Goal: Task Accomplishment & Management: Manage account settings

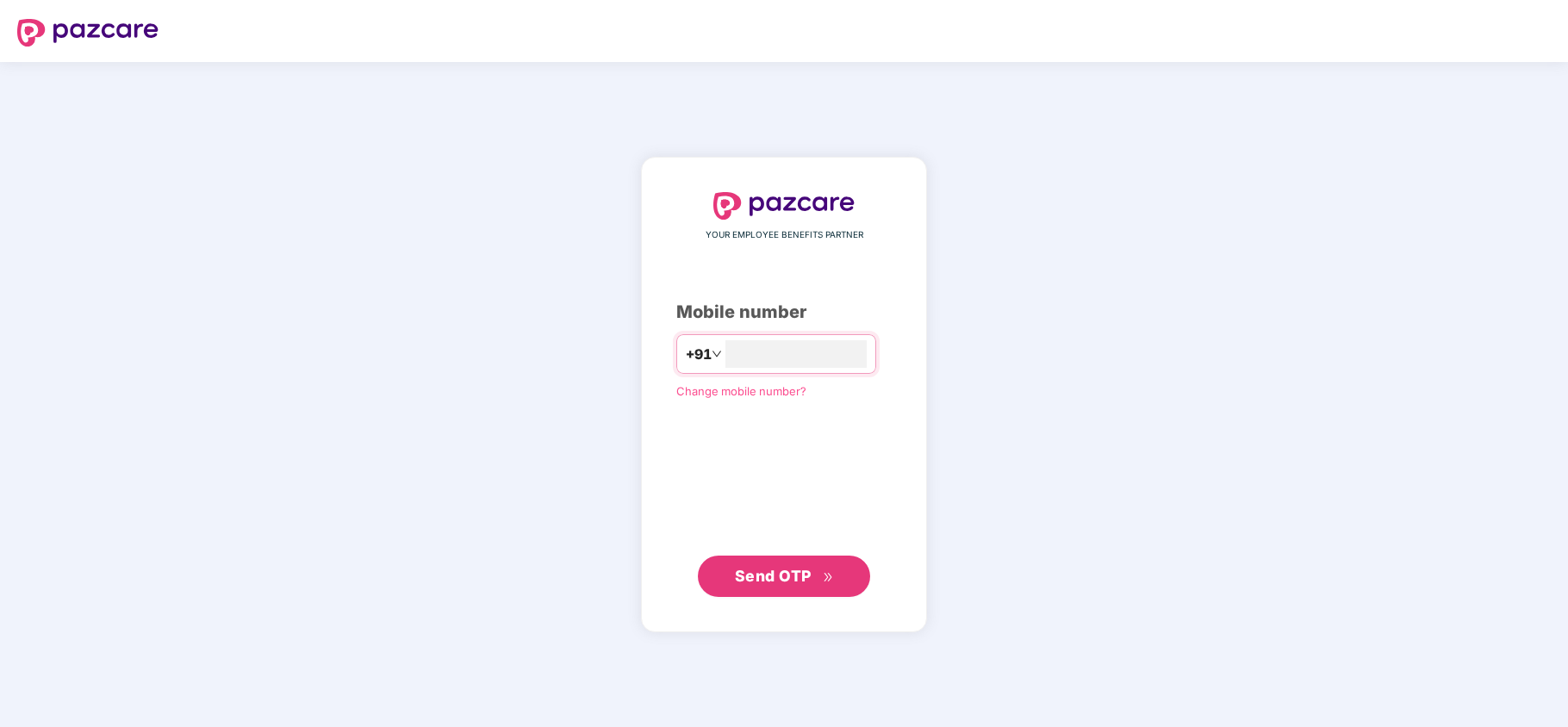
type input "**********"
click at [735, 583] on span "Send OTP" at bounding box center [773, 577] width 77 height 18
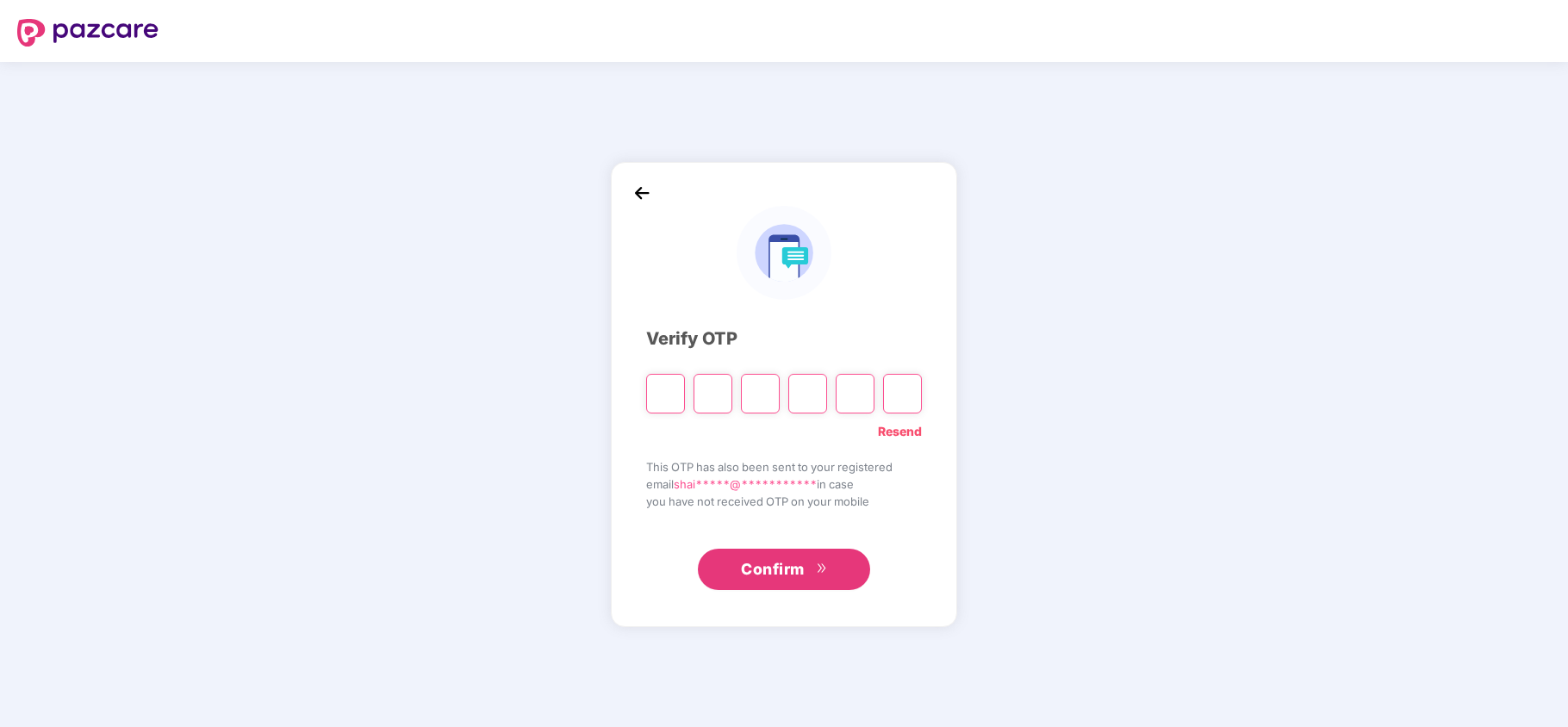
paste input "*"
type input "*"
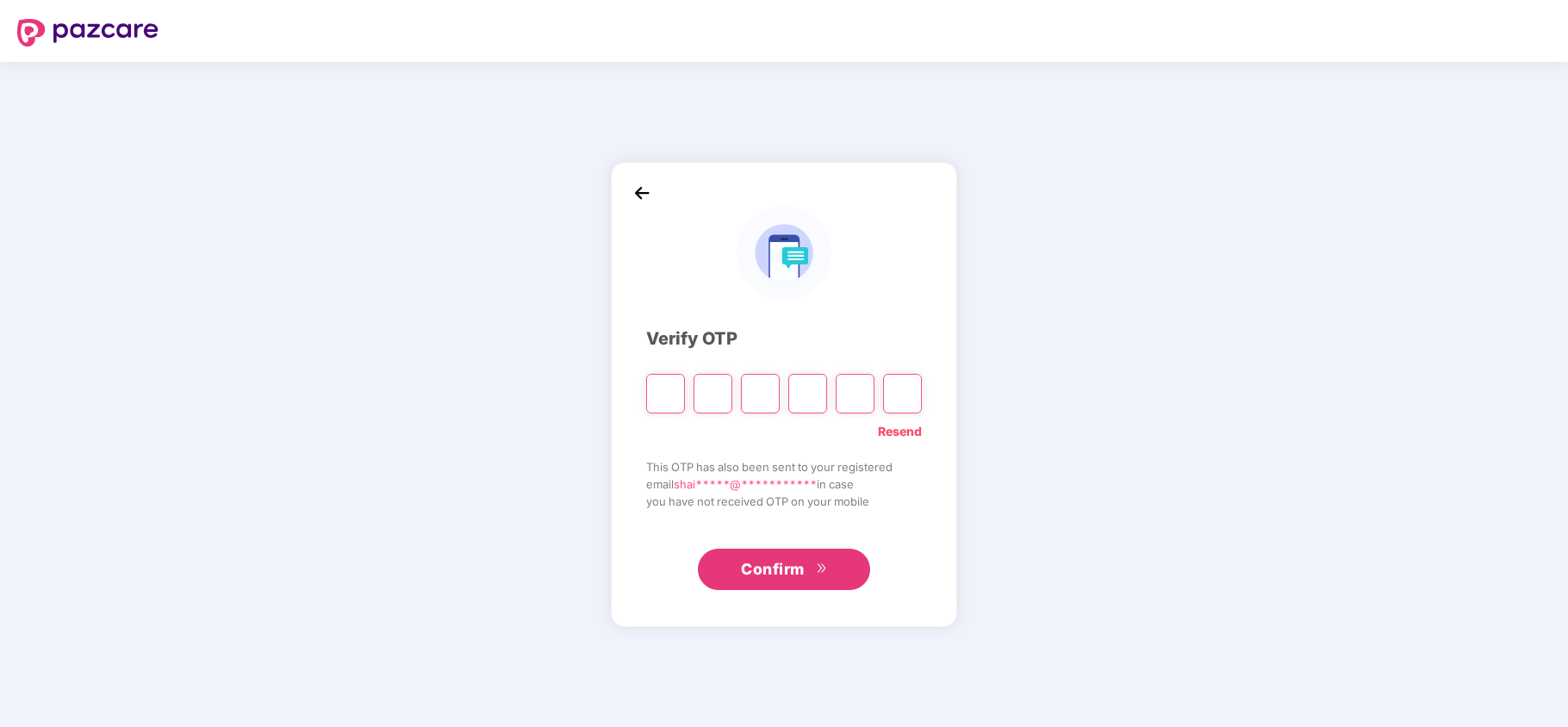
type input "*"
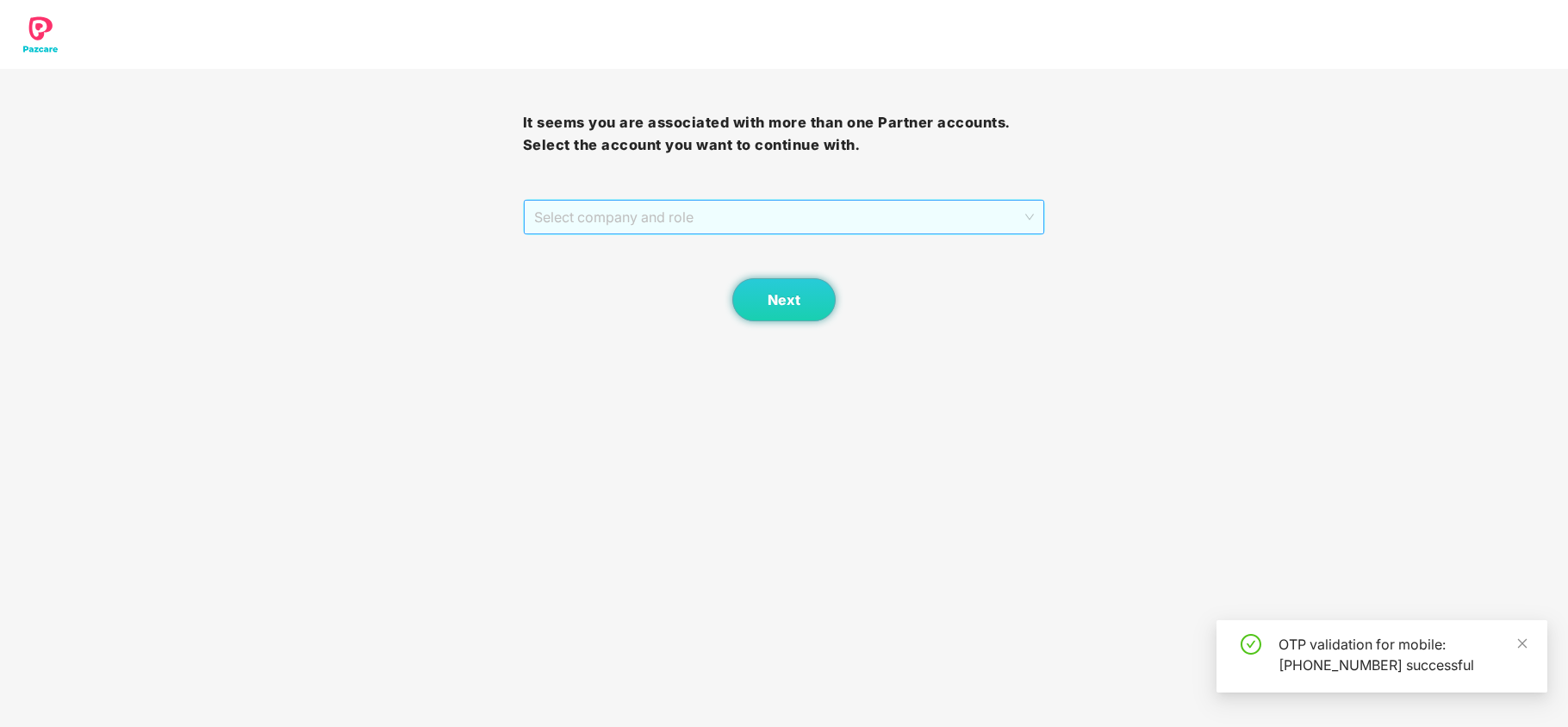
click at [581, 220] on span "Select company and role" at bounding box center [784, 218] width 501 height 33
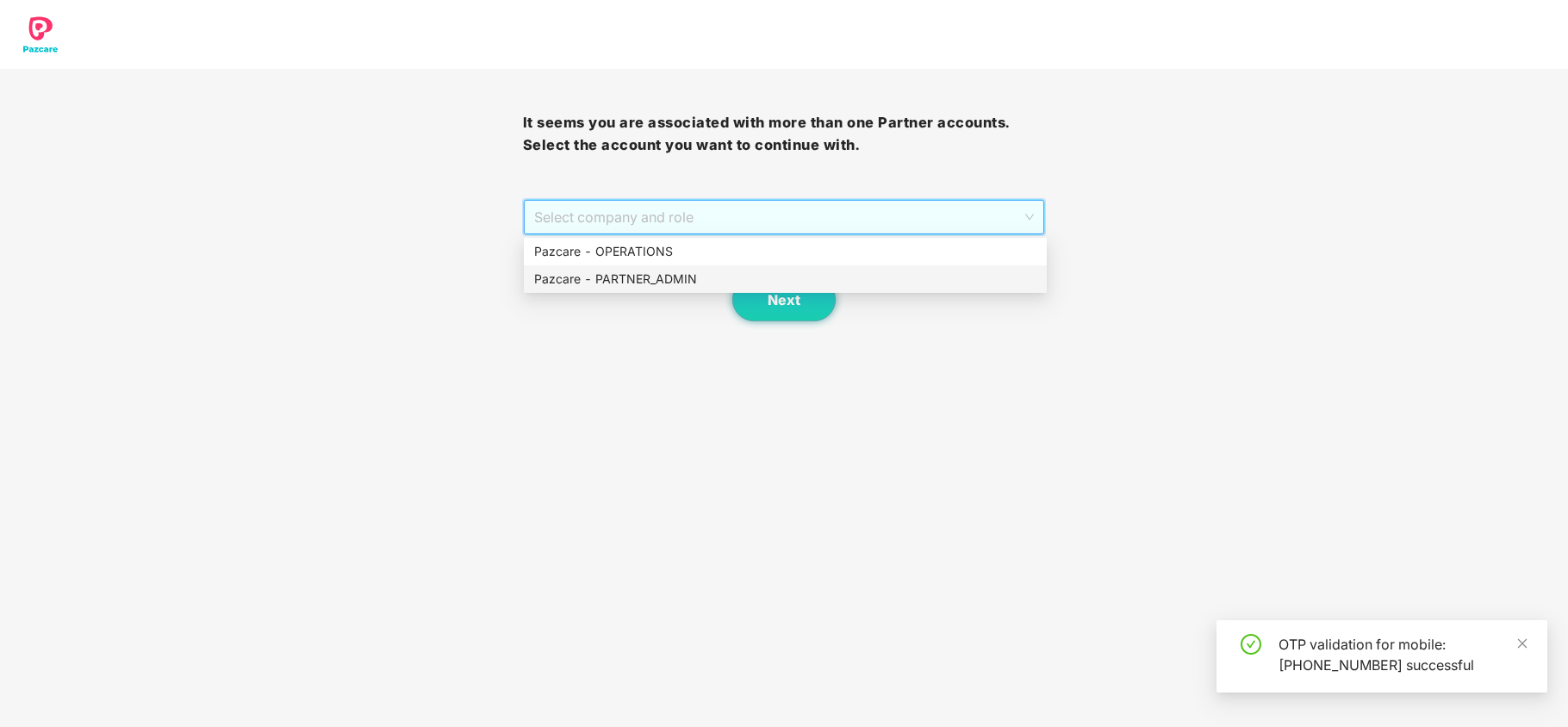
click at [589, 269] on div "Pazcare - PARTNER_ADMIN" at bounding box center [785, 279] width 503 height 19
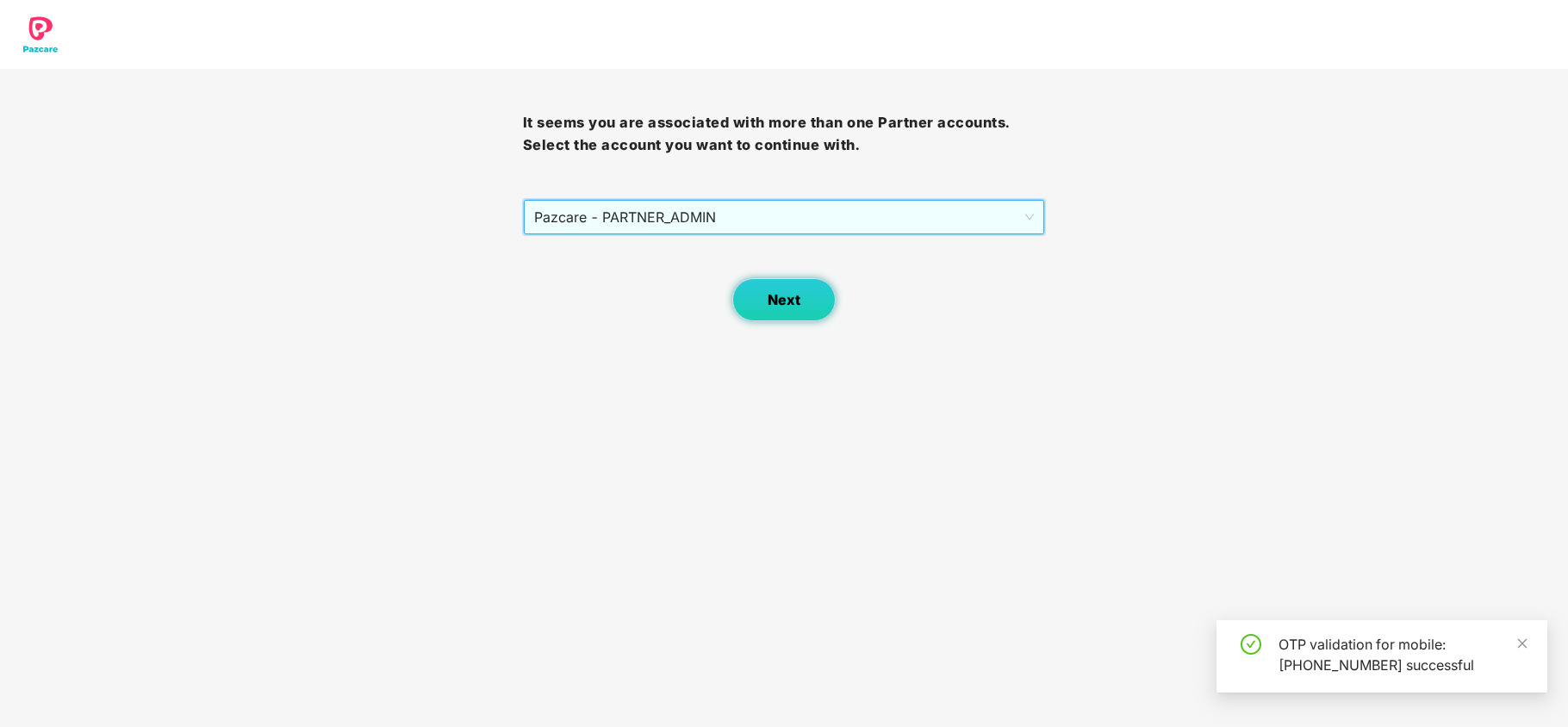
click at [762, 307] on button "Next" at bounding box center [784, 300] width 103 height 43
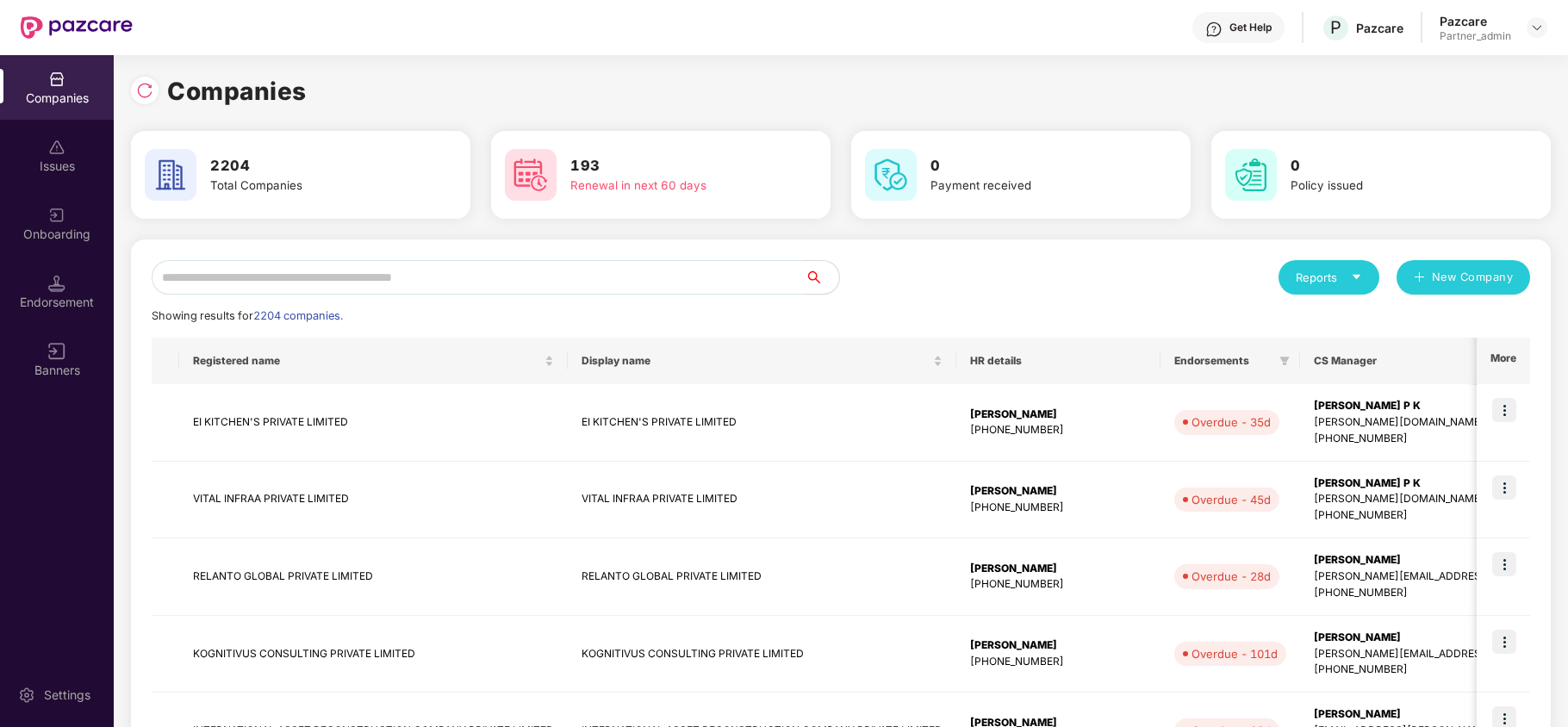
click at [386, 277] on input "text" at bounding box center [478, 277] width 653 height 34
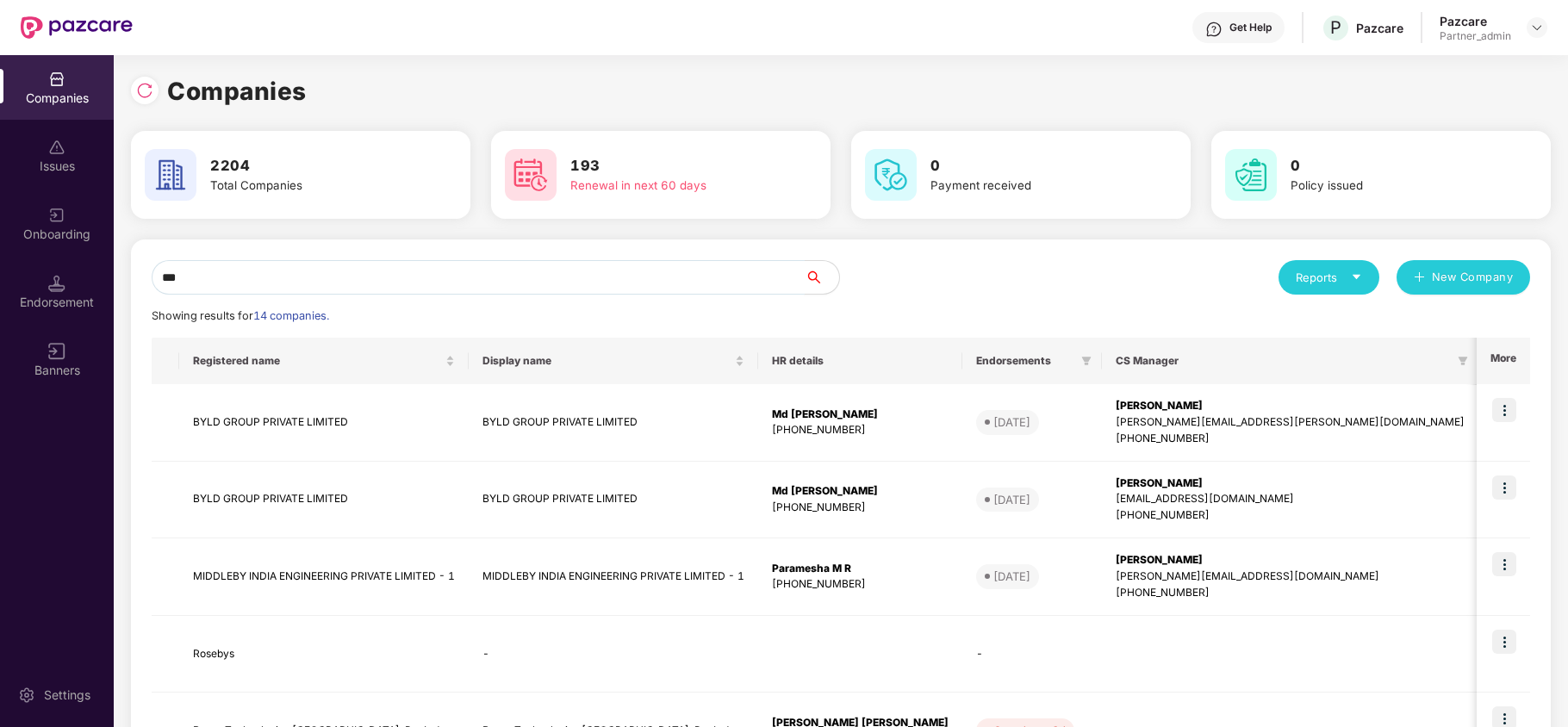
type input "****"
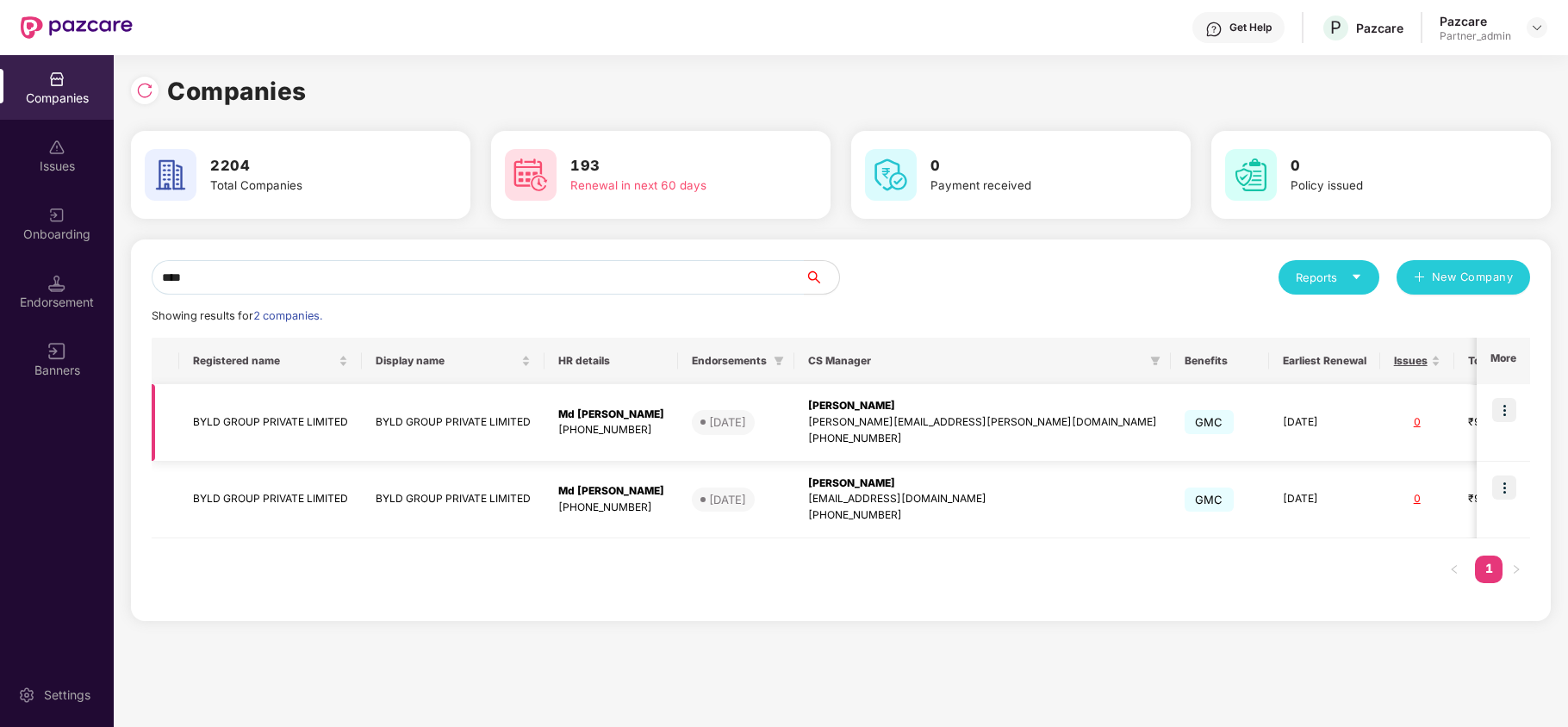
click at [239, 421] on td "BYLD GROUP PRIVATE LIMITED" at bounding box center [270, 423] width 183 height 77
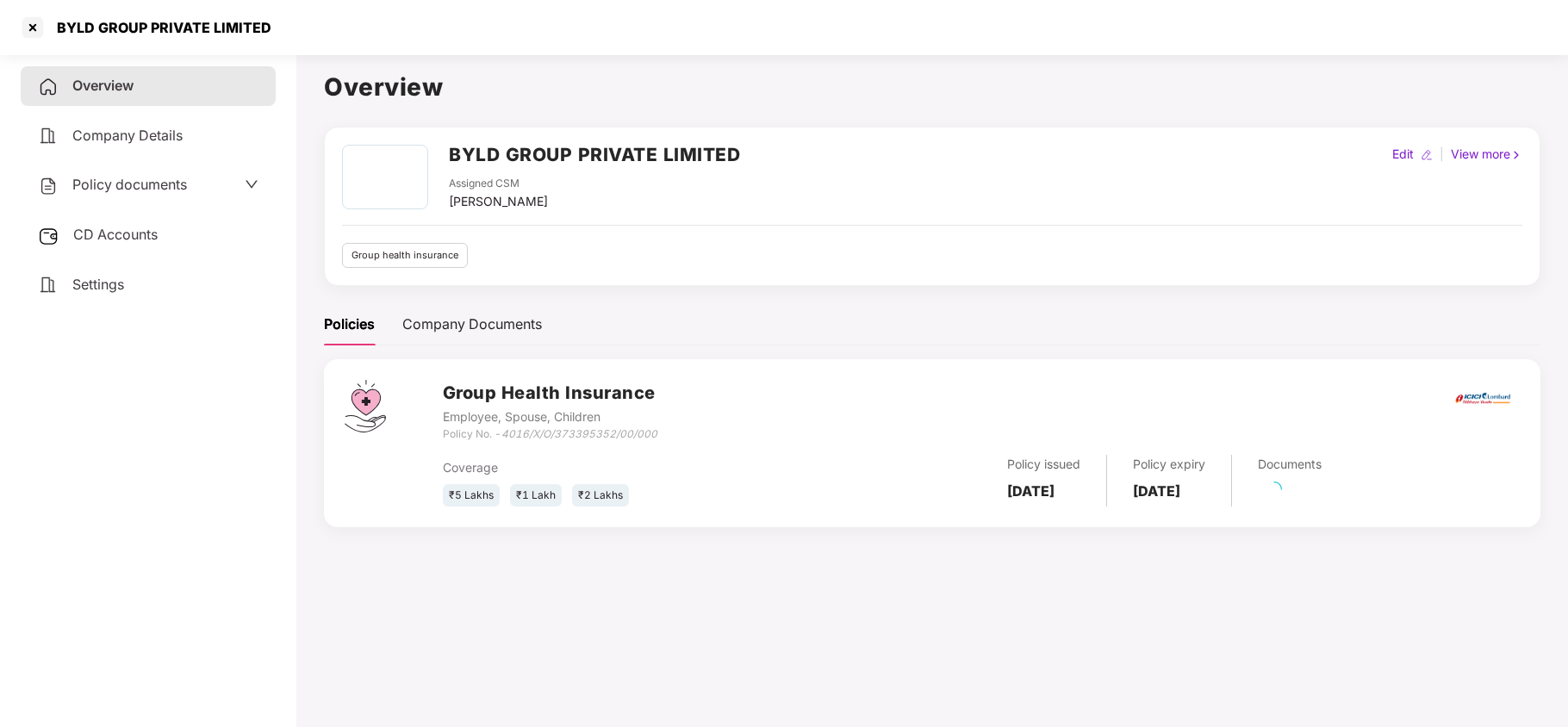
click at [85, 242] on div "CD Accounts" at bounding box center [148, 235] width 255 height 40
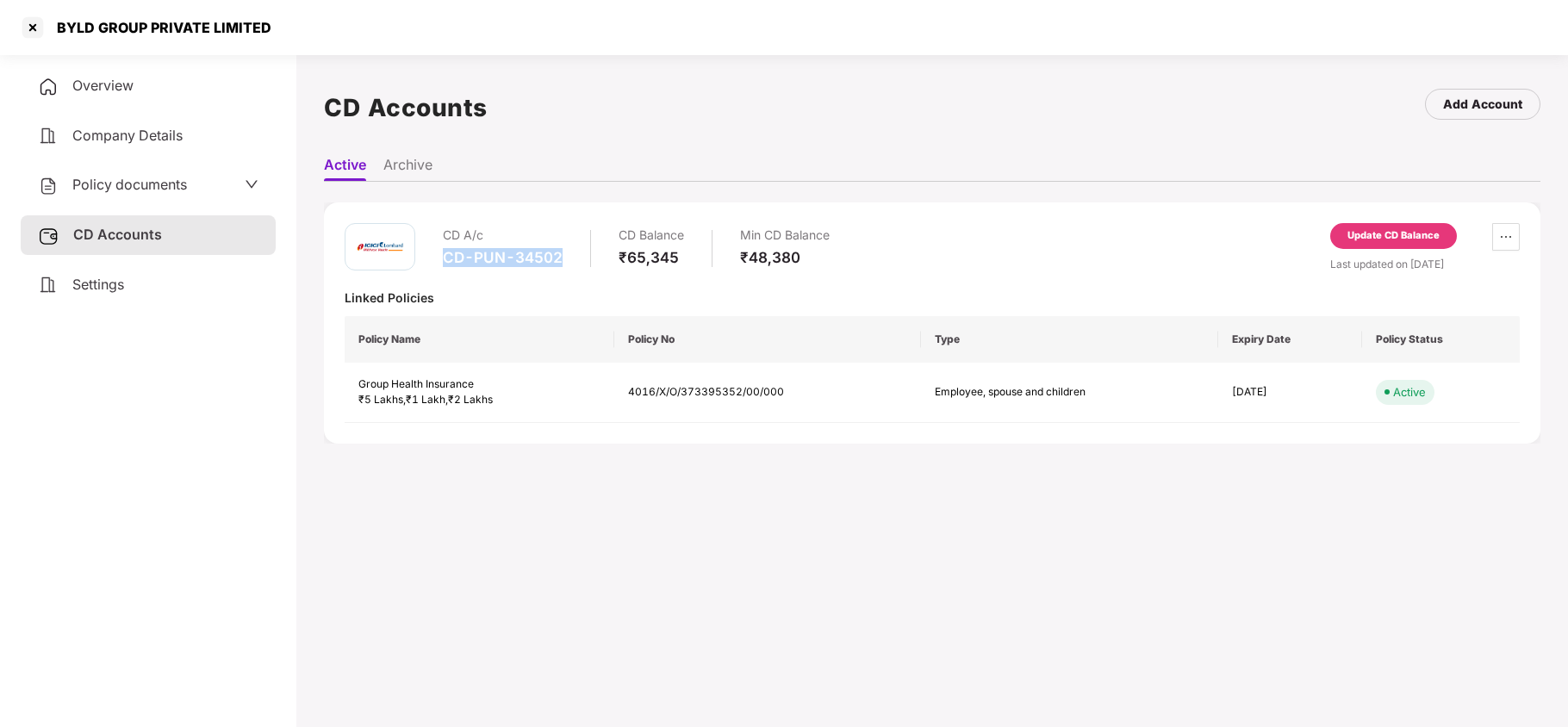
drag, startPoint x: 564, startPoint y: 256, endPoint x: 445, endPoint y: 268, distance: 119.6
click at [445, 268] on div "CD A/c CD-PUN-34502 CD Balance ₹65,345 Min CD Balance ₹48,380" at bounding box center [636, 247] width 386 height 49
copy div "CD-PUN-34502"
click at [33, 22] on div at bounding box center [33, 28] width 28 height 28
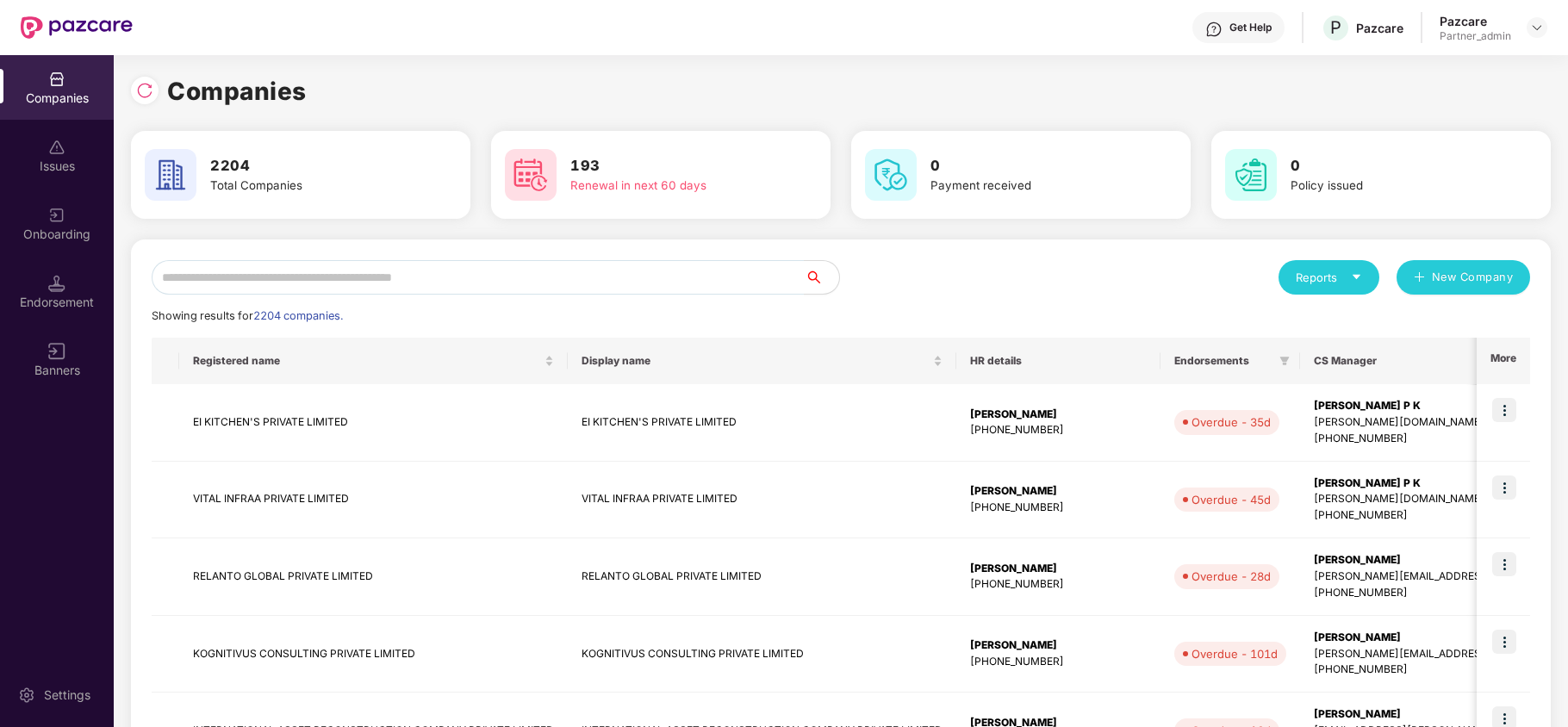
click at [1334, 273] on div "Reports" at bounding box center [1329, 277] width 66 height 18
click at [1306, 326] on div "Companies" at bounding box center [1321, 323] width 63 height 19
click at [1348, 286] on div "Reports" at bounding box center [1329, 277] width 66 height 18
click at [1311, 328] on div "Companies" at bounding box center [1321, 323] width 63 height 19
click at [462, 276] on input "text" at bounding box center [478, 277] width 653 height 34
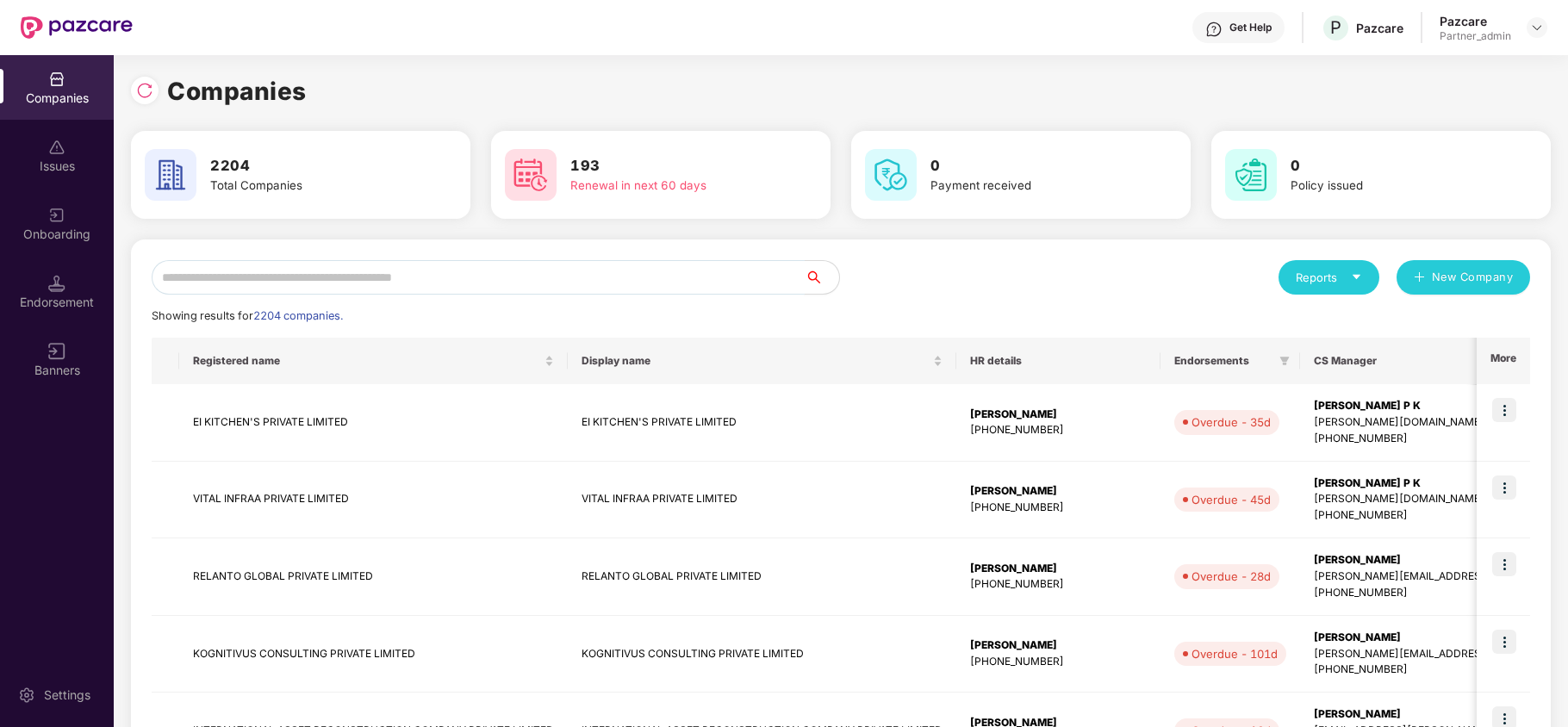
paste input "**********"
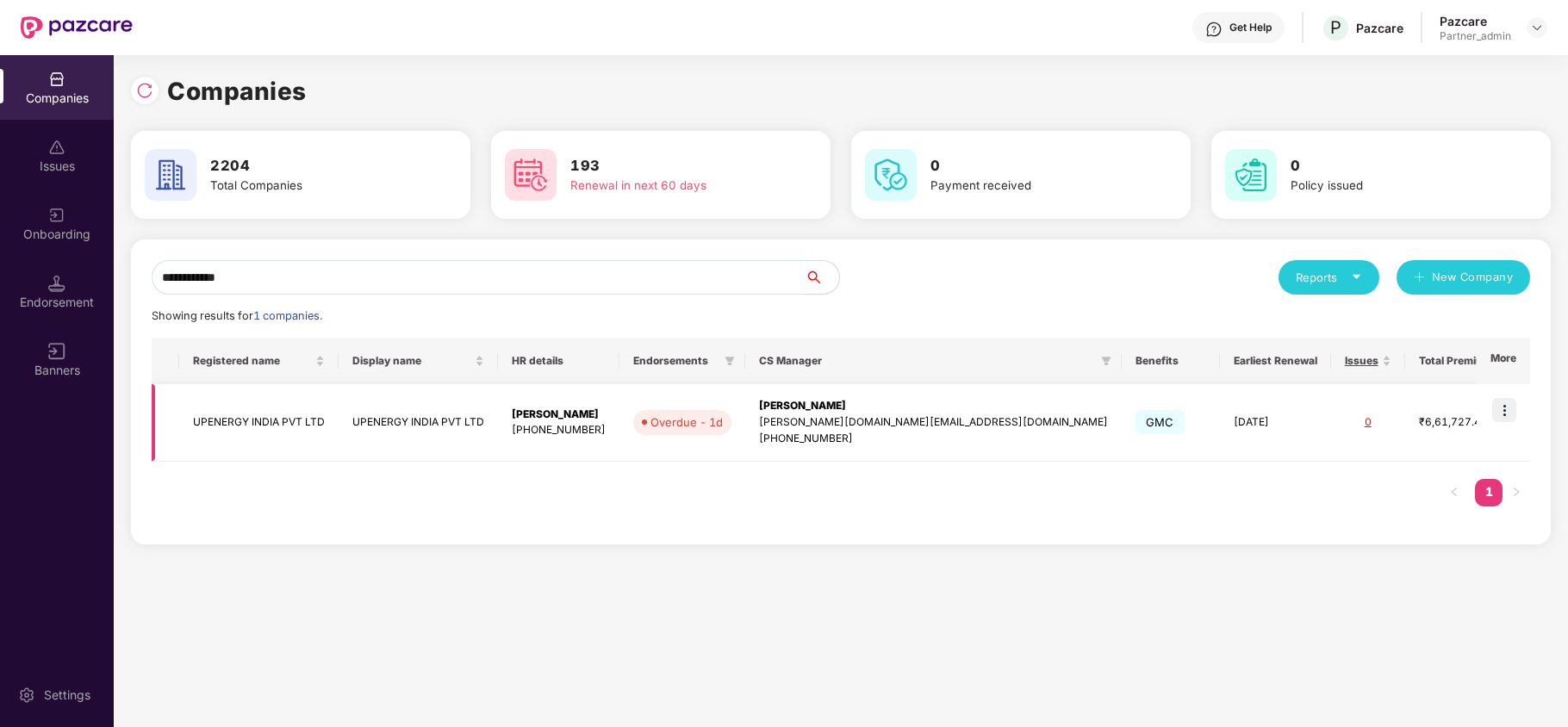
type input "**********"
click at [1506, 413] on img at bounding box center [1504, 411] width 24 height 24
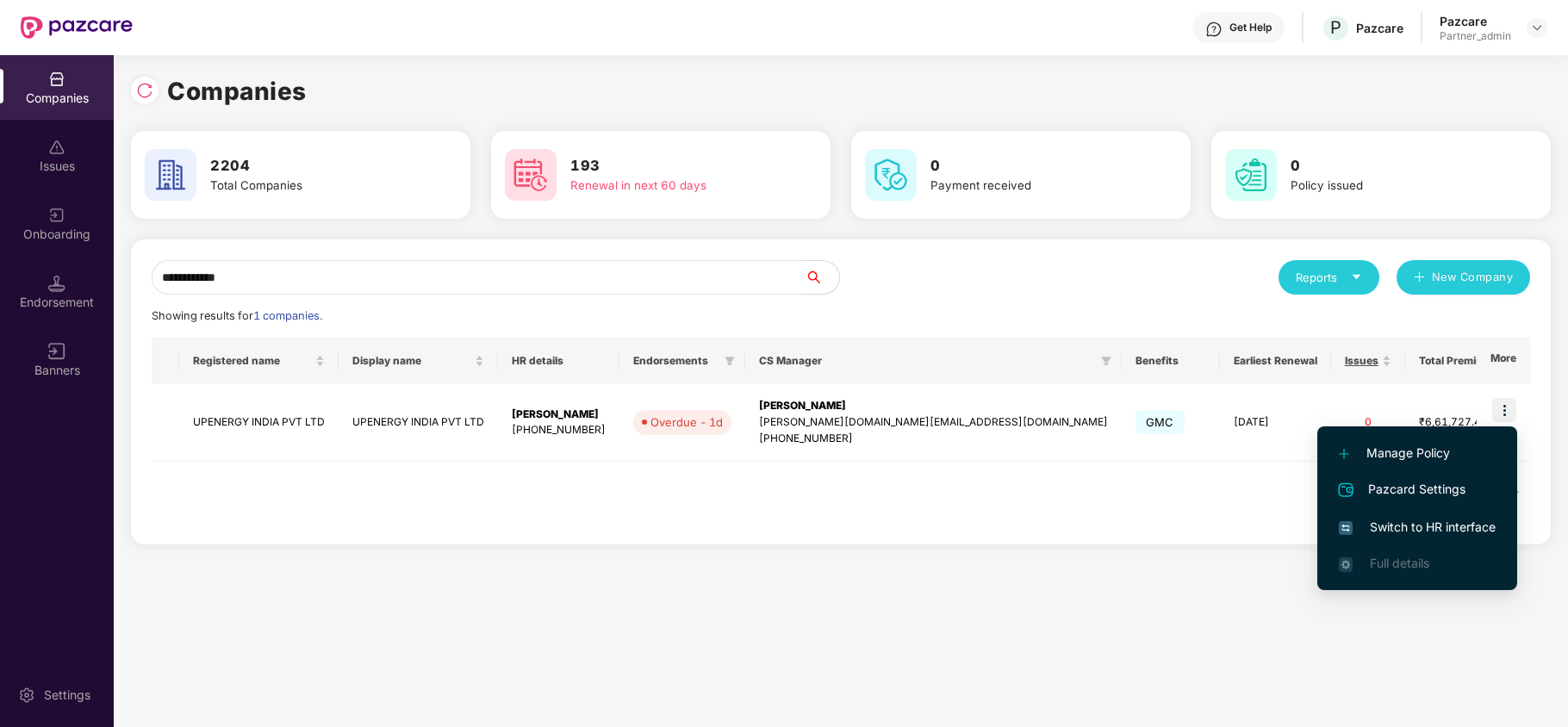
click at [1424, 520] on span "Switch to HR interface" at bounding box center [1418, 527] width 157 height 19
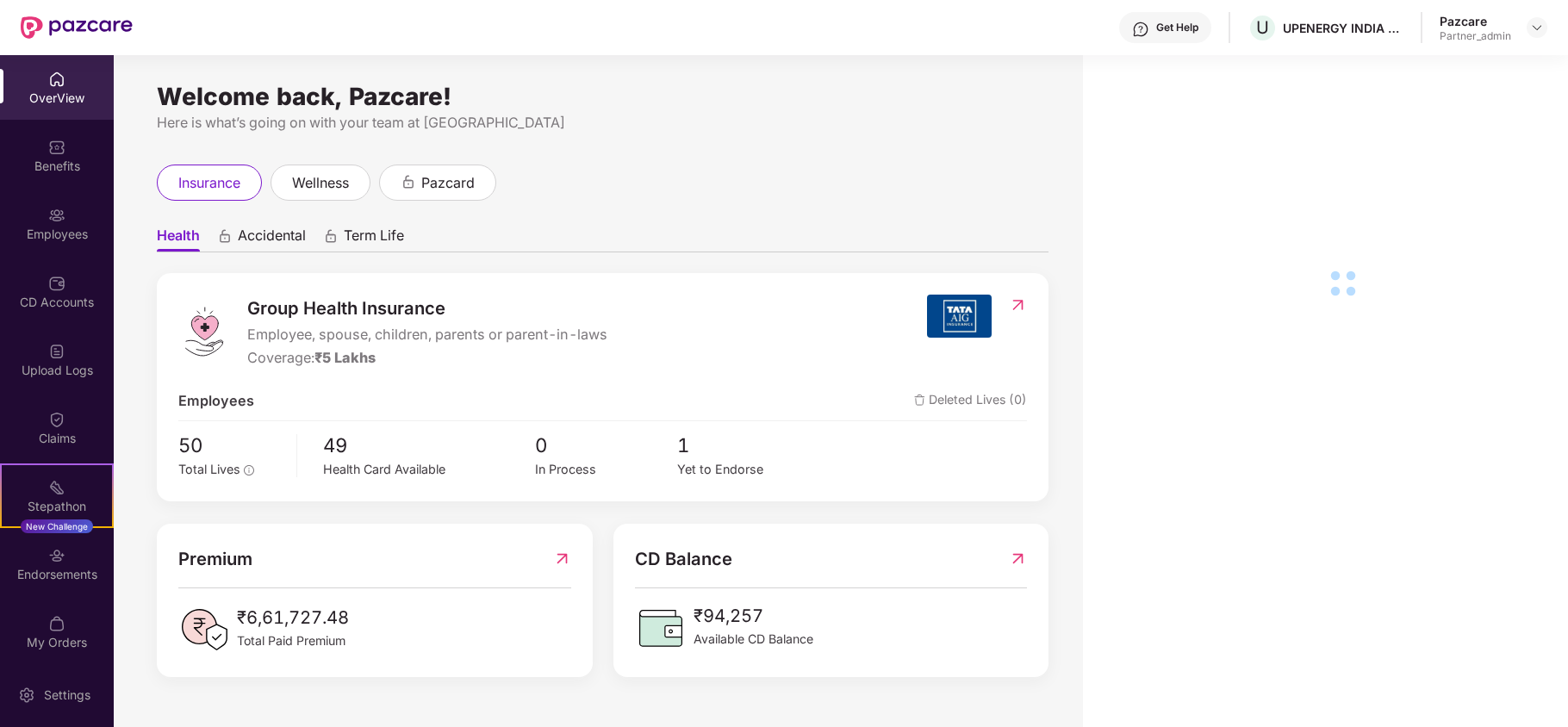
click at [55, 161] on div "Benefits" at bounding box center [56, 166] width 113 height 18
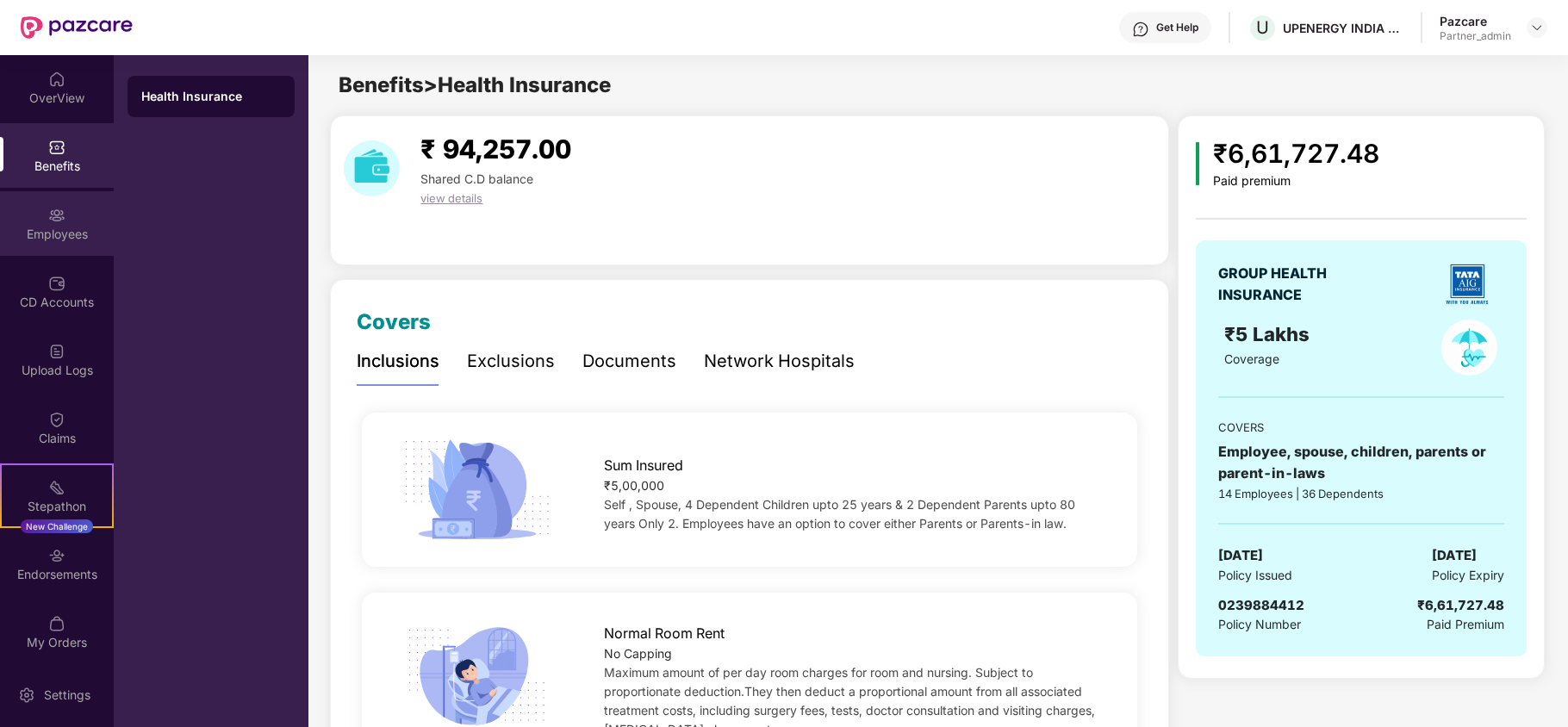
click at [67, 242] on div "Employees" at bounding box center [56, 234] width 113 height 18
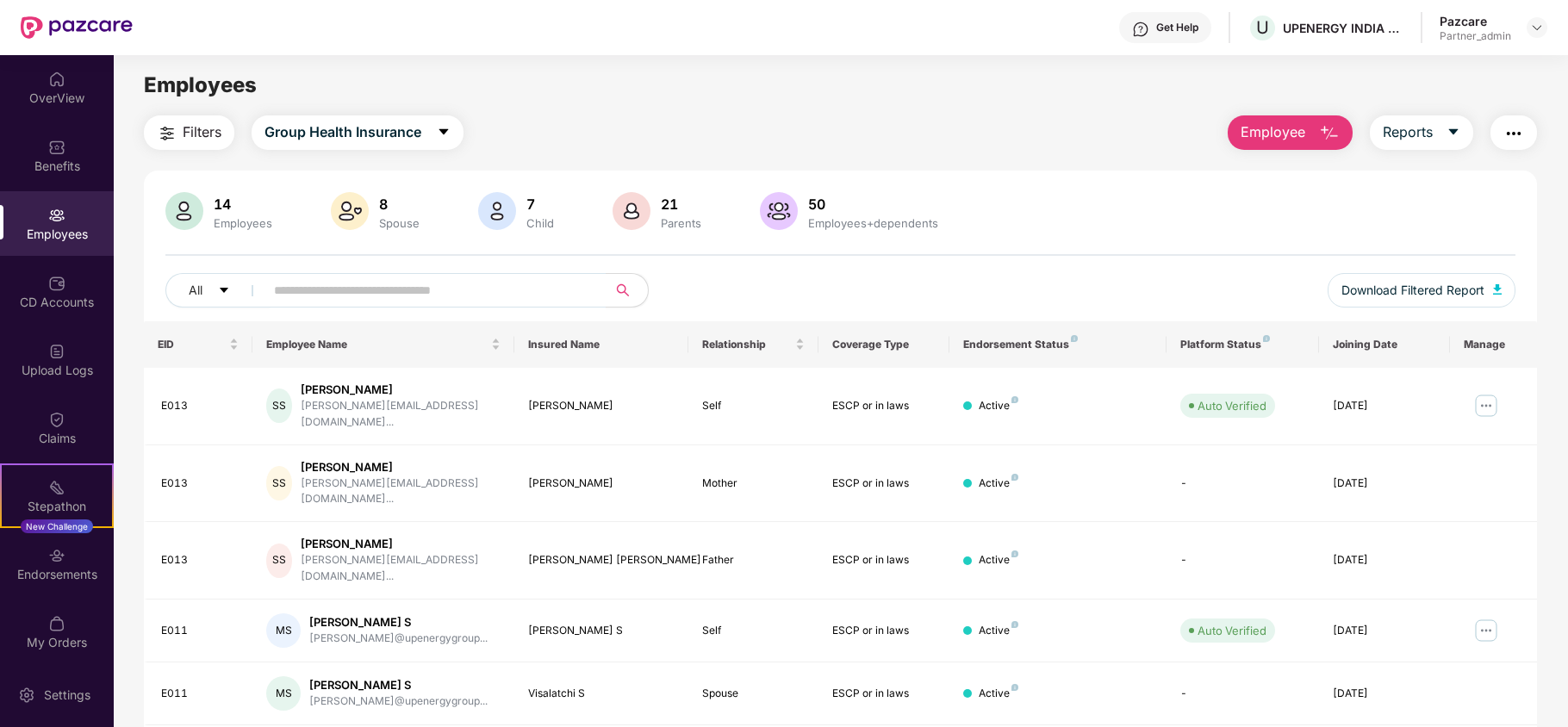
click at [163, 133] on img "button" at bounding box center [167, 134] width 20 height 20
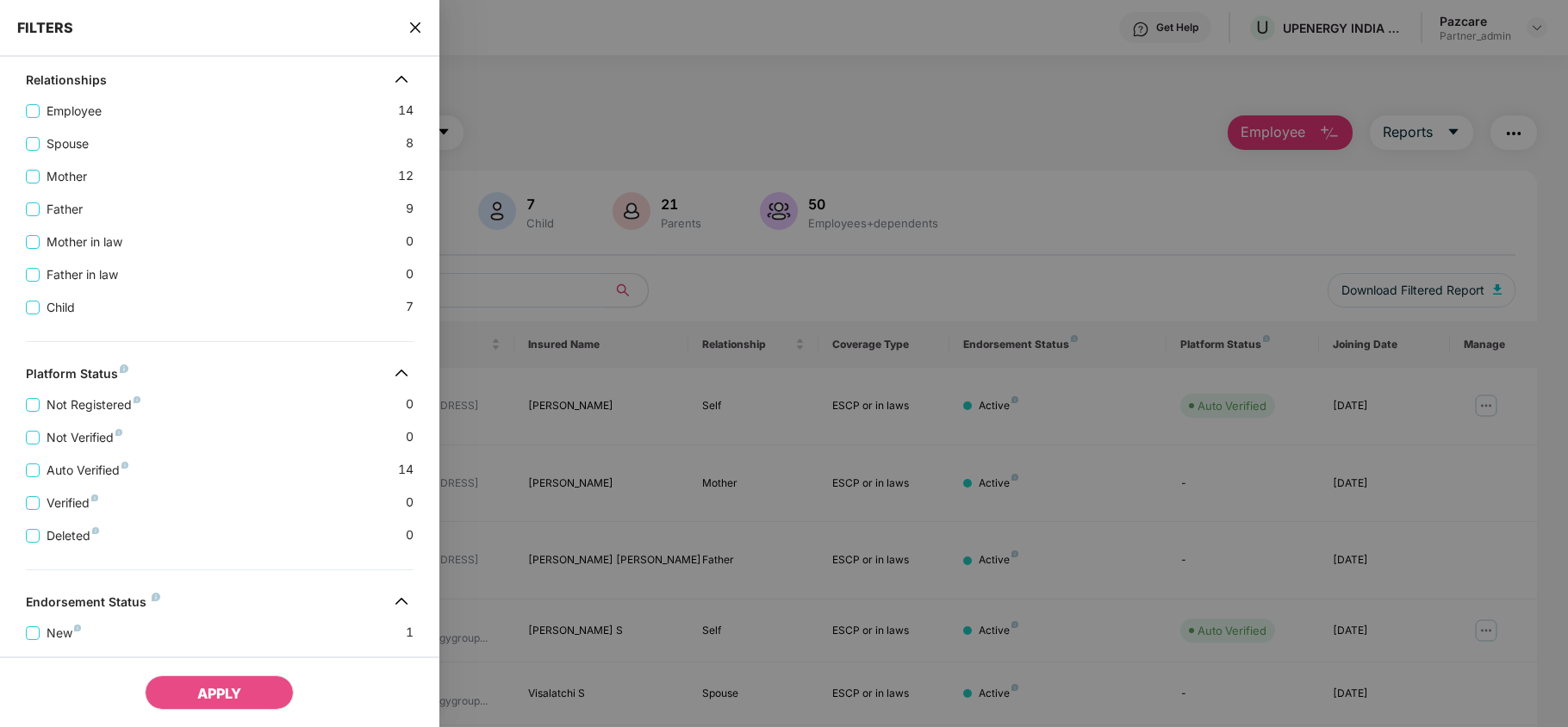
scroll to position [518, 0]
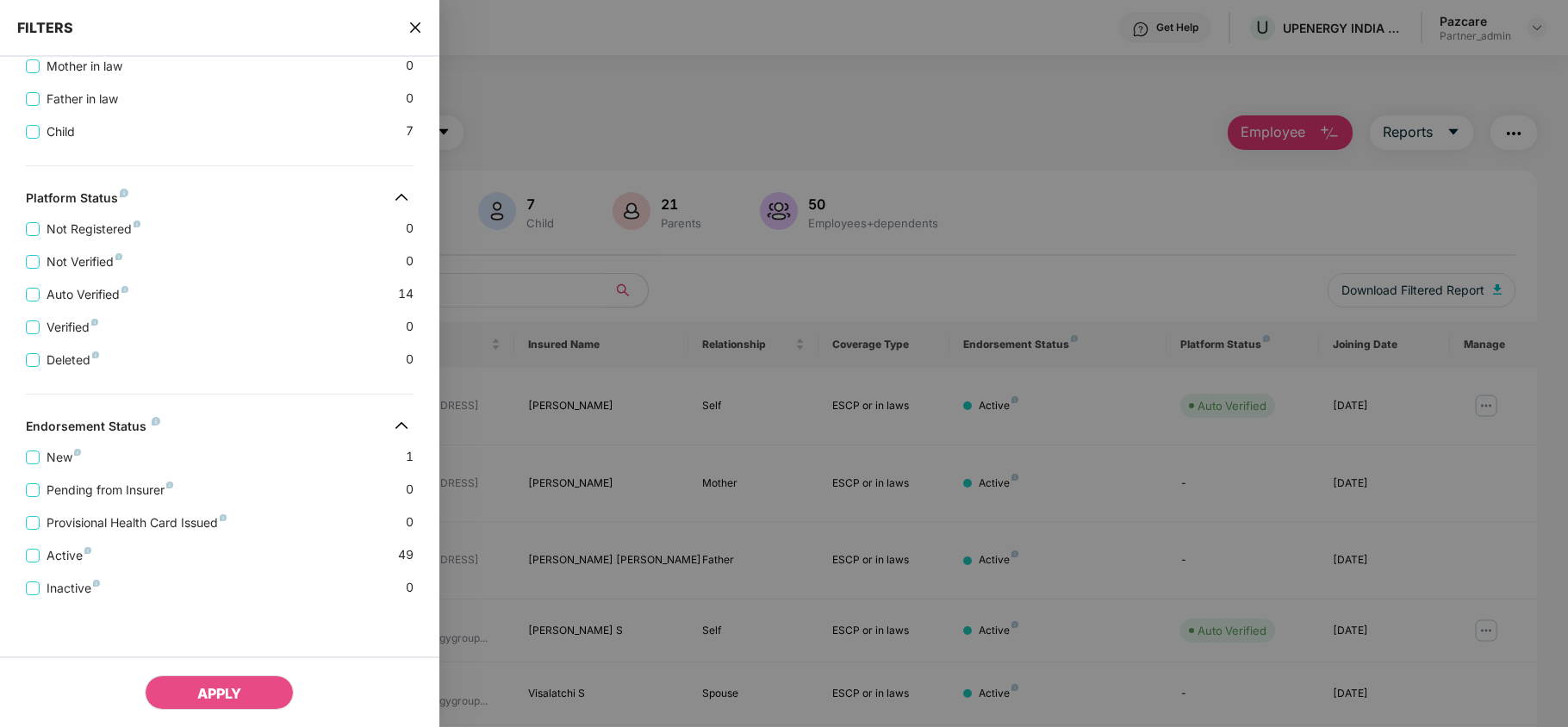
click at [413, 32] on icon "close" at bounding box center [415, 27] width 14 height 14
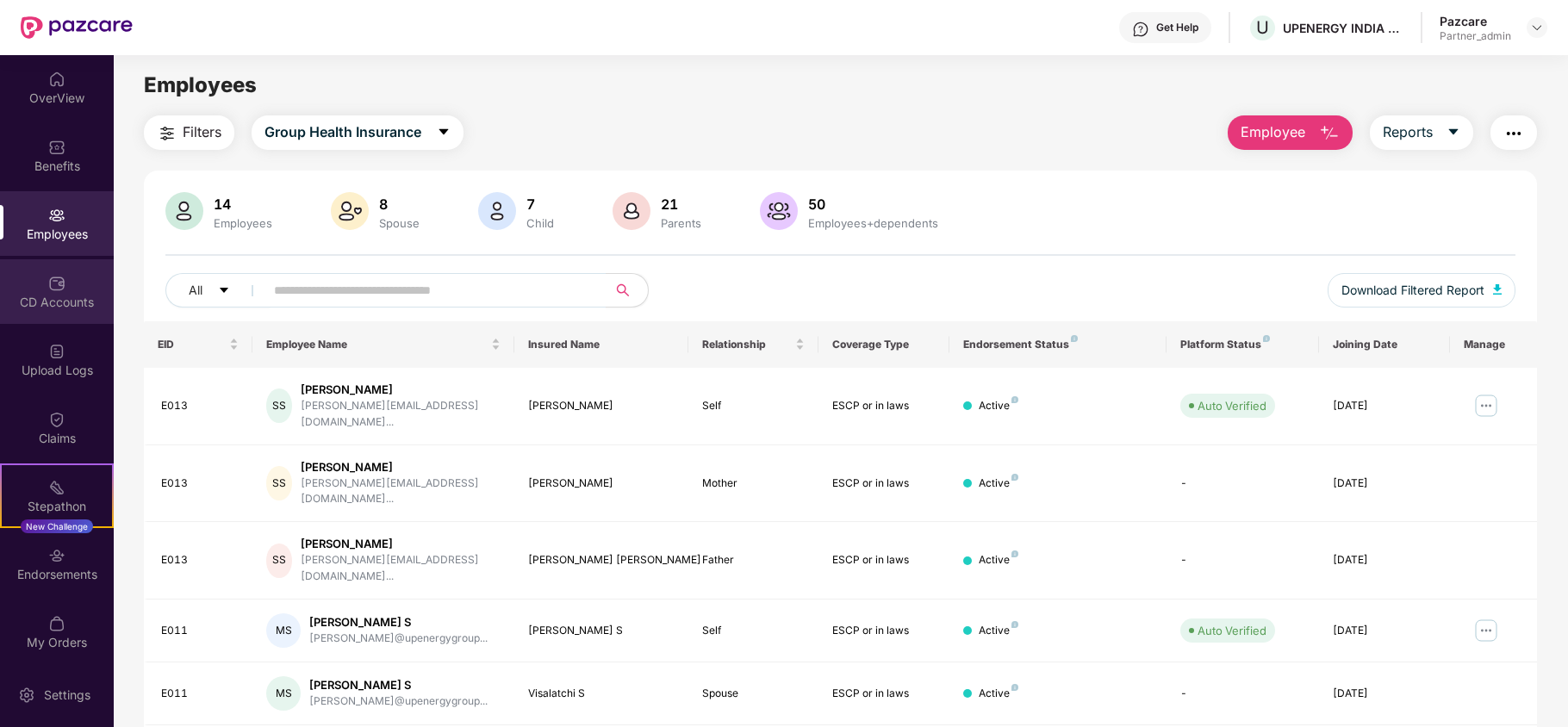
click at [71, 312] on div "CD Accounts" at bounding box center [56, 292] width 113 height 65
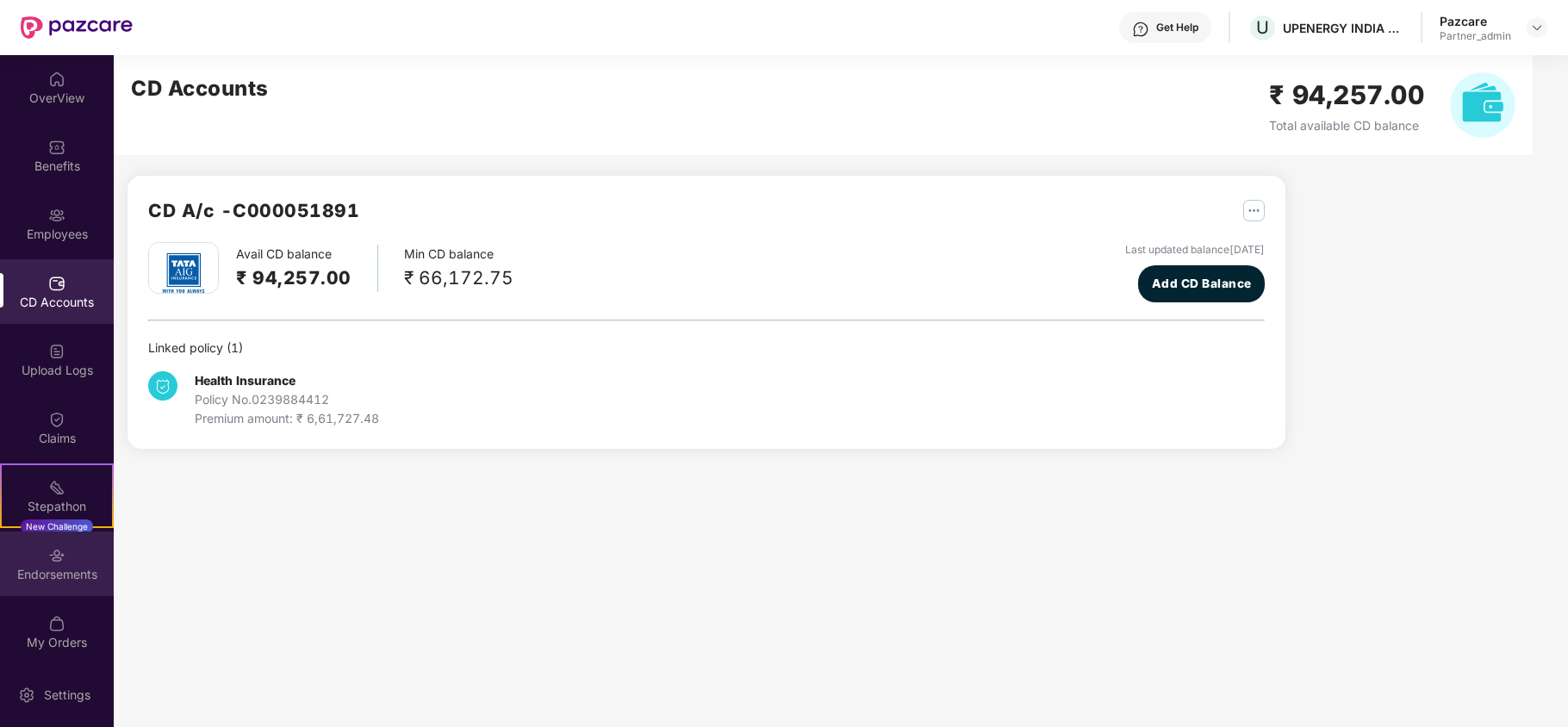
click at [29, 595] on div "Endorsements" at bounding box center [56, 564] width 113 height 65
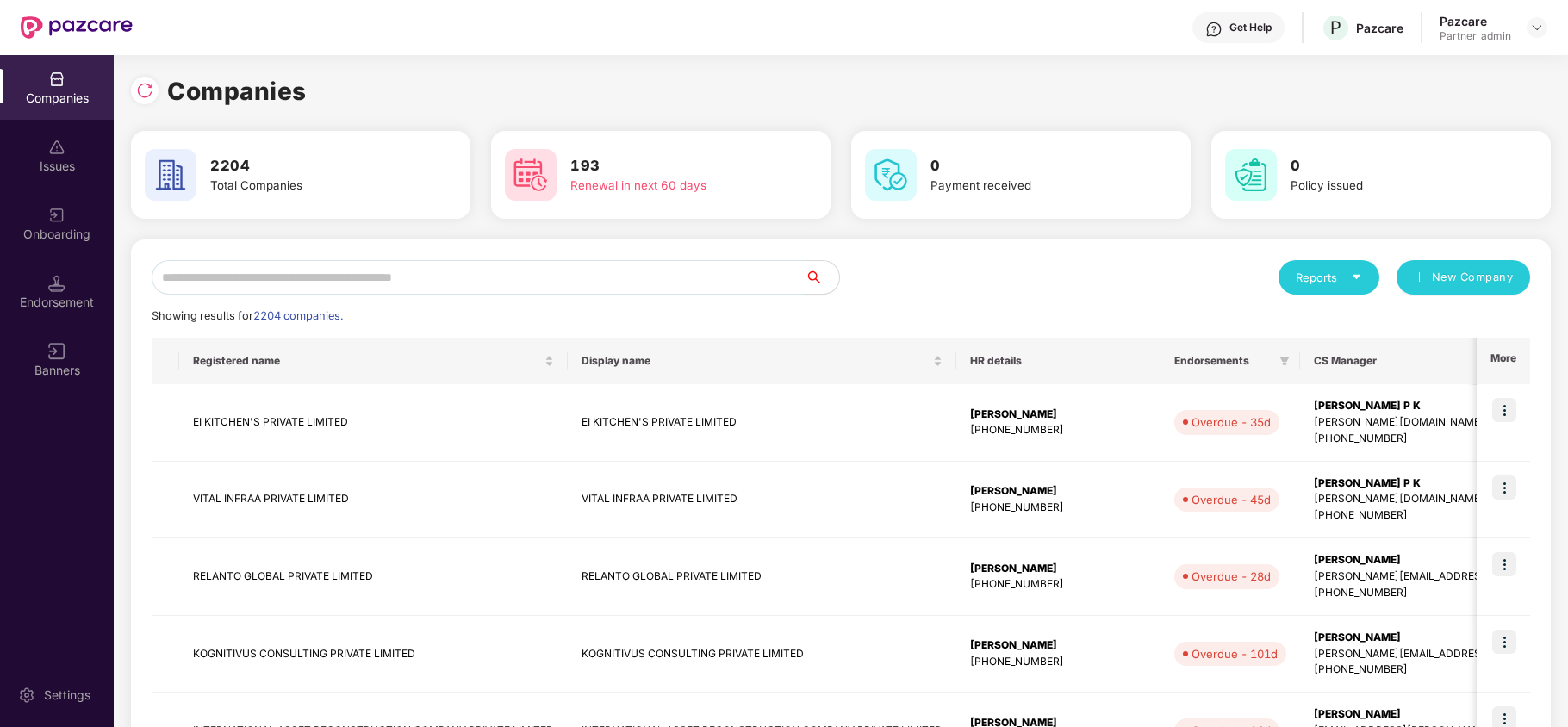
click at [203, 268] on input "text" at bounding box center [478, 277] width 653 height 34
paste input "**********"
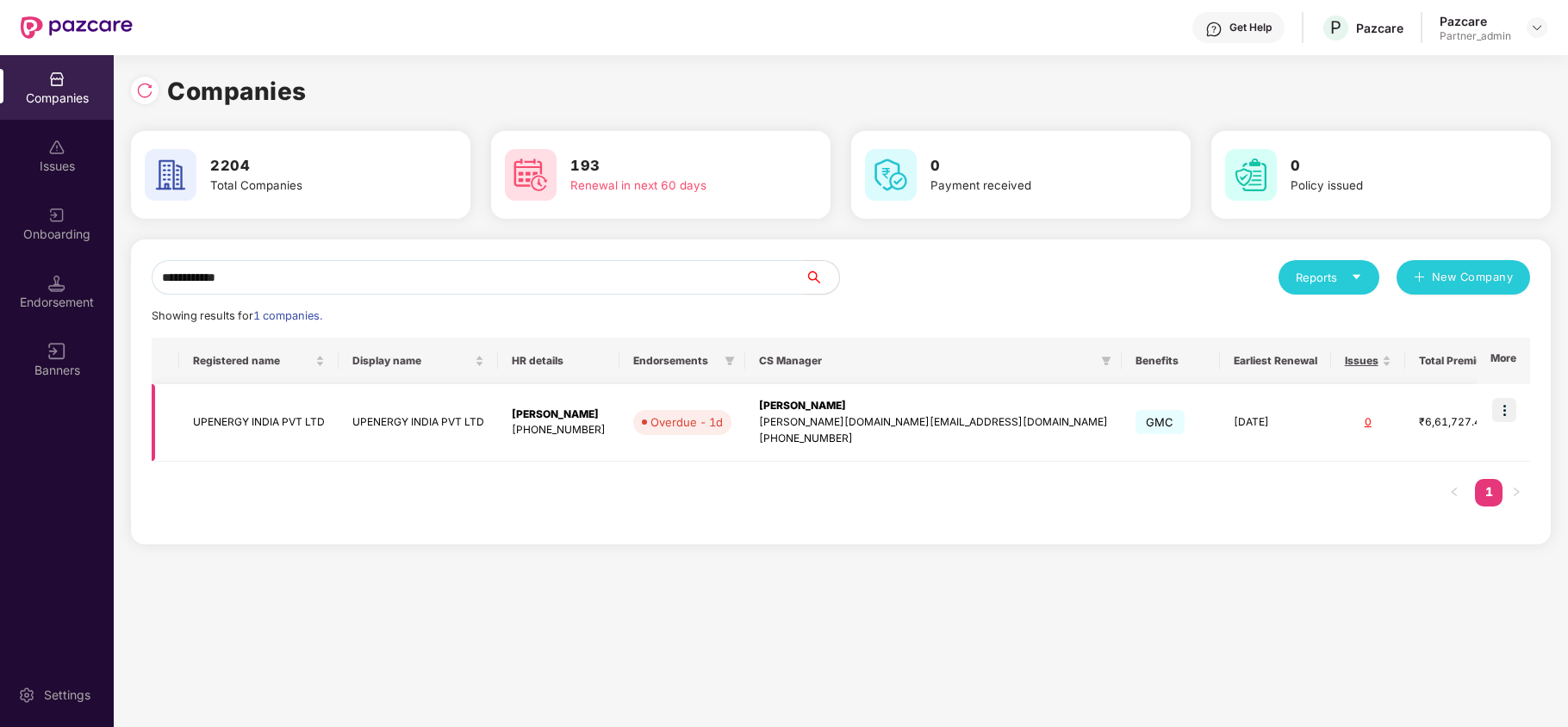
type input "**********"
click at [258, 422] on td "UPENERGY INDIA PVT LTD" at bounding box center [258, 423] width 160 height 77
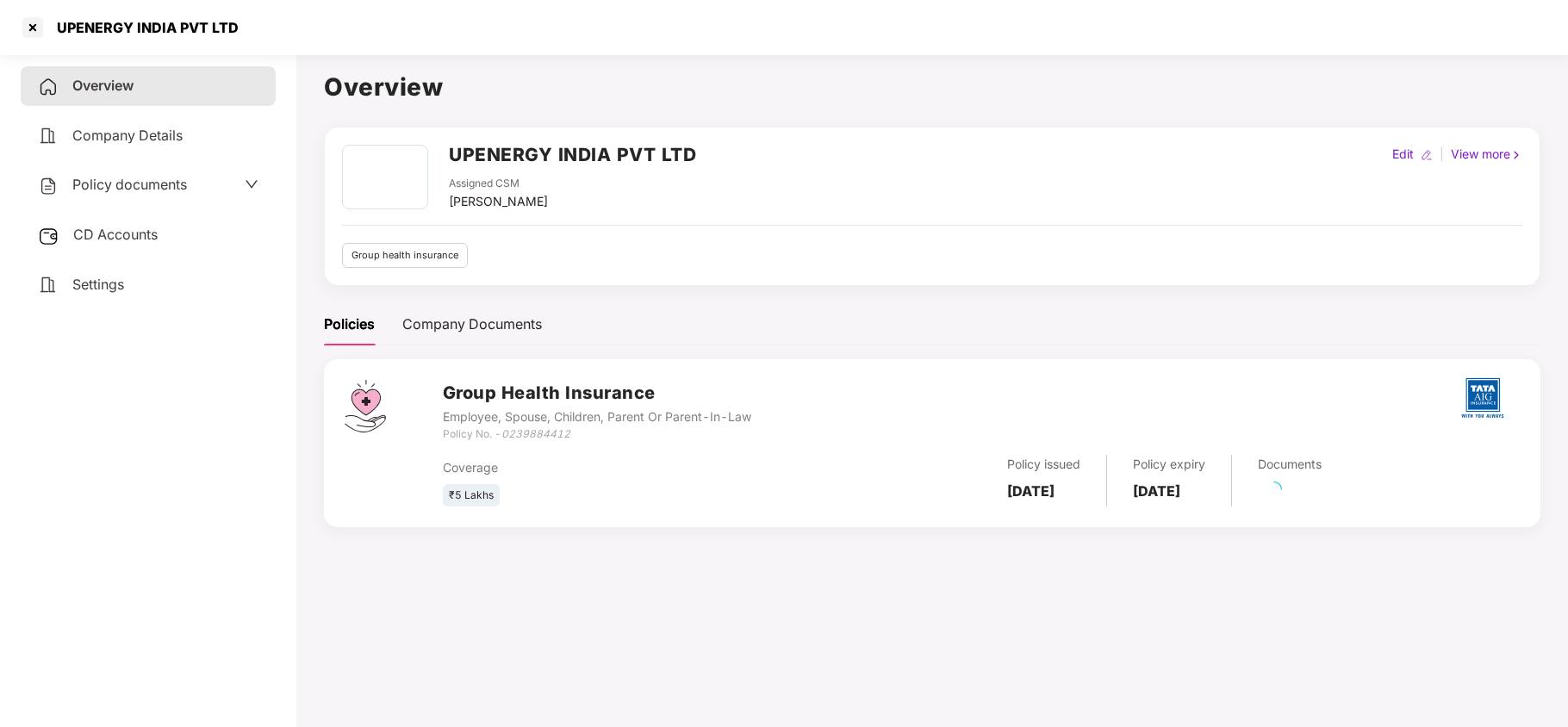
click at [79, 288] on span "Settings" at bounding box center [98, 284] width 52 height 18
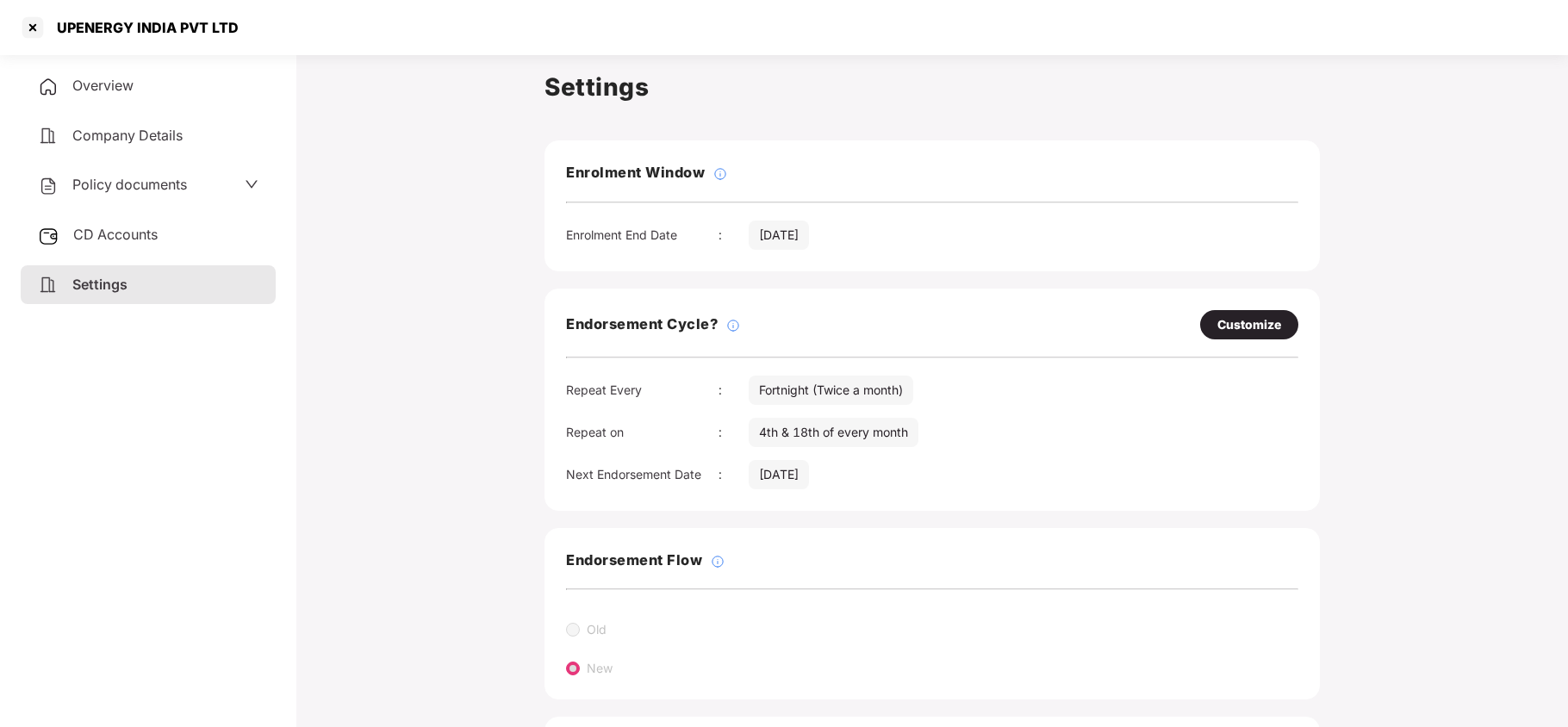
click at [1241, 329] on div "Customize" at bounding box center [1249, 325] width 64 height 19
select select "*********"
select select "****"
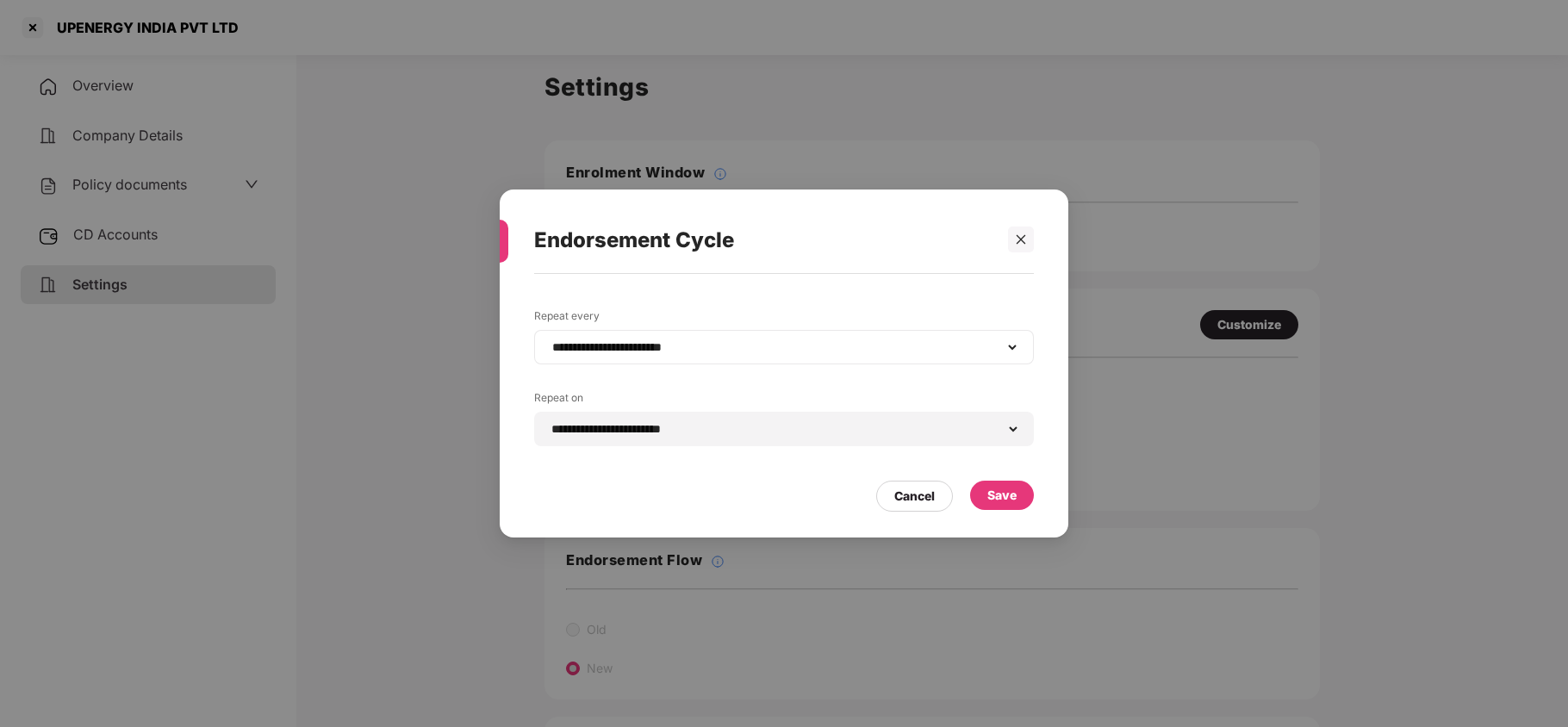
click at [681, 357] on div "**********" at bounding box center [784, 347] width 500 height 34
click at [652, 345] on select "**********" at bounding box center [784, 347] width 470 height 14
select select "*****"
click at [549, 340] on select "**********" at bounding box center [784, 347] width 470 height 14
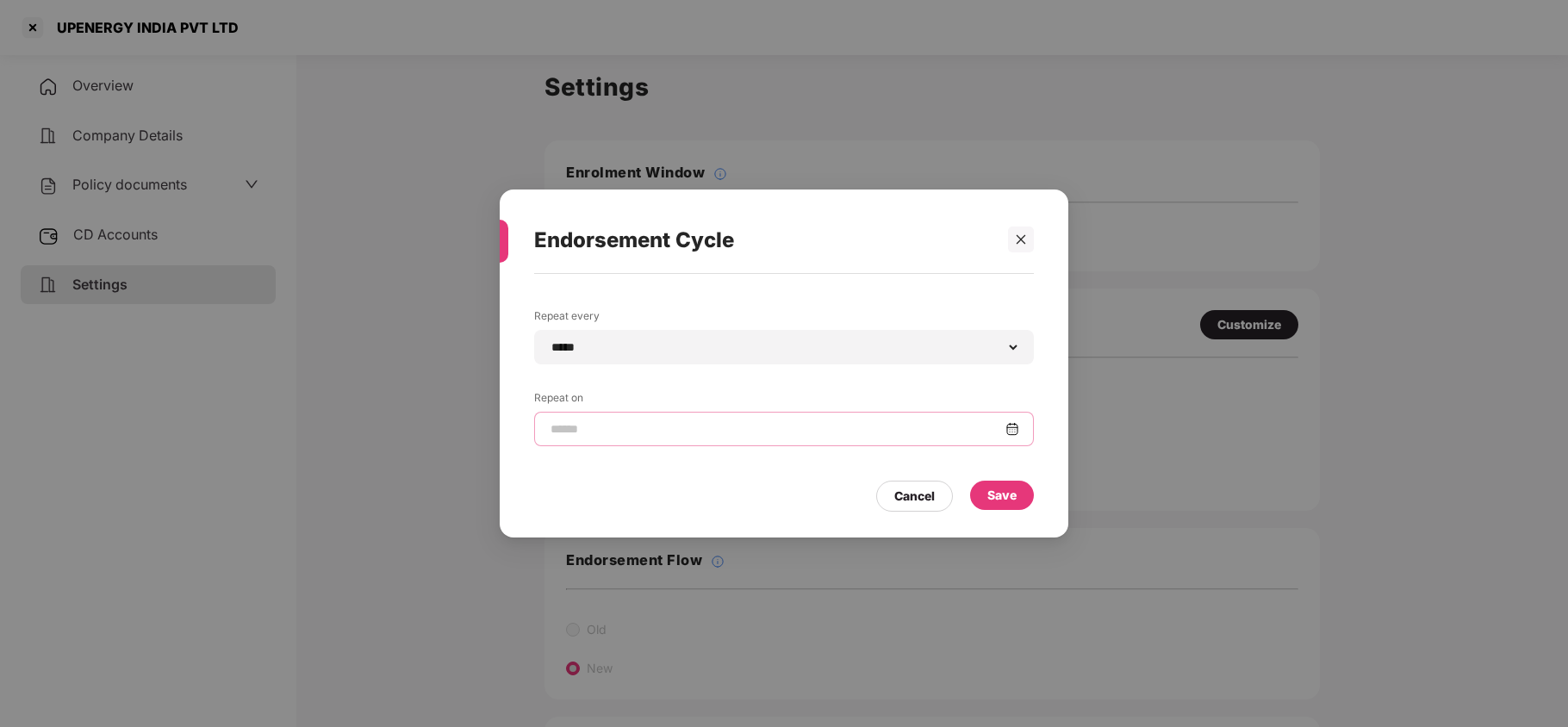
click at [590, 433] on input at bounding box center [777, 430] width 457 height 18
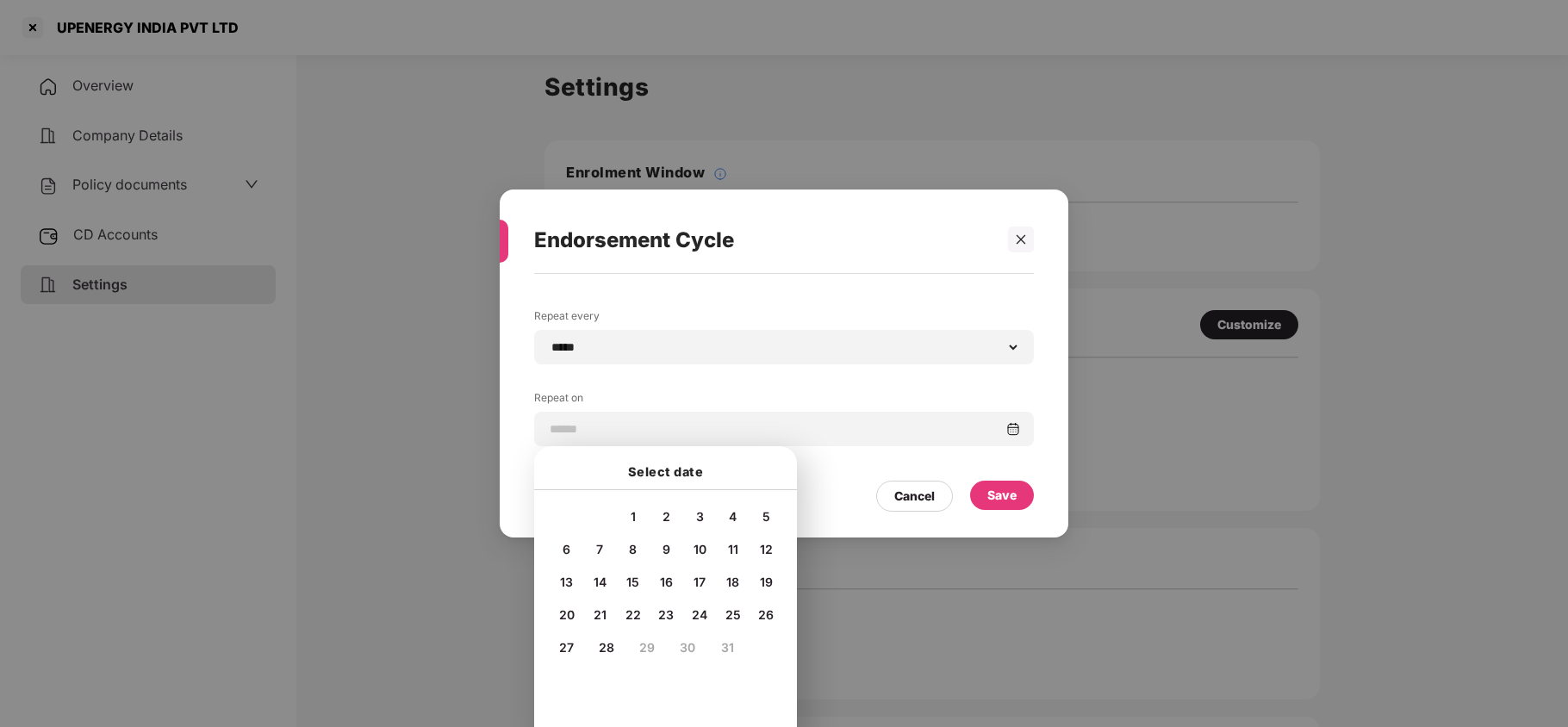
drag, startPoint x: 663, startPoint y: 544, endPoint x: 812, endPoint y: 554, distance: 149.3
click at [666, 545] on span "9" at bounding box center [666, 550] width 7 height 15
type input "**********"
click at [998, 492] on div "Save" at bounding box center [1003, 495] width 30 height 19
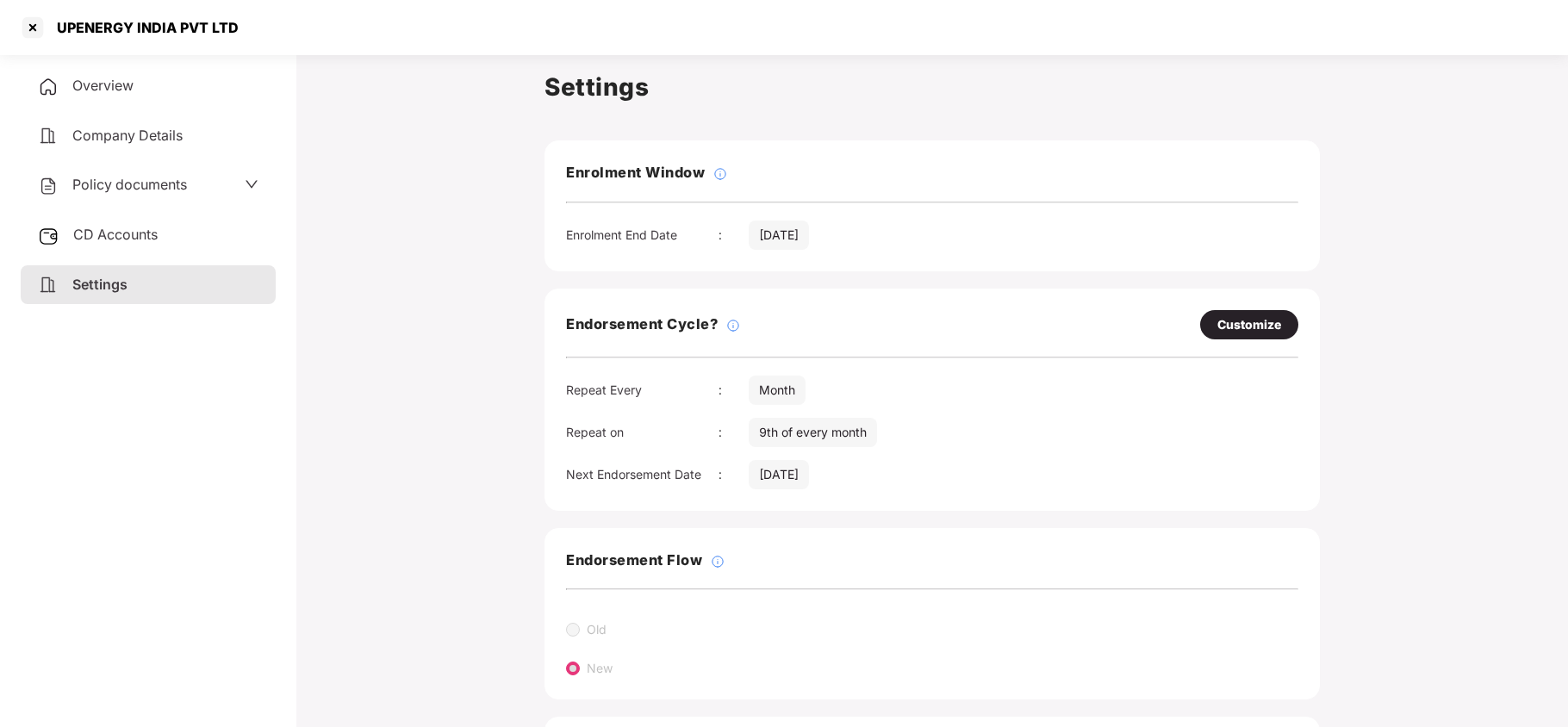
click at [153, 191] on div "Policy documents" at bounding box center [113, 185] width 149 height 22
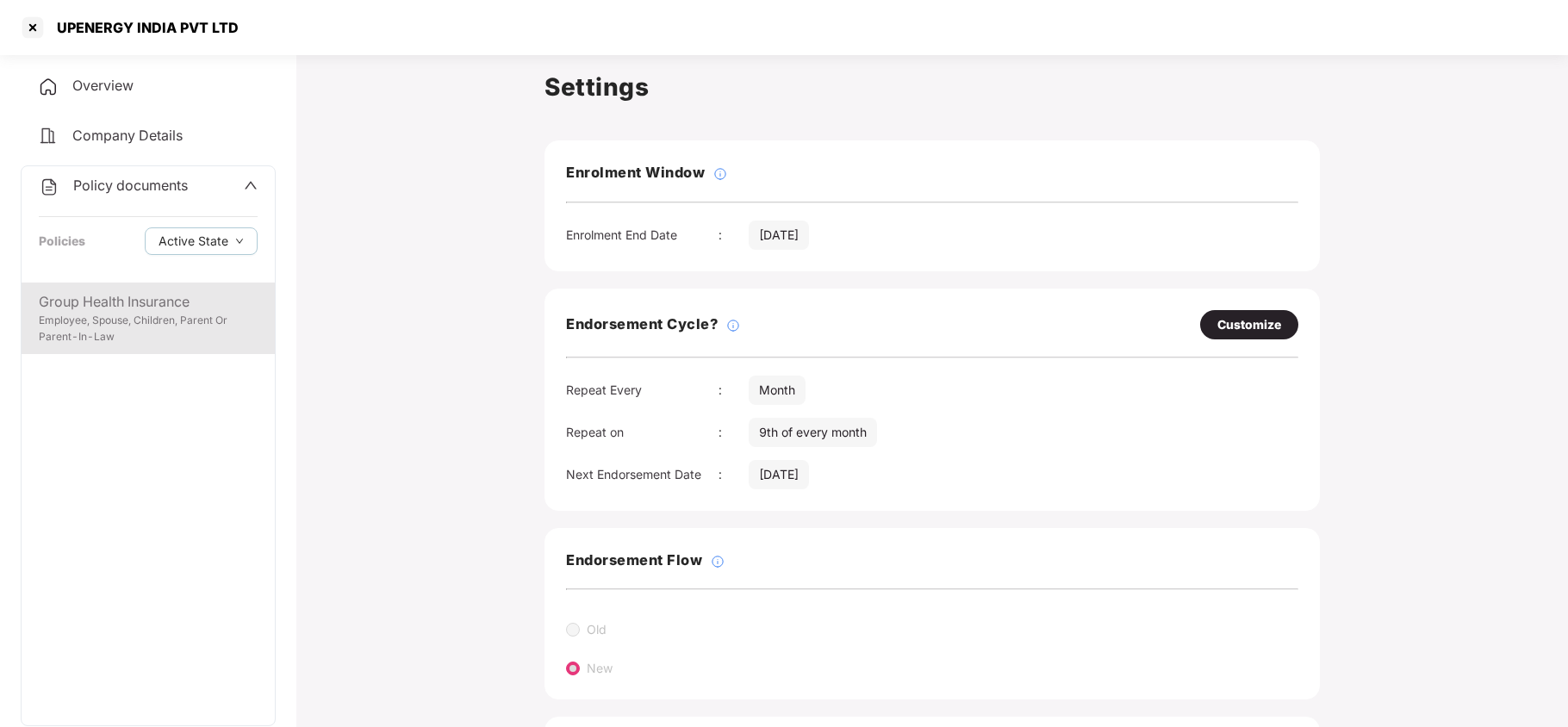
click at [145, 326] on div "Employee, Spouse, Children, Parent Or Parent-In-Law" at bounding box center [148, 329] width 219 height 33
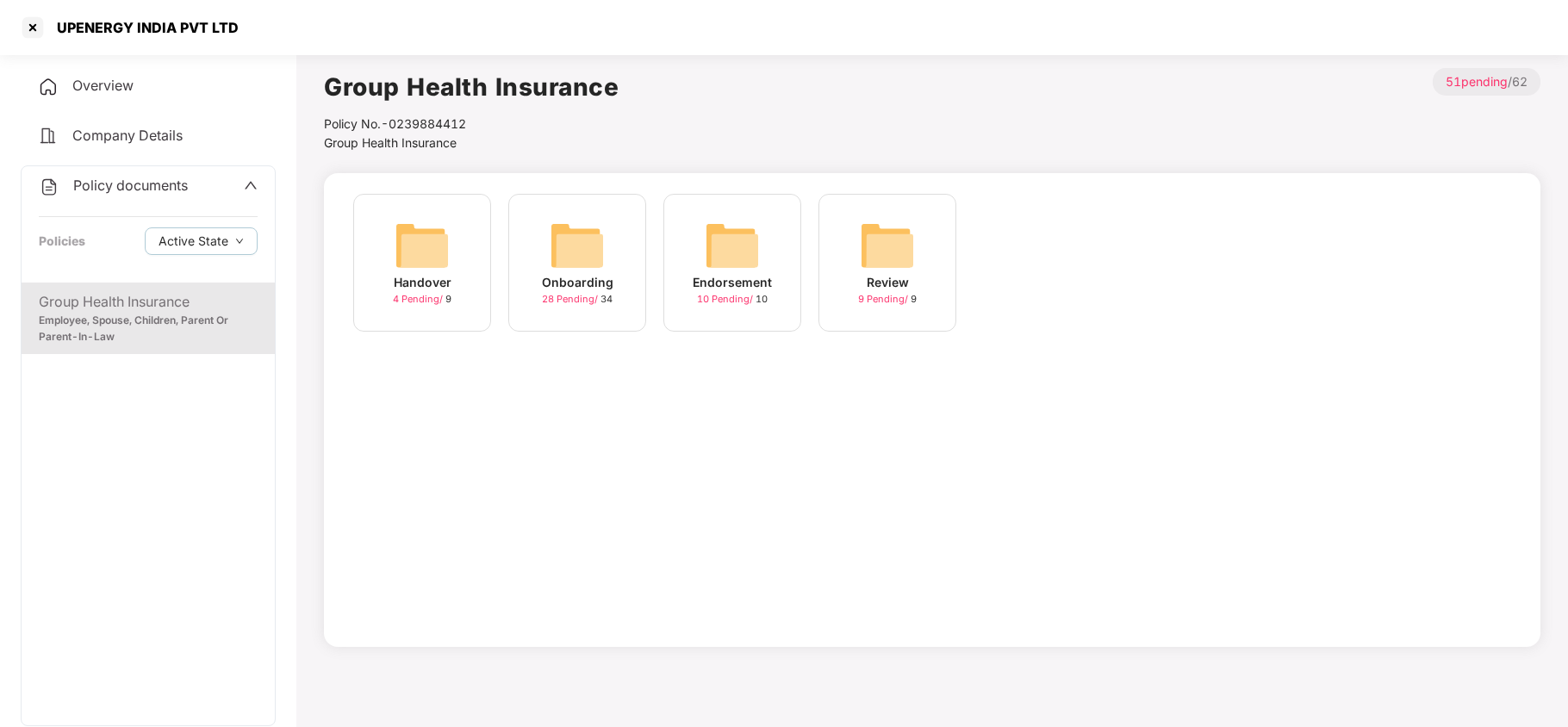
click at [604, 259] on img at bounding box center [577, 245] width 55 height 55
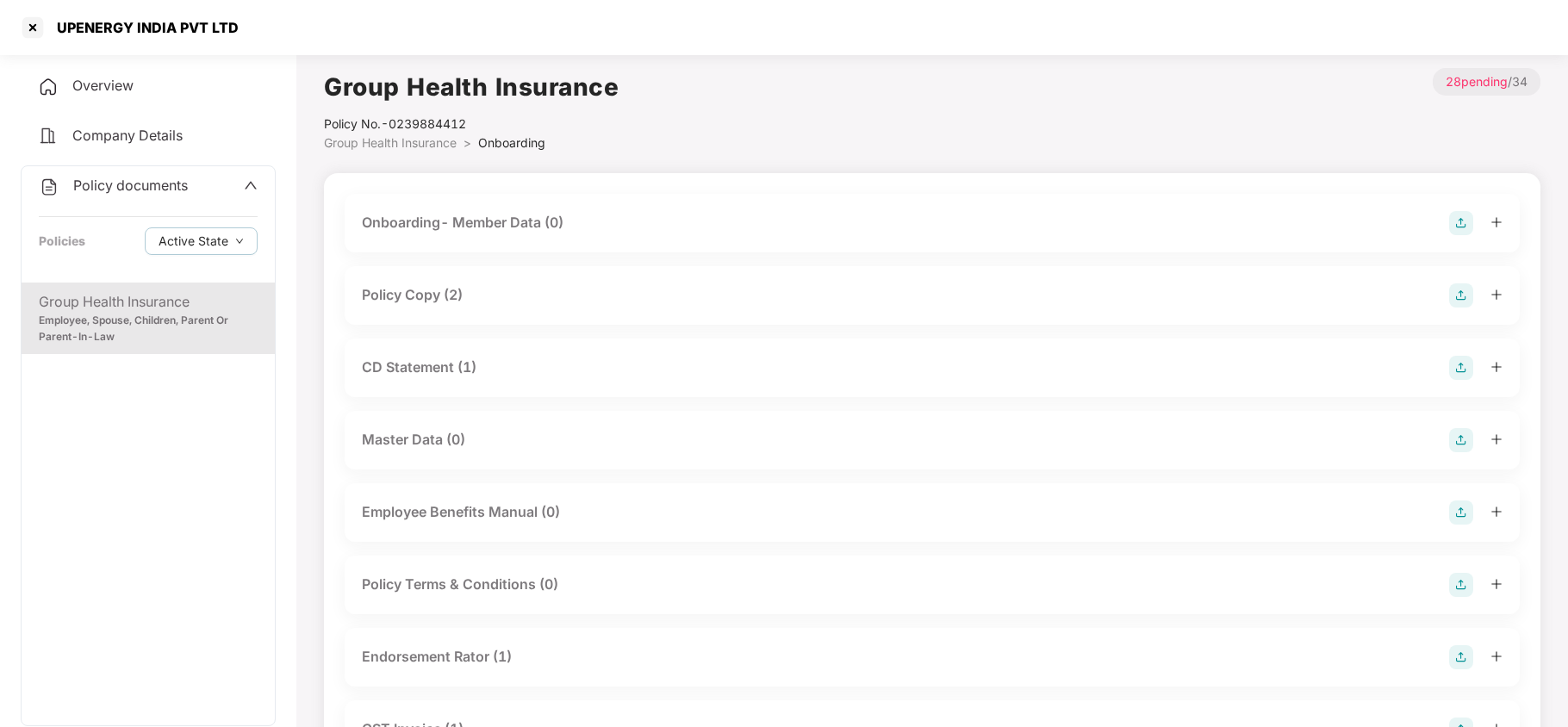
click at [419, 302] on div "Policy Copy (2)" at bounding box center [411, 294] width 101 height 21
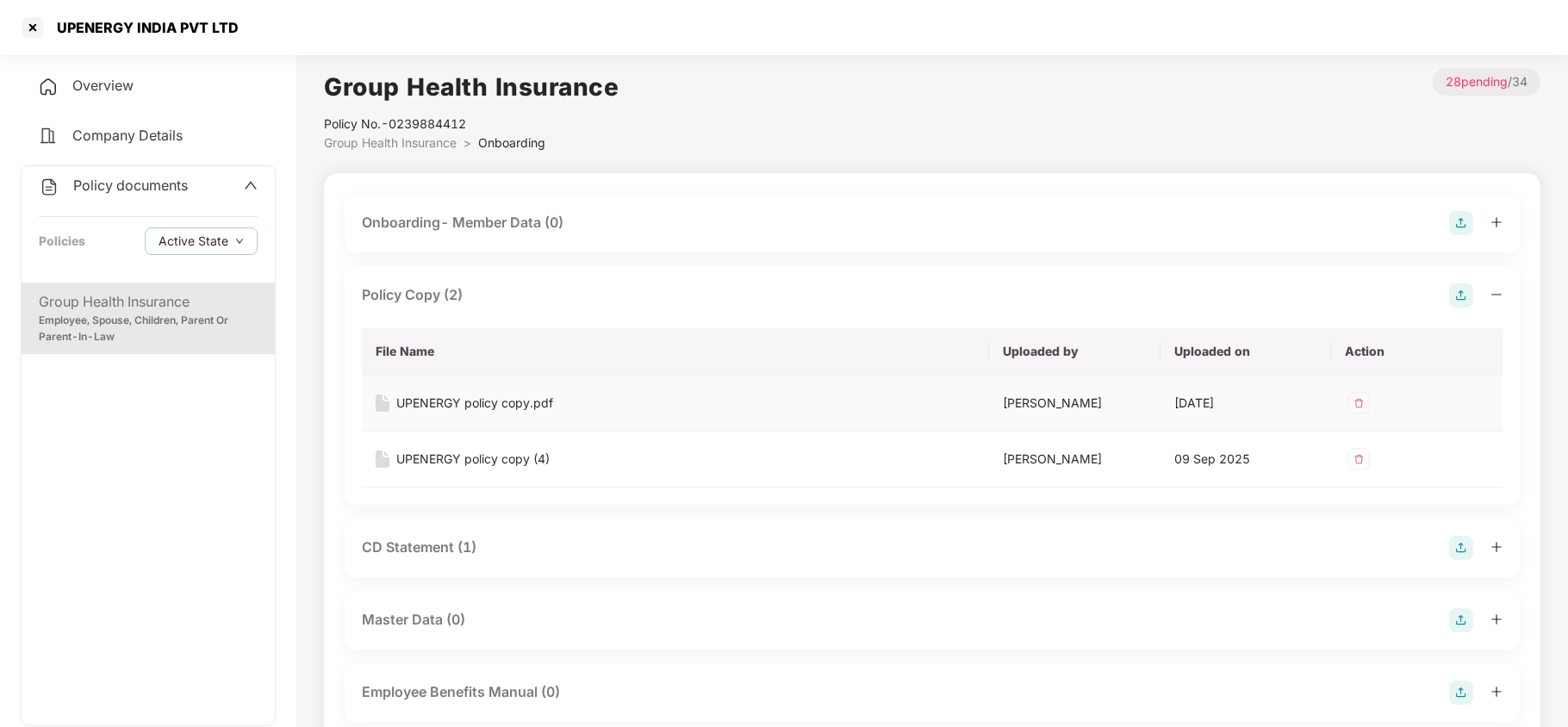
click at [505, 400] on div "UPENERGY policy copy.pdf" at bounding box center [475, 403] width 157 height 19
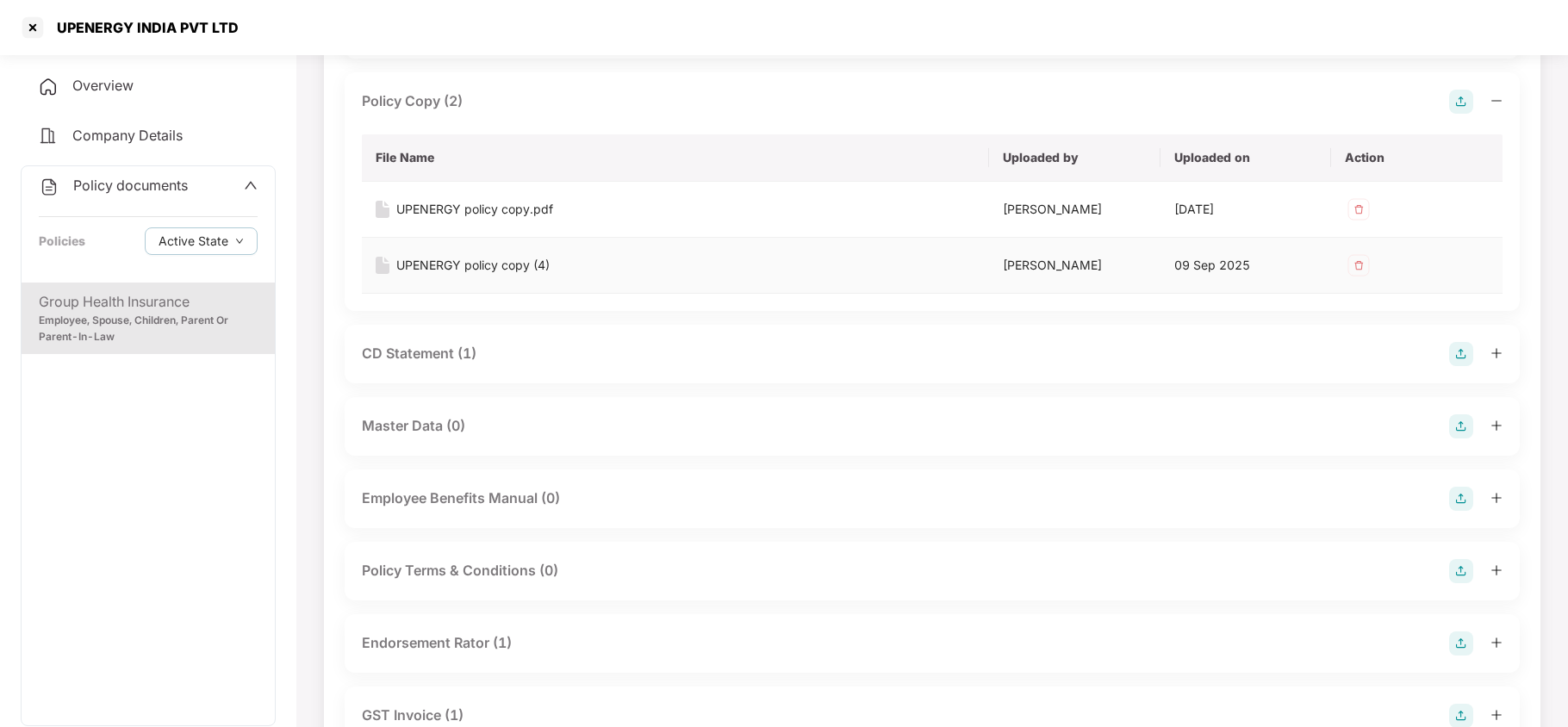
scroll to position [230, 0]
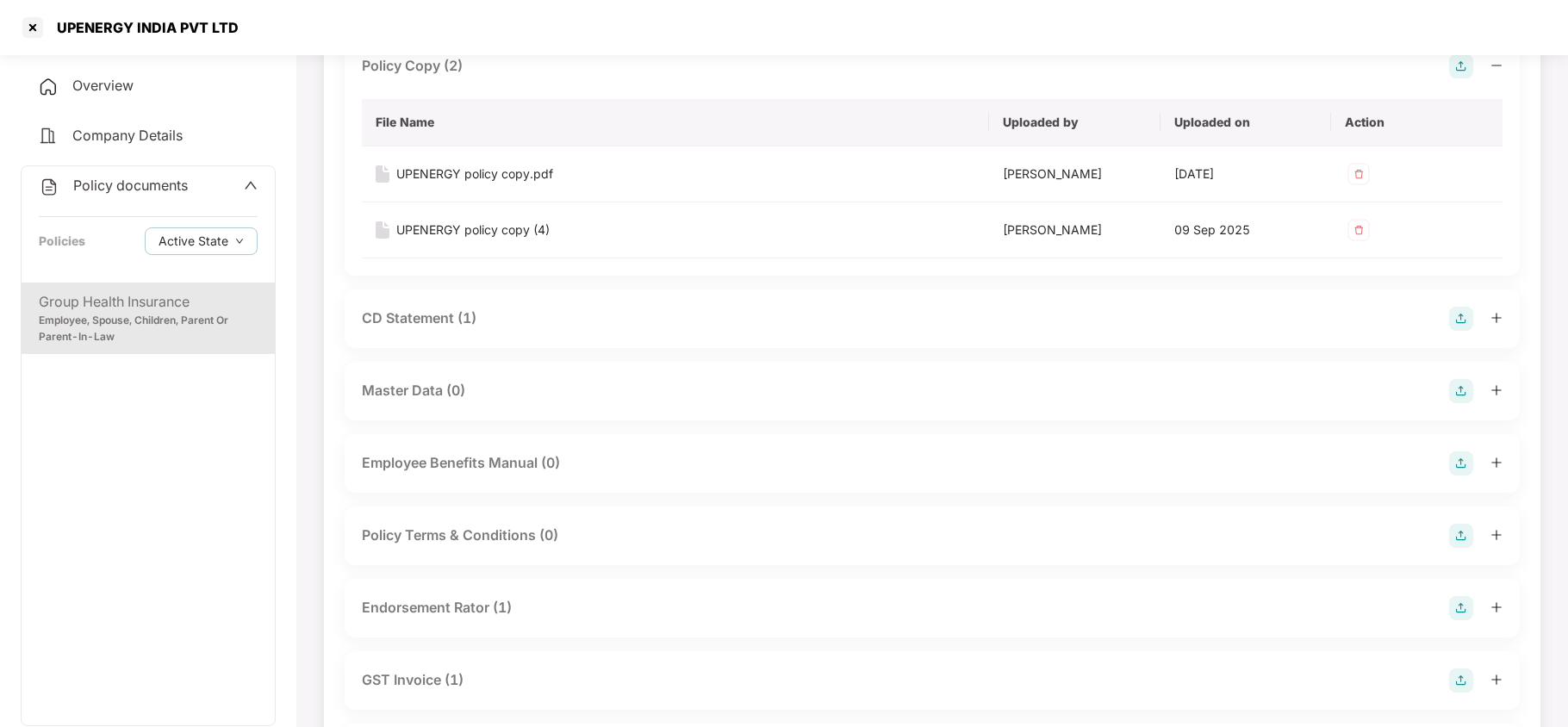
click at [425, 326] on div "CD Statement (1)" at bounding box center [419, 318] width 114 height 21
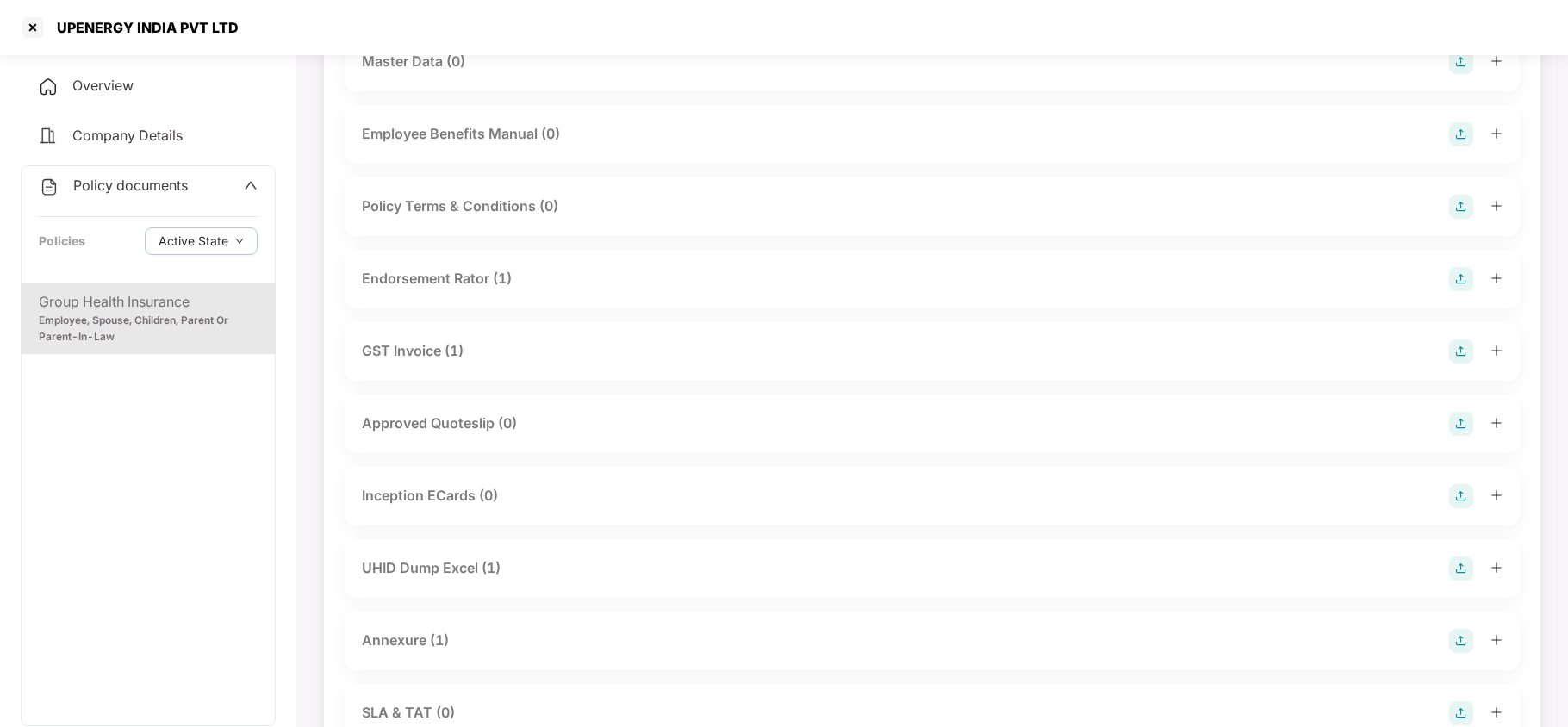
scroll to position [689, 0]
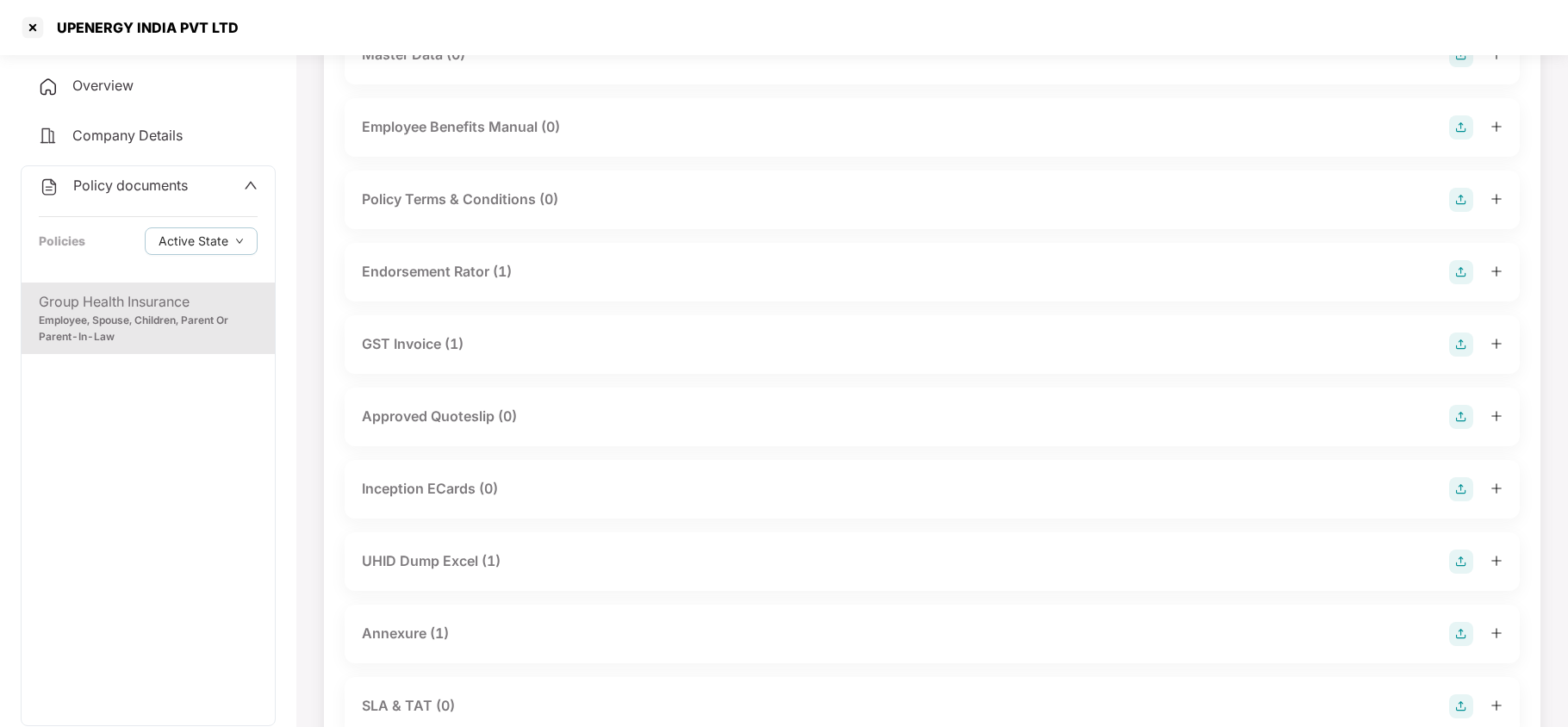
click at [456, 278] on div "Endorsement Rator (1)" at bounding box center [436, 271] width 150 height 21
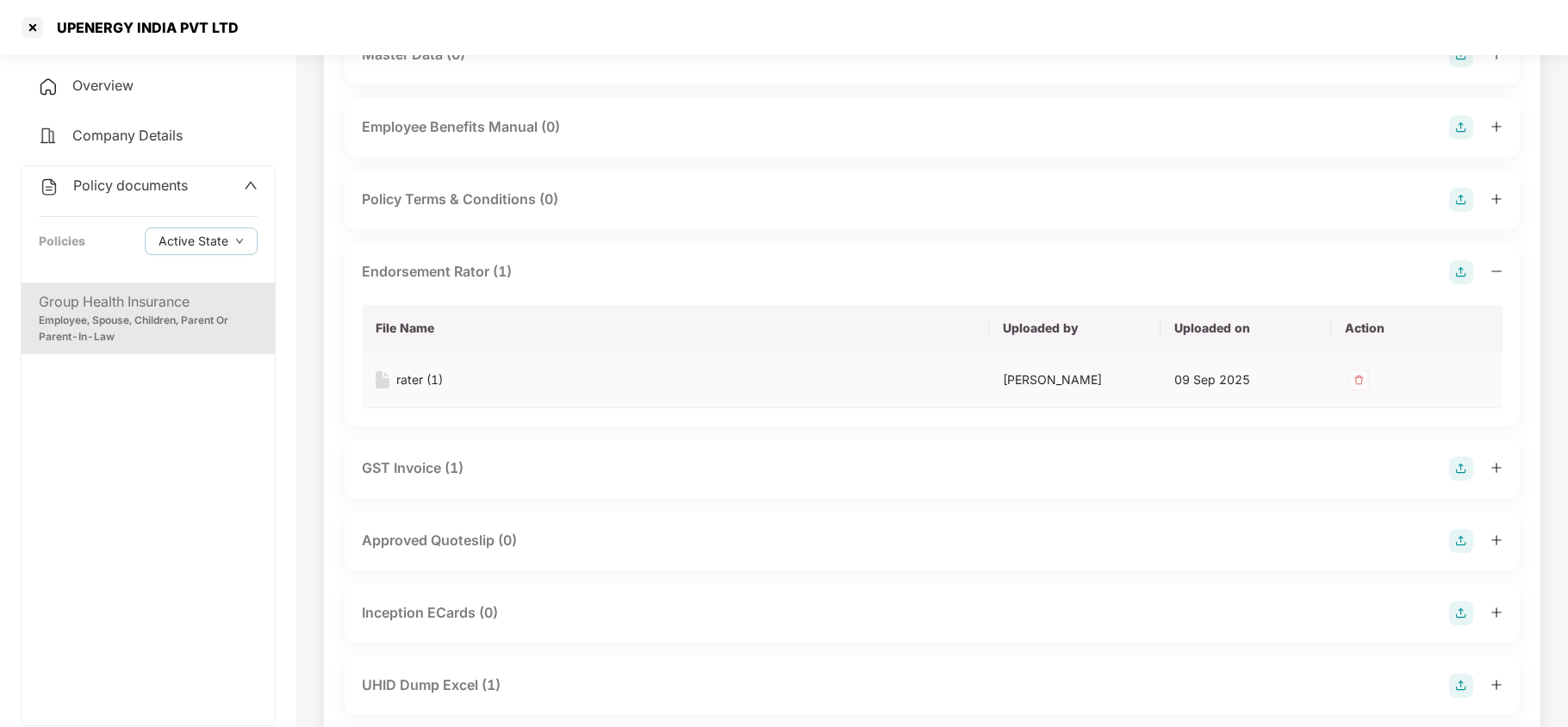
click at [411, 374] on div "rater (1)" at bounding box center [420, 380] width 46 height 19
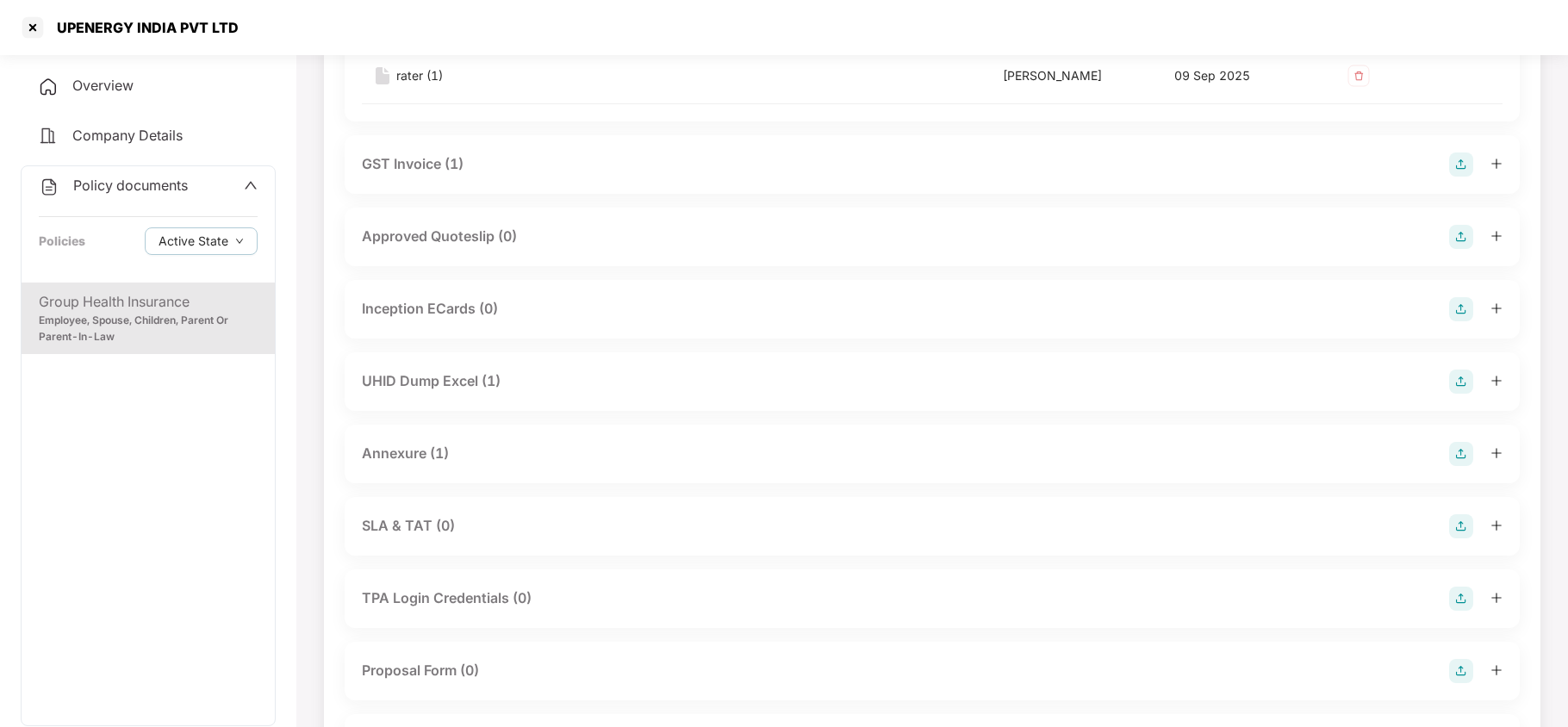
scroll to position [1034, 0]
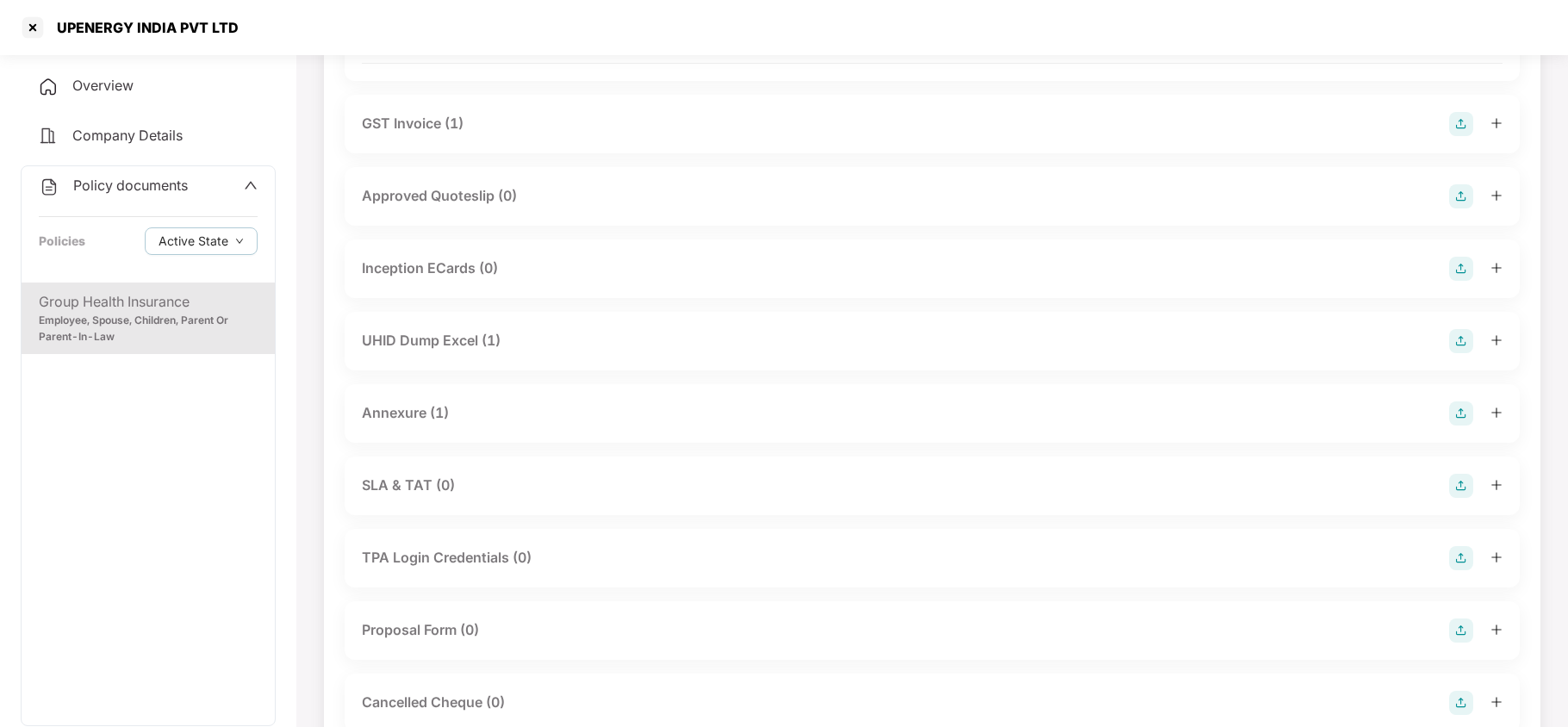
click at [478, 341] on div "UHID Dump Excel (1)" at bounding box center [431, 340] width 138 height 21
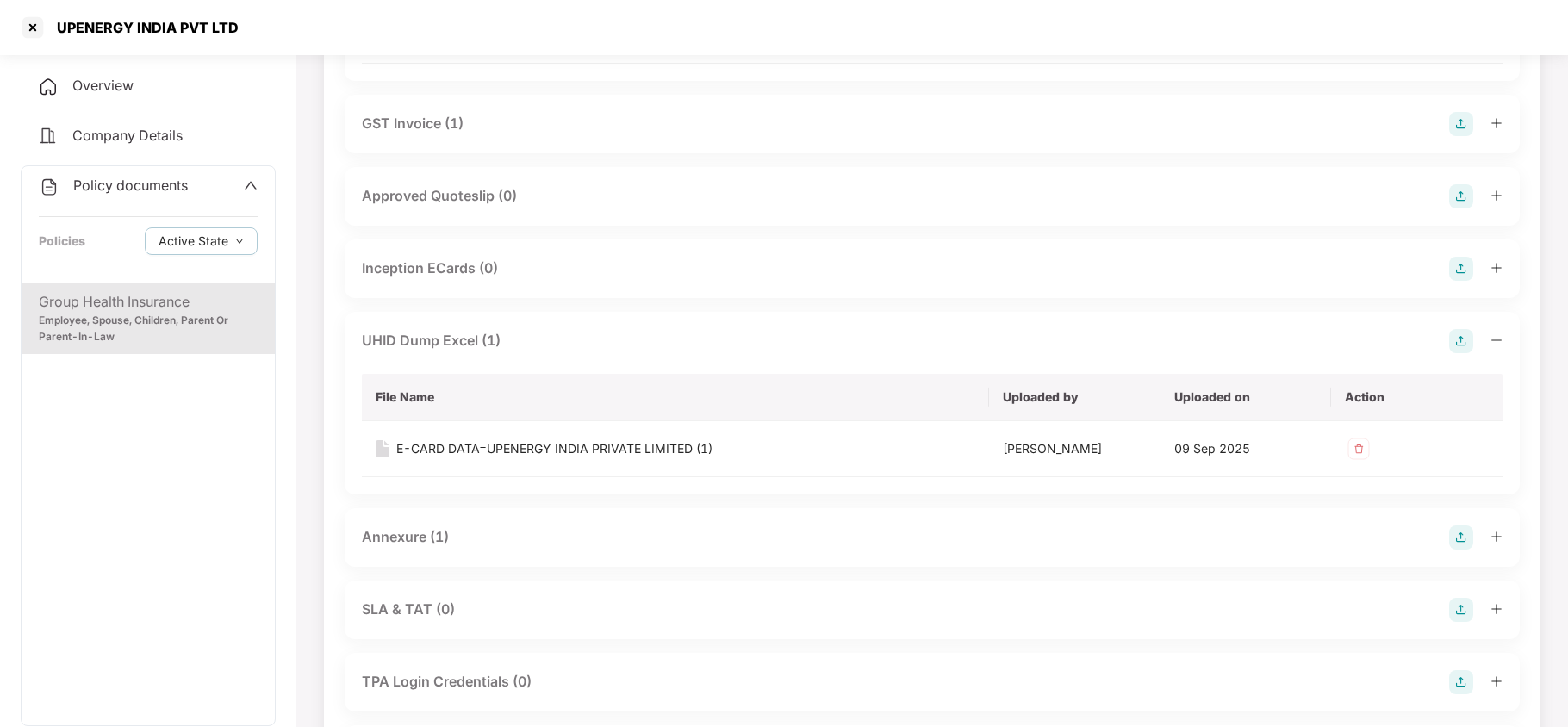
click at [429, 539] on div "Annexure (1)" at bounding box center [405, 537] width 87 height 21
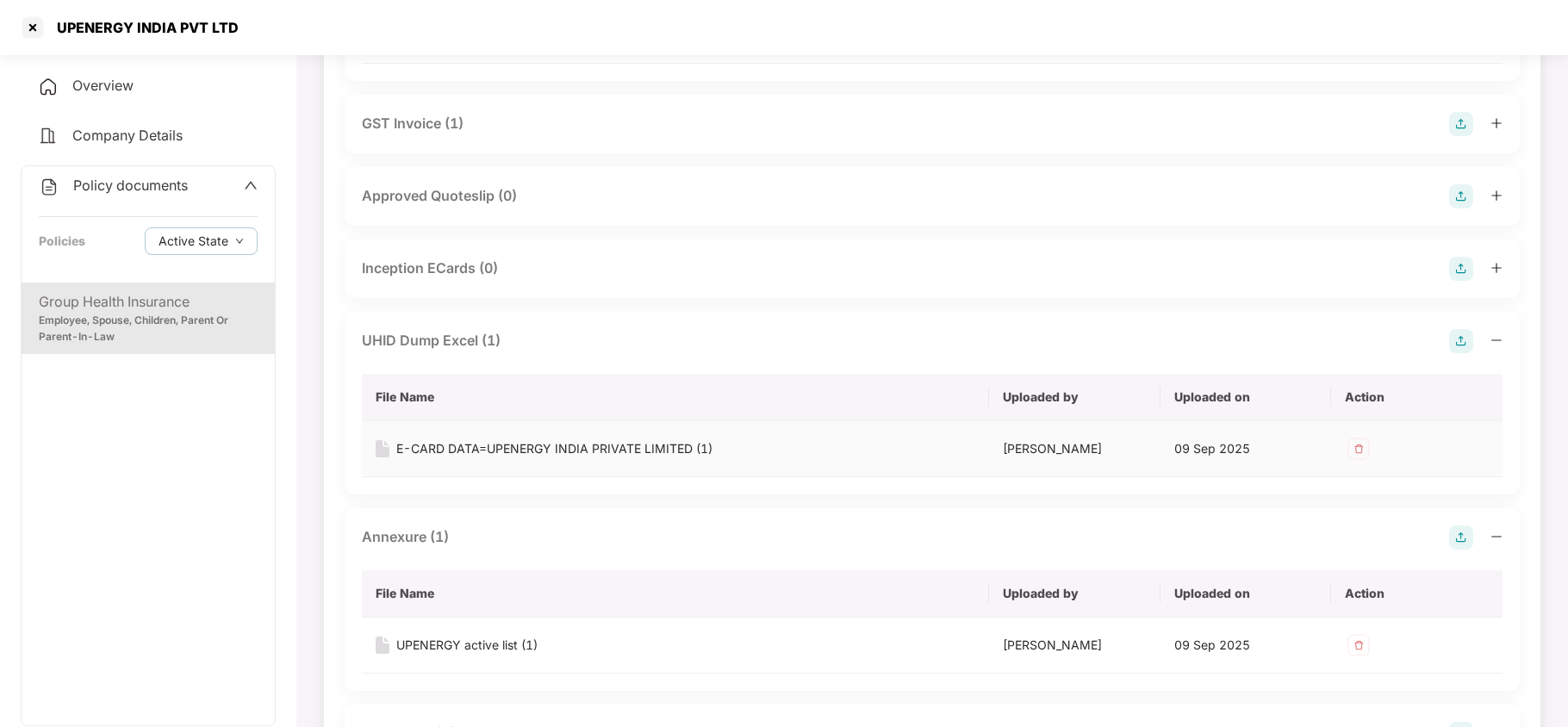
click at [525, 448] on div "E-CARD DATA=UPENERGY INDIA PRIVATE LIMITED (1)" at bounding box center [554, 448] width 316 height 19
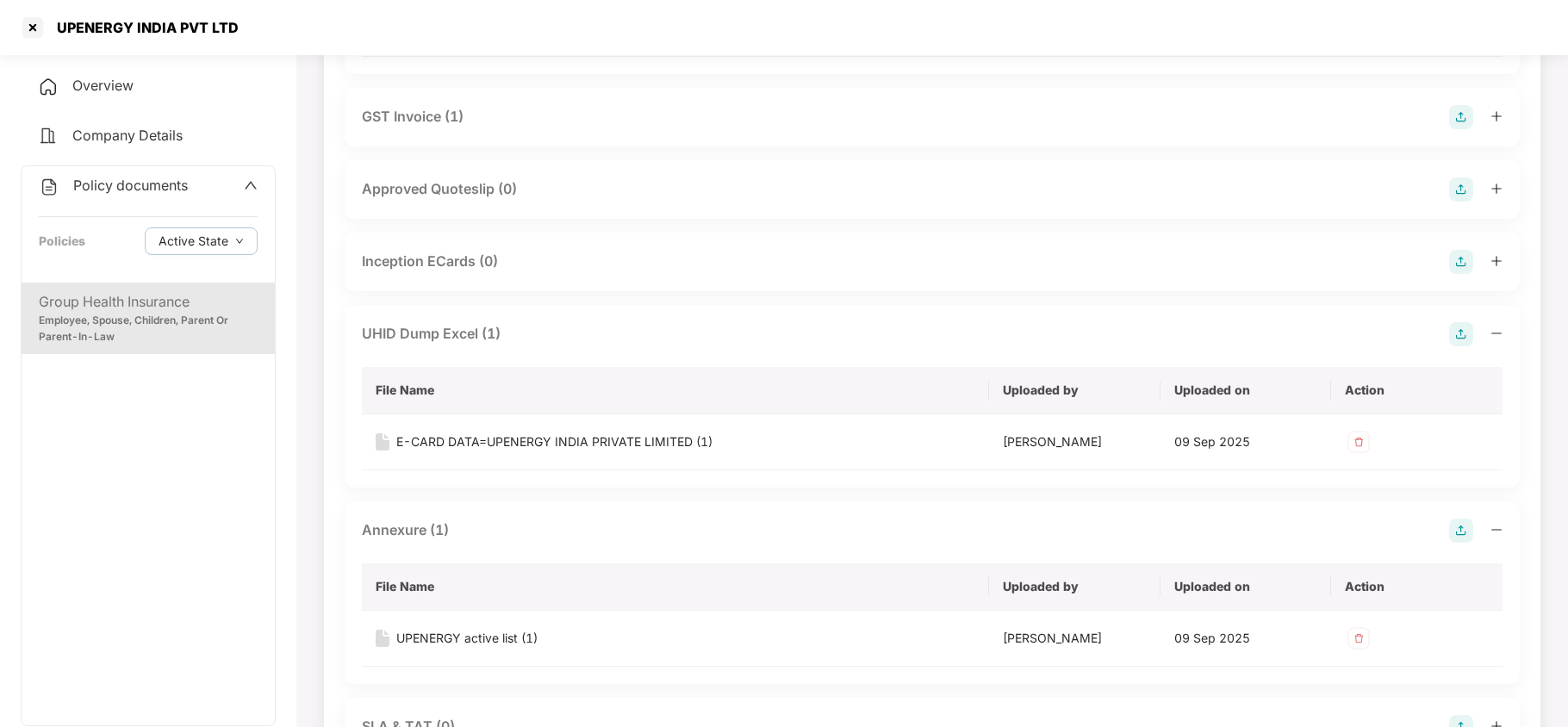
scroll to position [1264, 0]
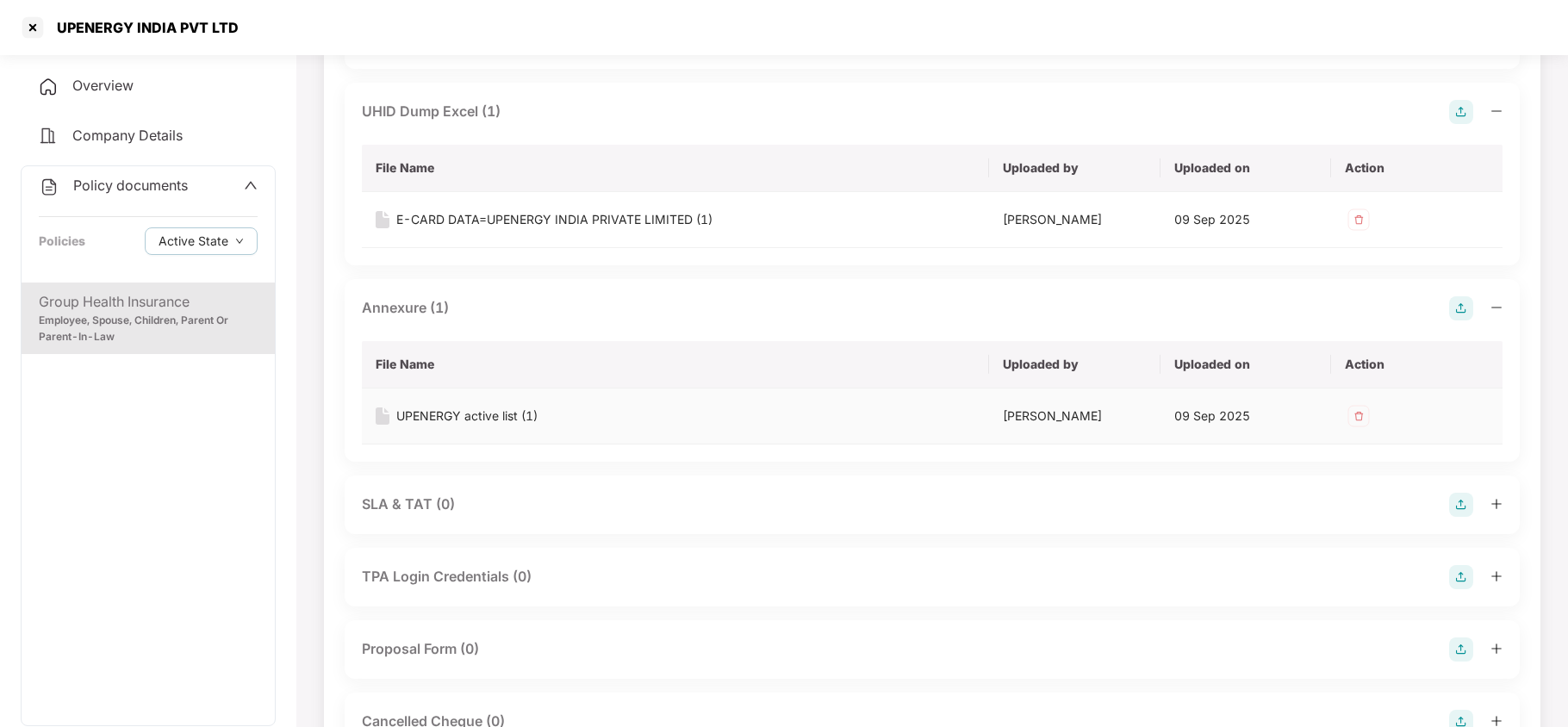
click at [473, 412] on div "UPENERGY active list (1)" at bounding box center [467, 416] width 141 height 19
drag, startPoint x: 32, startPoint y: 24, endPoint x: 40, endPoint y: 29, distance: 9.4
click at [40, 29] on div at bounding box center [33, 28] width 28 height 28
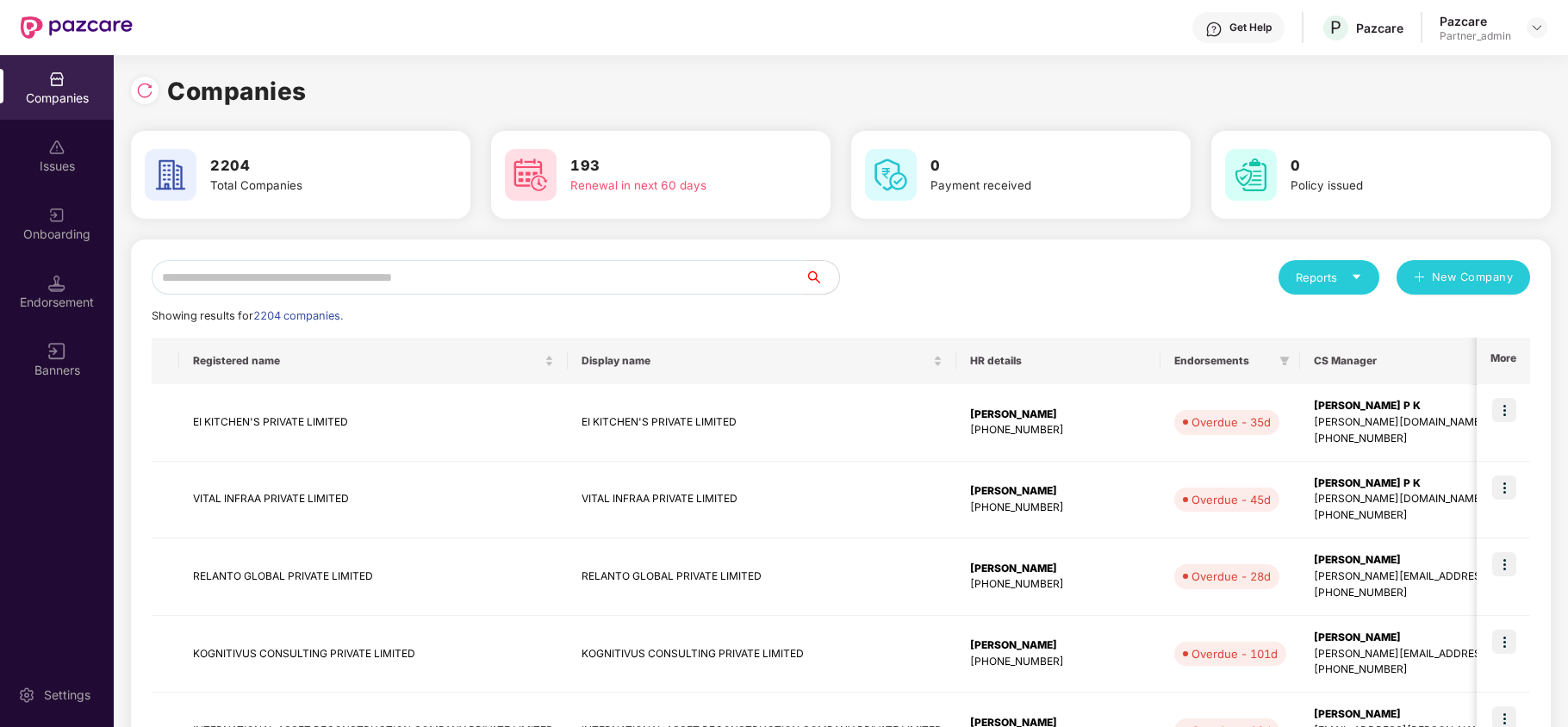
scroll to position [0, 0]
click at [494, 283] on input "text" at bounding box center [478, 277] width 653 height 34
paste input "**********"
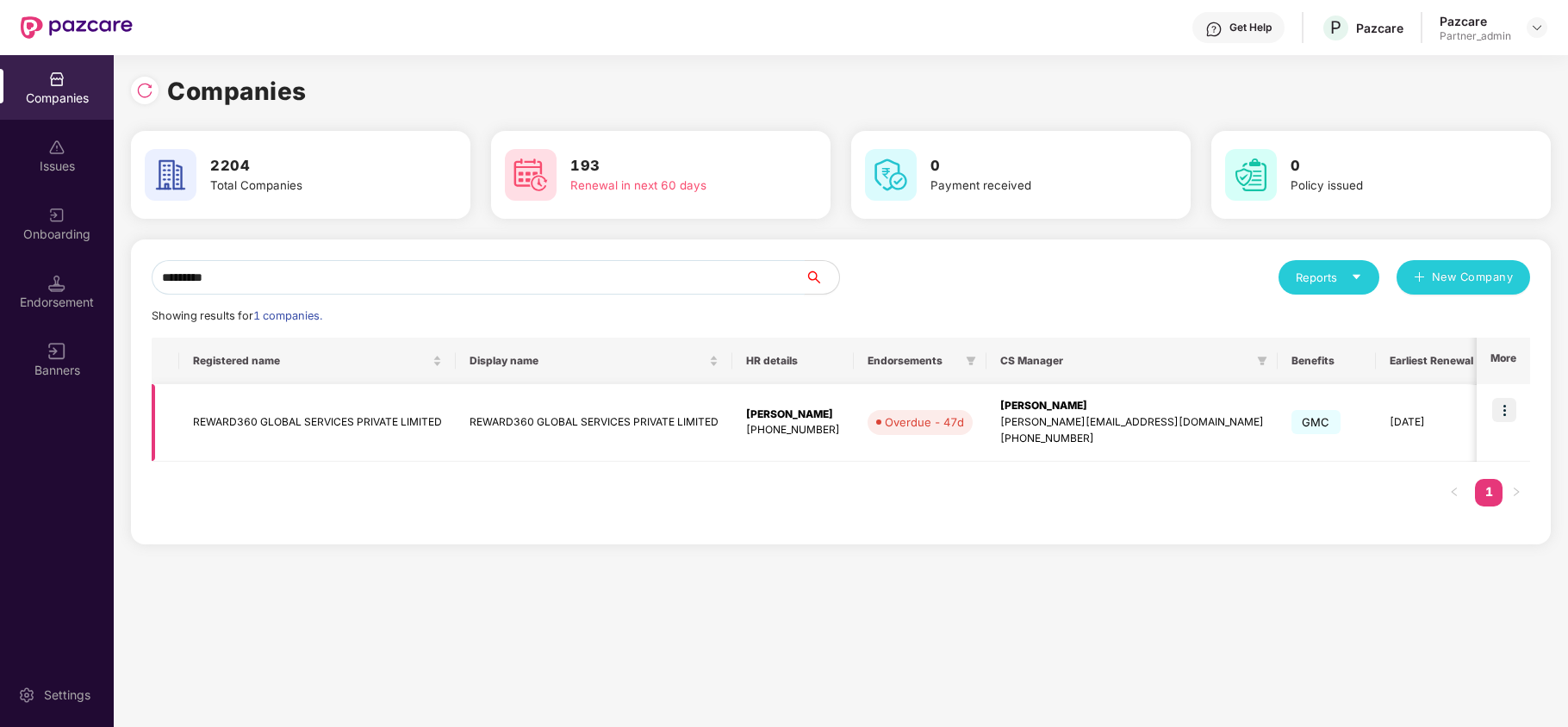
type input "*********"
click at [1511, 411] on img at bounding box center [1504, 411] width 24 height 24
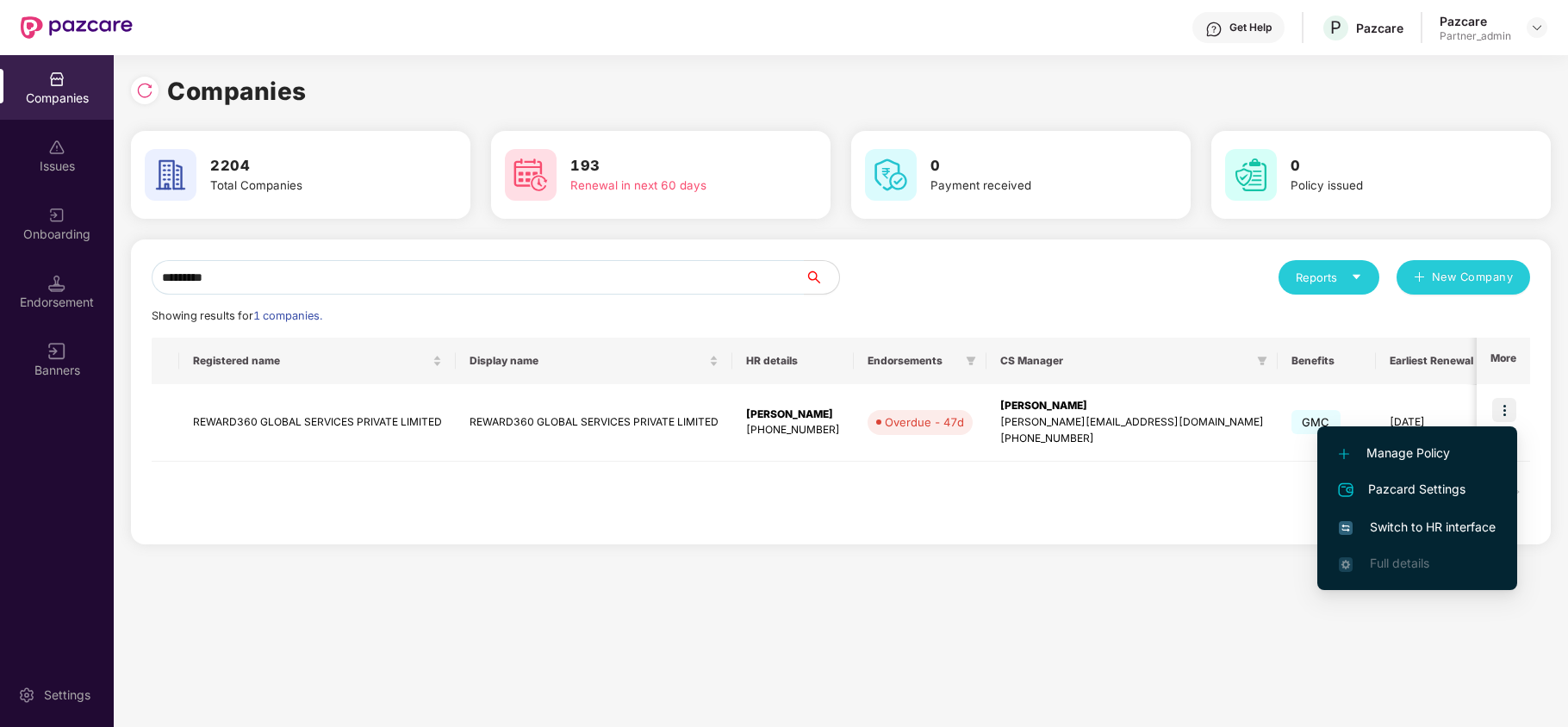
click at [1425, 516] on li "Switch to HR interface" at bounding box center [1417, 527] width 200 height 36
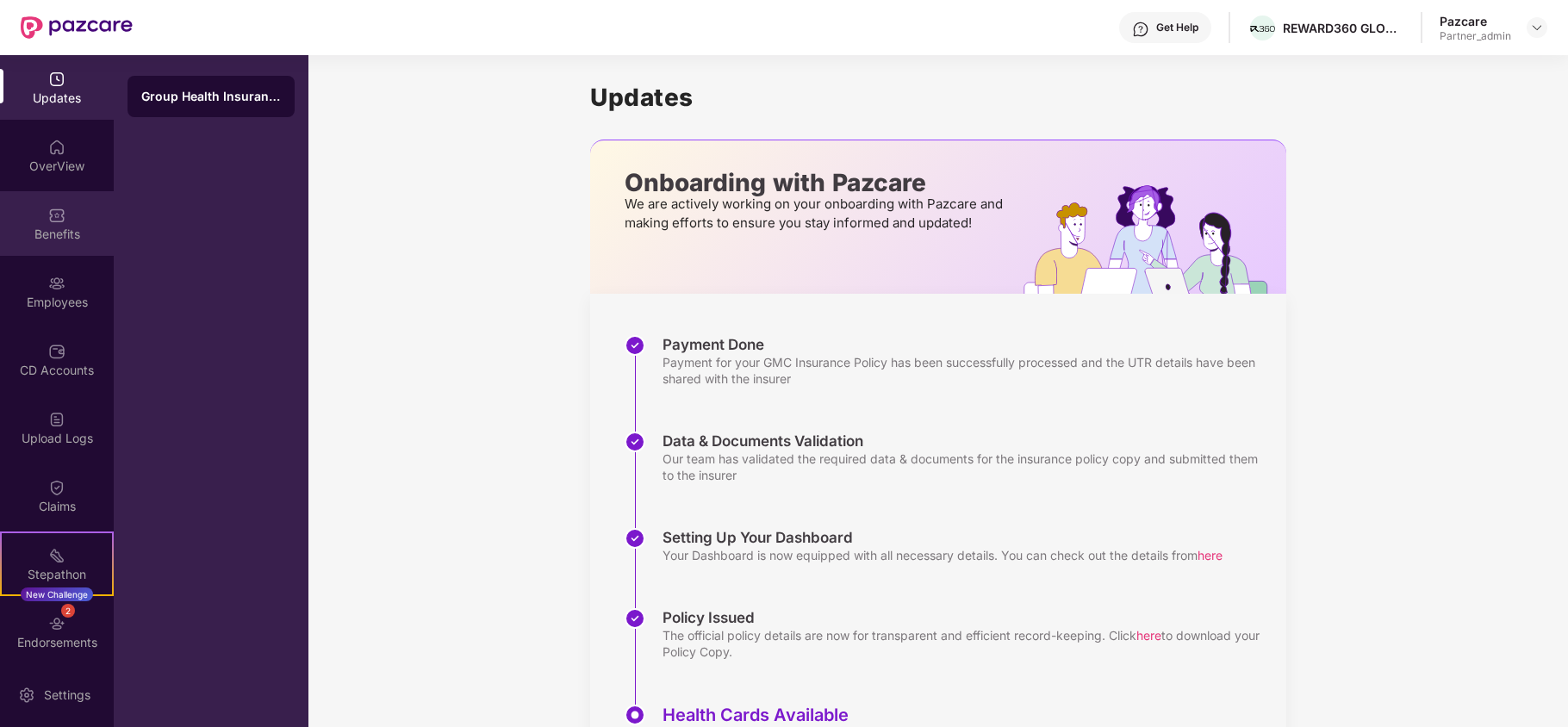
click at [53, 215] on img at bounding box center [56, 215] width 18 height 18
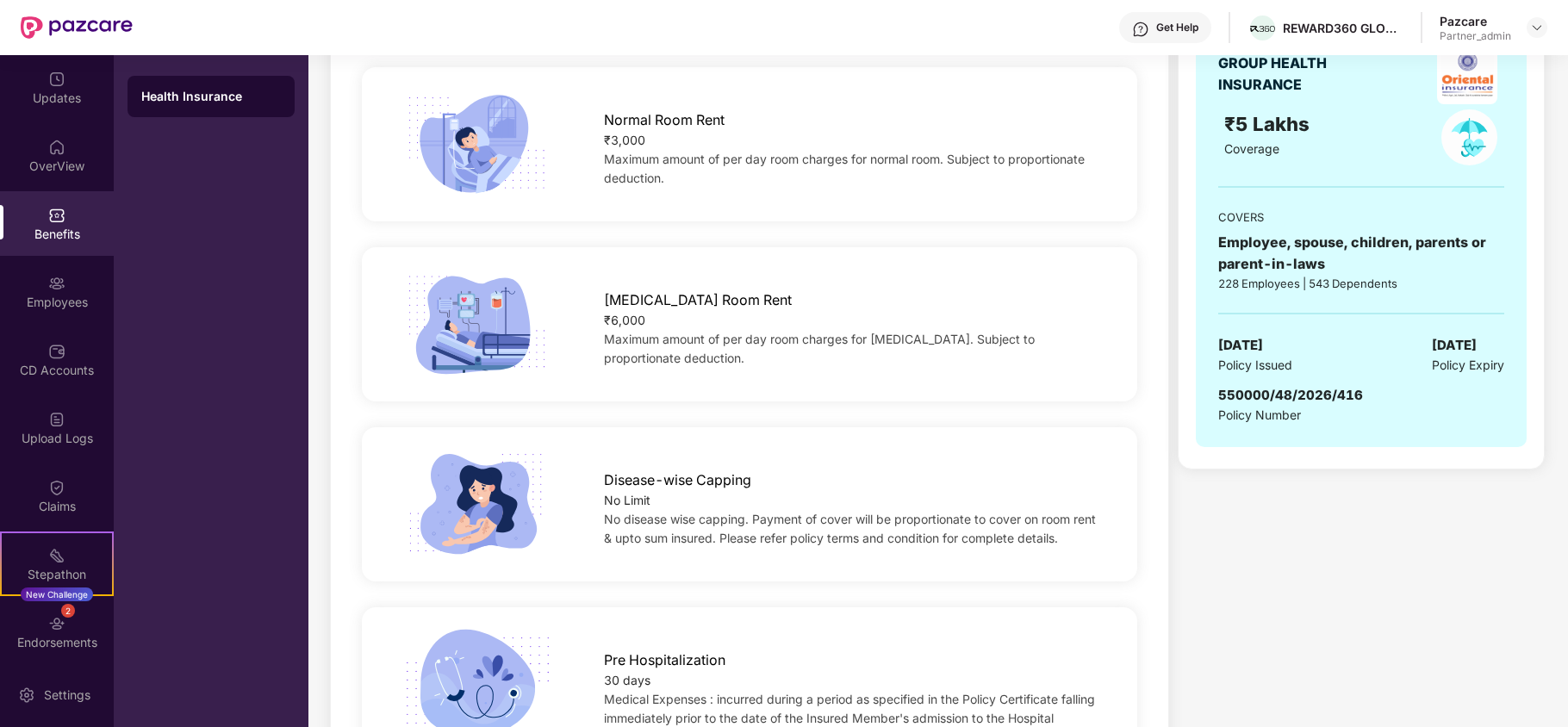
scroll to position [689, 0]
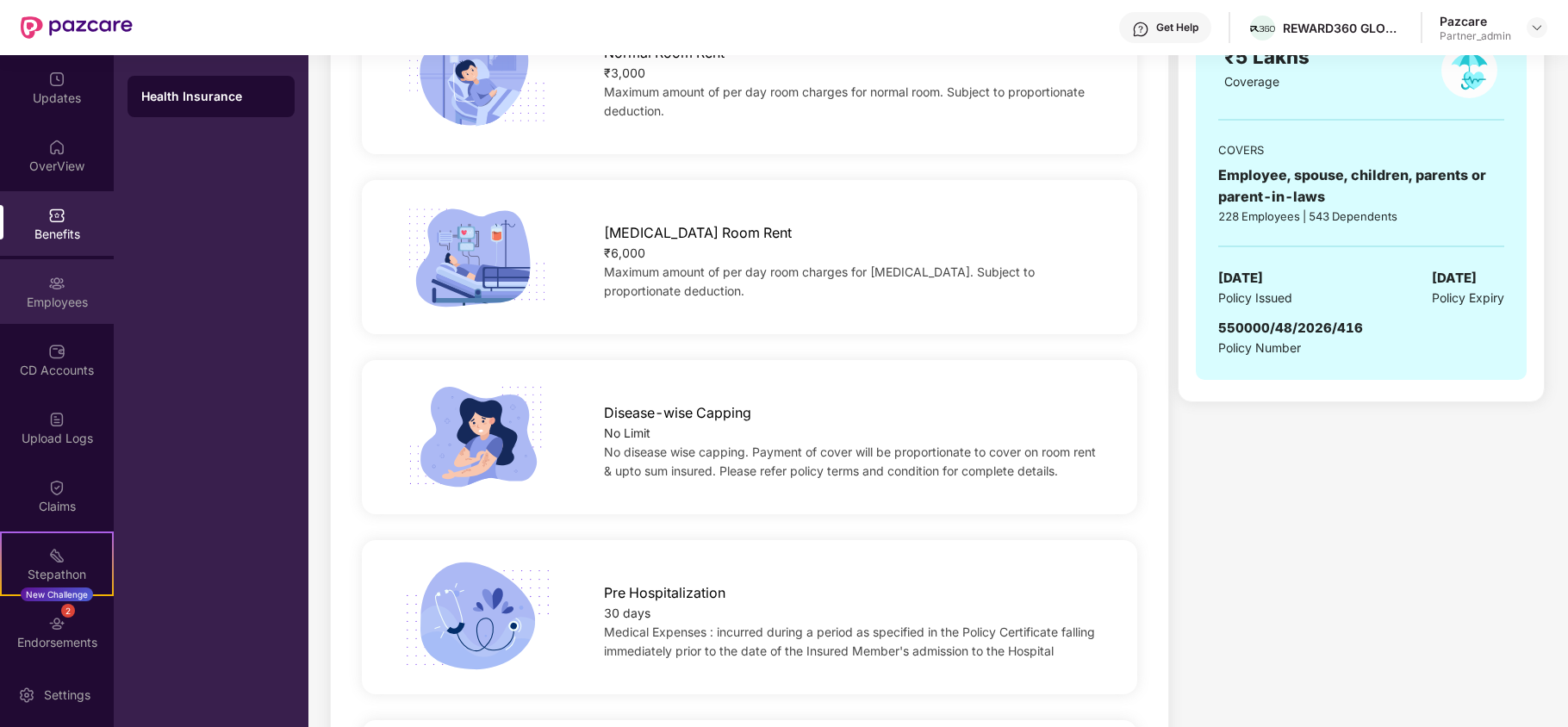
click at [42, 268] on div "Employees" at bounding box center [56, 292] width 113 height 65
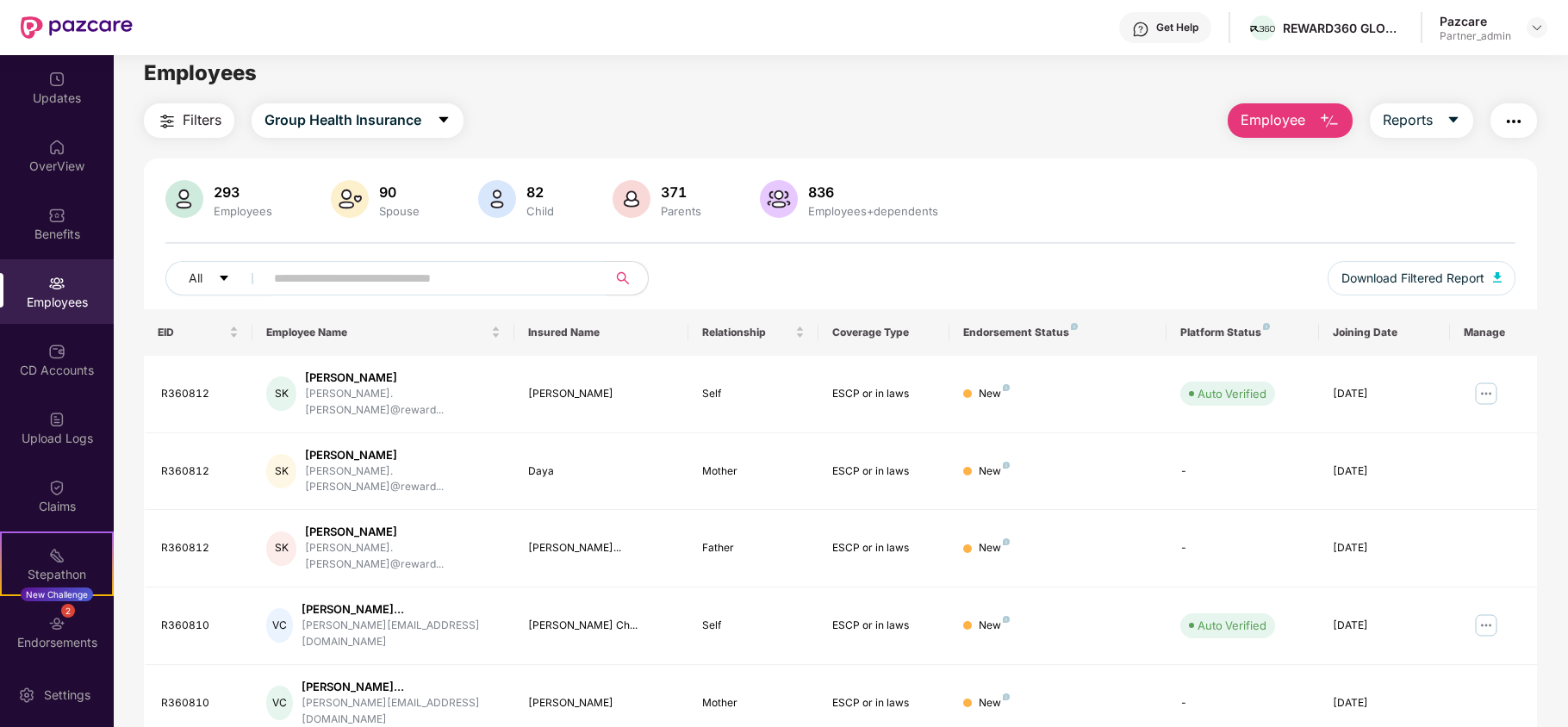
scroll to position [0, 0]
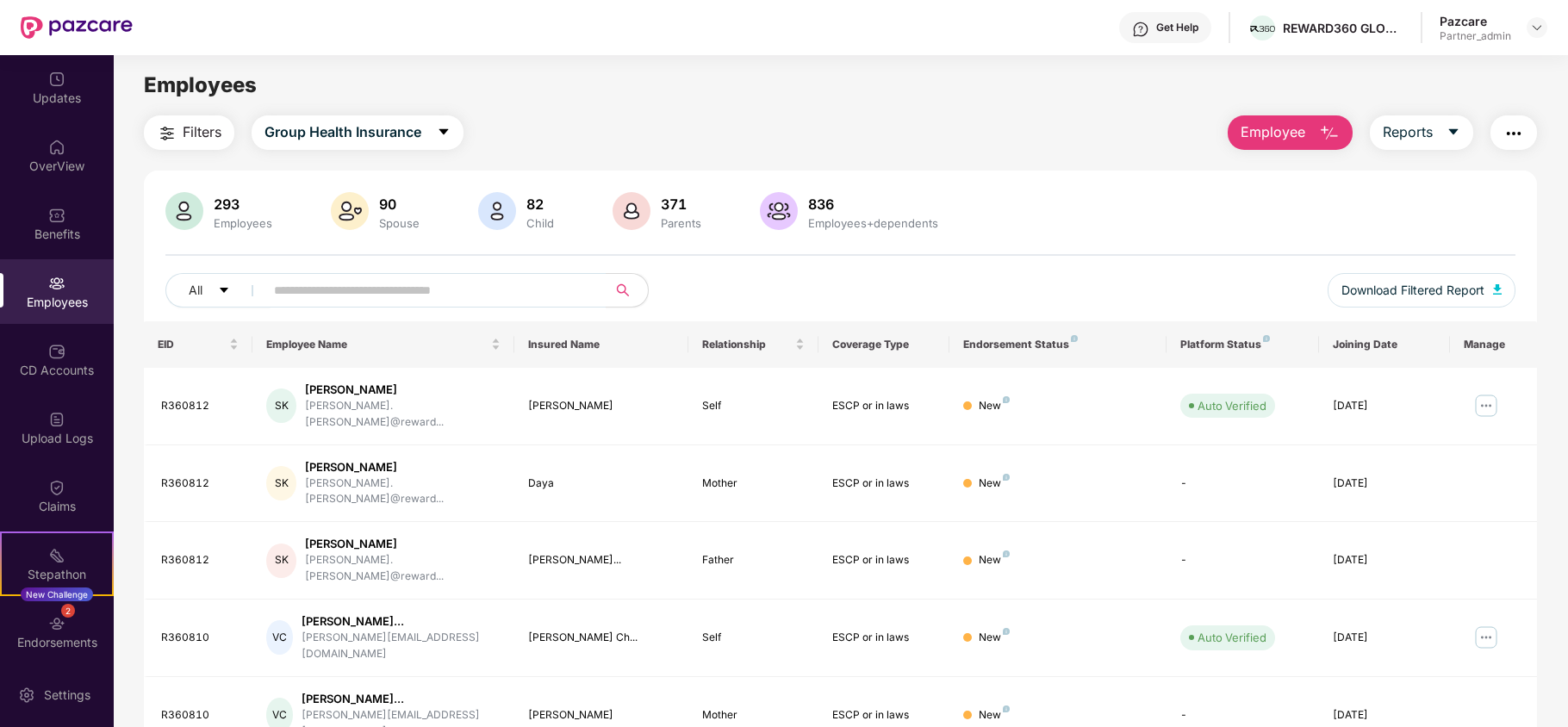
click at [181, 133] on button "Filters" at bounding box center [189, 132] width 90 height 34
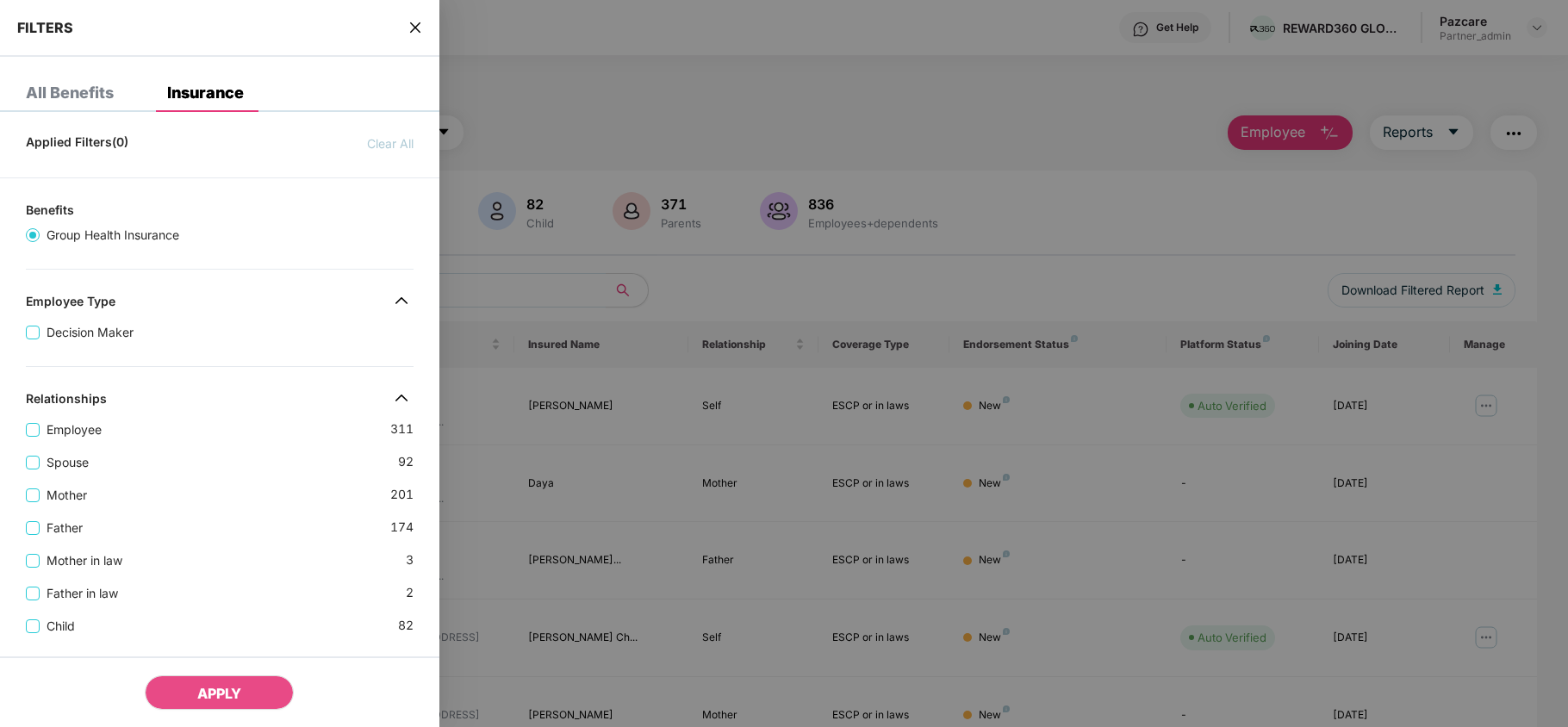
scroll to position [518, 0]
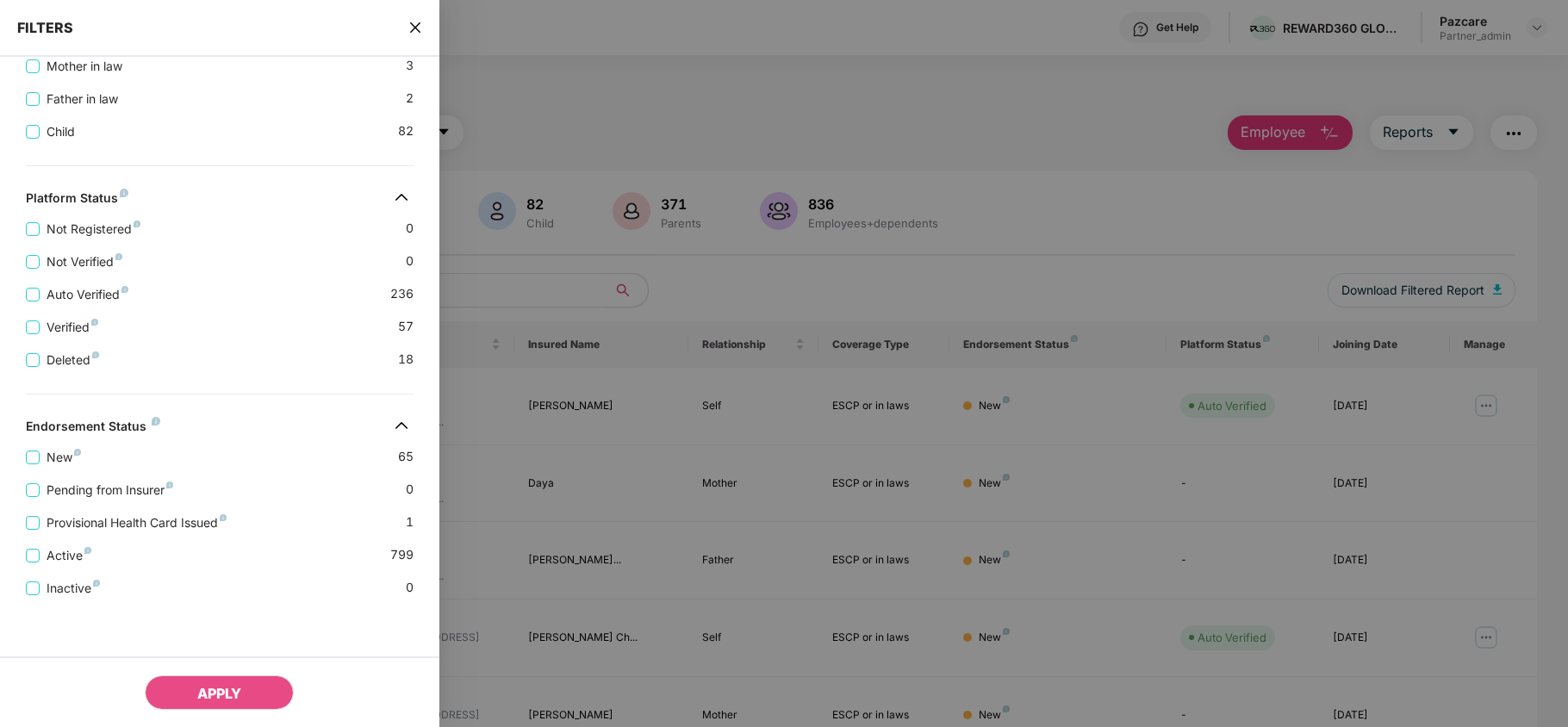
click at [414, 31] on icon "close" at bounding box center [415, 27] width 14 height 14
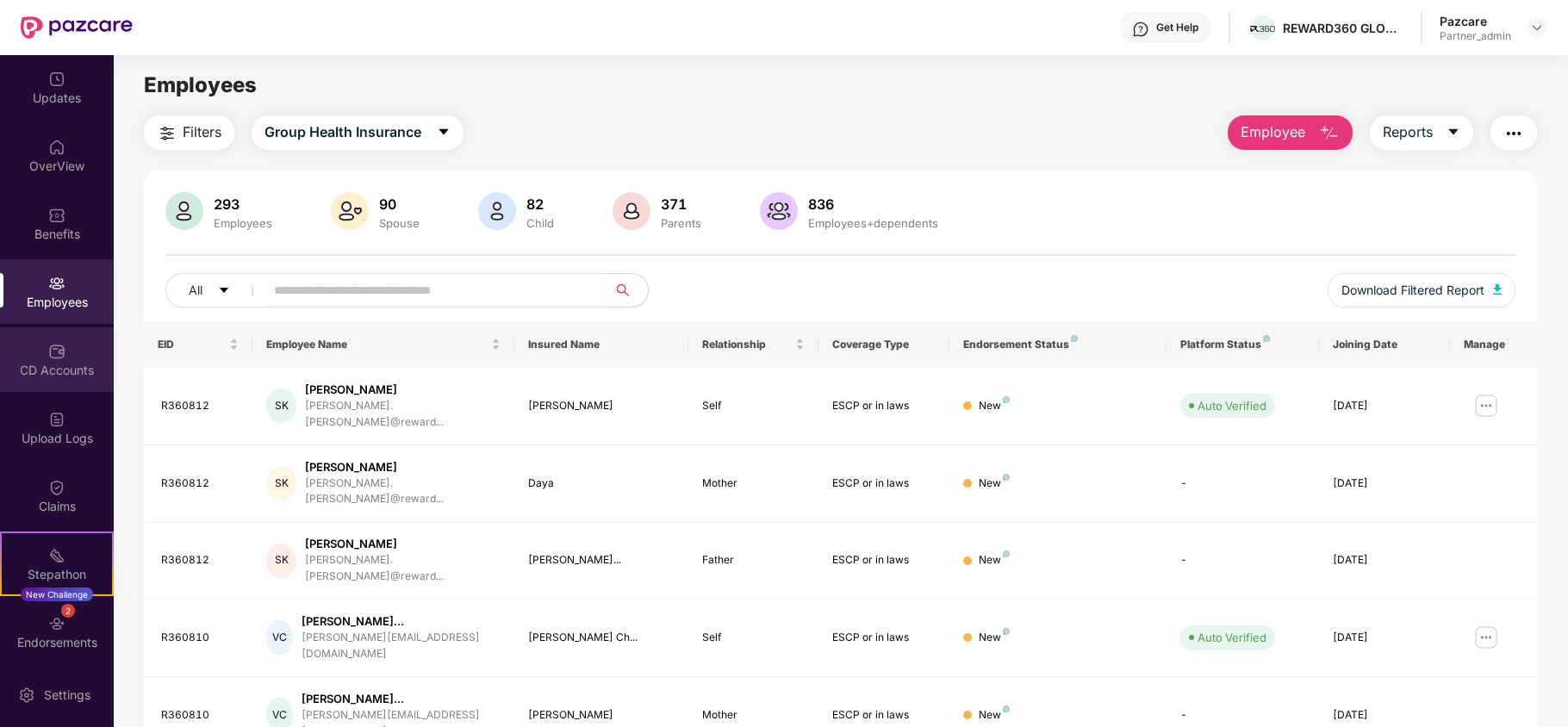
click at [66, 363] on div "CD Accounts" at bounding box center [56, 370] width 113 height 18
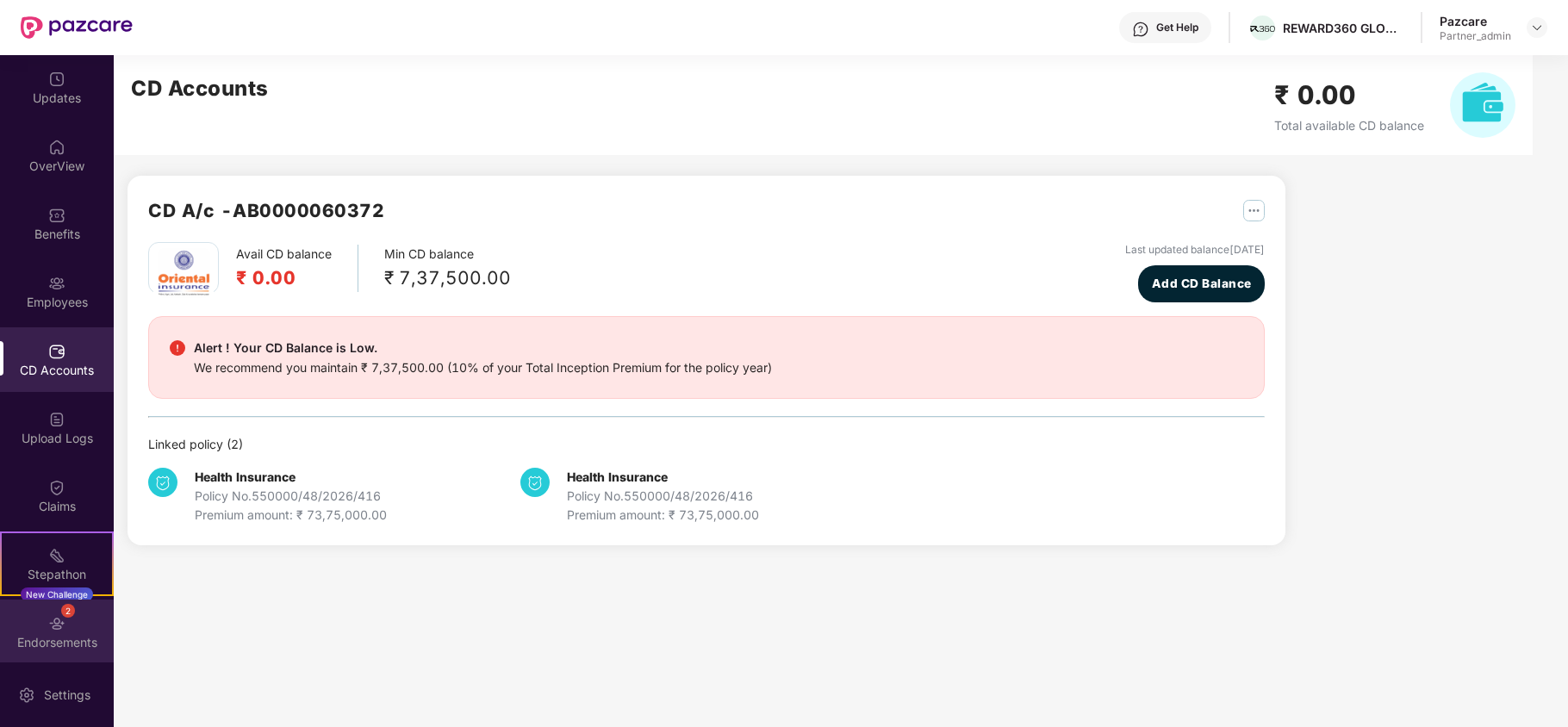
click at [31, 636] on div "Endorsements" at bounding box center [56, 643] width 113 height 18
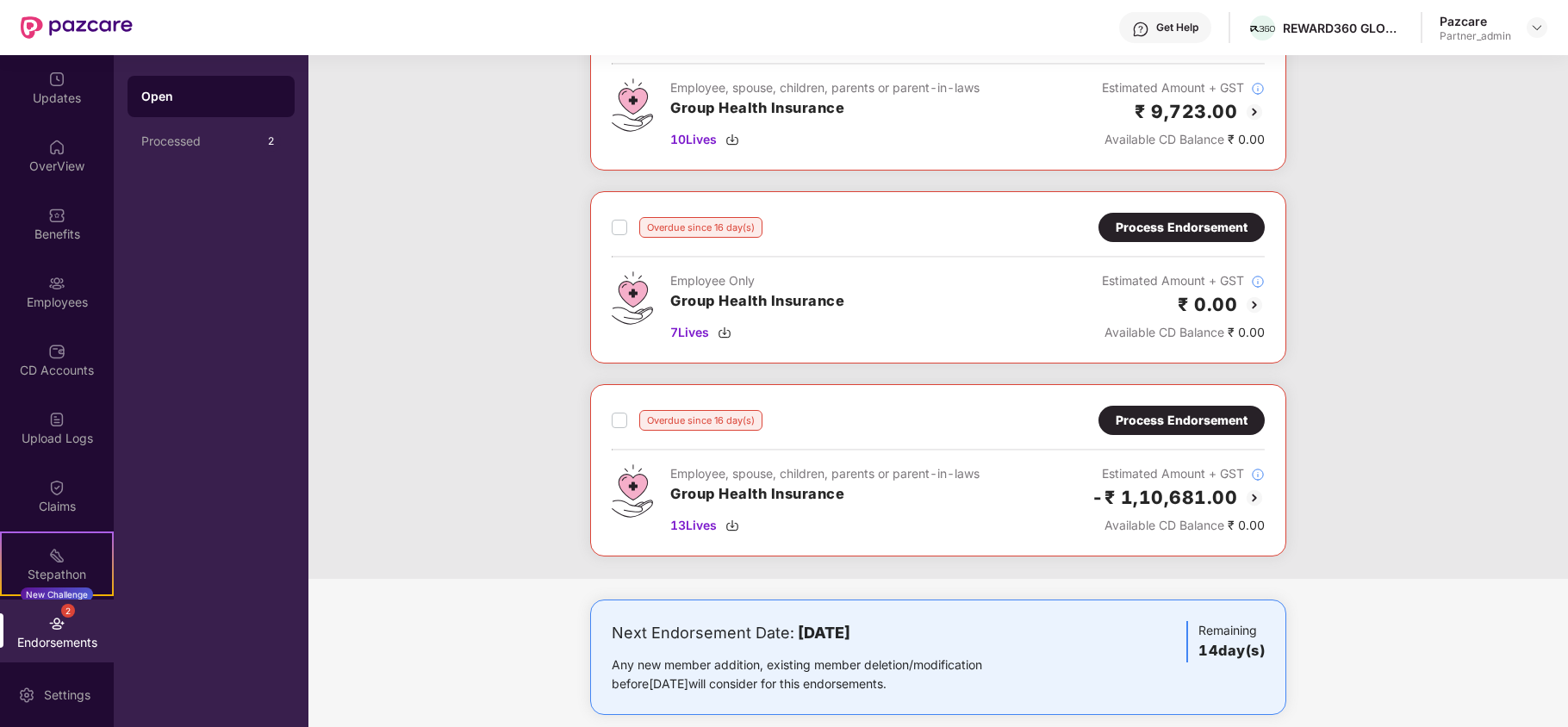
scroll to position [459, 0]
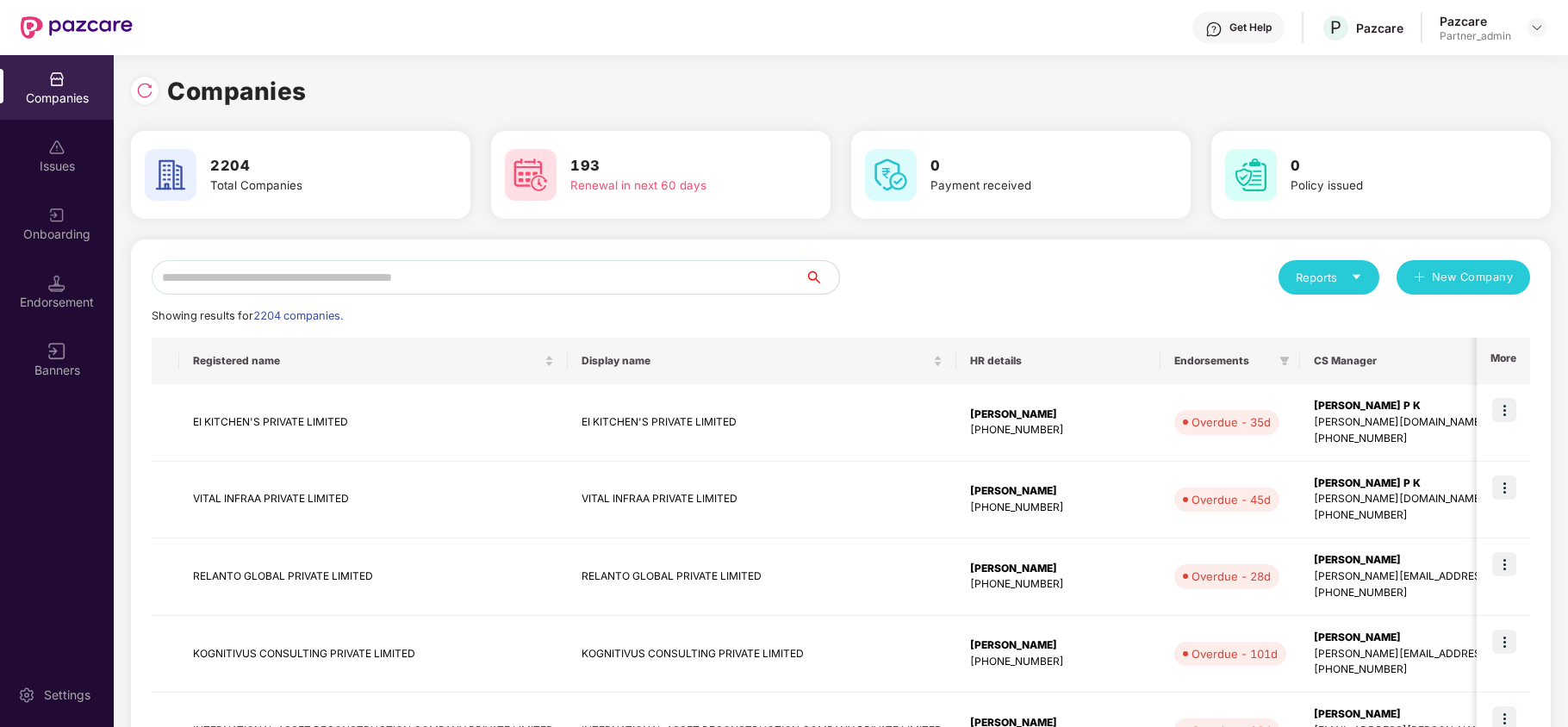
click at [214, 273] on input "text" at bounding box center [478, 277] width 653 height 34
paste input "*********"
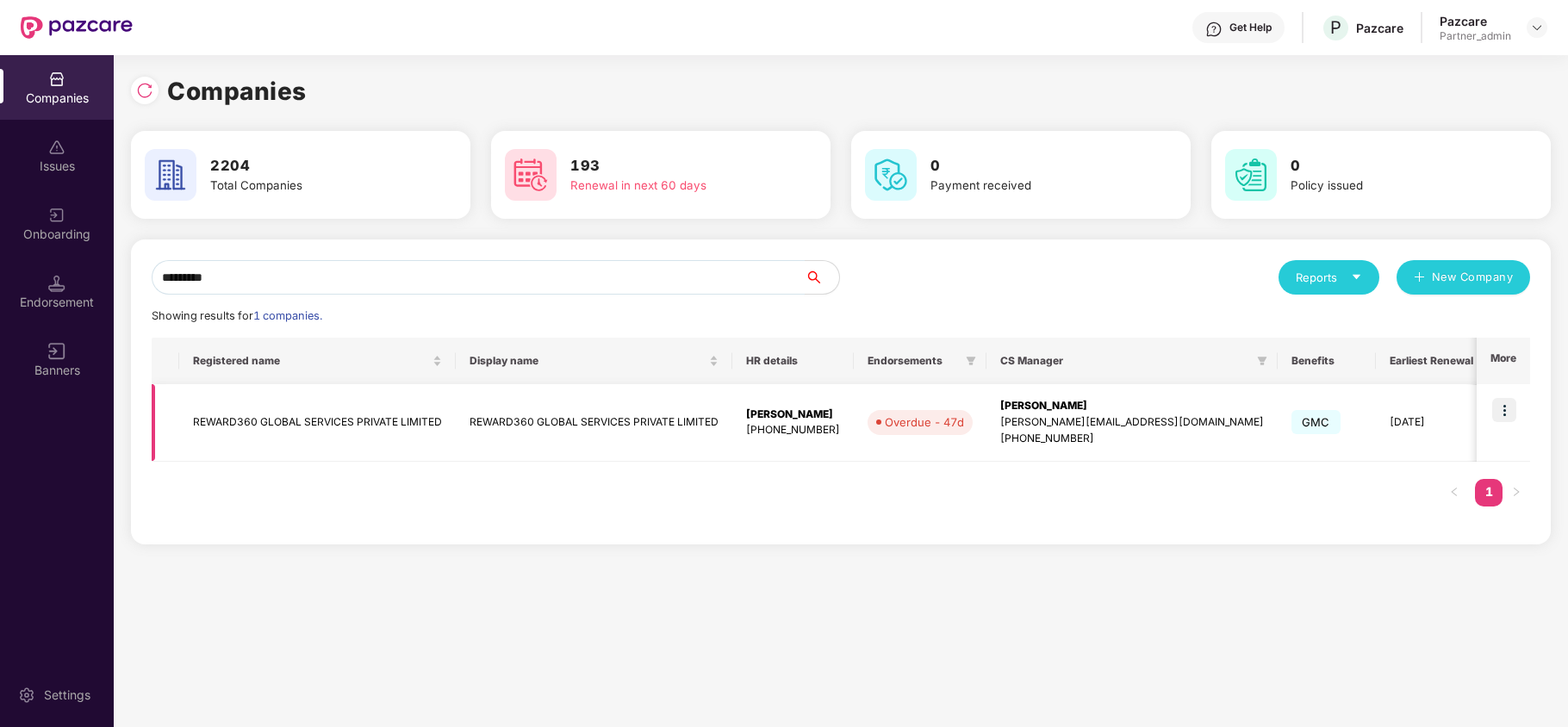
type input "*********"
click at [217, 427] on td "REWARD360 GLOBAL SERVICES PRIVATE LIMITED" at bounding box center [317, 423] width 277 height 77
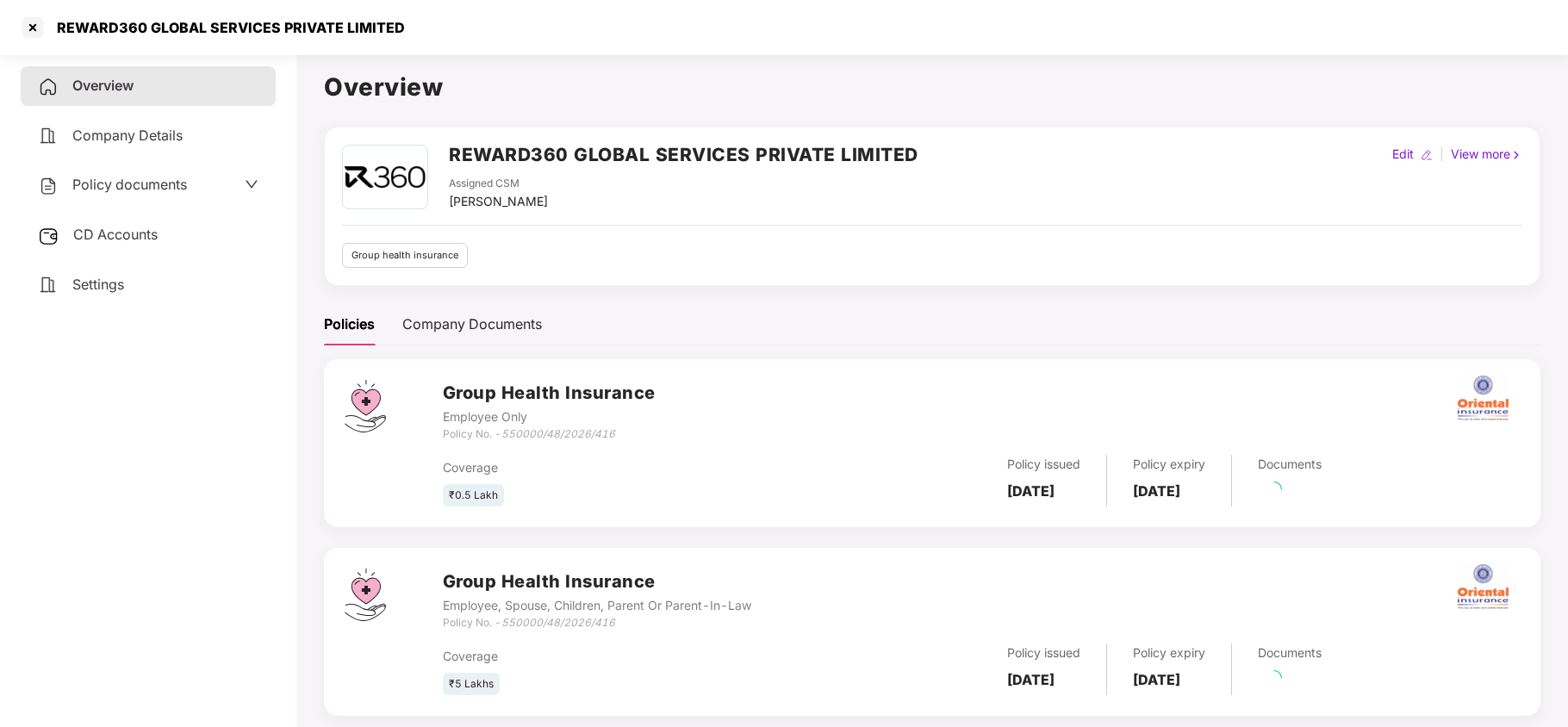
click at [84, 284] on span "Settings" at bounding box center [98, 284] width 52 height 18
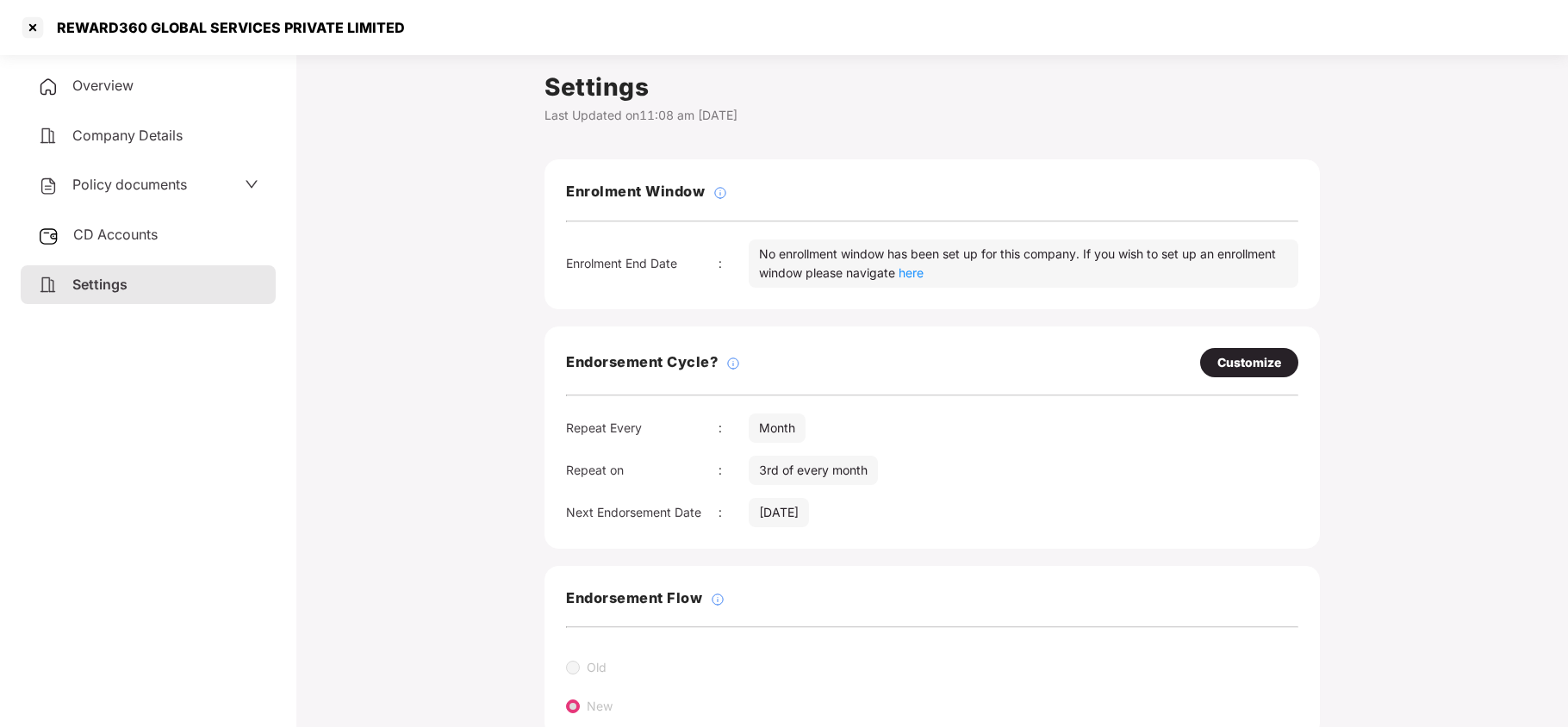
click at [1254, 362] on div "Customize" at bounding box center [1249, 363] width 64 height 19
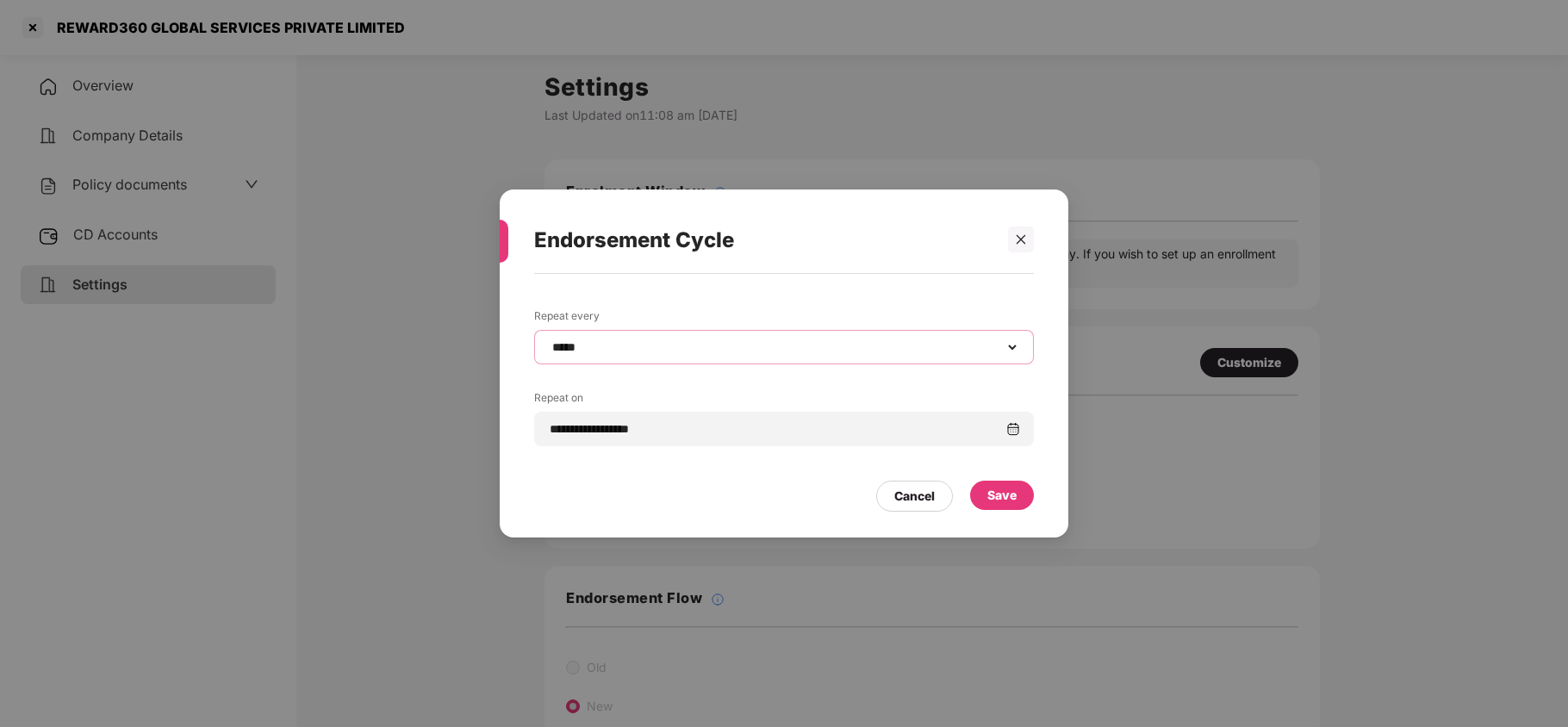
click at [607, 352] on select "**********" at bounding box center [784, 347] width 470 height 14
select select "*********"
click at [549, 340] on select "**********" at bounding box center [784, 347] width 470 height 14
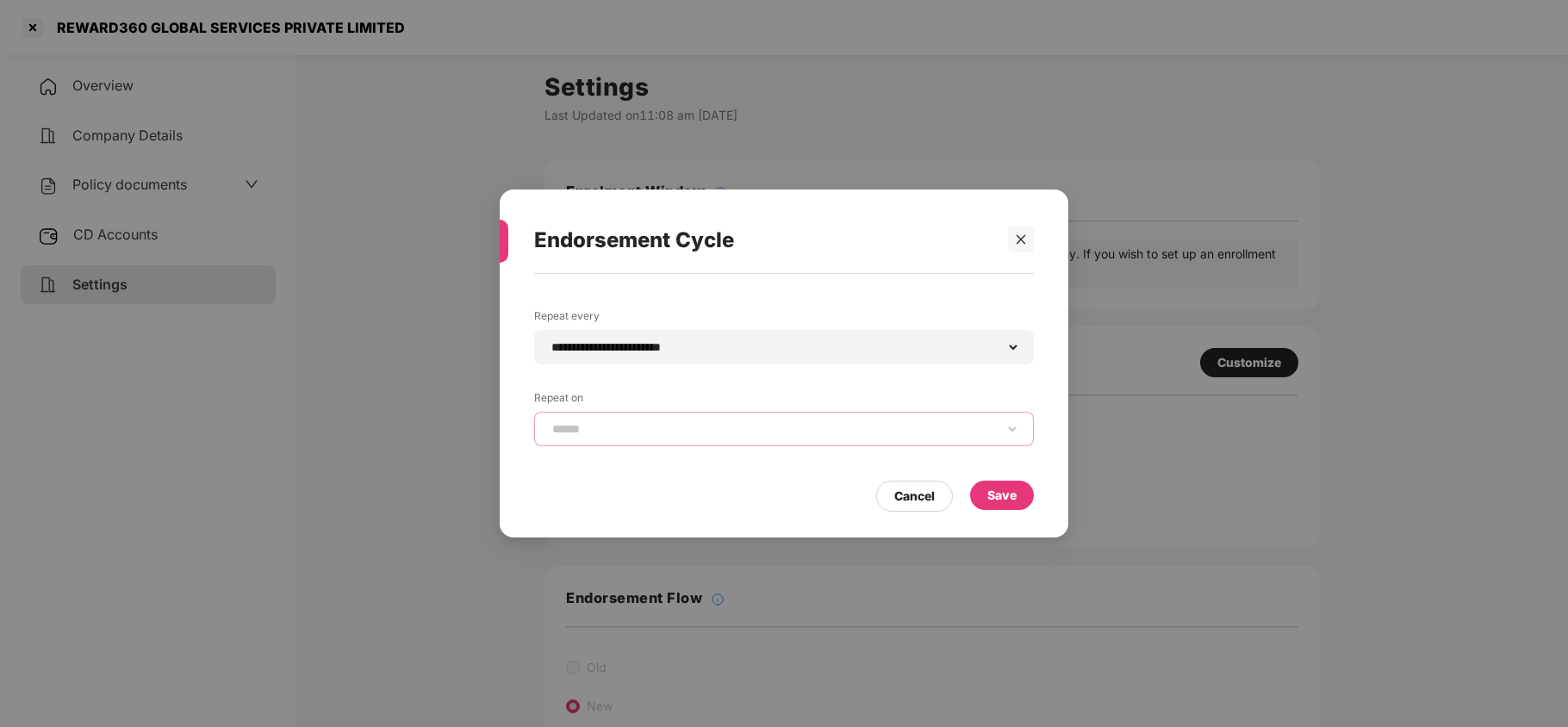
click at [656, 428] on select "**********" at bounding box center [784, 429] width 470 height 14
select select "*****"
click at [549, 423] on select "**********" at bounding box center [784, 429] width 470 height 14
click at [1000, 483] on div "Save" at bounding box center [1002, 495] width 64 height 30
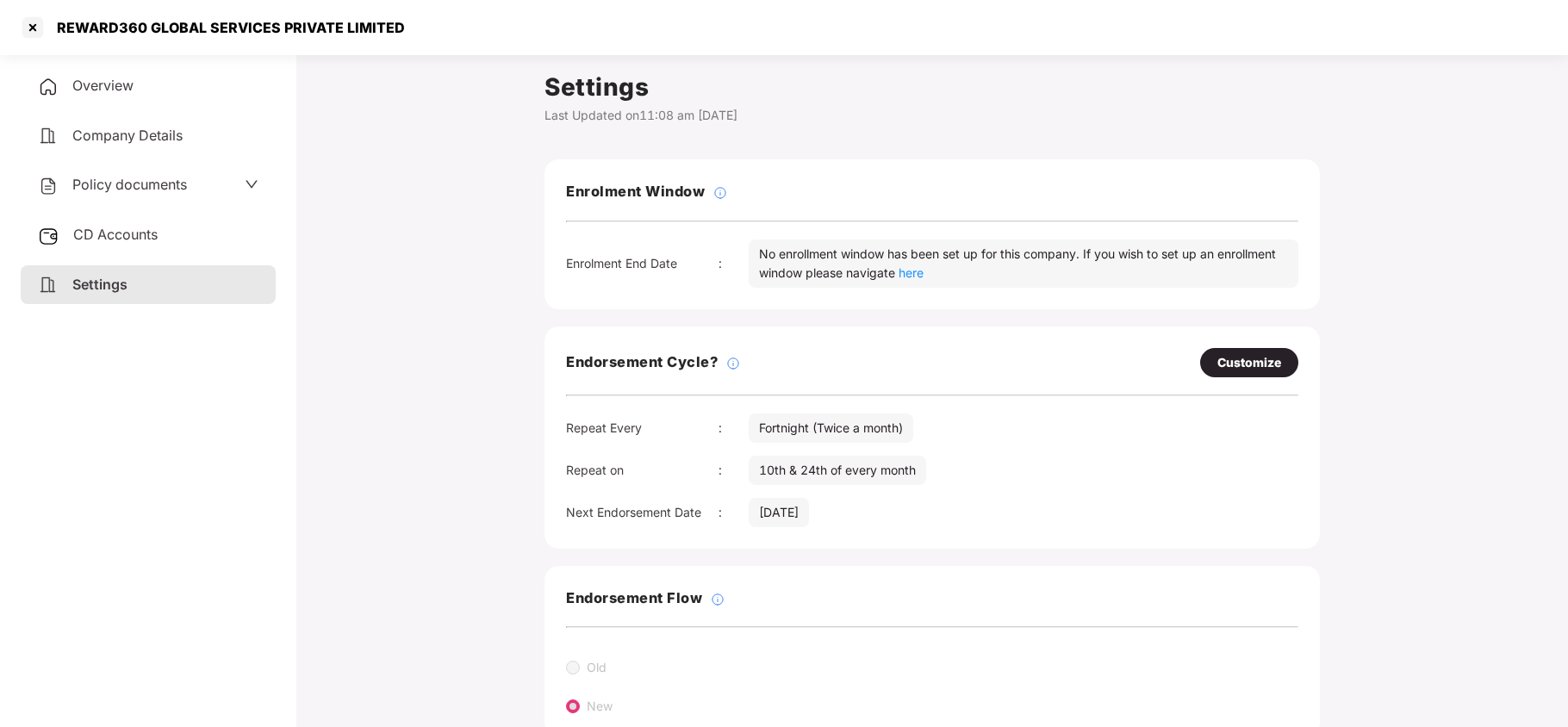
click at [115, 180] on span "Policy documents" at bounding box center [129, 185] width 114 height 18
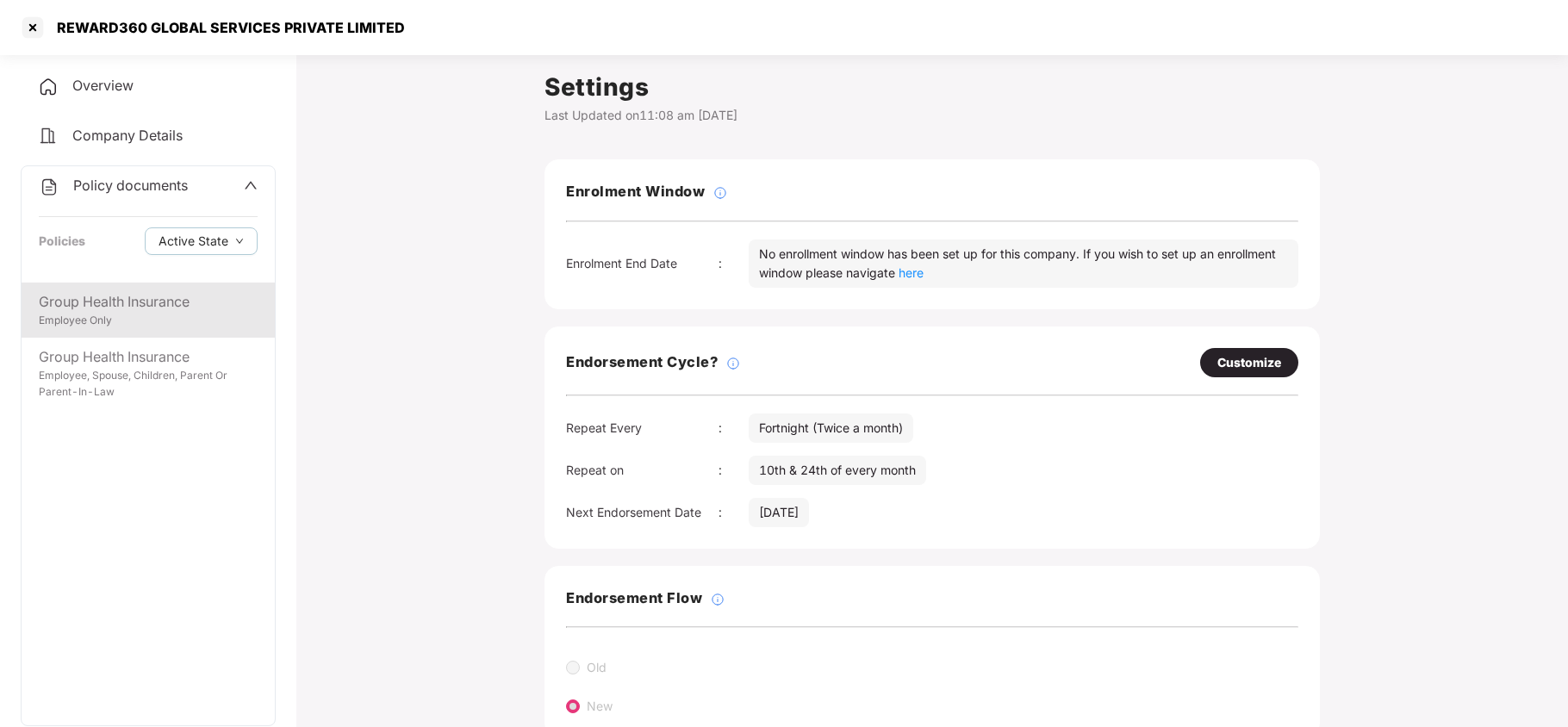
click at [122, 313] on div "Employee Only" at bounding box center [148, 321] width 219 height 17
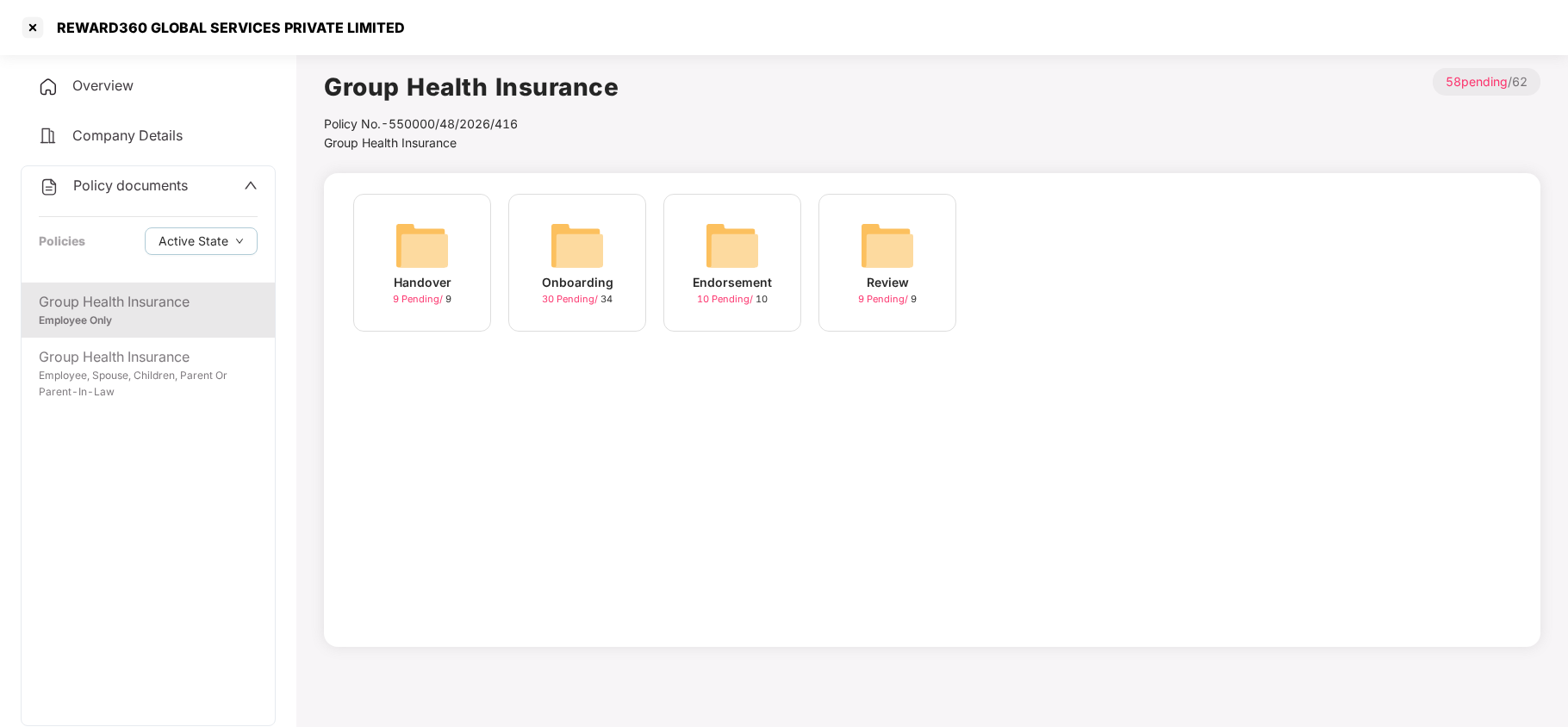
click at [563, 239] on img at bounding box center [577, 245] width 55 height 55
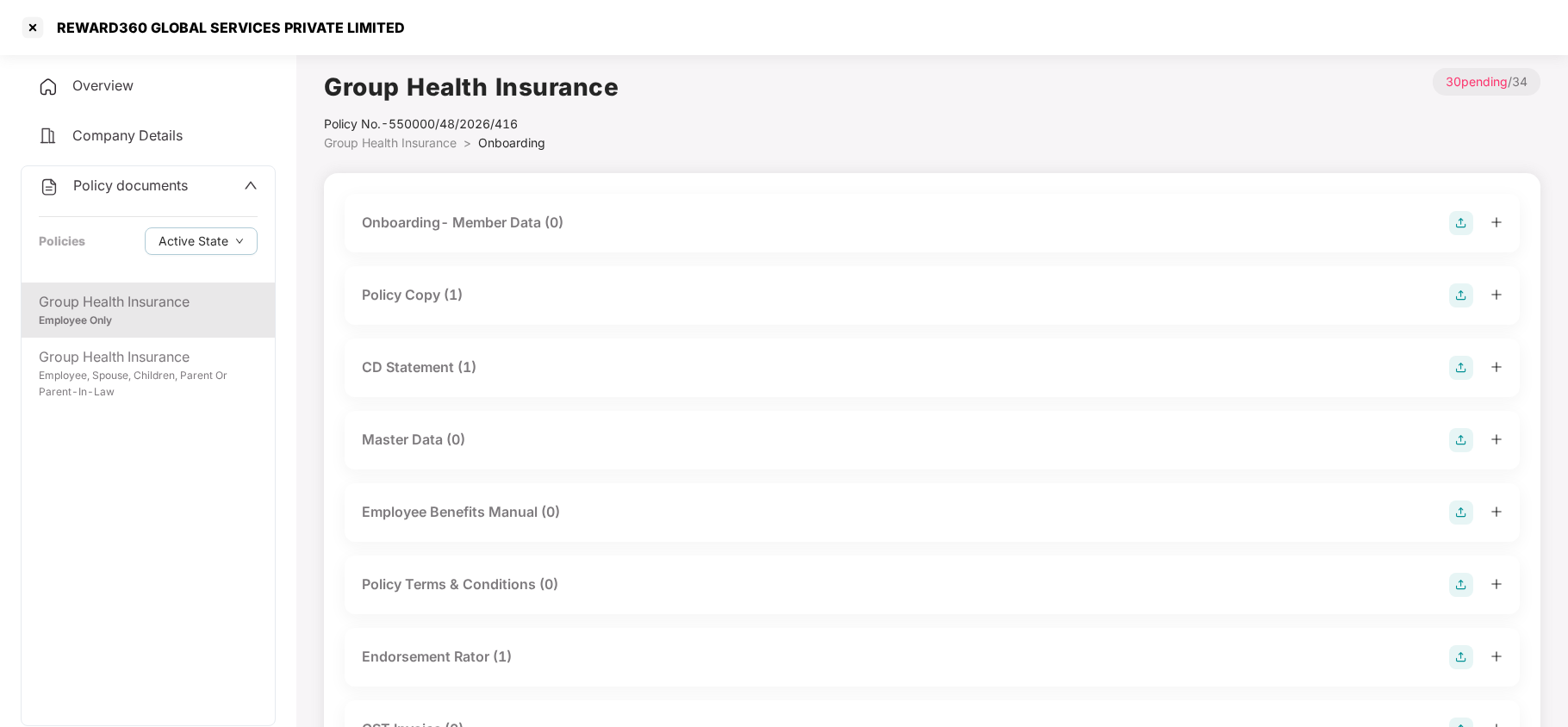
click at [407, 305] on div "Policy Copy (1)" at bounding box center [411, 294] width 101 height 21
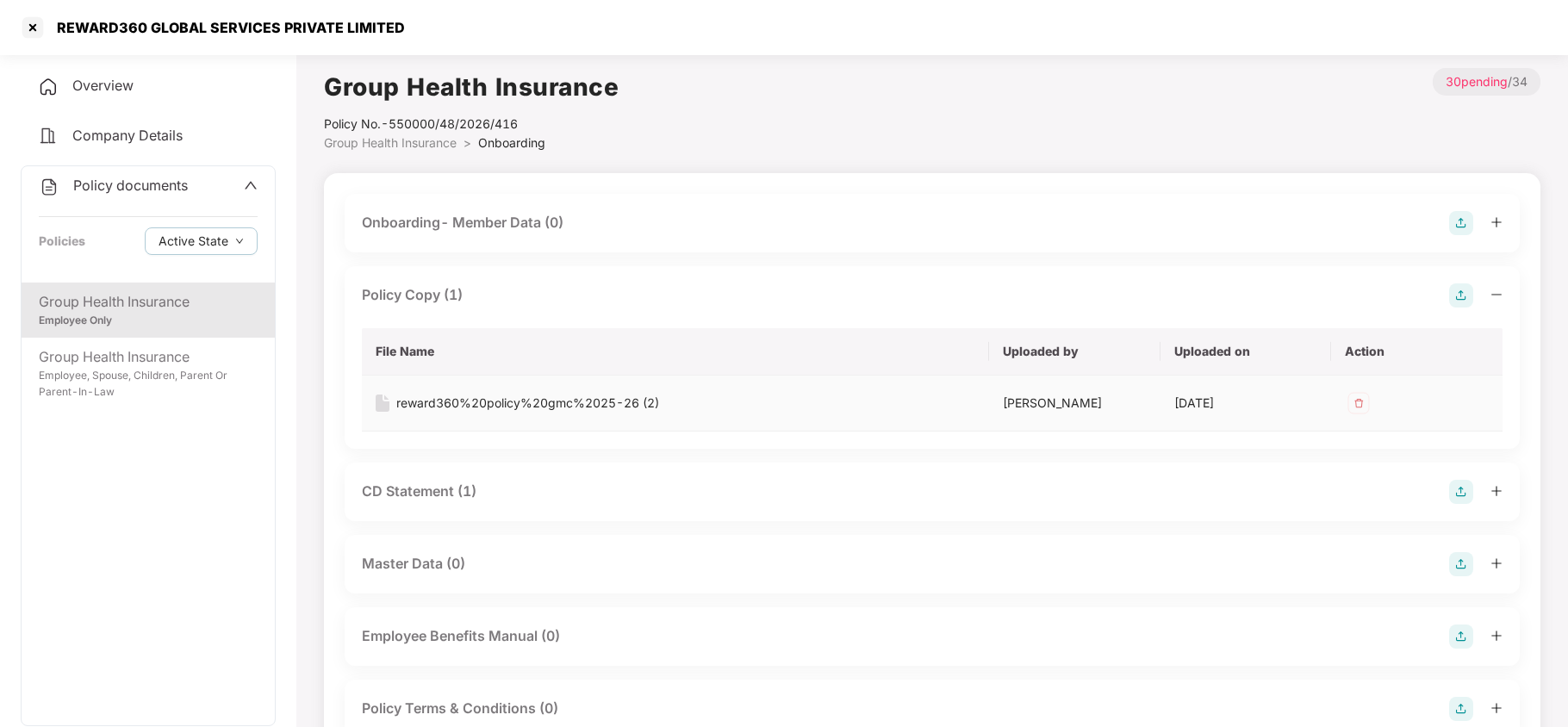
click at [508, 404] on div "reward360%20policy%20gmc%2025-26 (2)" at bounding box center [528, 403] width 263 height 19
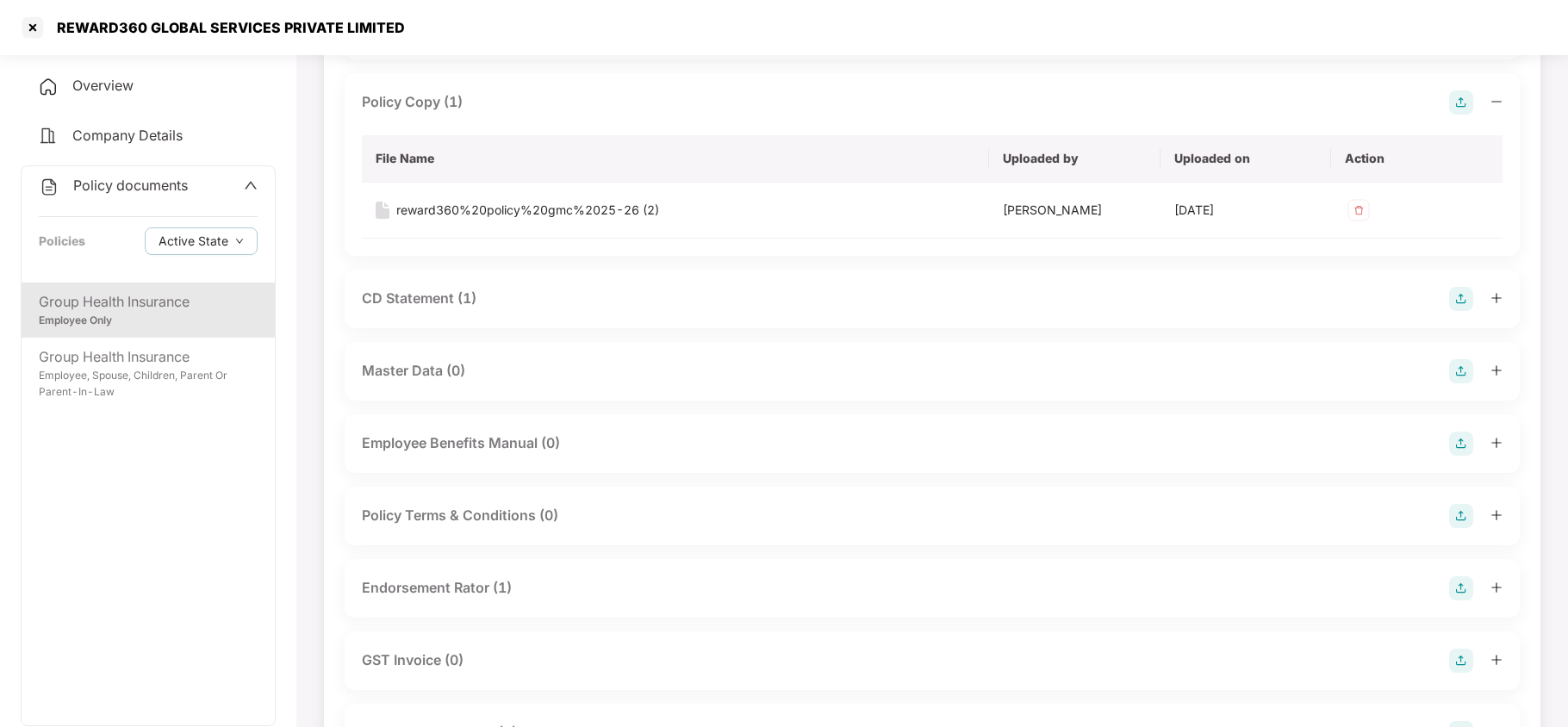
scroll to position [230, 0]
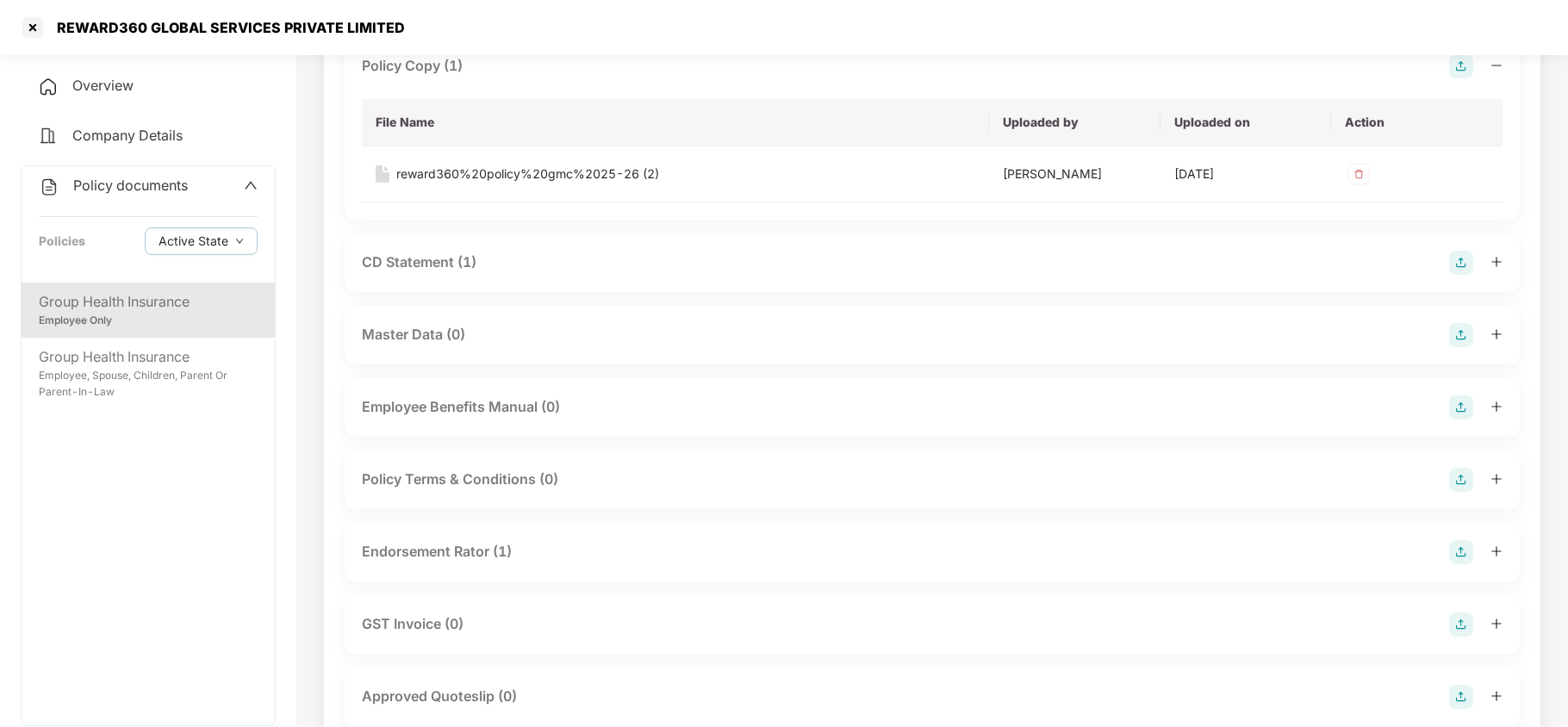
click at [441, 273] on div "CD Statement (1)" at bounding box center [419, 262] width 114 height 21
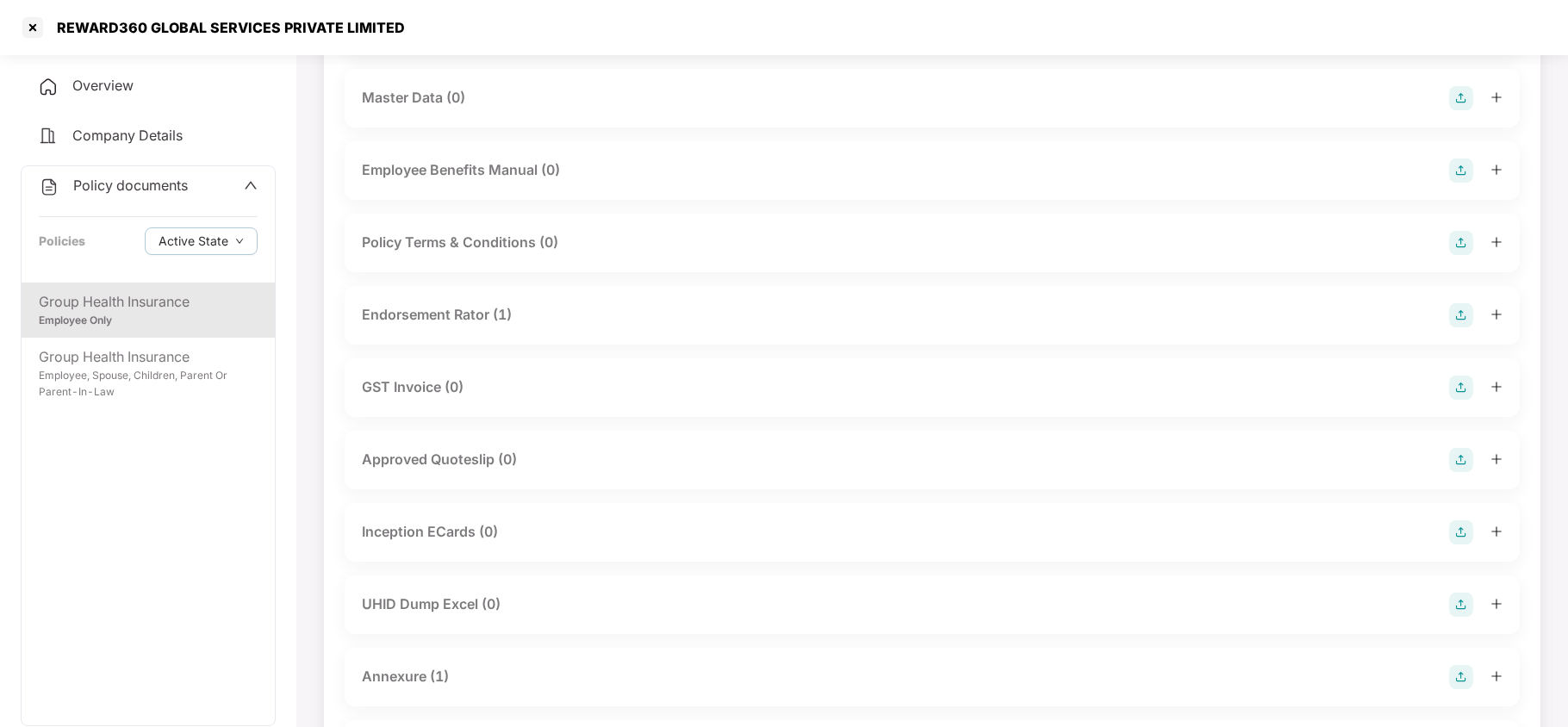
scroll to position [689, 0]
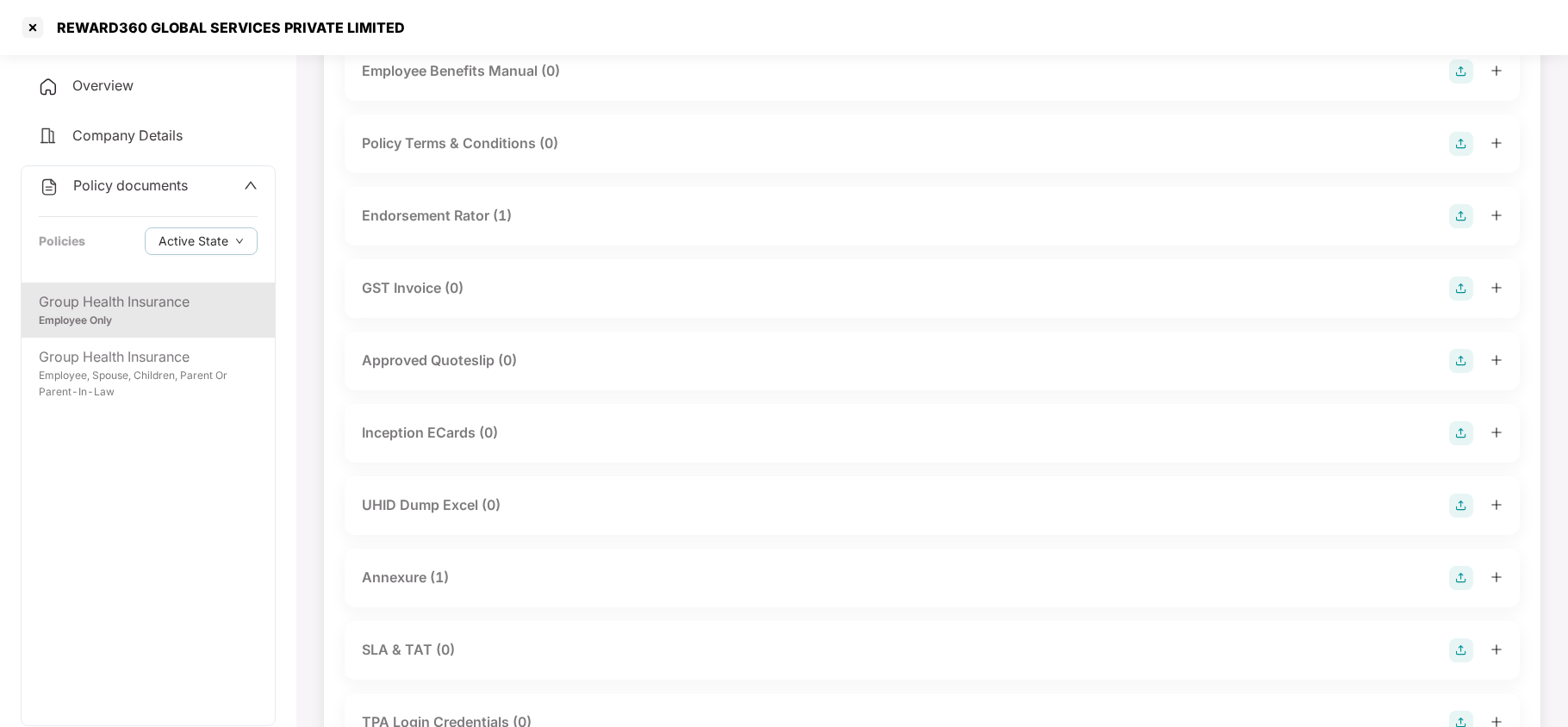
drag, startPoint x: 465, startPoint y: 239, endPoint x: 474, endPoint y: 278, distance: 40.0
click at [465, 227] on div "Endorsement Rator (1)" at bounding box center [436, 215] width 150 height 21
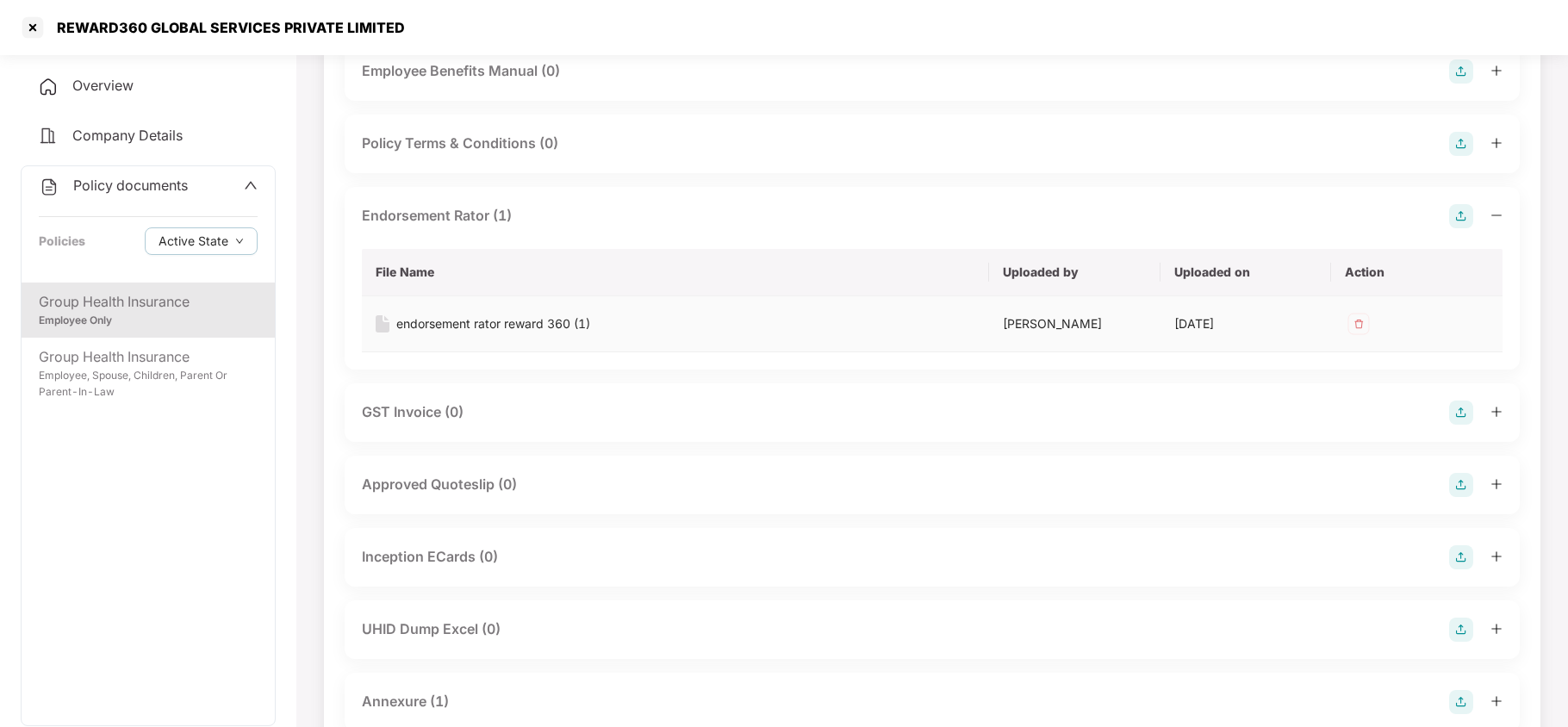
click at [487, 334] on div "endorsement rator reward 360 (1)" at bounding box center [493, 324] width 194 height 19
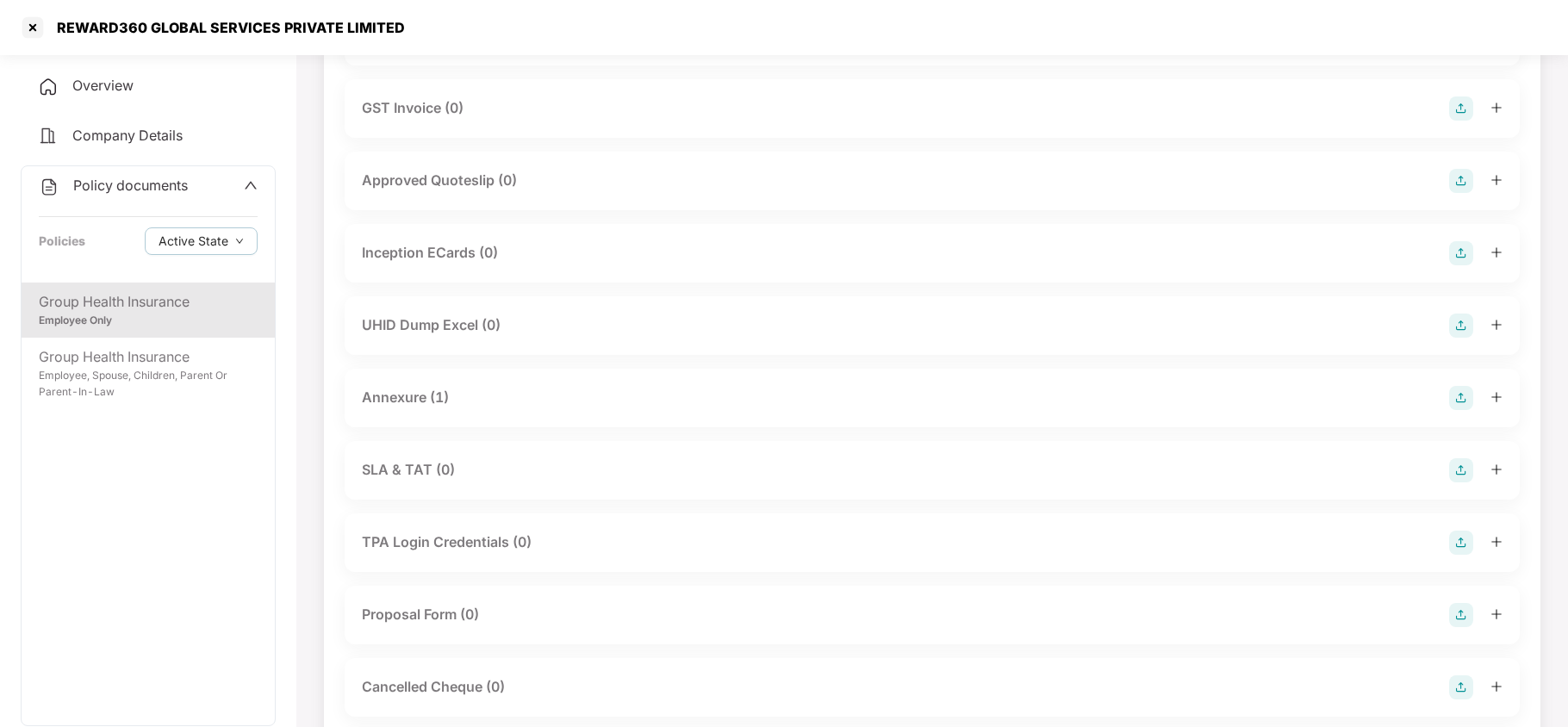
scroll to position [1034, 0]
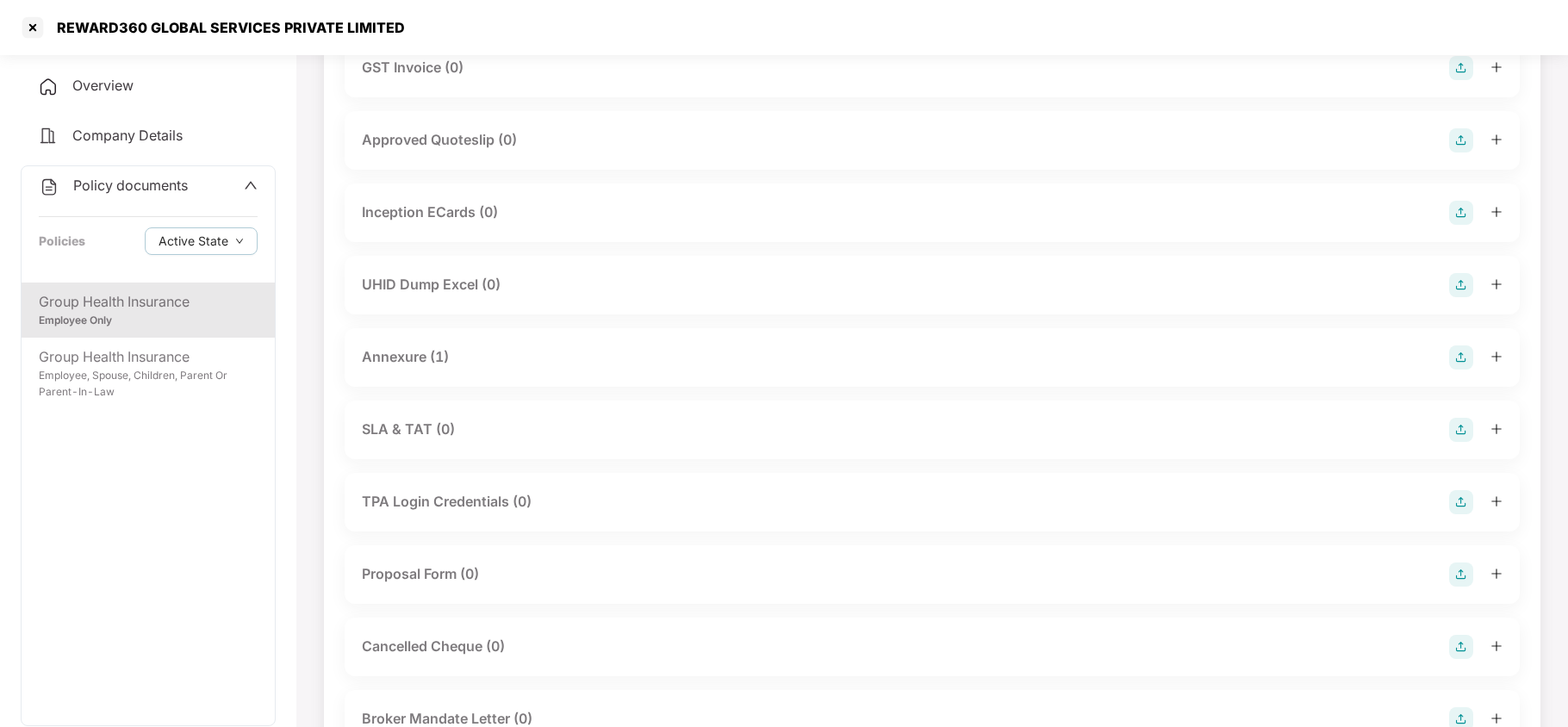
click at [408, 368] on div "Annexure (1)" at bounding box center [405, 357] width 87 height 21
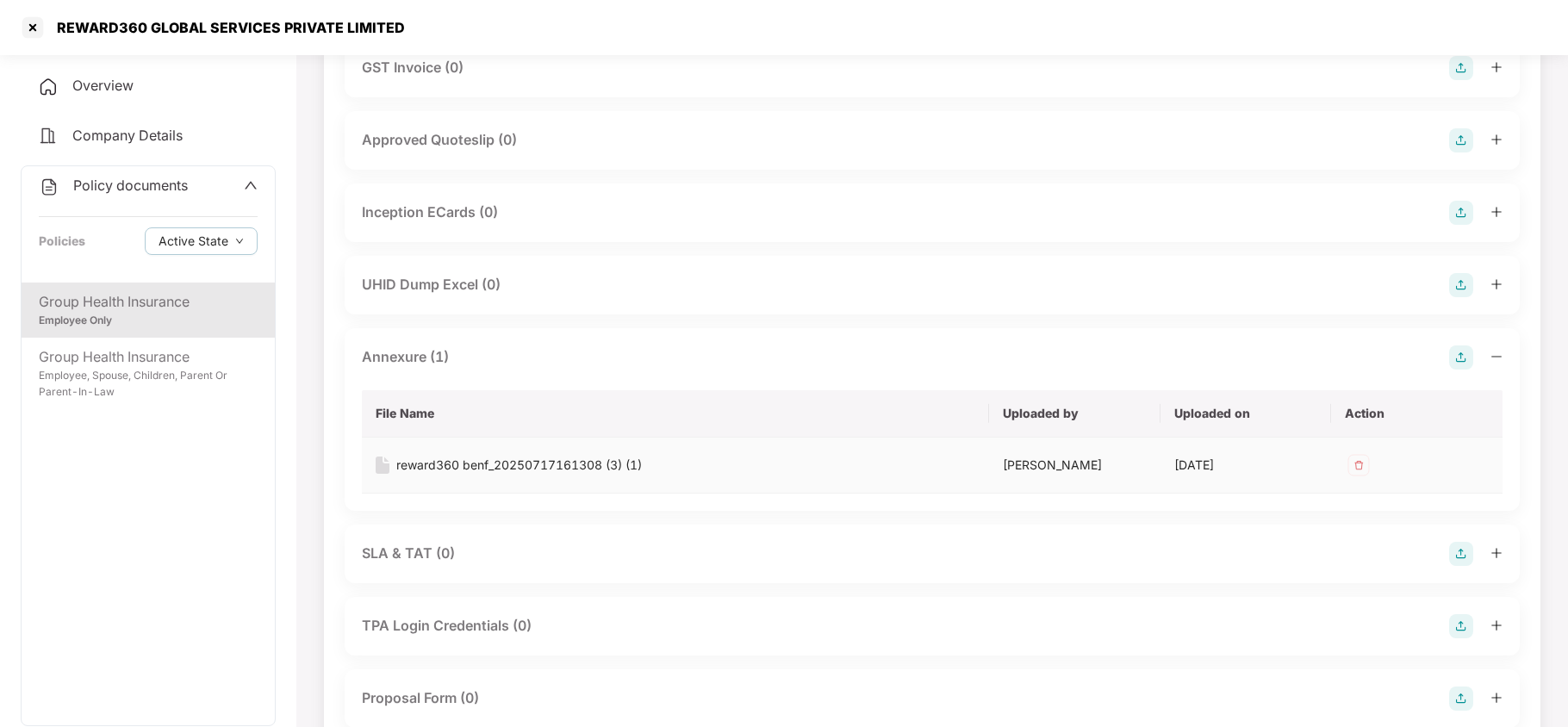
click at [539, 475] on div "reward360 benf_20250717161308 (3) (1)" at bounding box center [519, 465] width 245 height 19
click at [40, 26] on div at bounding box center [33, 28] width 28 height 28
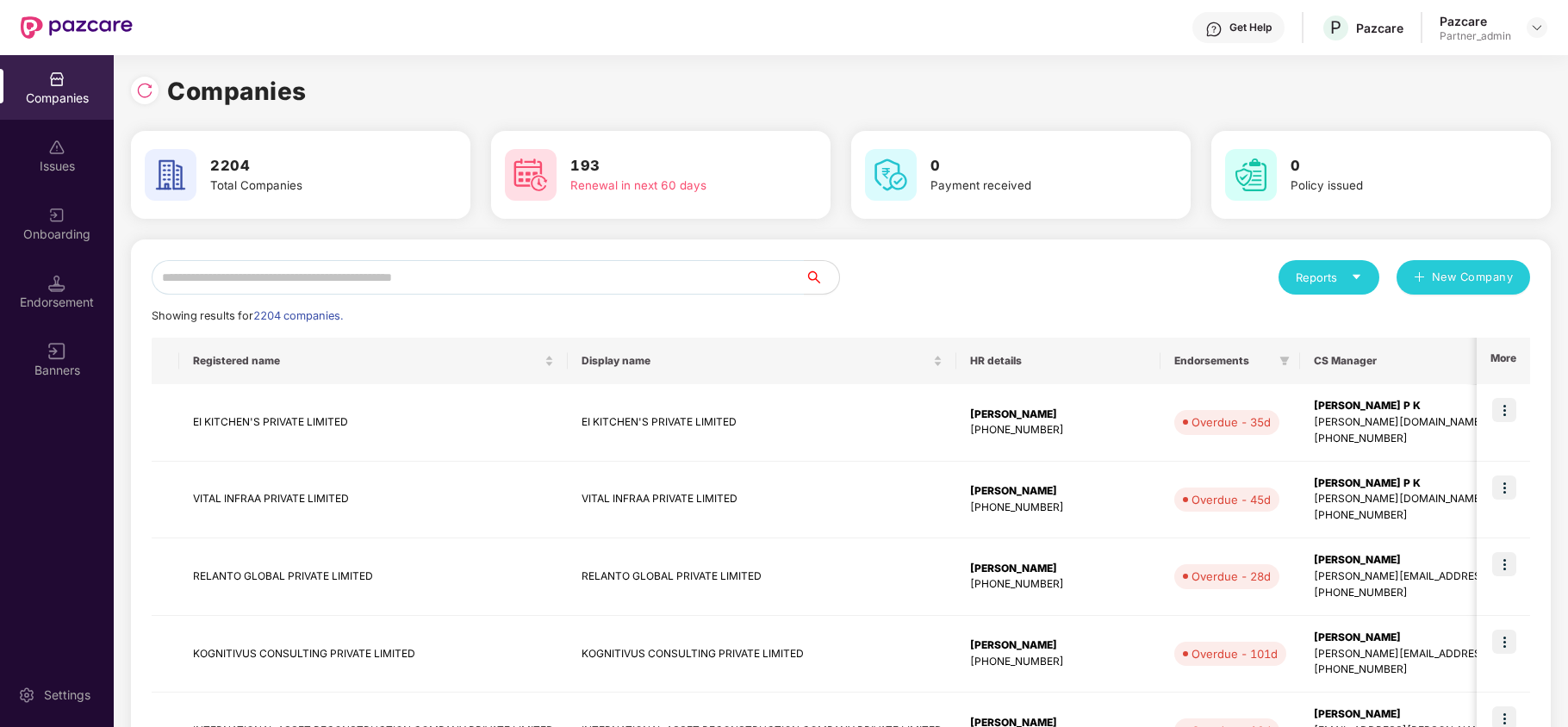
scroll to position [0, 0]
click at [407, 282] on input "text" at bounding box center [478, 277] width 653 height 34
paste input "******"
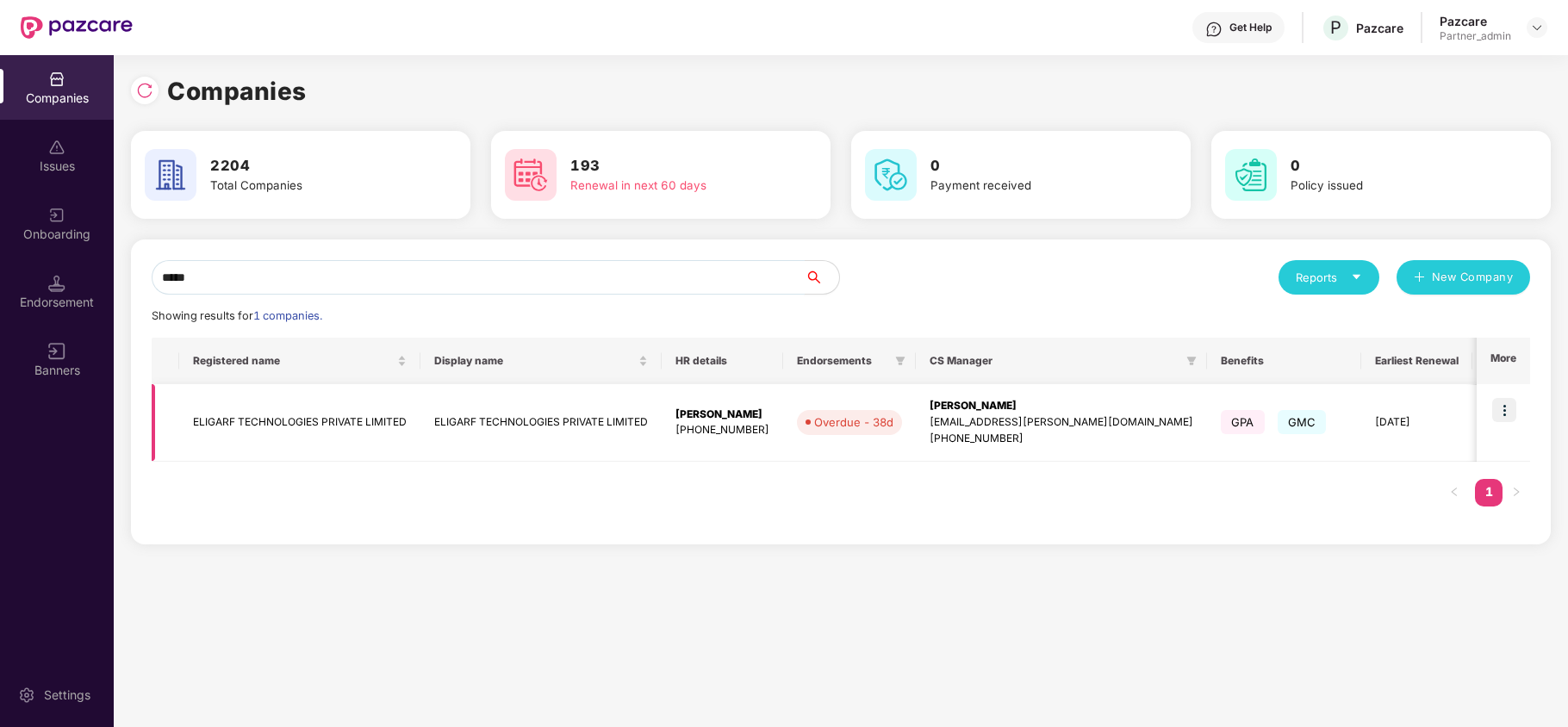
type input "*****"
click at [1501, 411] on img at bounding box center [1504, 411] width 24 height 24
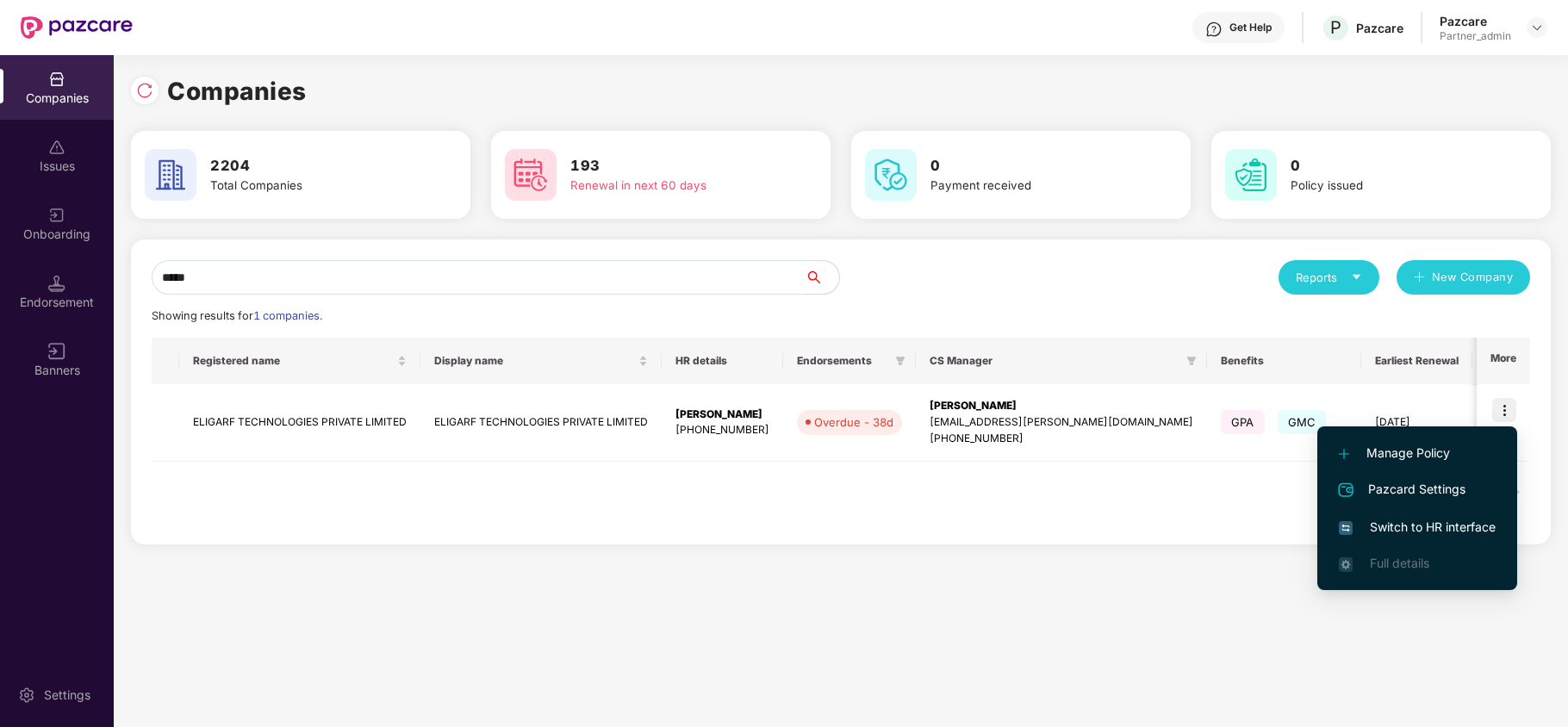
click at [1413, 520] on span "Switch to HR interface" at bounding box center [1418, 527] width 157 height 19
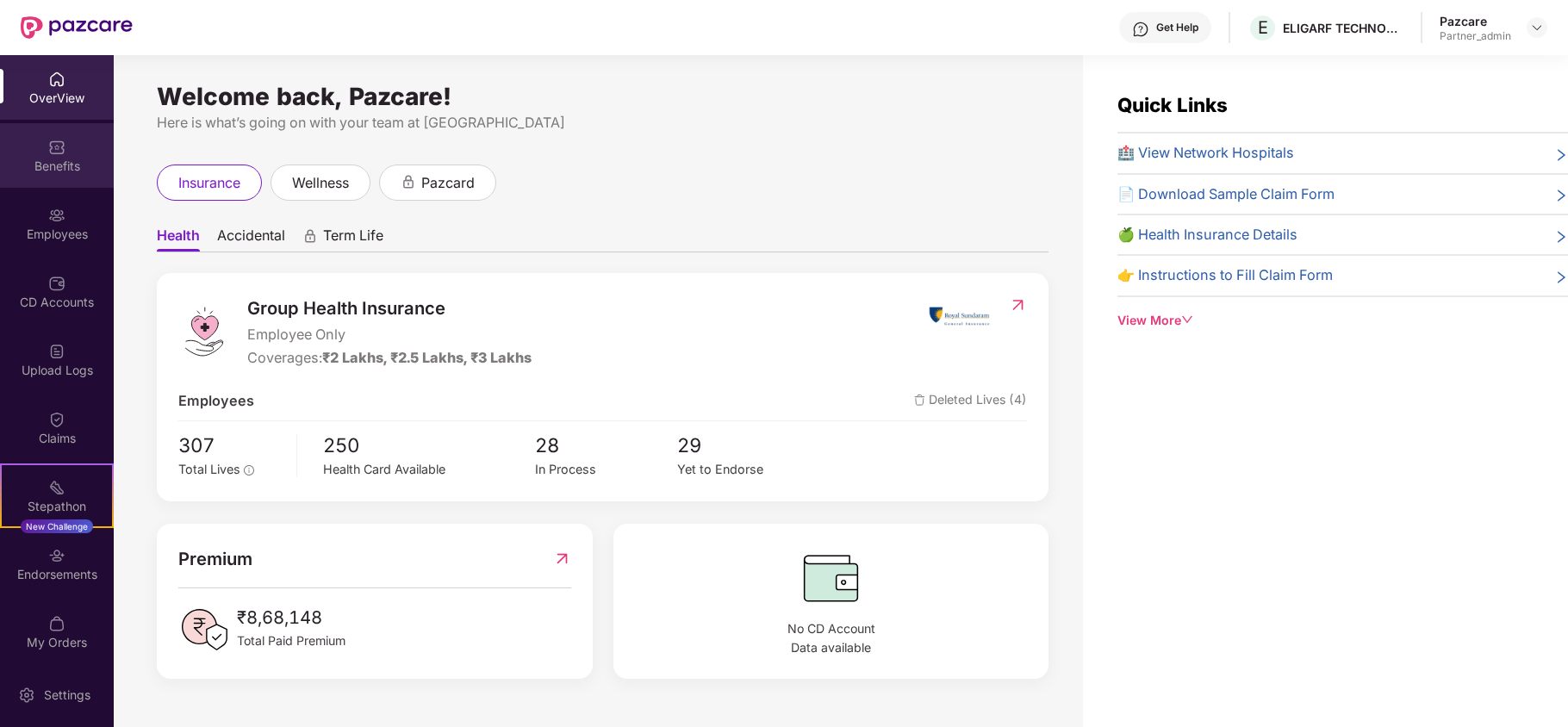
click at [50, 145] on img at bounding box center [56, 147] width 18 height 18
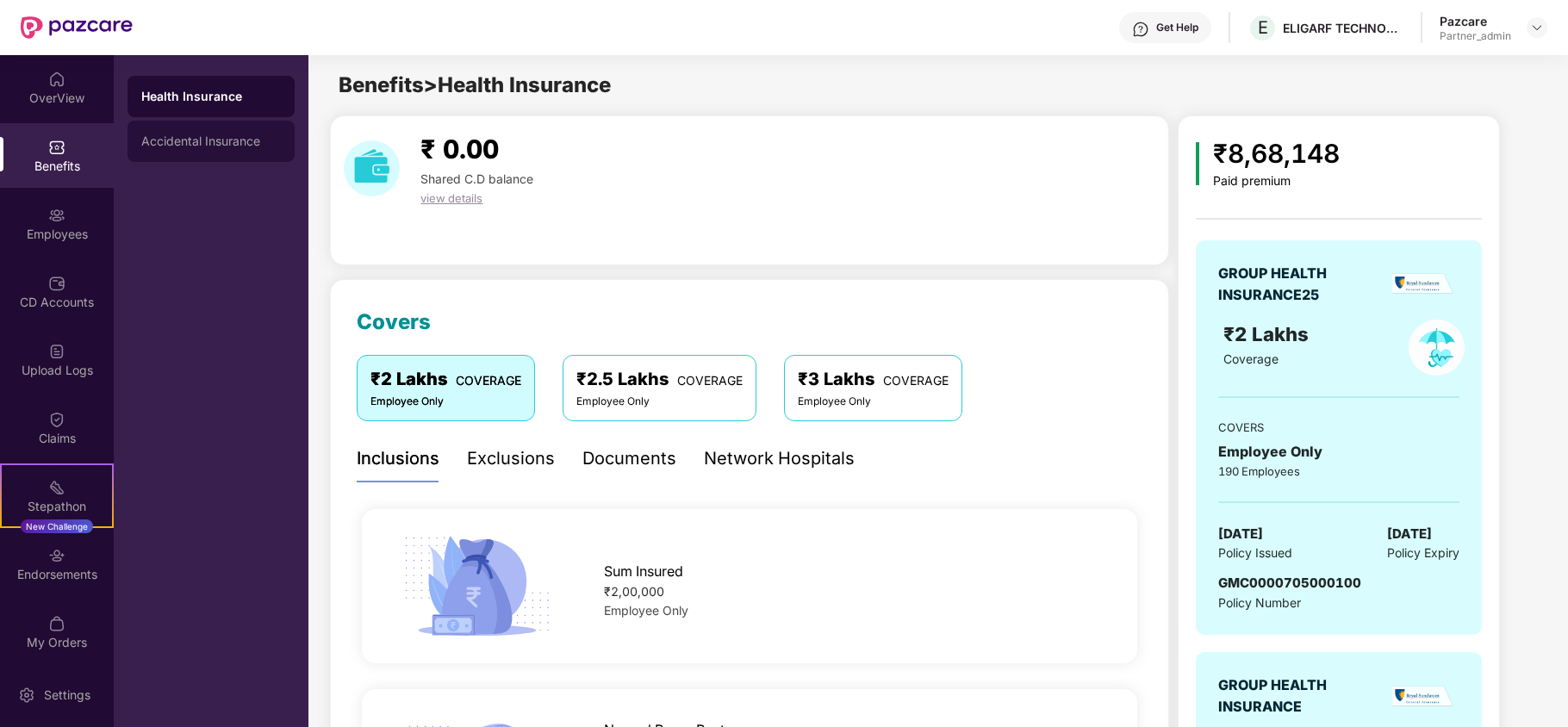
click at [226, 145] on div "Accidental Insurance" at bounding box center [210, 141] width 139 height 14
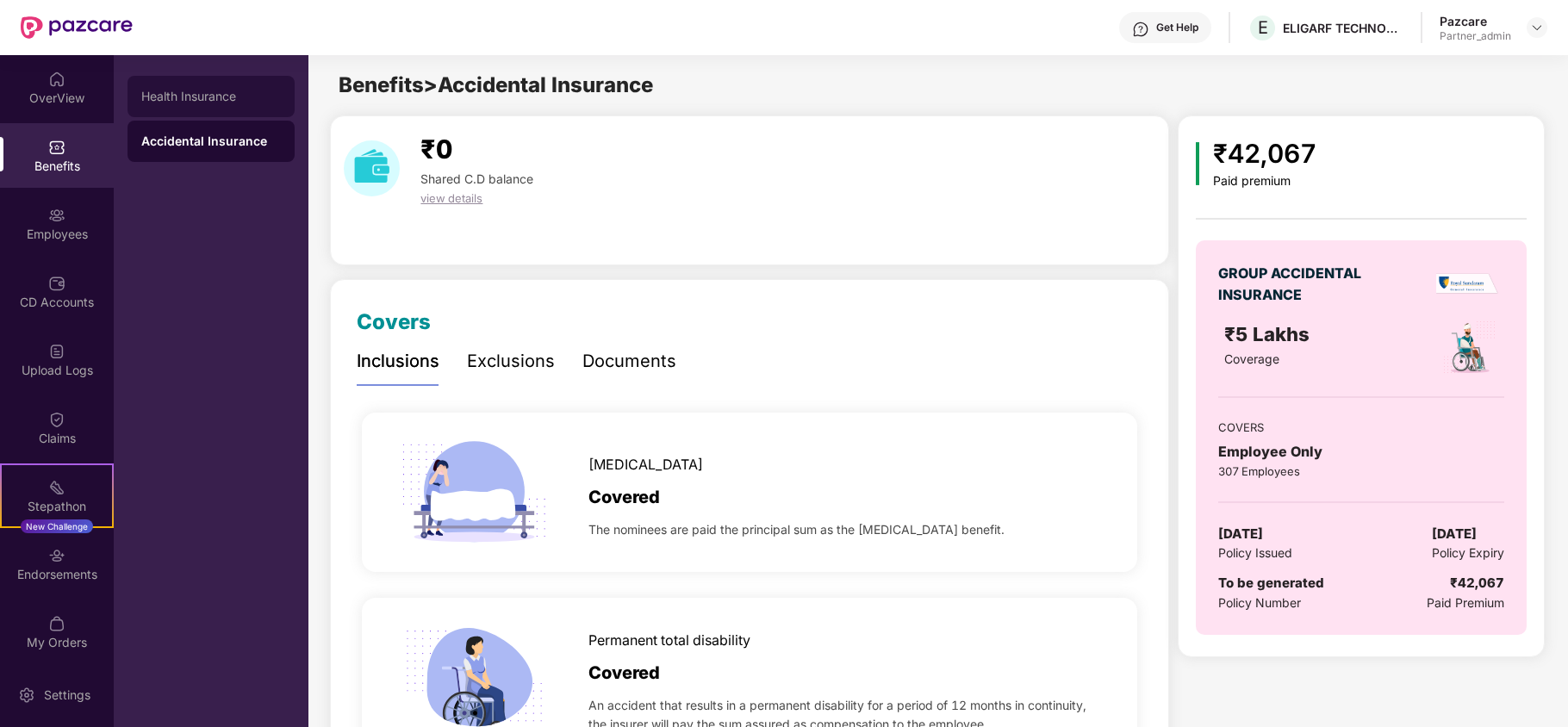
click at [194, 101] on div "Health Insurance" at bounding box center [210, 96] width 139 height 14
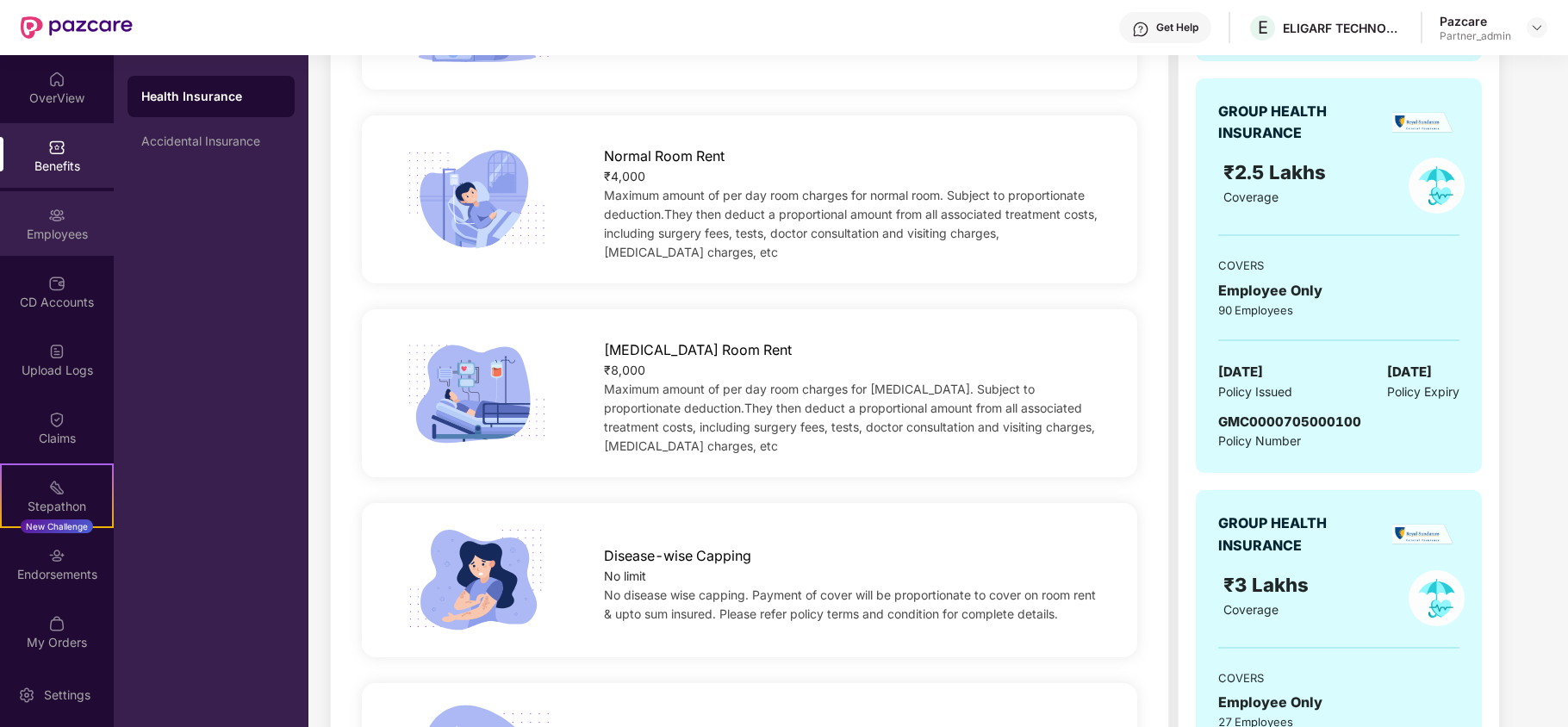
click at [43, 221] on div "Employees" at bounding box center [56, 223] width 113 height 65
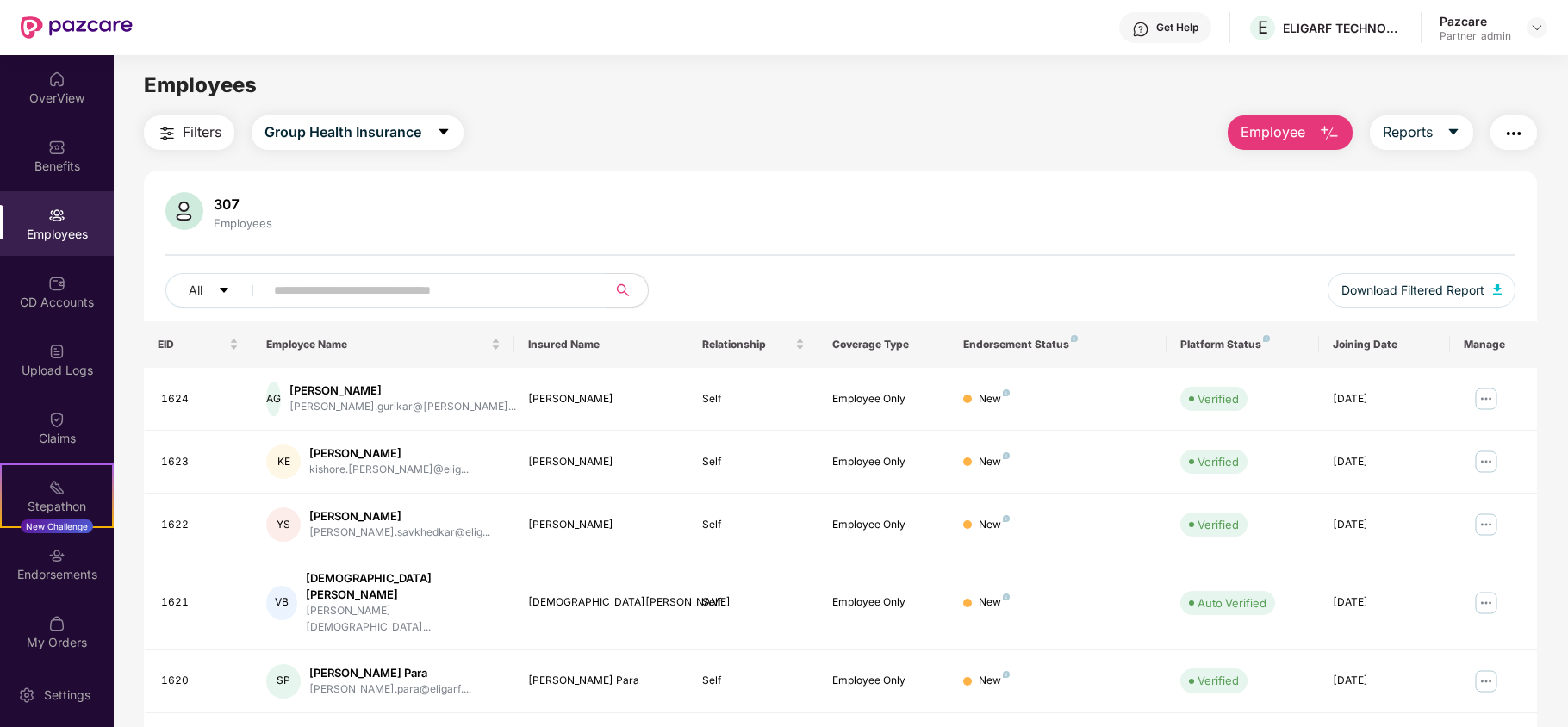
click at [195, 138] on span "Filters" at bounding box center [202, 132] width 39 height 21
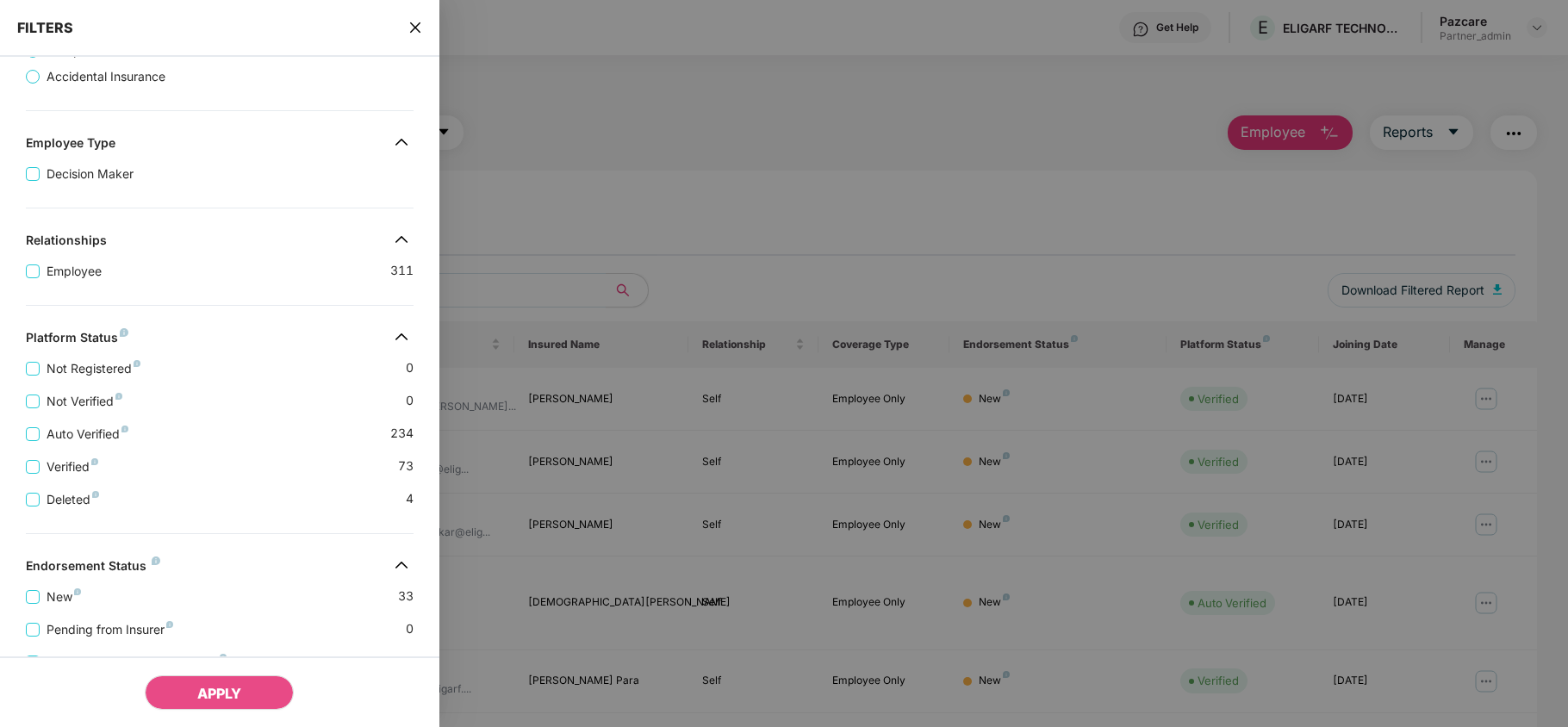
scroll to position [341, 0]
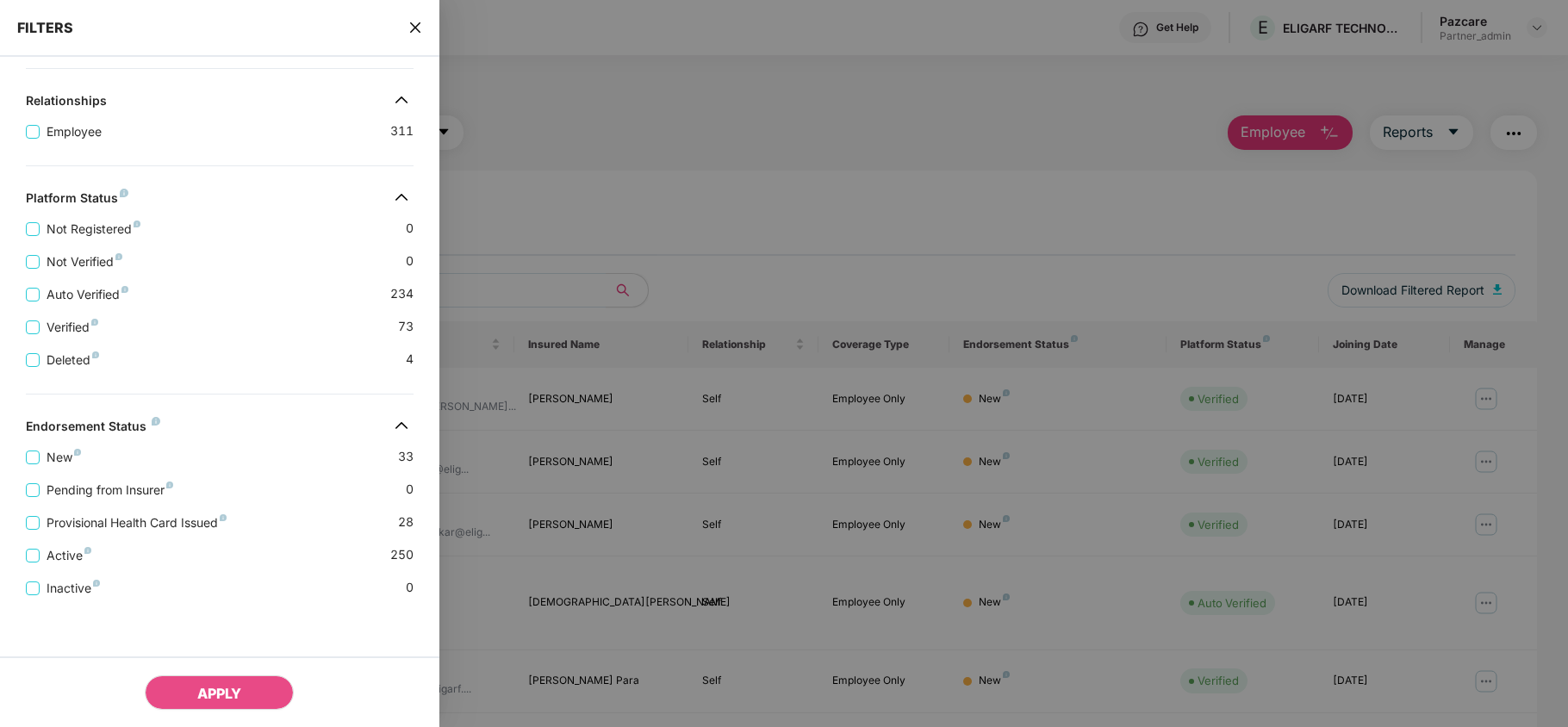
click at [415, 25] on icon "close" at bounding box center [415, 27] width 14 height 14
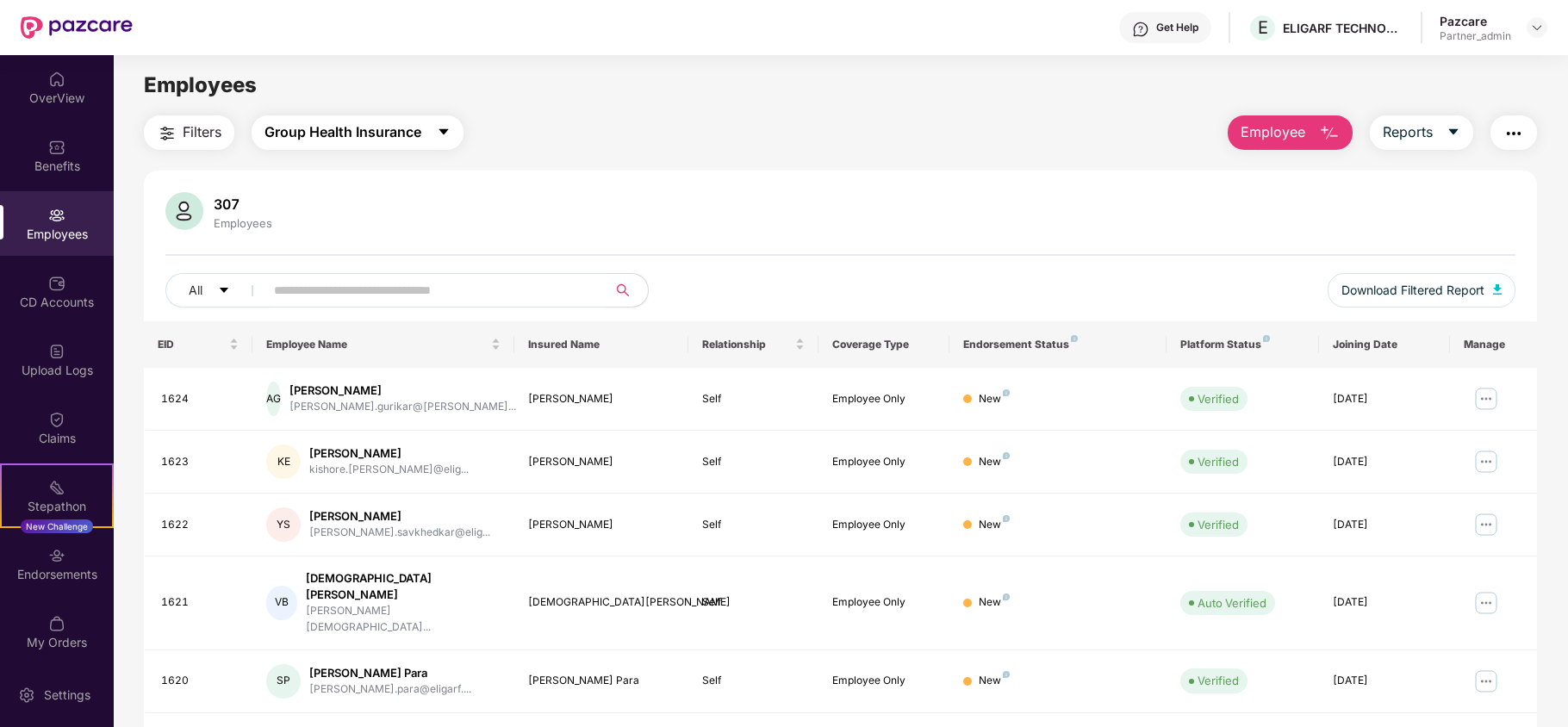
click at [301, 131] on span "Group Health Insurance" at bounding box center [343, 132] width 157 height 21
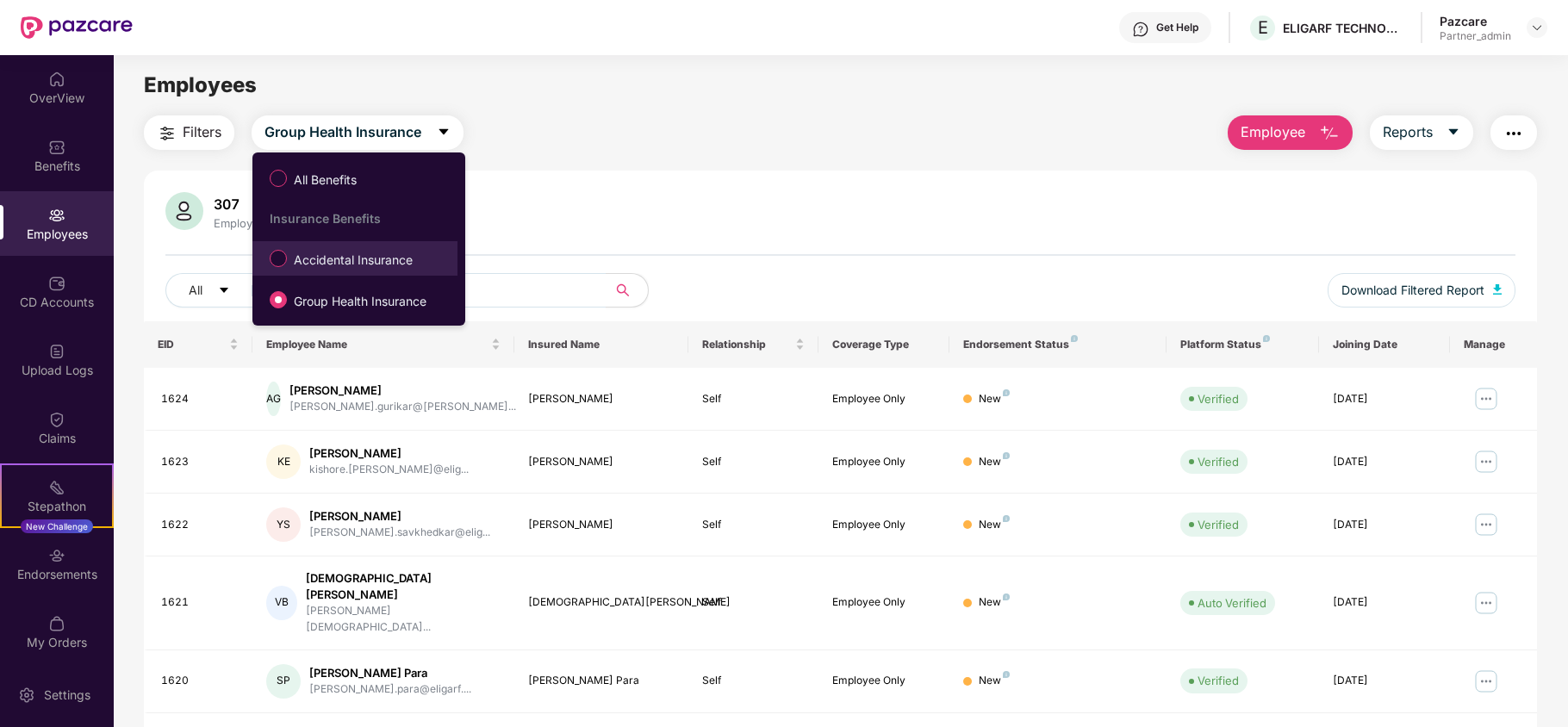
click at [302, 256] on span "Accidental Insurance" at bounding box center [353, 260] width 133 height 19
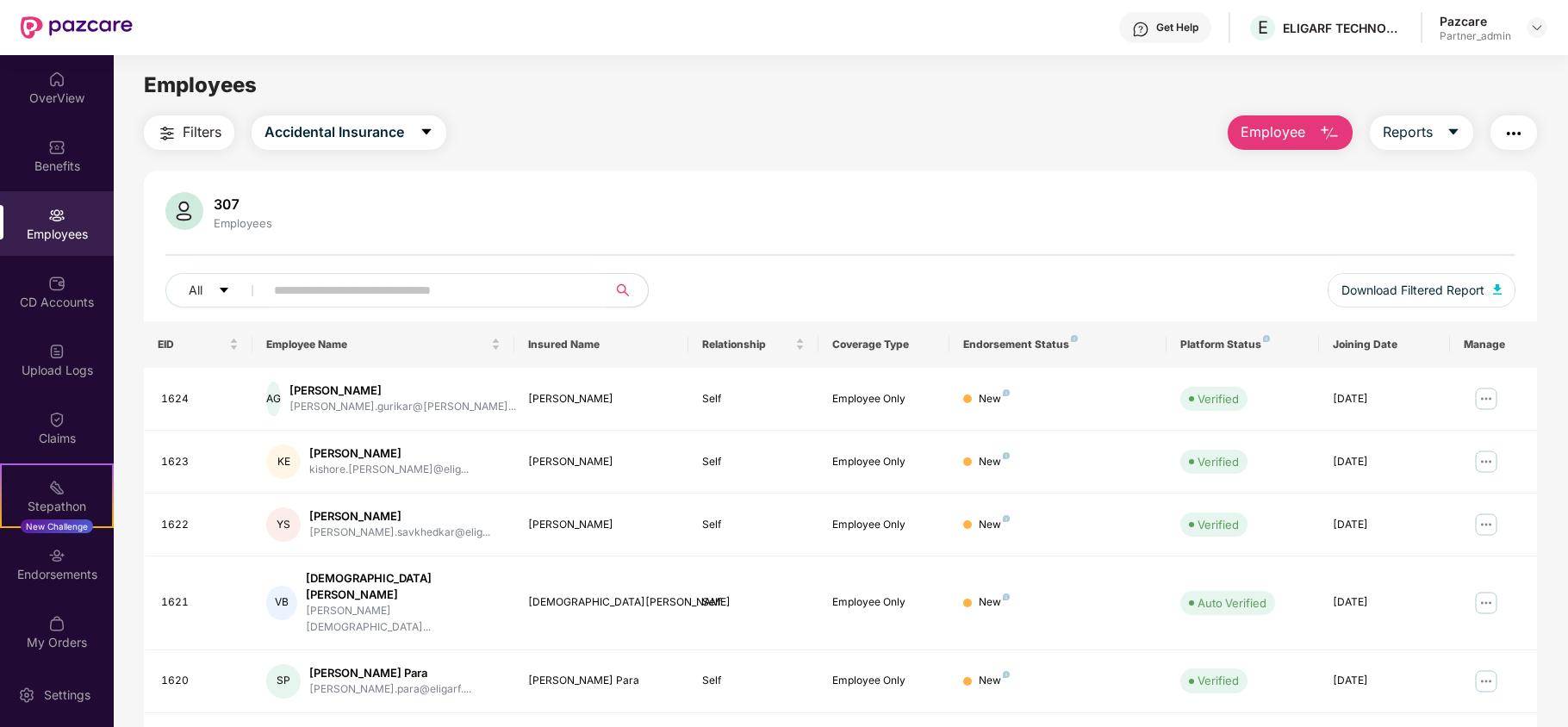
click at [203, 133] on span "Filters" at bounding box center [202, 132] width 39 height 21
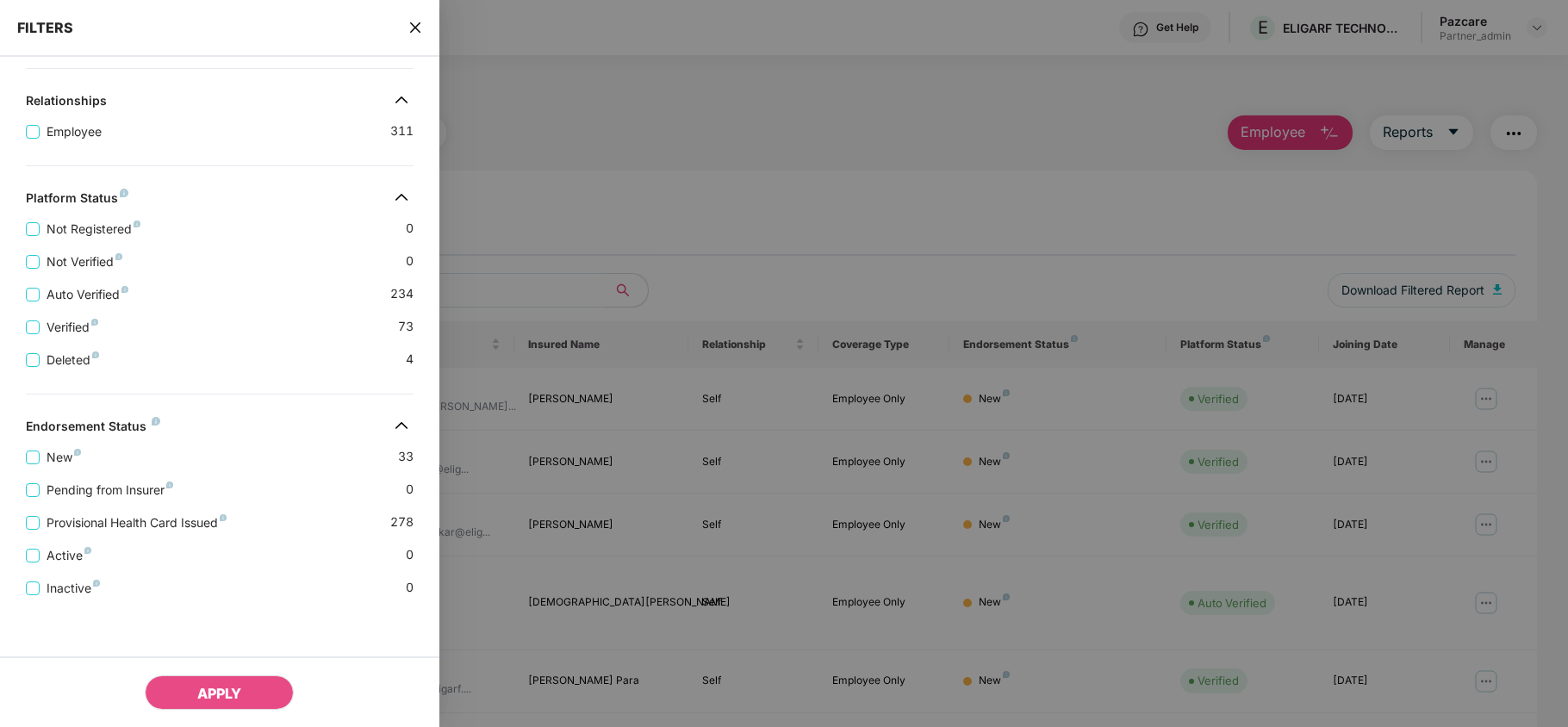
click at [414, 30] on icon "close" at bounding box center [415, 27] width 14 height 14
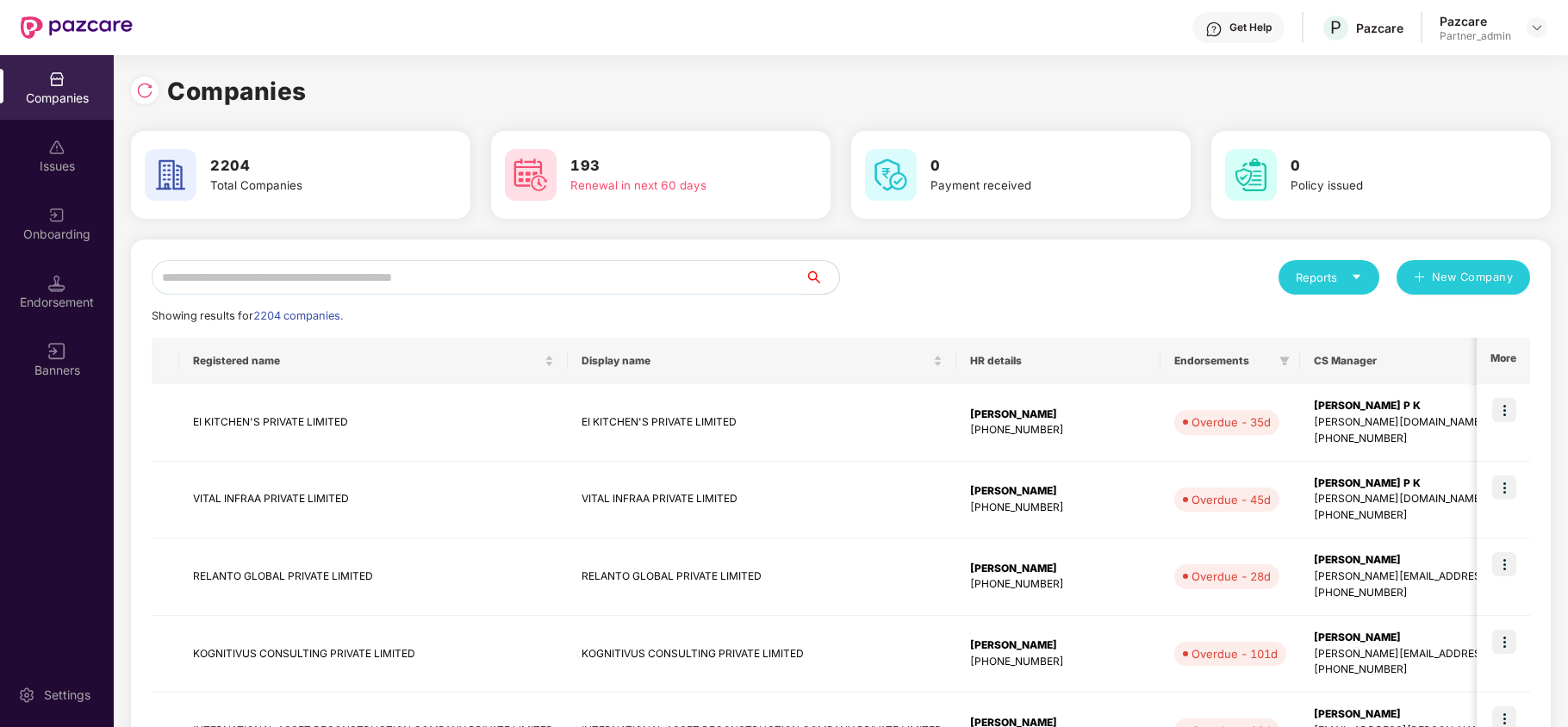
click at [342, 268] on input "text" at bounding box center [478, 277] width 653 height 34
paste input "**********"
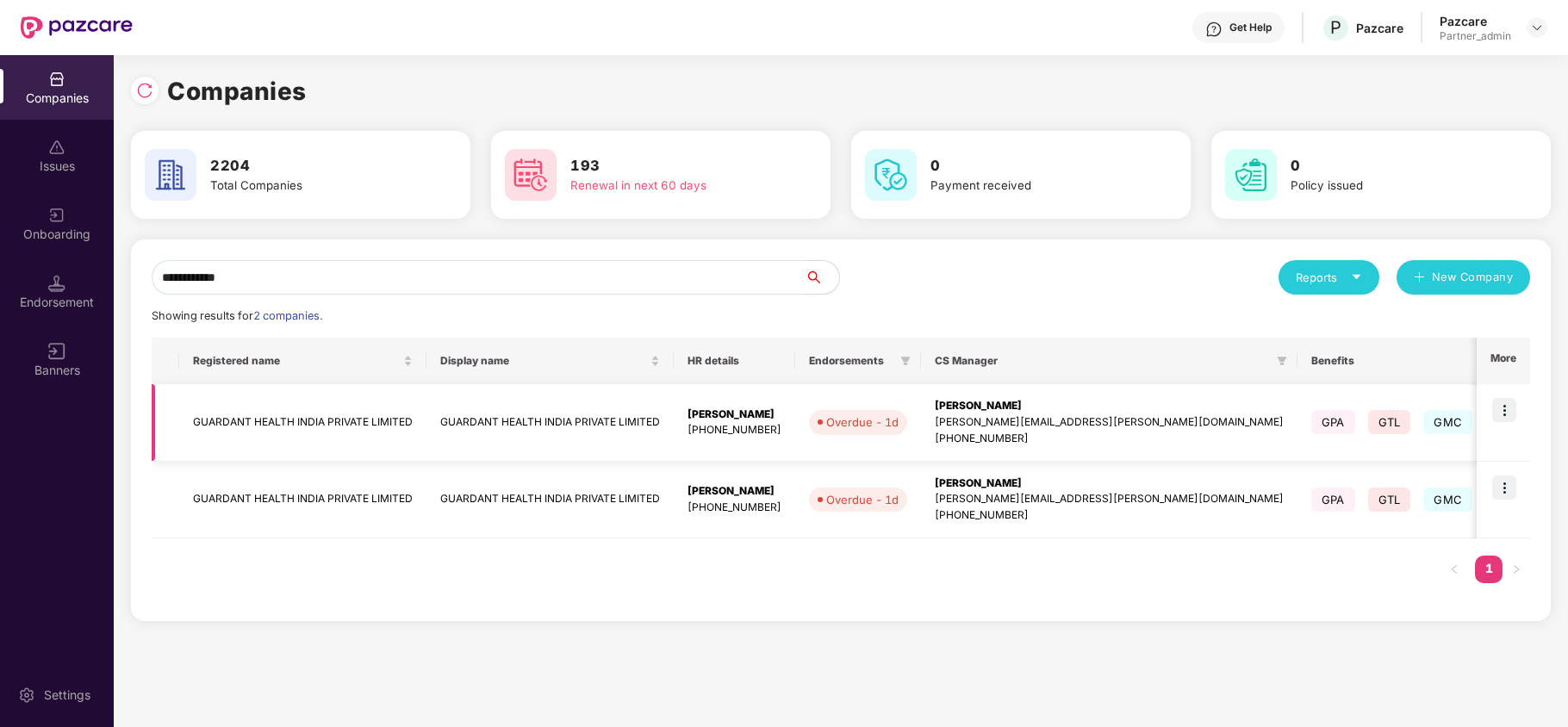
type input "**********"
click at [1504, 411] on img at bounding box center [1504, 411] width 24 height 24
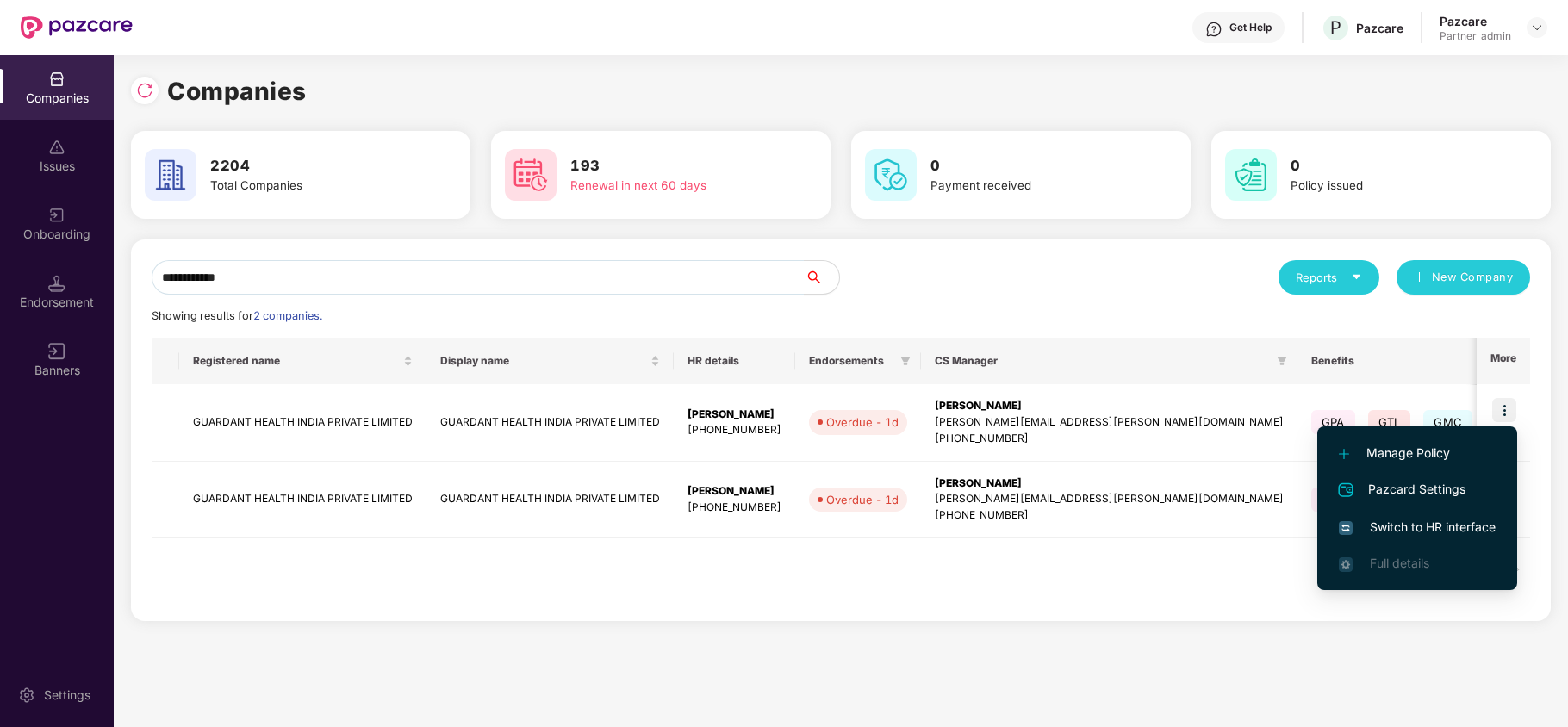
click at [1435, 521] on span "Switch to HR interface" at bounding box center [1418, 527] width 157 height 19
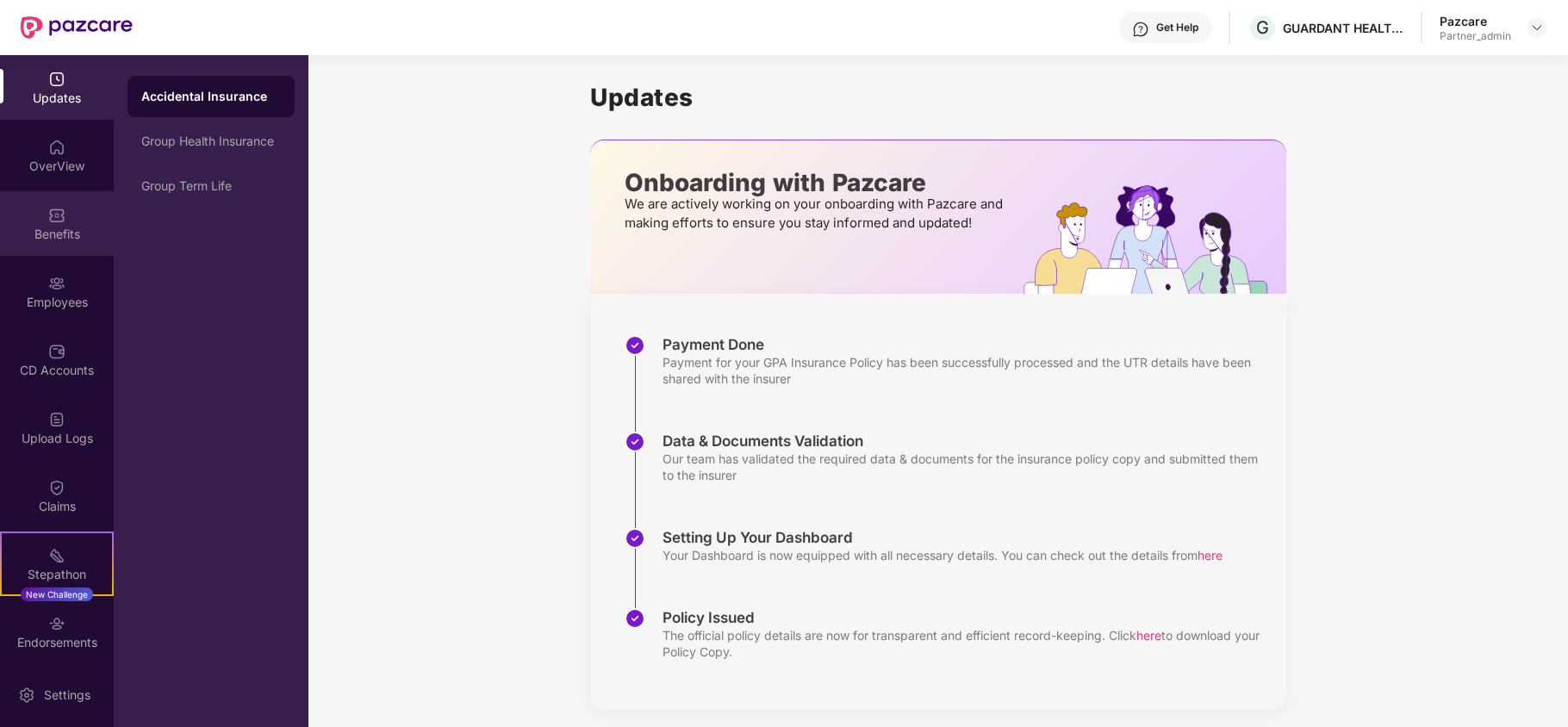
click at [48, 219] on img at bounding box center [56, 215] width 18 height 18
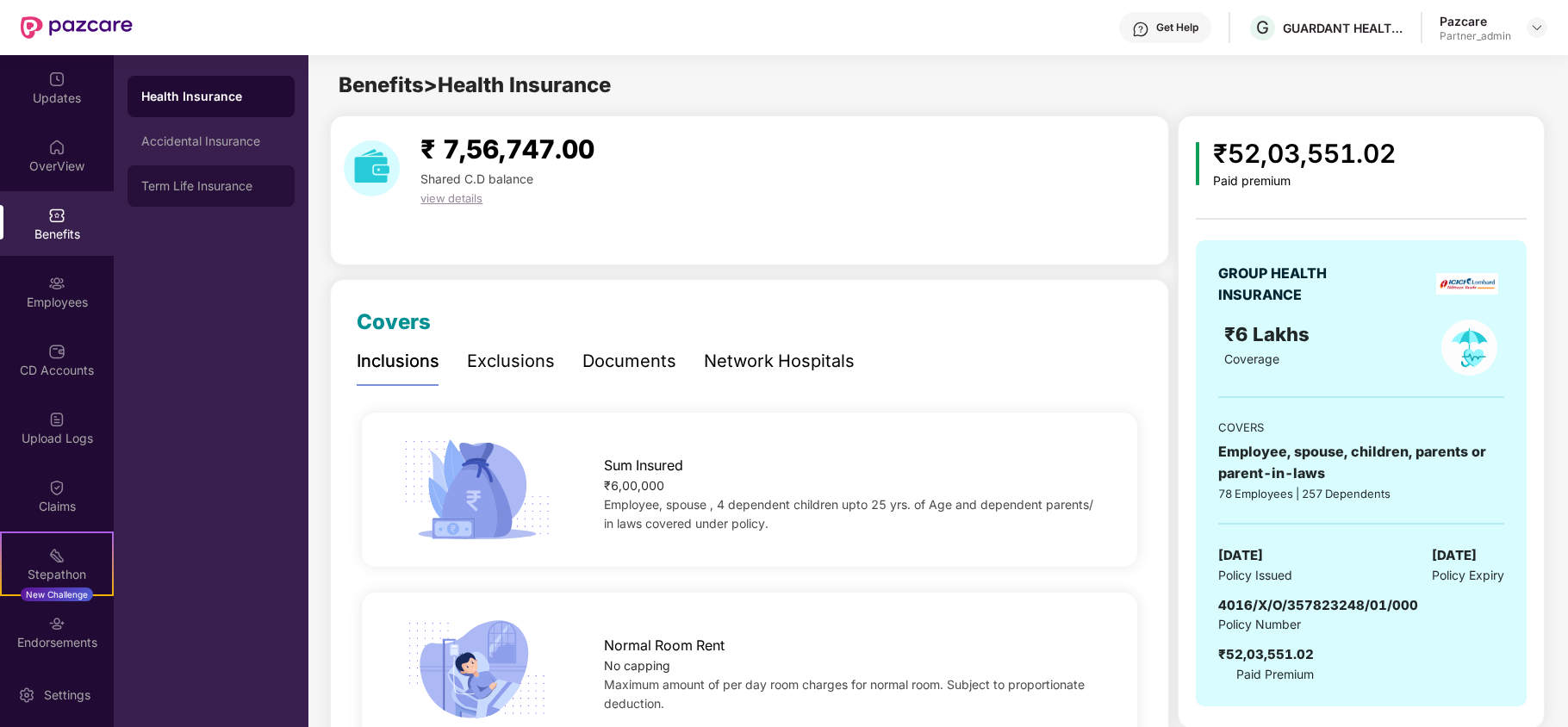
click at [248, 173] on div "Term Life Insurance" at bounding box center [210, 185] width 167 height 42
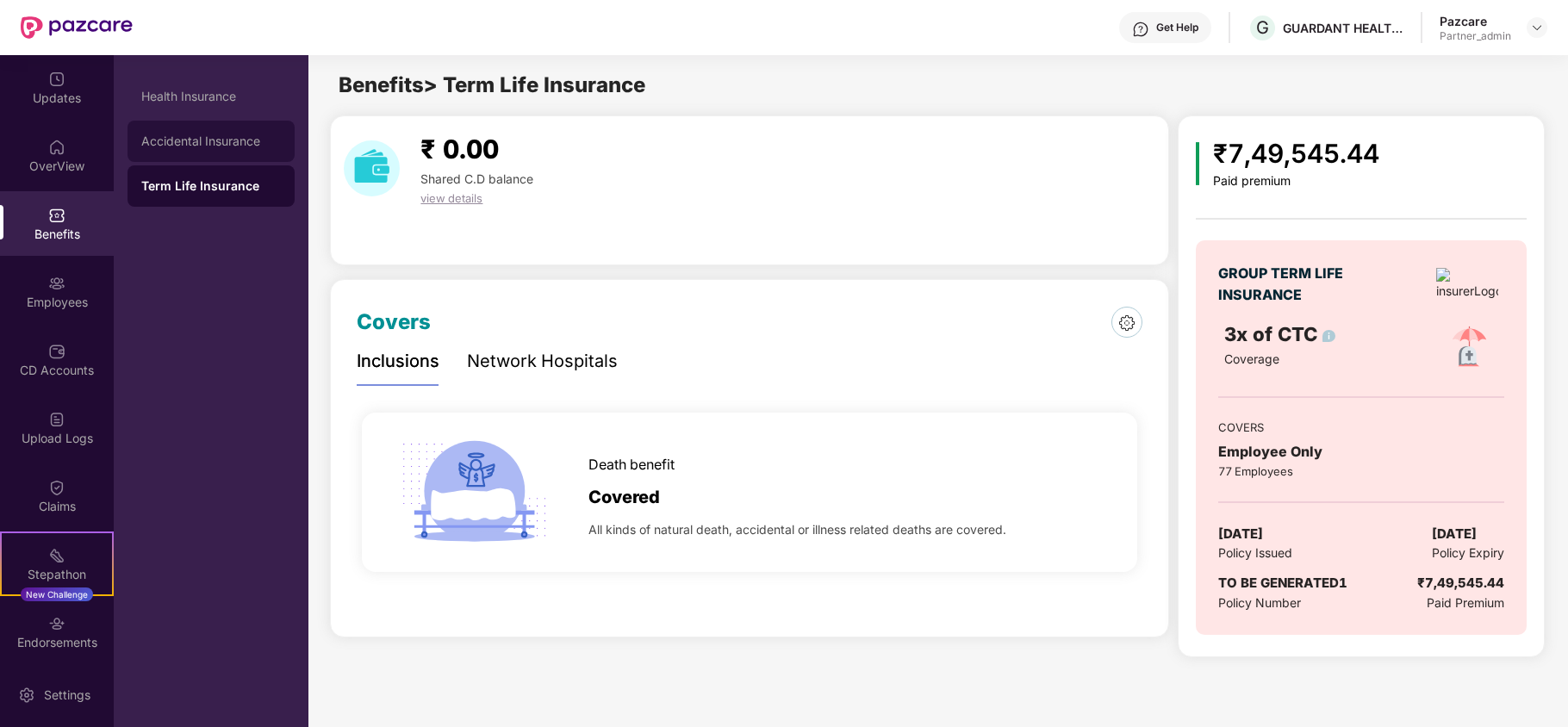
click at [226, 133] on div "Accidental Insurance" at bounding box center [210, 141] width 167 height 42
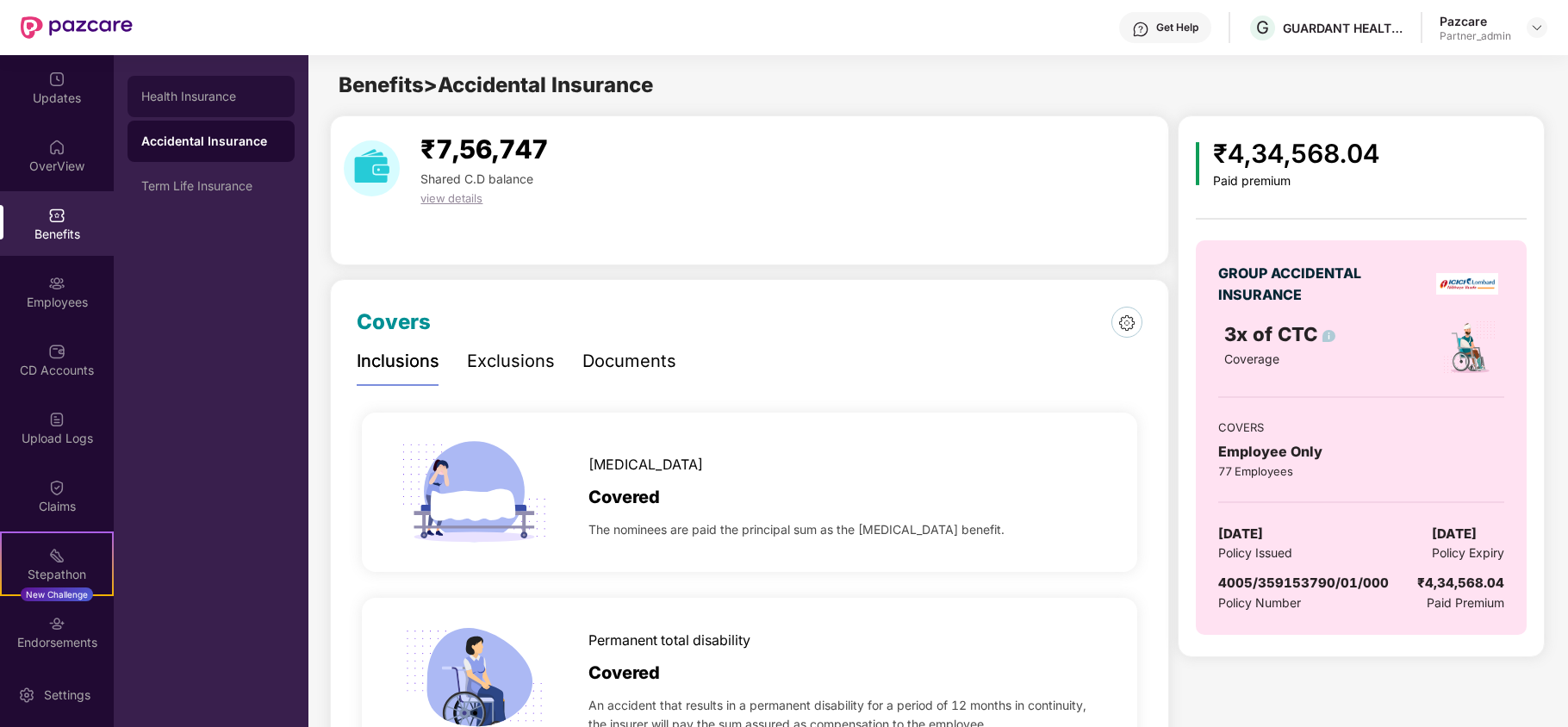
click at [211, 97] on div "Health Insurance" at bounding box center [210, 96] width 139 height 14
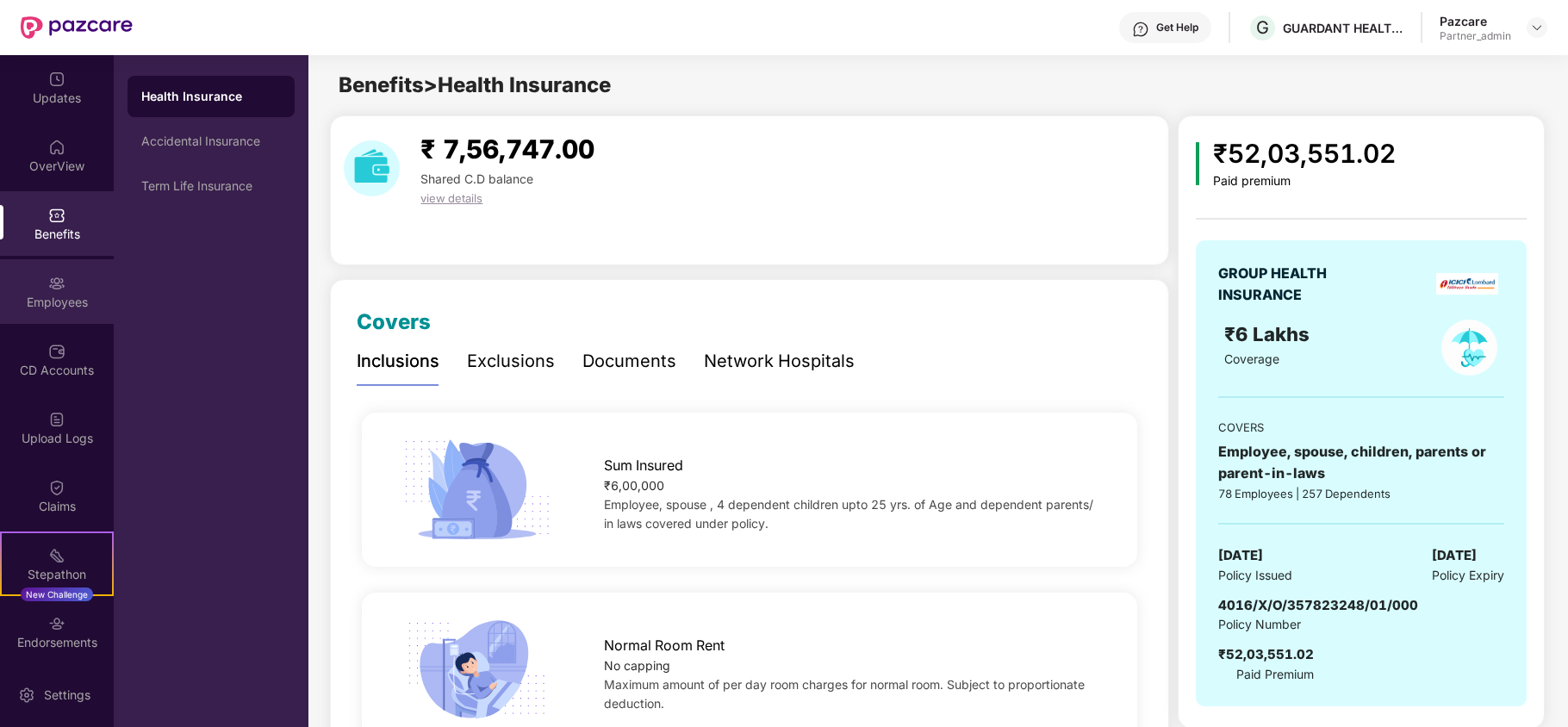
click at [15, 287] on div "Employees" at bounding box center [56, 292] width 113 height 65
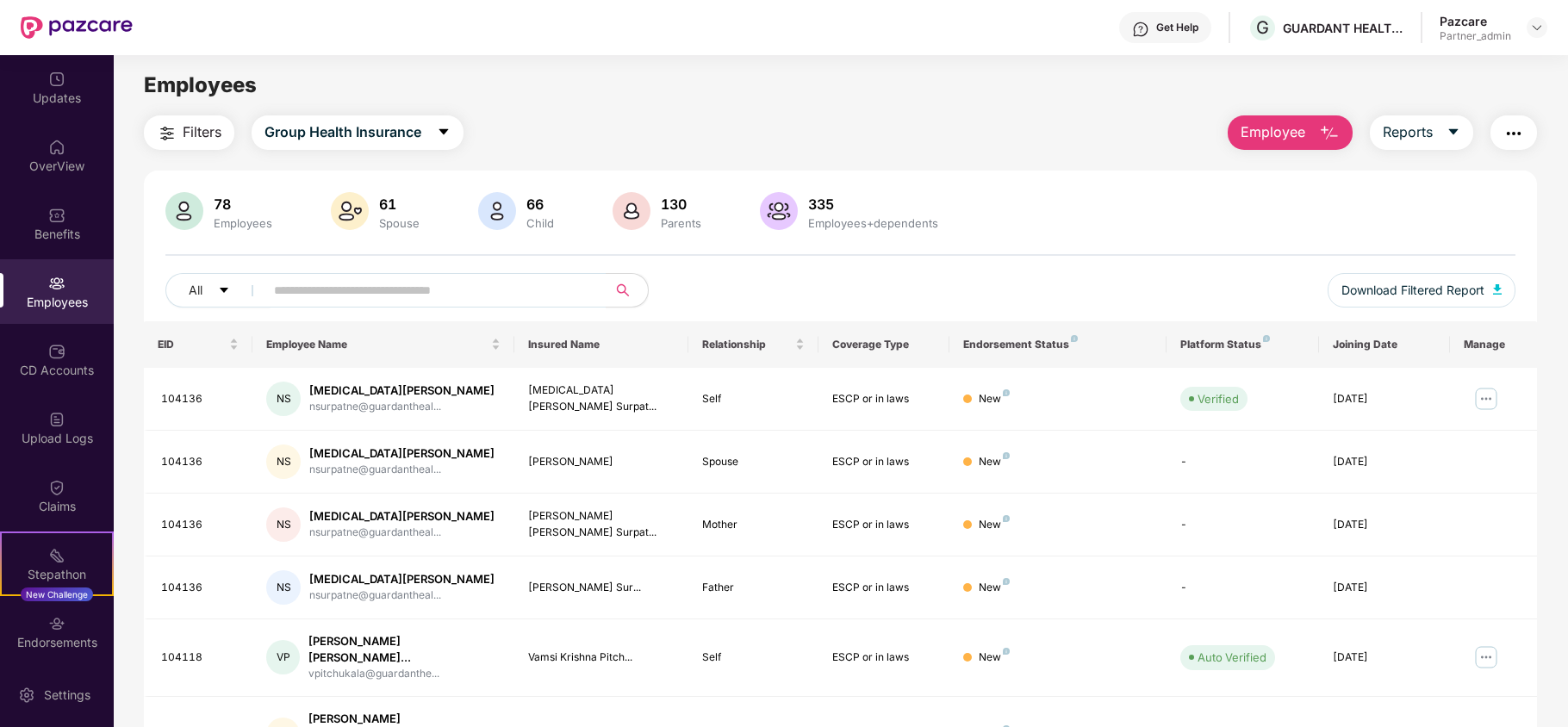
click at [191, 136] on span "Filters" at bounding box center [202, 132] width 39 height 21
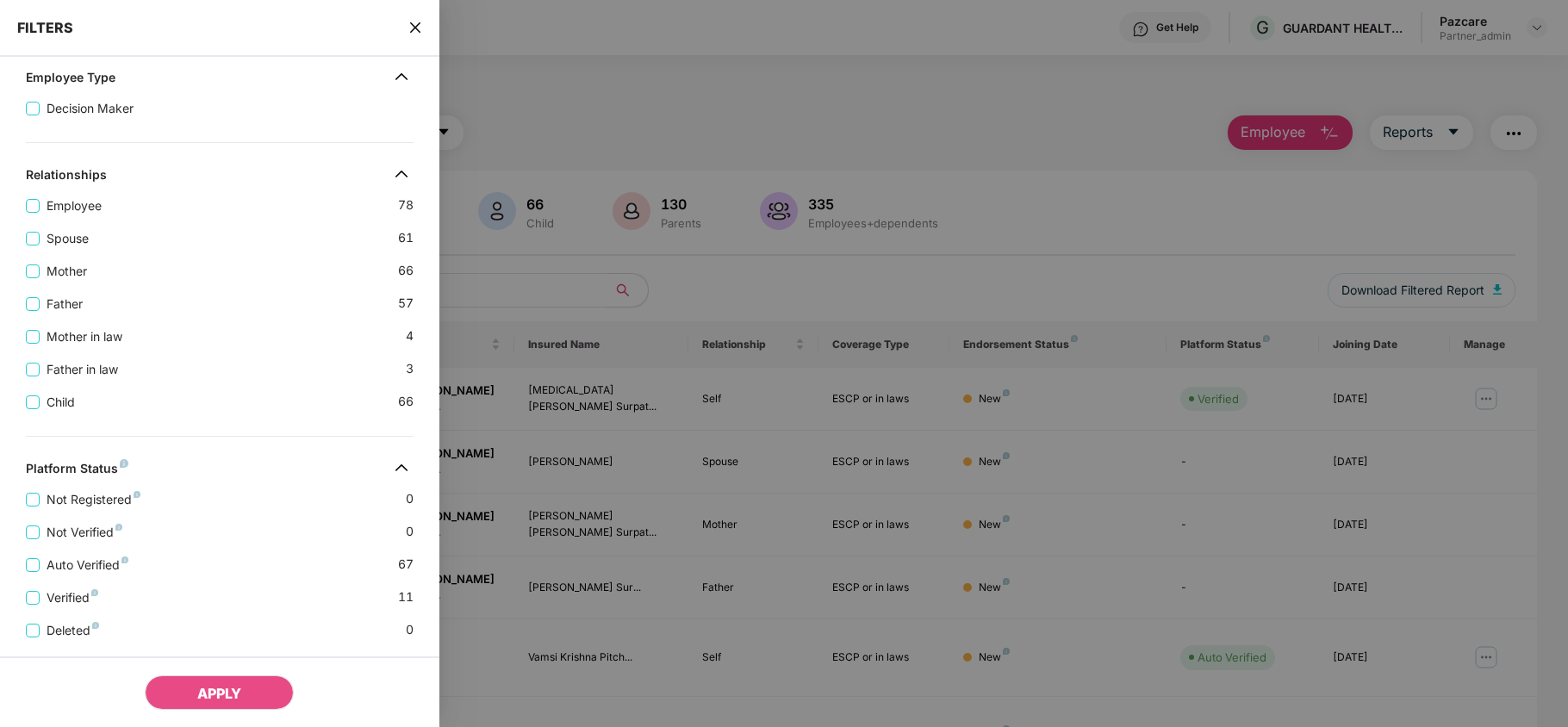
scroll to position [572, 0]
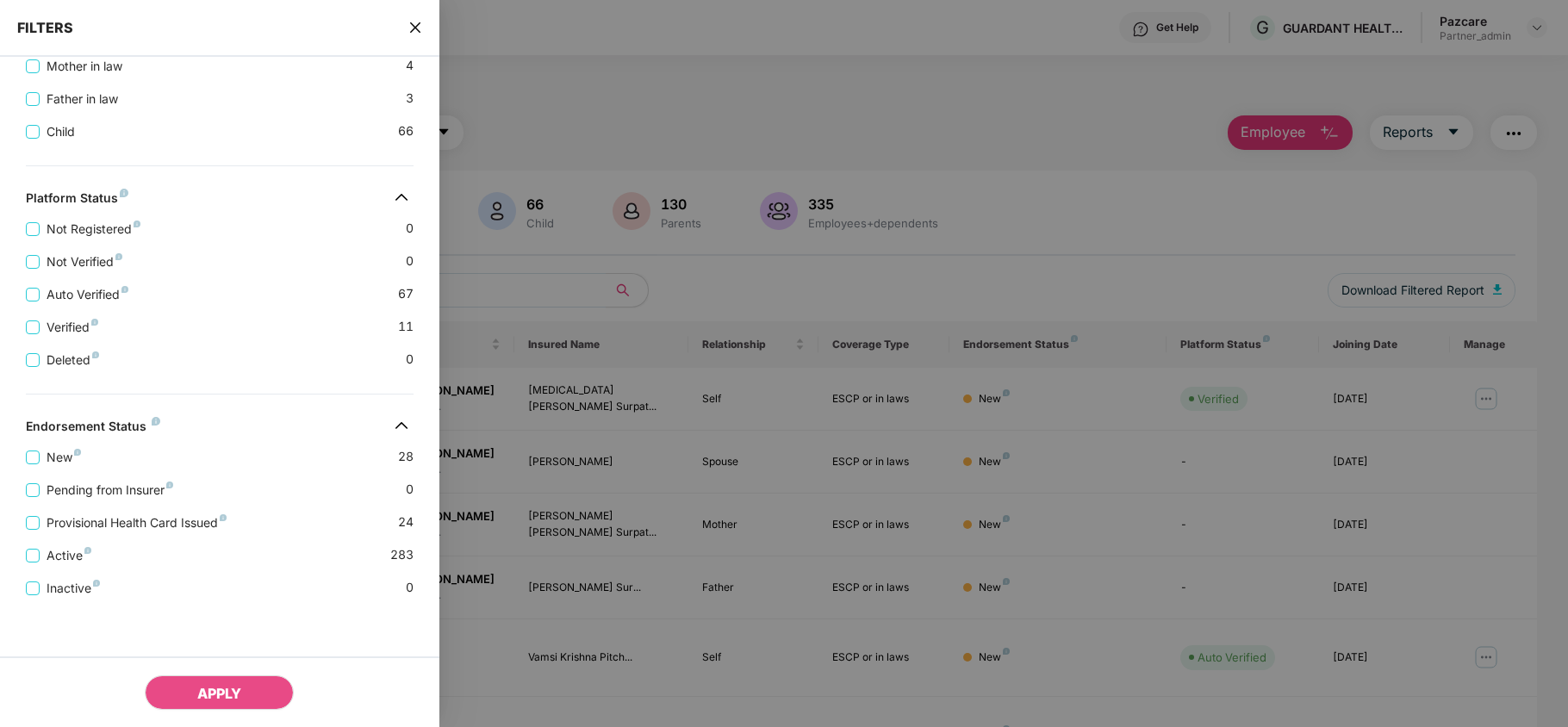
click at [412, 26] on icon "close" at bounding box center [415, 27] width 14 height 14
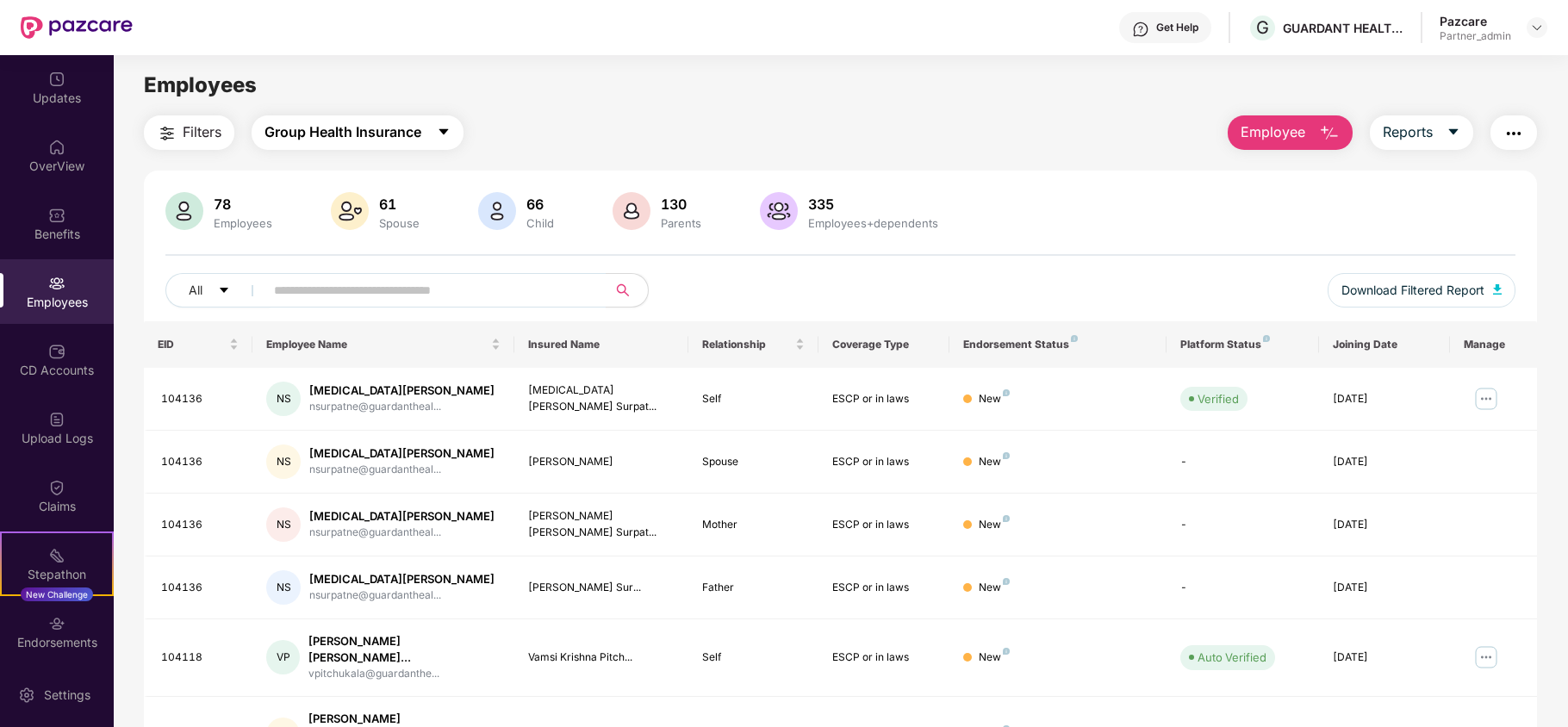
click at [318, 128] on span "Group Health Insurance" at bounding box center [343, 132] width 157 height 21
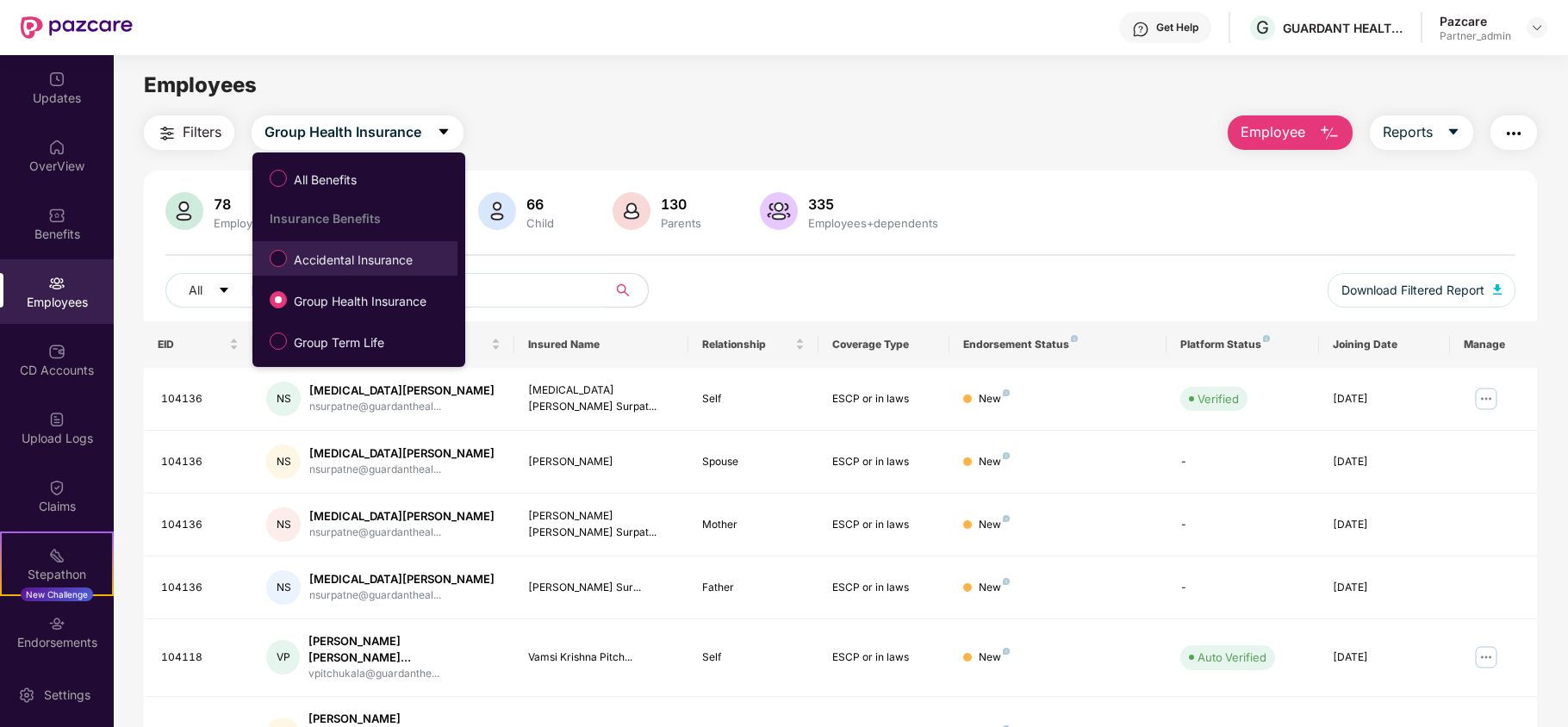
click at [311, 259] on span "Accidental Insurance" at bounding box center [353, 260] width 133 height 19
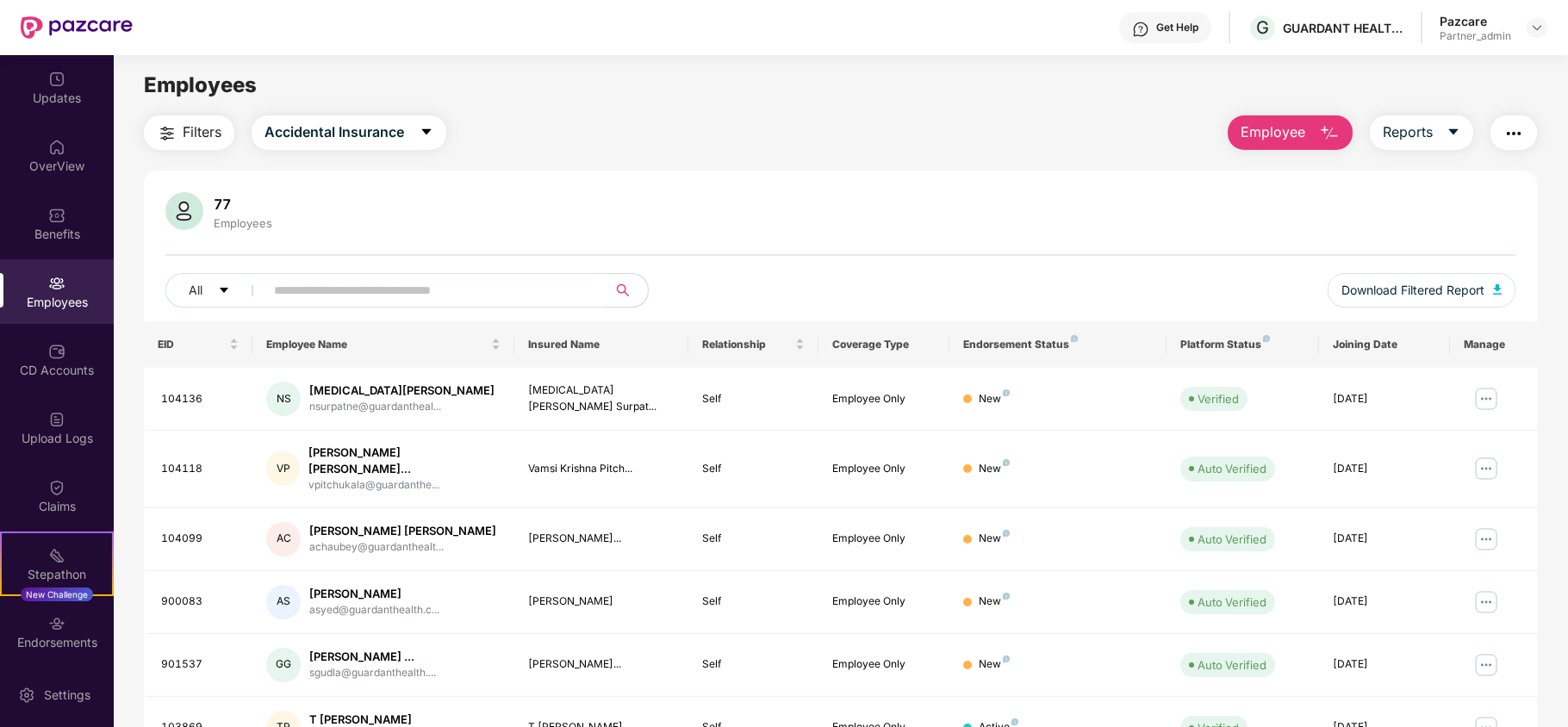
click at [198, 128] on span "Filters" at bounding box center [202, 132] width 39 height 21
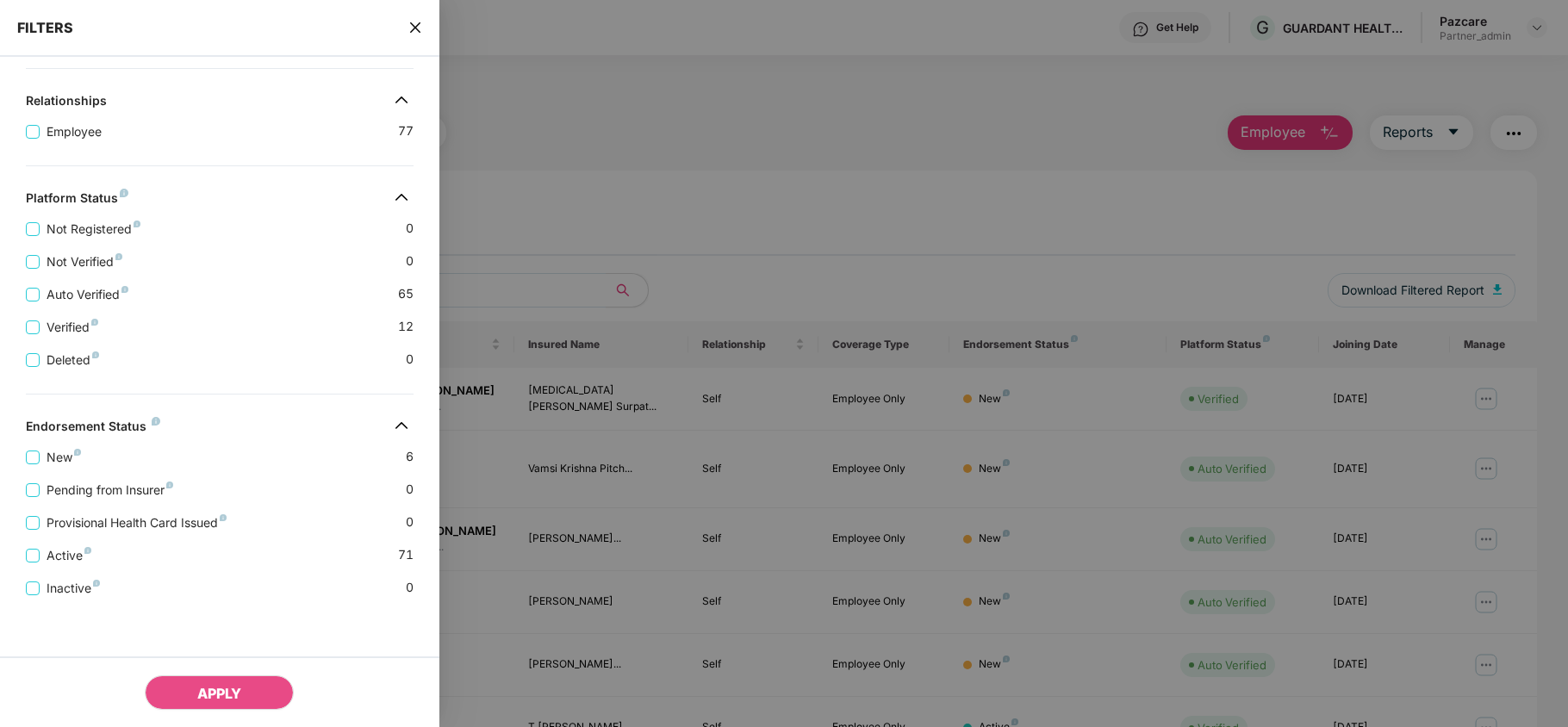
click at [422, 29] on icon "close" at bounding box center [415, 27] width 14 height 14
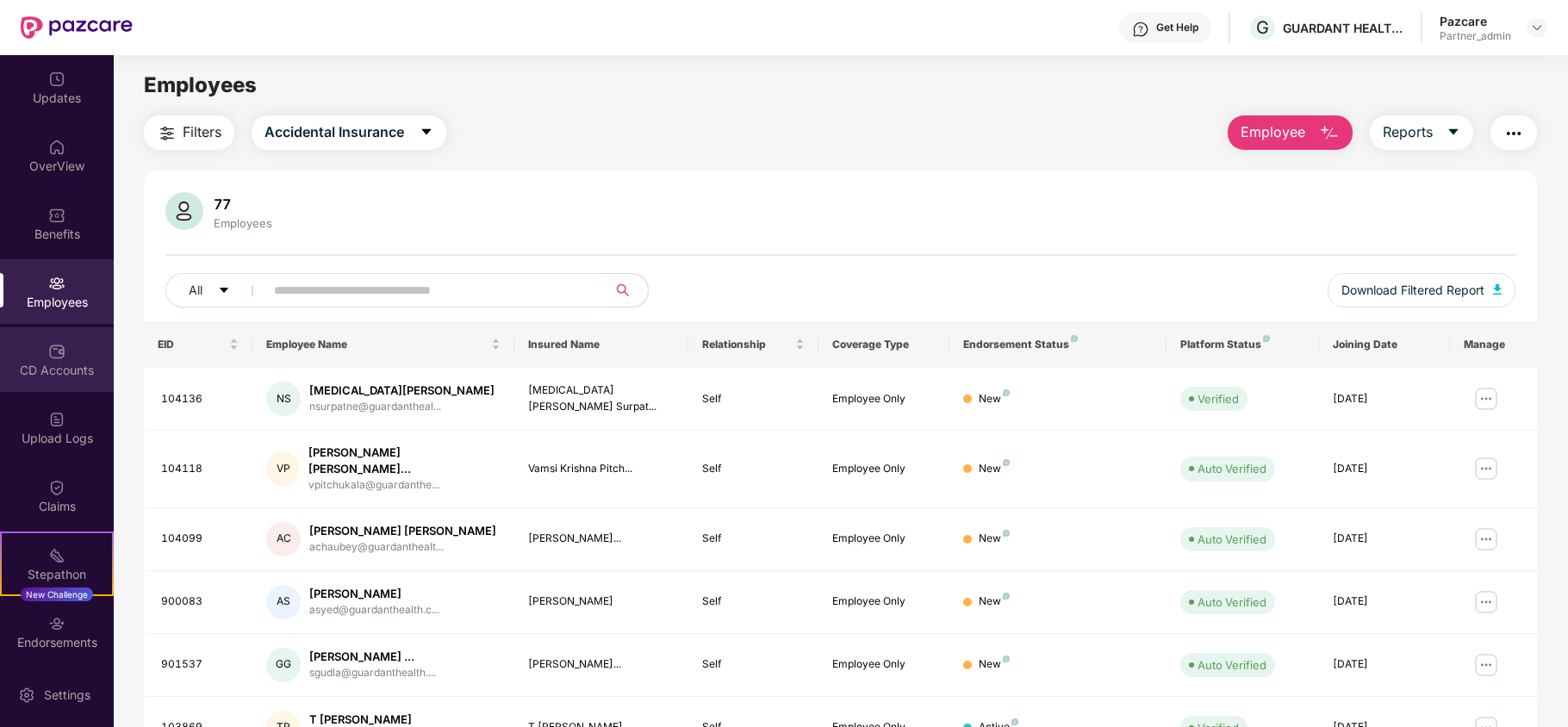
click at [28, 367] on div "CD Accounts" at bounding box center [56, 370] width 113 height 18
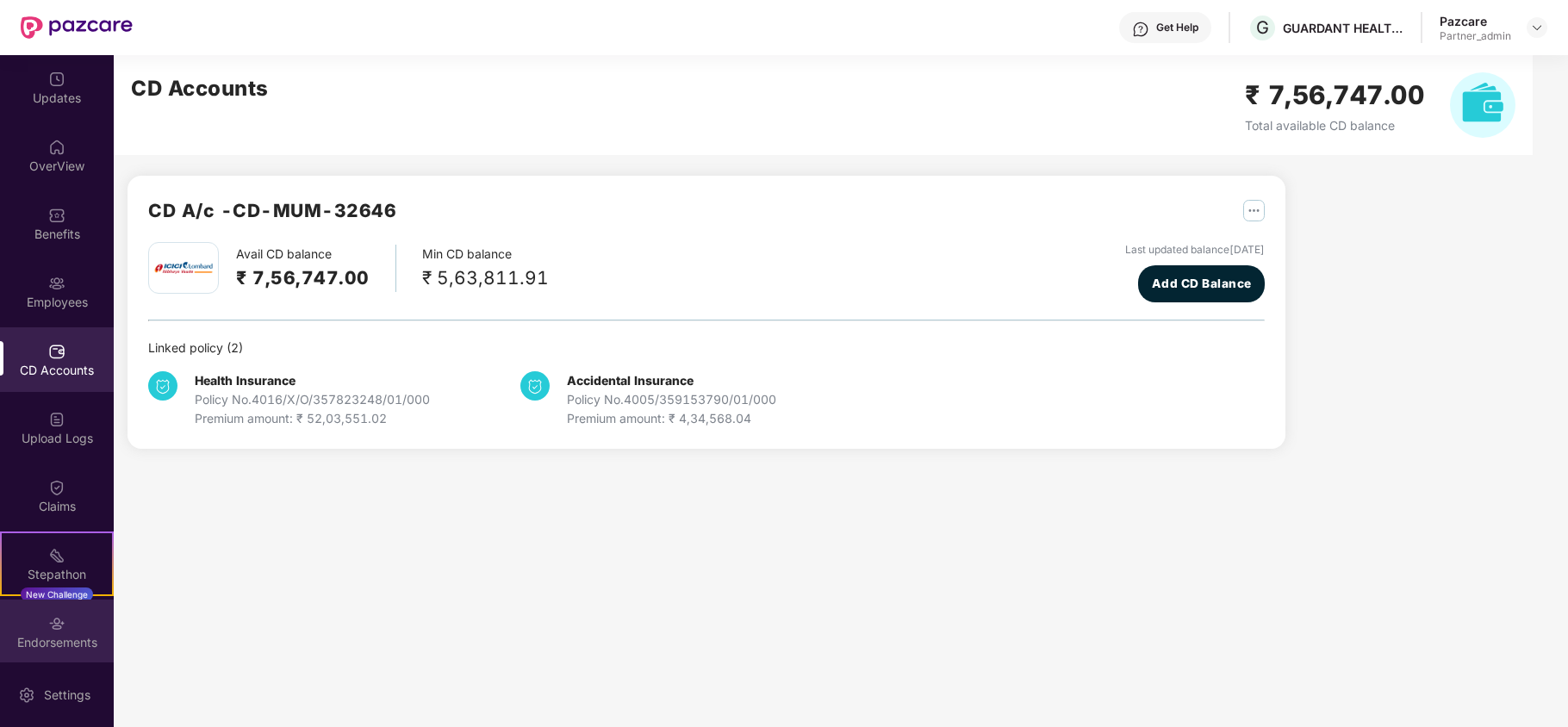
click at [50, 639] on div "Endorsements" at bounding box center [56, 643] width 113 height 18
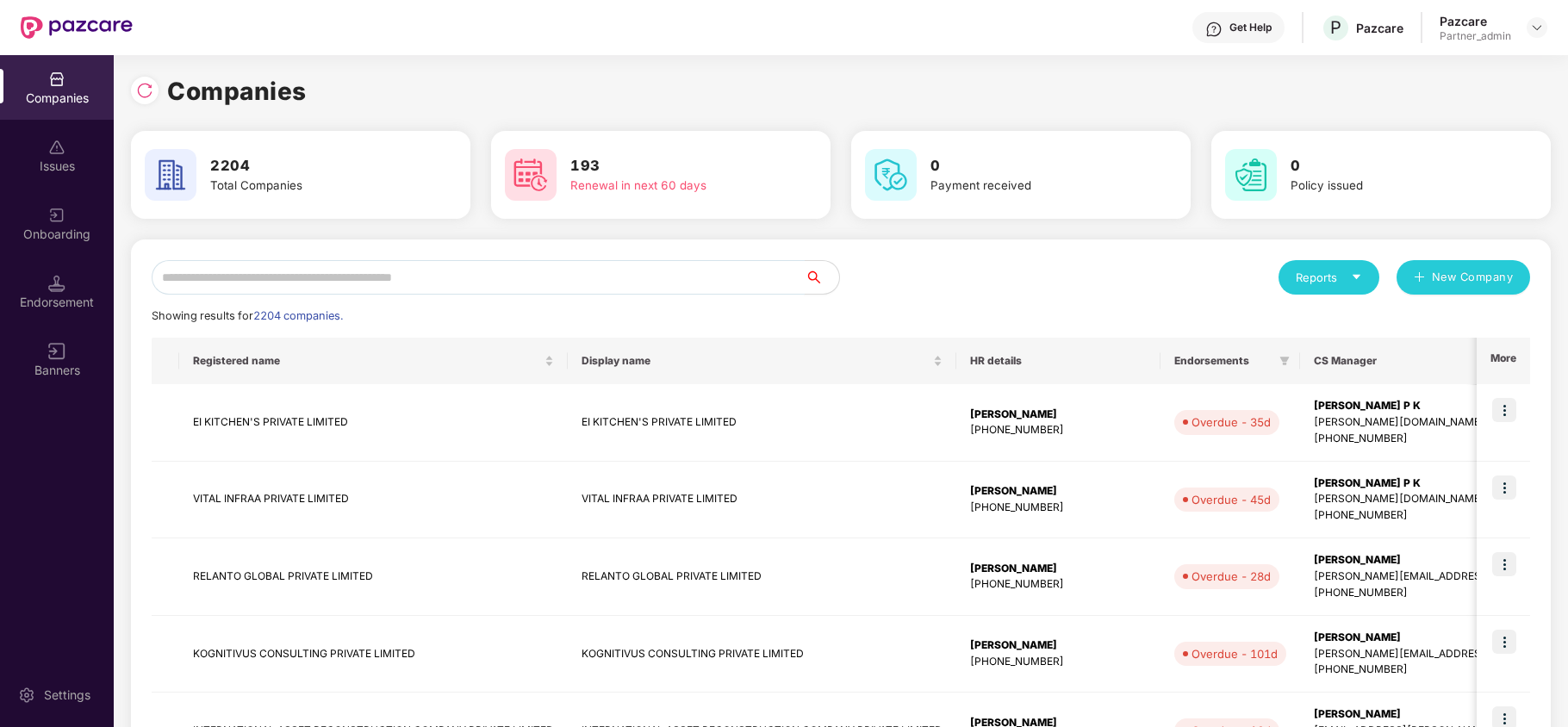
click at [255, 278] on input "text" at bounding box center [478, 277] width 653 height 34
paste input "**********"
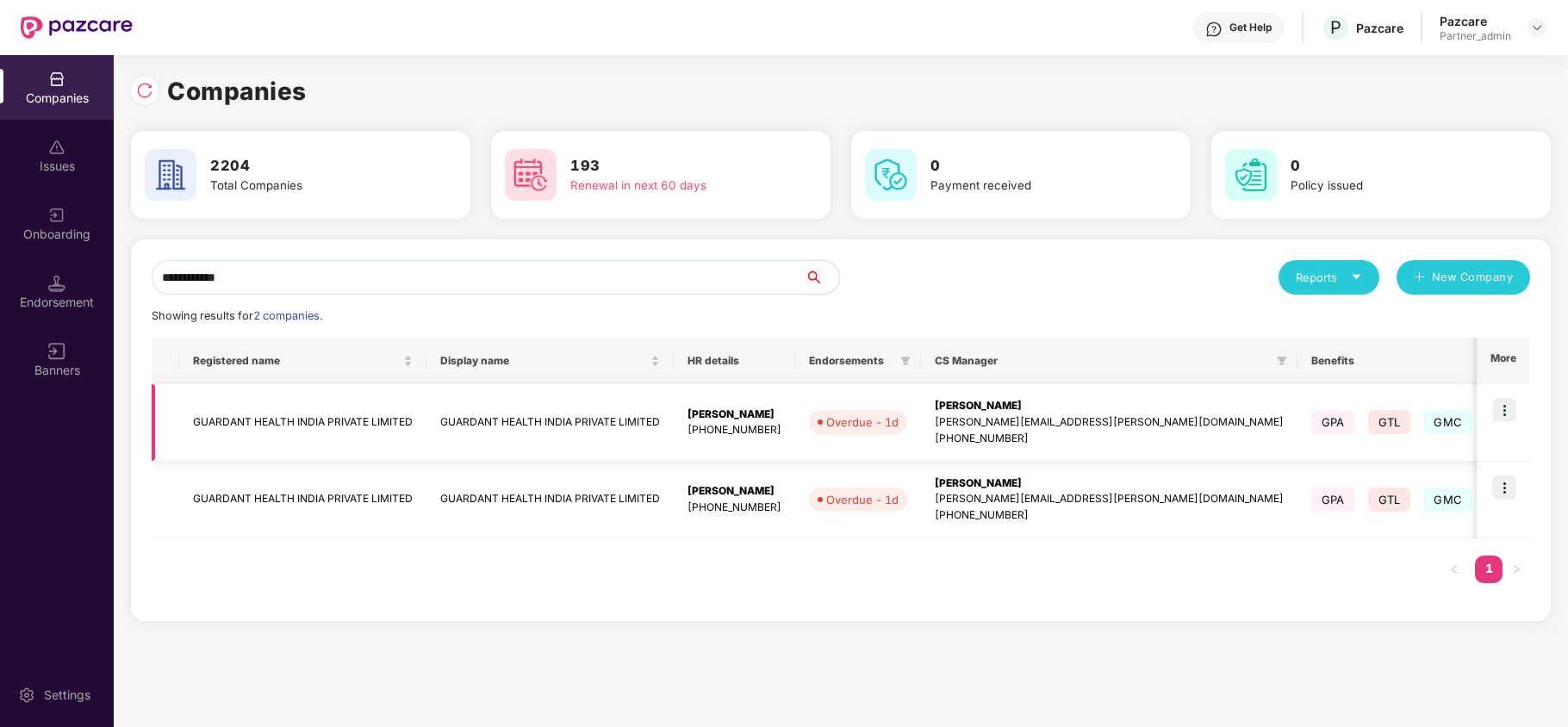
type input "**********"
click at [228, 424] on td "GUARDANT HEALTH INDIA PRIVATE LIMITED" at bounding box center [303, 423] width 247 height 77
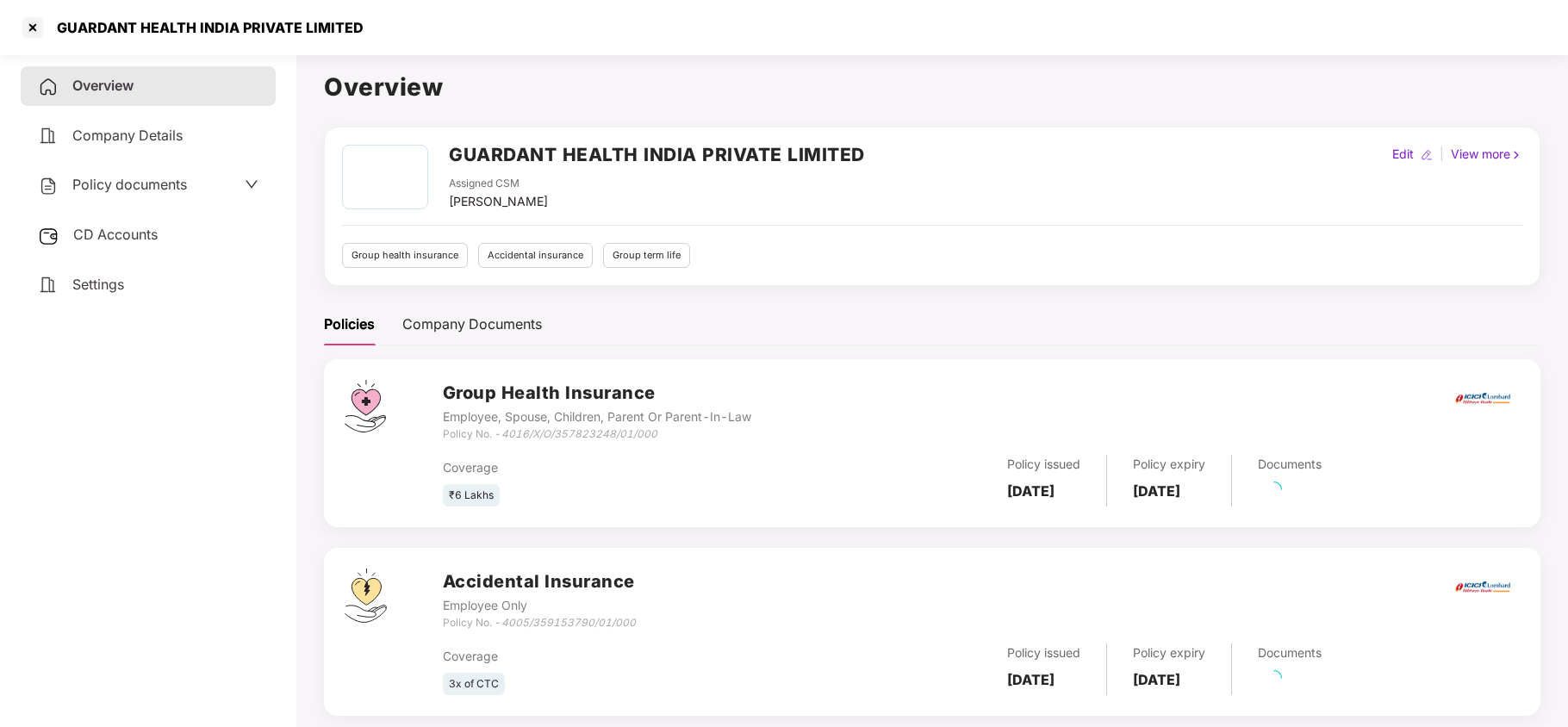
click at [98, 287] on span "Settings" at bounding box center [98, 284] width 52 height 18
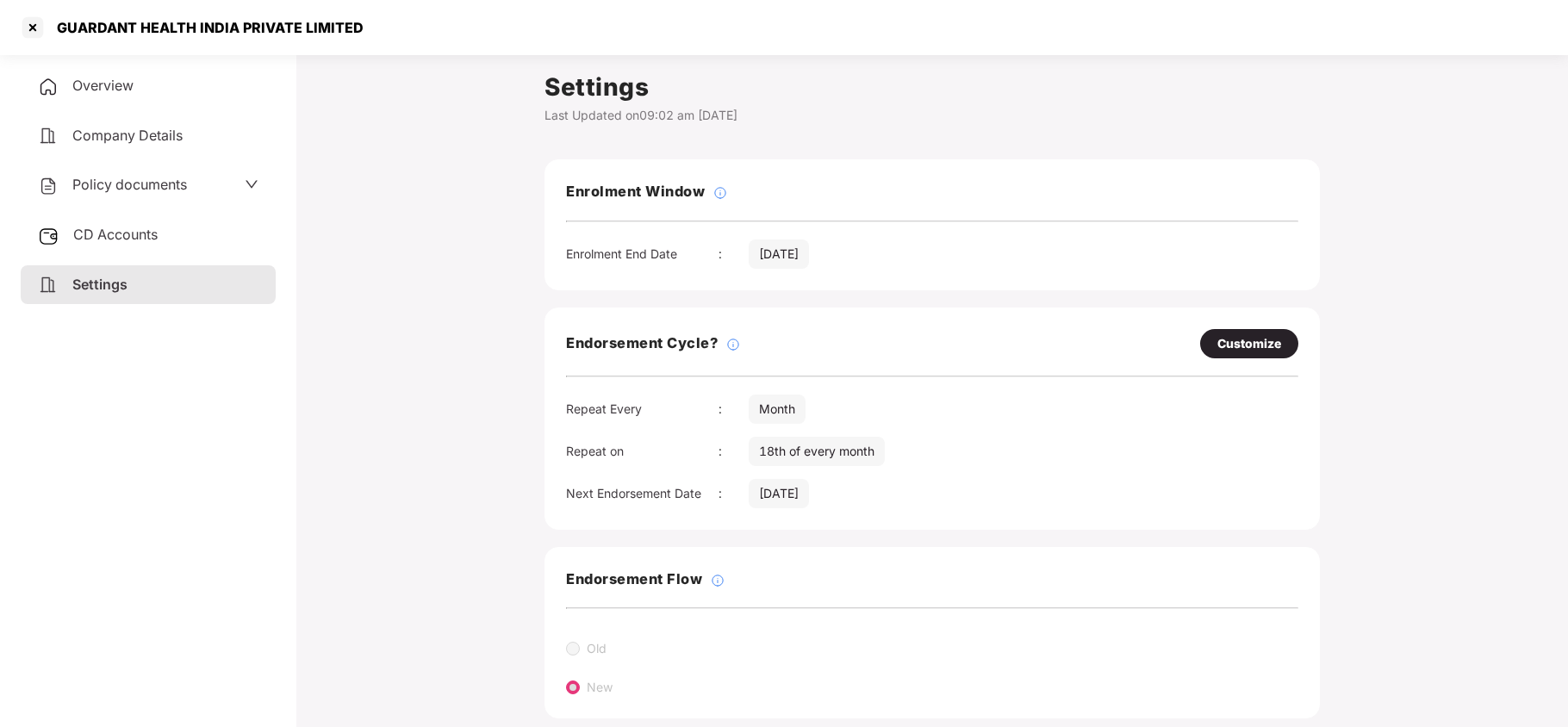
click at [1255, 340] on div "Customize" at bounding box center [1249, 343] width 64 height 19
select select "*****"
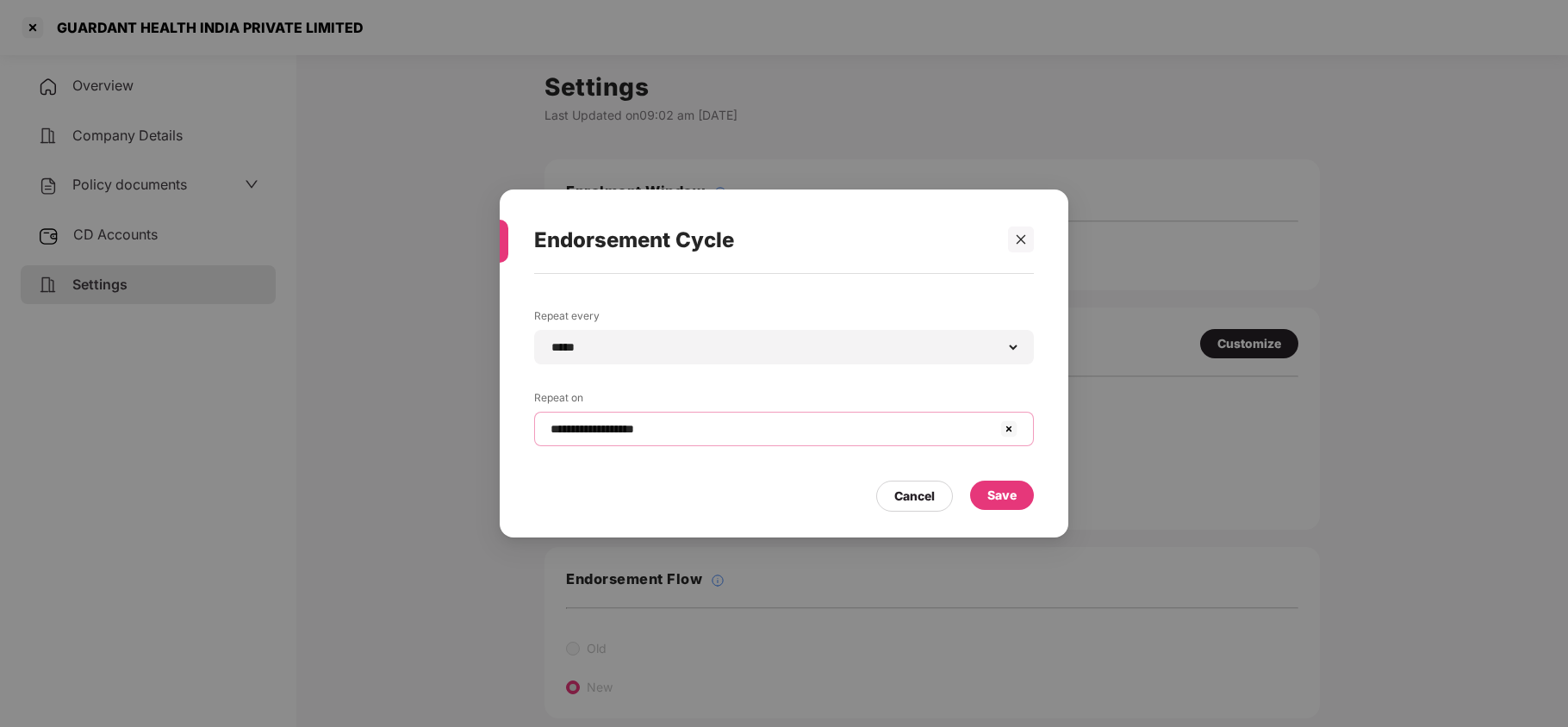
click at [643, 433] on input "**********" at bounding box center [774, 430] width 450 height 18
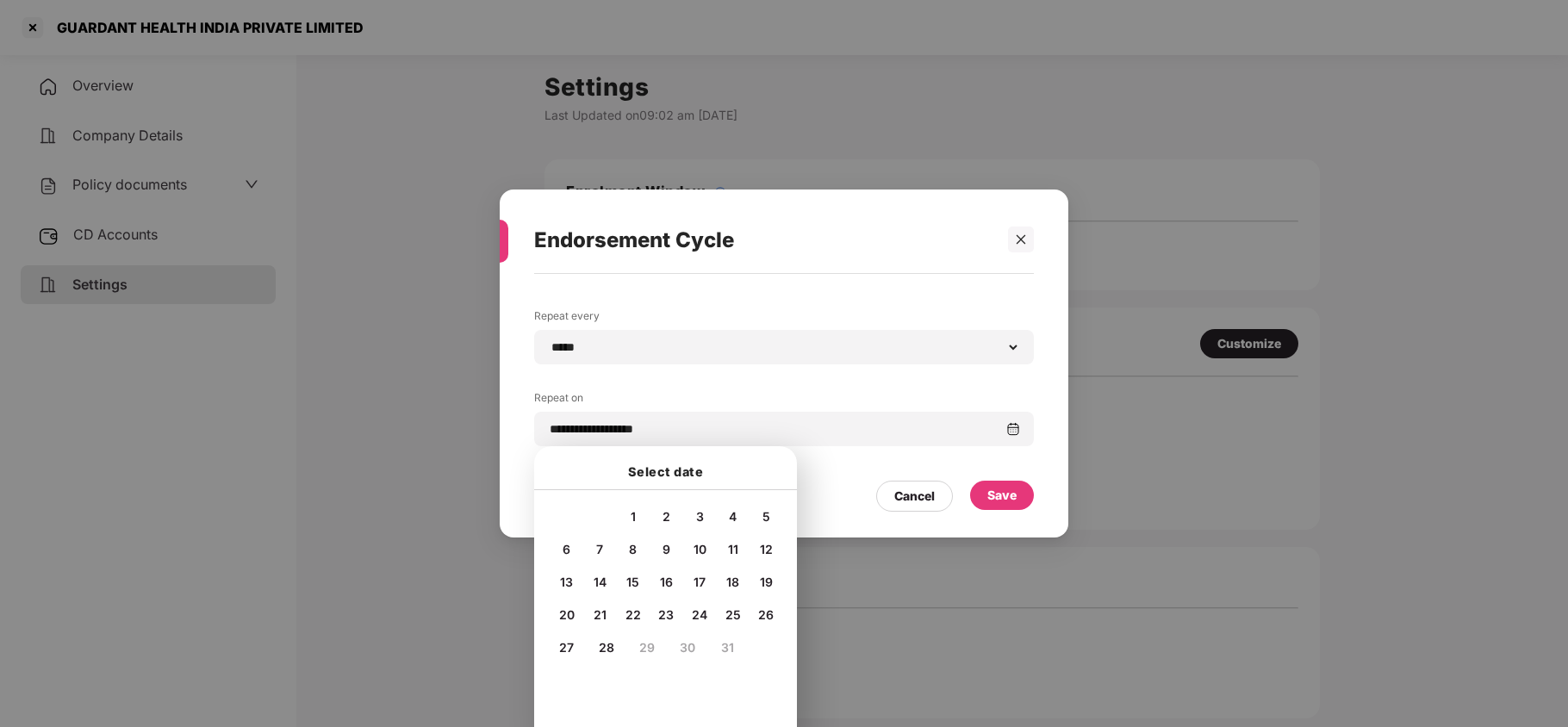
click at [637, 577] on span "15" at bounding box center [633, 582] width 13 height 15
type input "**********"
click at [1003, 492] on div "Save" at bounding box center [1003, 495] width 30 height 19
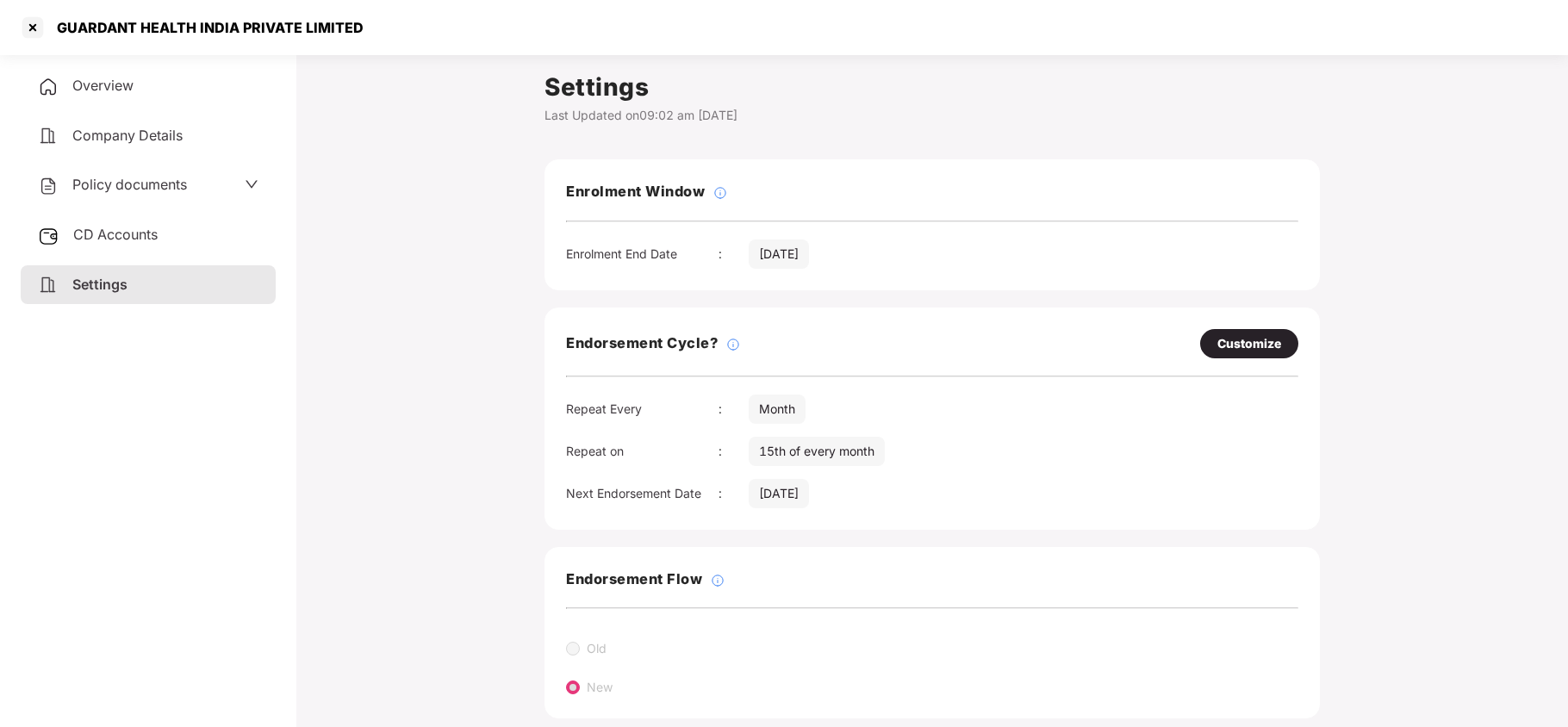
click at [152, 181] on span "Policy documents" at bounding box center [129, 185] width 114 height 18
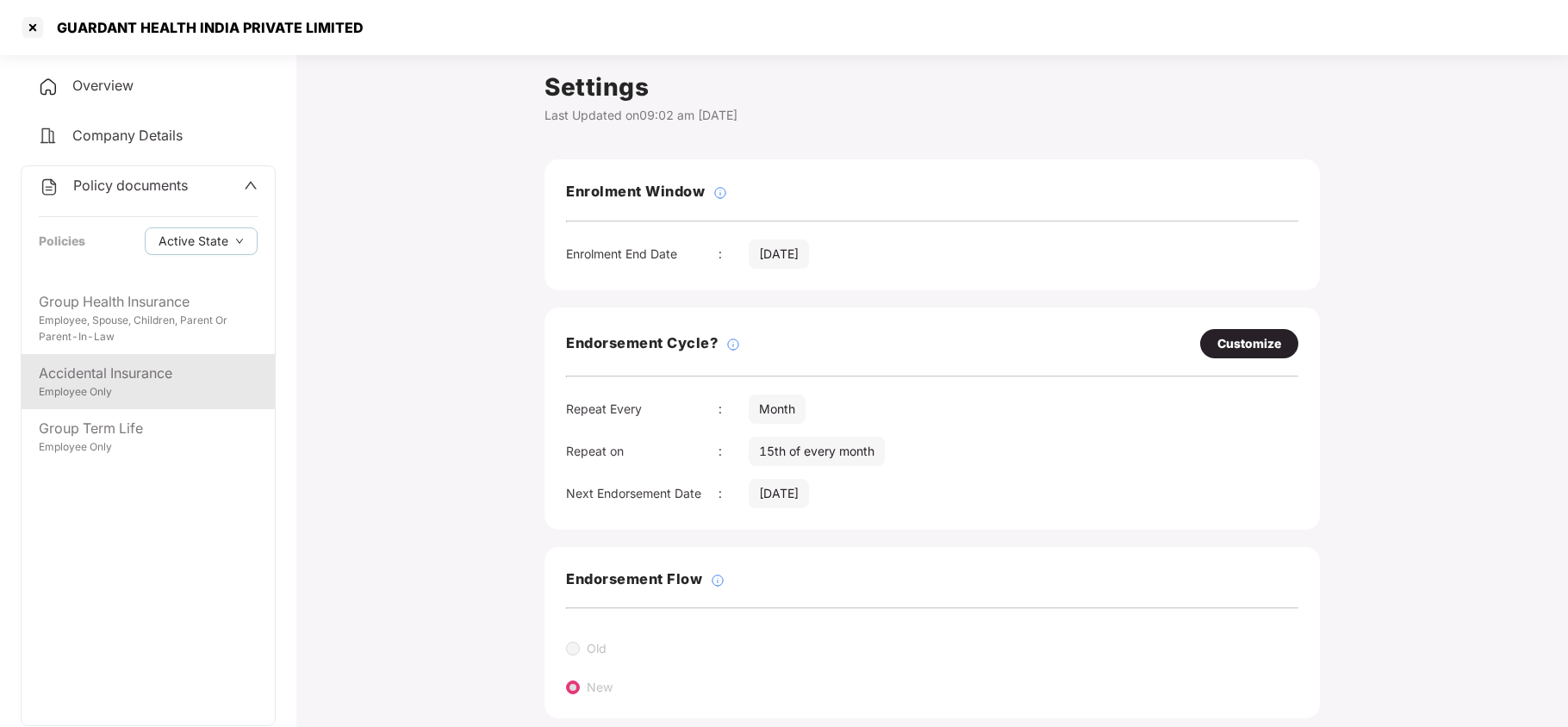
drag, startPoint x: 129, startPoint y: 387, endPoint x: 146, endPoint y: 373, distance: 22.0
click at [132, 387] on div "Employee Only" at bounding box center [148, 393] width 219 height 17
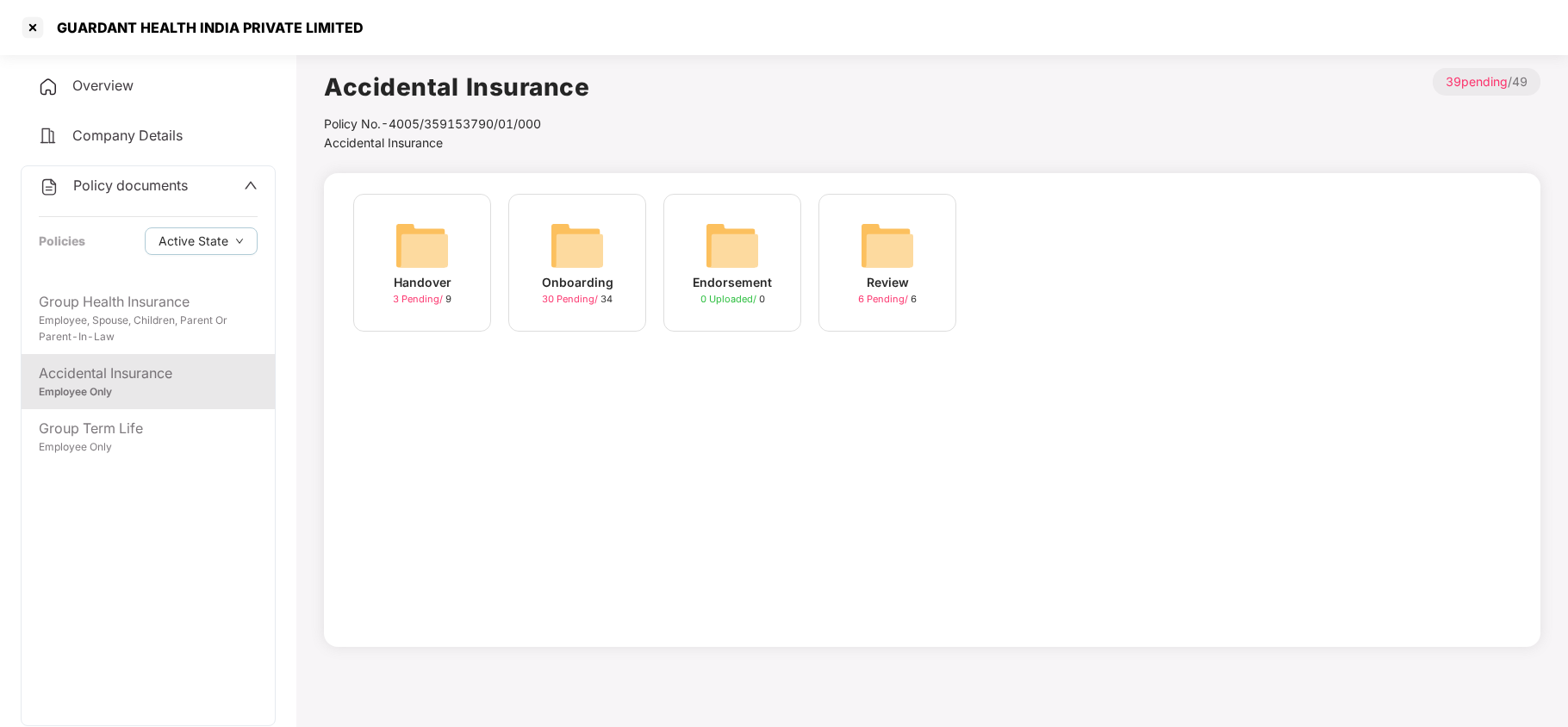
click at [590, 269] on img at bounding box center [577, 245] width 55 height 55
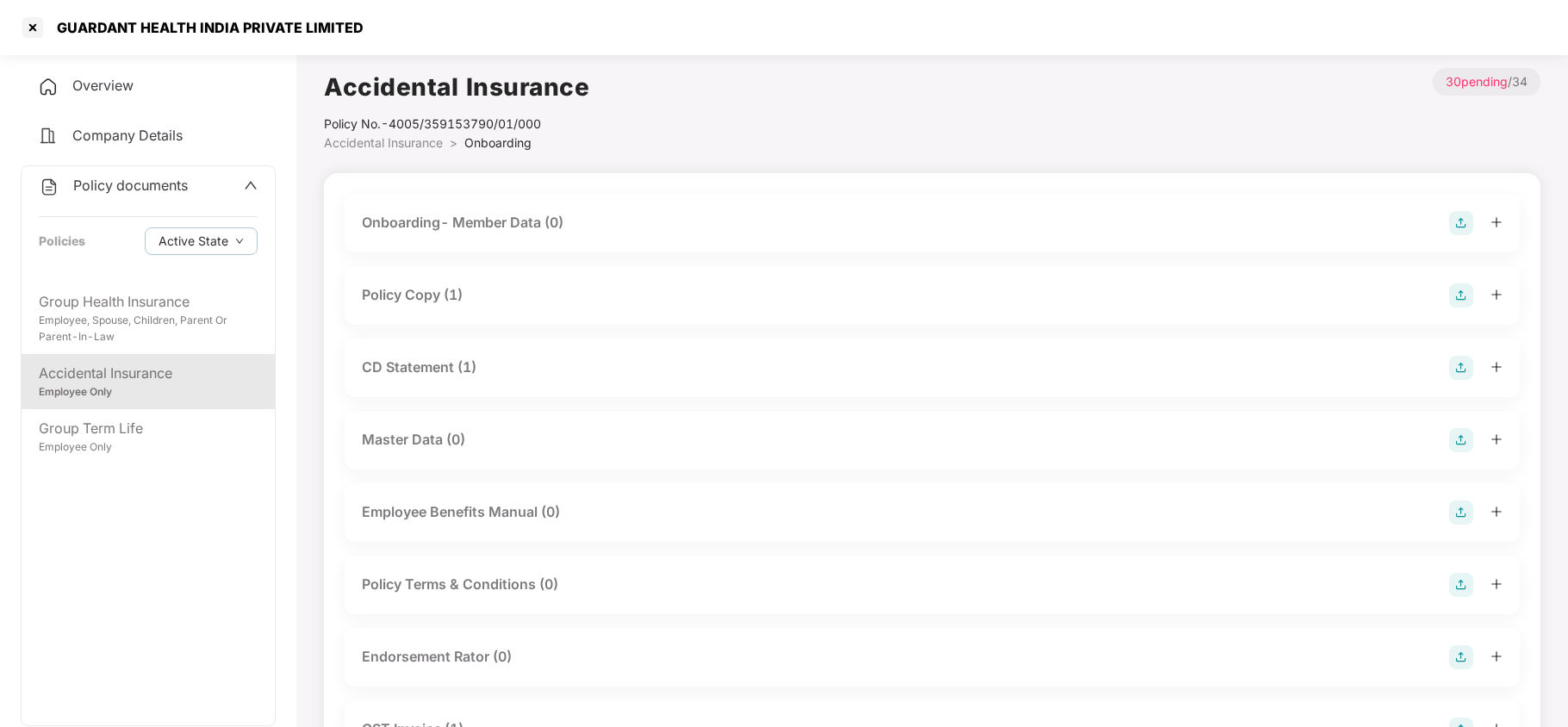
click at [415, 304] on div "Policy Copy (1)" at bounding box center [411, 294] width 101 height 21
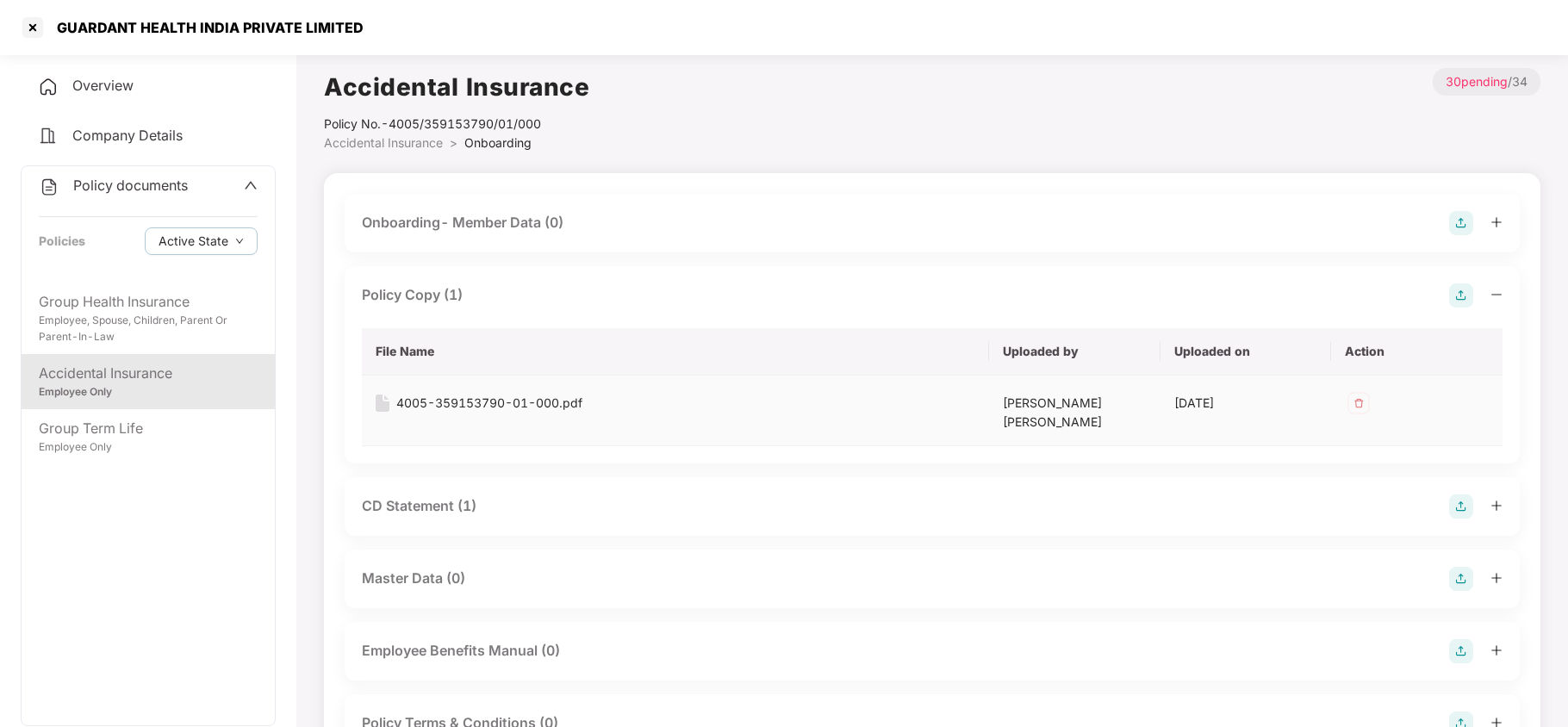
click at [482, 400] on div "4005-359153790-01-000.pdf" at bounding box center [490, 403] width 186 height 19
click at [445, 495] on div "CD Statement (1)" at bounding box center [419, 506] width 114 height 21
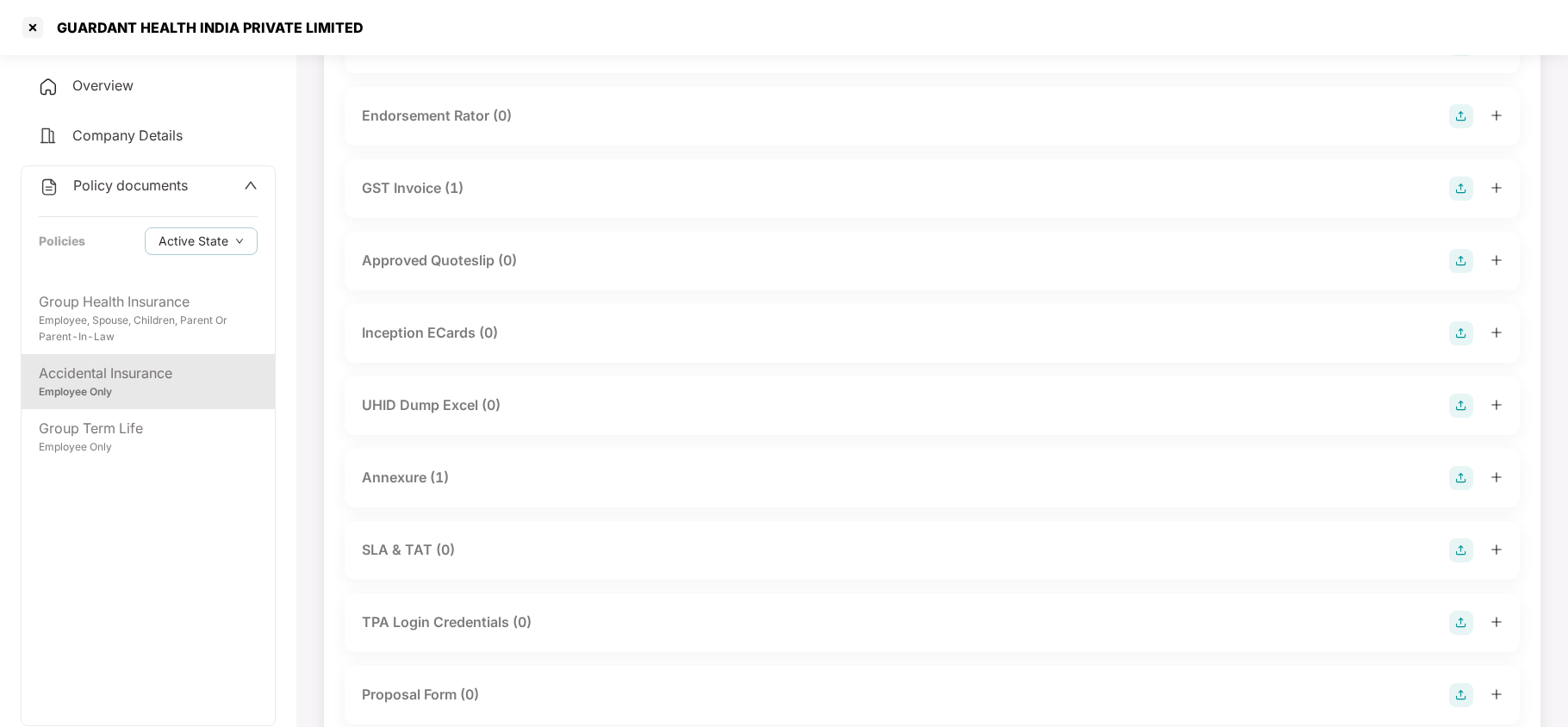
drag, startPoint x: 394, startPoint y: 465, endPoint x: 520, endPoint y: 407, distance: 138.7
click at [404, 467] on div "Annexure (1)" at bounding box center [405, 477] width 87 height 21
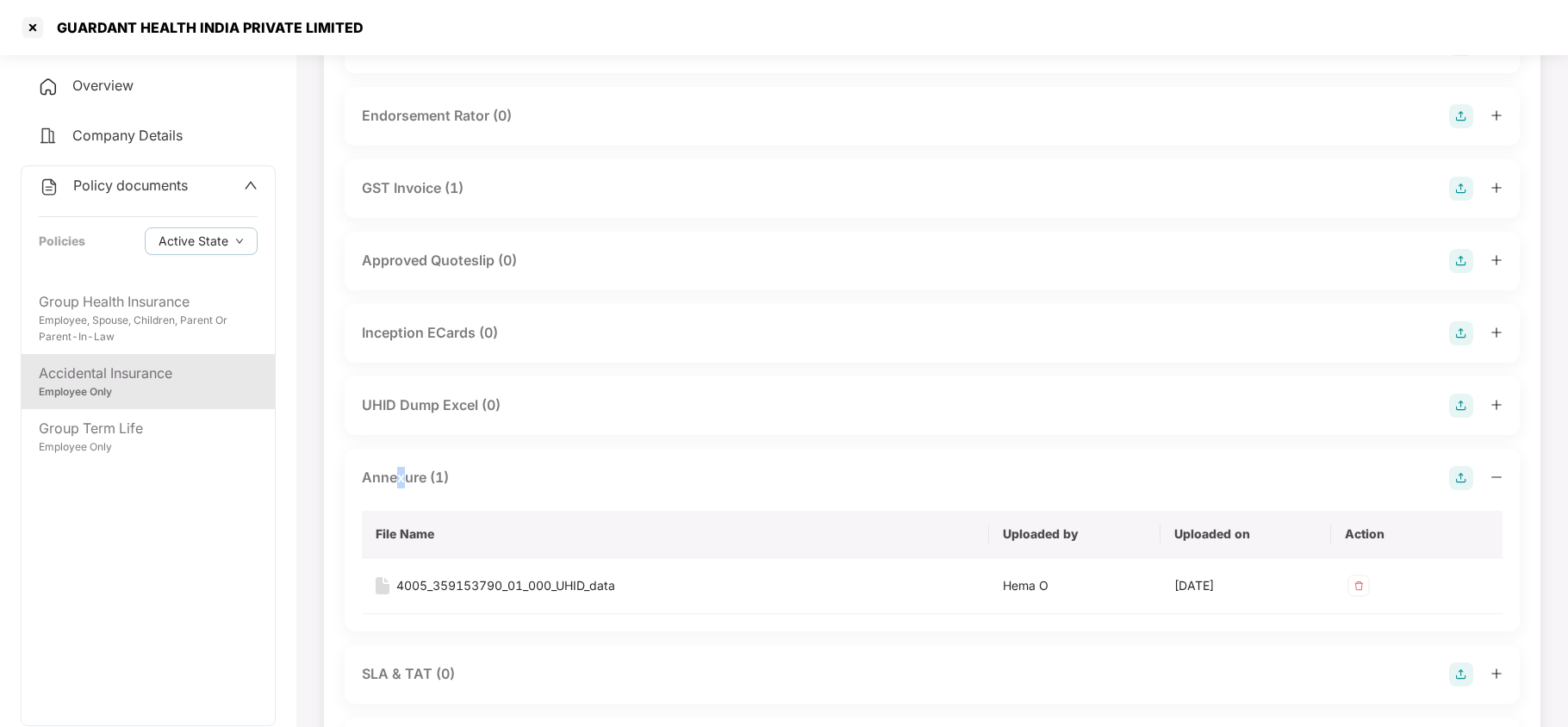
scroll to position [1034, 0]
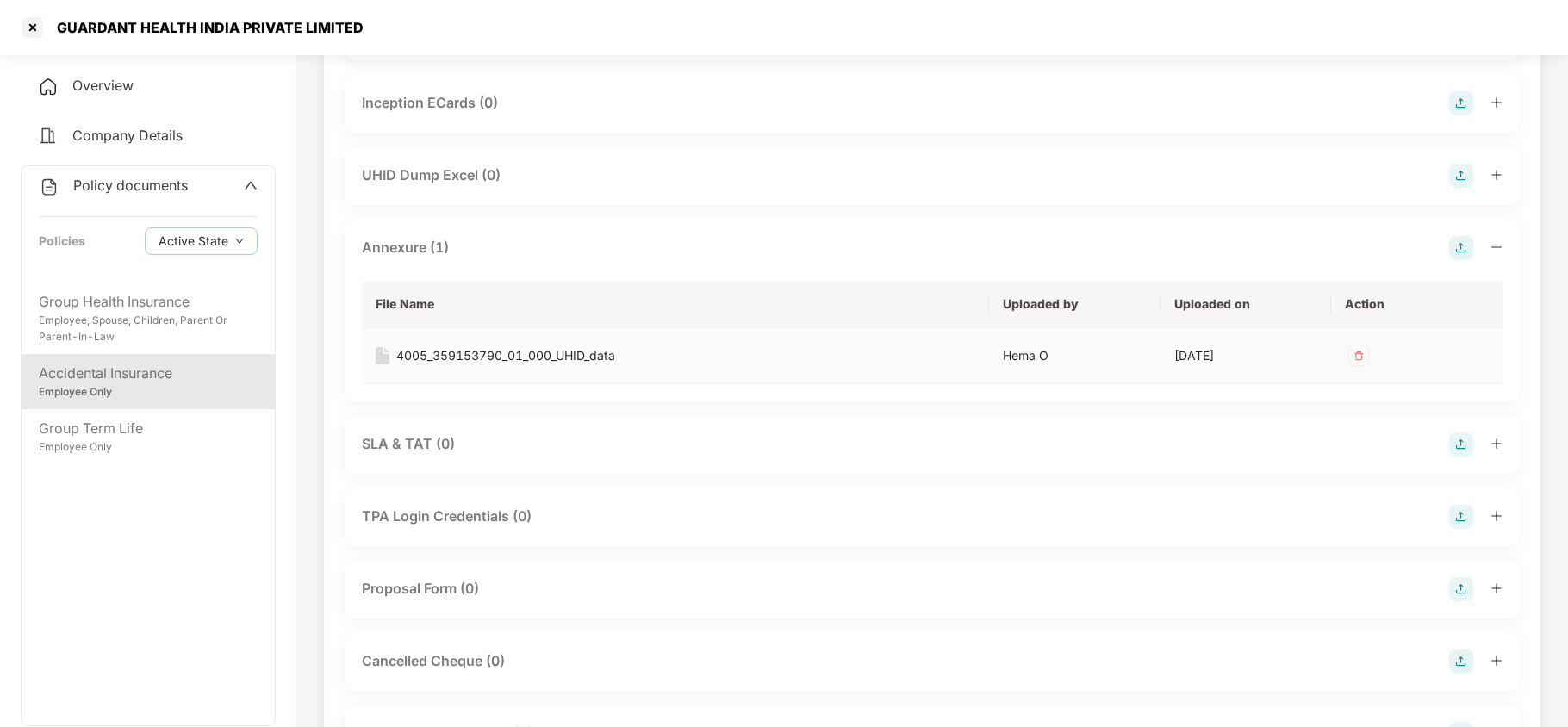
click at [512, 347] on div "4005_359153790_01_000_UHID_data" at bounding box center [505, 356] width 219 height 19
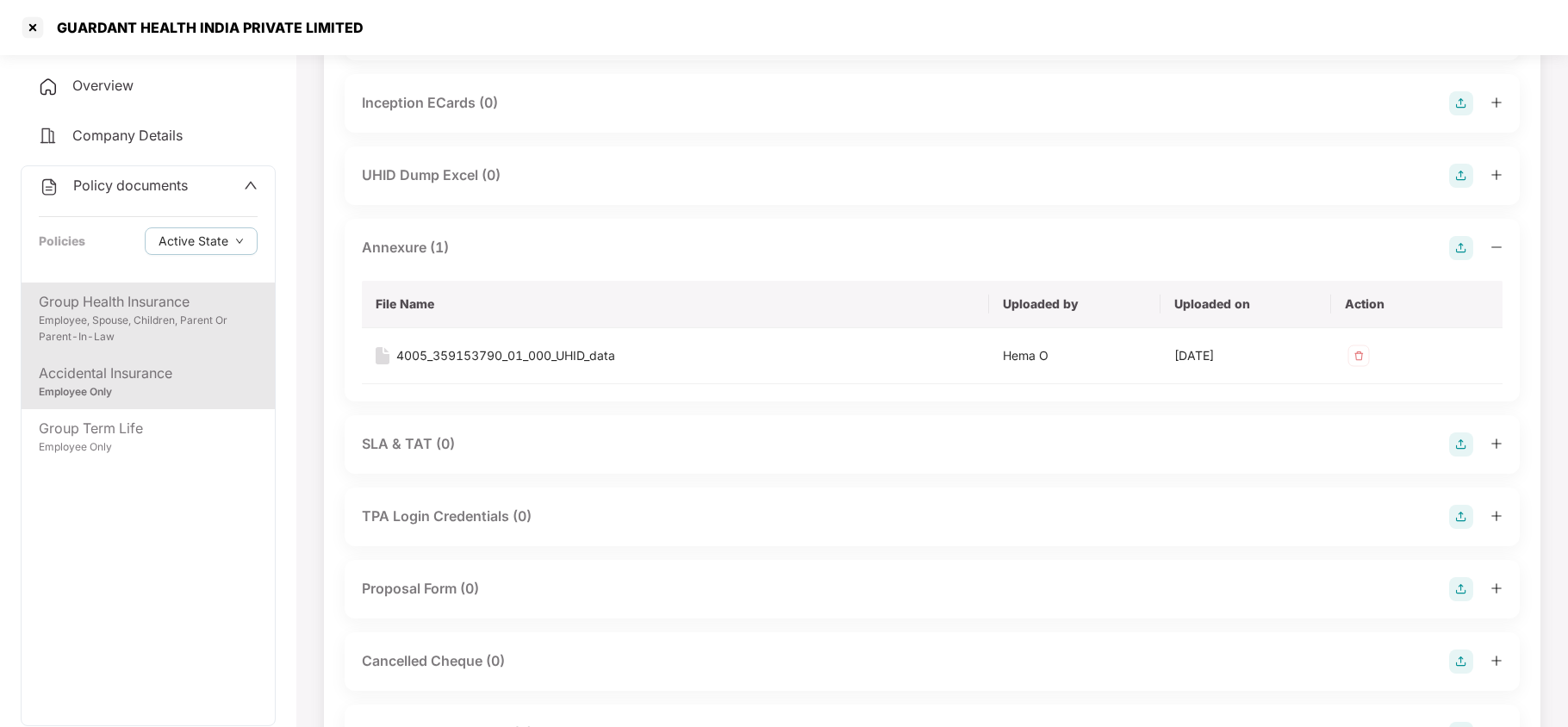
click at [137, 307] on div "Group Health Insurance" at bounding box center [148, 302] width 219 height 21
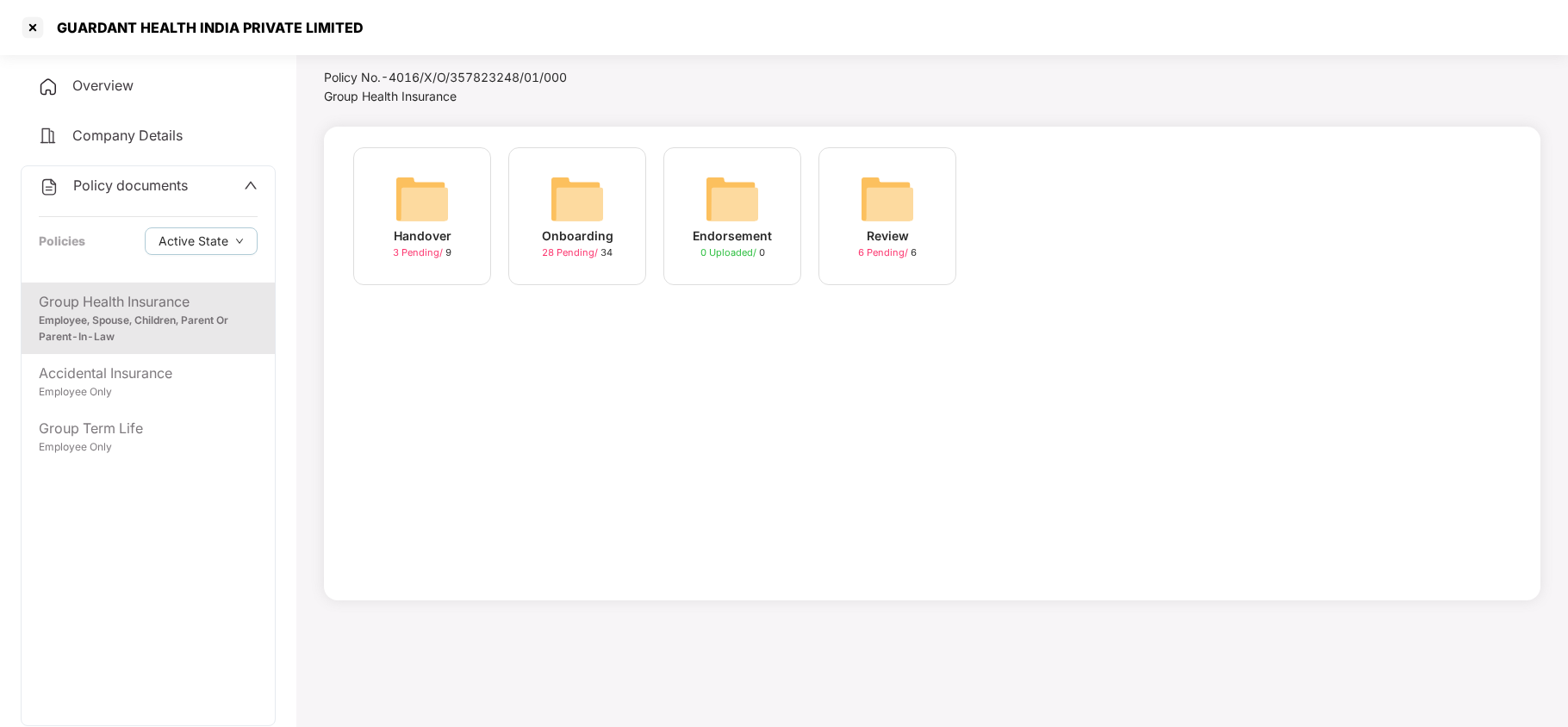
drag, startPoint x: 567, startPoint y: 203, endPoint x: 557, endPoint y: 235, distance: 33.5
click at [567, 205] on img at bounding box center [577, 199] width 55 height 55
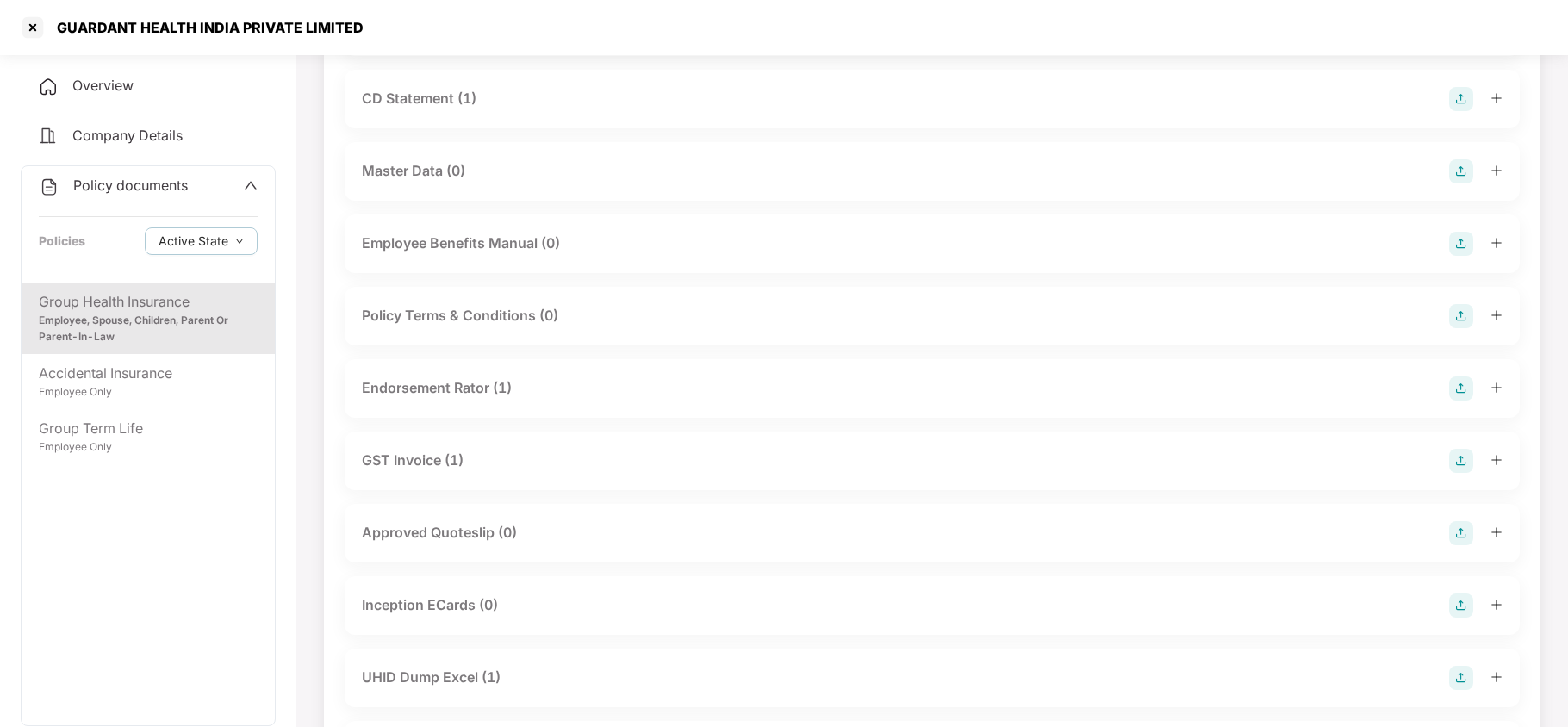
scroll to position [0, 0]
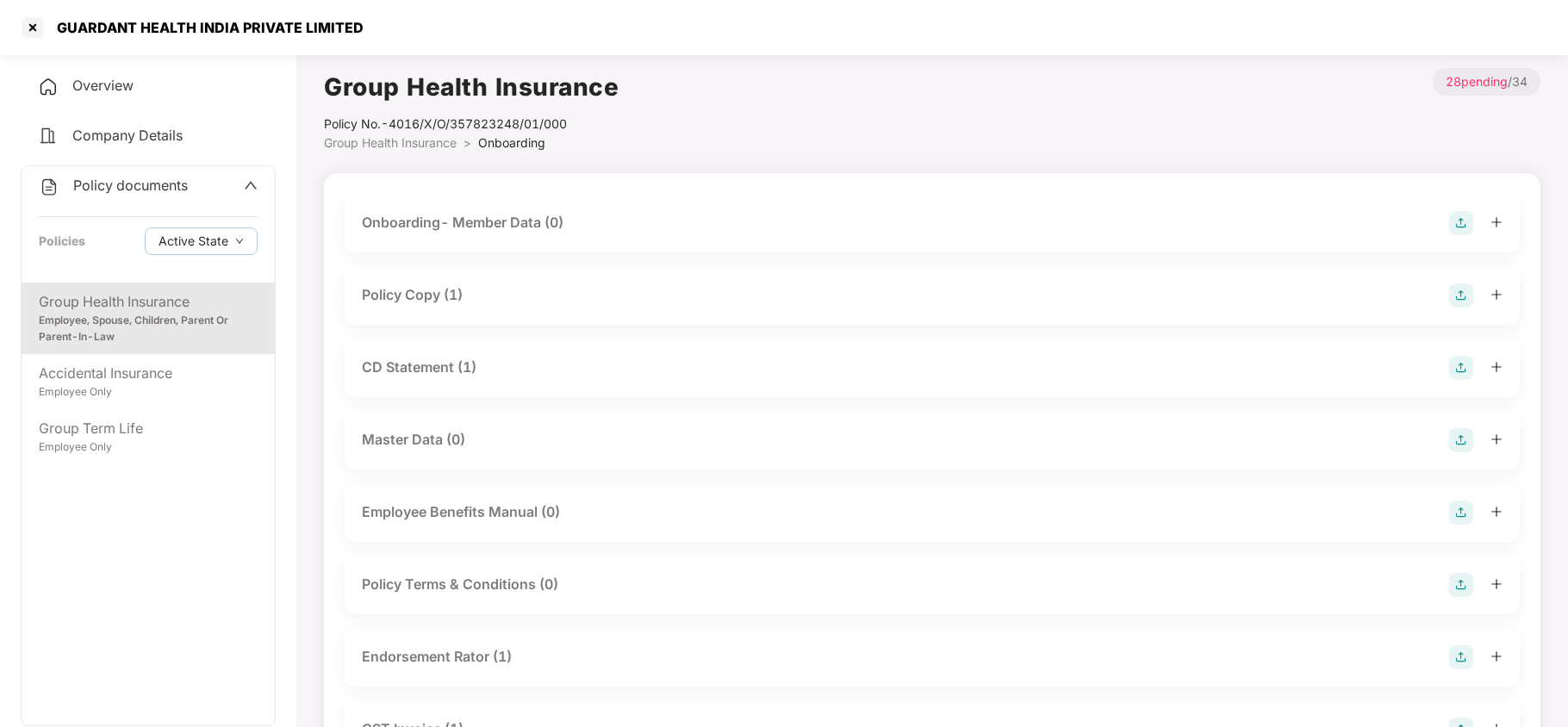
click at [459, 291] on div "Policy Copy (1)" at bounding box center [411, 294] width 101 height 21
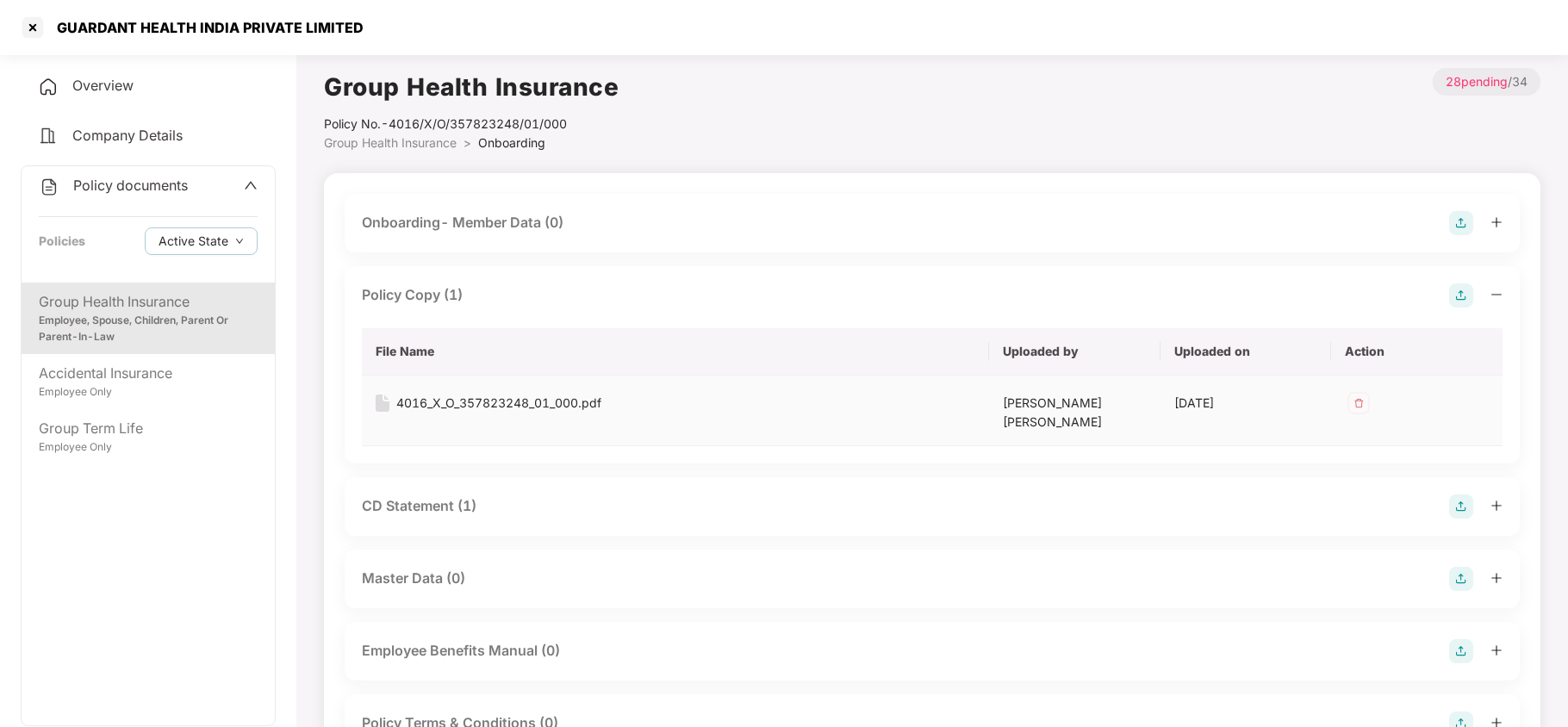
click at [490, 403] on div "4016_X_O_357823248_01_000.pdf" at bounding box center [499, 403] width 205 height 19
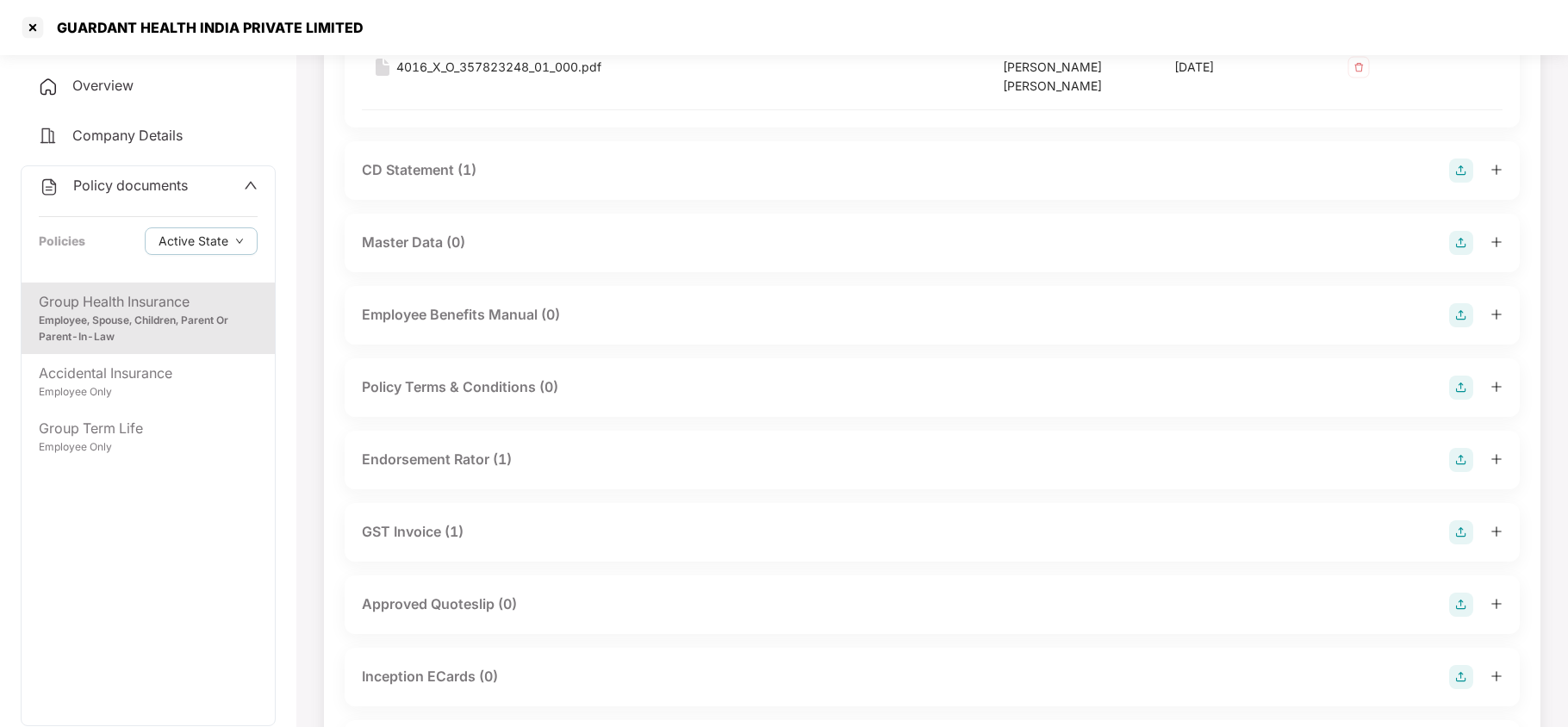
scroll to position [345, 0]
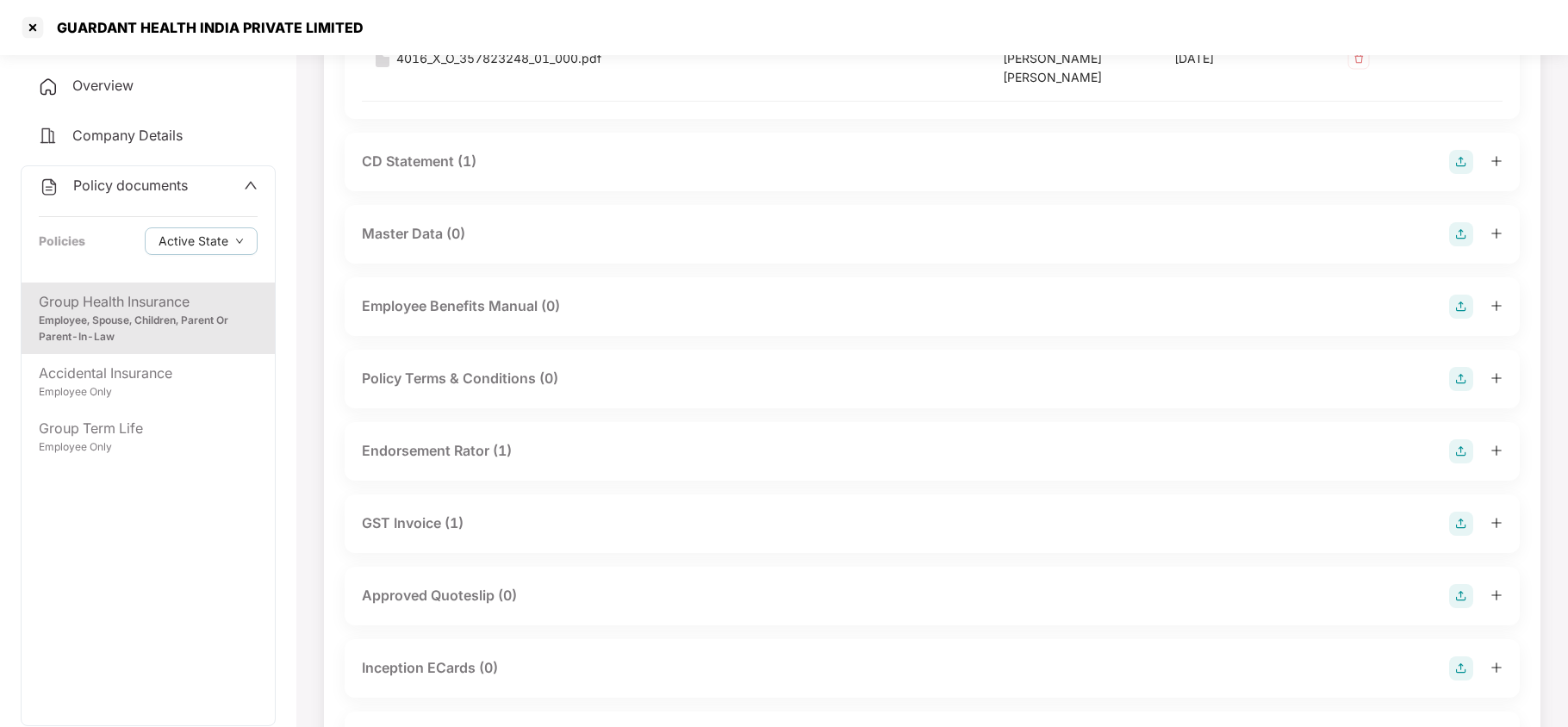
click at [389, 150] on div "CD Statement (1)" at bounding box center [419, 161] width 114 height 21
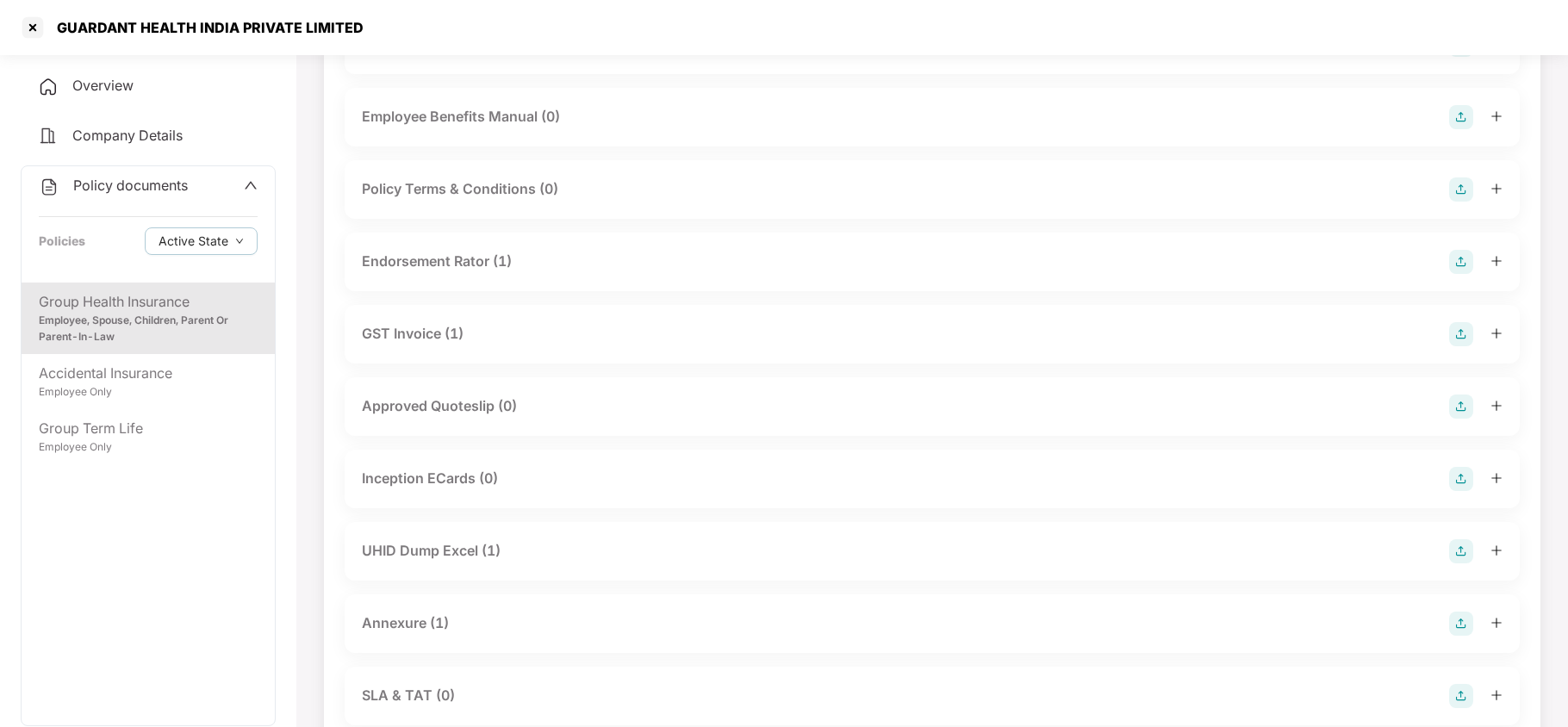
scroll to position [689, 0]
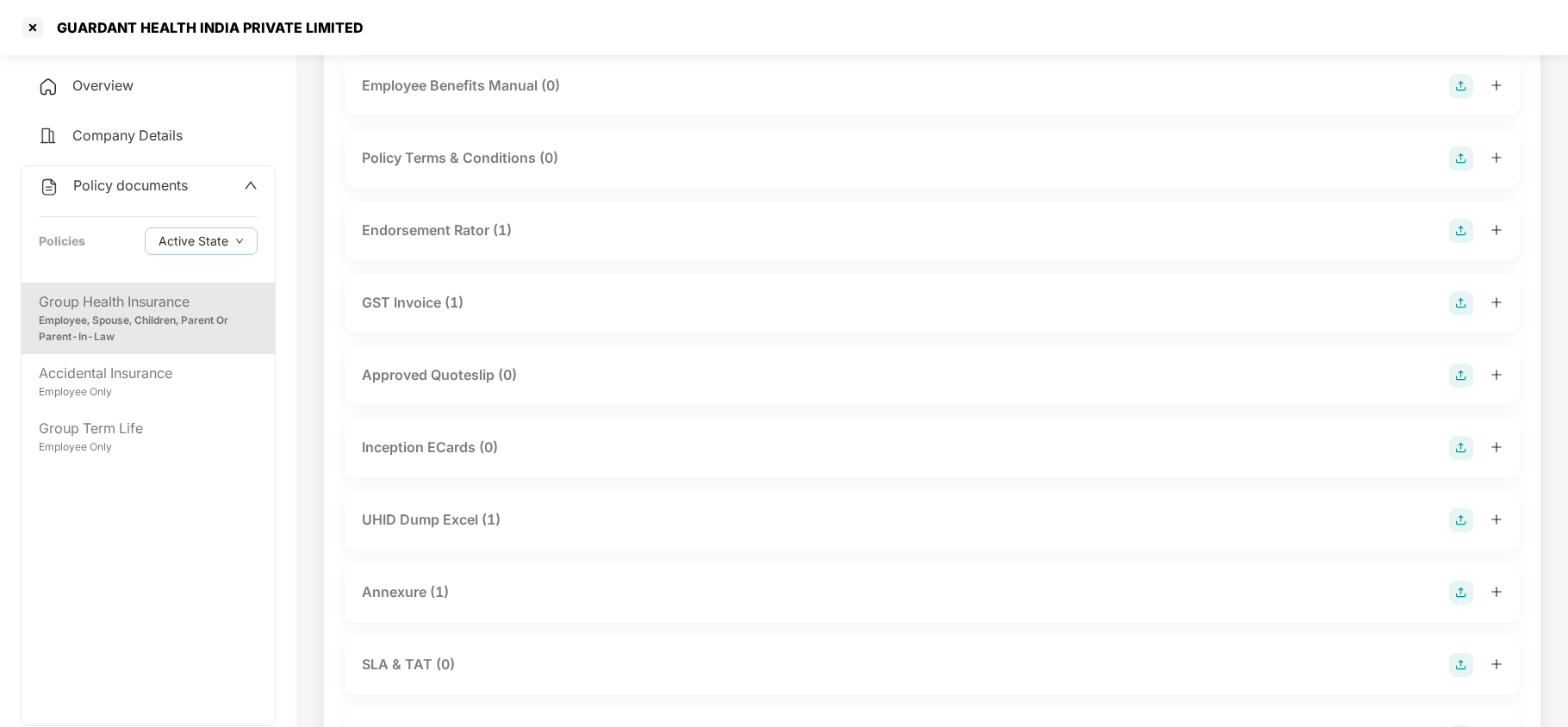
drag, startPoint x: 404, startPoint y: 214, endPoint x: 501, endPoint y: 355, distance: 171.1
click at [405, 220] on div "Endorsement Rator (1)" at bounding box center [436, 230] width 150 height 21
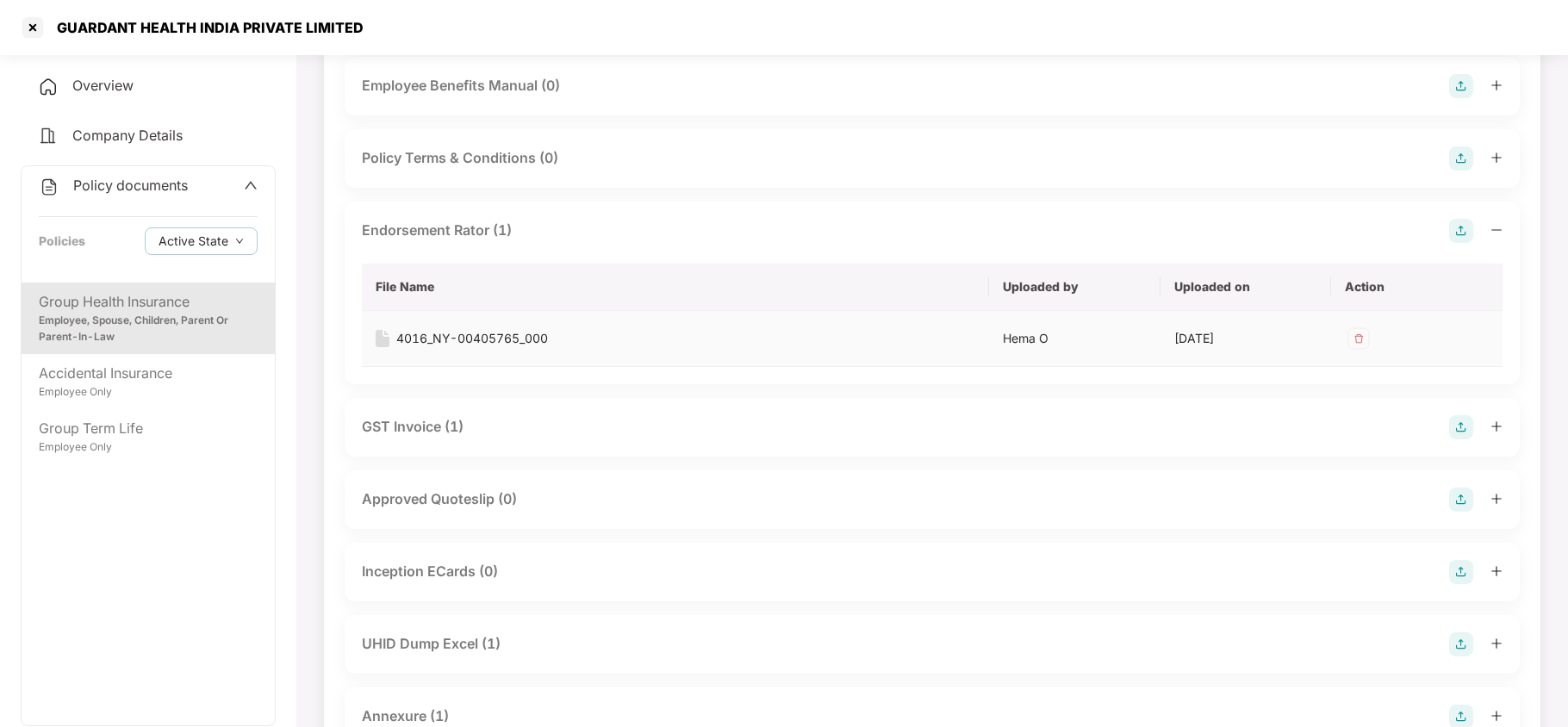
click at [458, 329] on div "4016_NY-00405765_000" at bounding box center [472, 339] width 151 height 19
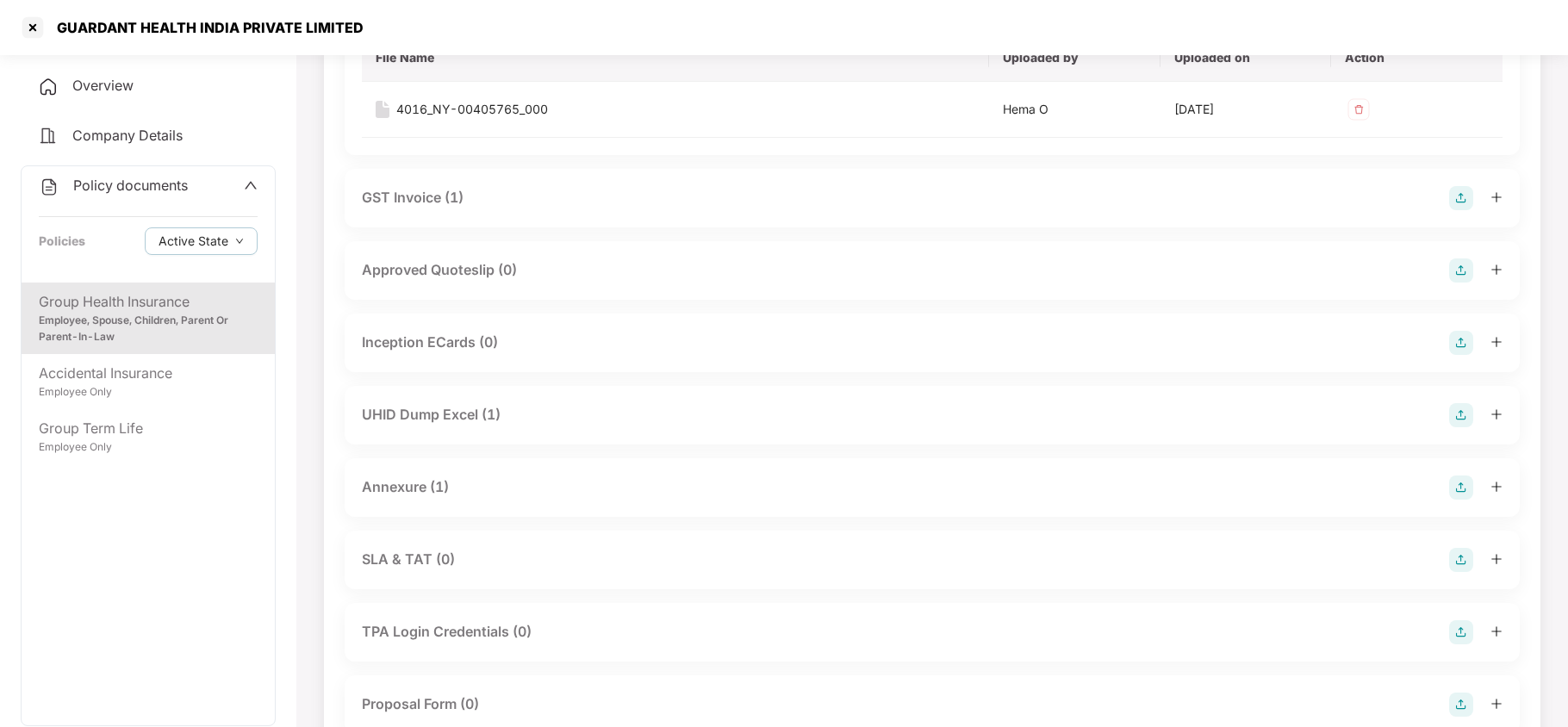
drag, startPoint x: 405, startPoint y: 478, endPoint x: 504, endPoint y: 453, distance: 102.1
click at [411, 477] on div "Annexure (1)" at bounding box center [405, 487] width 87 height 21
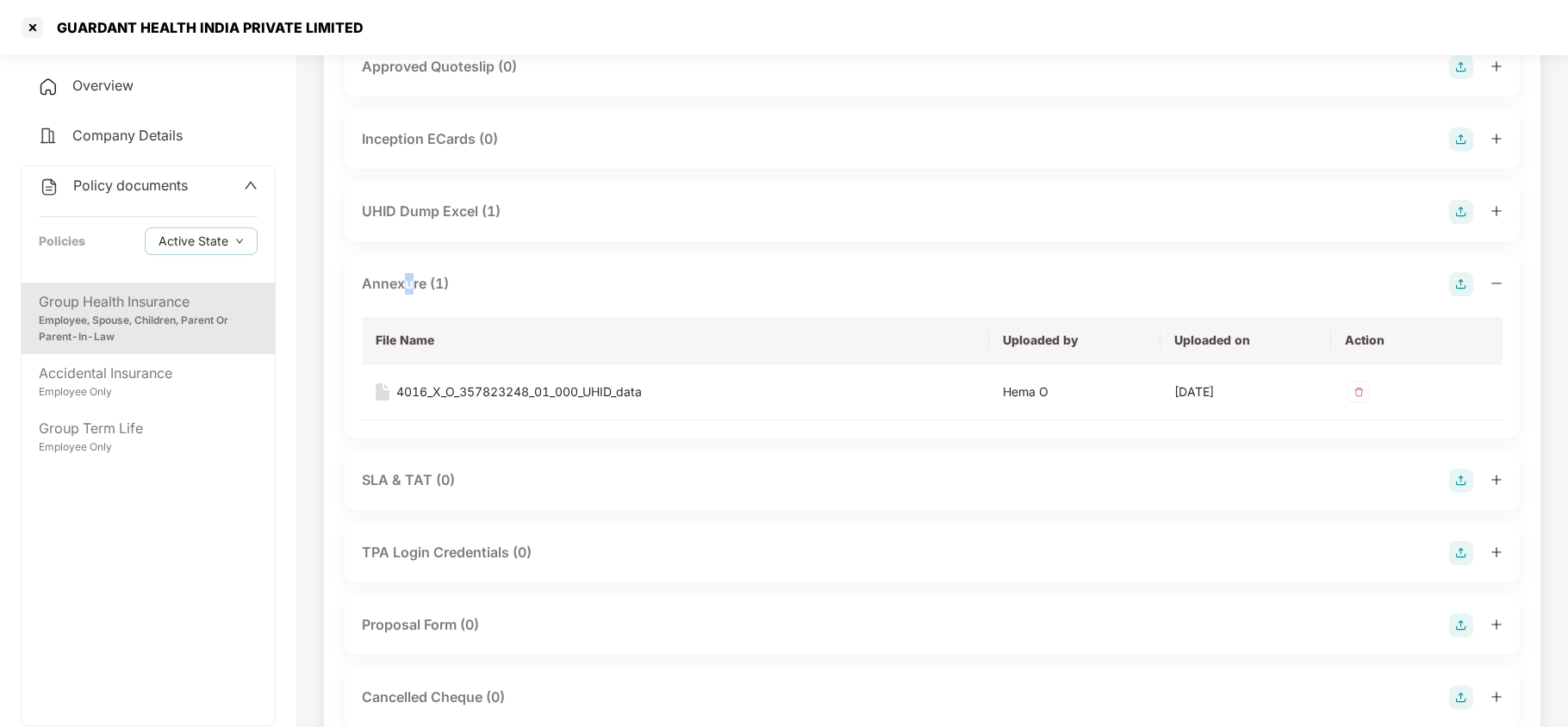
scroll to position [1149, 0]
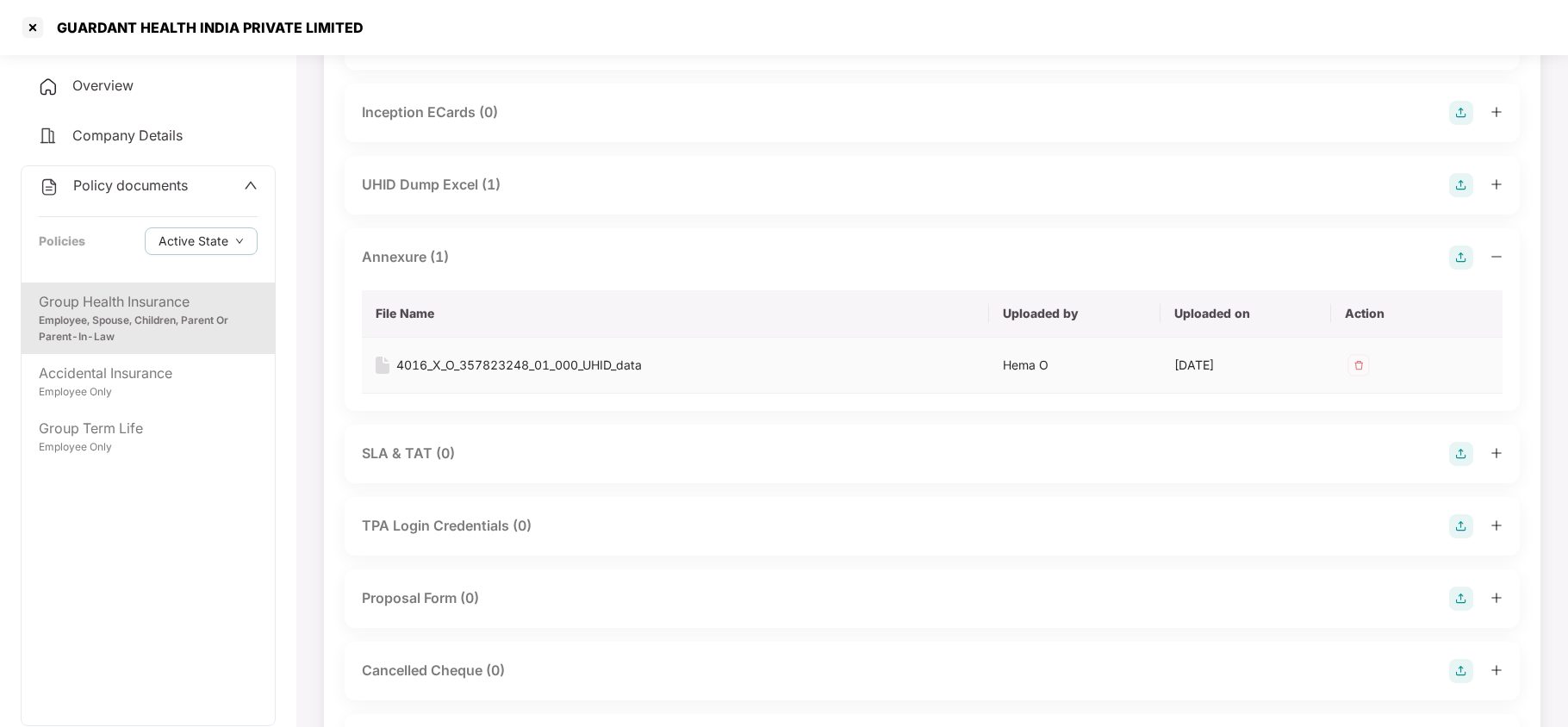
click at [497, 356] on div "4016_X_O_357823248_01_000_UHID_data" at bounding box center [519, 365] width 245 height 19
click at [34, 28] on div at bounding box center [33, 28] width 28 height 28
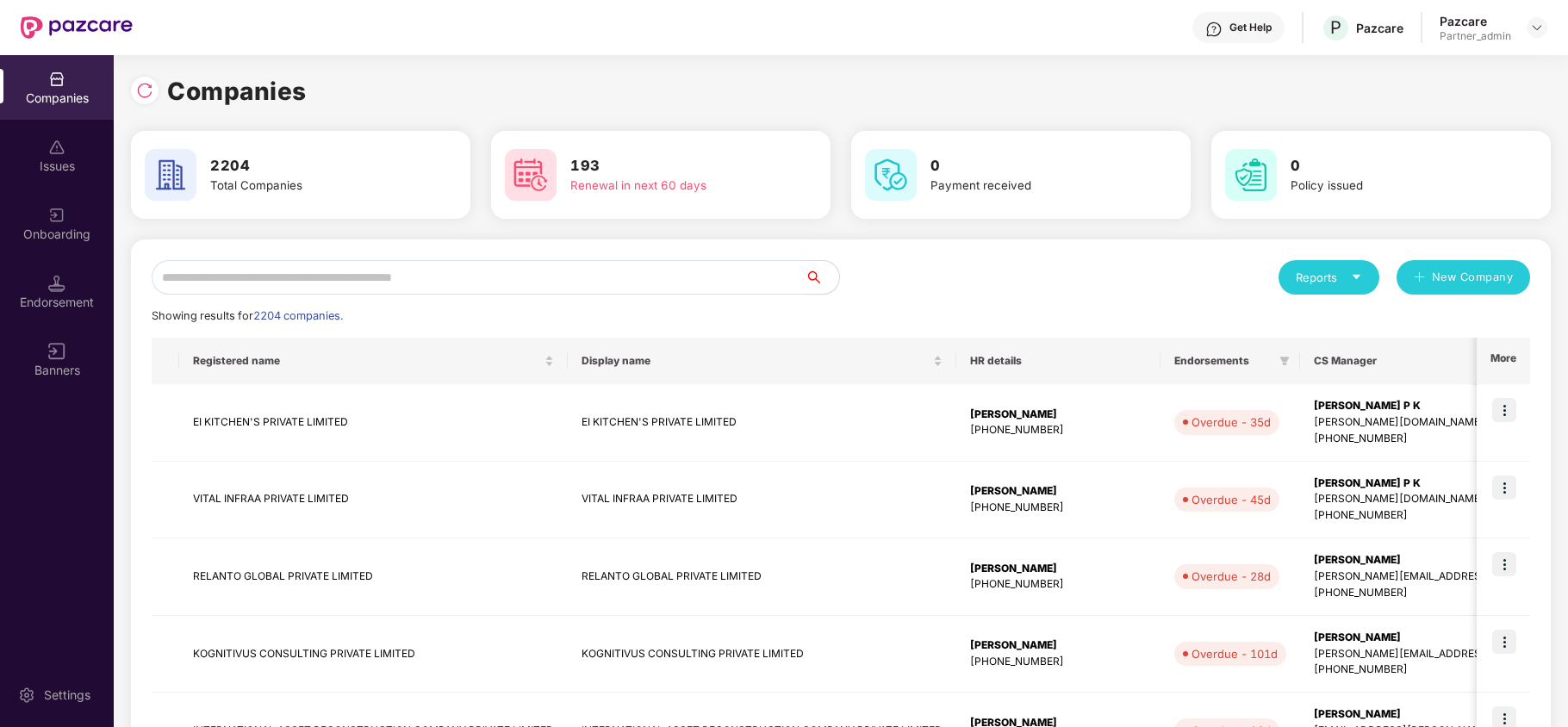
scroll to position [0, 0]
click at [287, 267] on input "text" at bounding box center [478, 277] width 653 height 34
paste input "**********"
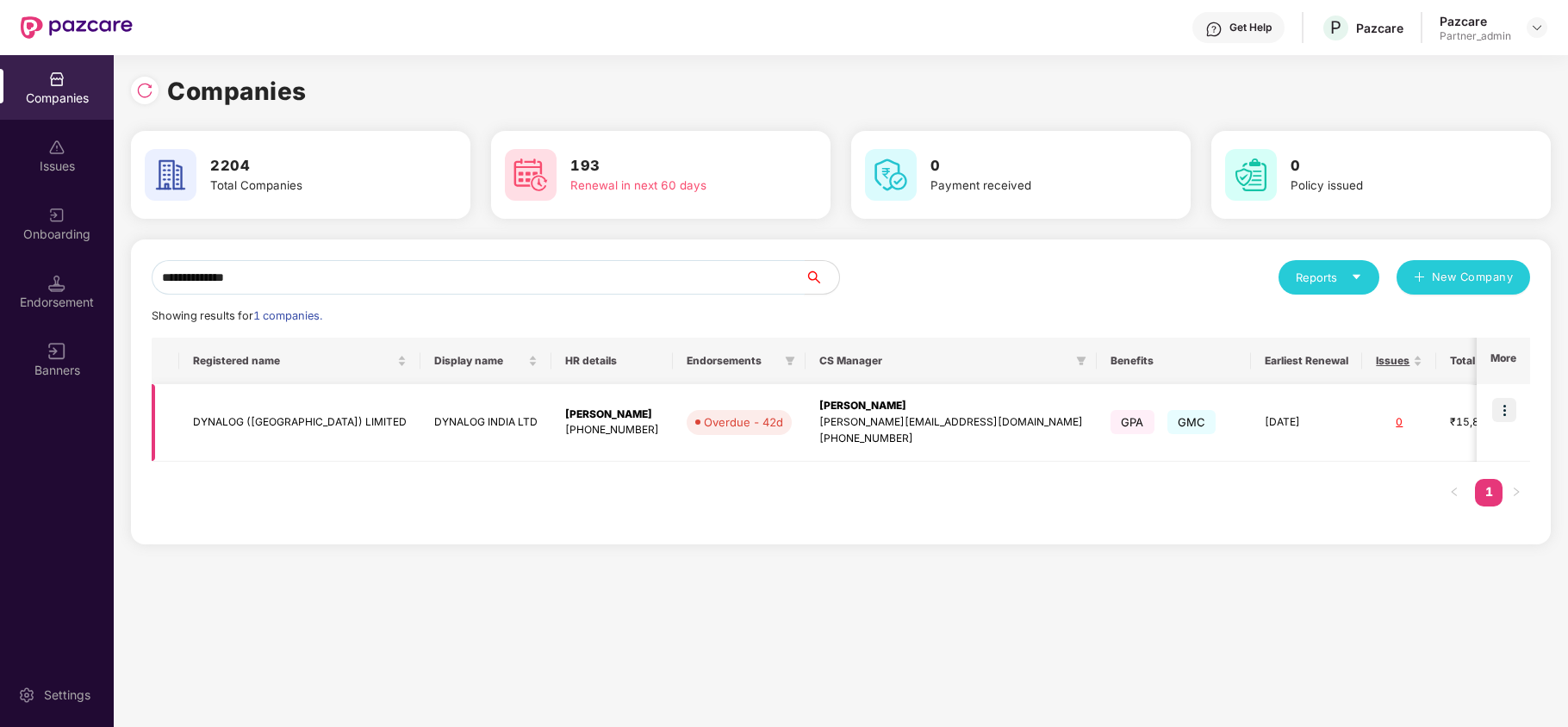
type input "**********"
click at [267, 421] on td "DYNALOG ([GEOGRAPHIC_DATA]) LIMITED" at bounding box center [300, 423] width 242 height 77
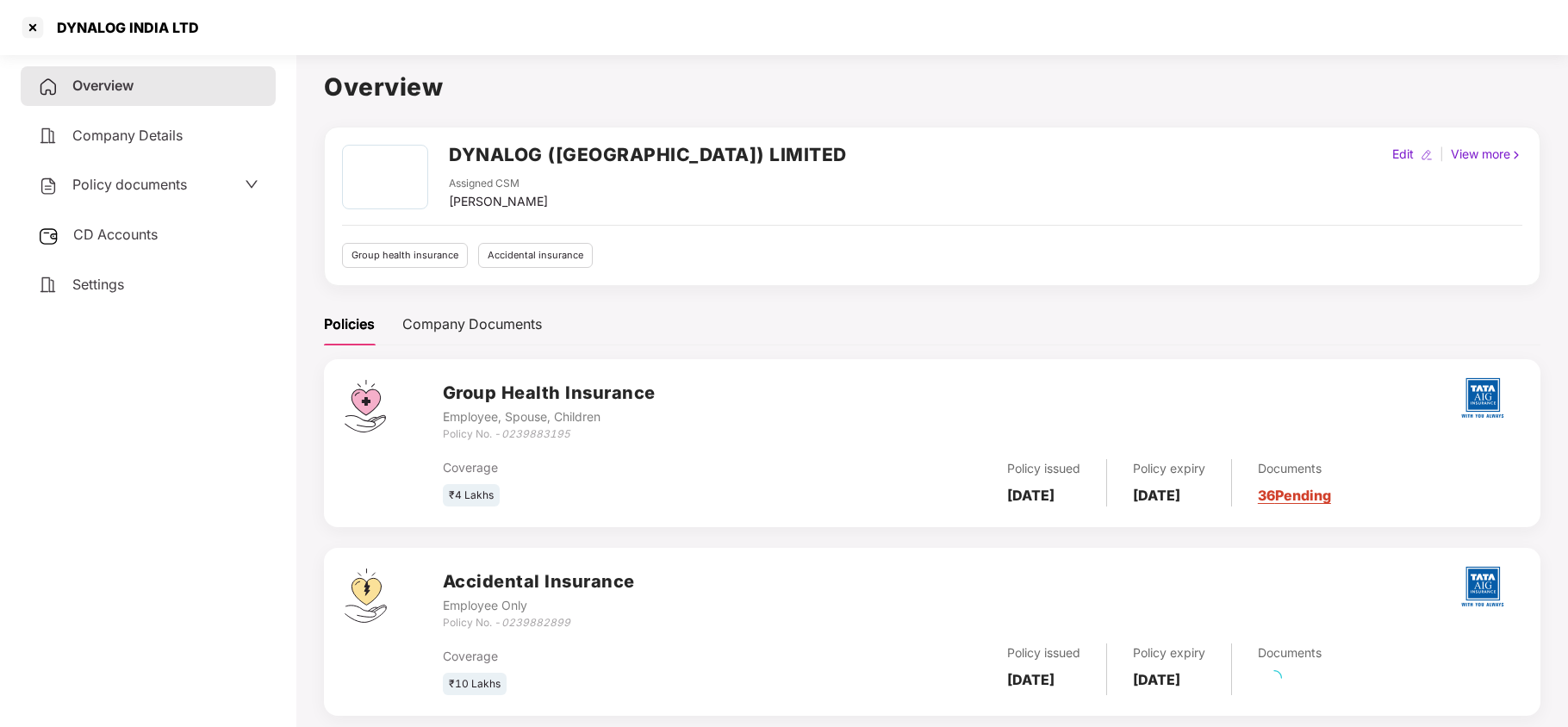
click at [114, 179] on span "Policy documents" at bounding box center [129, 185] width 114 height 18
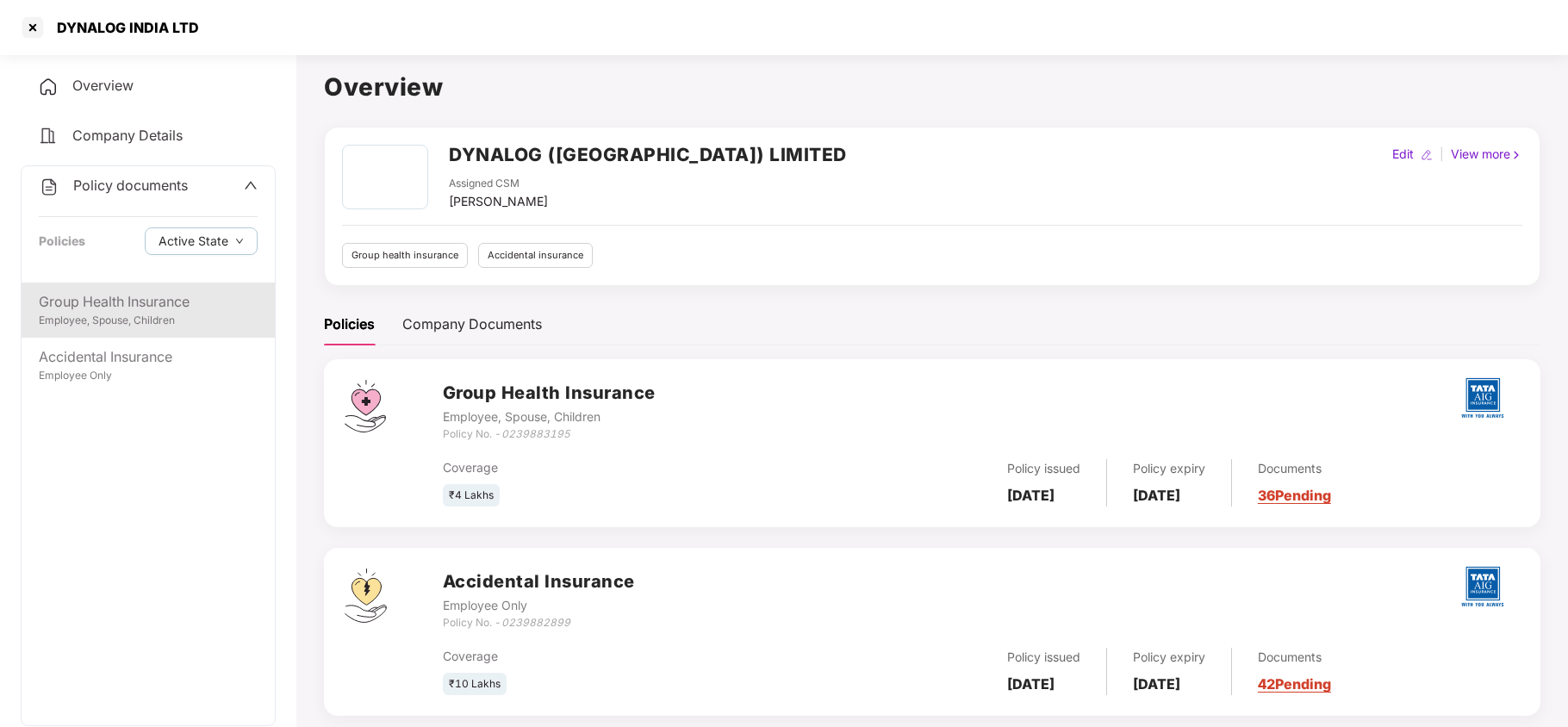
click at [162, 313] on div "Employee, Spouse, Children" at bounding box center [148, 321] width 219 height 17
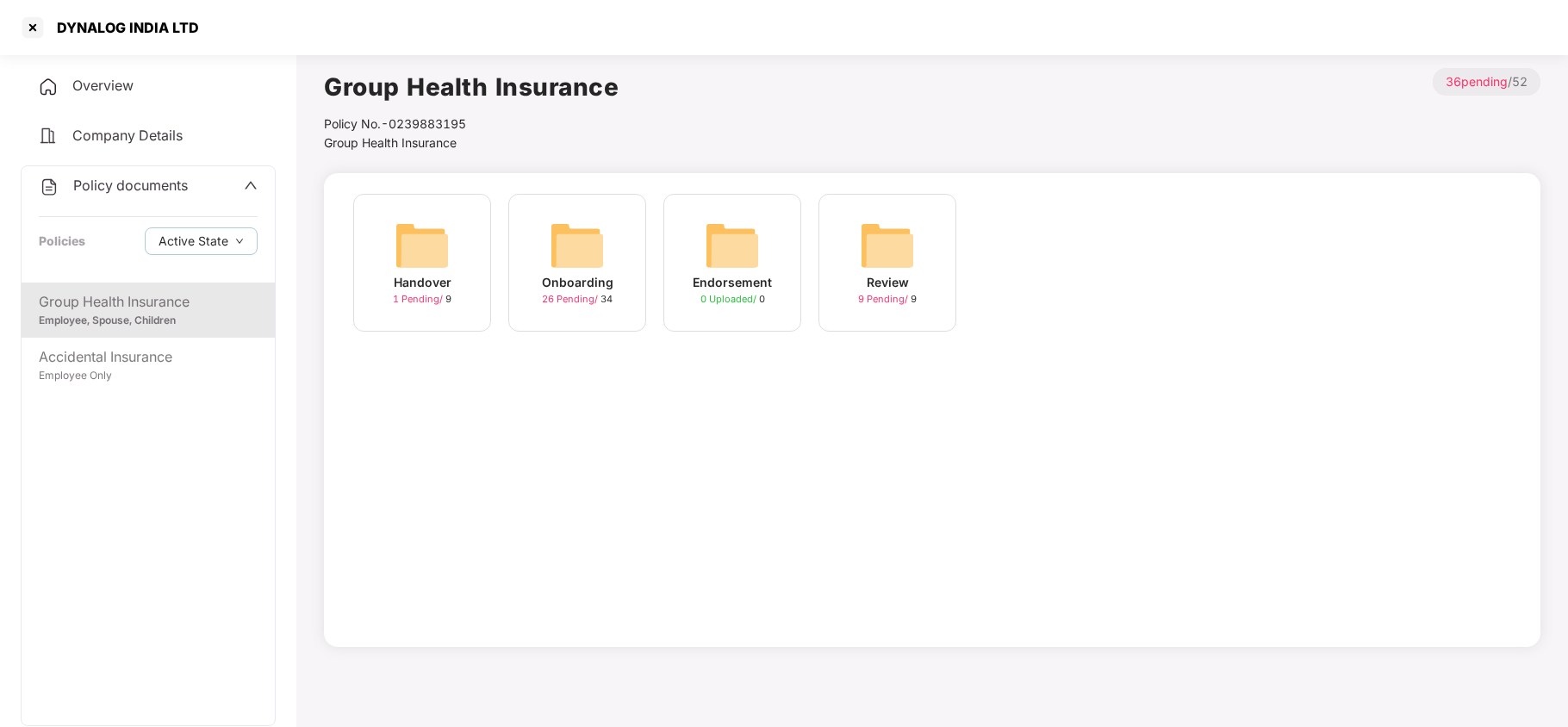
click at [574, 239] on img at bounding box center [577, 245] width 55 height 55
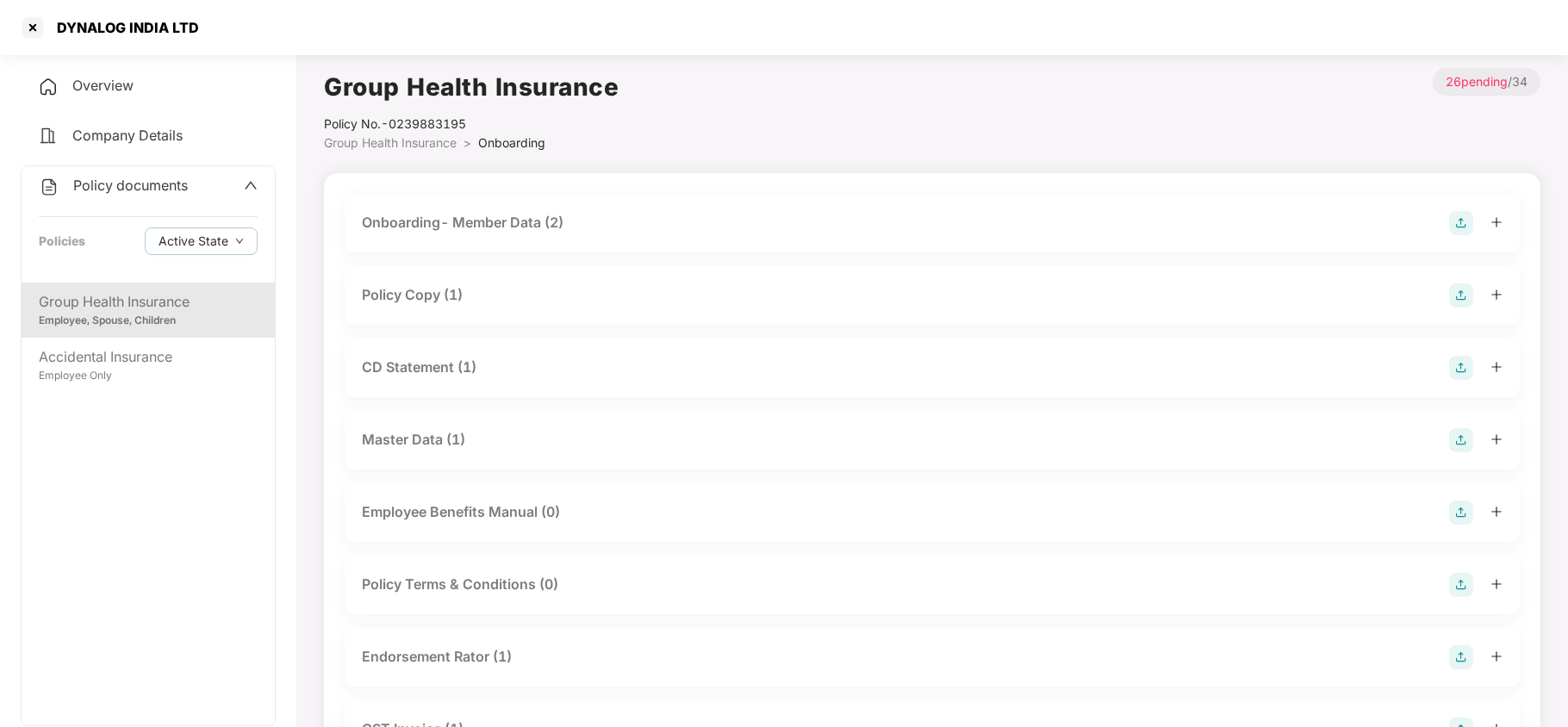
click at [431, 298] on div "Policy Copy (1)" at bounding box center [411, 294] width 101 height 21
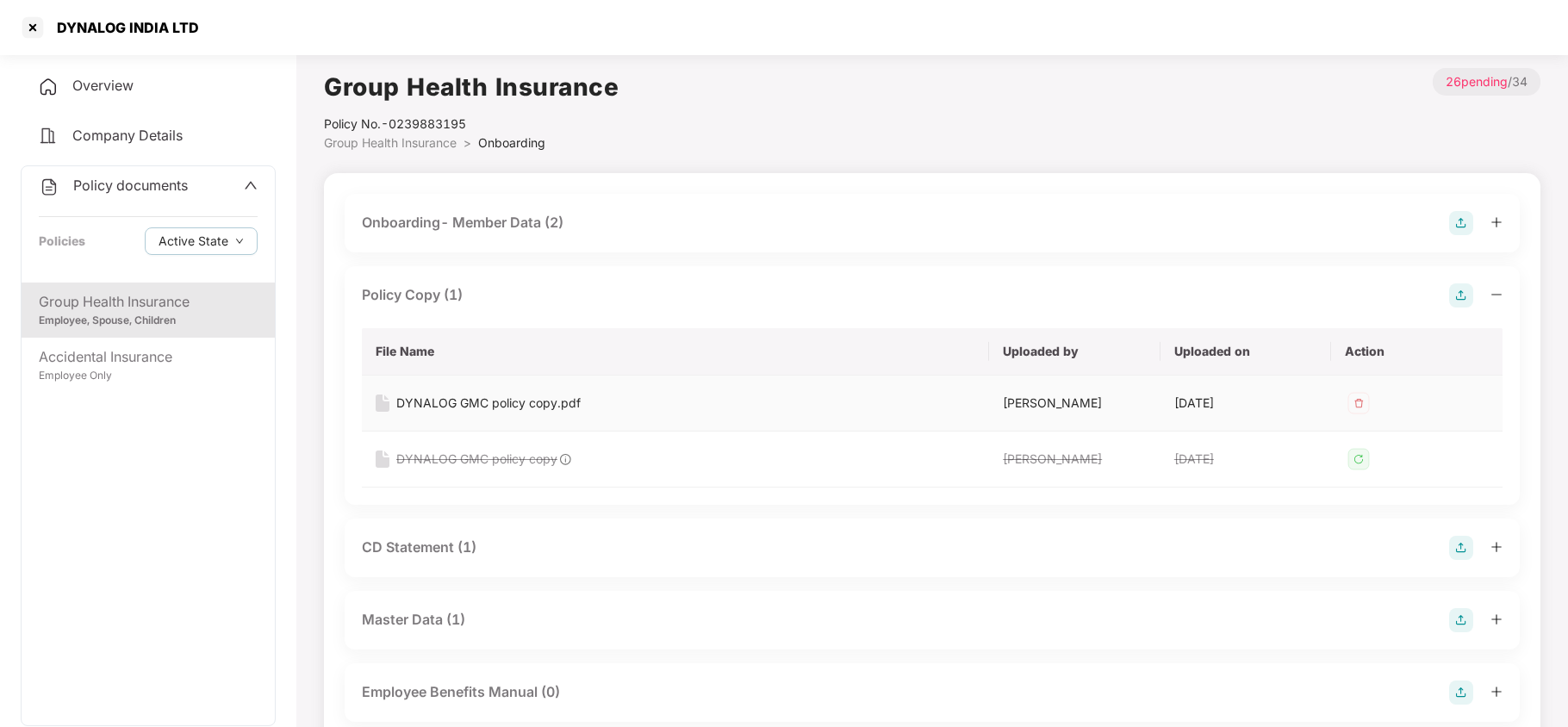
click at [482, 401] on div "DYNALOG GMC policy copy.pdf" at bounding box center [489, 403] width 184 height 19
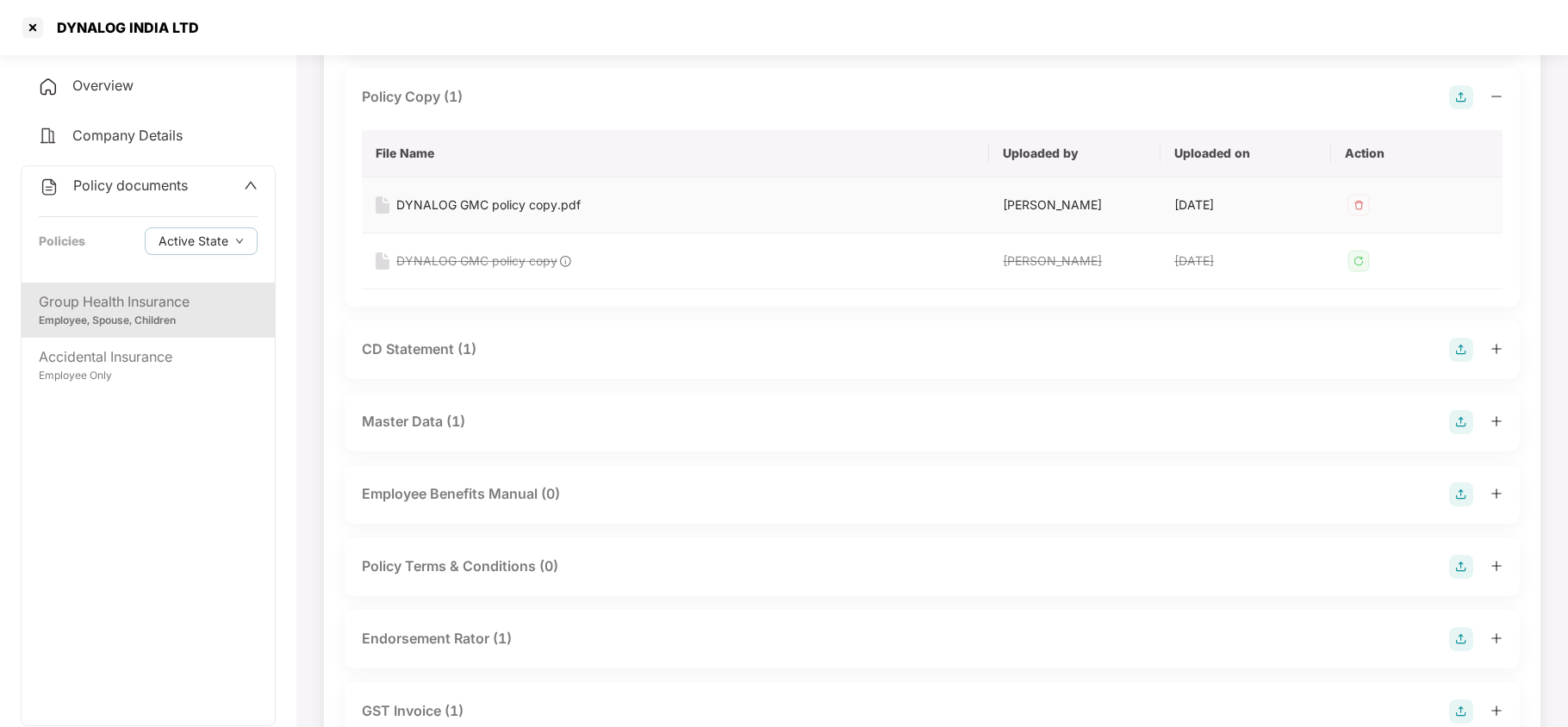
scroll to position [230, 0]
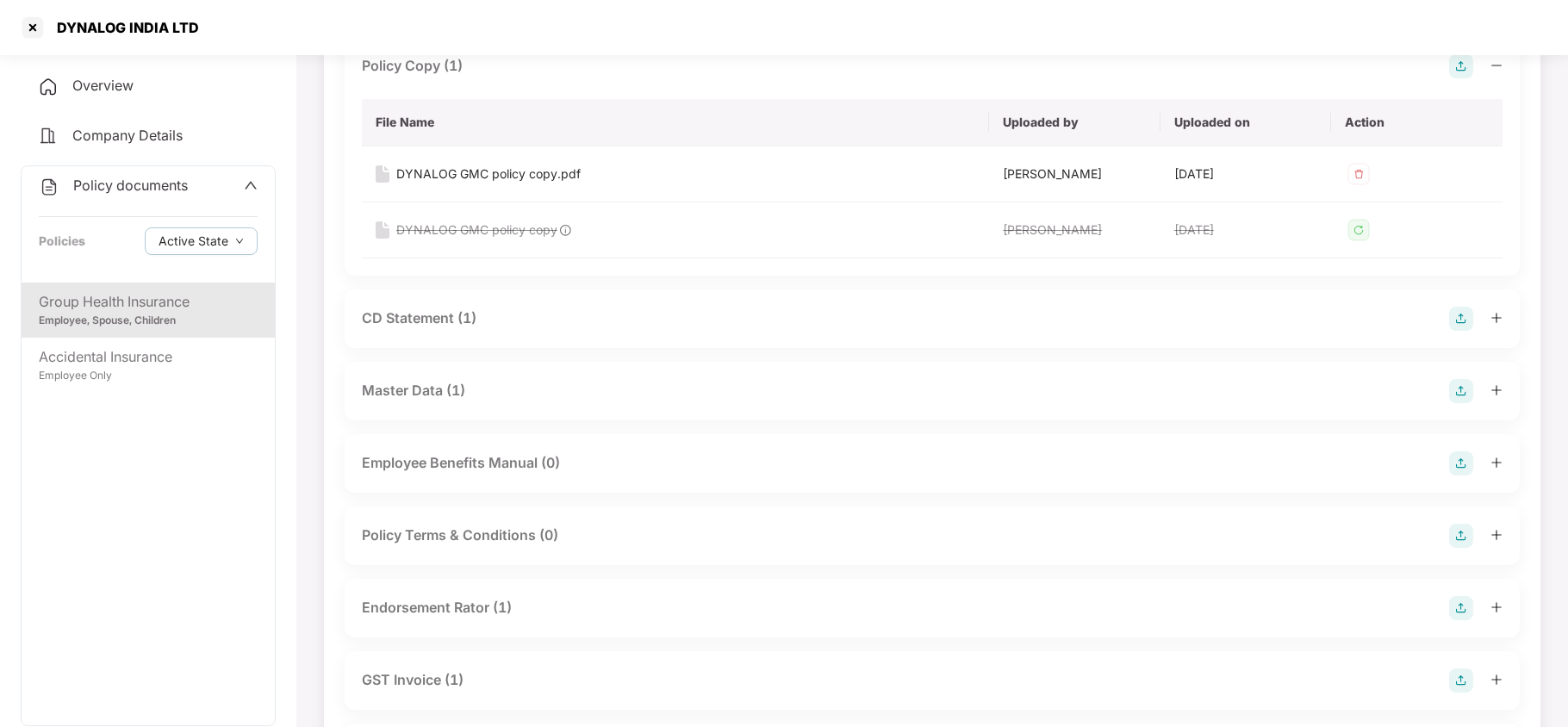
click at [462, 318] on div "CD Statement (1)" at bounding box center [419, 318] width 114 height 21
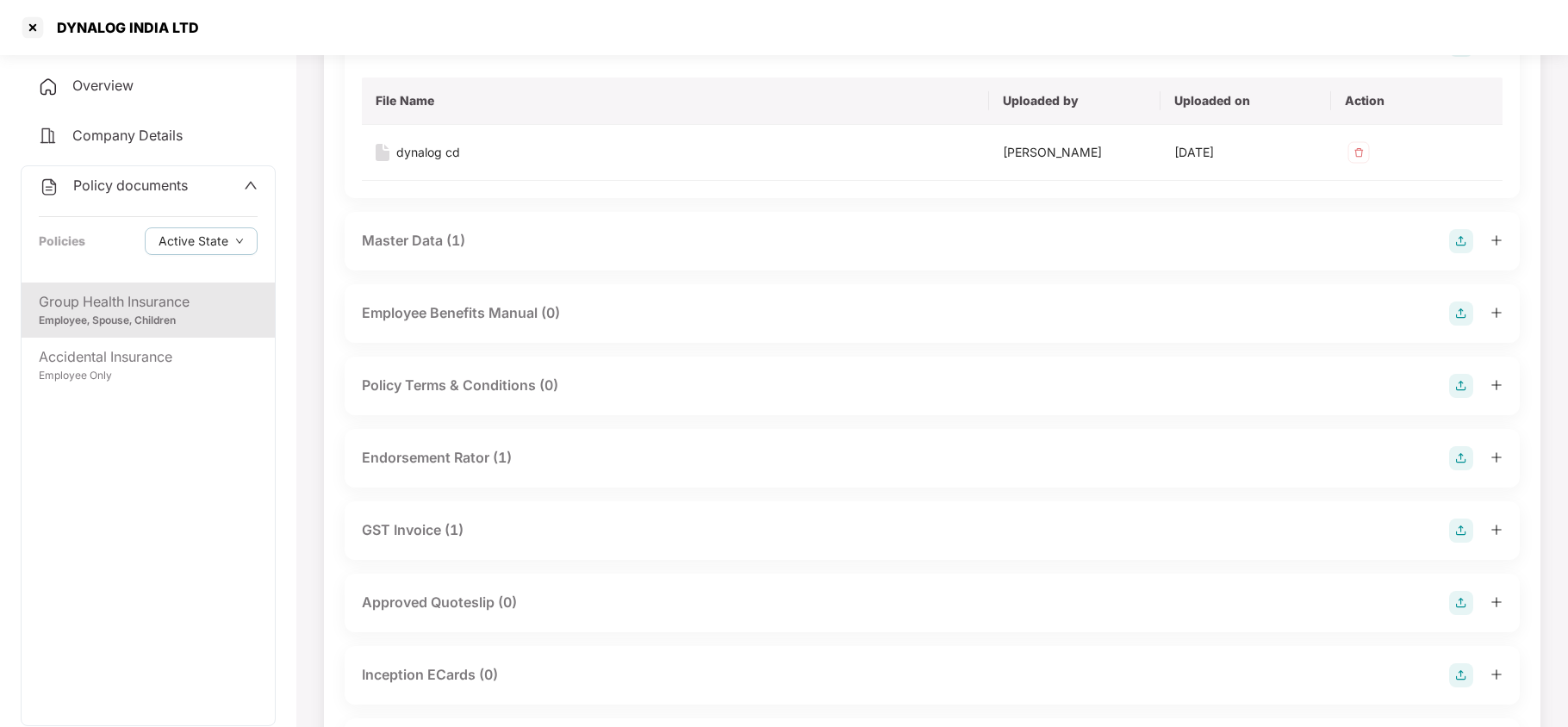
scroll to position [574, 0]
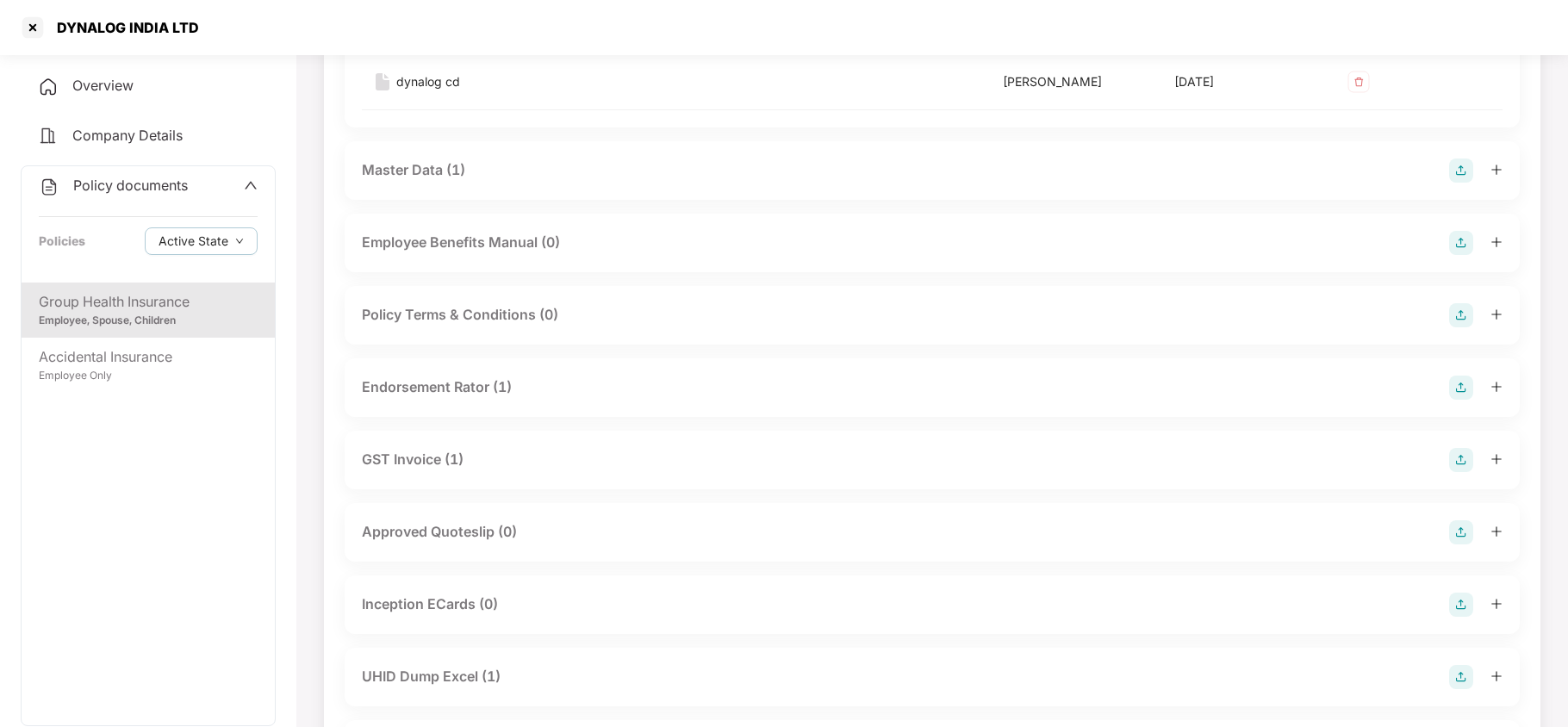
click at [417, 393] on div "Endorsement Rator (1)" at bounding box center [436, 387] width 150 height 21
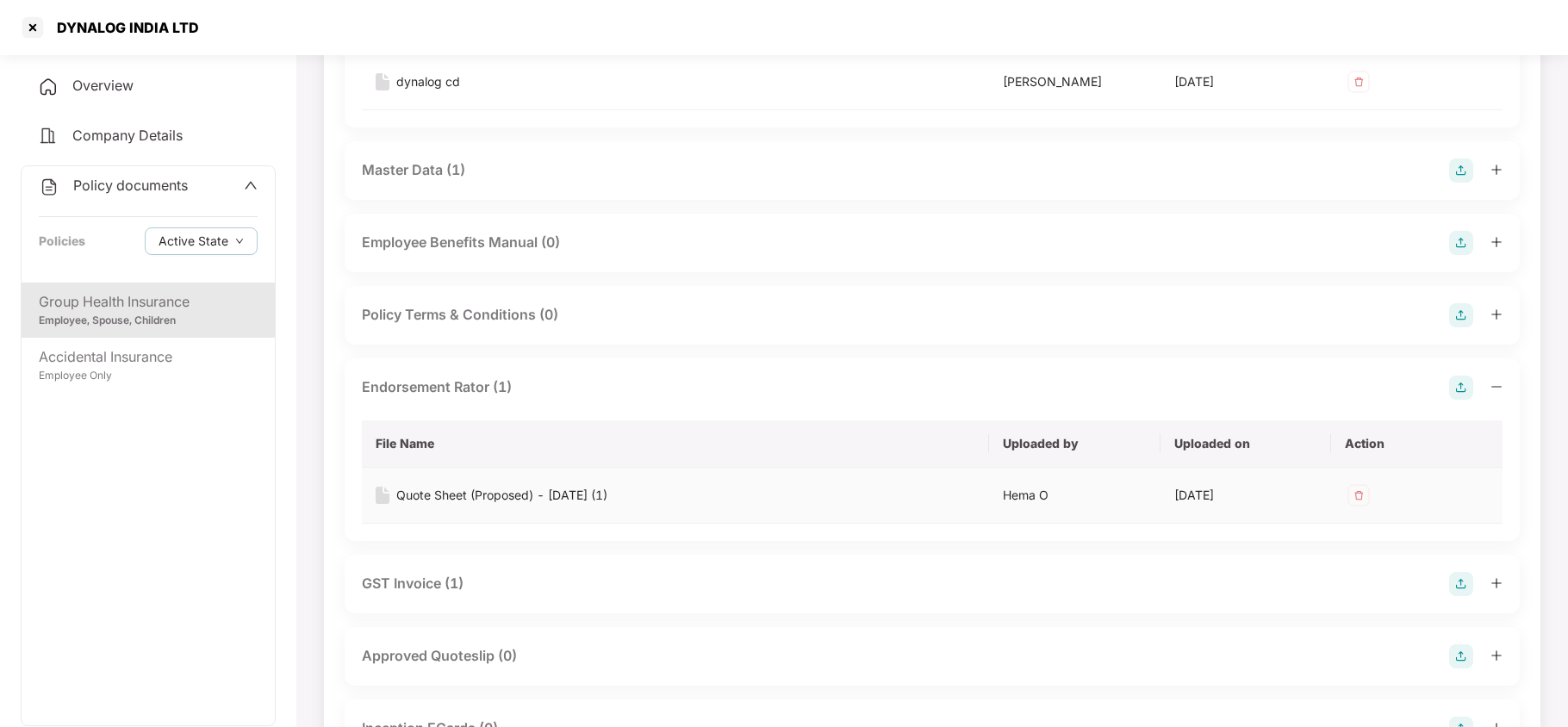
click at [502, 498] on div "Quote Sheet (Proposed) - [DATE] (1)" at bounding box center [502, 495] width 211 height 19
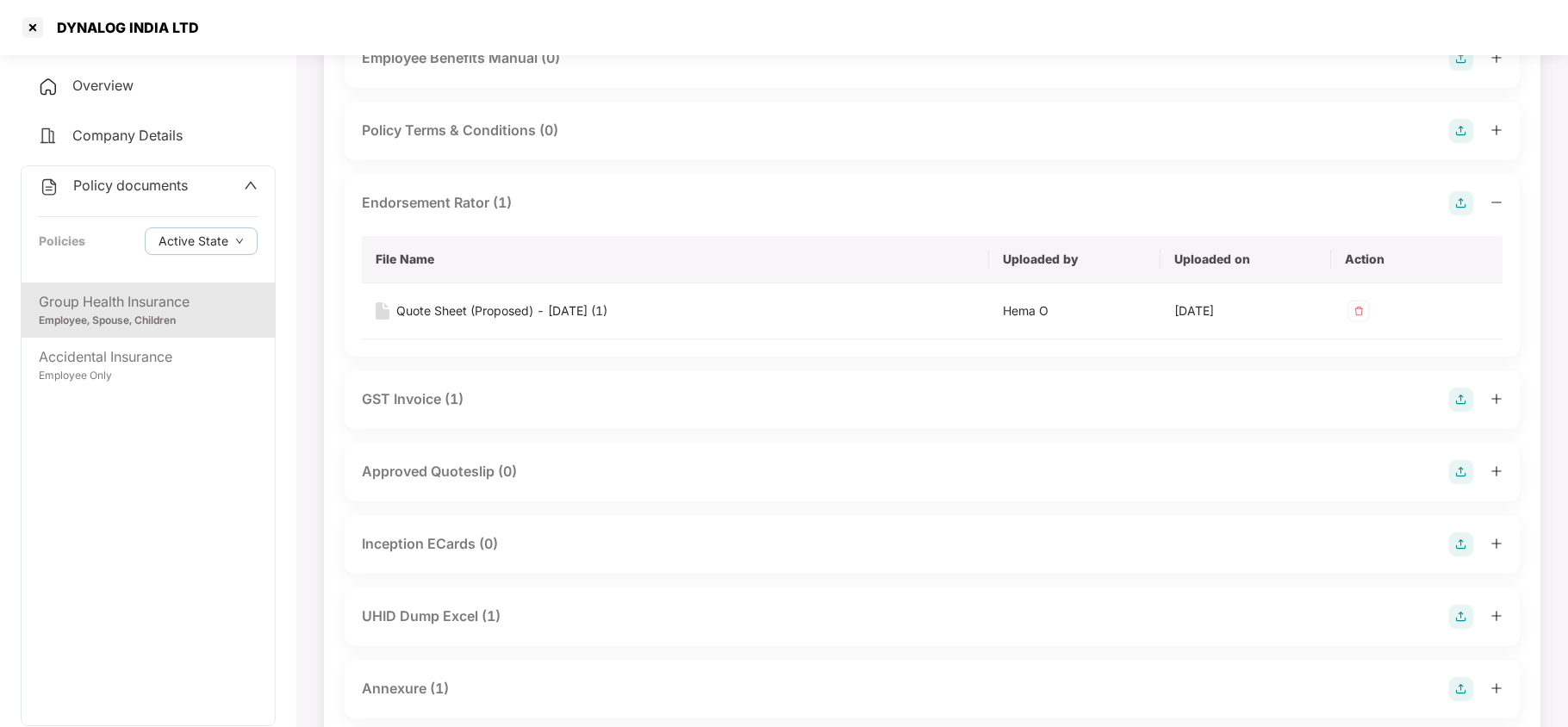
scroll to position [804, 0]
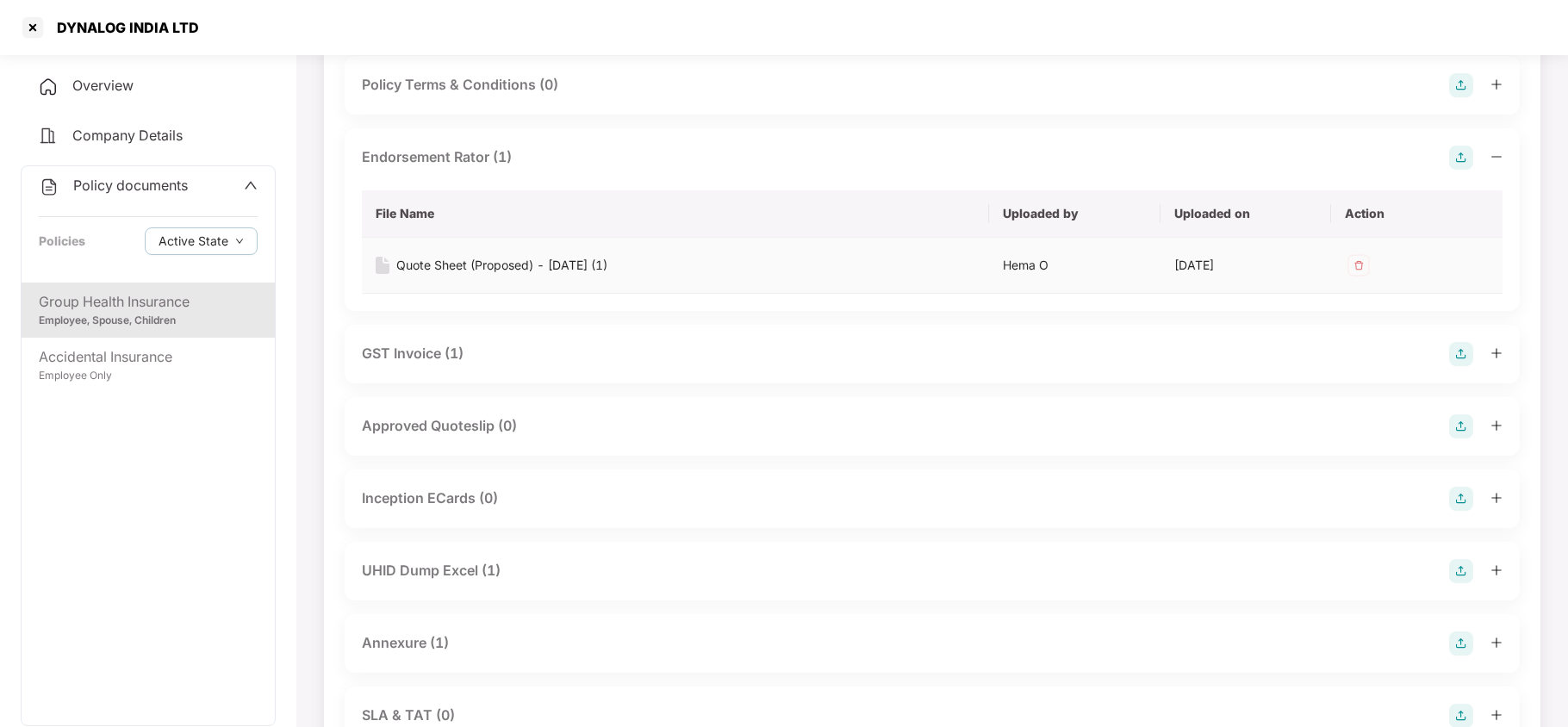
click at [529, 263] on div "Quote Sheet (Proposed) - [DATE] (1)" at bounding box center [502, 265] width 211 height 19
click at [462, 581] on div "UHID Dump Excel (1)" at bounding box center [431, 570] width 138 height 21
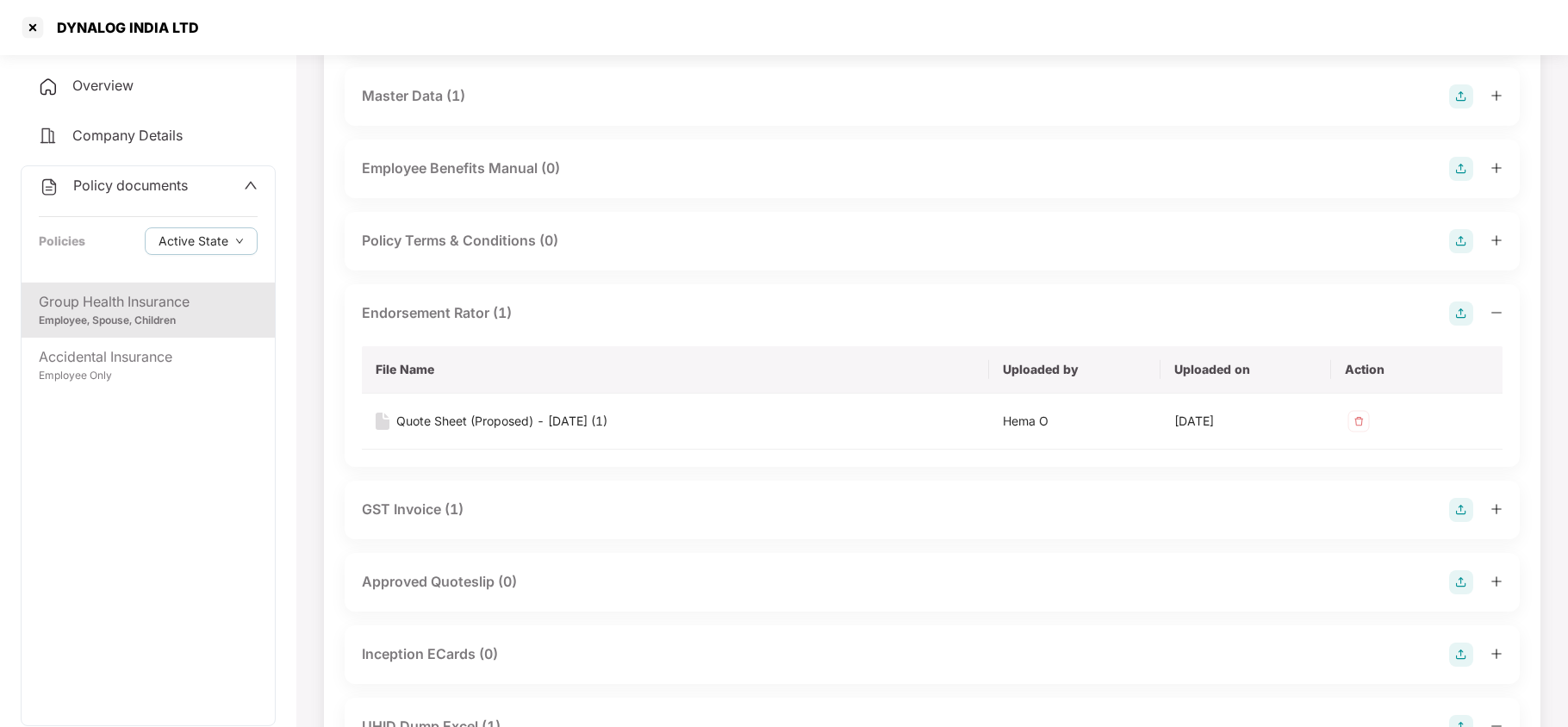
scroll to position [689, 0]
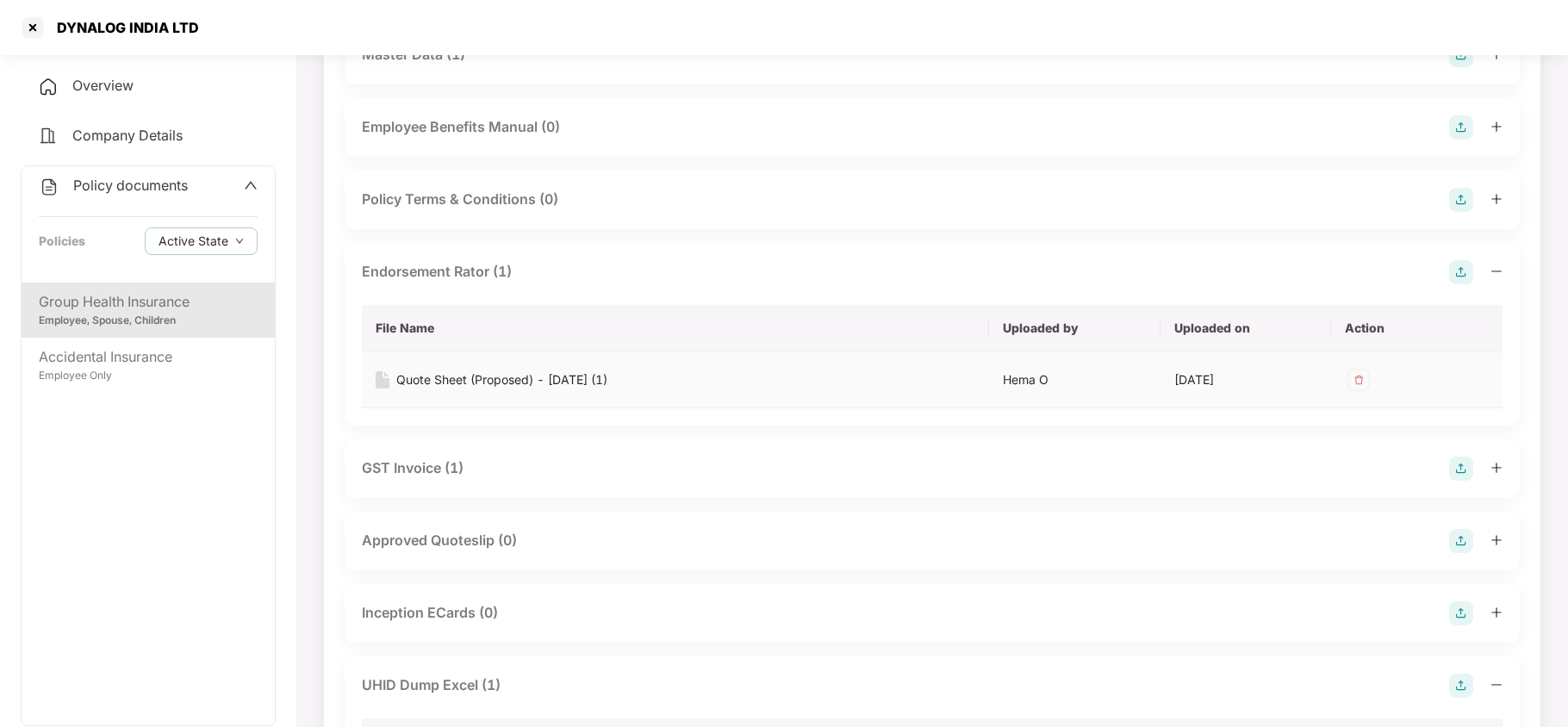
click at [421, 379] on div "Quote Sheet (Proposed) - [DATE] (1)" at bounding box center [502, 380] width 211 height 19
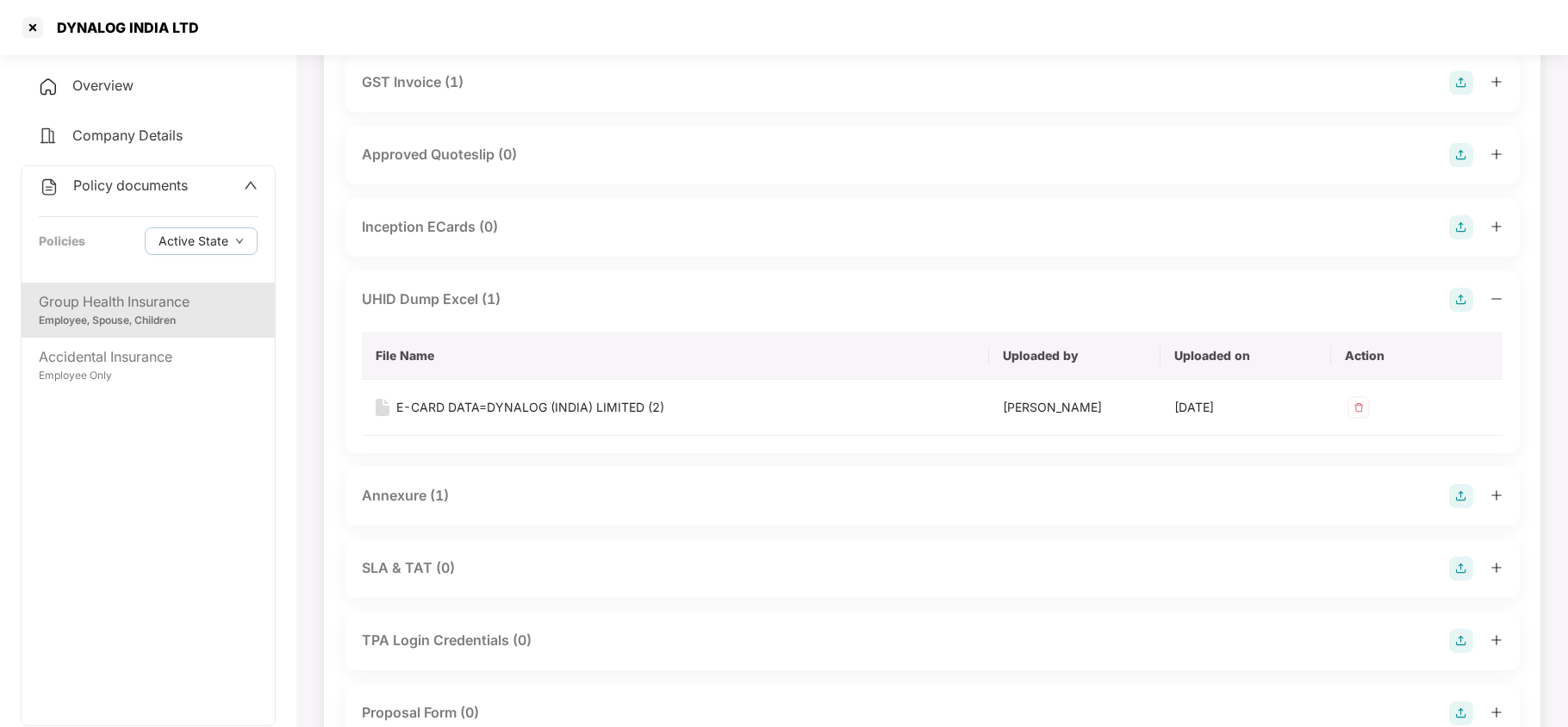
scroll to position [1149, 0]
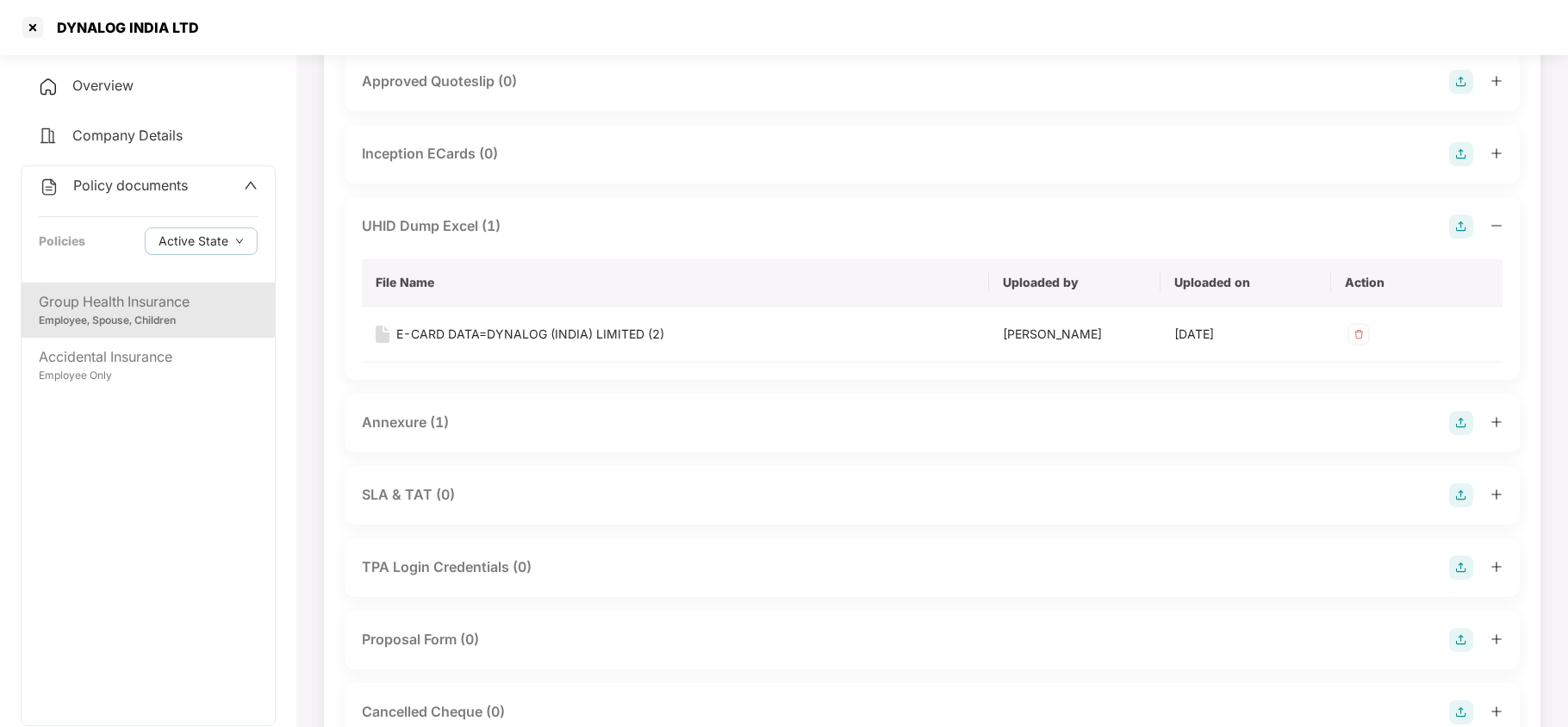
drag, startPoint x: 438, startPoint y: 414, endPoint x: 438, endPoint y: 431, distance: 17.0
click at [436, 418] on div "Annexure (1)" at bounding box center [405, 423] width 87 height 21
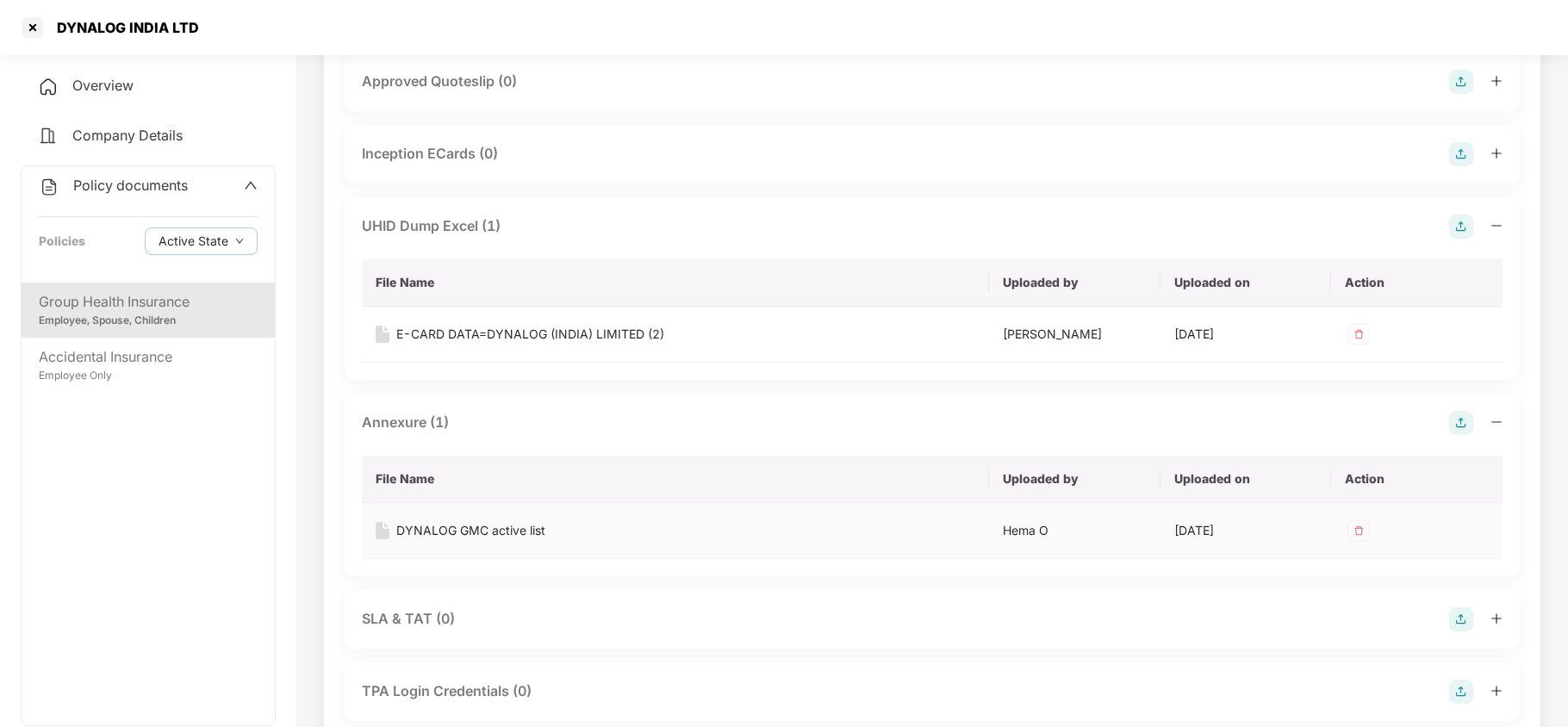
click at [480, 531] on div "DYNALOG GMC active list" at bounding box center [471, 530] width 149 height 19
click at [455, 338] on div "E-CARD DATA=DYNALOG (INDIA) LIMITED (2)" at bounding box center [530, 334] width 268 height 19
click at [138, 385] on div "Accidental Insurance Employee Only" at bounding box center [148, 365] width 254 height 55
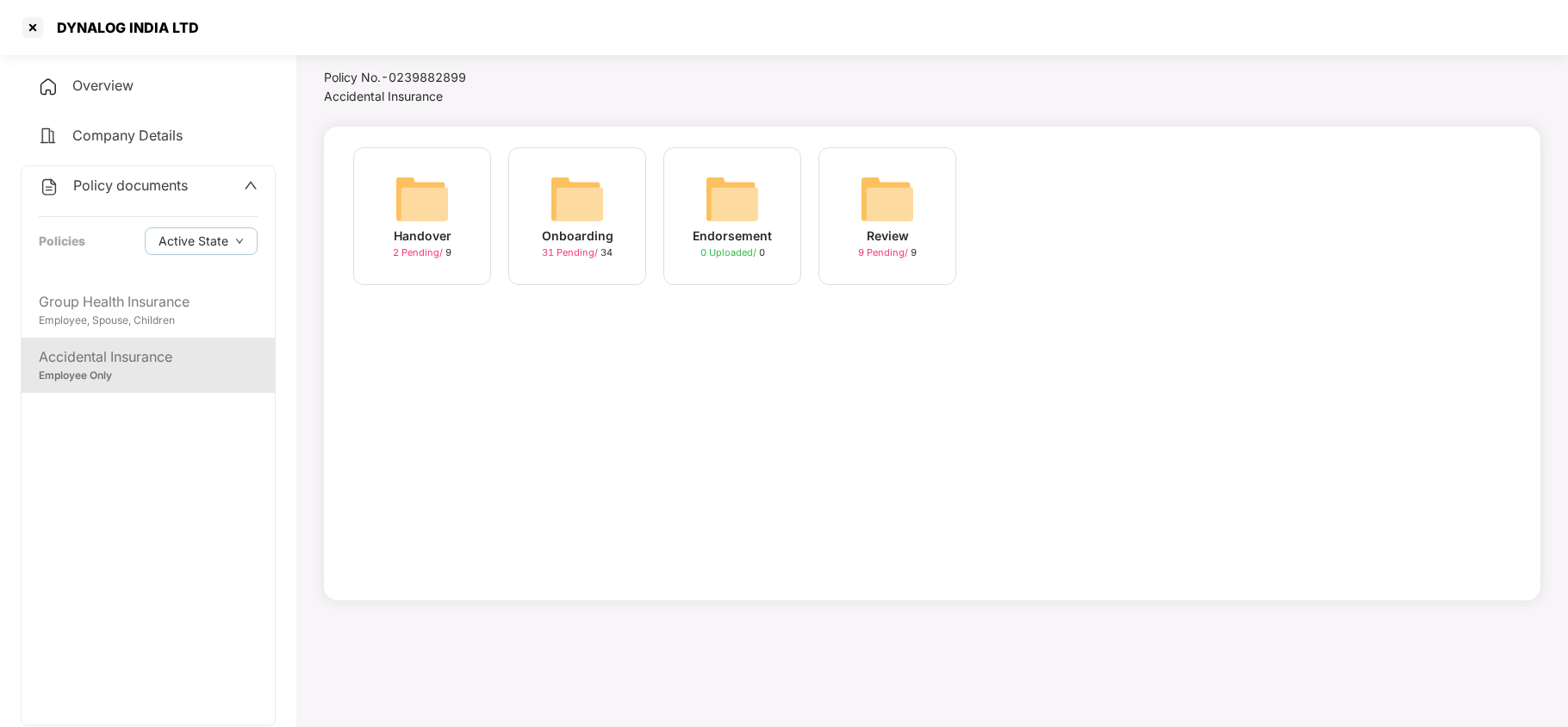
click at [591, 216] on img at bounding box center [577, 199] width 55 height 55
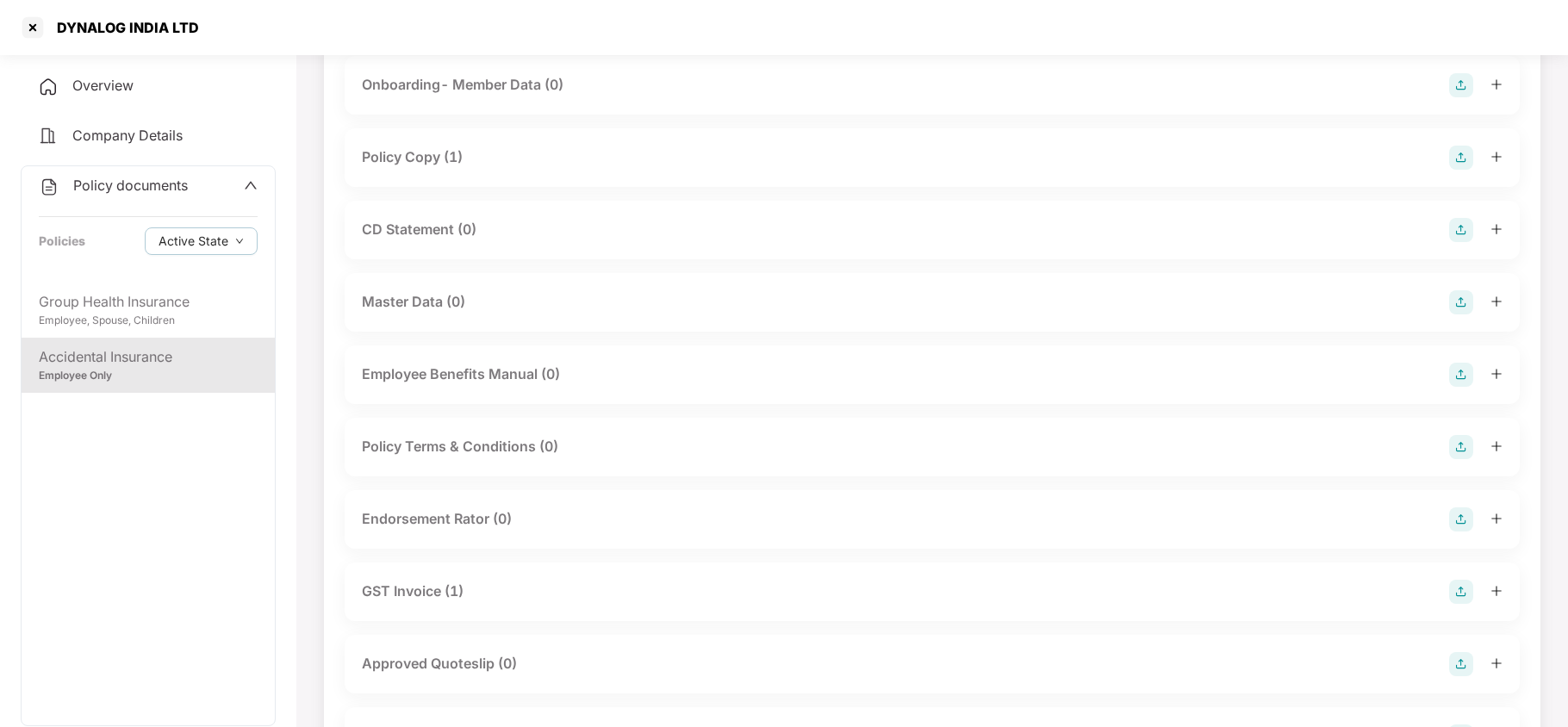
scroll to position [0, 0]
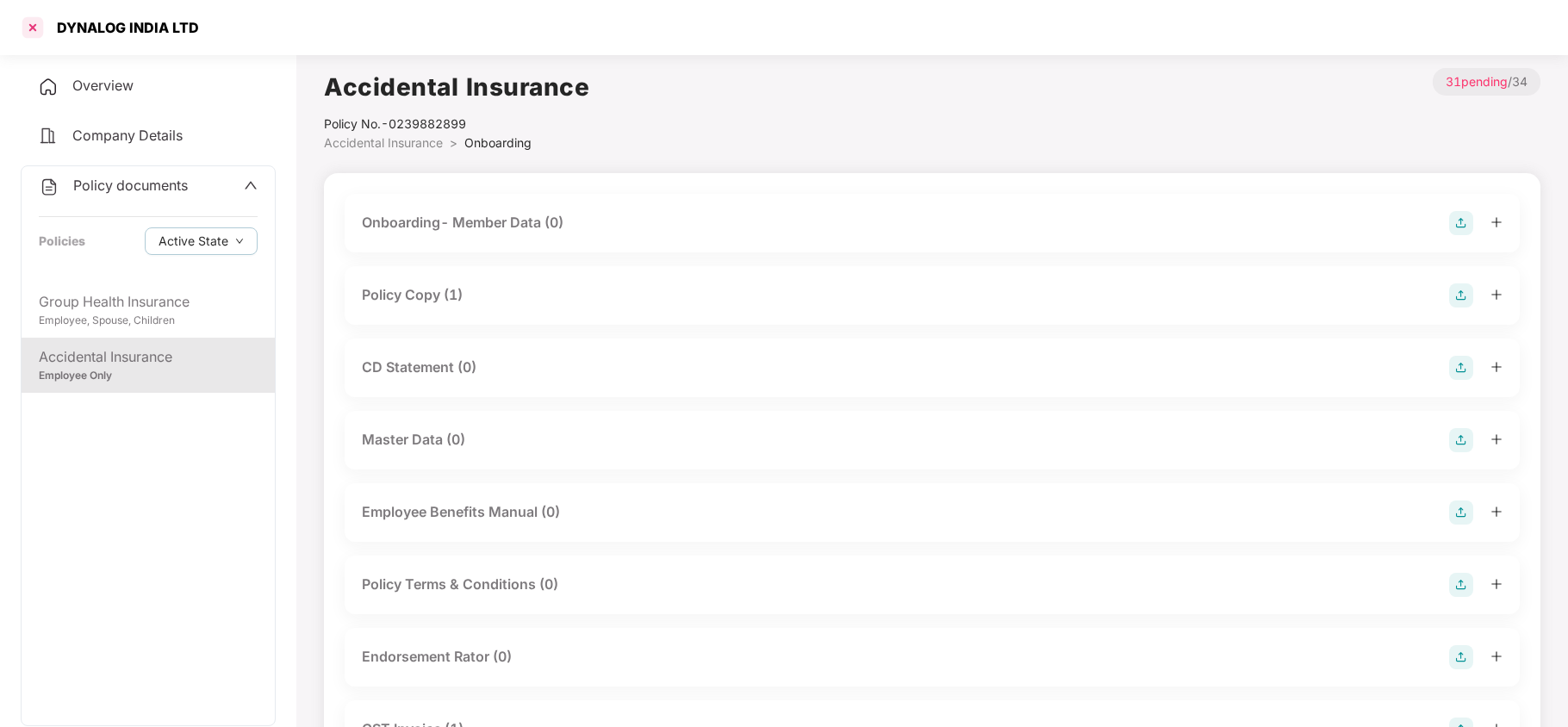
click at [36, 35] on div at bounding box center [33, 28] width 28 height 28
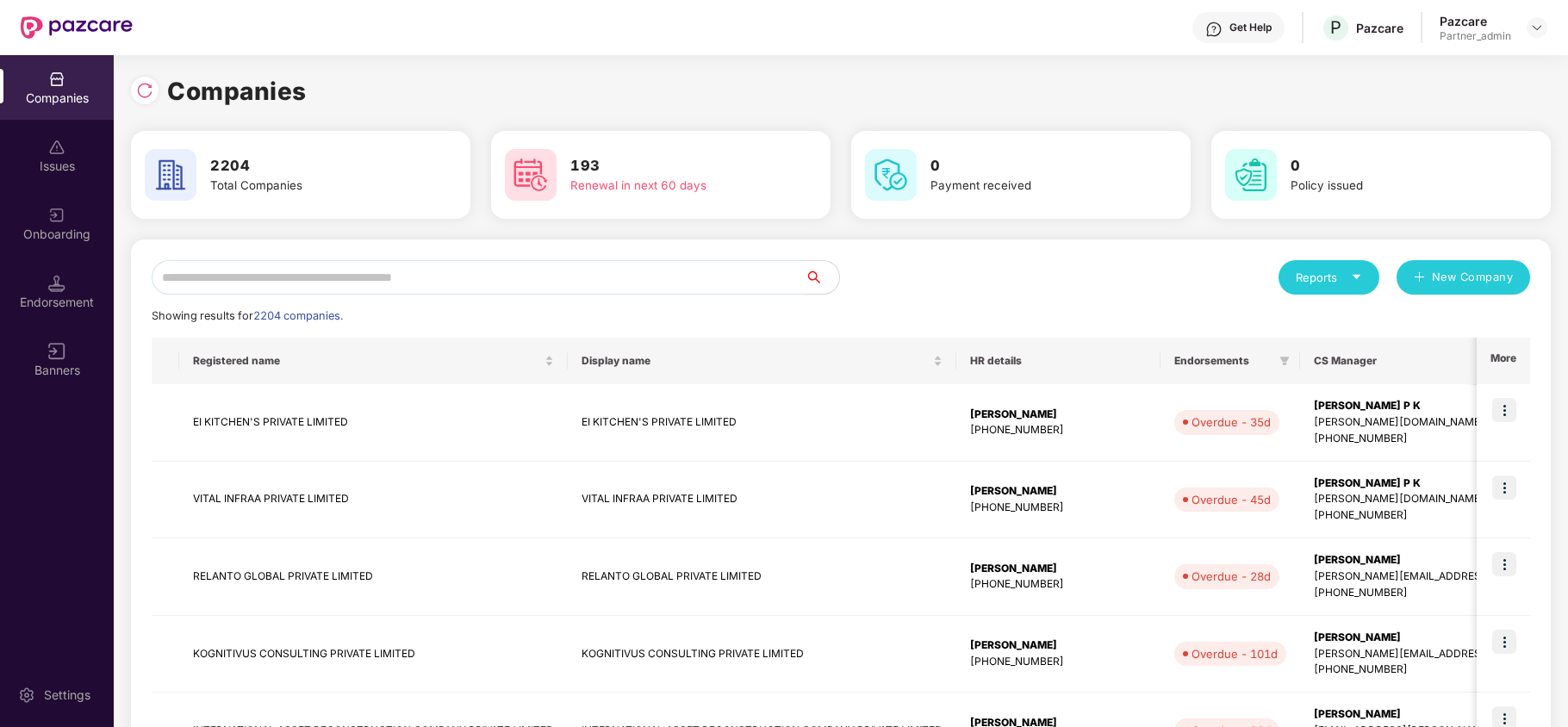
click at [274, 283] on input "text" at bounding box center [478, 277] width 653 height 34
paste input "**********"
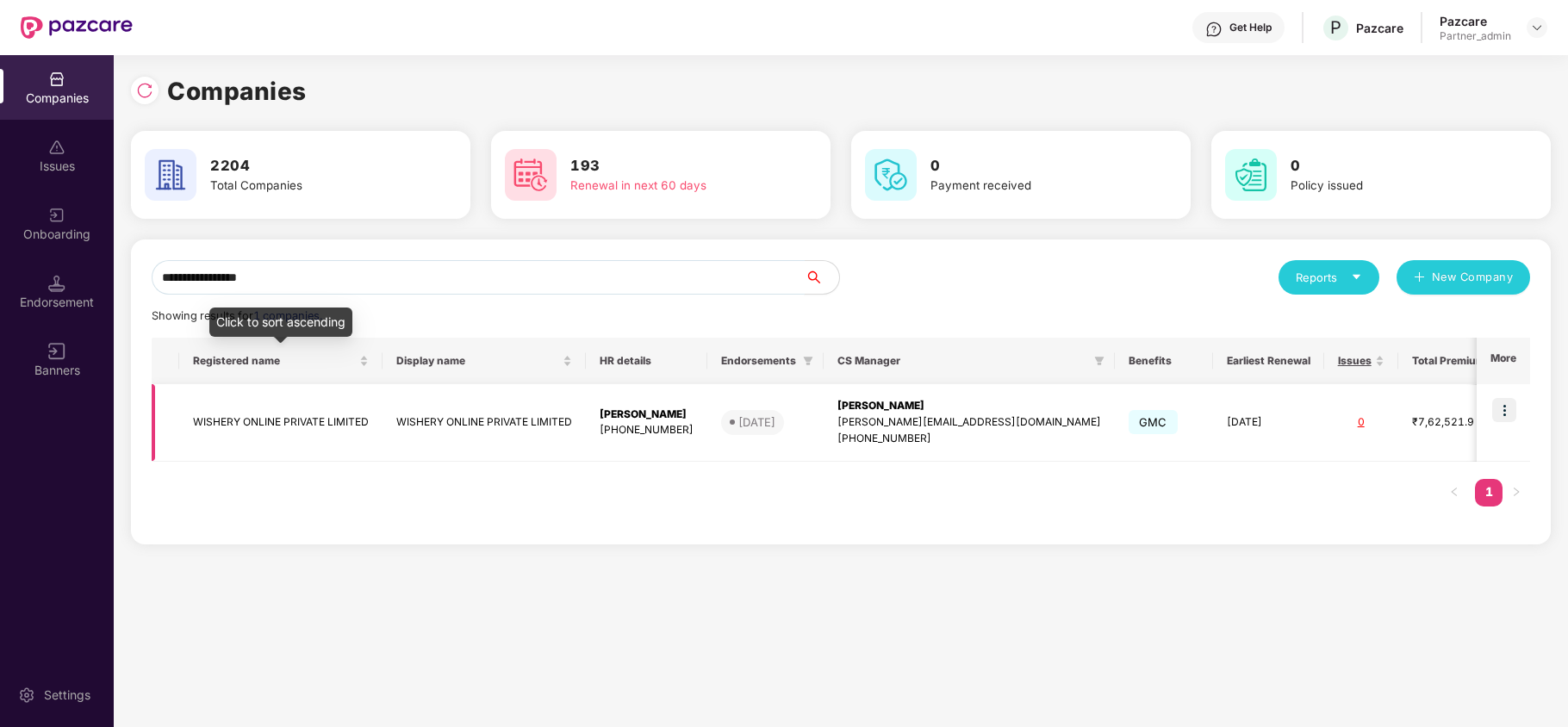
type input "**********"
click at [211, 427] on td "WISHERY ONLINE PRIVATE LIMITED" at bounding box center [280, 423] width 203 height 77
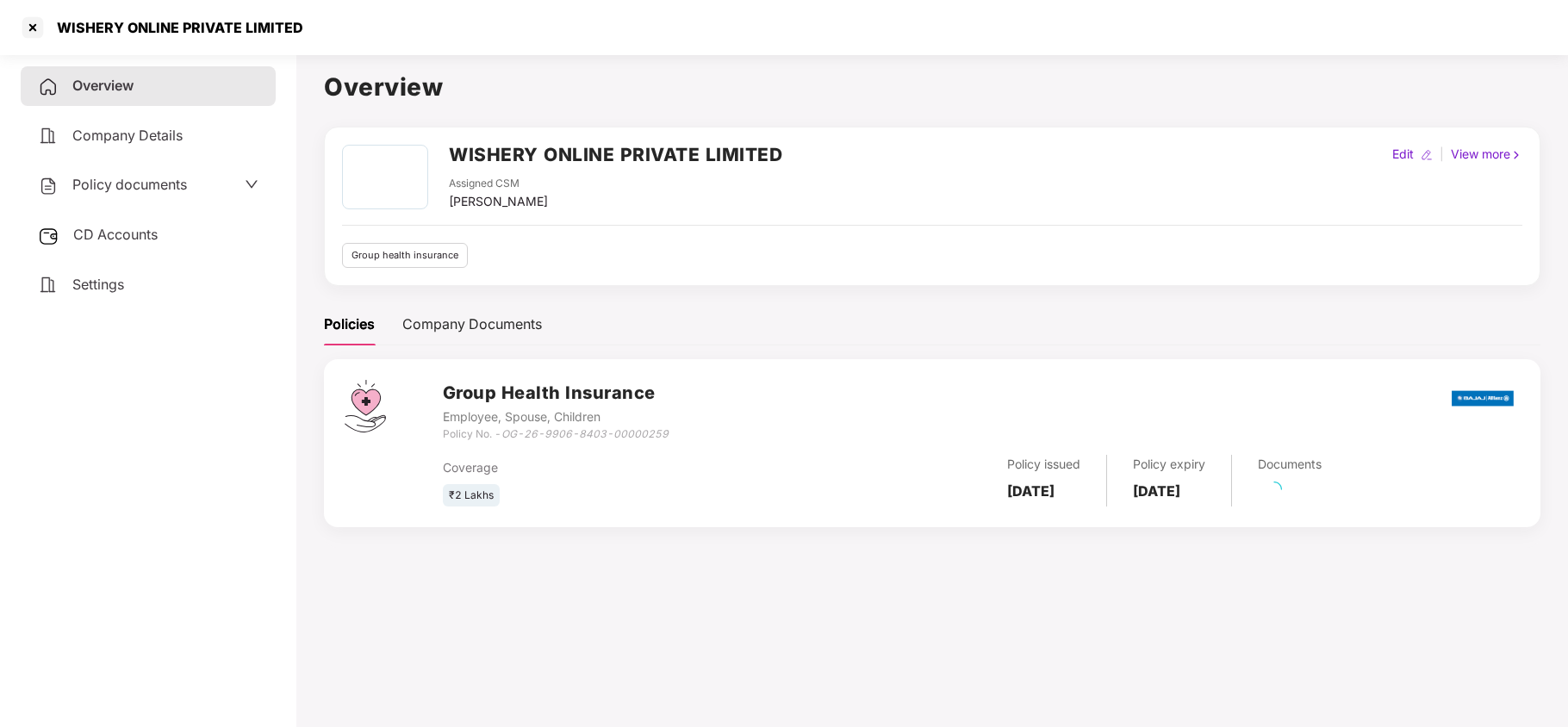
click at [90, 191] on div "Policy documents" at bounding box center [113, 185] width 149 height 22
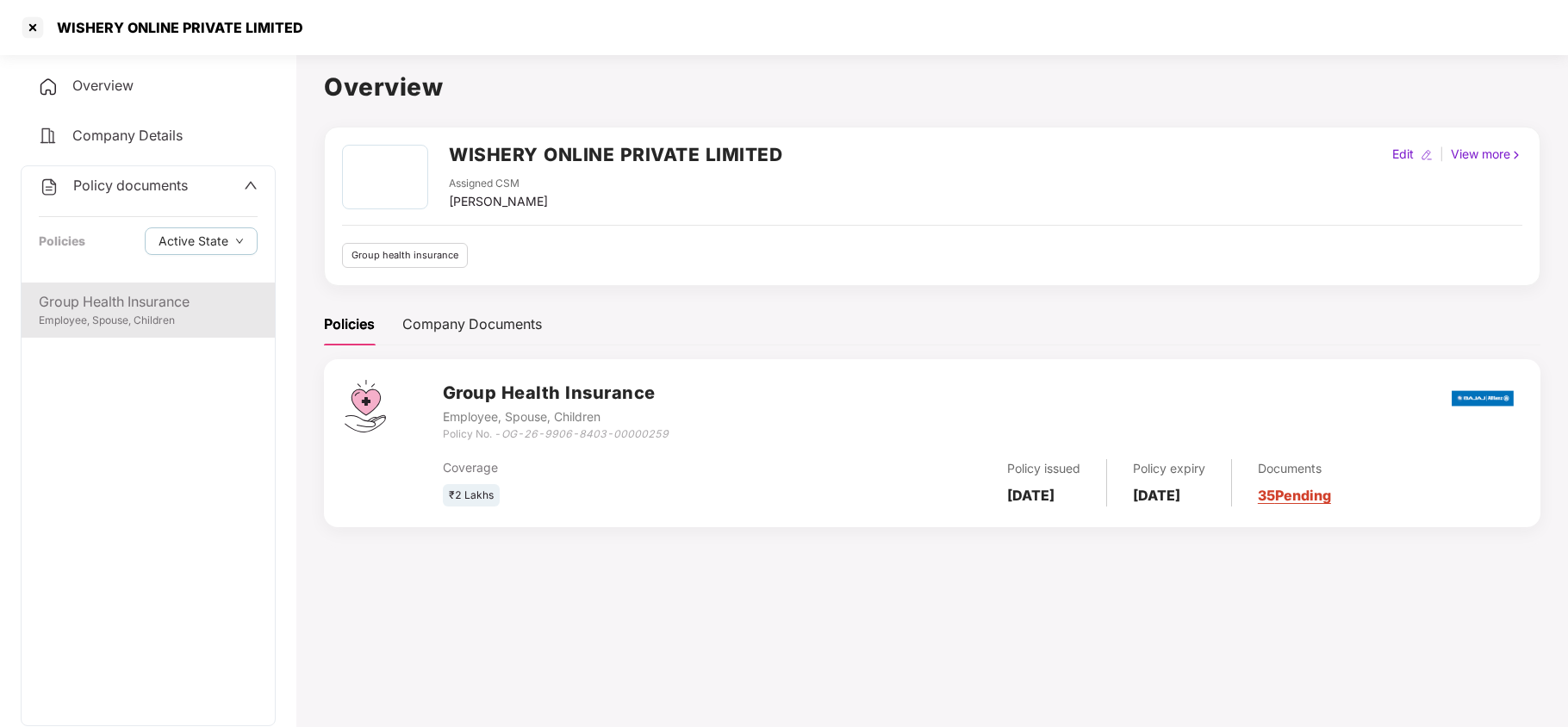
click at [93, 316] on div "Employee, Spouse, Children" at bounding box center [148, 321] width 219 height 17
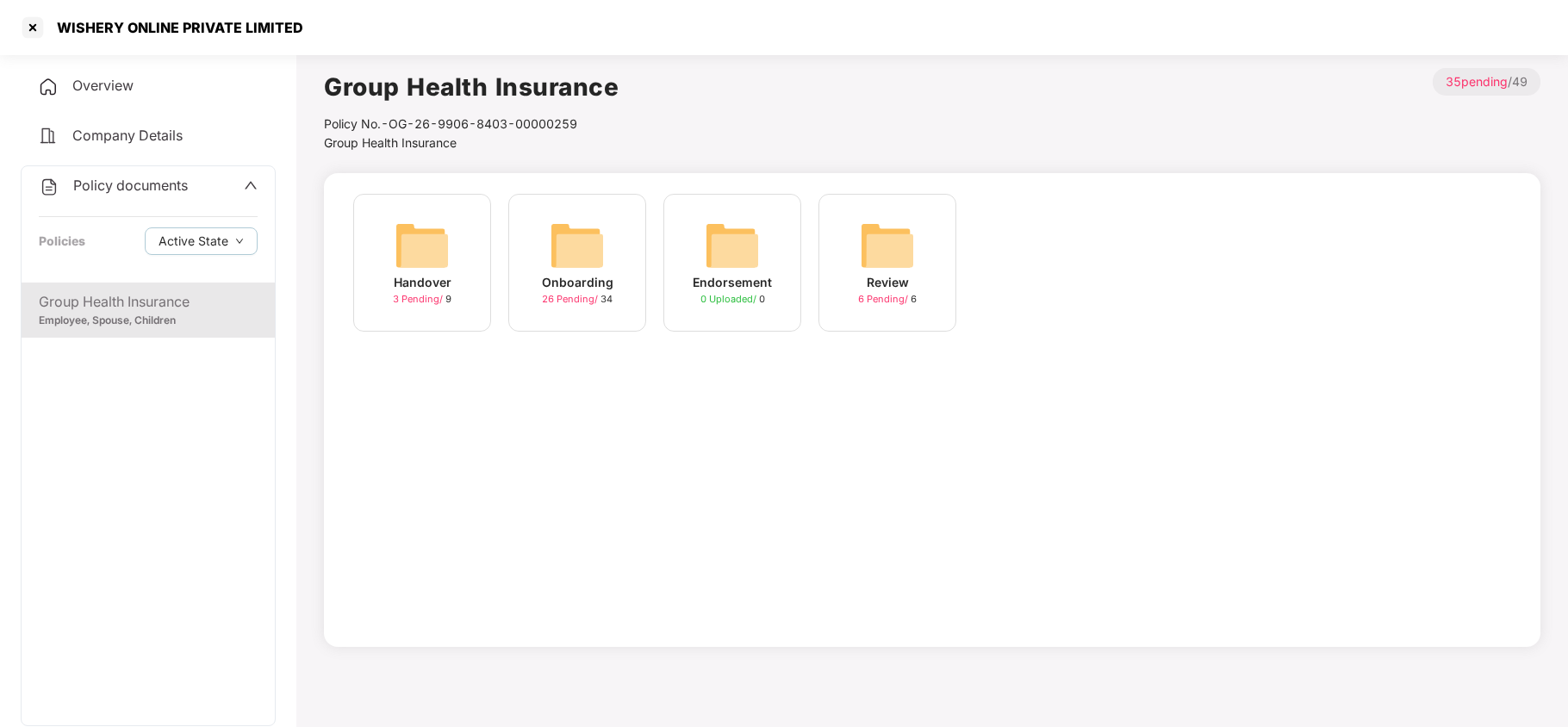
click at [576, 245] on img at bounding box center [577, 245] width 55 height 55
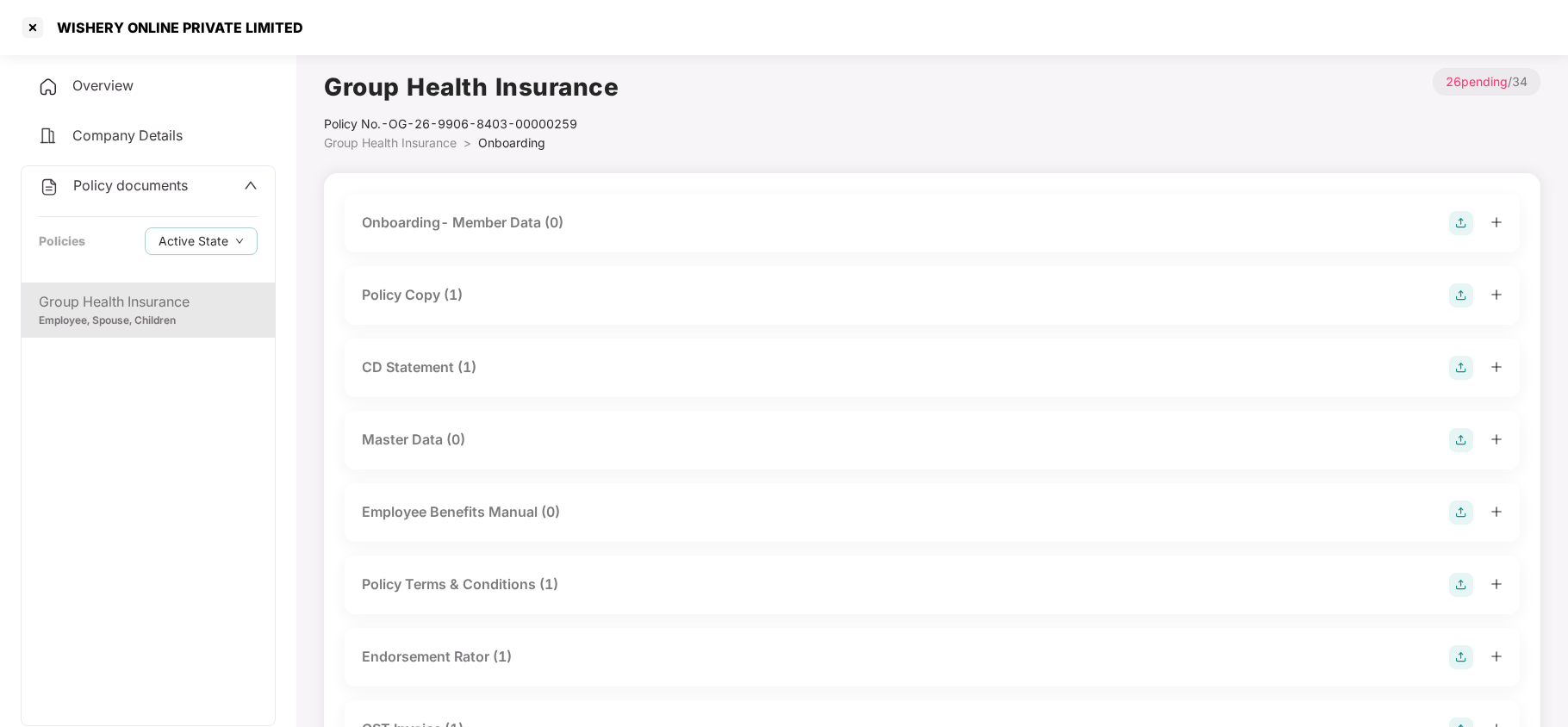
click at [445, 302] on div "Policy Copy (1)" at bounding box center [411, 294] width 101 height 21
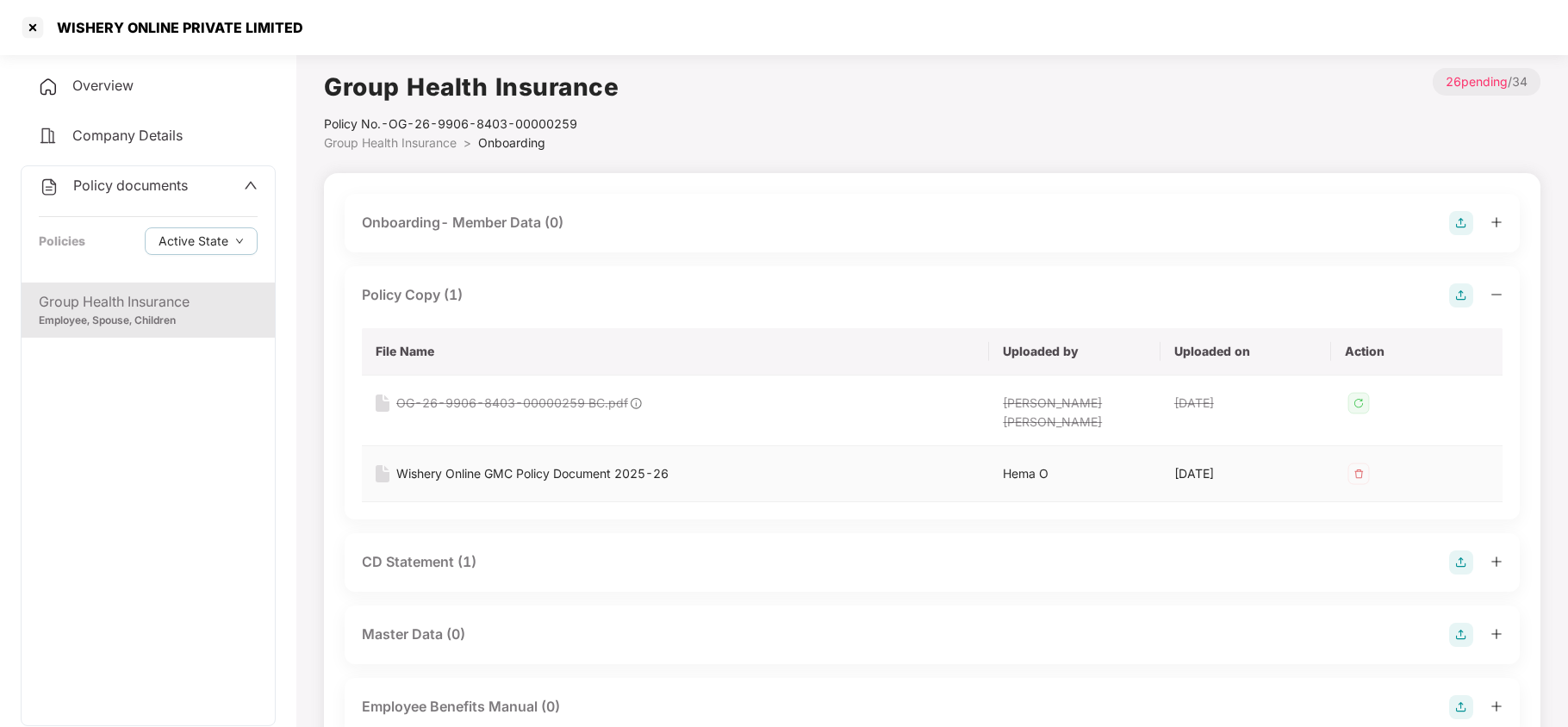
click at [518, 465] on div "Wishery Online GMC Policy Document 2025-26" at bounding box center [532, 474] width 272 height 19
click at [42, 30] on div at bounding box center [33, 28] width 28 height 28
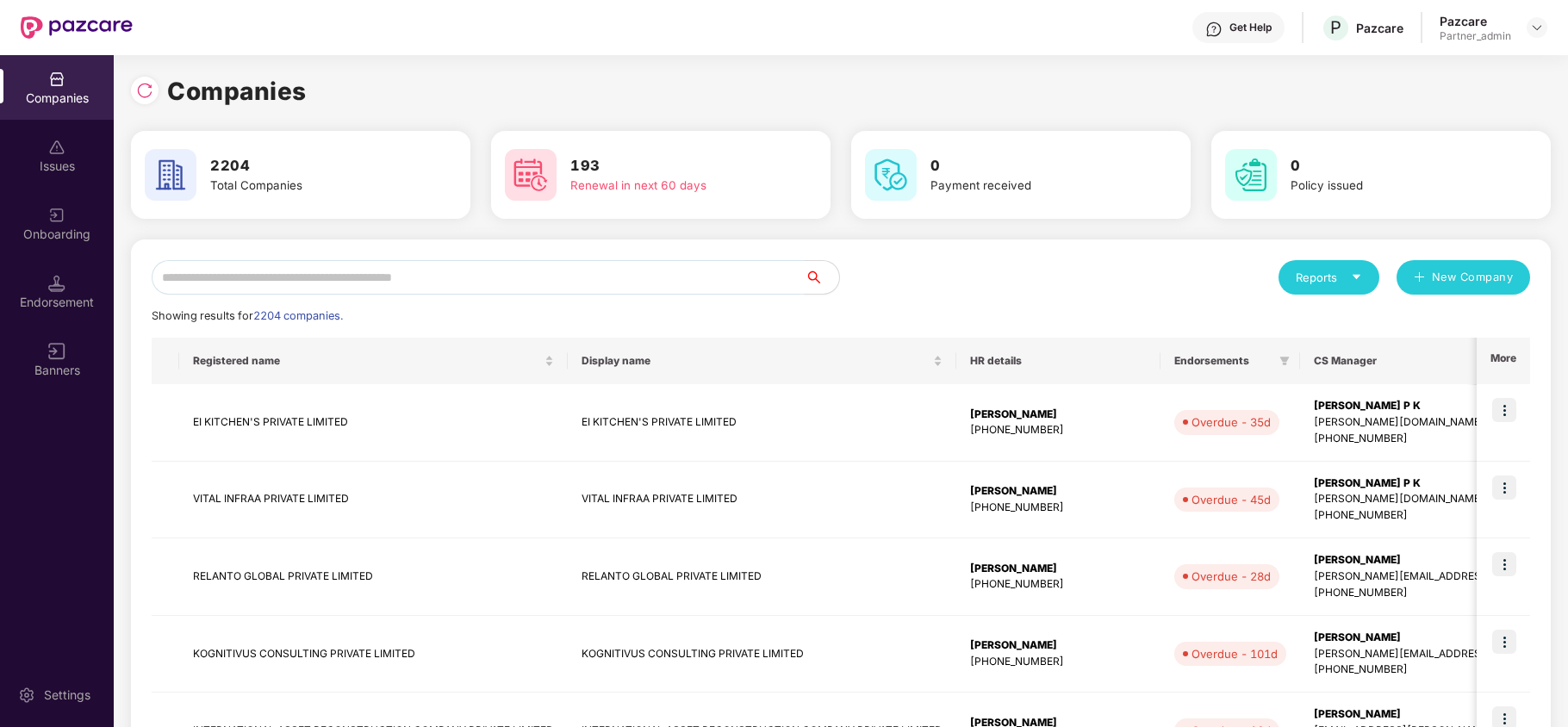
click at [222, 260] on input "text" at bounding box center [478, 277] width 653 height 34
paste input "*****"
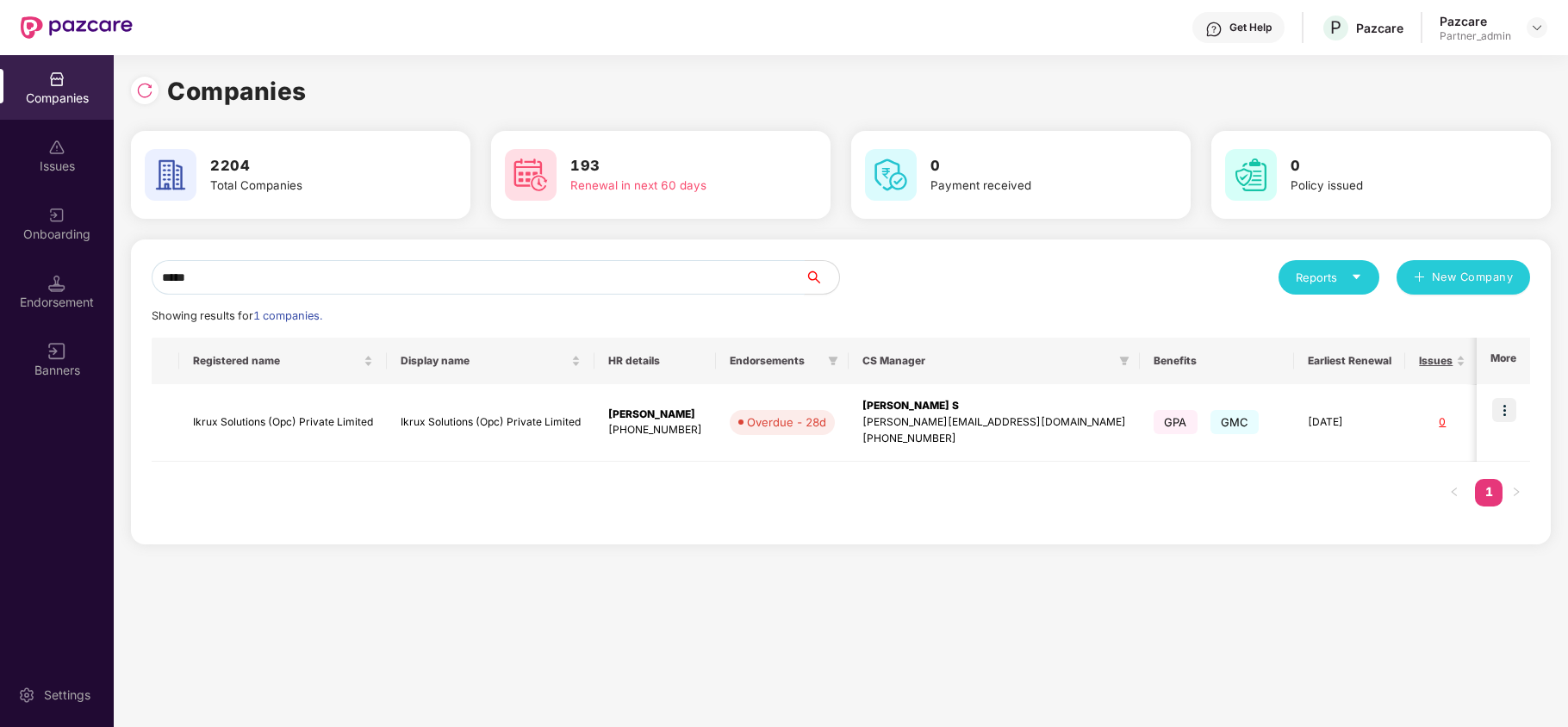
type input "*****"
drag, startPoint x: 1504, startPoint y: 411, endPoint x: 1431, endPoint y: 505, distance: 119.0
click at [1504, 411] on img at bounding box center [1504, 411] width 24 height 24
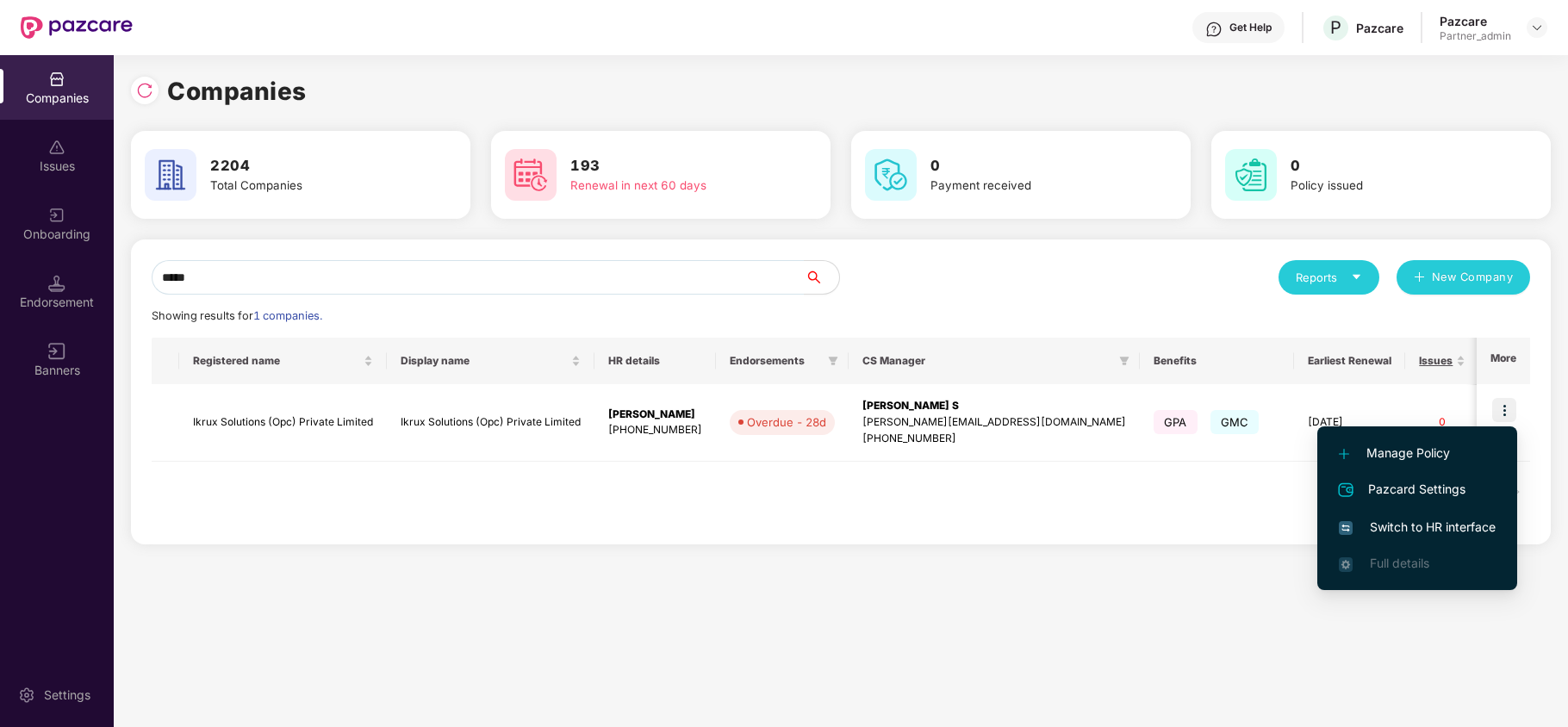
click at [1393, 529] on span "Switch to HR interface" at bounding box center [1418, 527] width 157 height 19
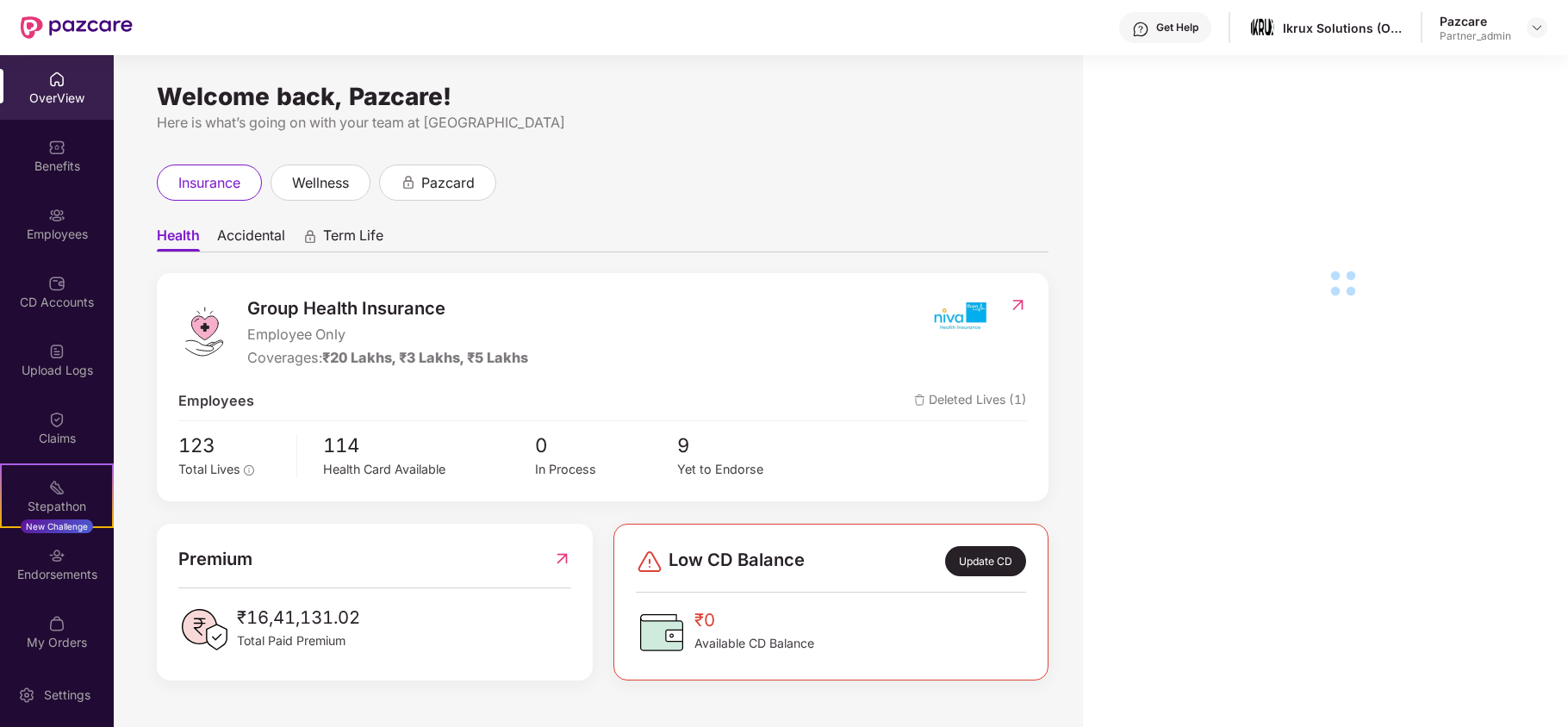
click at [18, 150] on div "Benefits" at bounding box center [56, 156] width 113 height 65
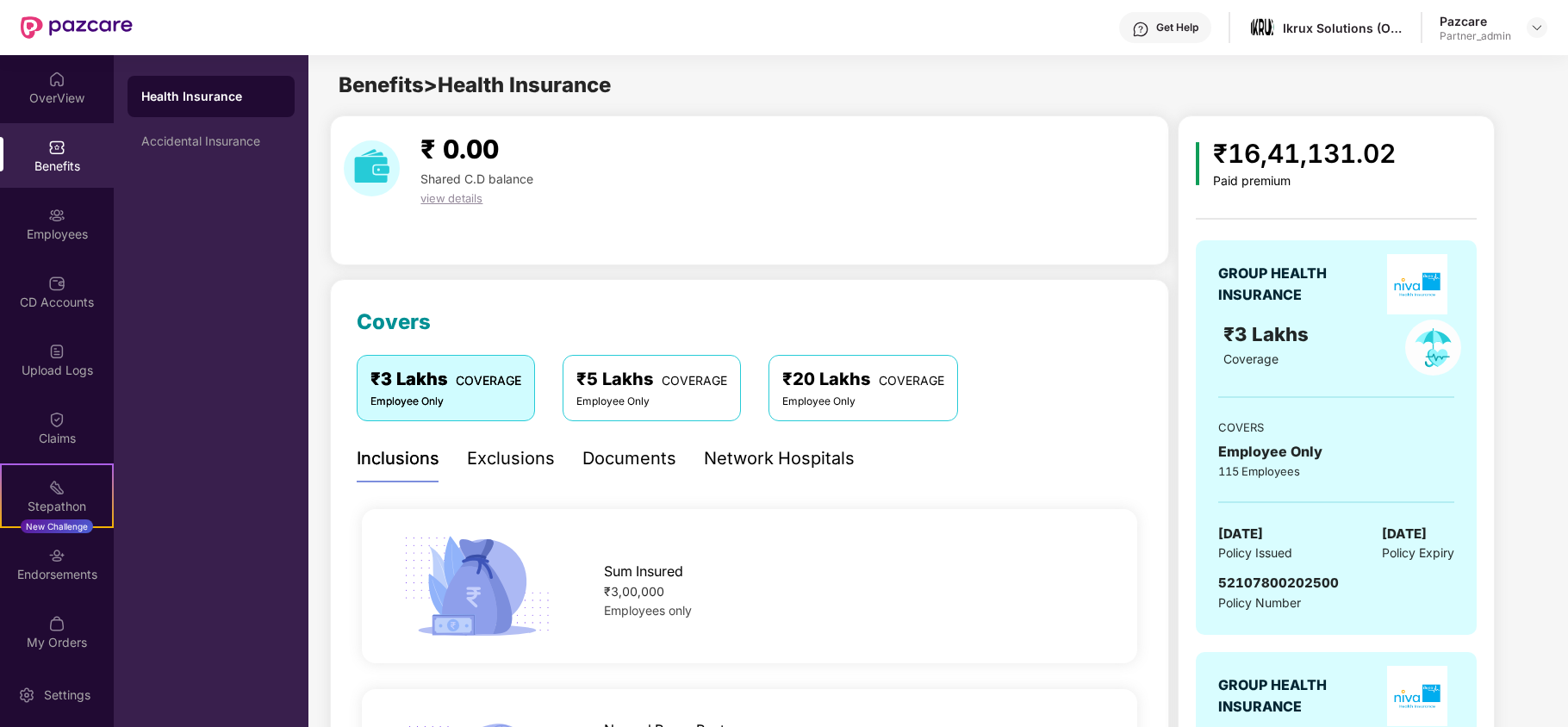
drag, startPoint x: 212, startPoint y: 127, endPoint x: 177, endPoint y: 165, distance: 51.7
click at [211, 131] on div "Accidental Insurance" at bounding box center [210, 141] width 167 height 42
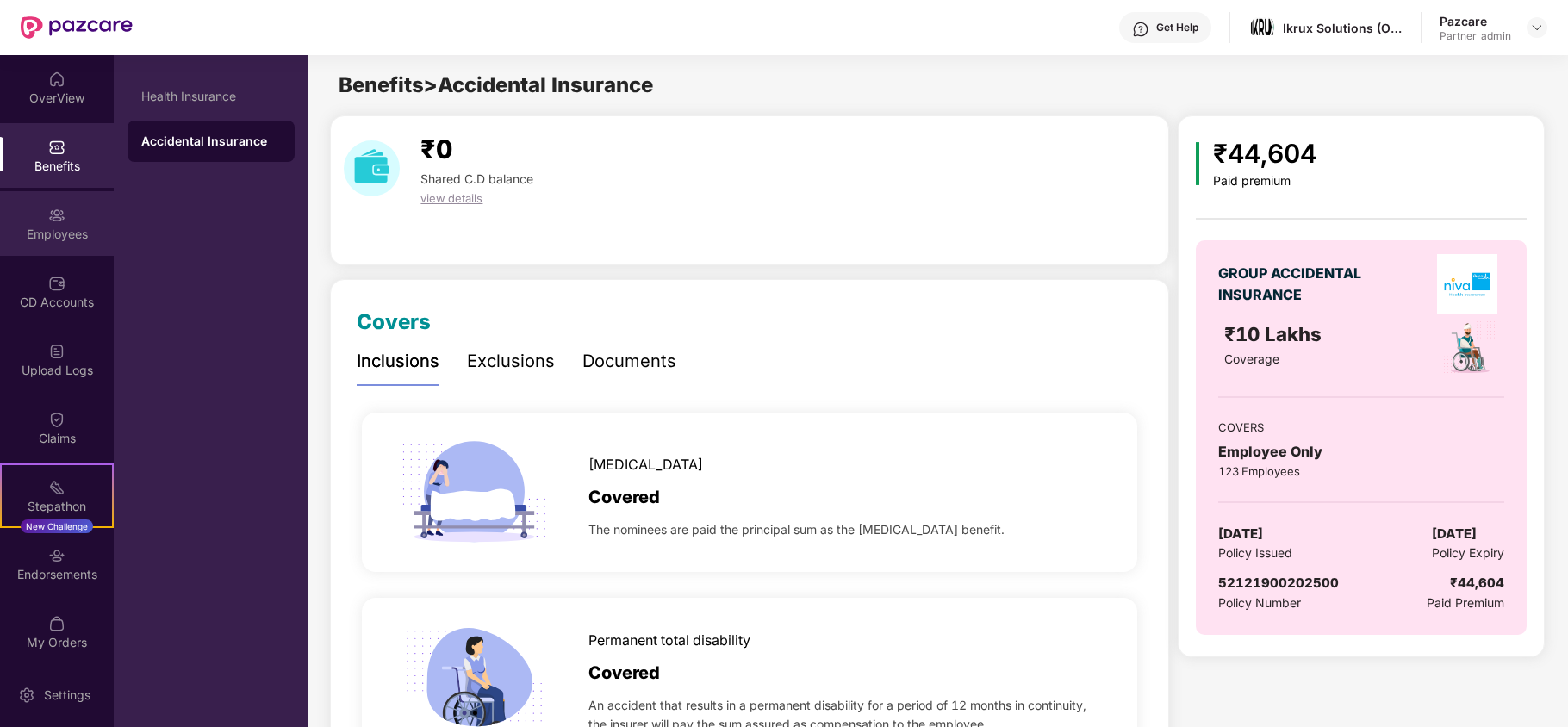
click at [48, 226] on div "Employees" at bounding box center [56, 234] width 113 height 18
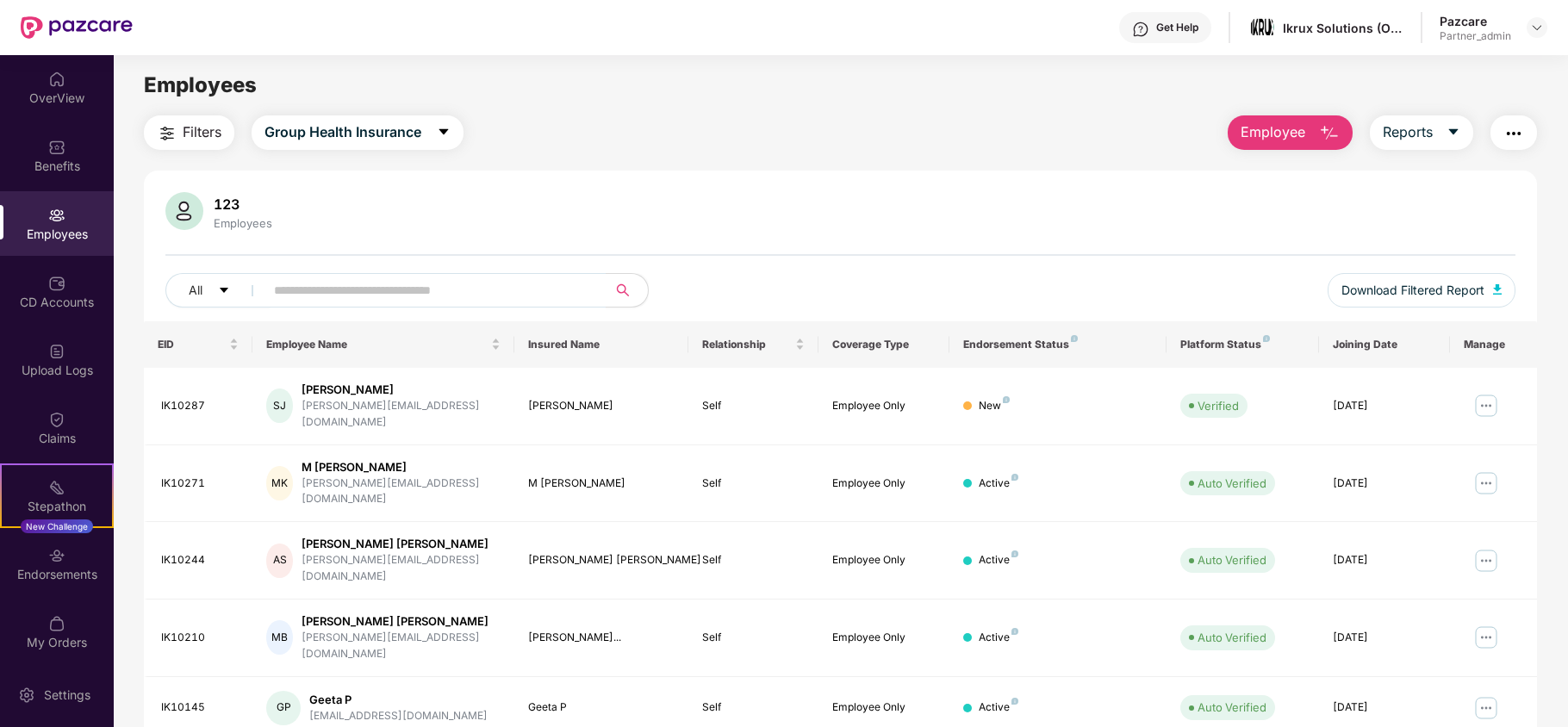
click at [188, 125] on span "Filters" at bounding box center [202, 132] width 39 height 21
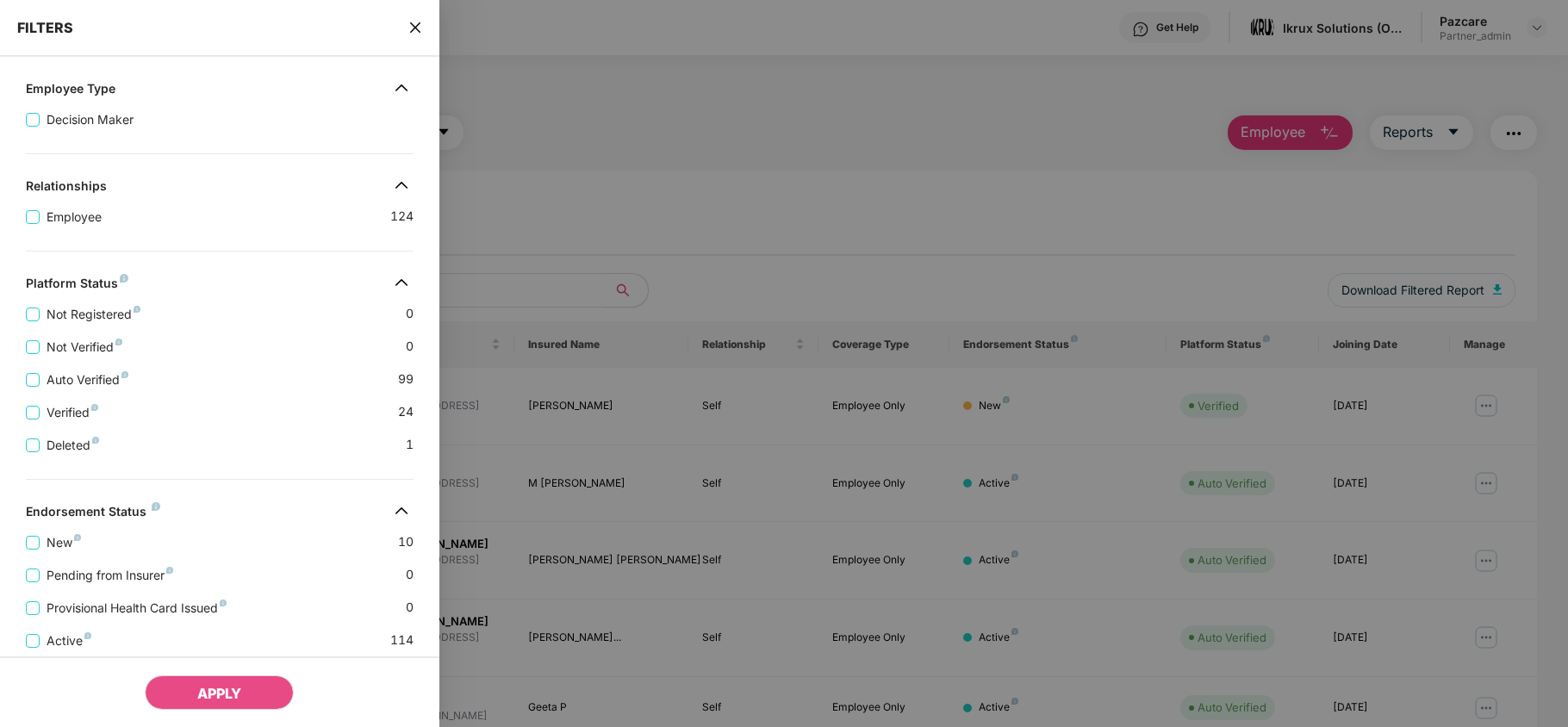
scroll to position [341, 0]
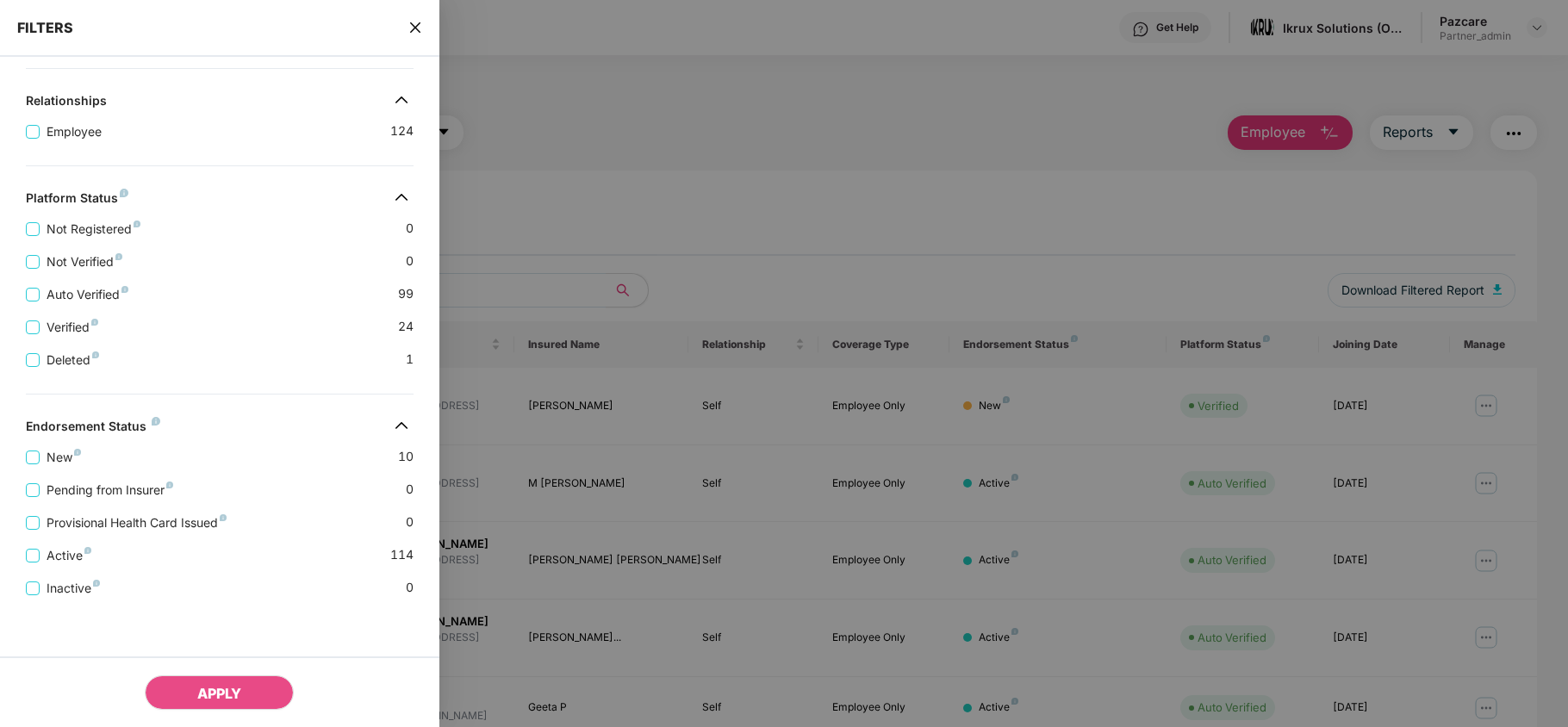
click at [413, 21] on icon "close" at bounding box center [415, 27] width 14 height 14
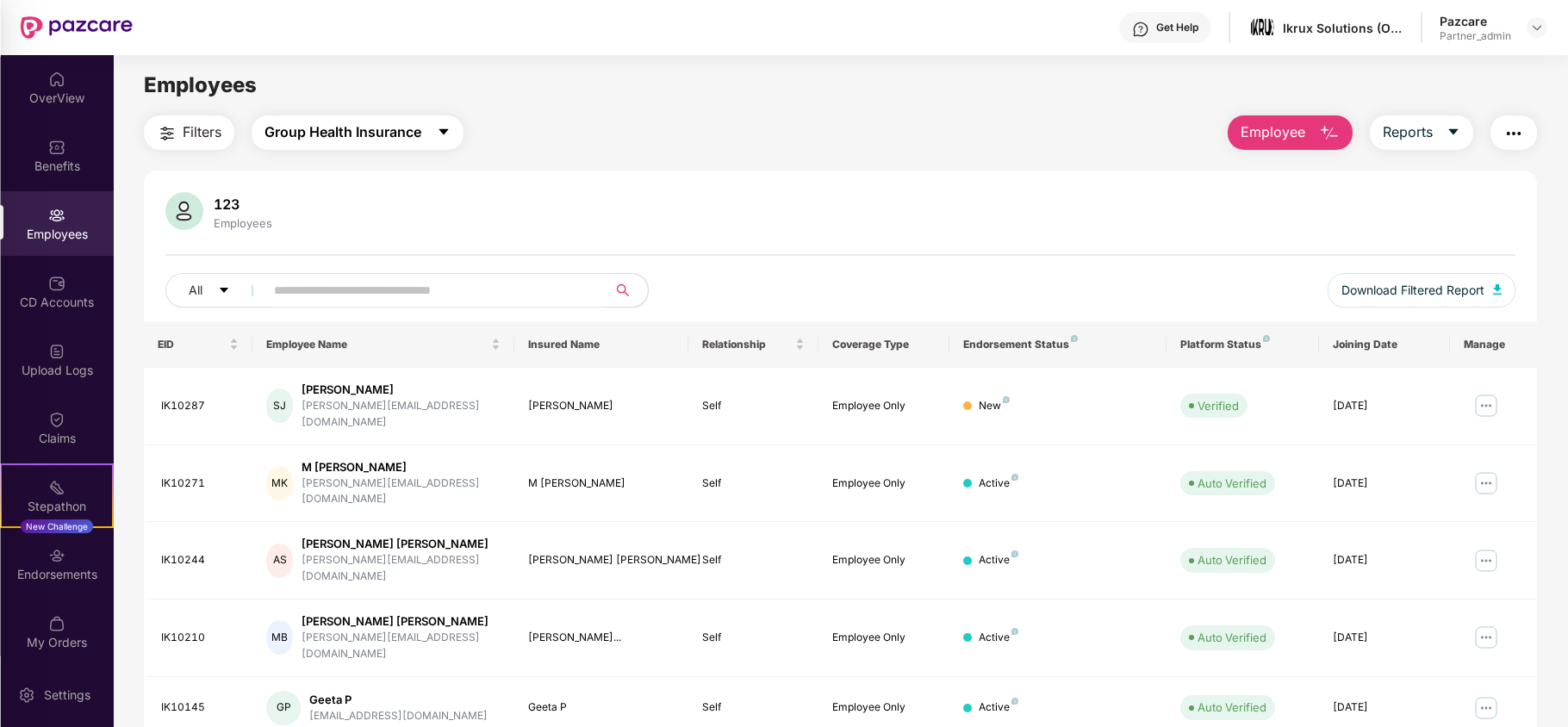
click at [374, 138] on span "Group Health Insurance" at bounding box center [343, 132] width 157 height 21
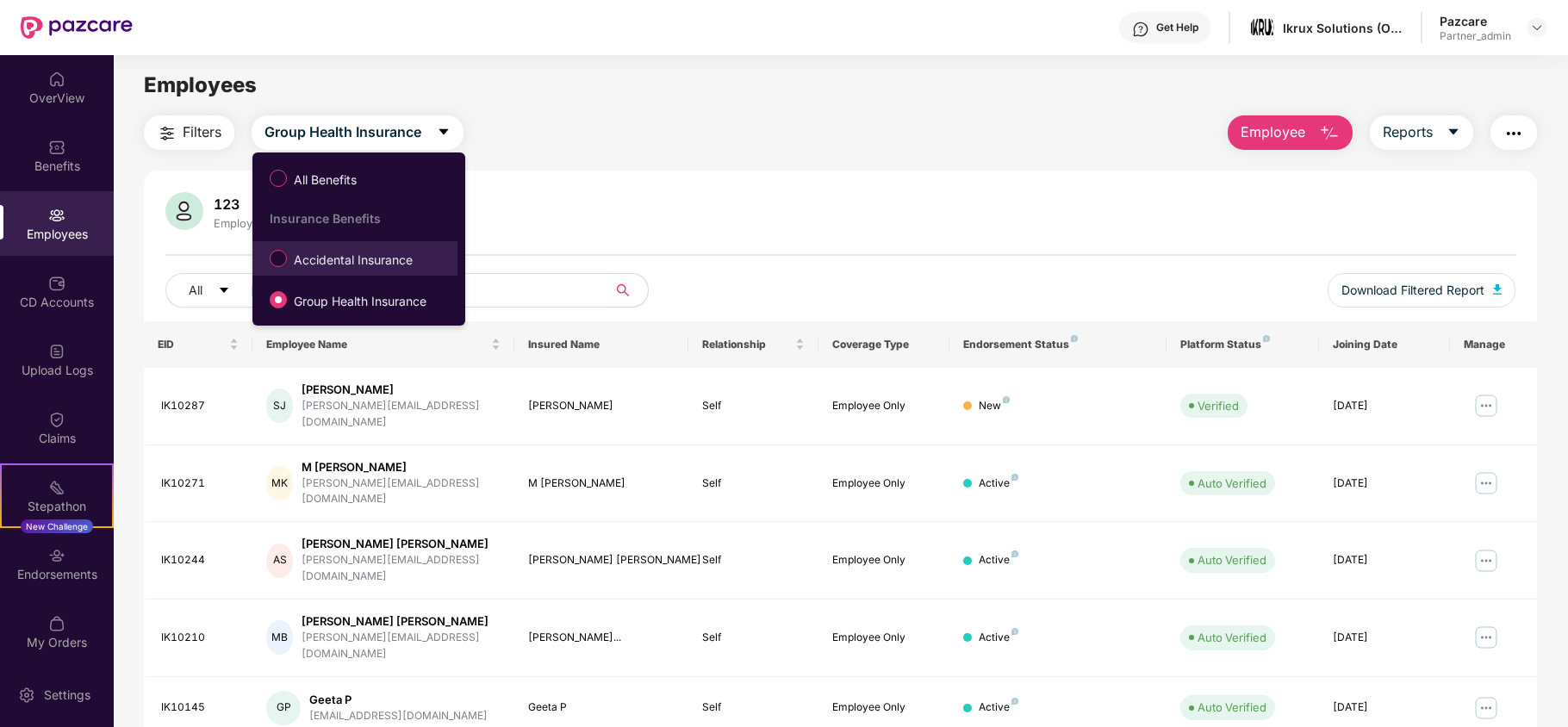
click at [349, 256] on span "Accidental Insurance" at bounding box center [353, 260] width 133 height 19
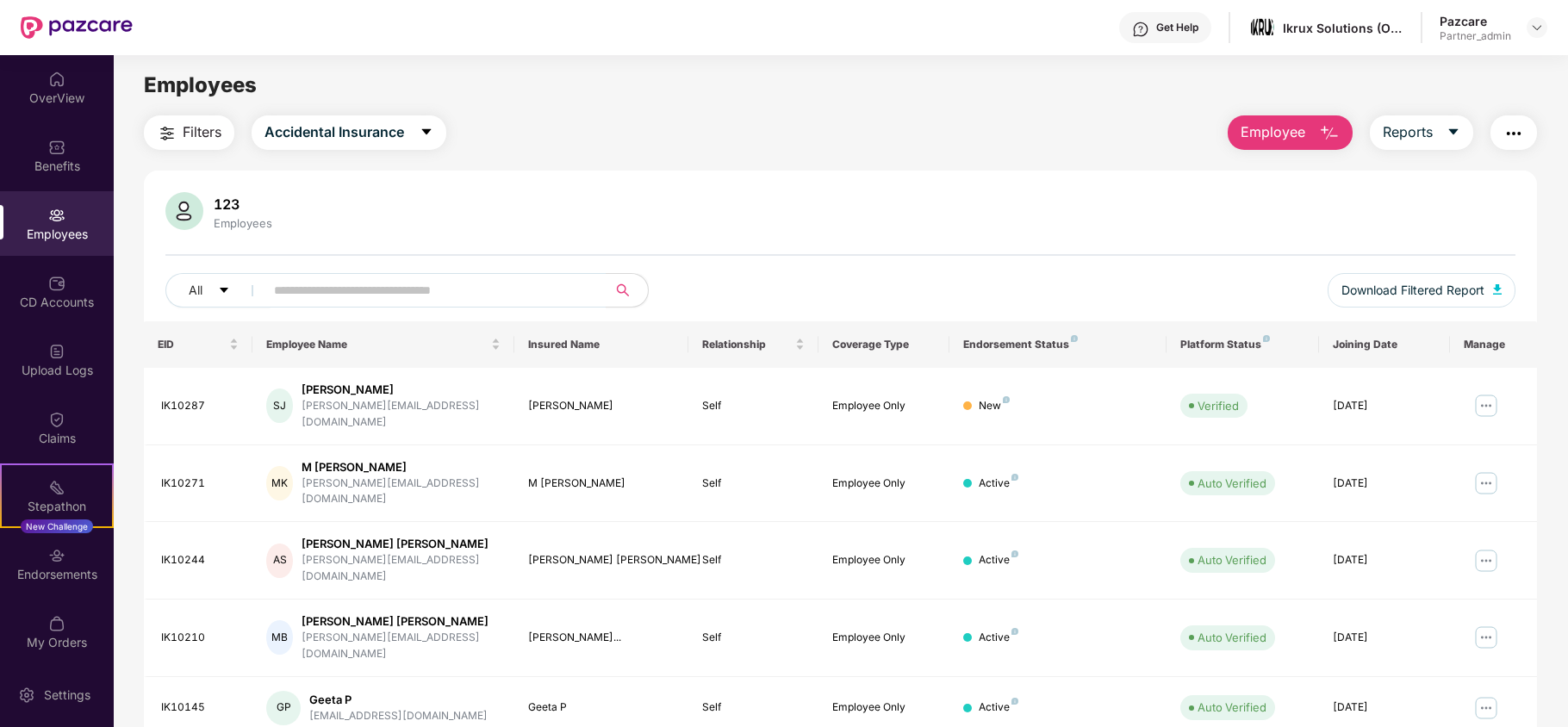
click at [181, 132] on button "Filters" at bounding box center [189, 132] width 90 height 34
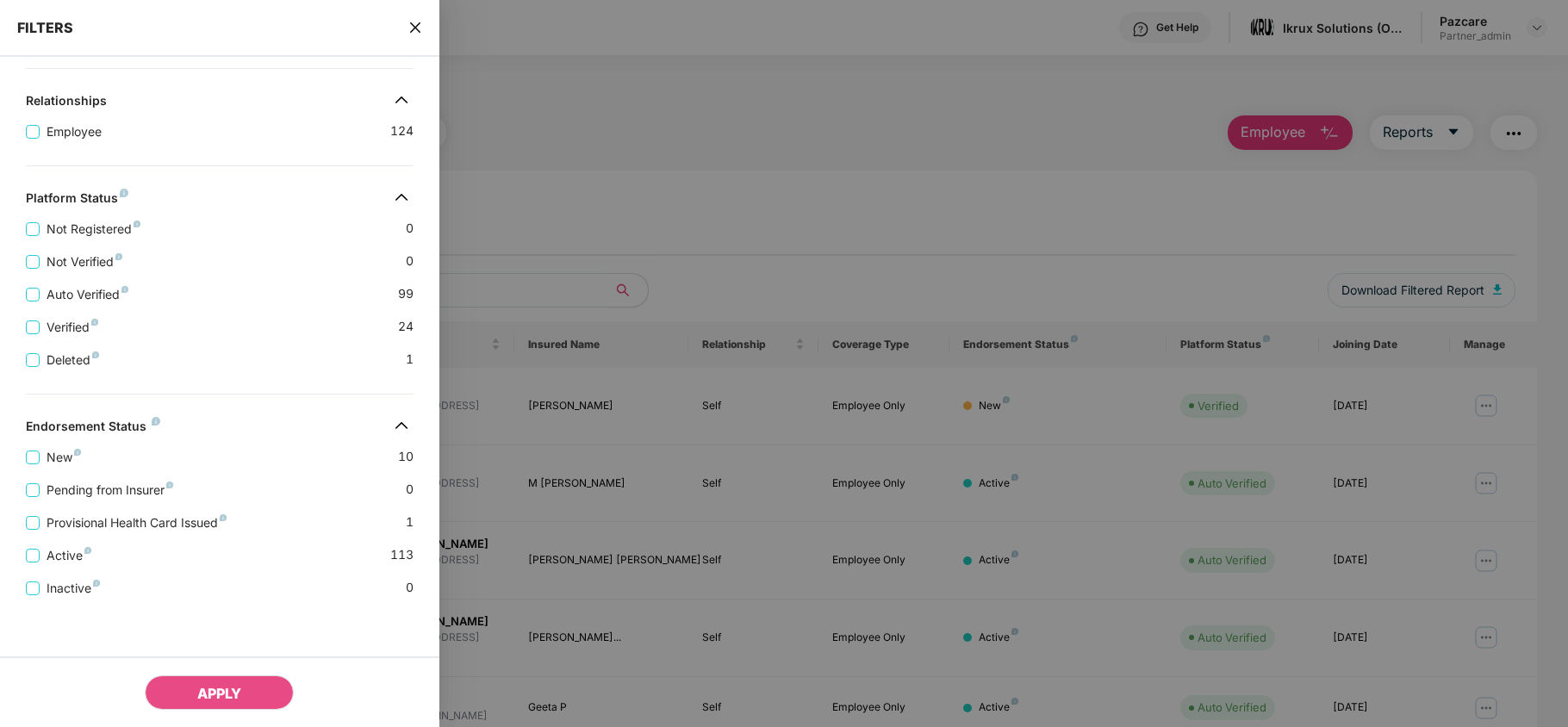
click at [410, 14] on div "FILTERS" at bounding box center [220, 29] width 439 height 57
click at [410, 20] on icon "close" at bounding box center [415, 27] width 14 height 14
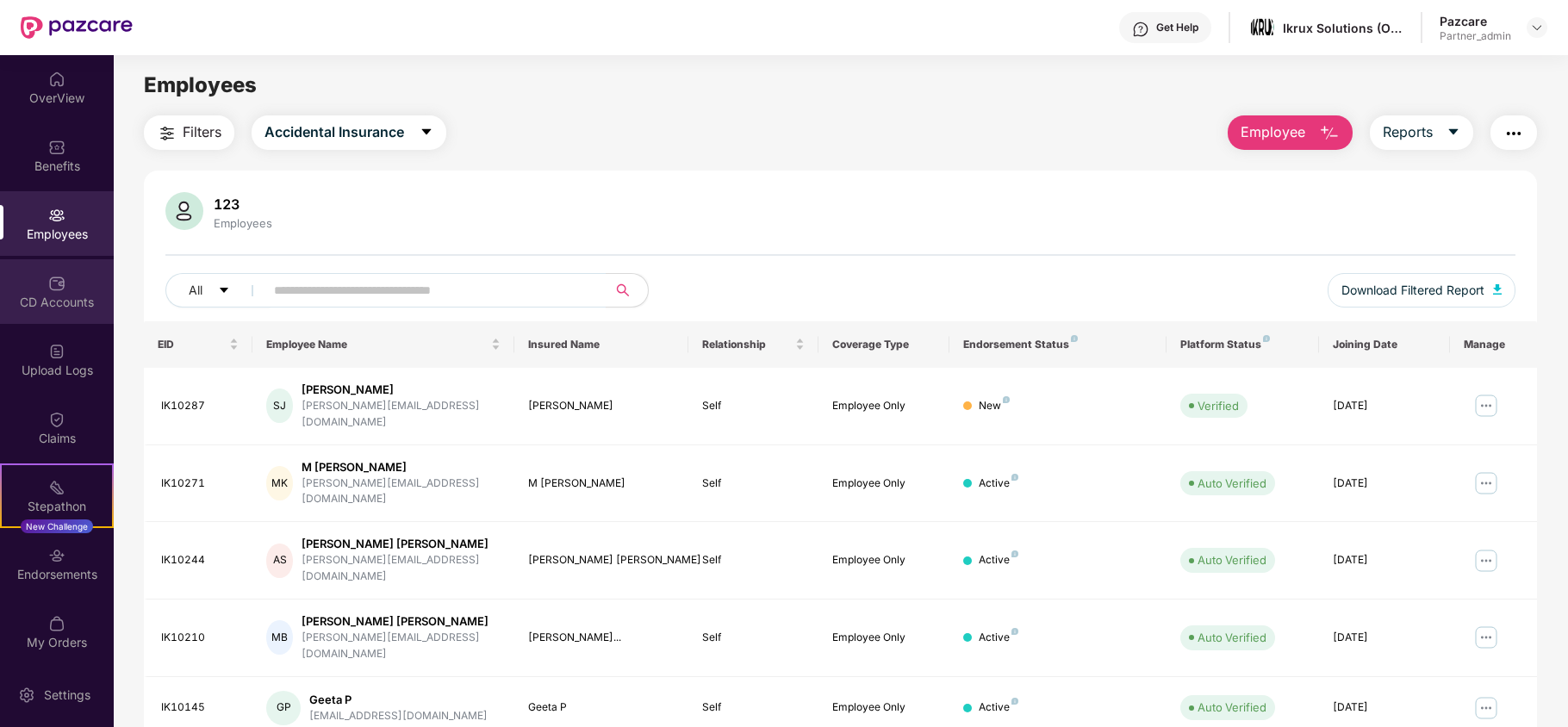
click at [46, 310] on div "CD Accounts" at bounding box center [56, 303] width 113 height 18
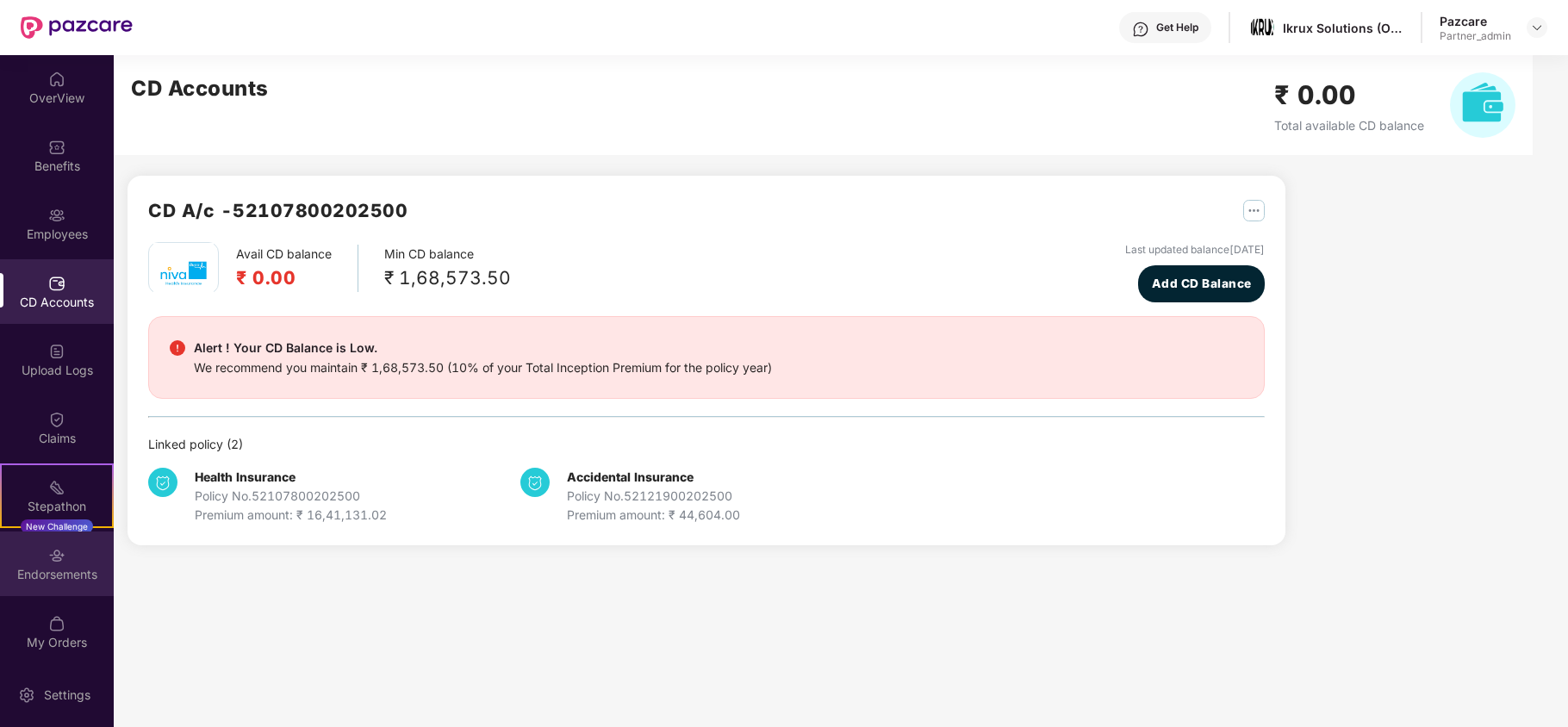
click at [65, 577] on div "Endorsements" at bounding box center [56, 575] width 113 height 18
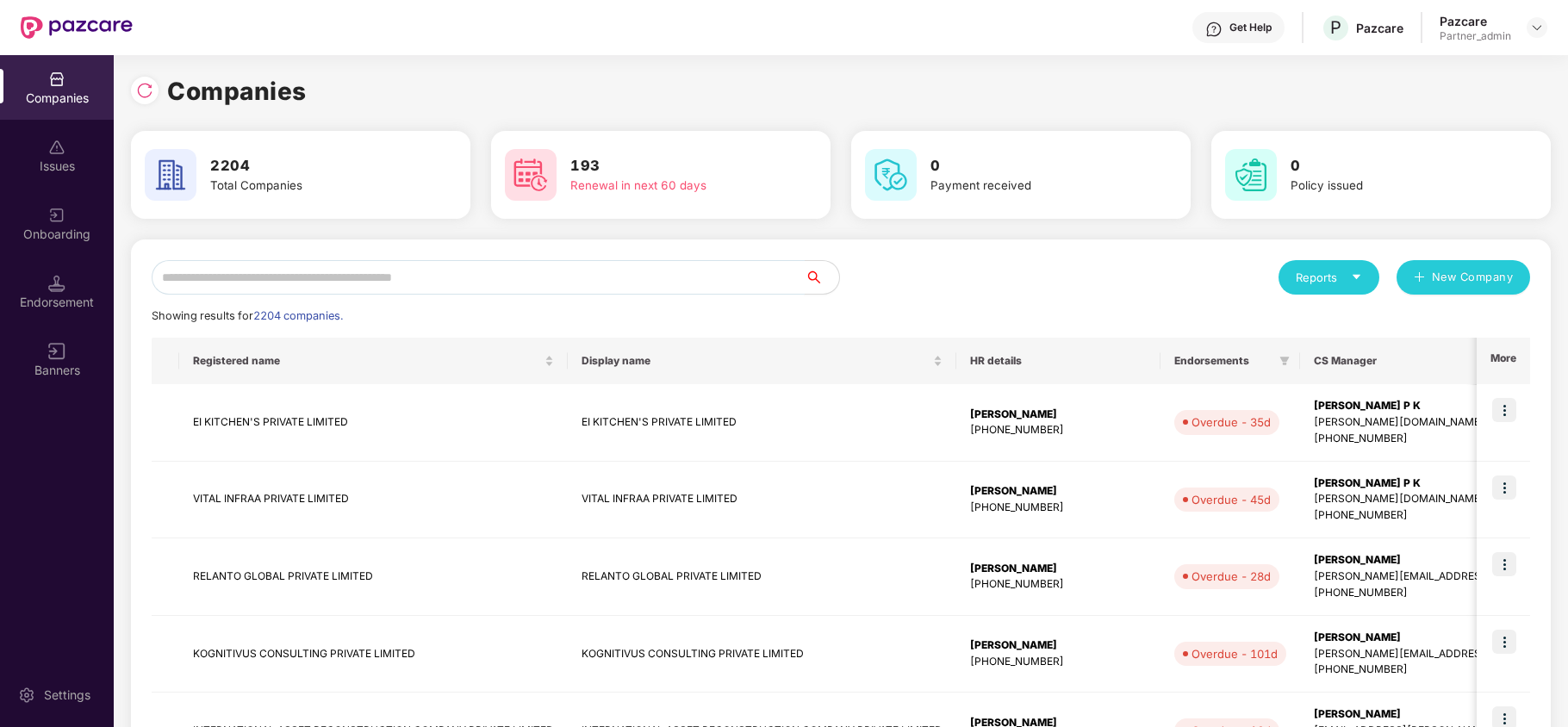
click at [202, 281] on input "text" at bounding box center [478, 277] width 653 height 34
paste input "*****"
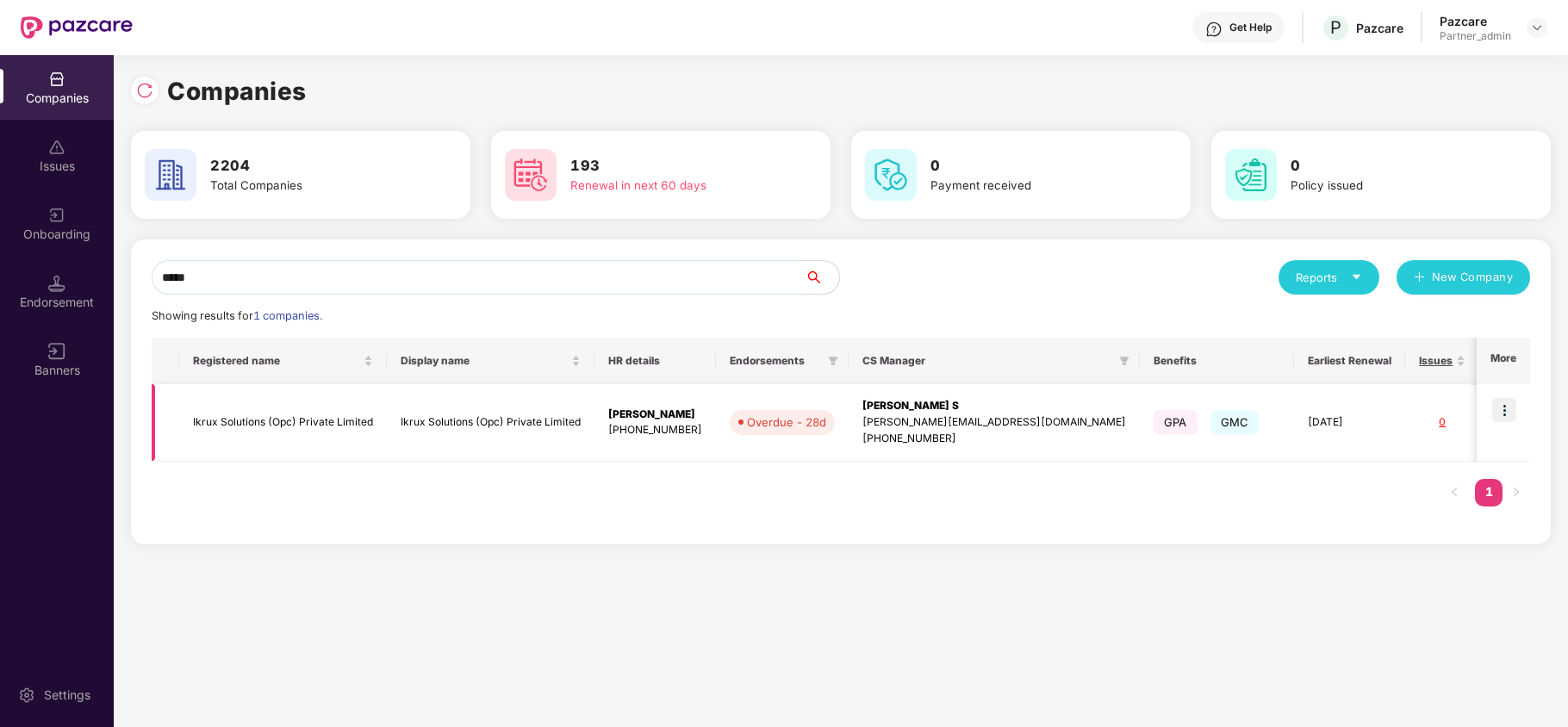
type input "*****"
click at [231, 433] on td "Ikrux Solutions (Opc) Private Limited" at bounding box center [282, 423] width 208 height 77
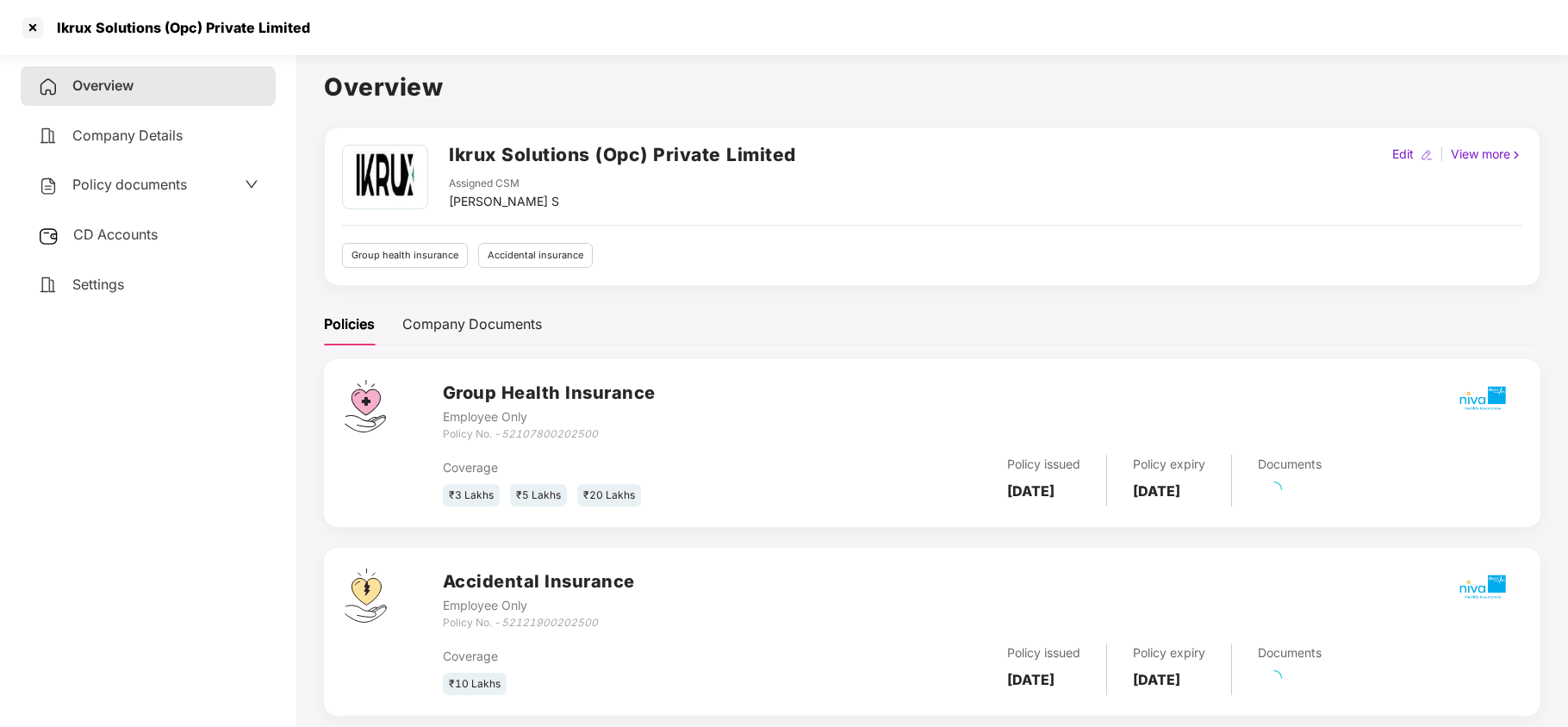
click at [97, 283] on span "Settings" at bounding box center [98, 284] width 52 height 18
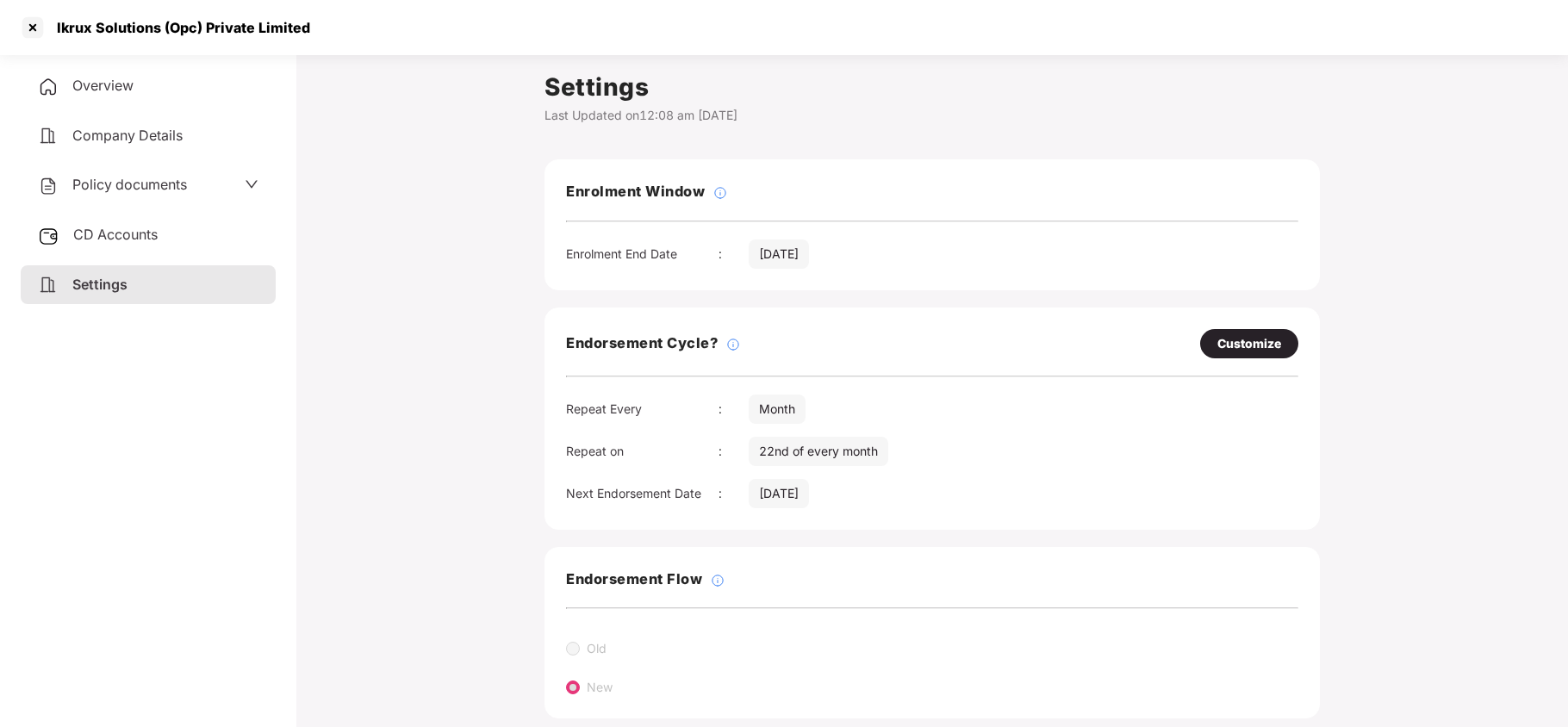
click at [1242, 338] on div "Customize" at bounding box center [1249, 343] width 64 height 19
select select "*****"
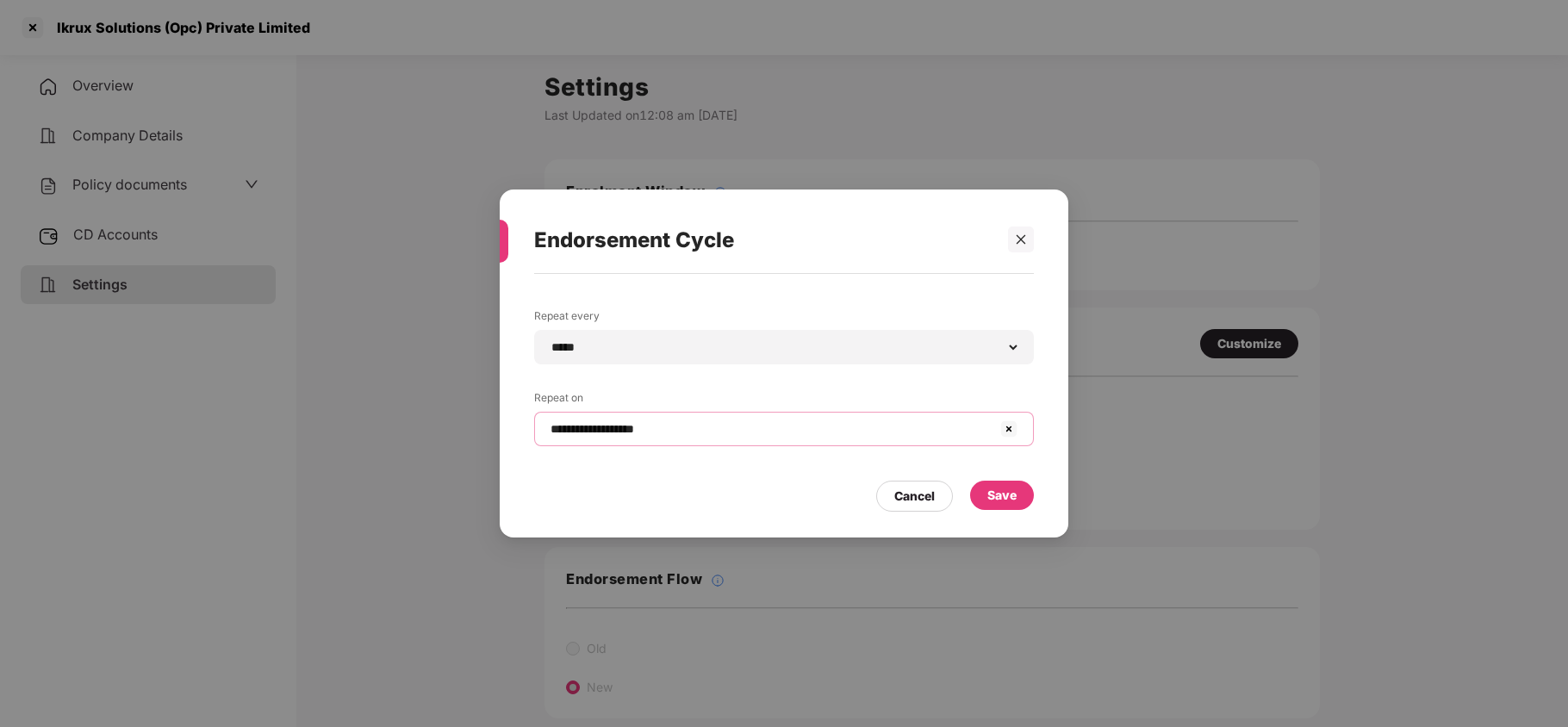
click at [641, 432] on input "**********" at bounding box center [774, 430] width 450 height 18
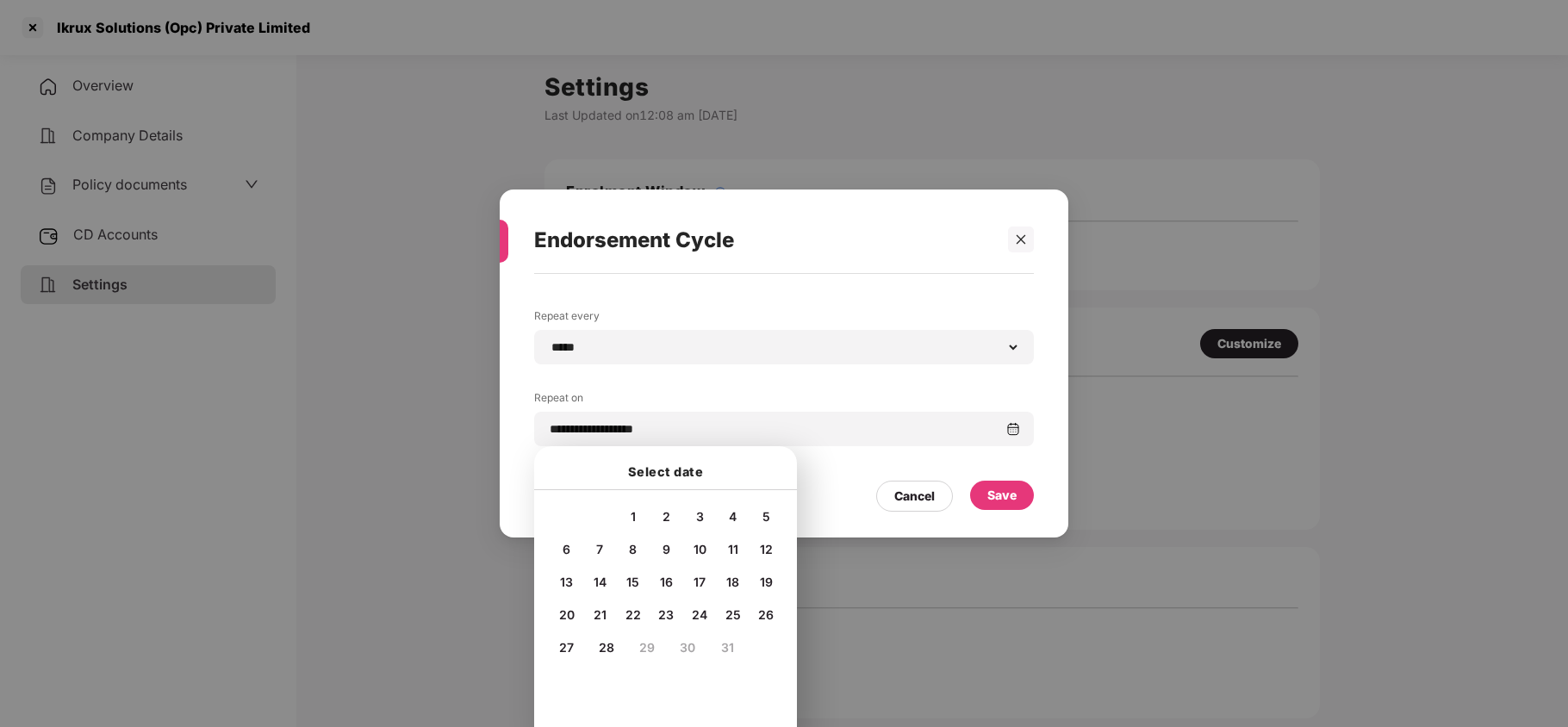
click at [729, 518] on span "4" at bounding box center [732, 517] width 7 height 15
type input "**********"
click at [993, 487] on div "Save" at bounding box center [1003, 495] width 30 height 19
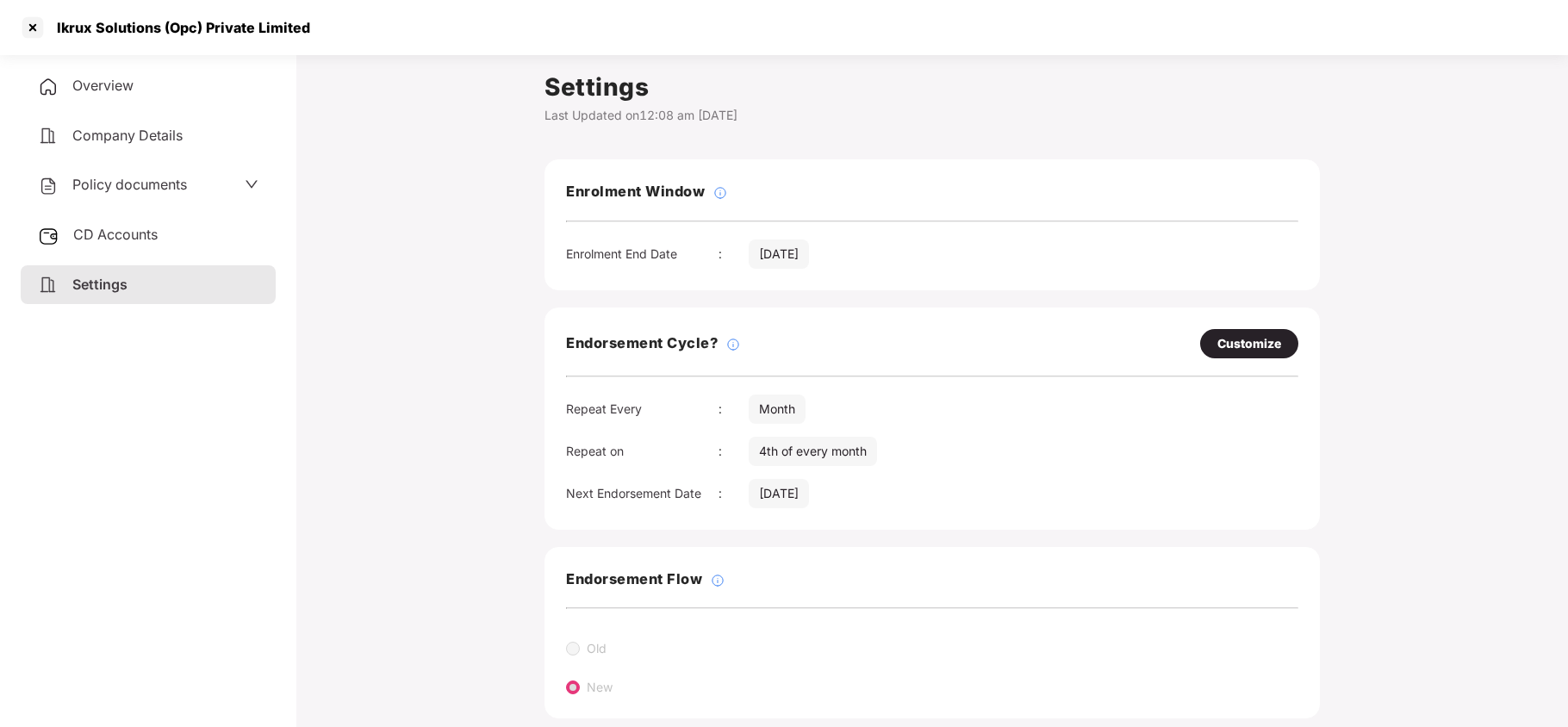
click at [101, 180] on span "Policy documents" at bounding box center [129, 185] width 114 height 18
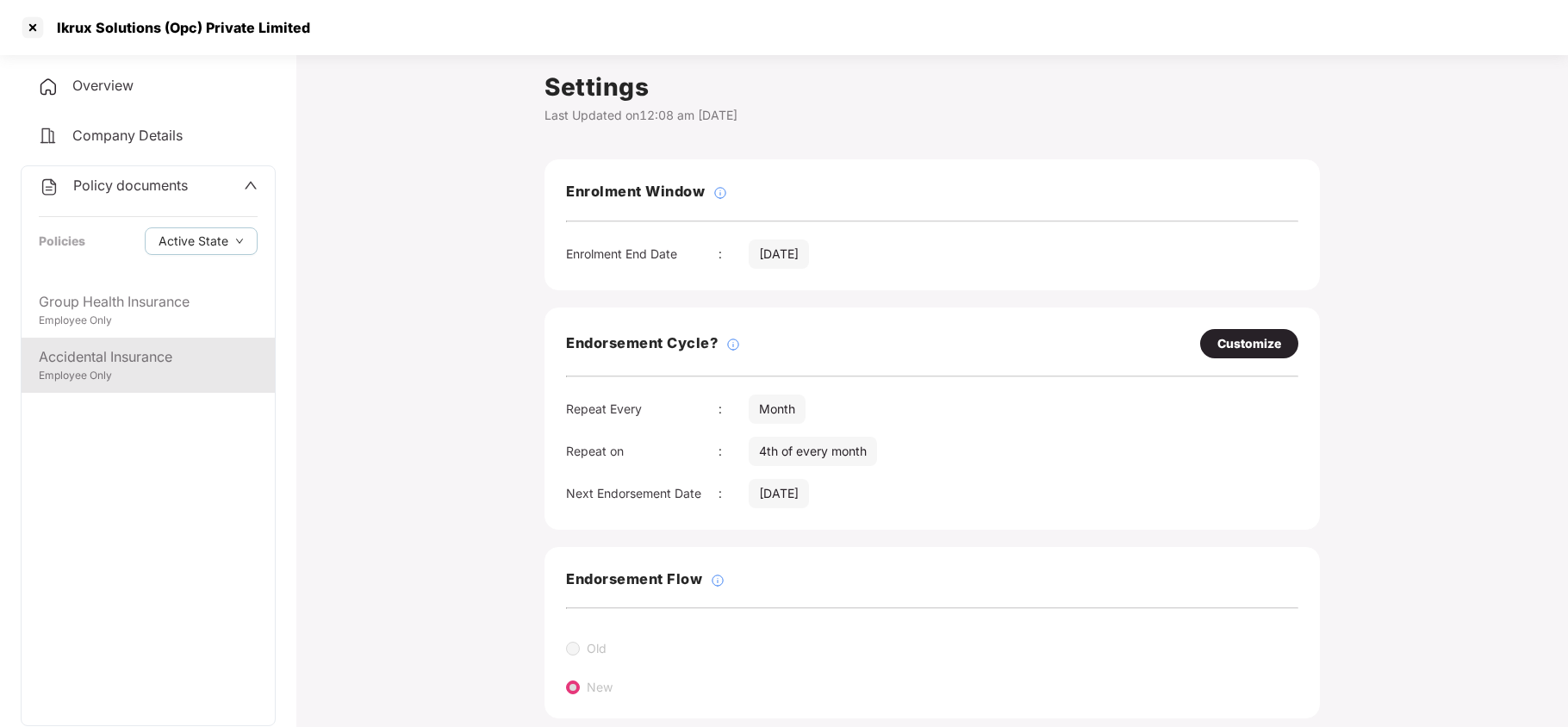
click at [114, 361] on div "Accidental Insurance" at bounding box center [148, 357] width 219 height 21
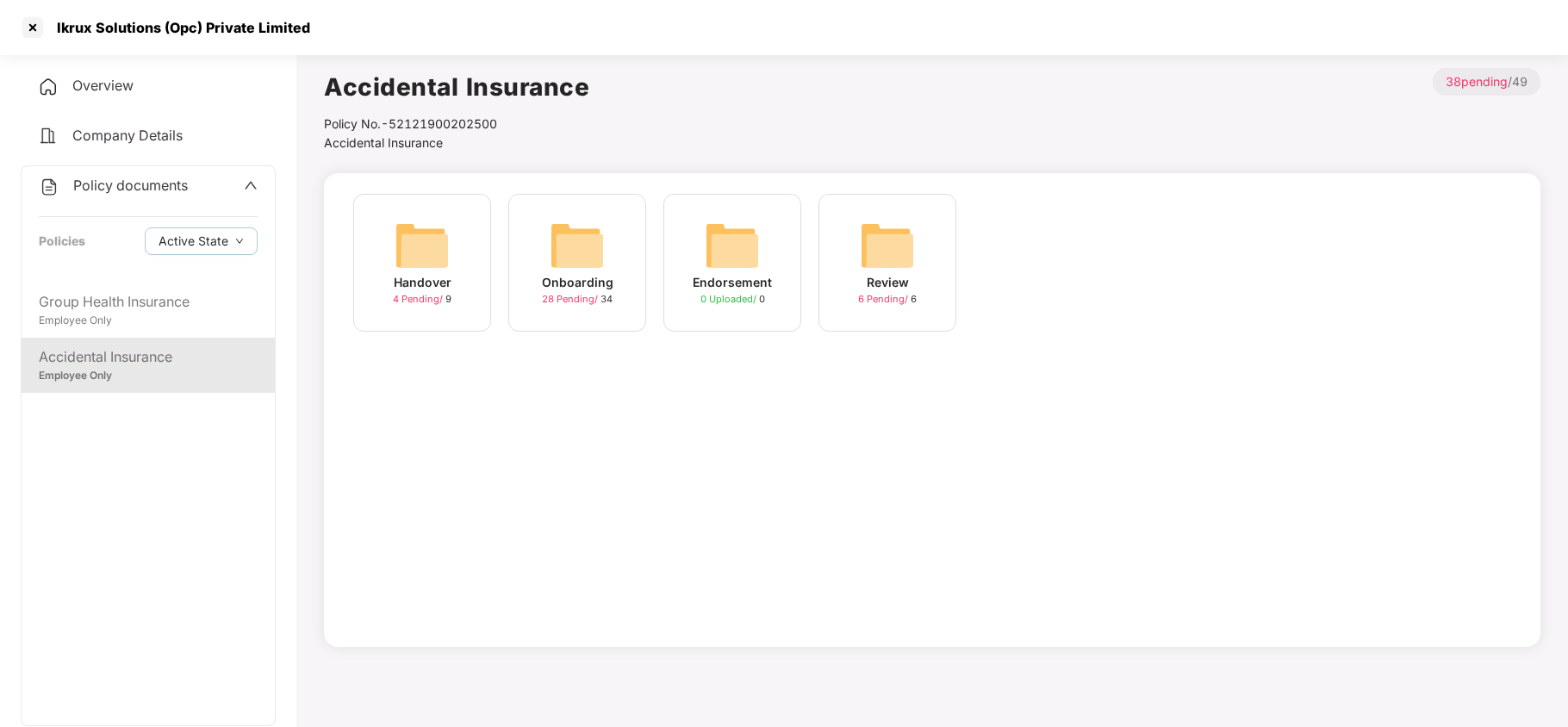
click at [581, 264] on img at bounding box center [577, 245] width 55 height 55
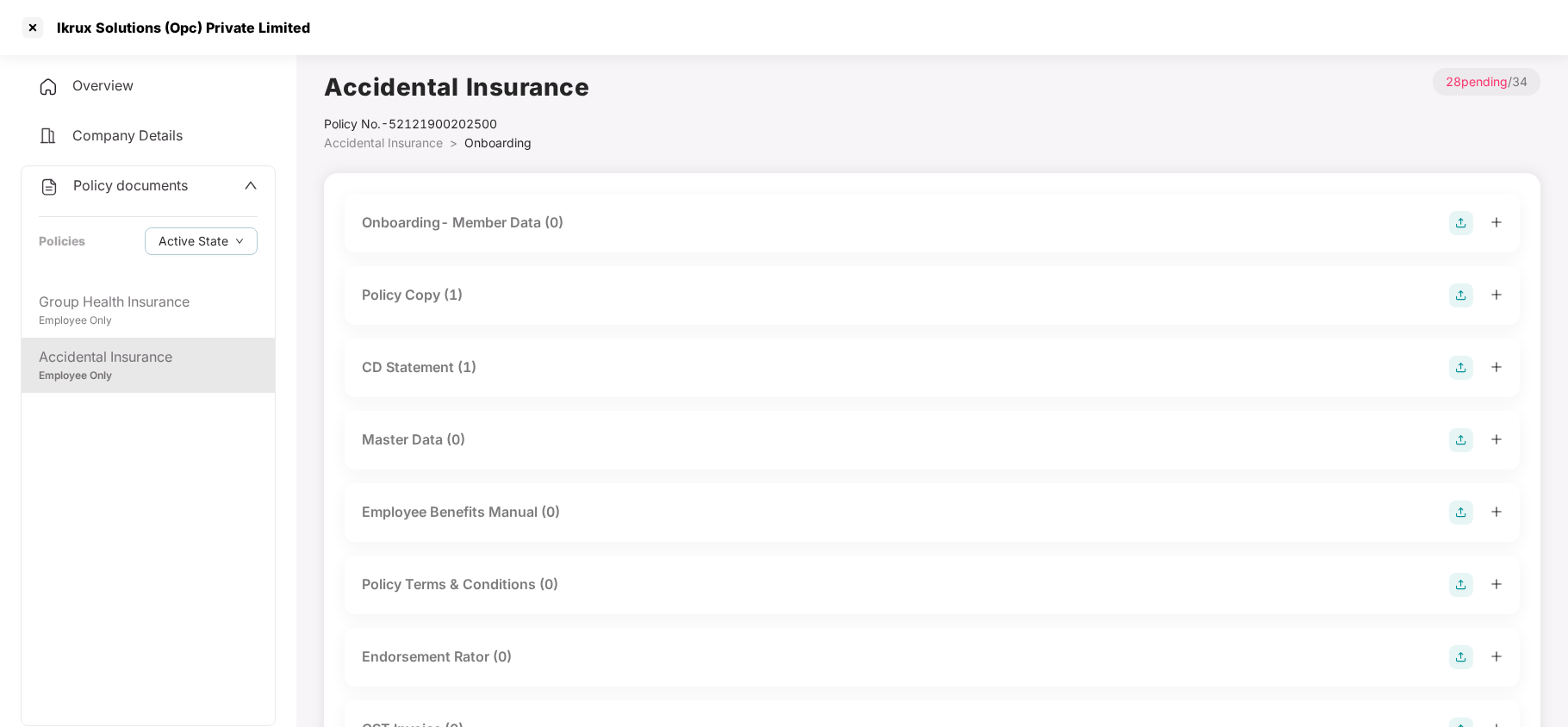
click at [435, 298] on div "Policy Copy (1)" at bounding box center [411, 294] width 101 height 21
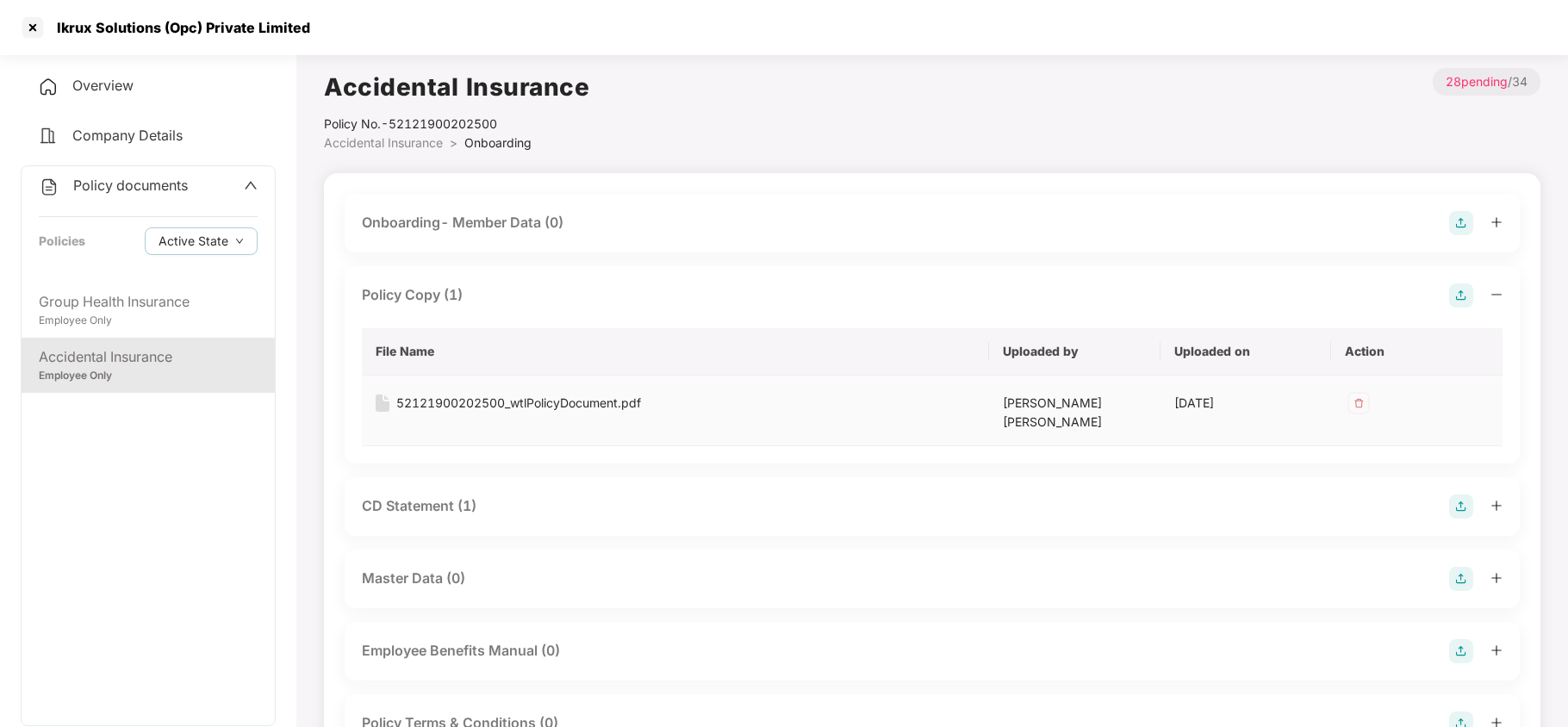
click at [481, 400] on div "52121900202500_wtlPolicyDocument.pdf" at bounding box center [518, 403] width 244 height 19
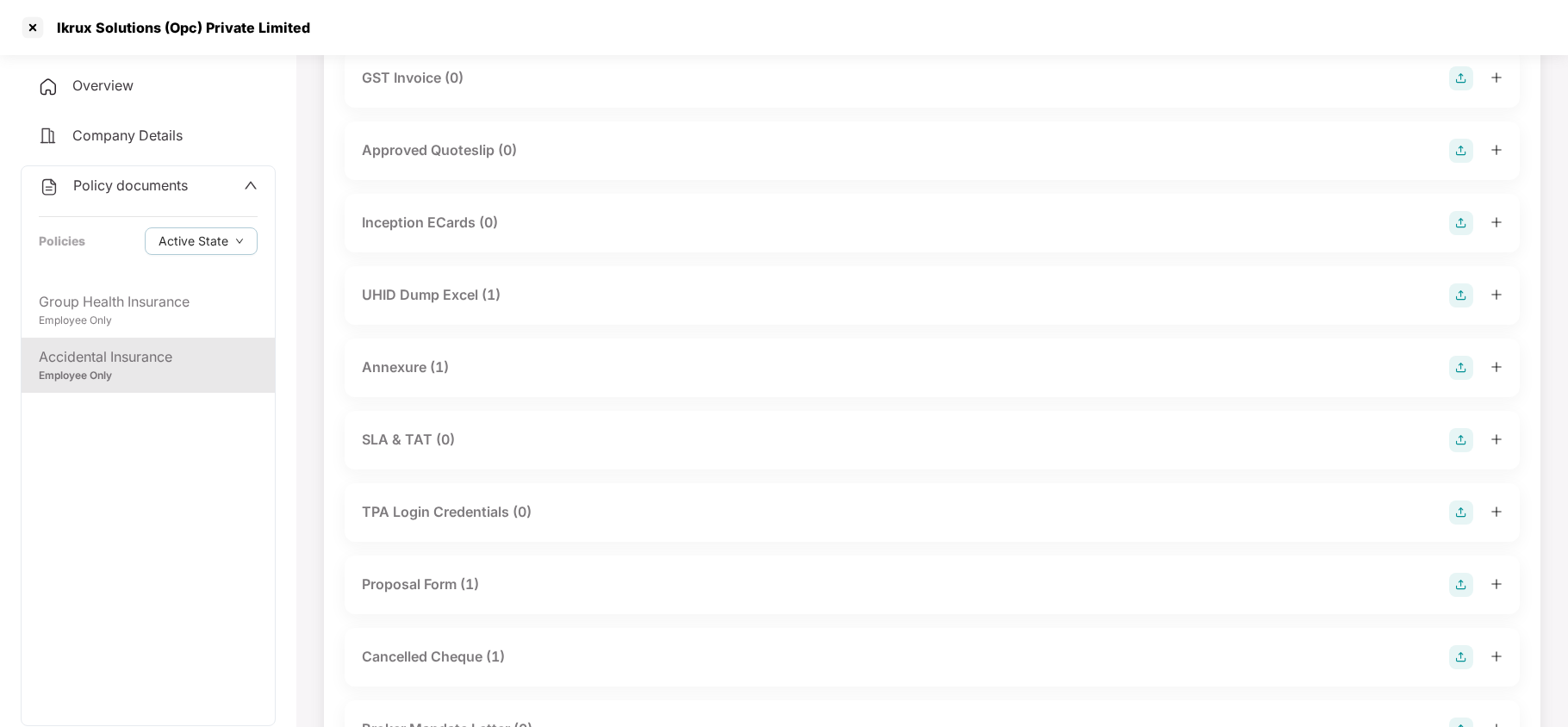
scroll to position [804, 0]
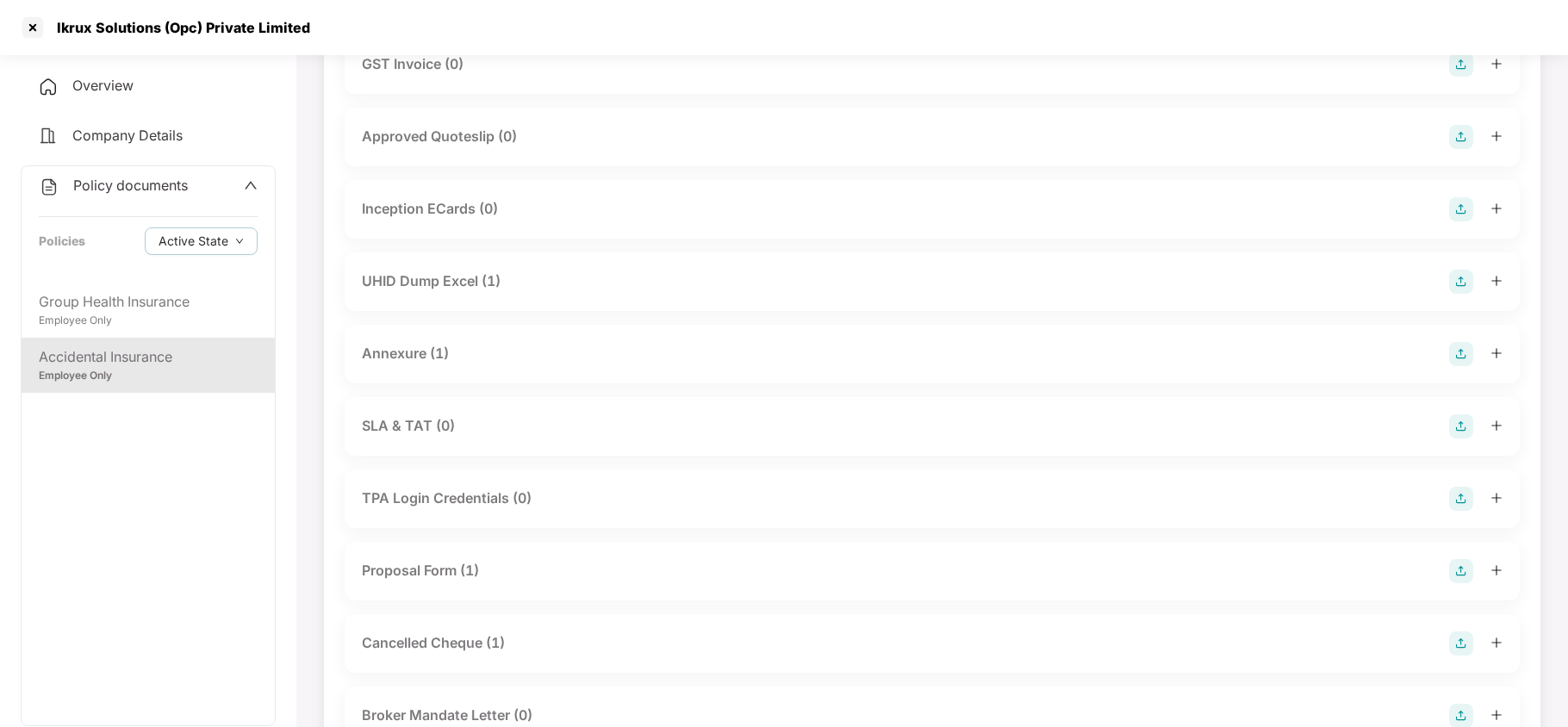
click at [409, 343] on div "Annexure (1)" at bounding box center [405, 353] width 87 height 21
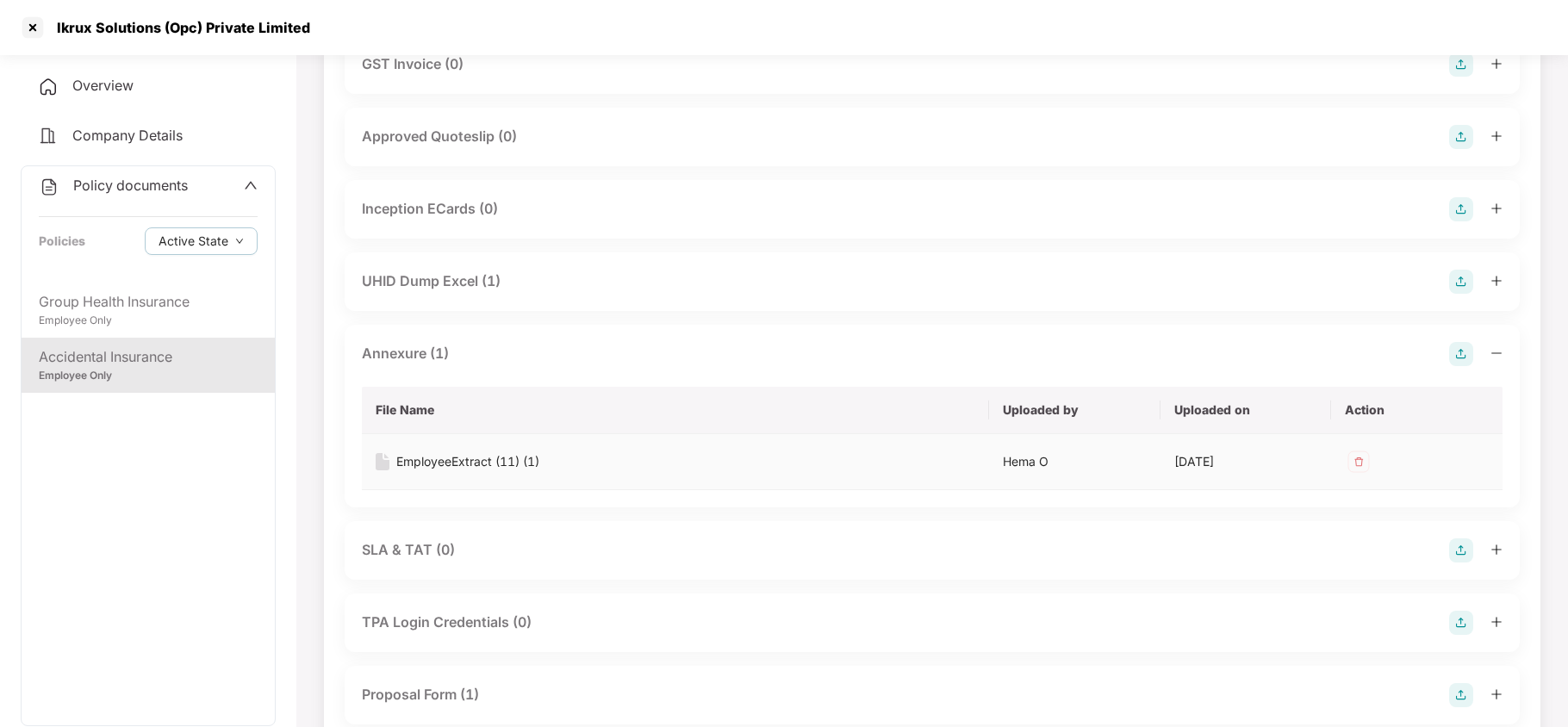
click at [452, 453] on div "EmployeeExtract (11) (1)" at bounding box center [468, 461] width 143 height 19
click at [141, 308] on div "Group Health Insurance" at bounding box center [148, 302] width 219 height 21
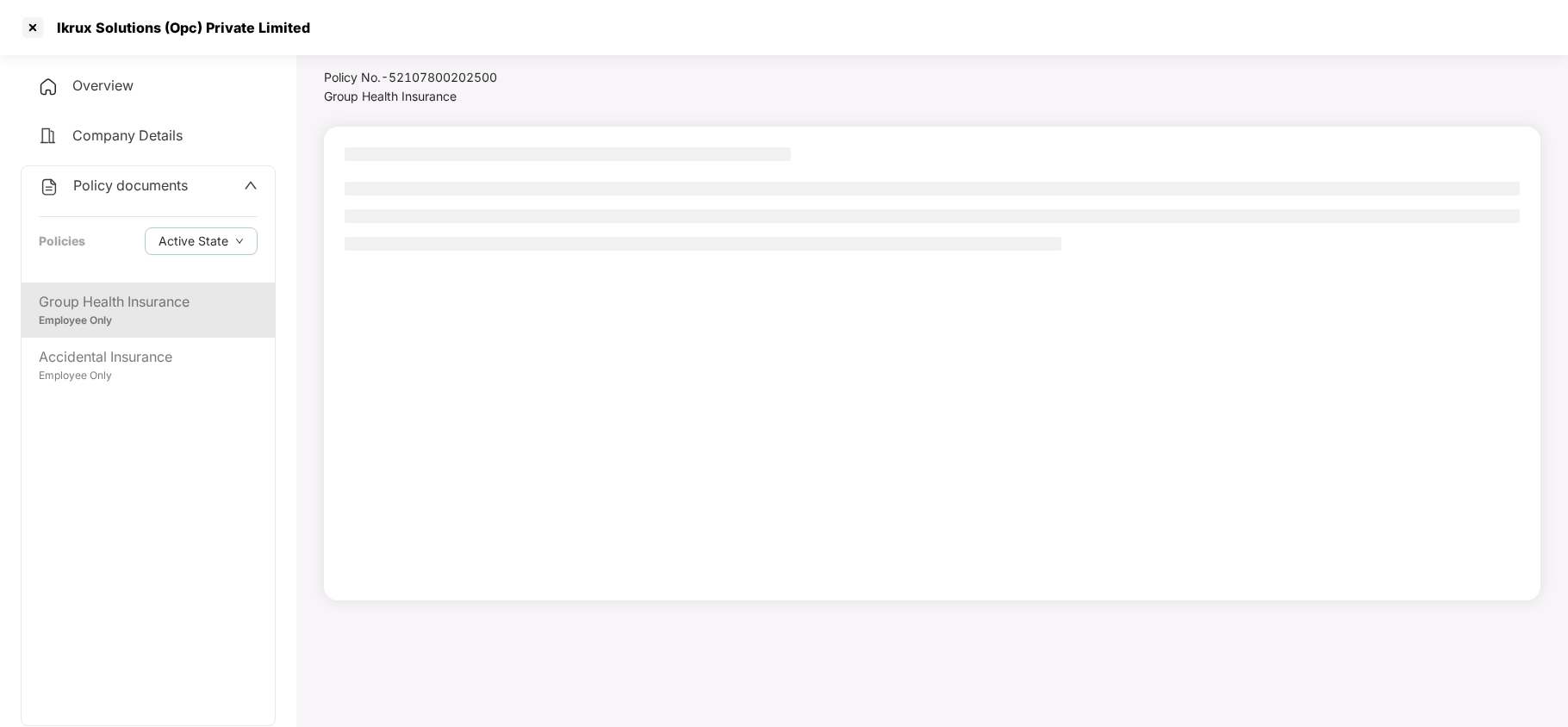
scroll to position [0, 0]
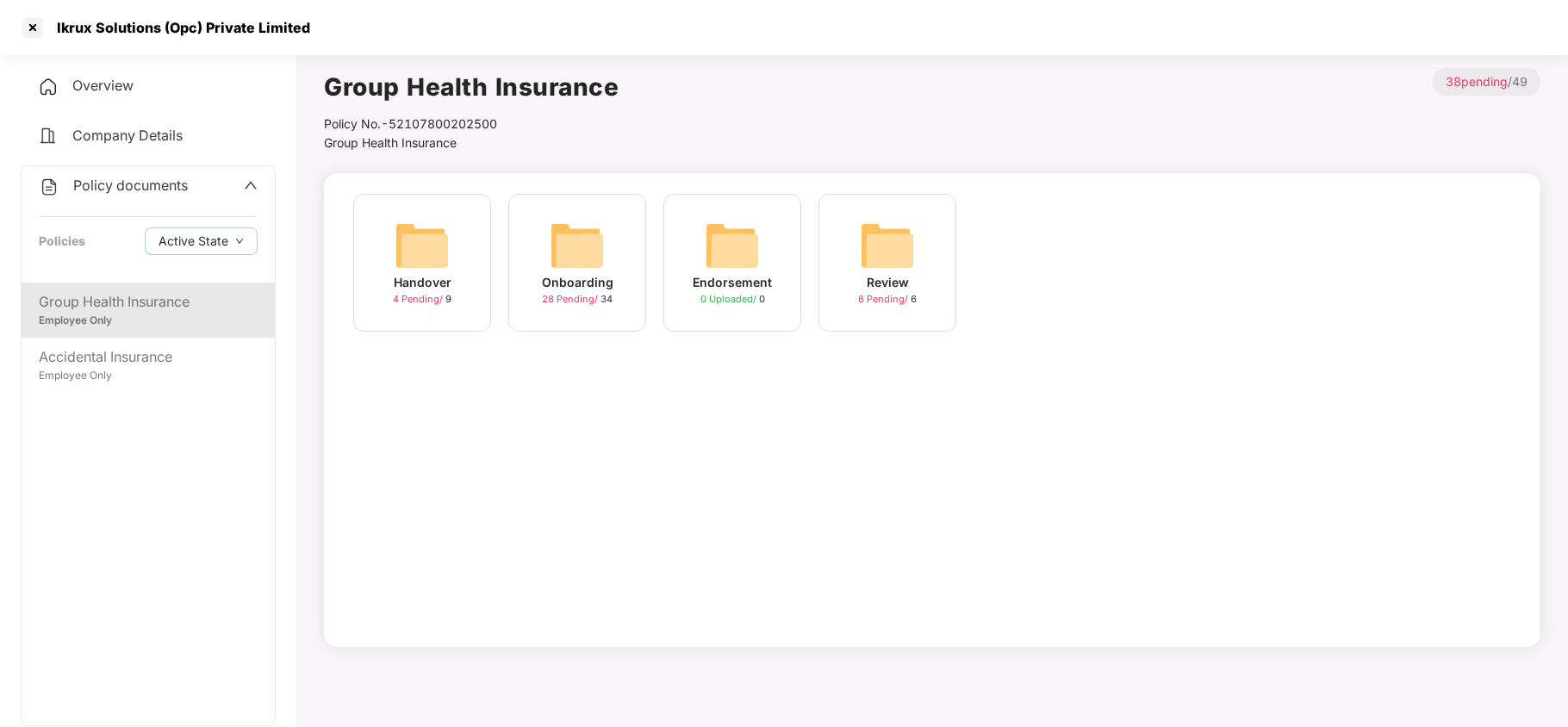
click at [569, 268] on img at bounding box center [577, 245] width 55 height 55
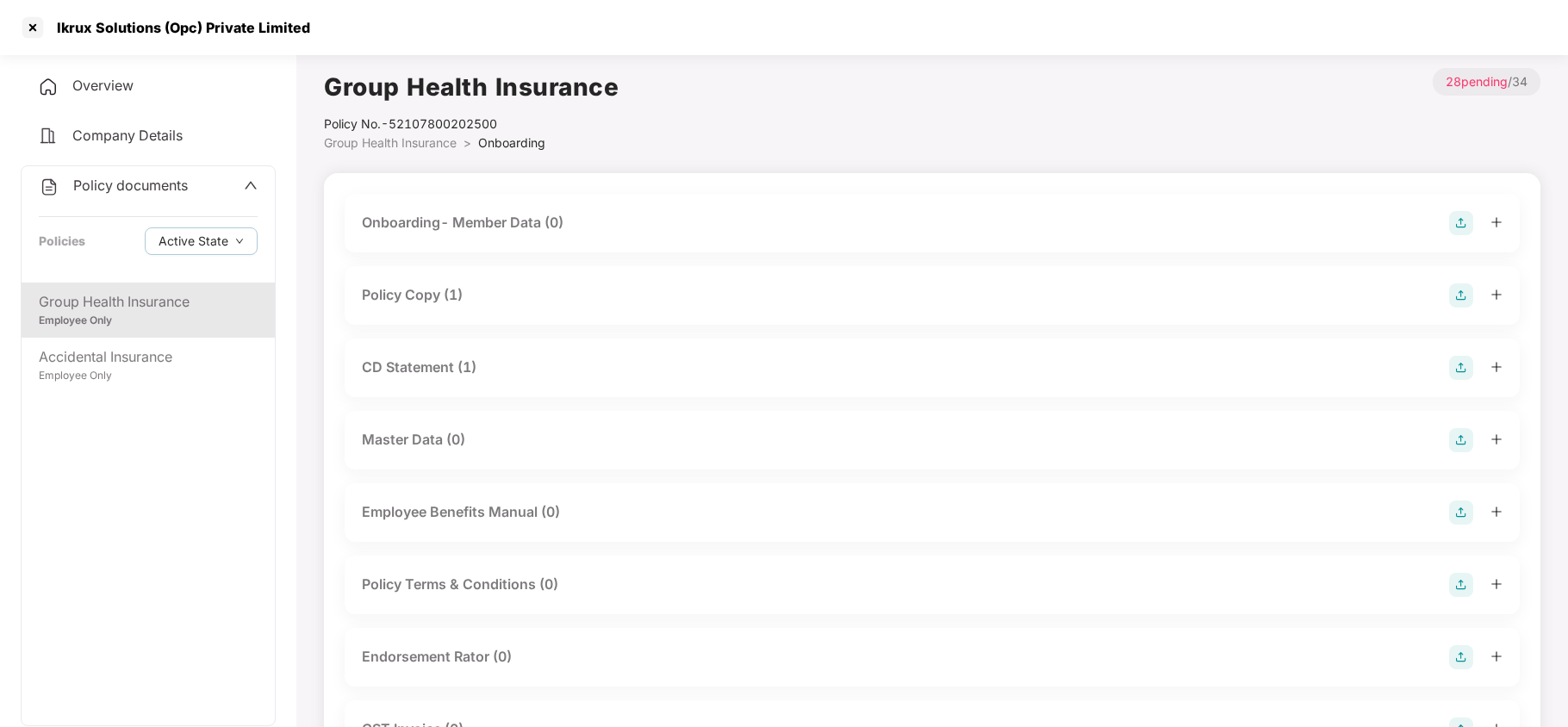
click at [455, 295] on div "Policy Copy (1)" at bounding box center [411, 294] width 101 height 21
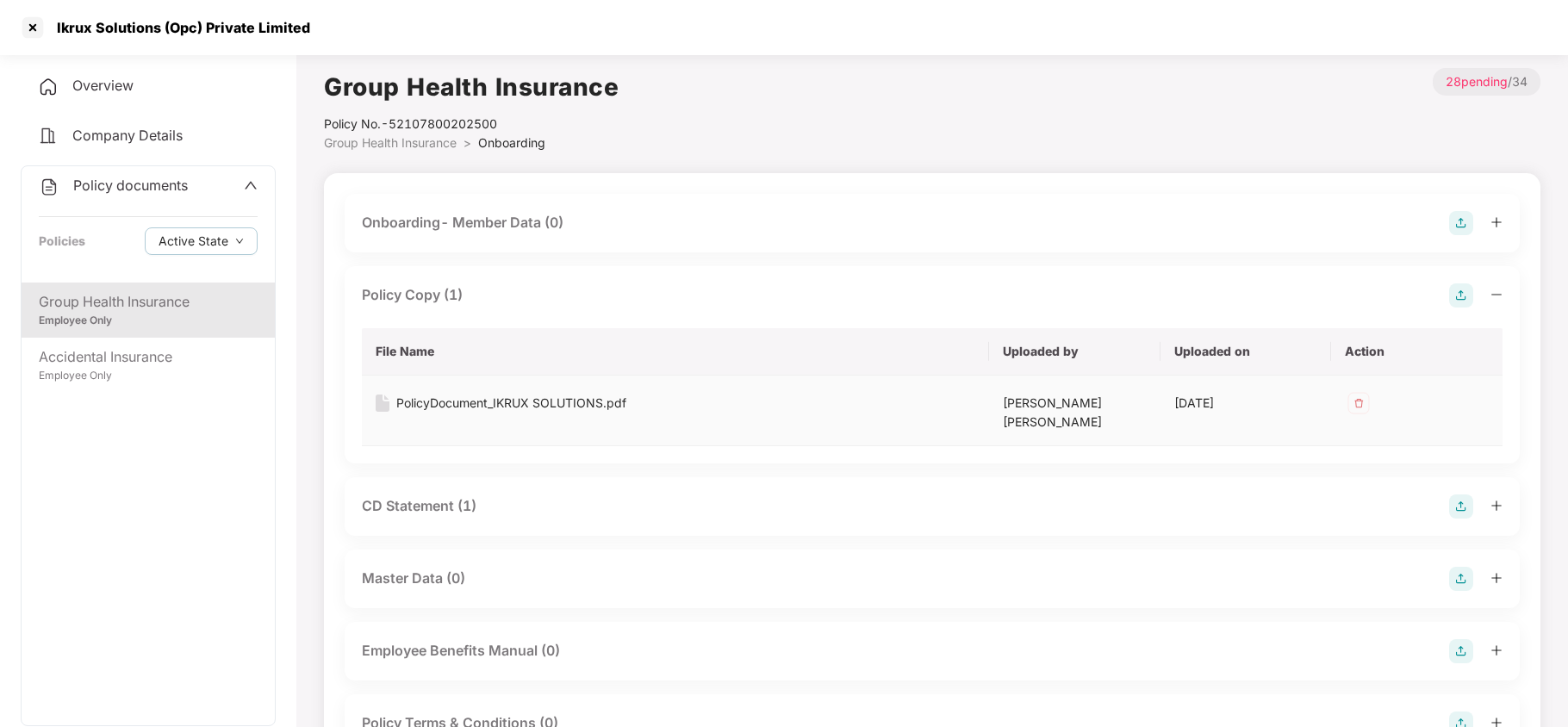
click at [500, 400] on div "PolicyDocument_IKRUX SOLUTIONS.pdf" at bounding box center [511, 403] width 230 height 19
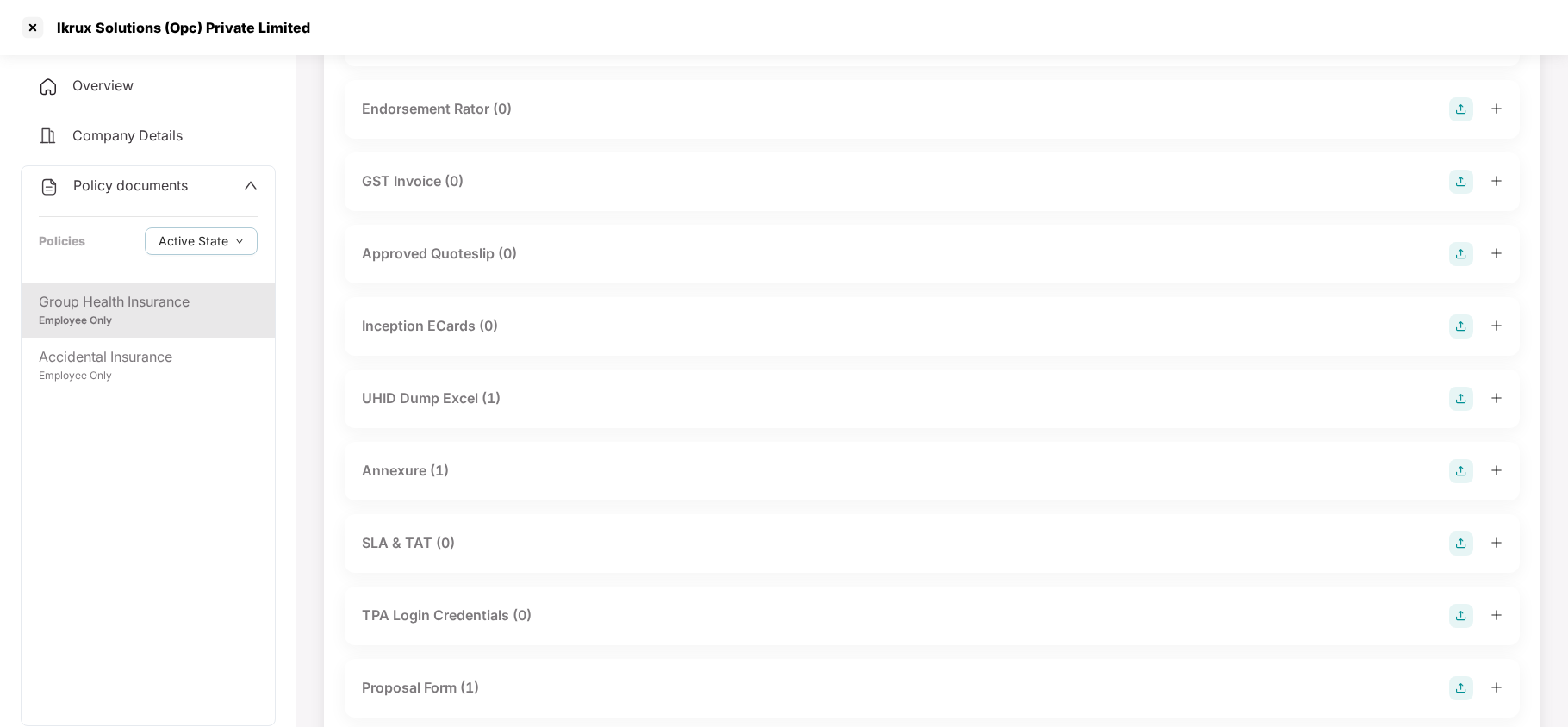
scroll to position [689, 0]
click at [424, 458] on div "Annexure (1)" at bounding box center [405, 468] width 87 height 21
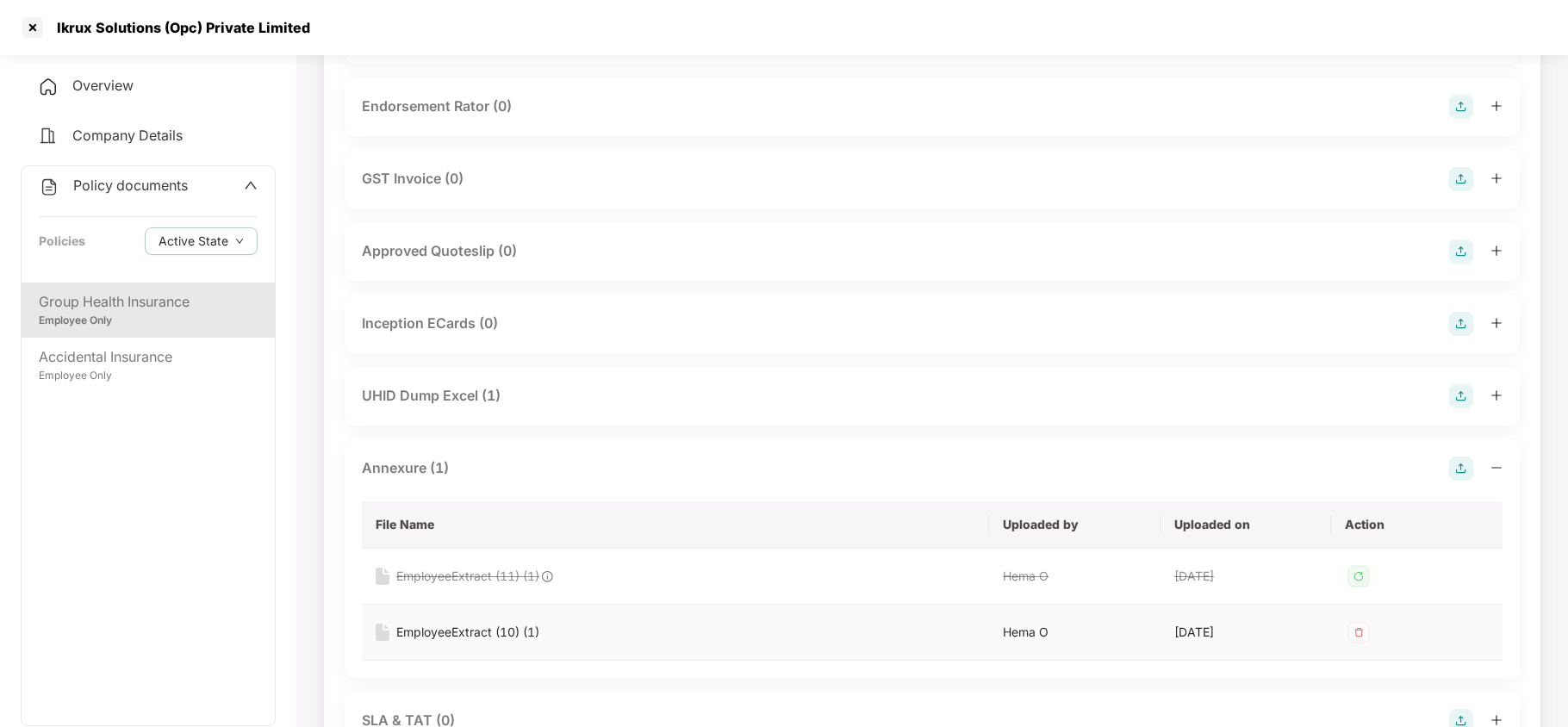
click at [463, 623] on div "EmployeeExtract (10) (1)" at bounding box center [468, 632] width 143 height 19
click at [20, 32] on div at bounding box center [33, 28] width 28 height 28
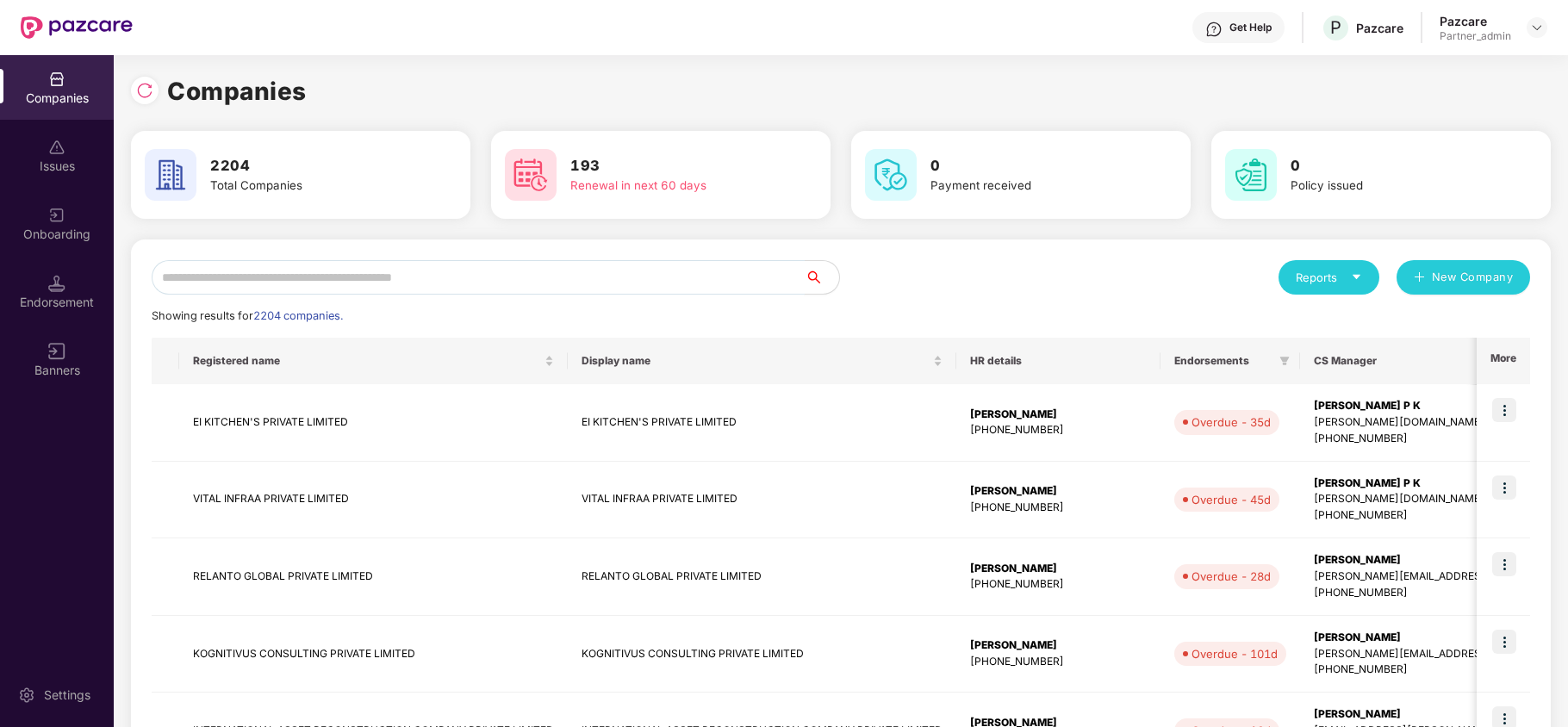
click at [268, 280] on input "text" at bounding box center [478, 277] width 653 height 34
paste input "**********"
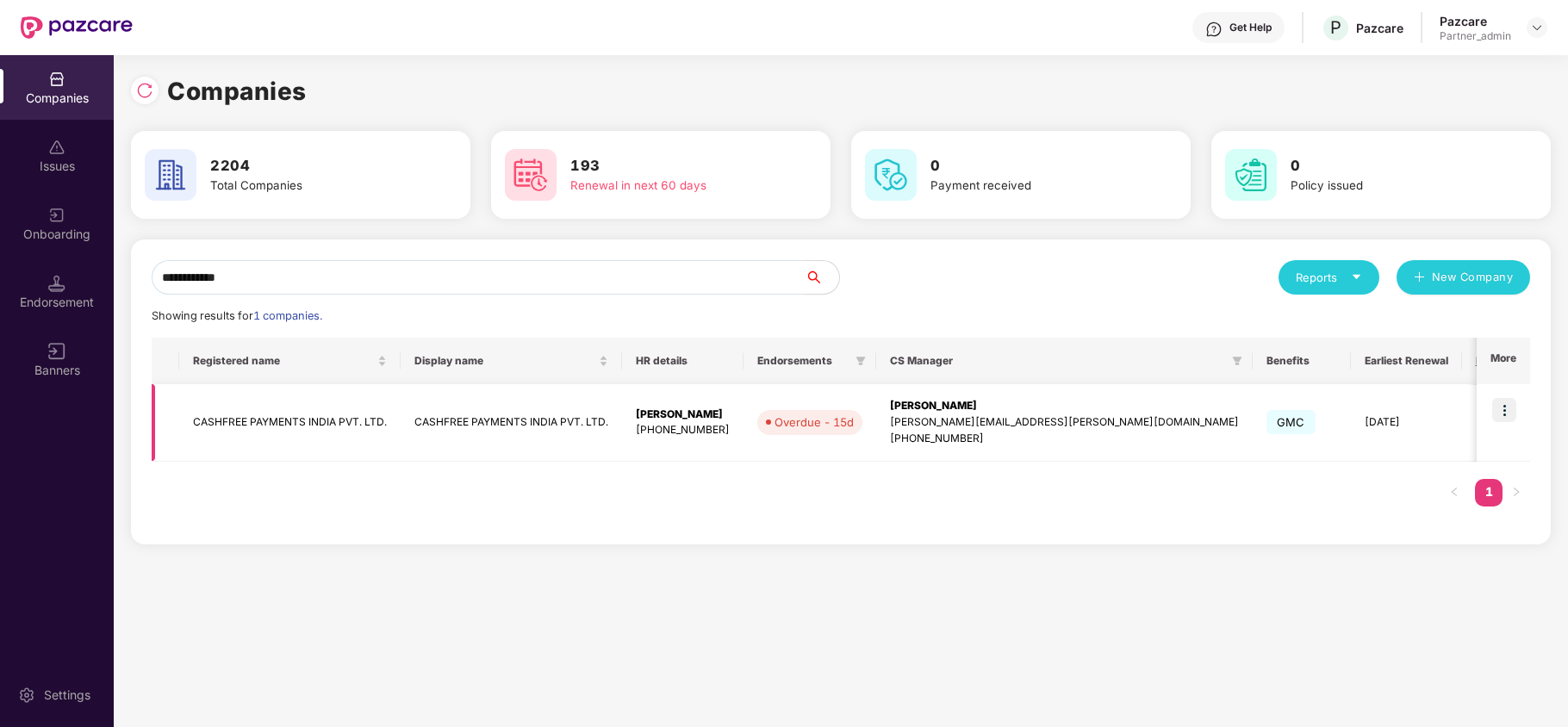
type input "**********"
click at [268, 417] on td "CASHFREE PAYMENTS INDIA PVT. LTD." at bounding box center [290, 423] width 221 height 77
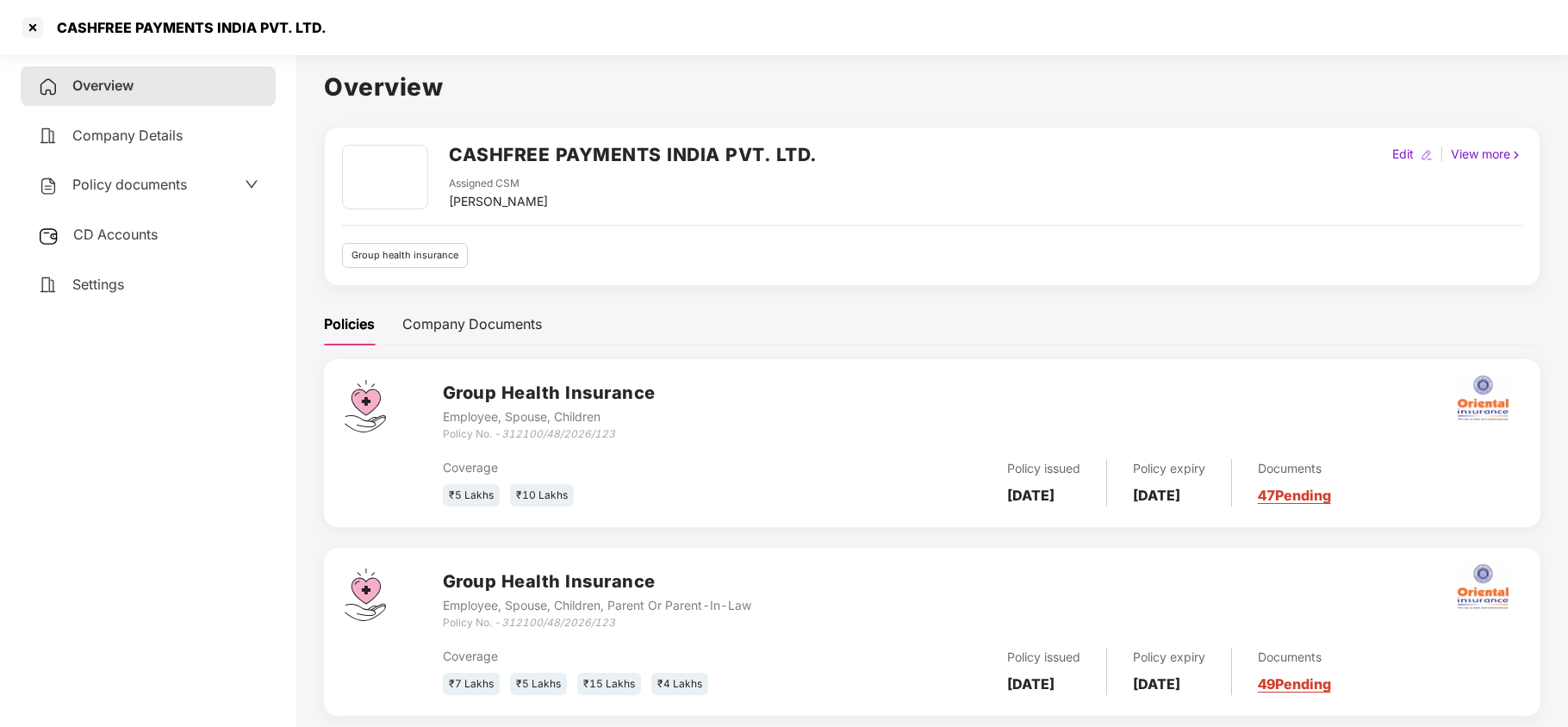
click at [139, 190] on span "Policy documents" at bounding box center [129, 185] width 114 height 18
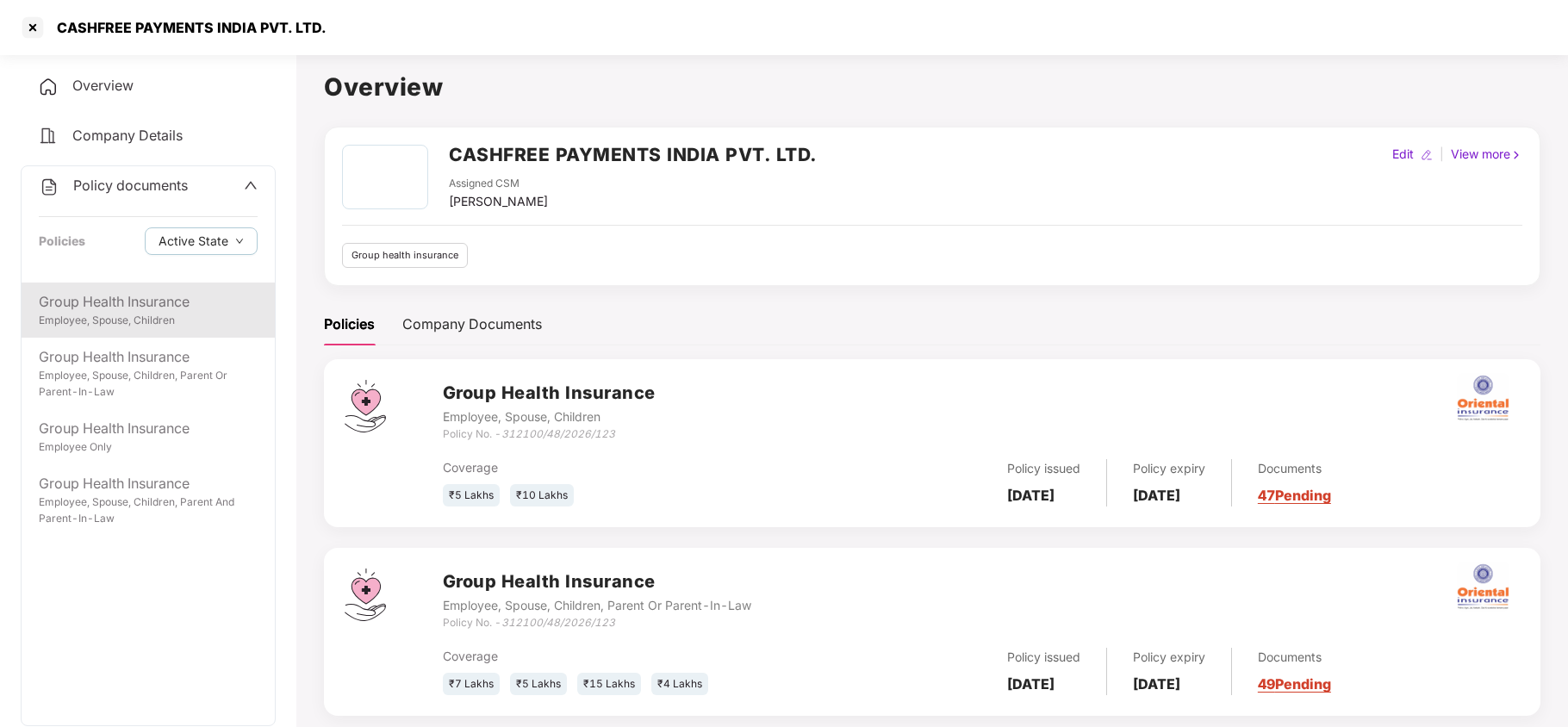
click at [125, 282] on div "Group Health Insurance Employee, Spouse, Children" at bounding box center [148, 310] width 254 height 55
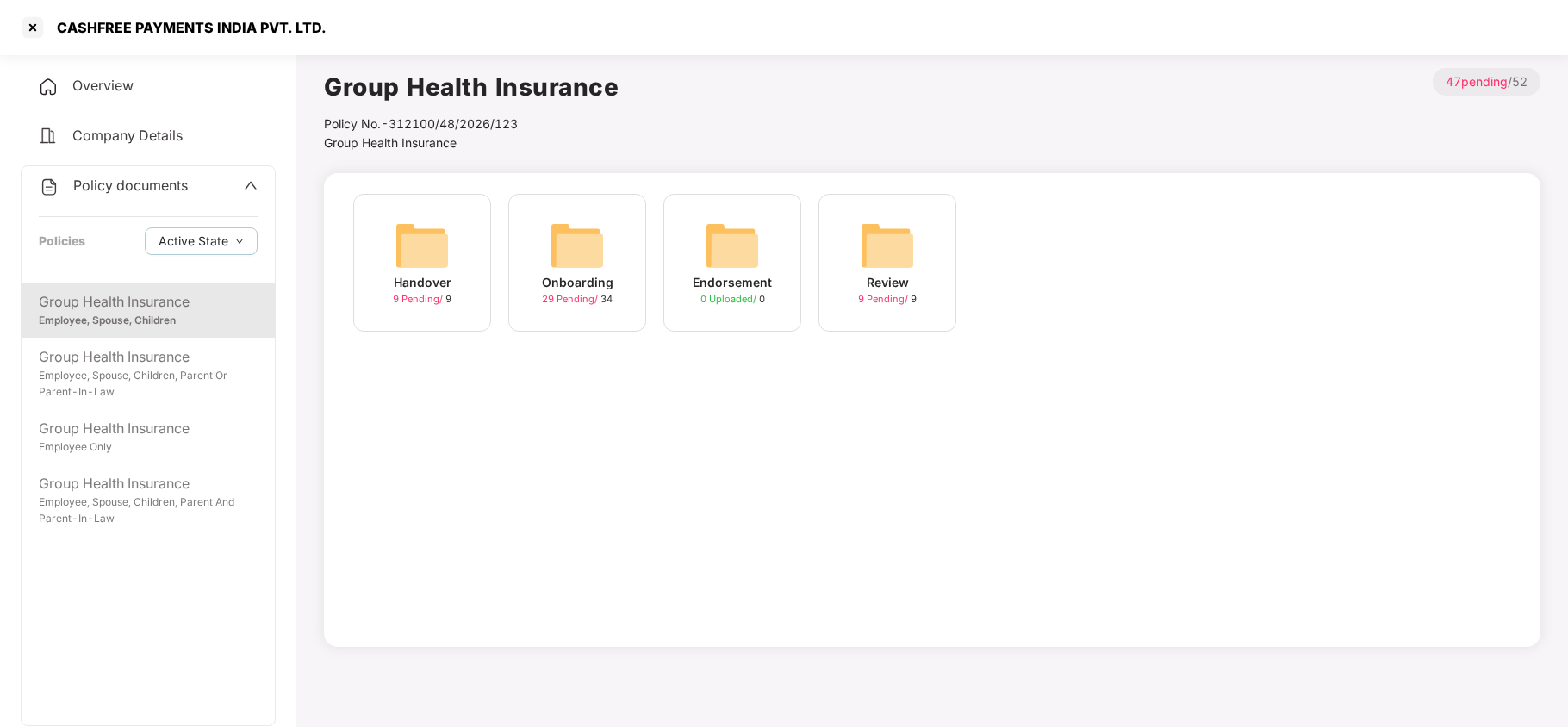
click at [583, 243] on img at bounding box center [577, 245] width 55 height 55
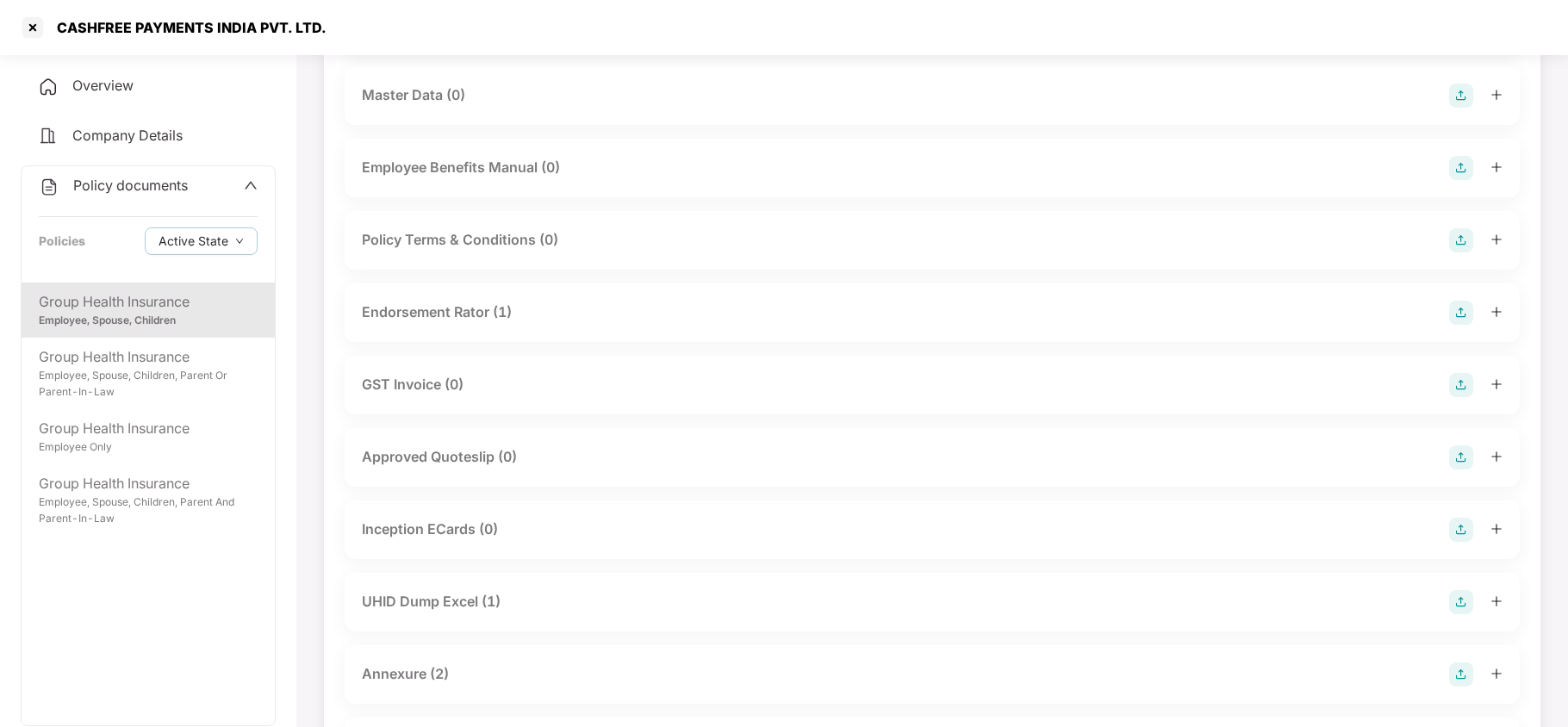
scroll to position [459, 0]
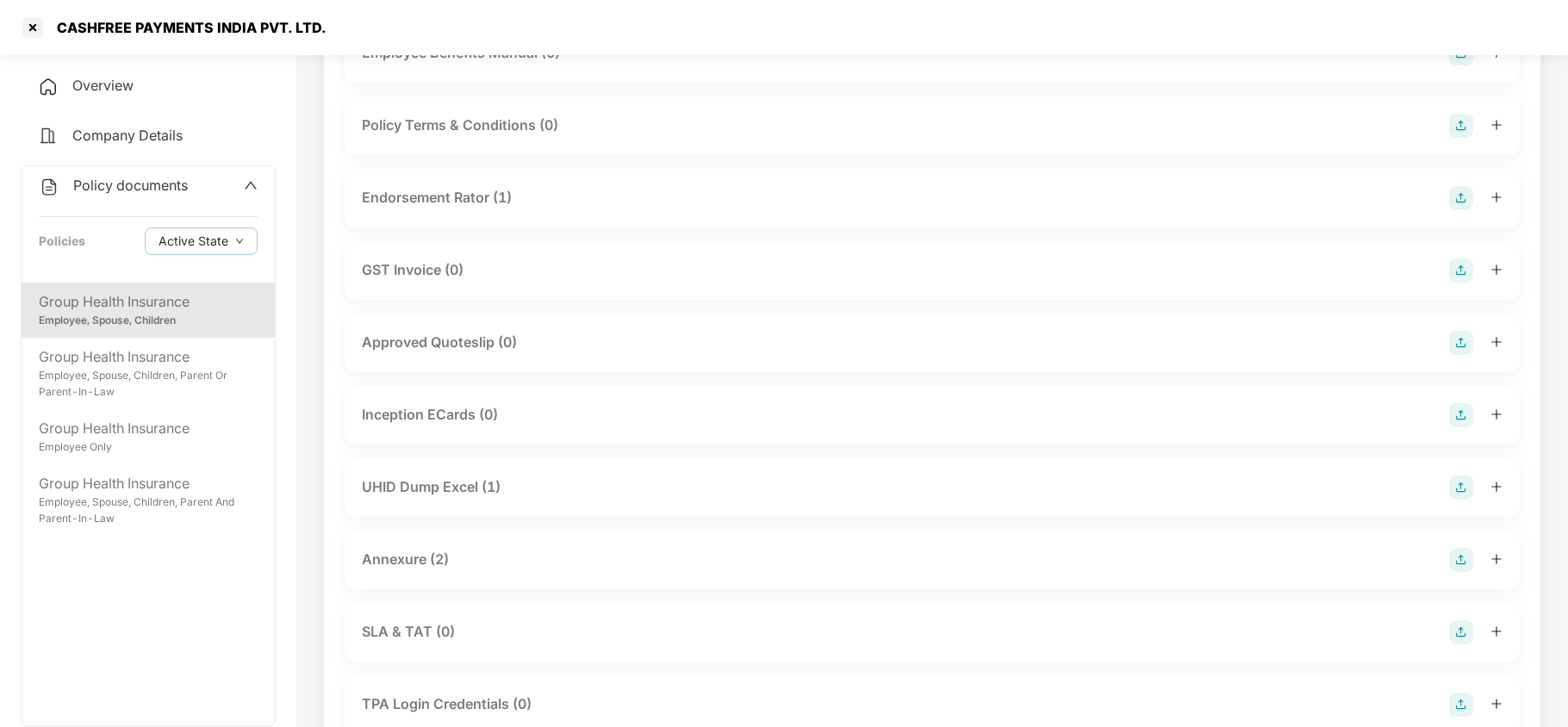
click at [429, 555] on div "Annexure (2)" at bounding box center [405, 559] width 87 height 21
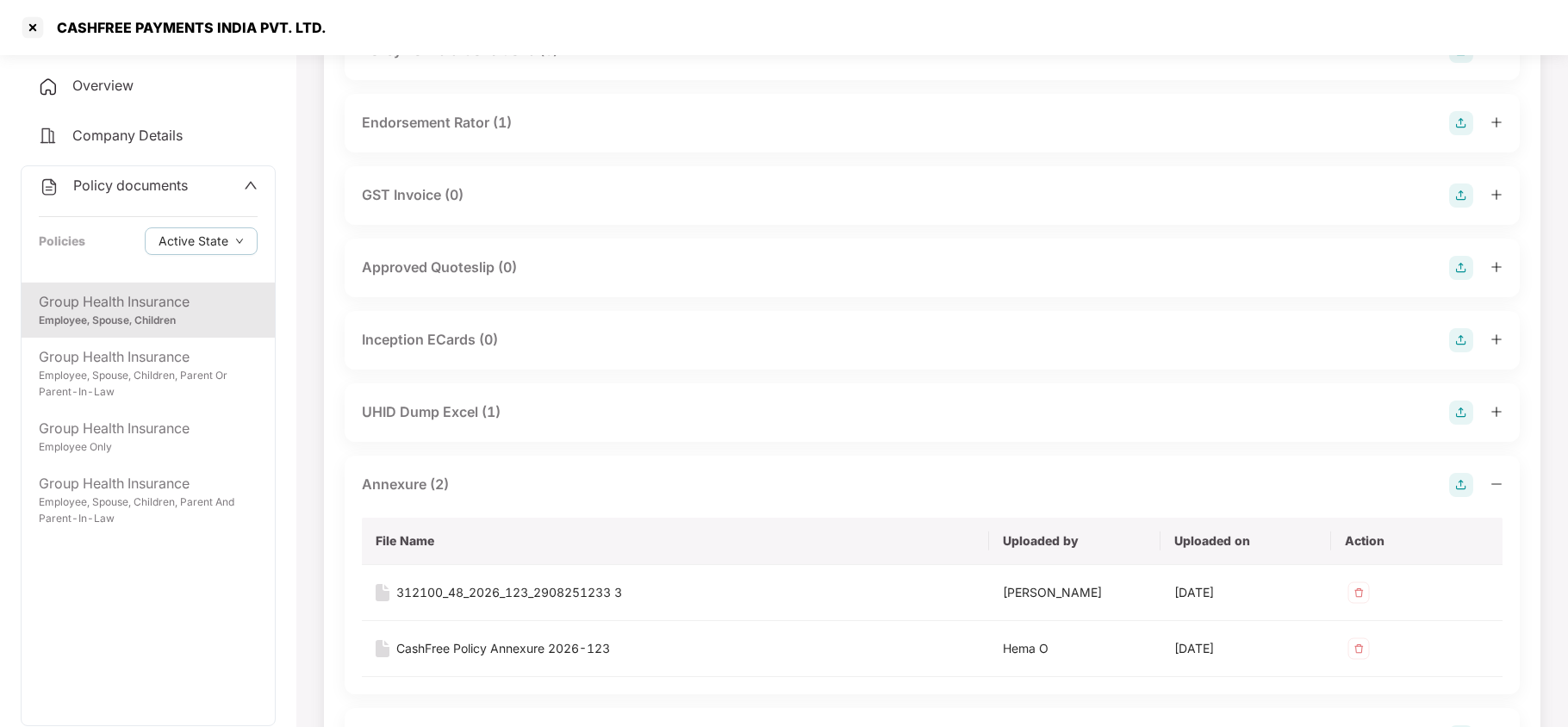
scroll to position [574, 0]
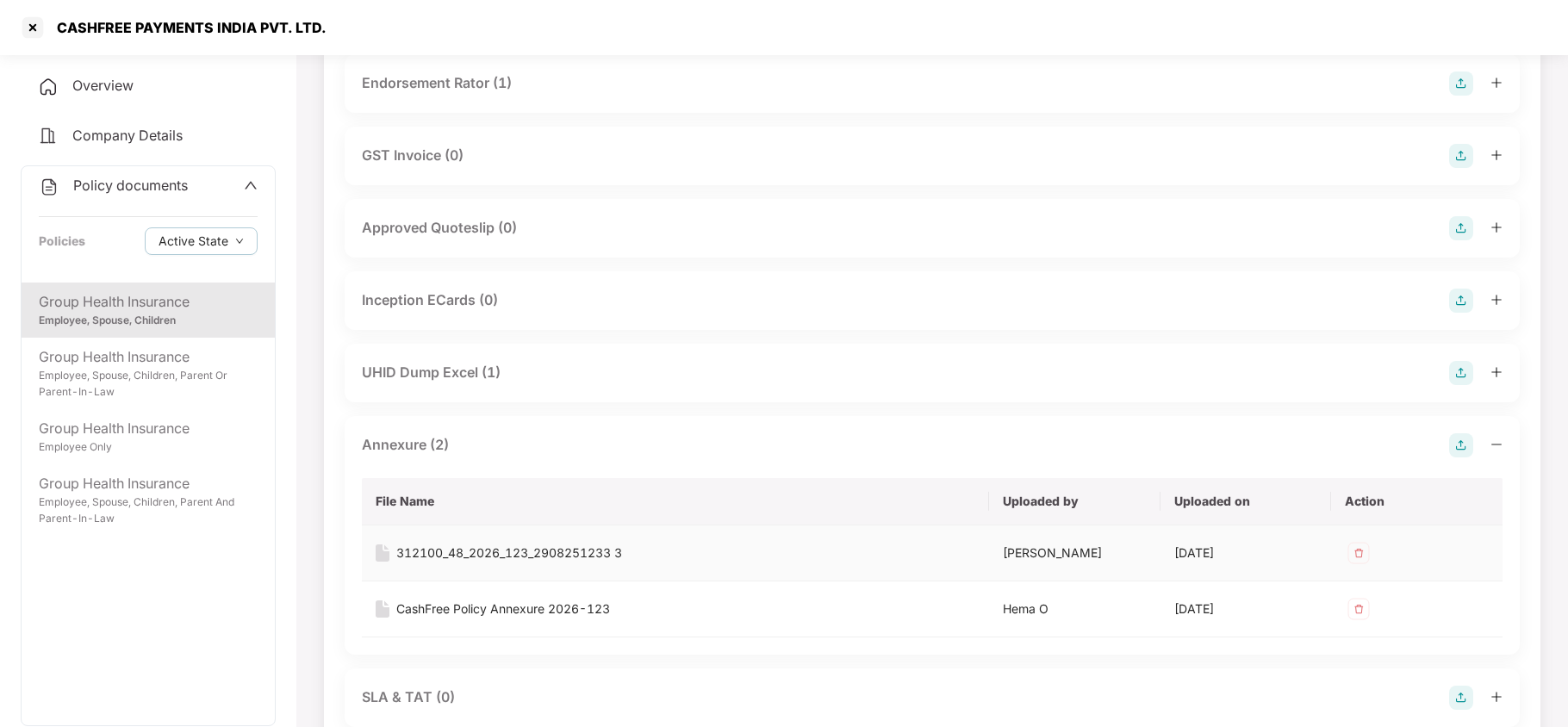
click at [552, 550] on div "312100_48_2026_123_2908251233 3" at bounding box center [509, 553] width 226 height 19
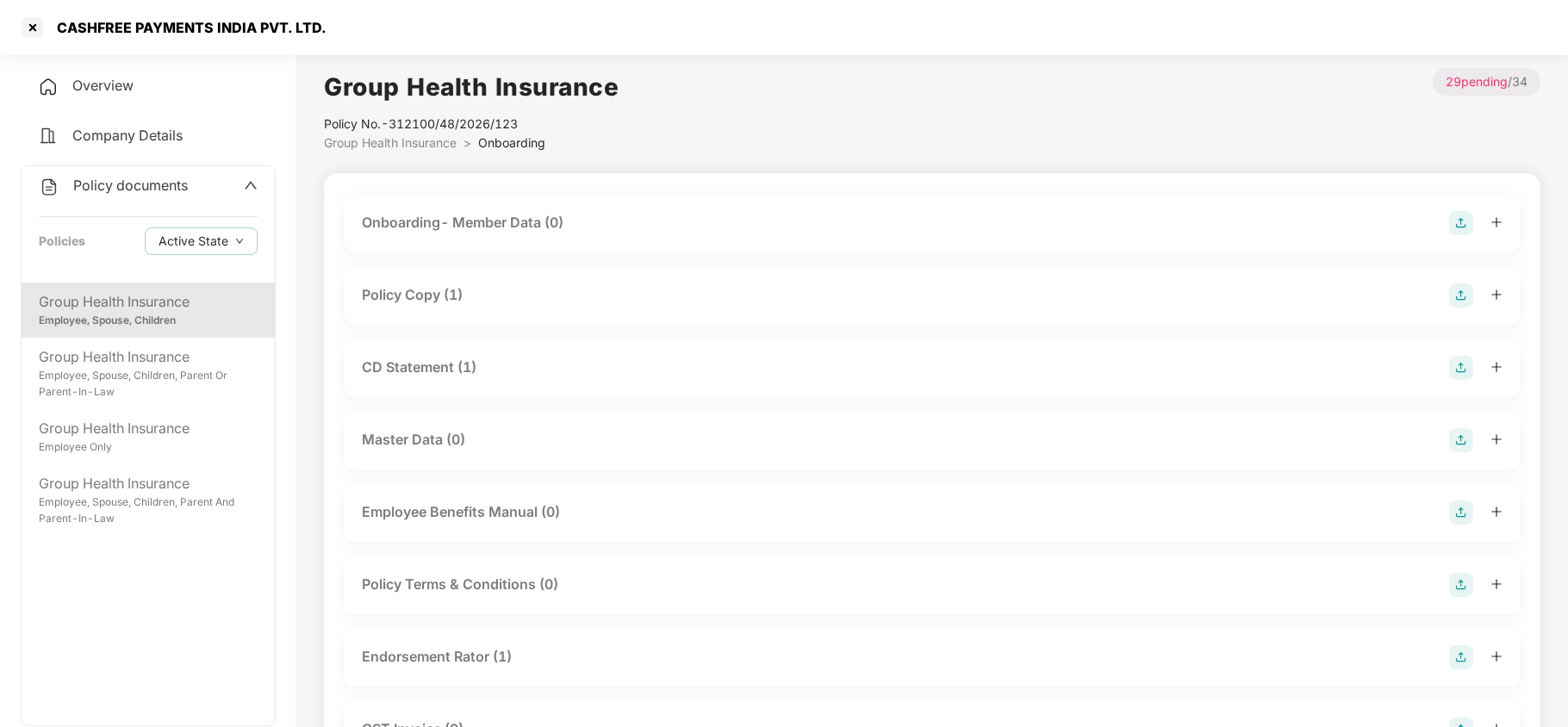
click at [448, 300] on div "Policy Copy (1)" at bounding box center [411, 294] width 101 height 21
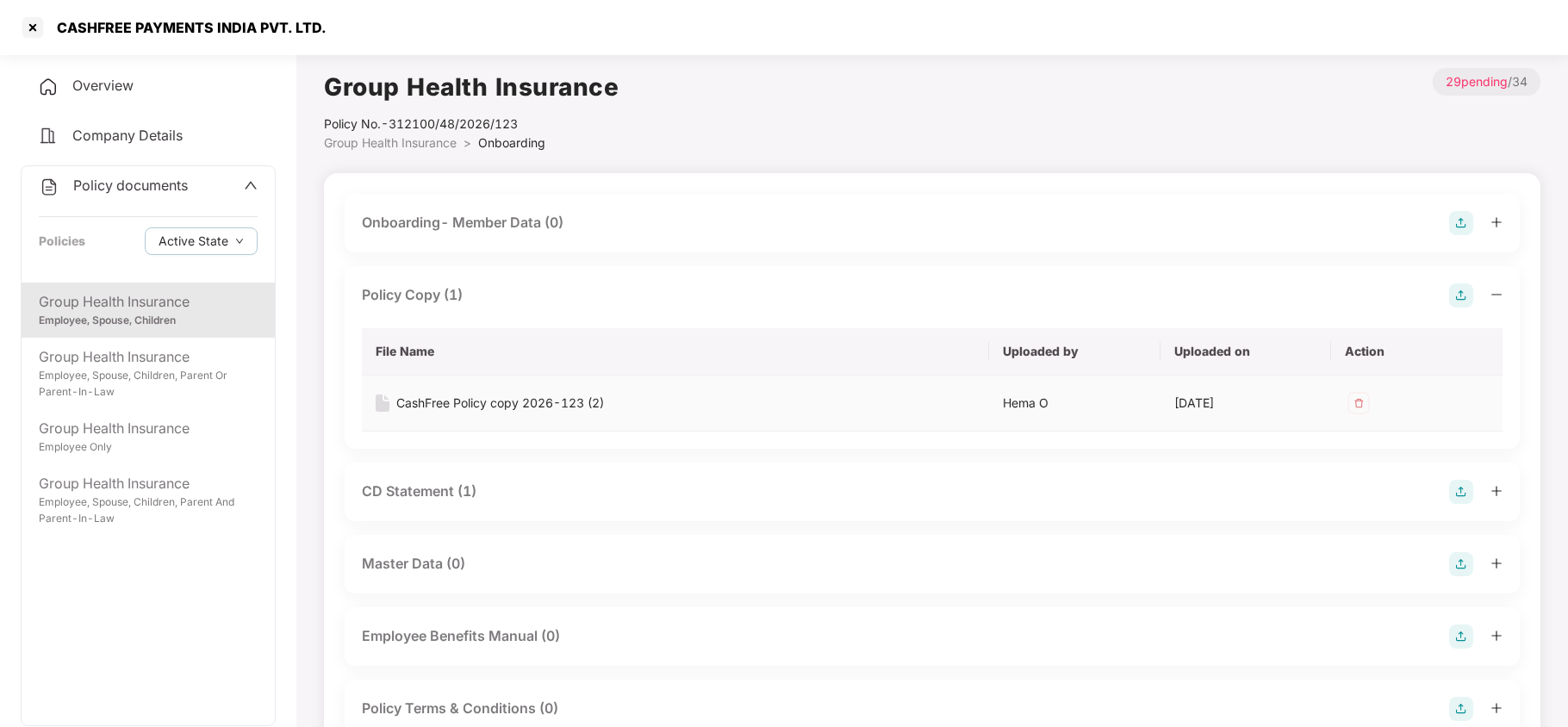
click at [472, 405] on div "CashFree Policy copy 2026-123 (2)" at bounding box center [500, 403] width 208 height 19
click at [28, 29] on div at bounding box center [33, 28] width 28 height 28
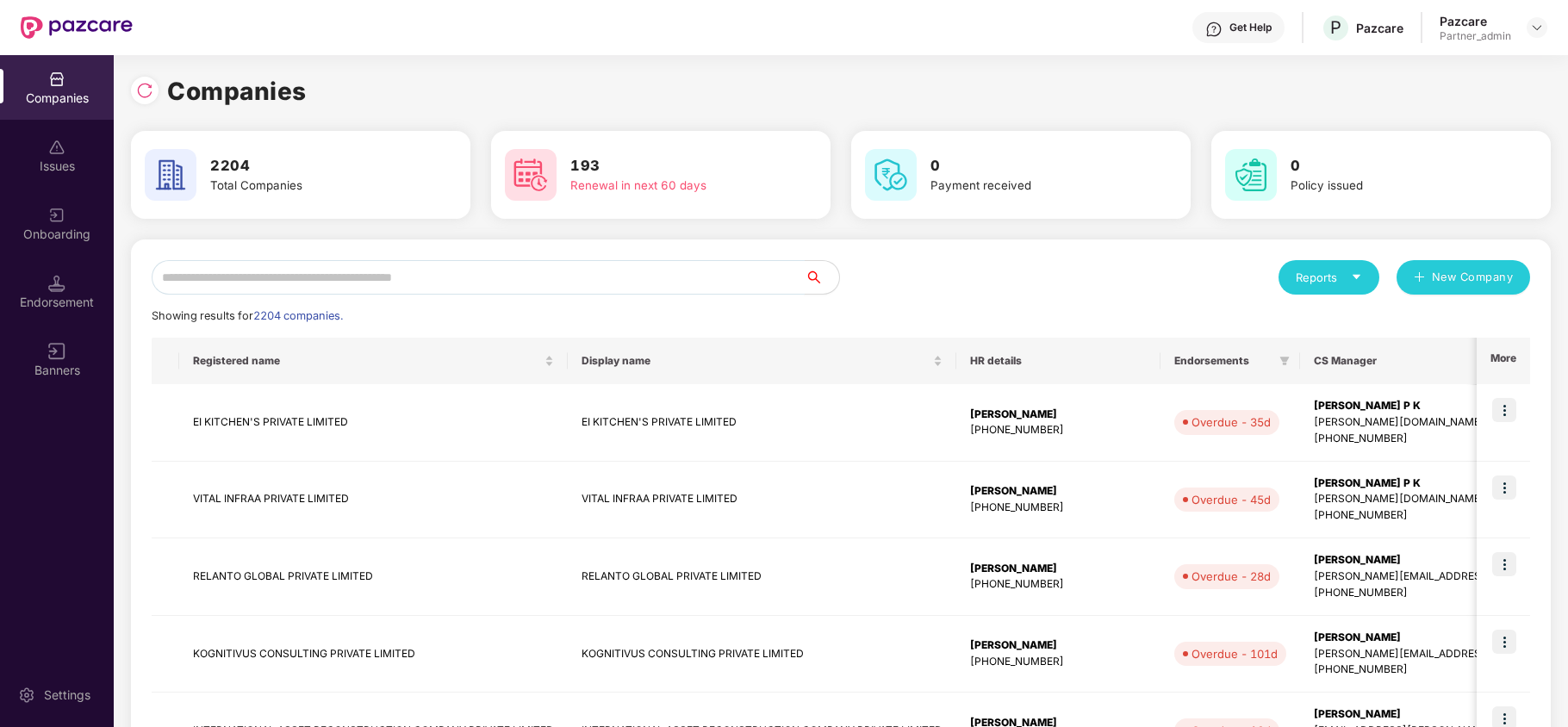
click at [352, 273] on input "text" at bounding box center [478, 277] width 653 height 34
paste input "******"
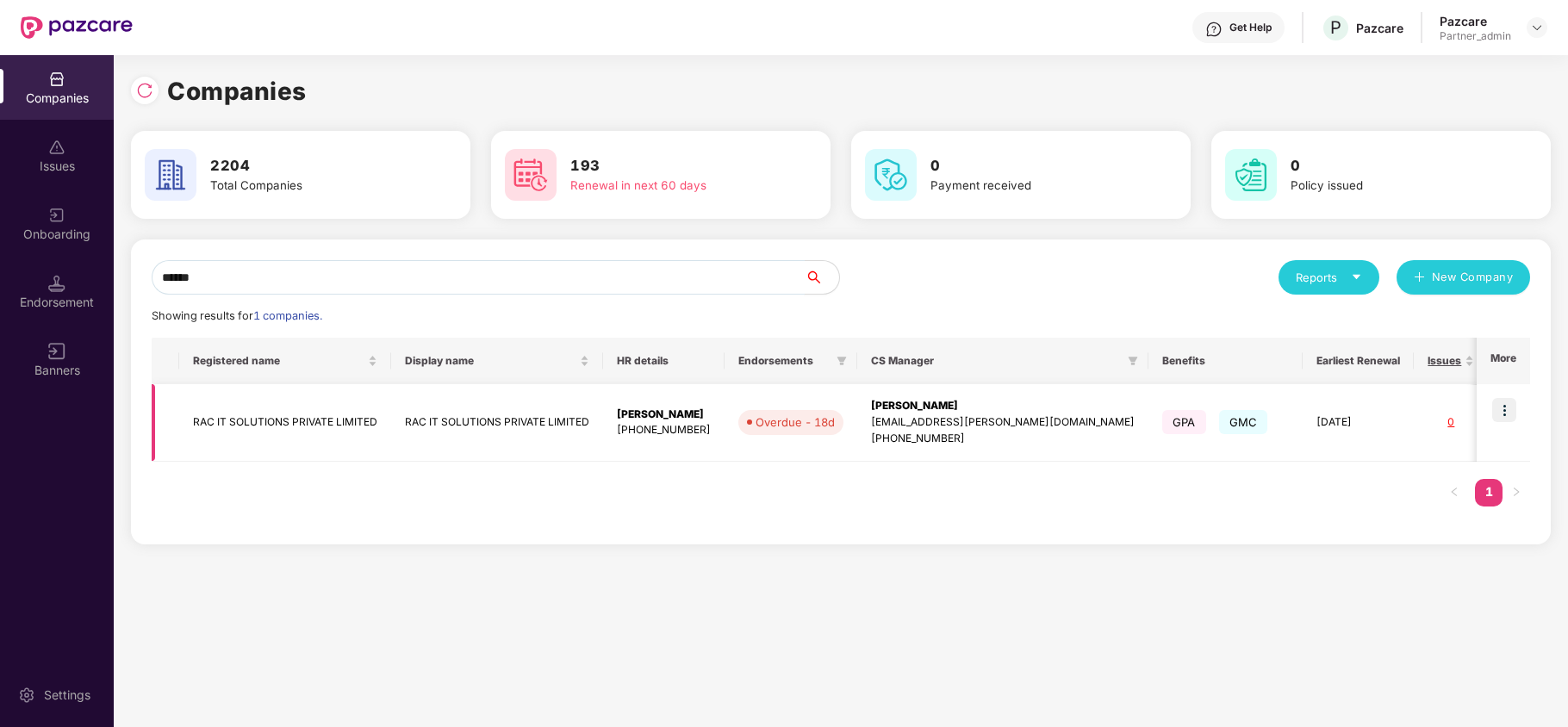
type input "******"
click at [240, 417] on td "RAC IT SOLUTIONS PRIVATE LIMITED" at bounding box center [285, 423] width 212 height 77
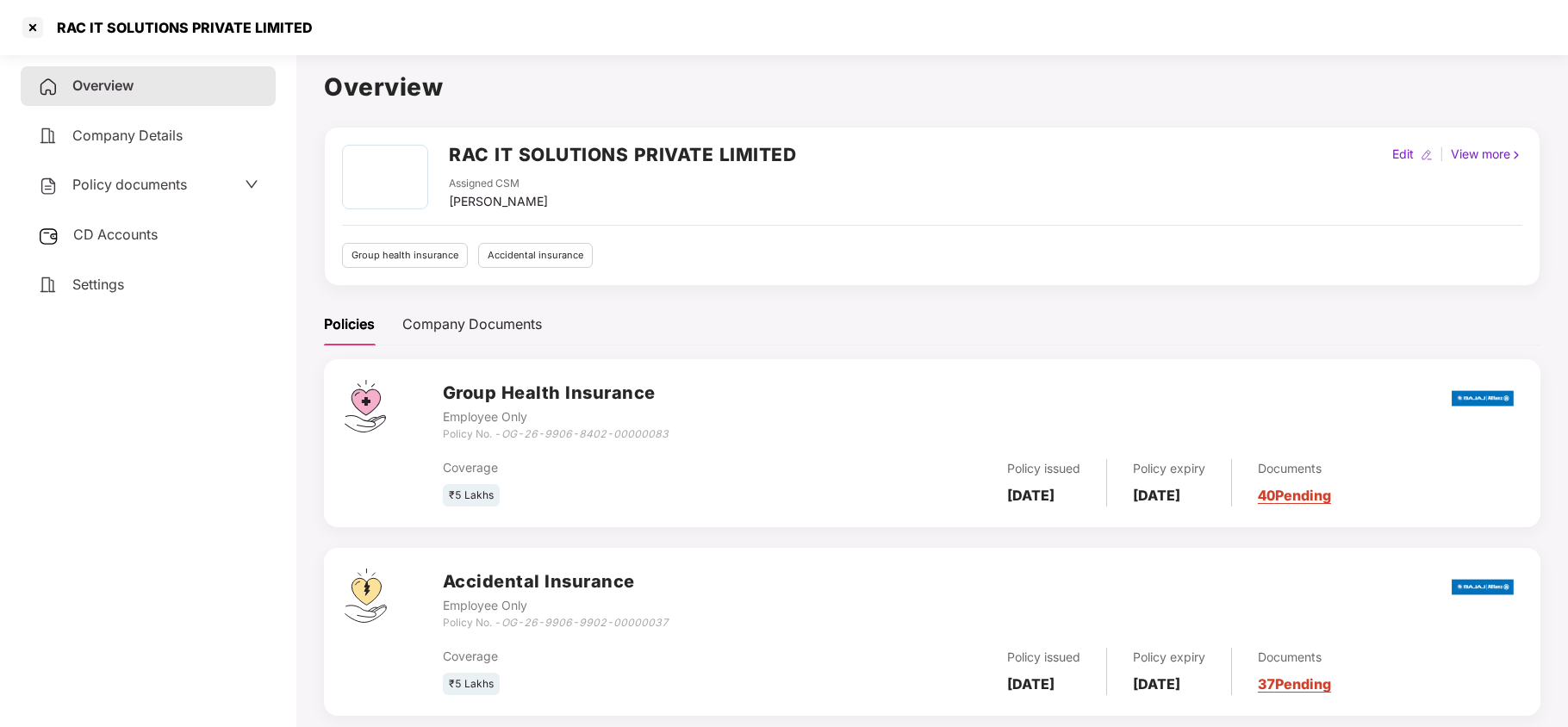
click at [91, 297] on div "Settings" at bounding box center [148, 285] width 255 height 40
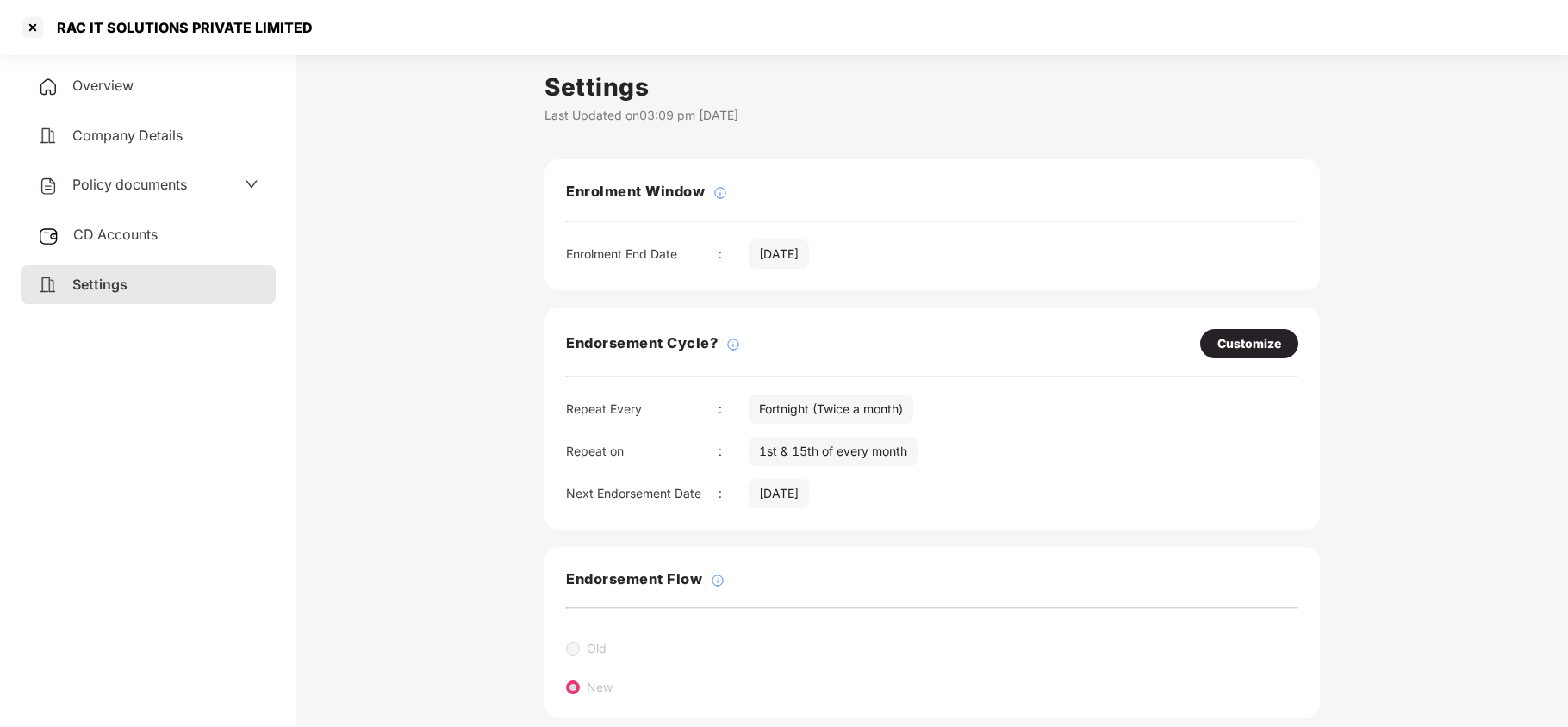
click at [109, 176] on span "Policy documents" at bounding box center [129, 185] width 114 height 18
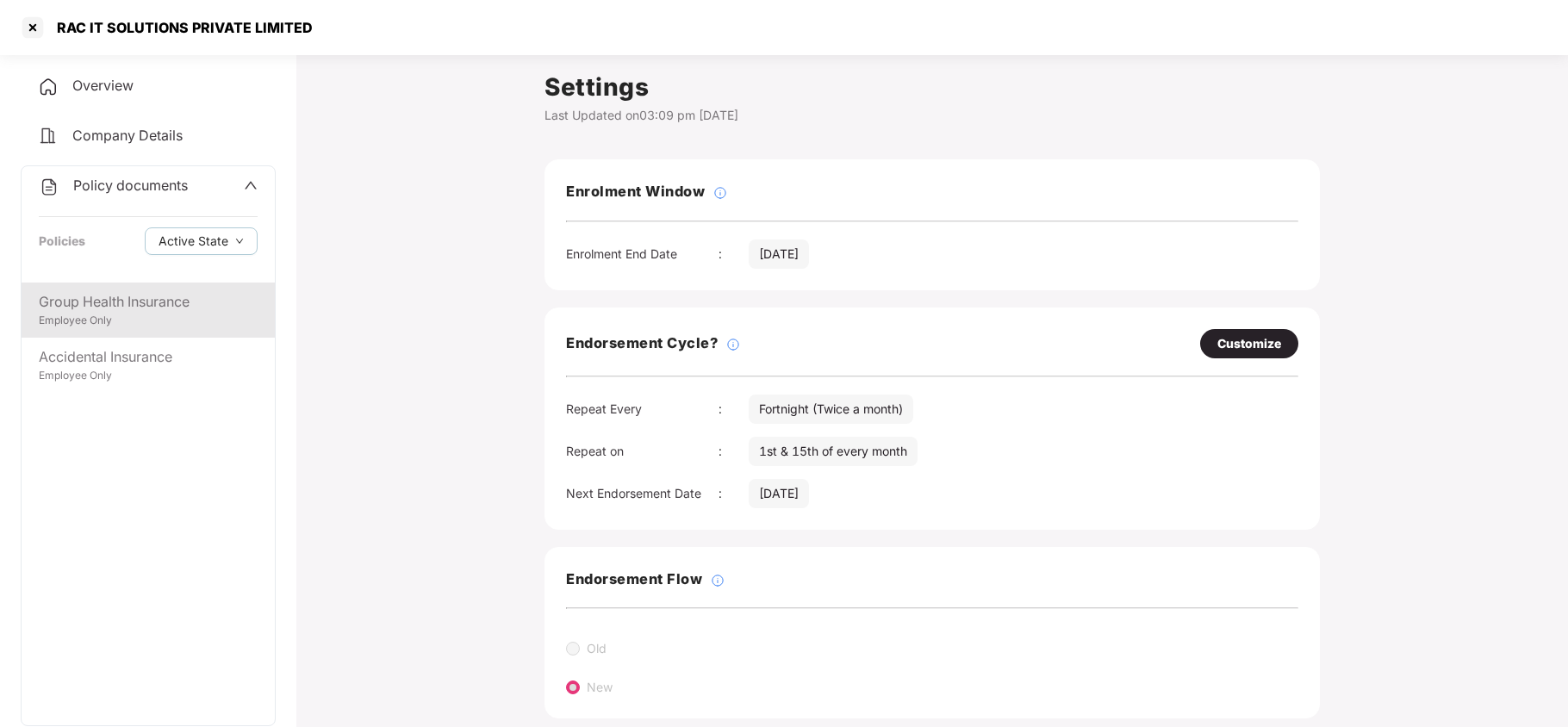
click at [125, 305] on div "Group Health Insurance" at bounding box center [148, 302] width 219 height 21
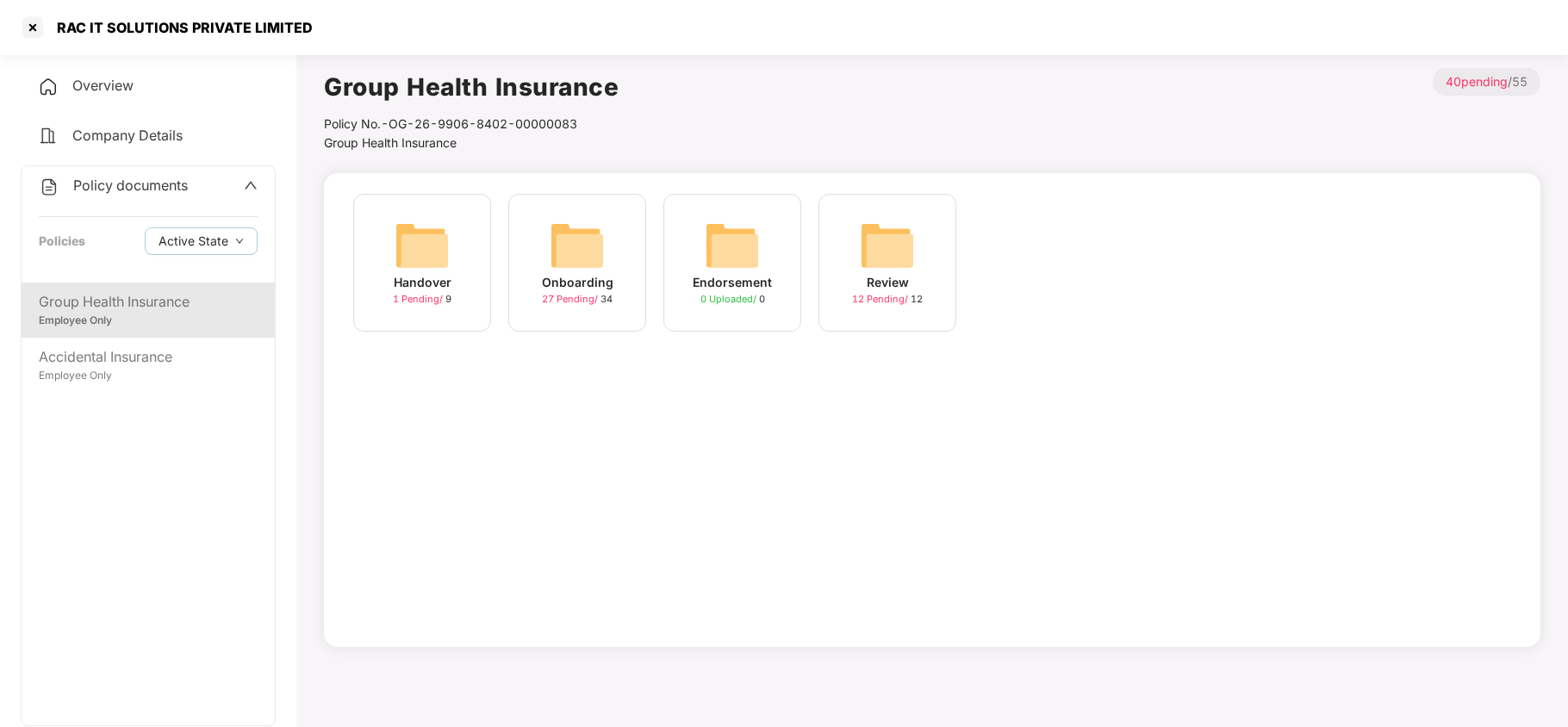
click at [563, 252] on img at bounding box center [577, 245] width 55 height 55
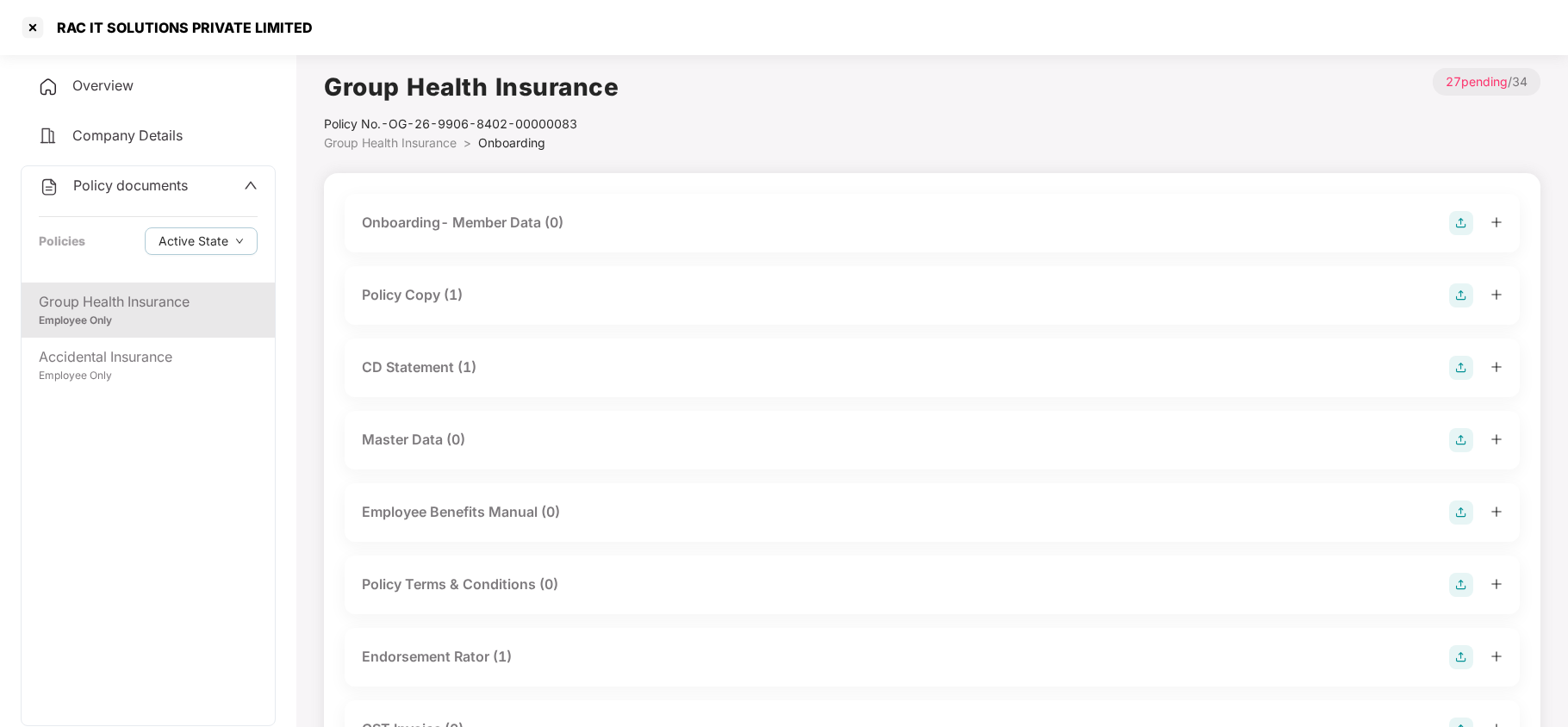
click at [452, 293] on div "Policy Copy (1)" at bounding box center [411, 294] width 101 height 21
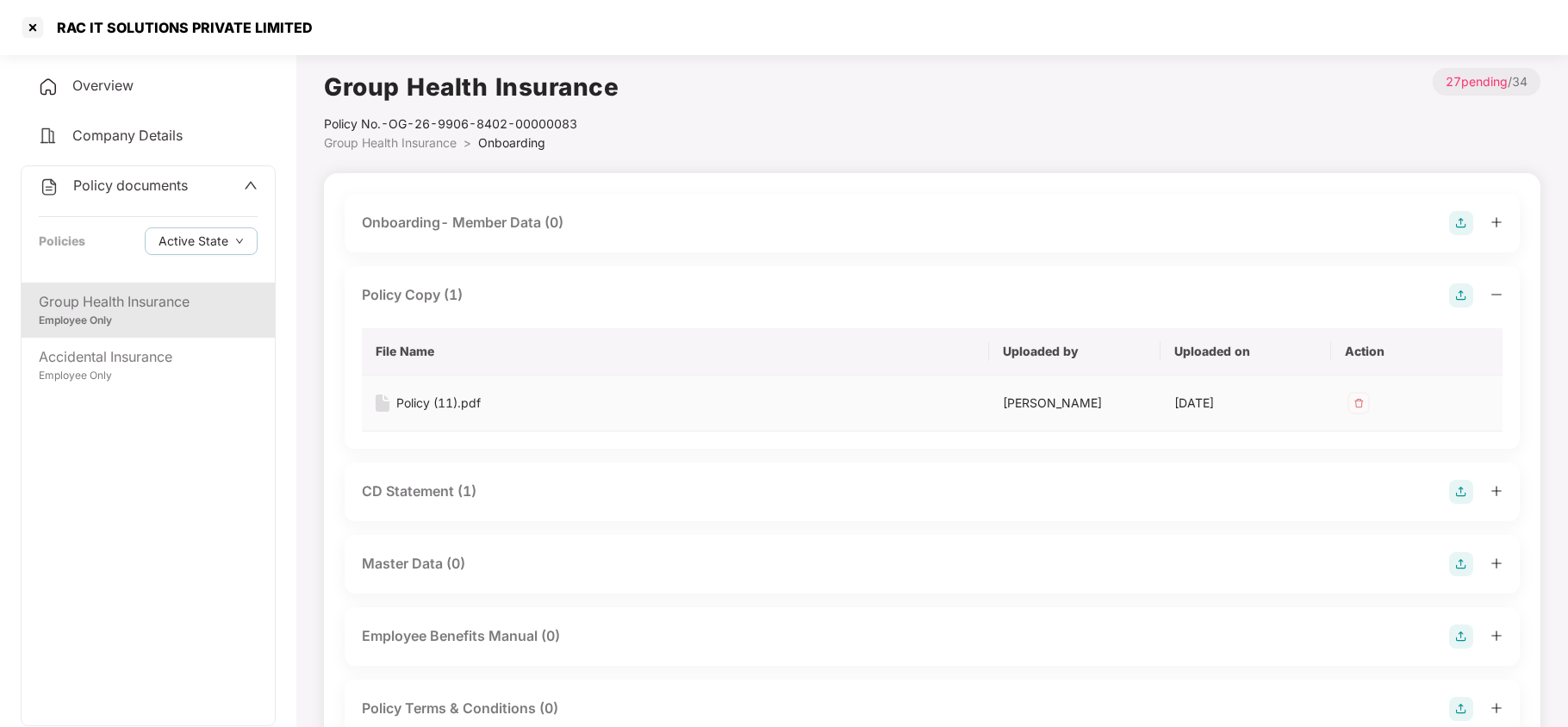
click at [439, 403] on div "Policy (11).pdf" at bounding box center [439, 403] width 85 height 19
click at [28, 26] on div at bounding box center [33, 28] width 28 height 28
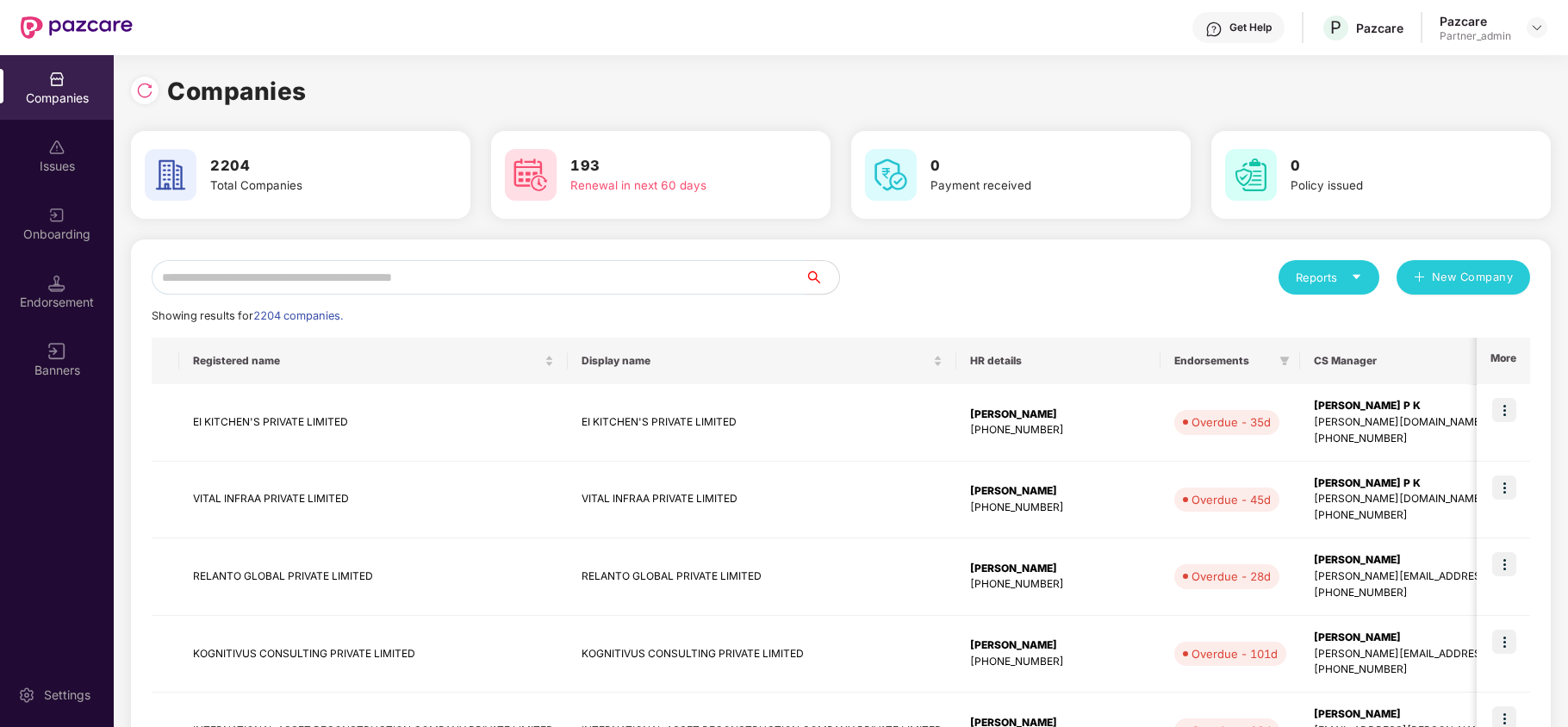
click at [436, 272] on input "text" at bounding box center [478, 277] width 653 height 34
paste input "**********"
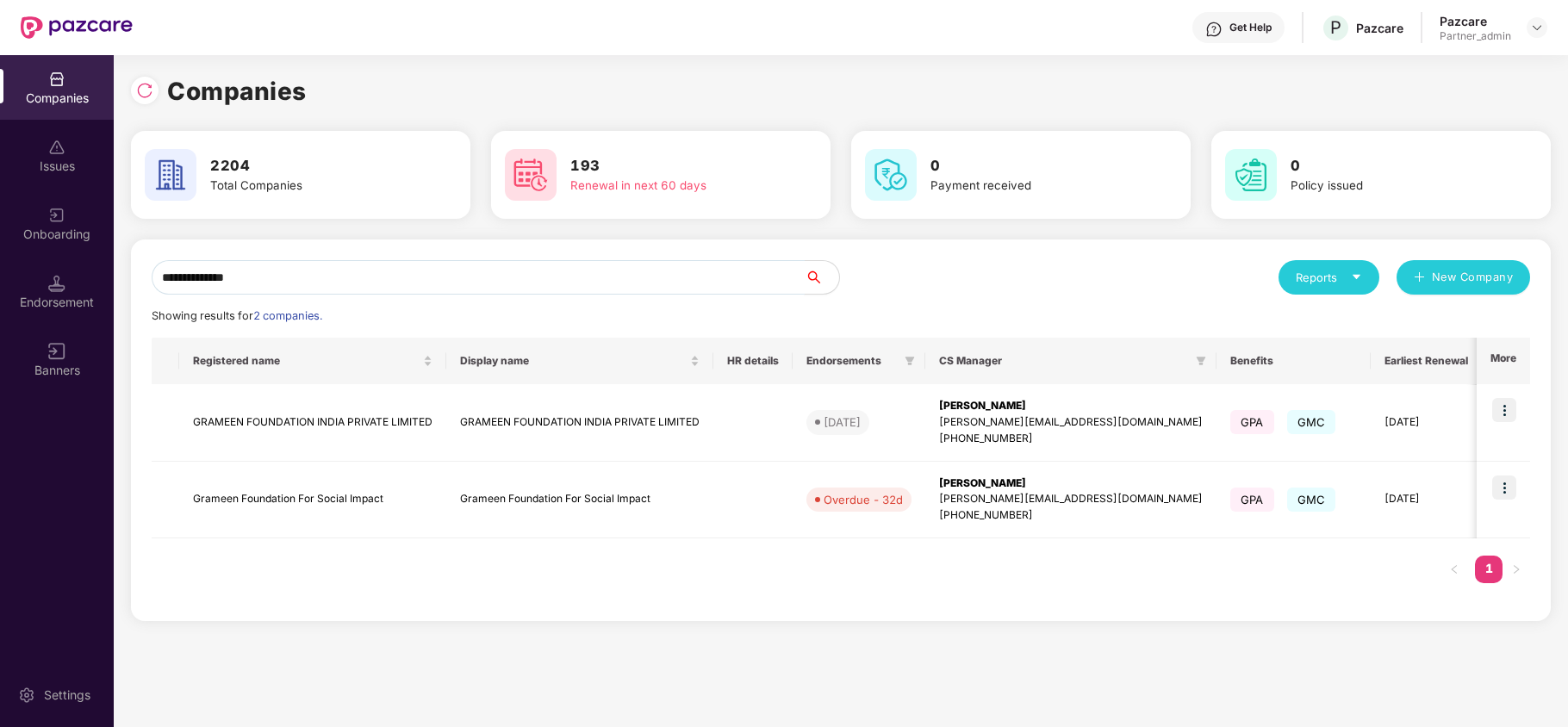
type input "**********"
click at [1506, 483] on img at bounding box center [1504, 488] width 24 height 24
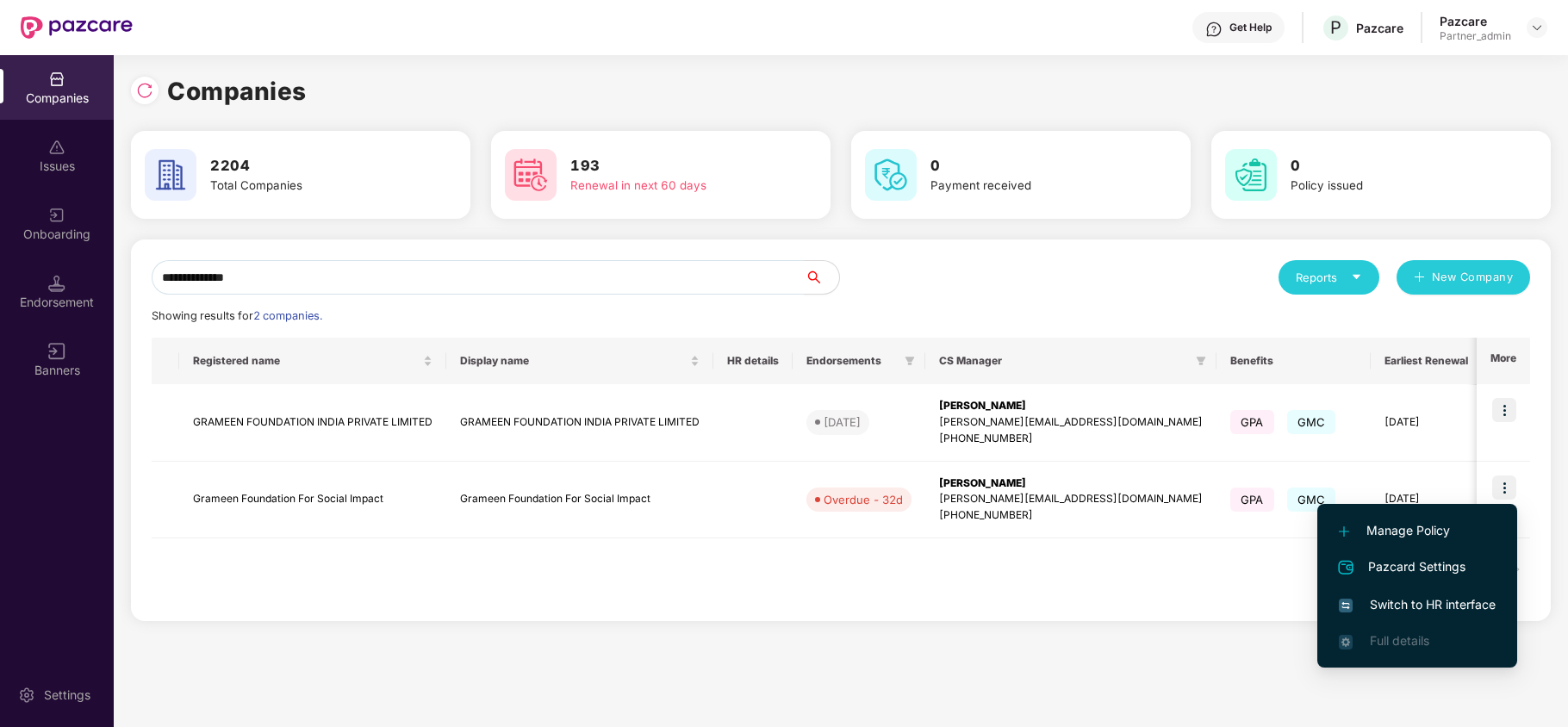
click at [1377, 600] on span "Switch to HR interface" at bounding box center [1418, 605] width 157 height 19
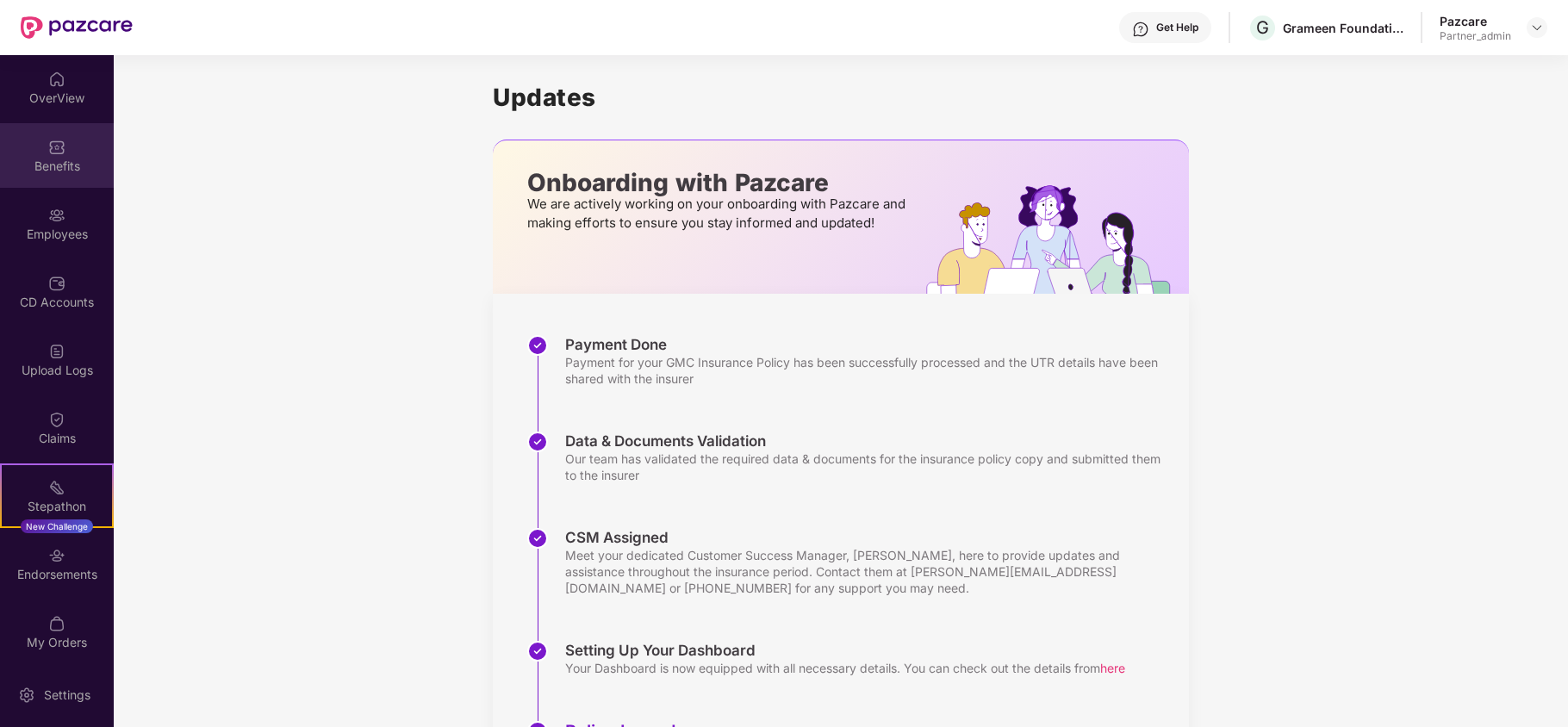
click at [52, 161] on div "Benefits" at bounding box center [56, 166] width 113 height 18
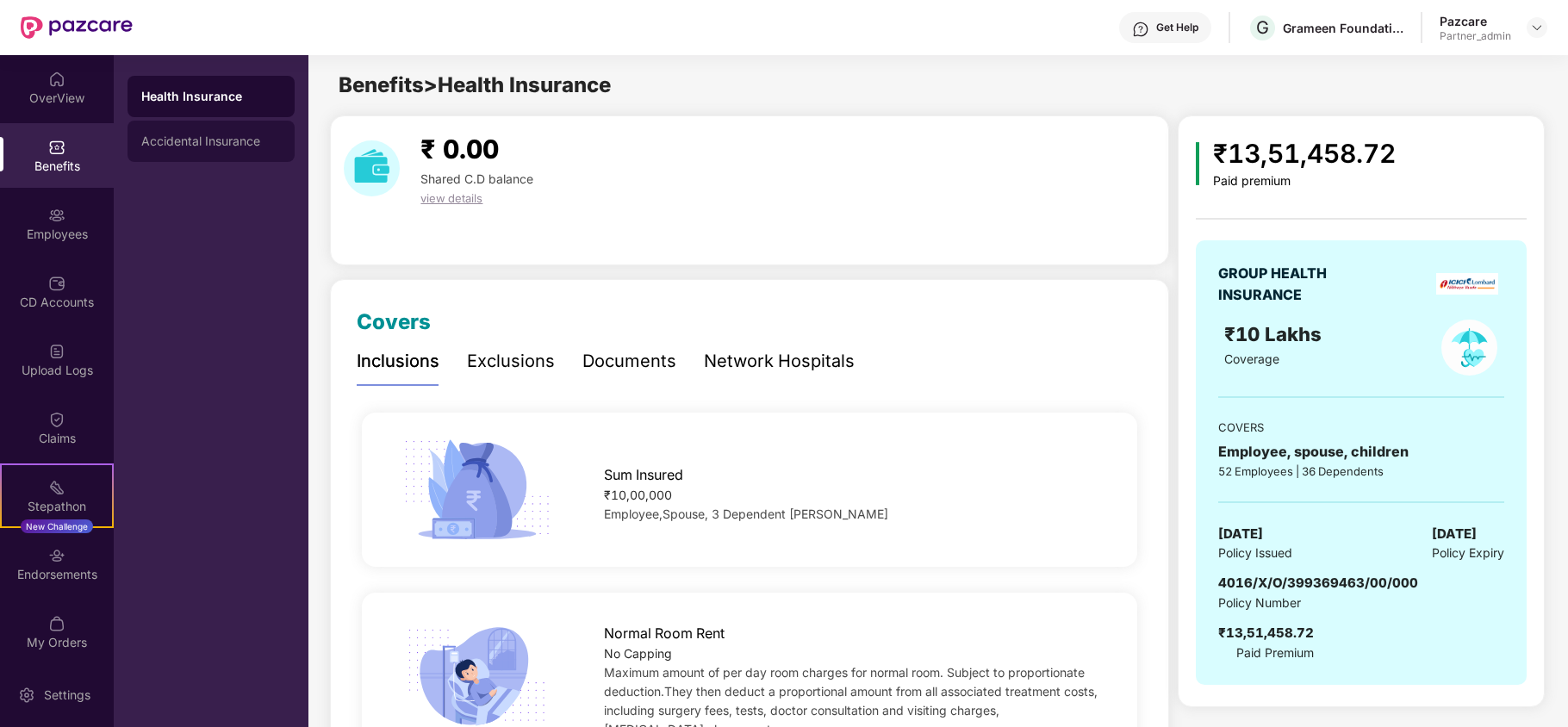
click at [239, 147] on div "Accidental Insurance" at bounding box center [210, 141] width 139 height 14
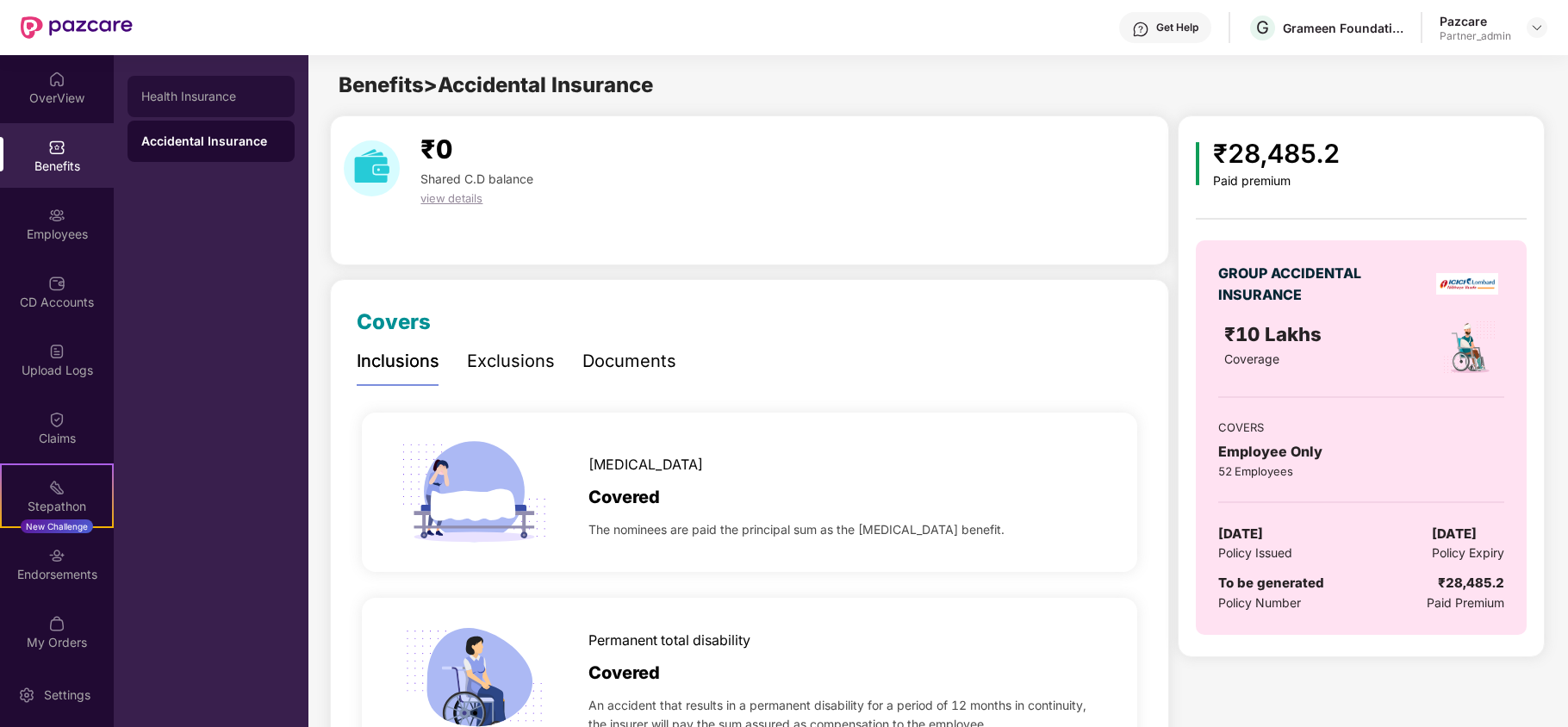
click at [232, 100] on div "Health Insurance" at bounding box center [210, 96] width 139 height 14
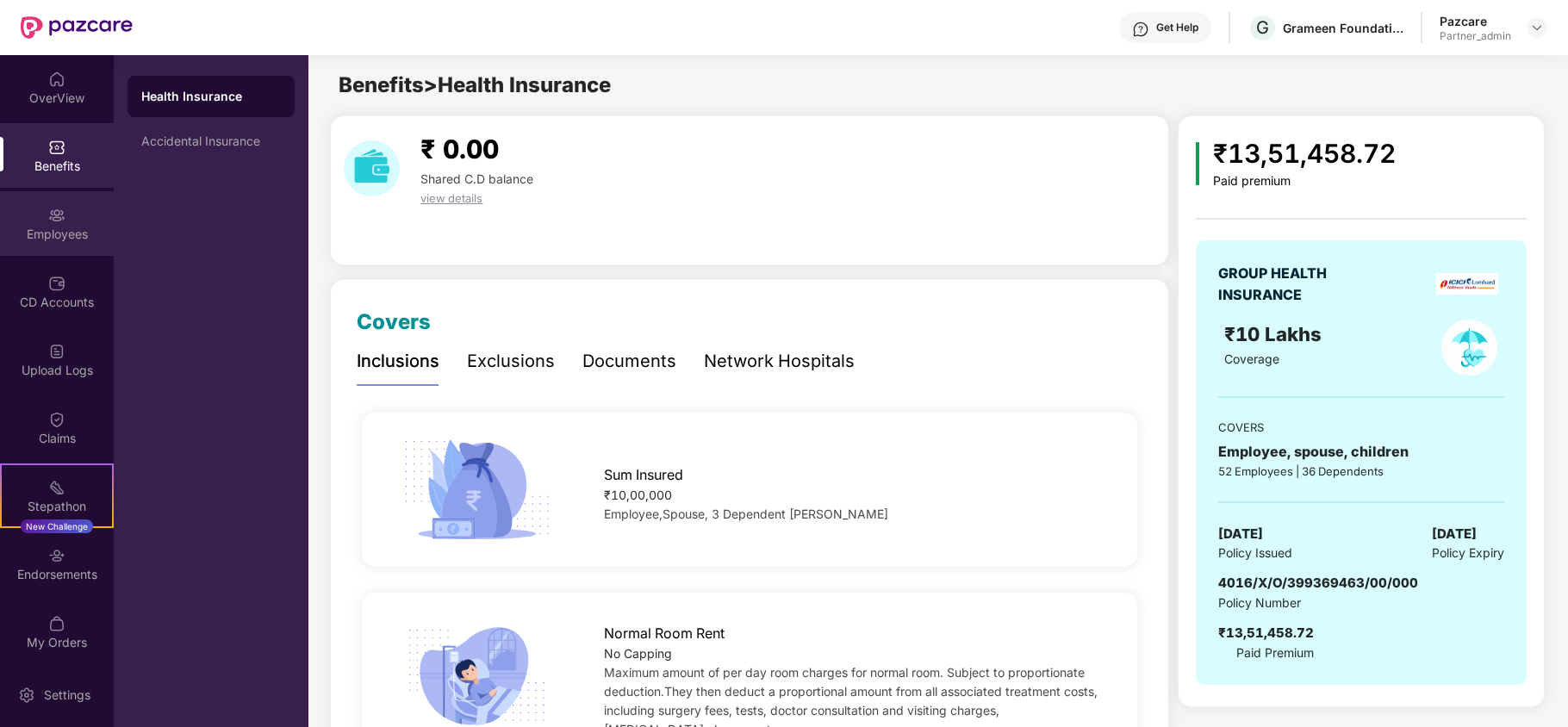
click at [39, 239] on div "Employees" at bounding box center [56, 234] width 113 height 18
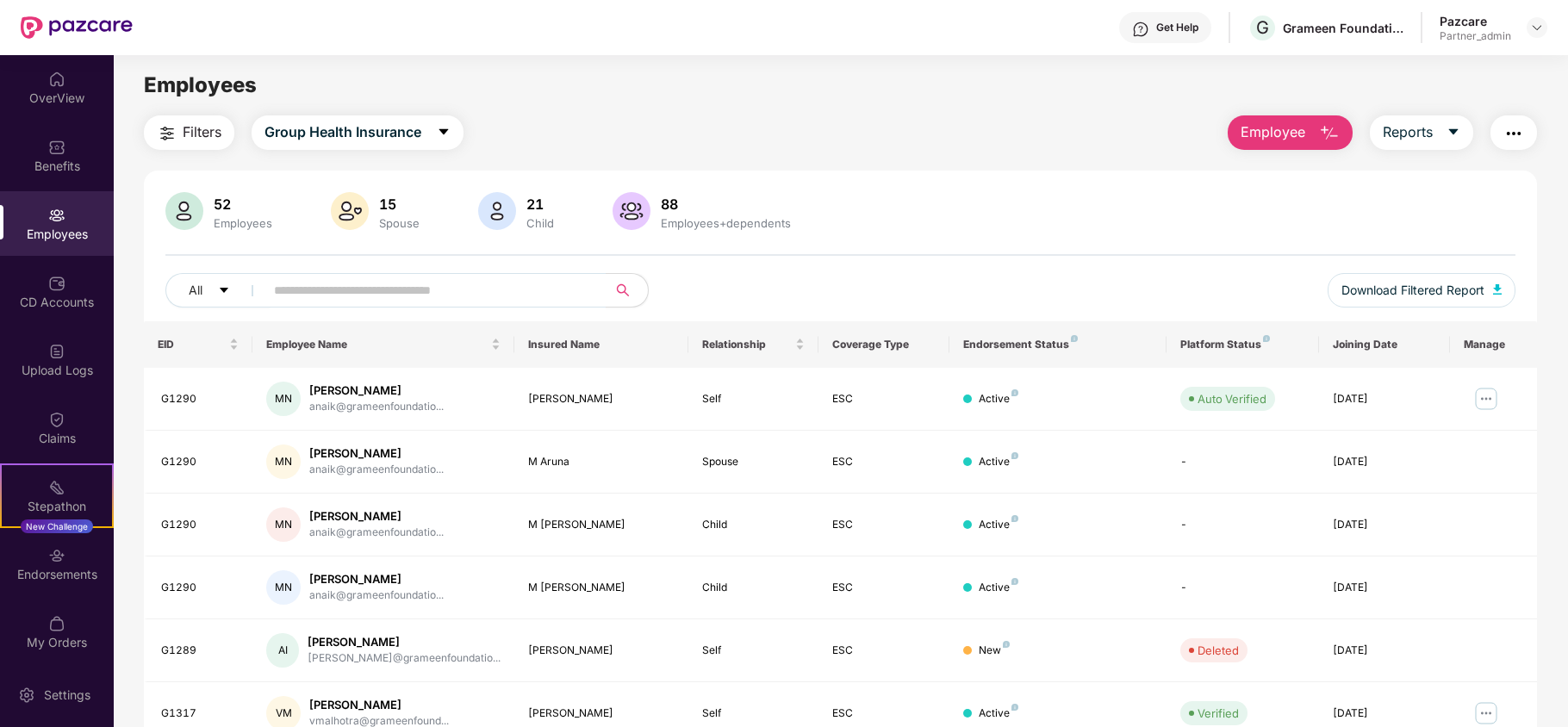
click at [198, 137] on span "Filters" at bounding box center [202, 132] width 39 height 21
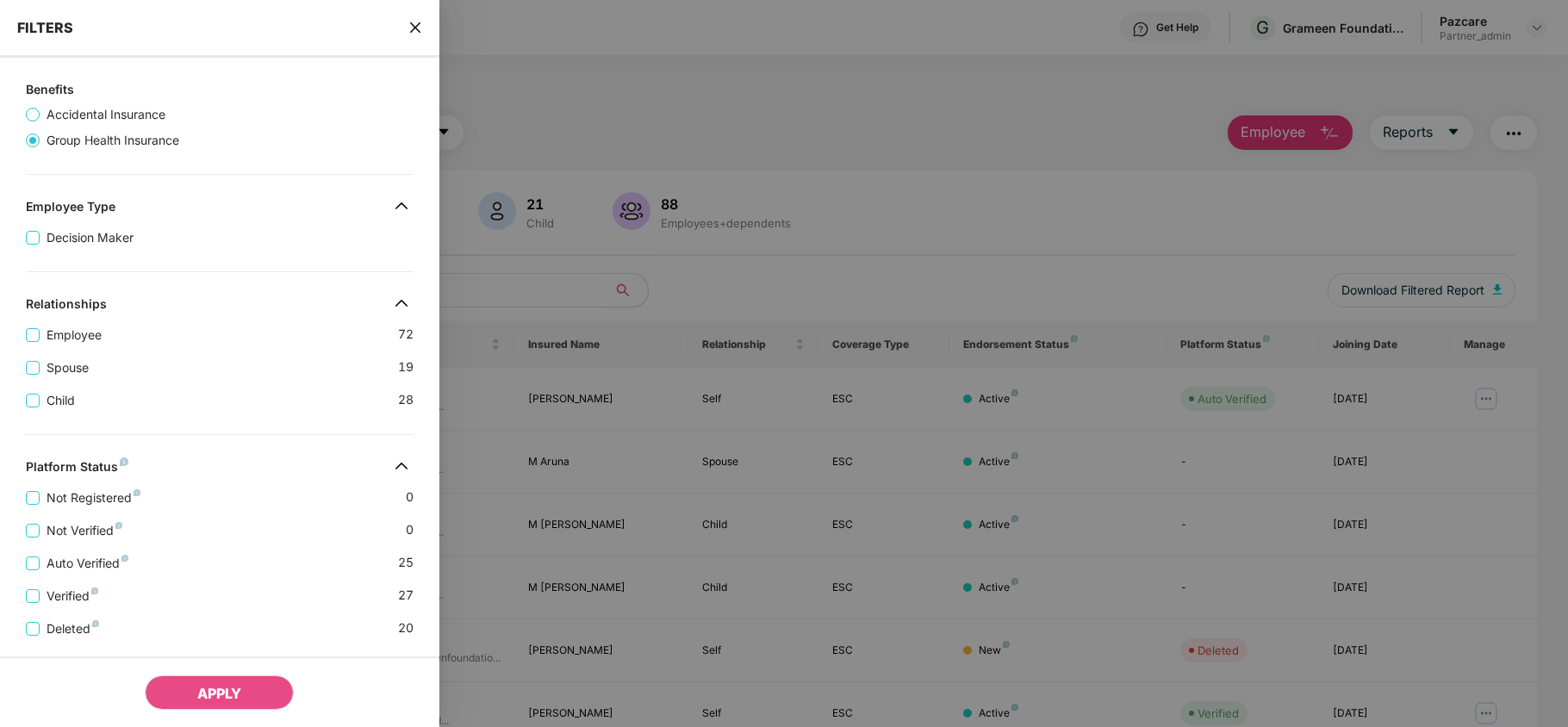
scroll to position [409, 0]
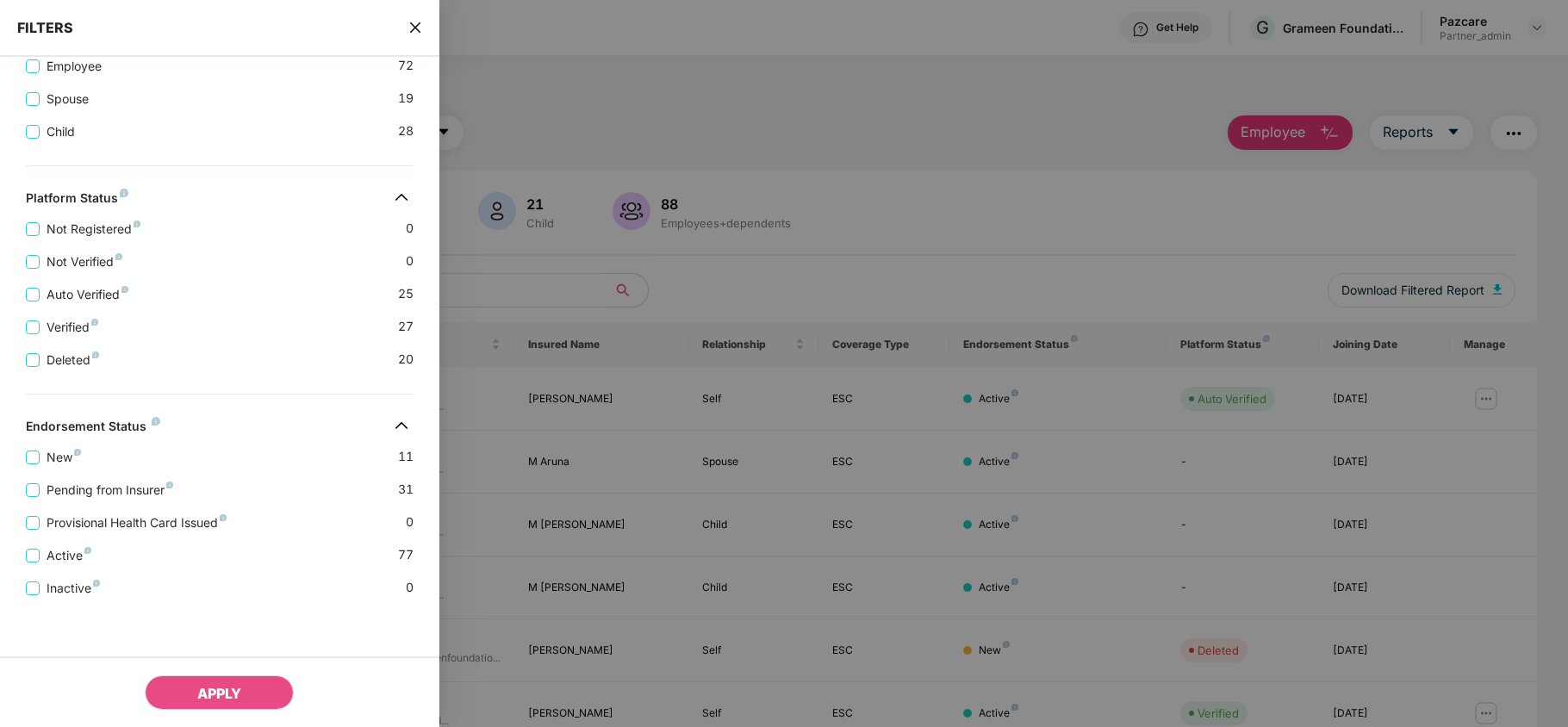
click at [414, 22] on icon "close" at bounding box center [415, 27] width 14 height 14
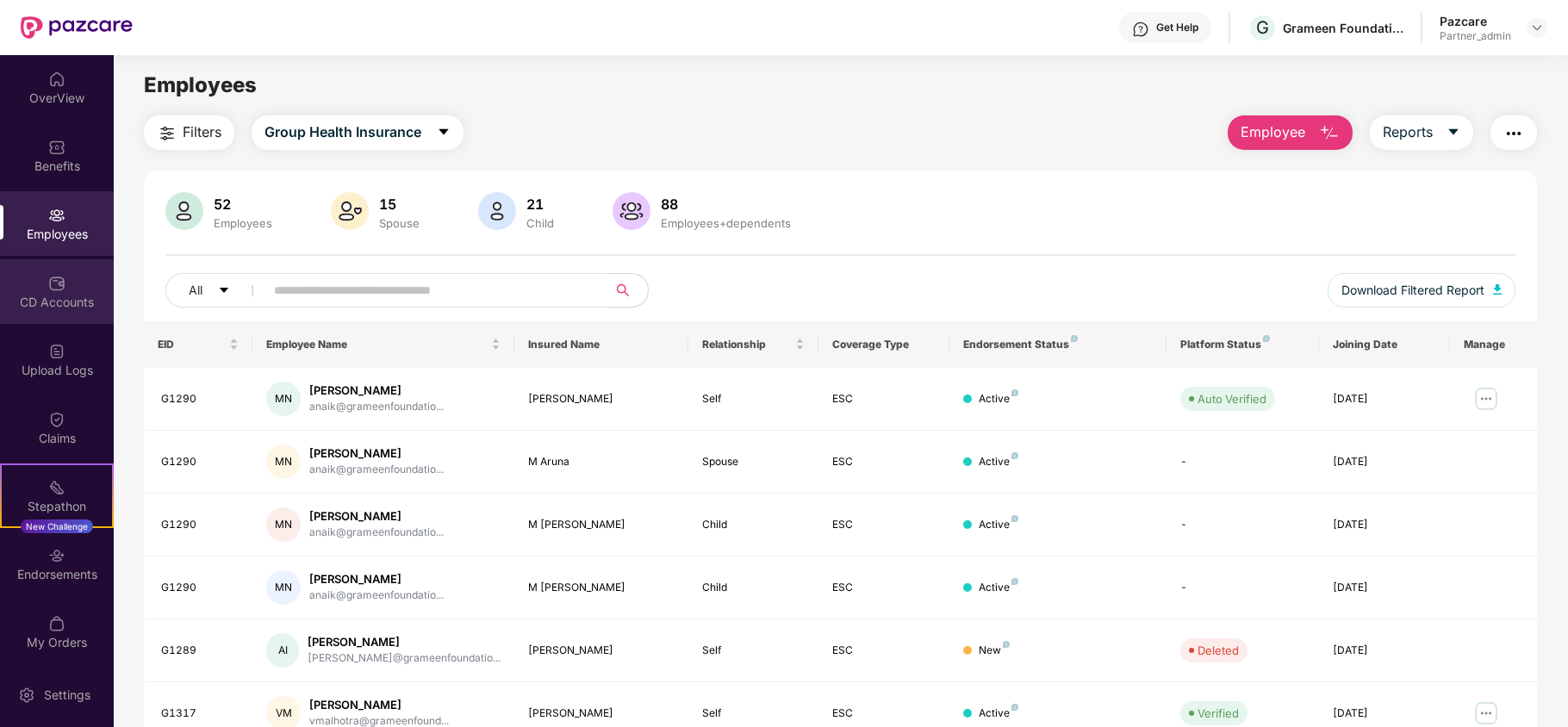
click at [71, 288] on div "CD Accounts" at bounding box center [56, 292] width 113 height 65
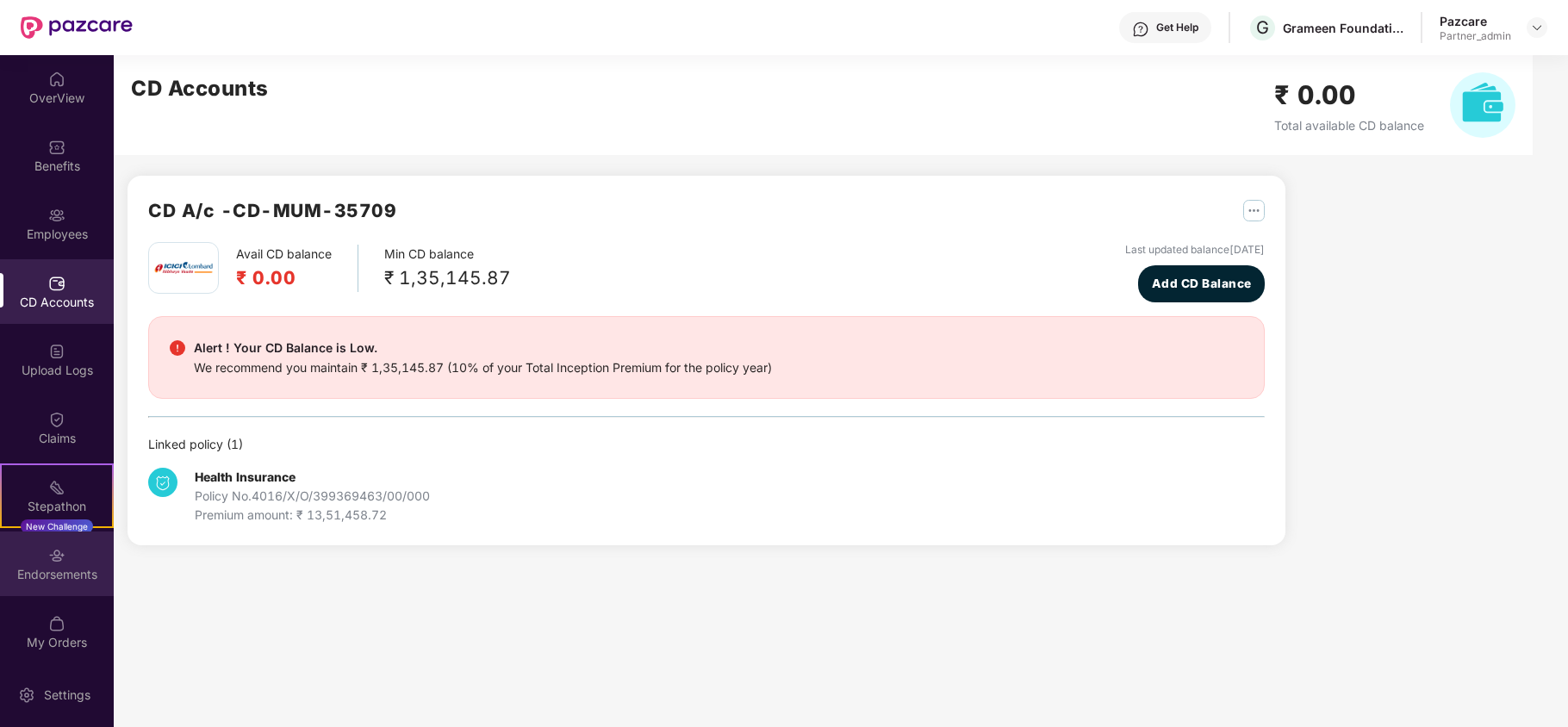
click at [40, 563] on div "Endorsements" at bounding box center [56, 564] width 113 height 65
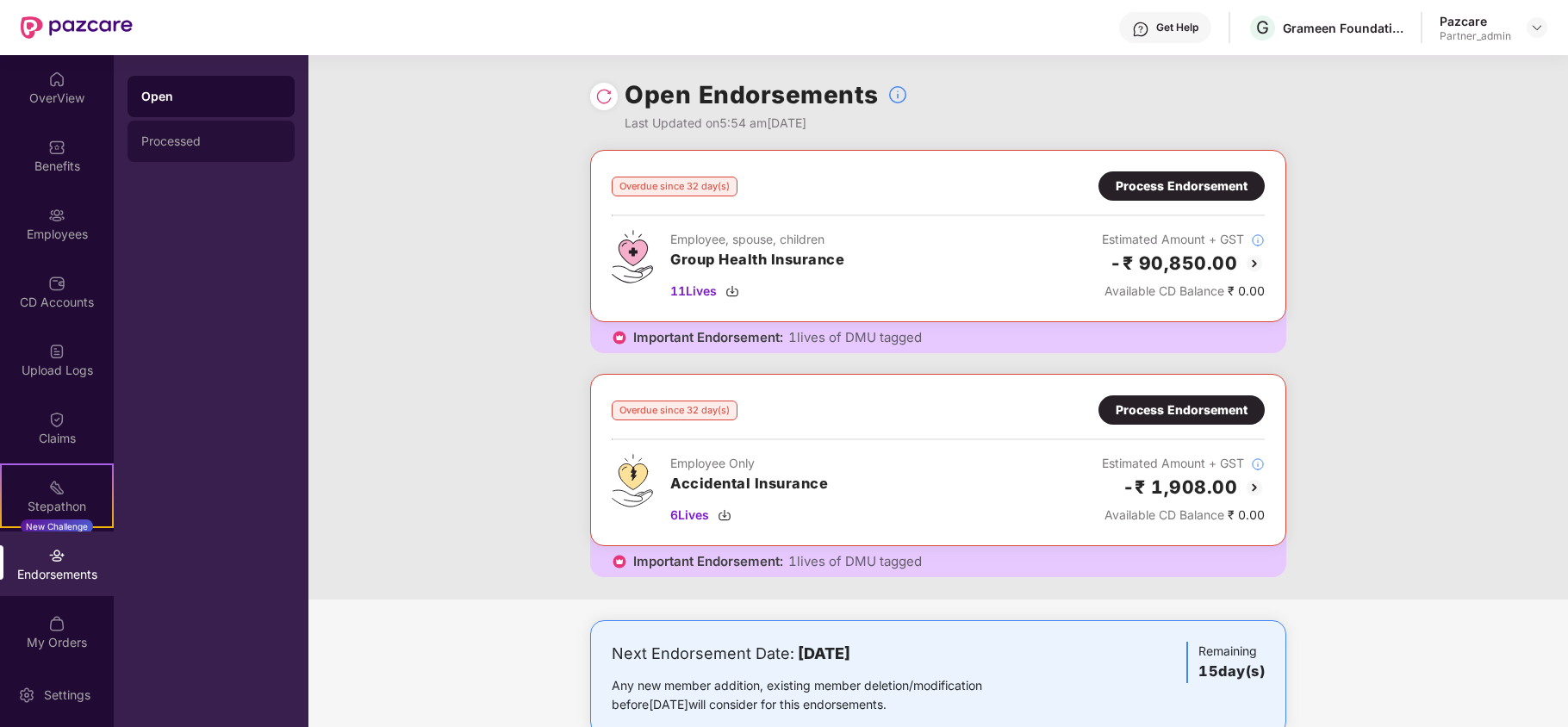
click at [191, 149] on div "Processed" at bounding box center [210, 141] width 167 height 42
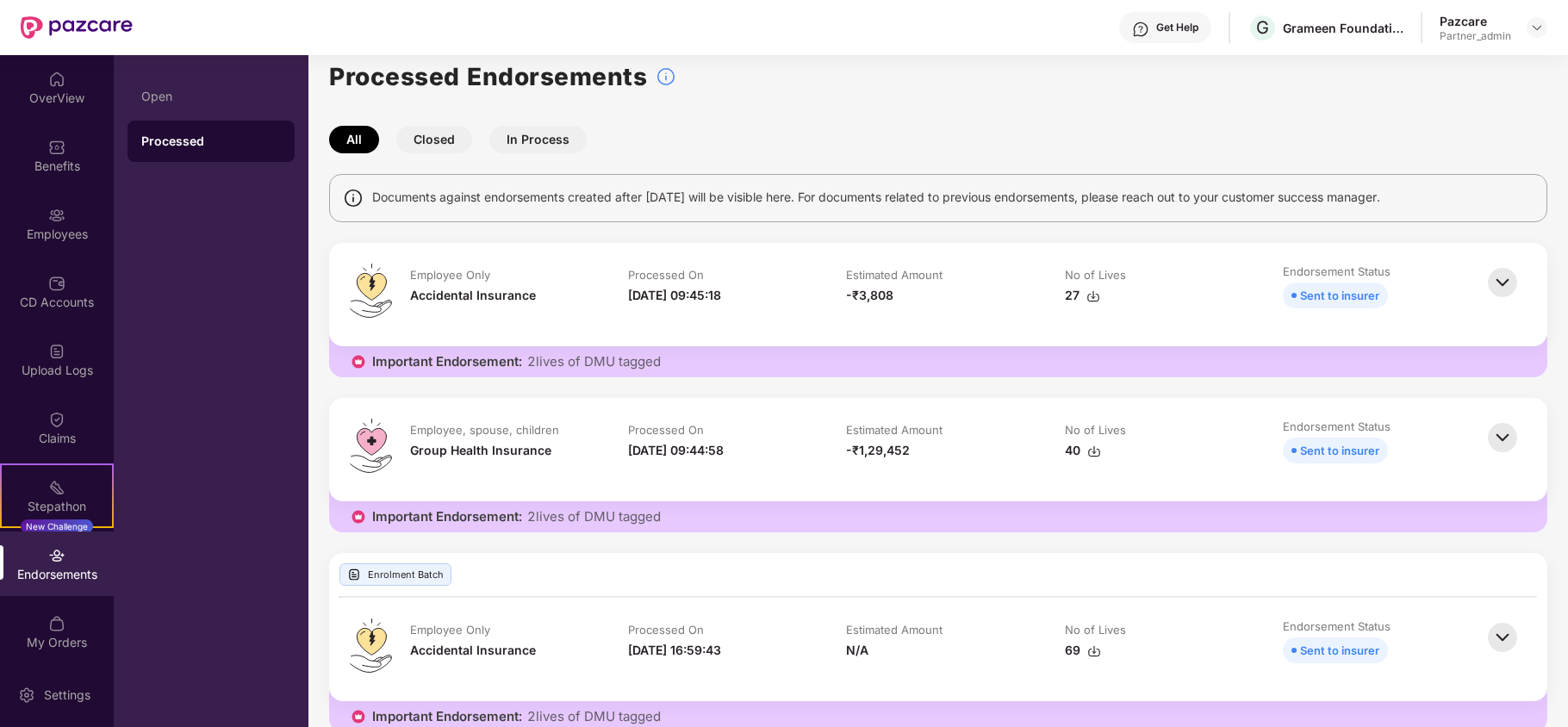
scroll to position [0, 0]
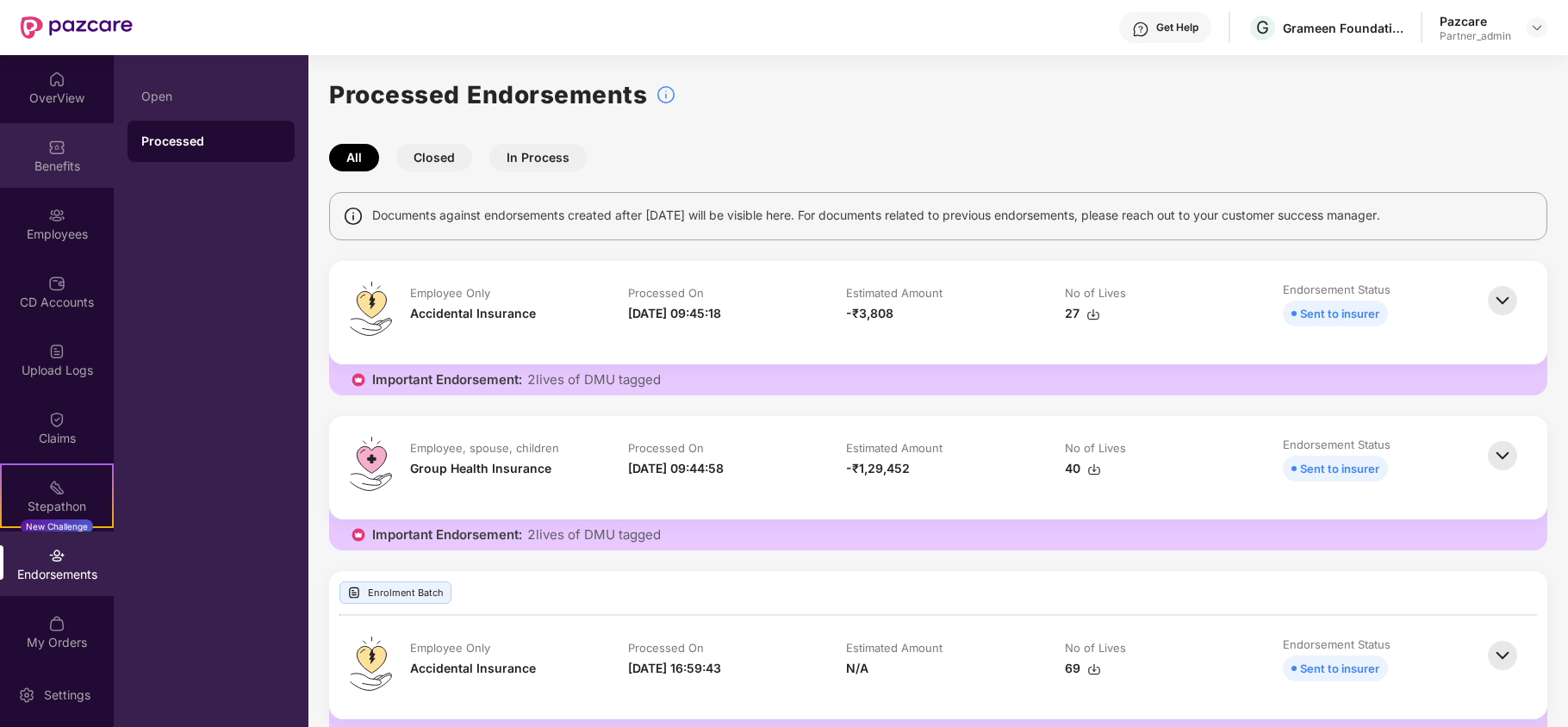
click at [55, 158] on div "Benefits" at bounding box center [56, 166] width 113 height 18
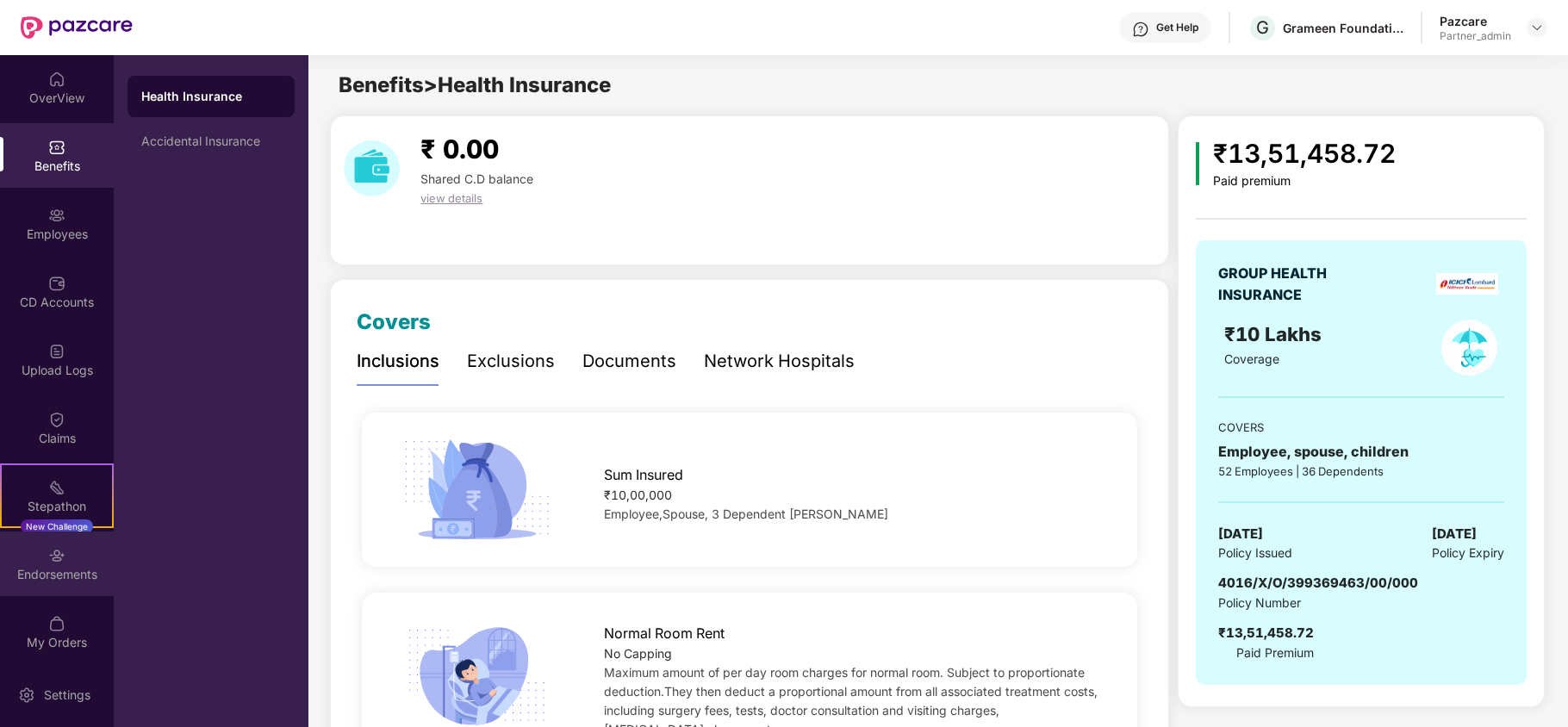
click at [46, 576] on div "Endorsements" at bounding box center [56, 575] width 113 height 18
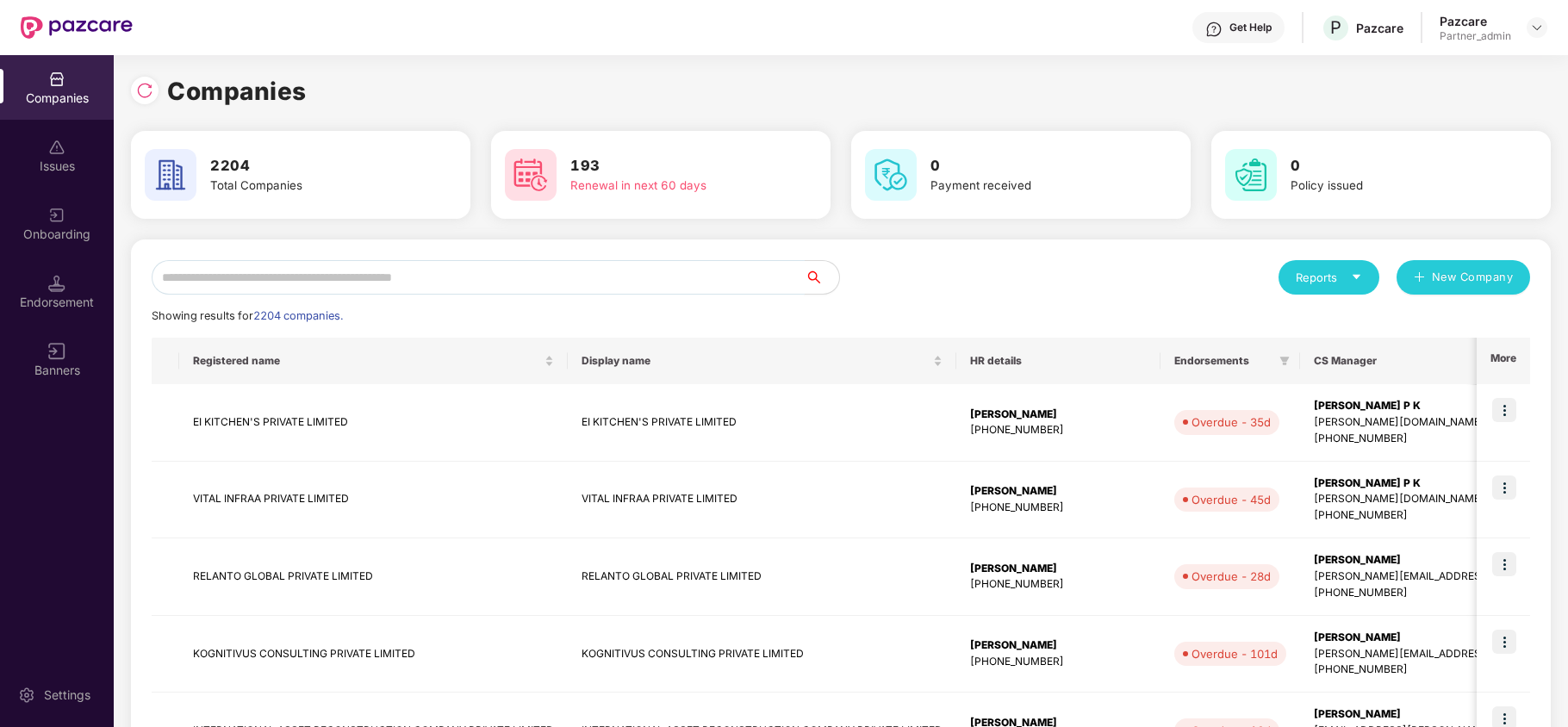
click at [210, 272] on input "text" at bounding box center [478, 277] width 653 height 34
paste input "**********"
type input "**********"
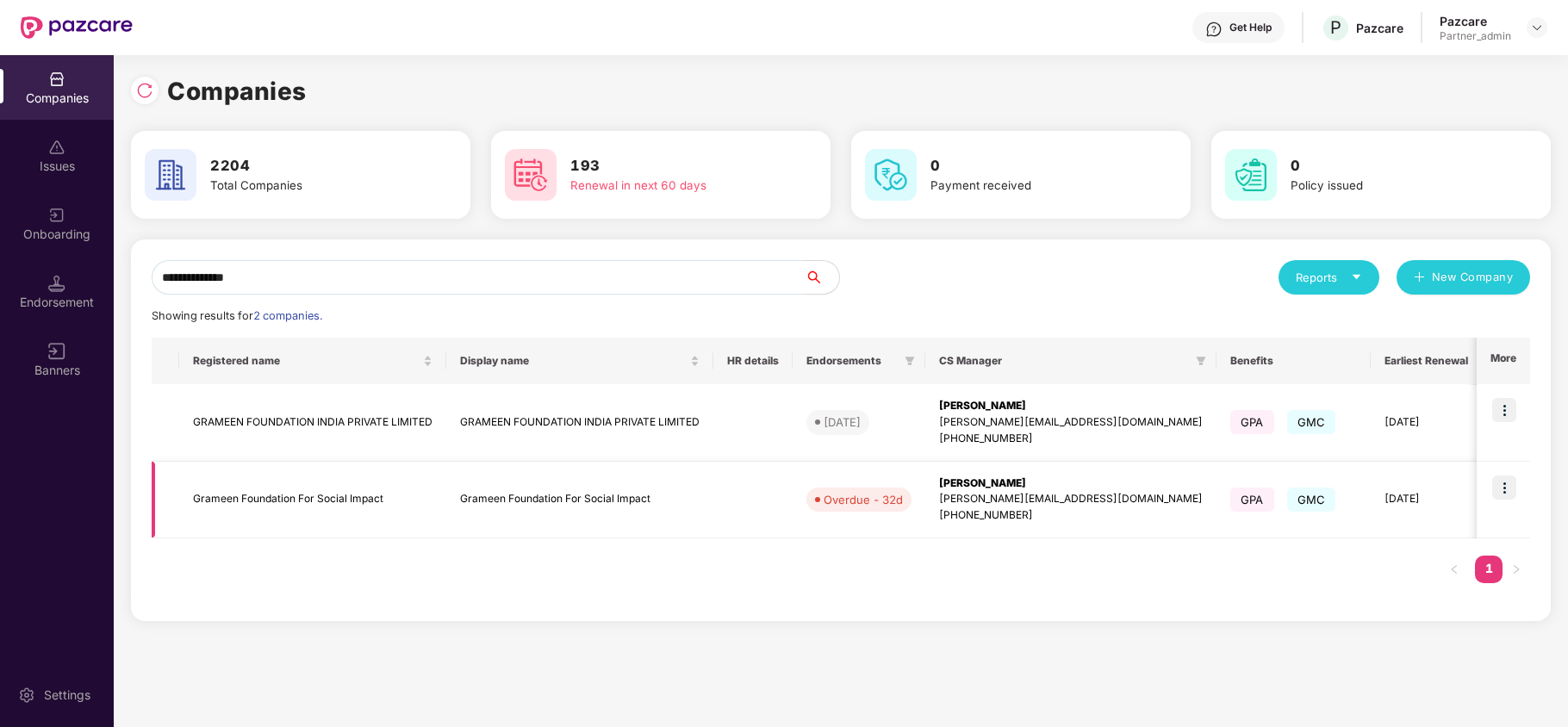
click at [224, 498] on td "Grameen Foundation For Social Impact" at bounding box center [313, 501] width 267 height 77
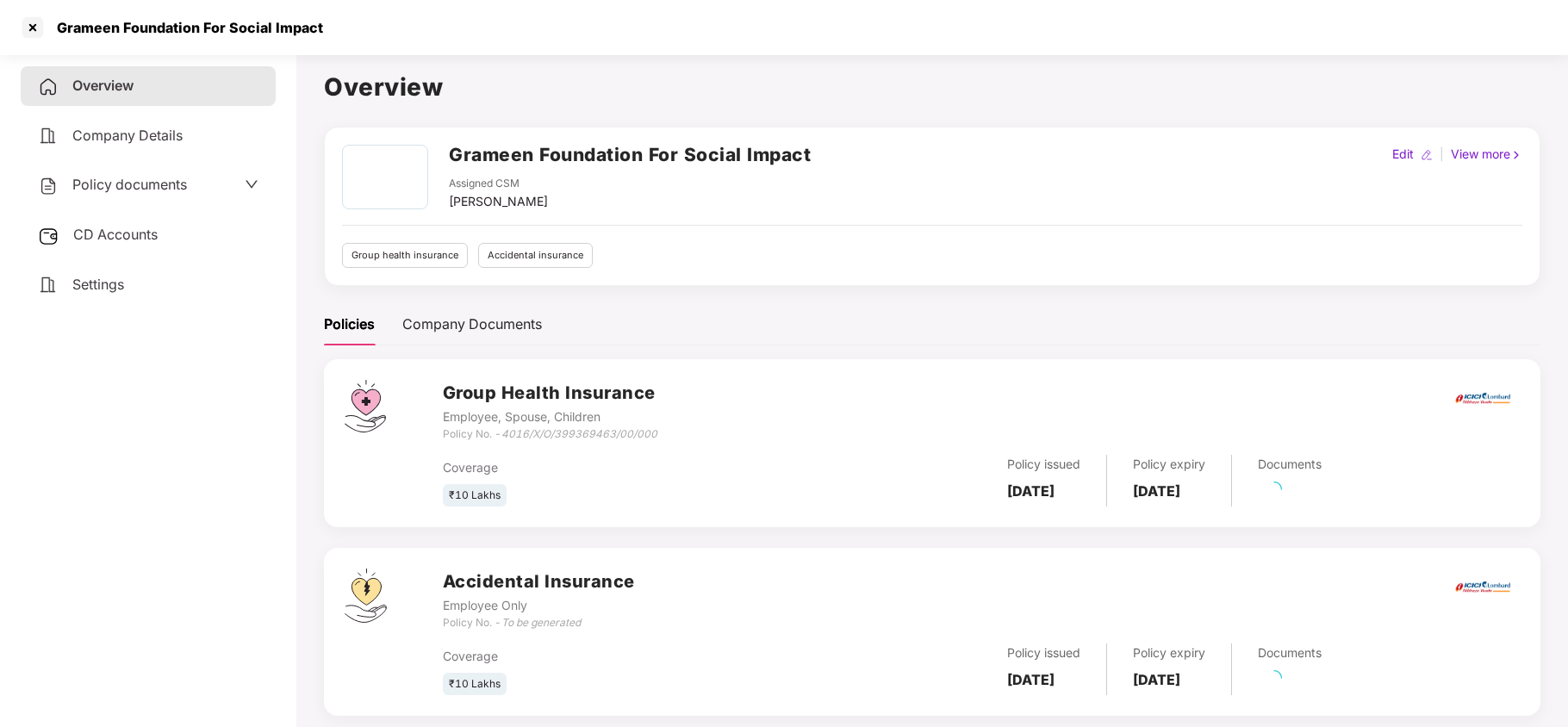
click at [107, 280] on span "Settings" at bounding box center [98, 284] width 52 height 18
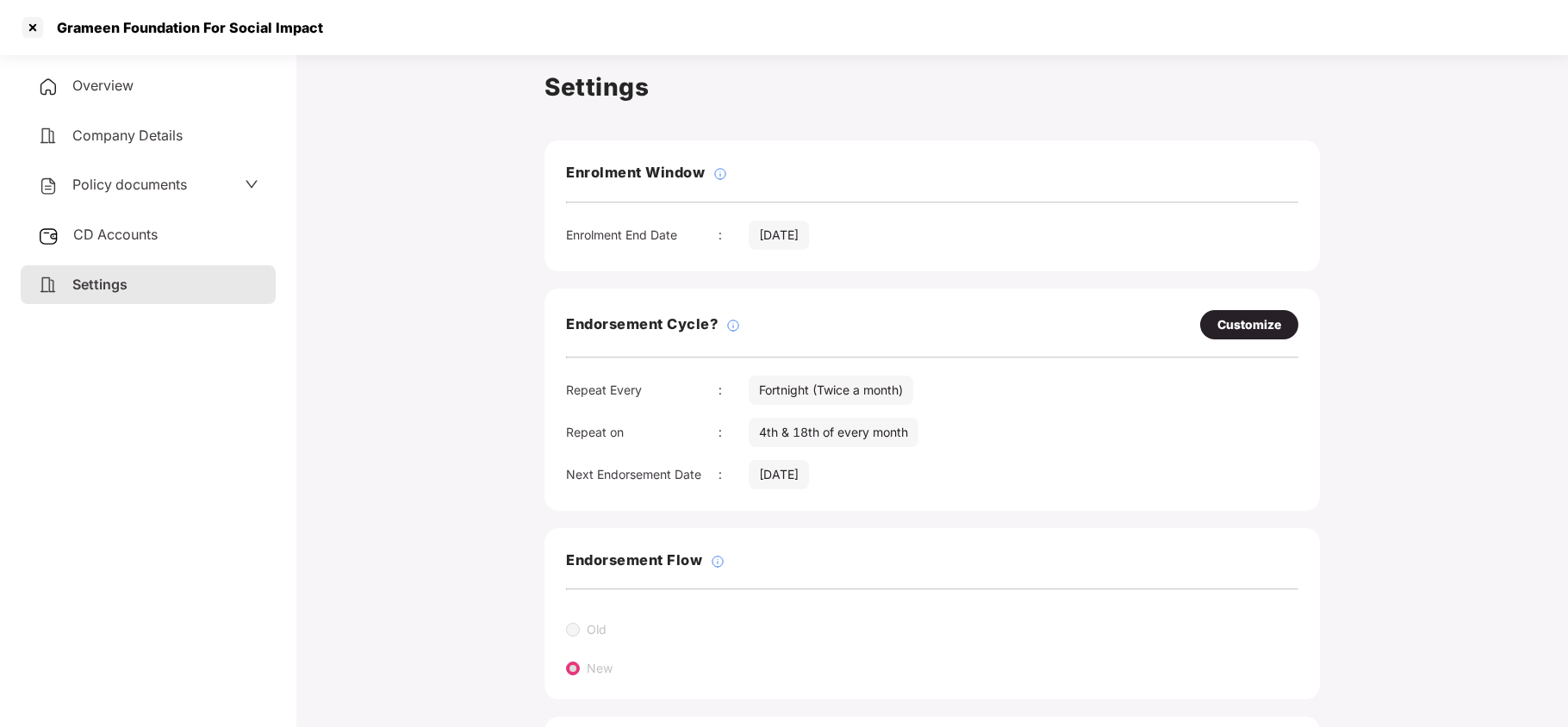
click at [1229, 328] on div "Customize" at bounding box center [1249, 325] width 64 height 19
select select "*********"
select select "****"
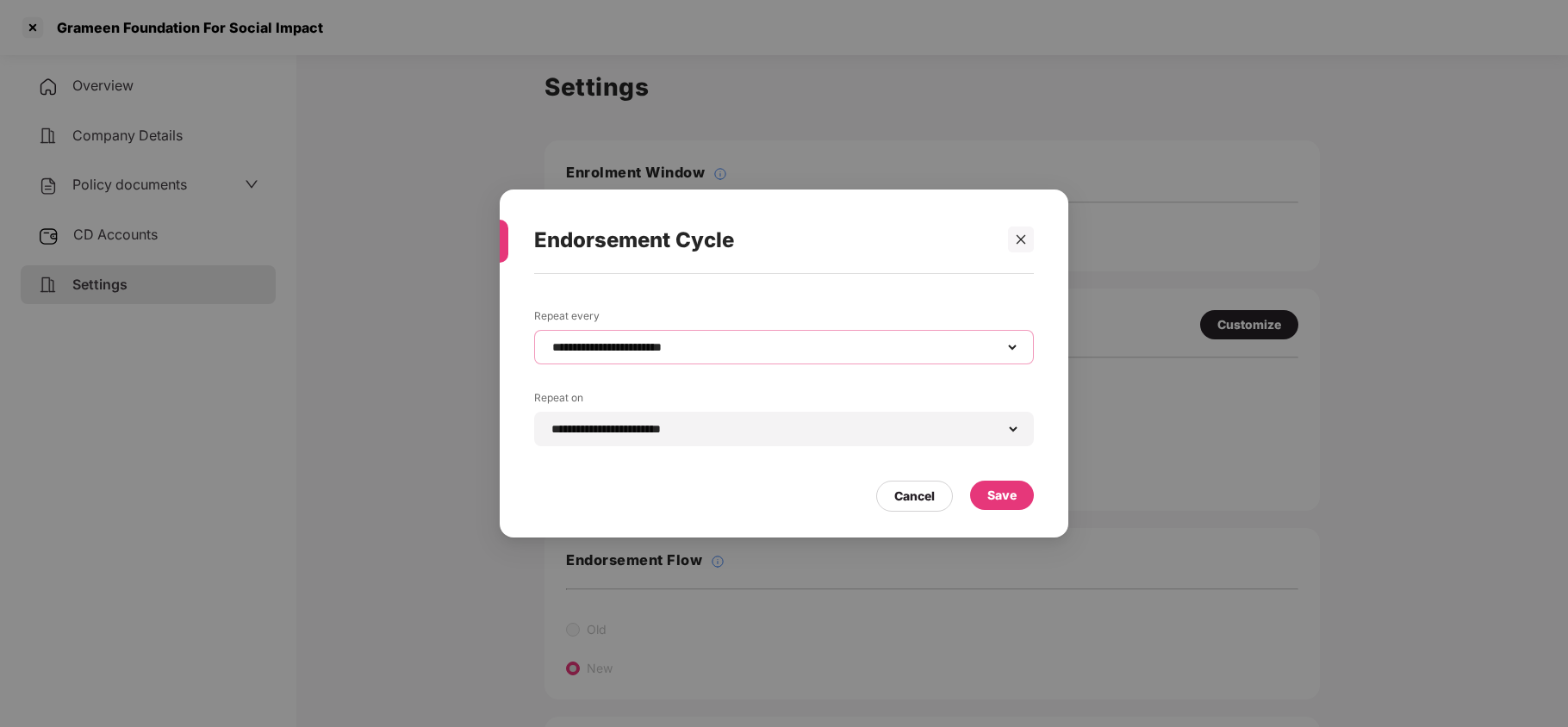
click at [610, 352] on select "**********" at bounding box center [784, 347] width 470 height 14
select select "*****"
click at [549, 340] on select "**********" at bounding box center [784, 347] width 470 height 14
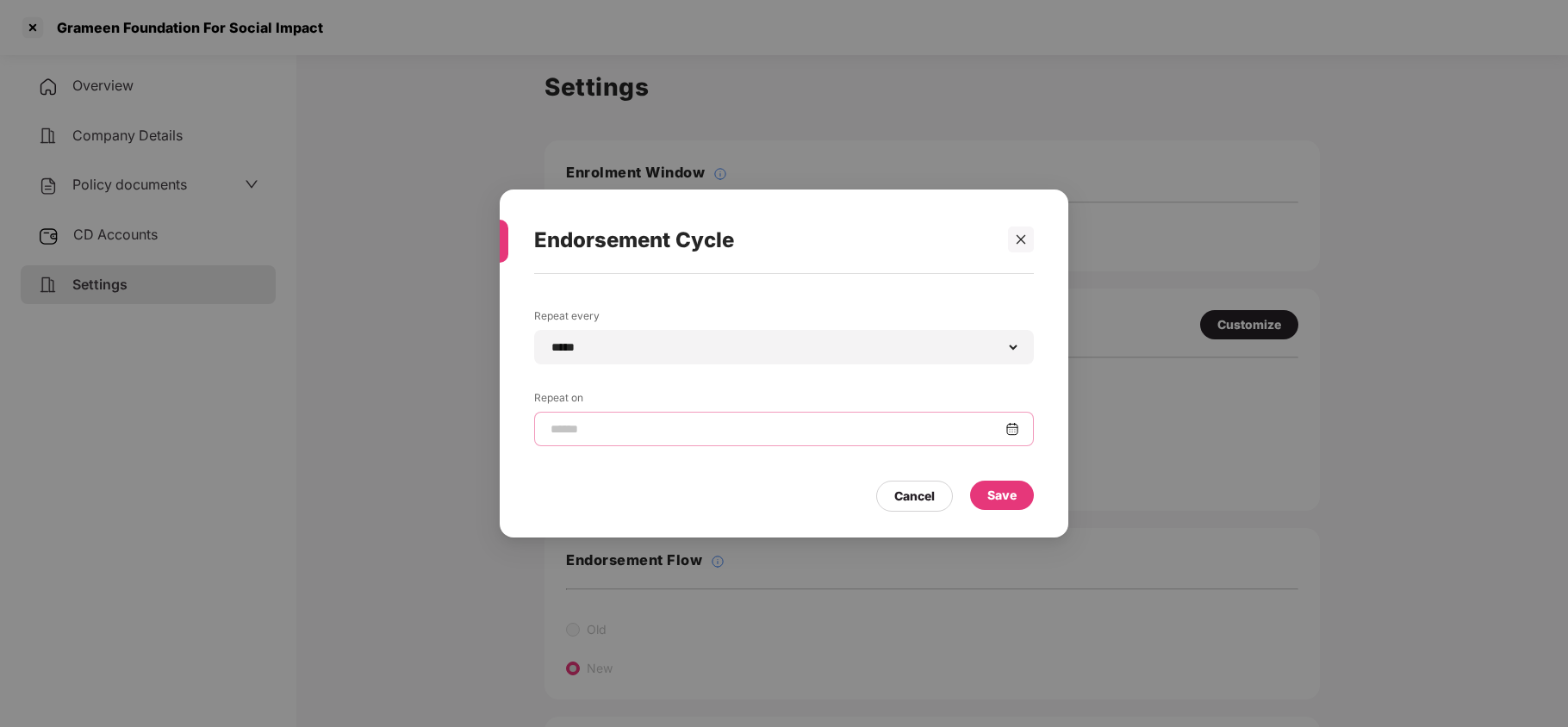
click at [609, 427] on input at bounding box center [777, 430] width 457 height 18
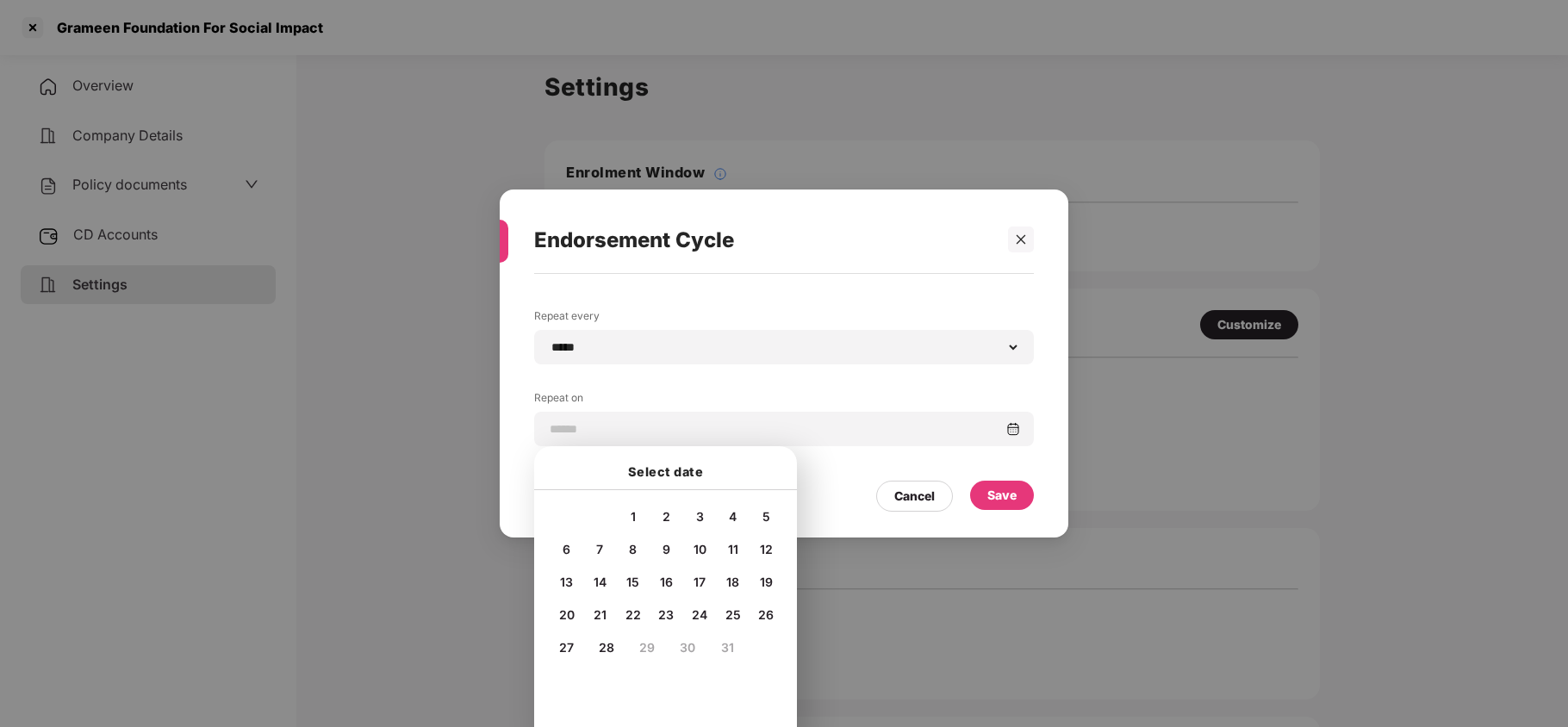
click at [764, 509] on span "5" at bounding box center [766, 517] width 7 height 15
type input "**********"
click at [1004, 493] on div "Save" at bounding box center [1003, 495] width 30 height 19
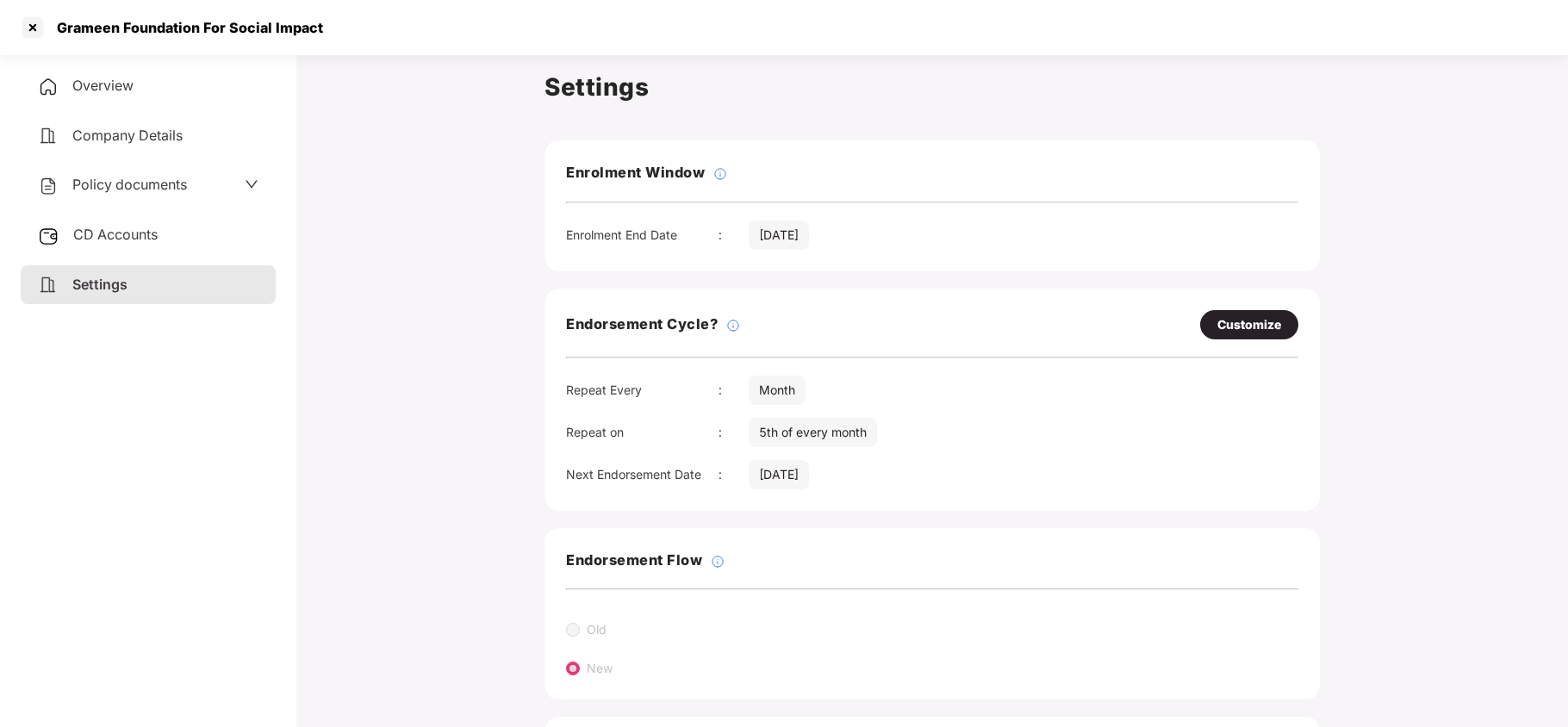
click at [146, 181] on span "Policy documents" at bounding box center [129, 185] width 114 height 18
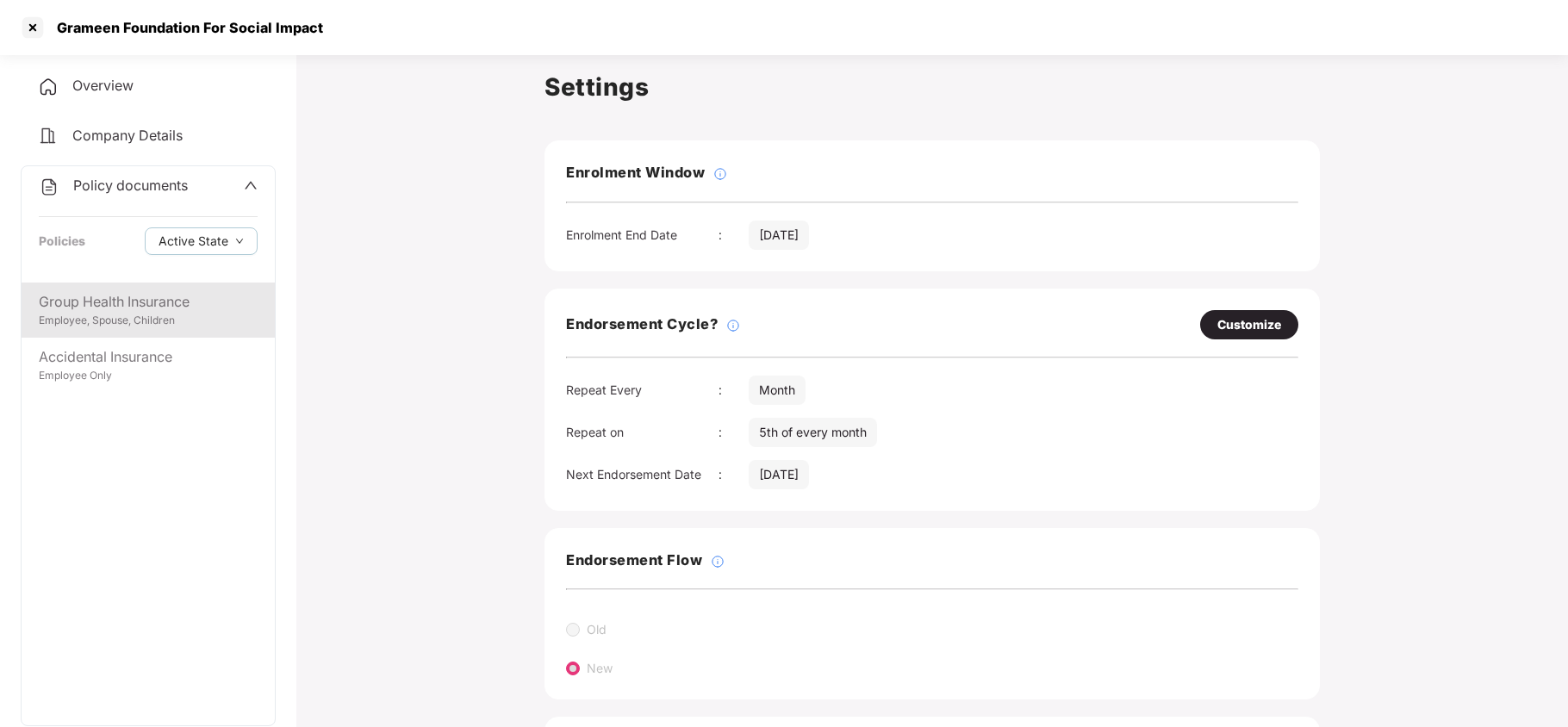
click at [160, 310] on div "Group Health Insurance" at bounding box center [148, 302] width 219 height 21
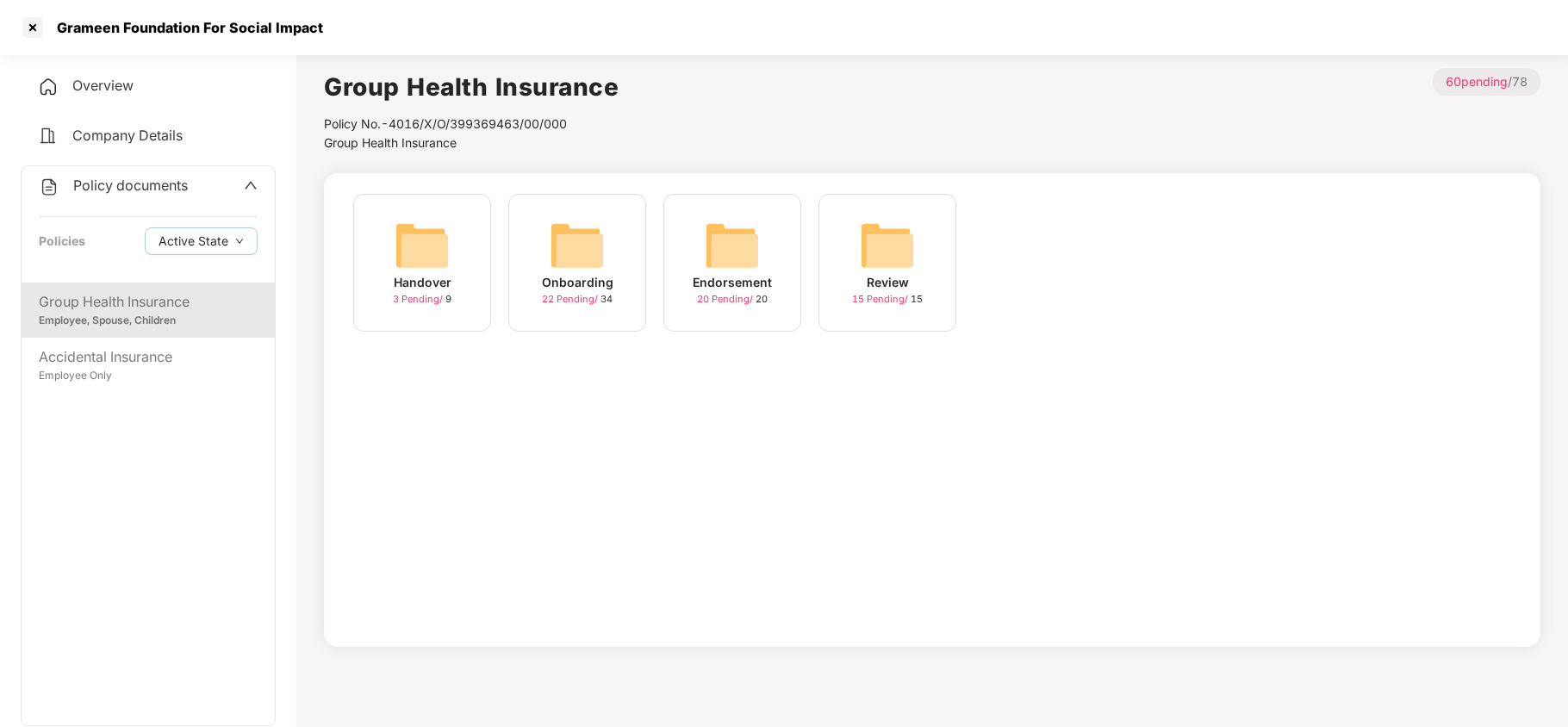
click at [752, 254] on img at bounding box center [732, 245] width 55 height 55
click at [141, 301] on div "Group Health Insurance" at bounding box center [148, 302] width 219 height 21
click at [557, 249] on img at bounding box center [577, 245] width 55 height 55
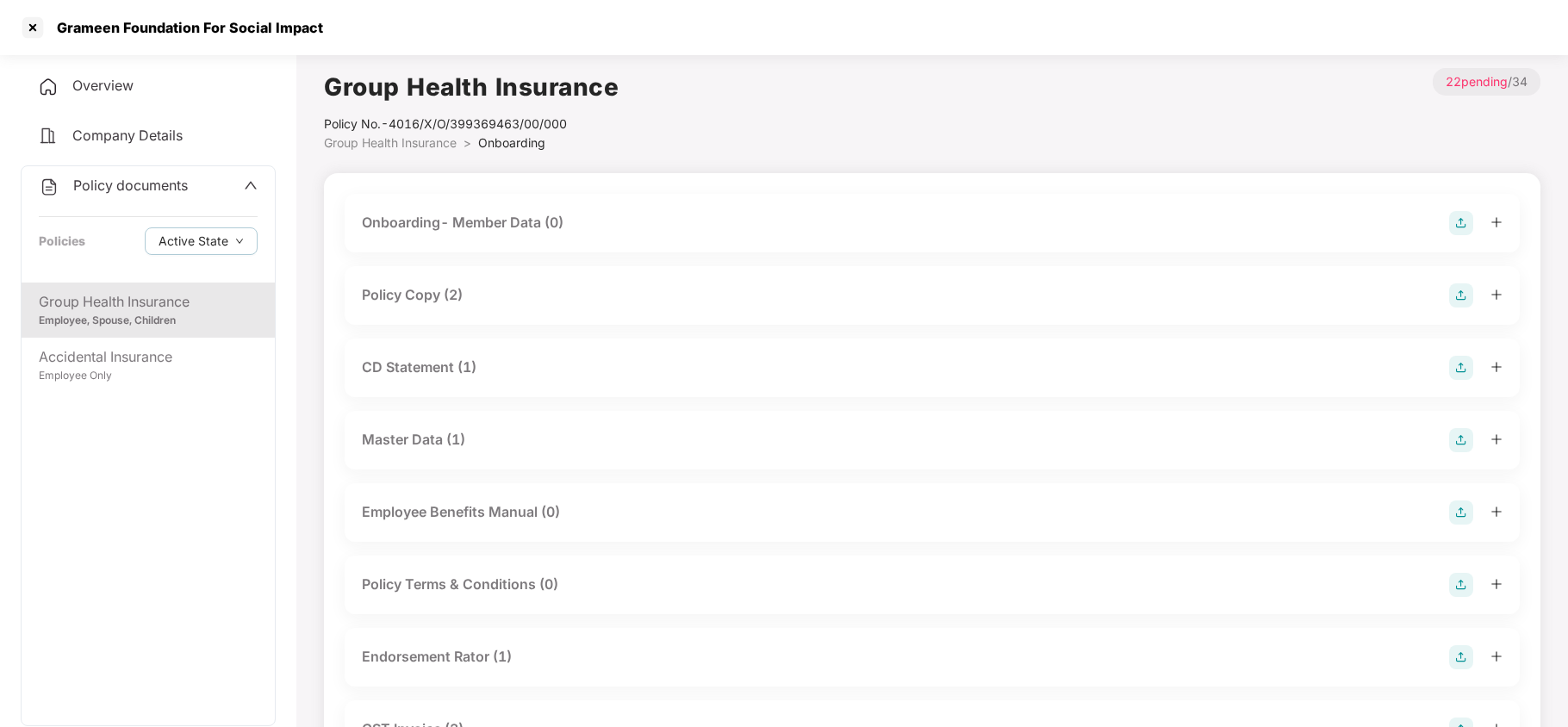
click at [446, 293] on div "Policy Copy (2)" at bounding box center [411, 294] width 101 height 21
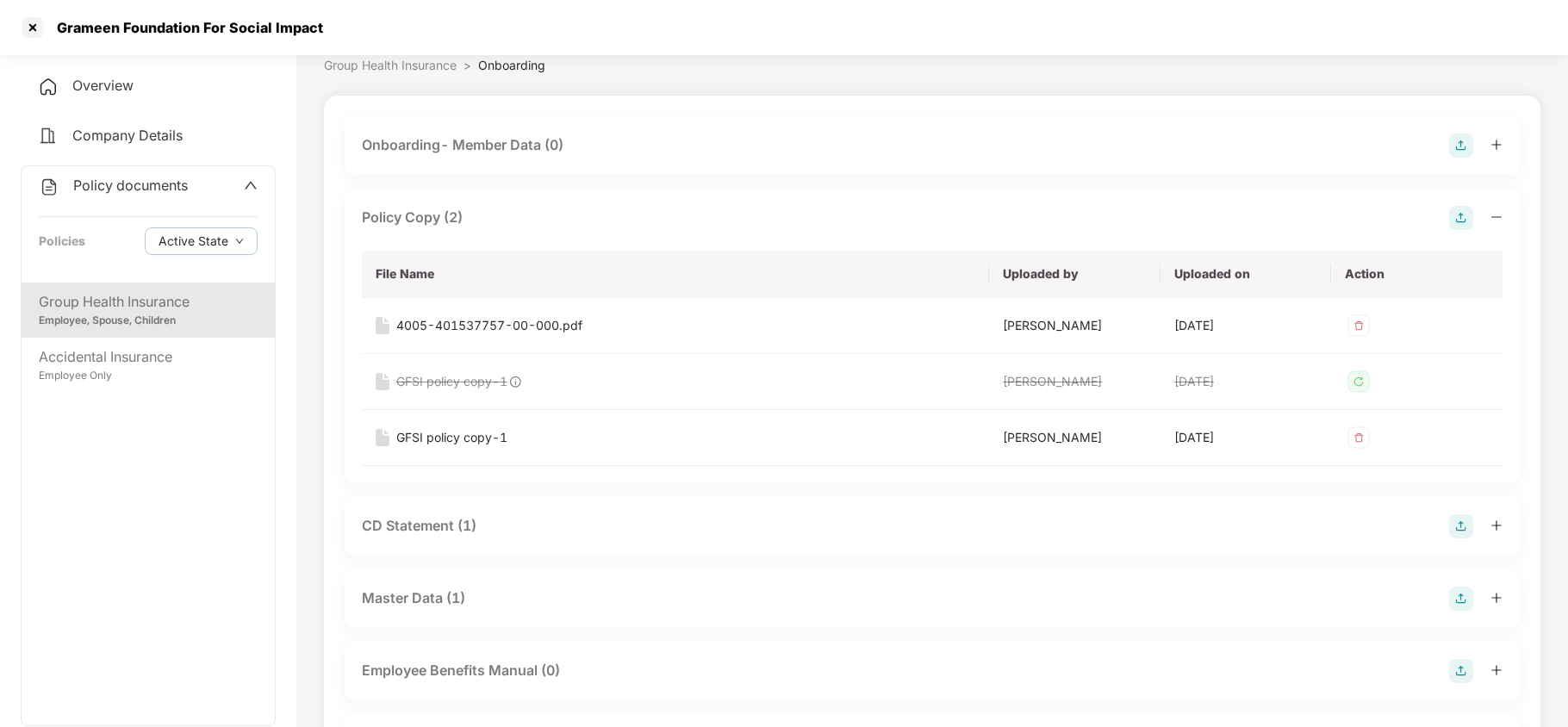
scroll to position [114, 0]
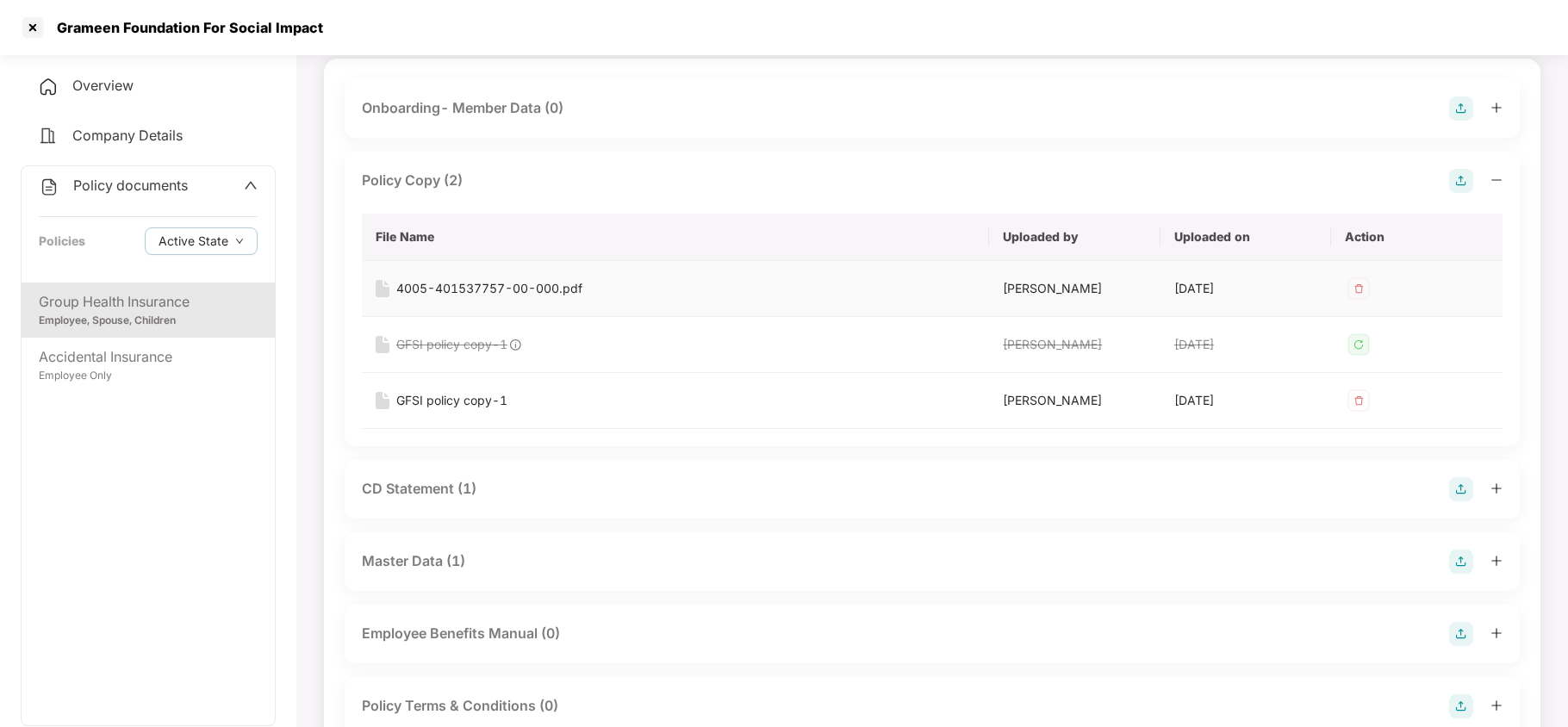
click at [548, 290] on div "4005-401537757-00-000.pdf" at bounding box center [490, 289] width 186 height 19
click at [463, 408] on div "GFSI policy copy-1" at bounding box center [452, 400] width 112 height 19
click at [450, 487] on div "CD Statement (1)" at bounding box center [419, 488] width 114 height 21
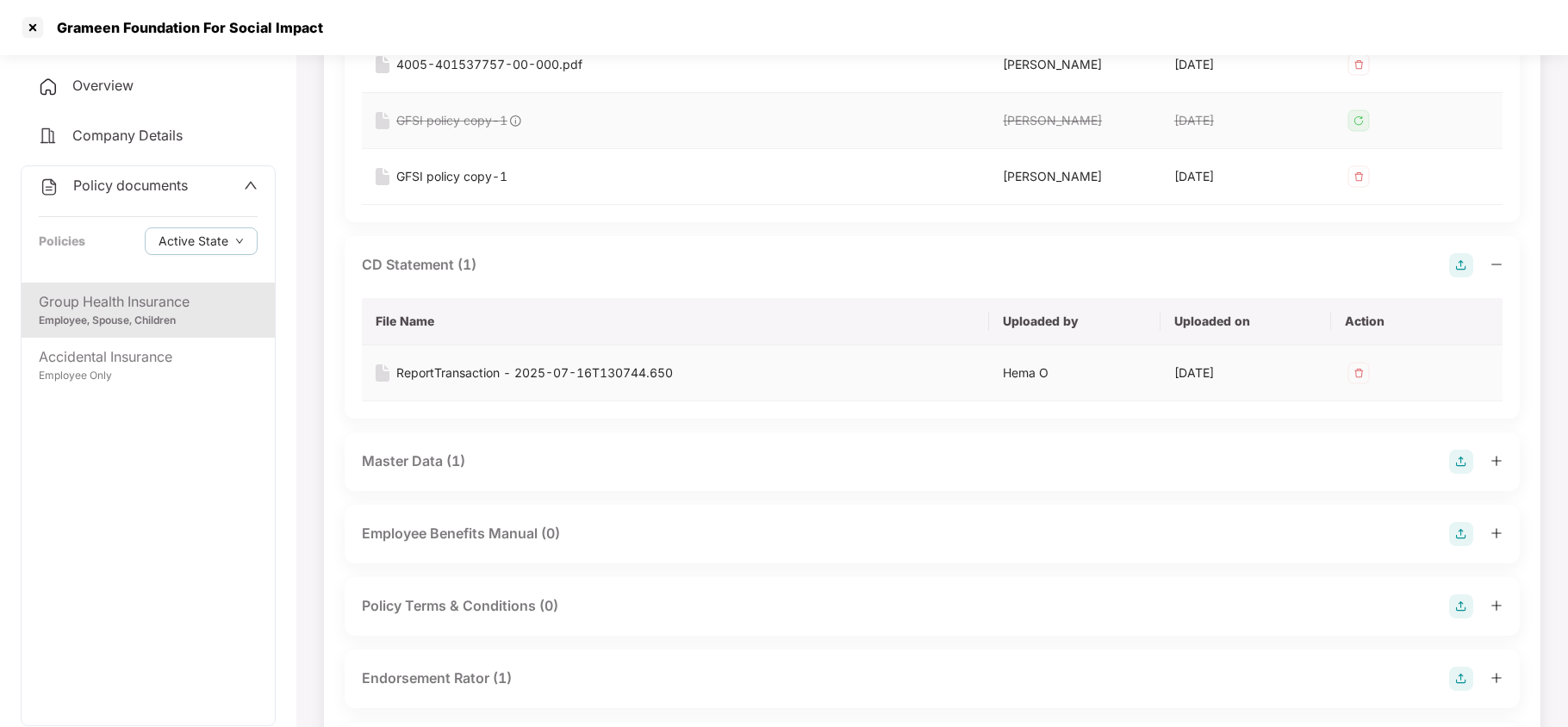
scroll to position [345, 0]
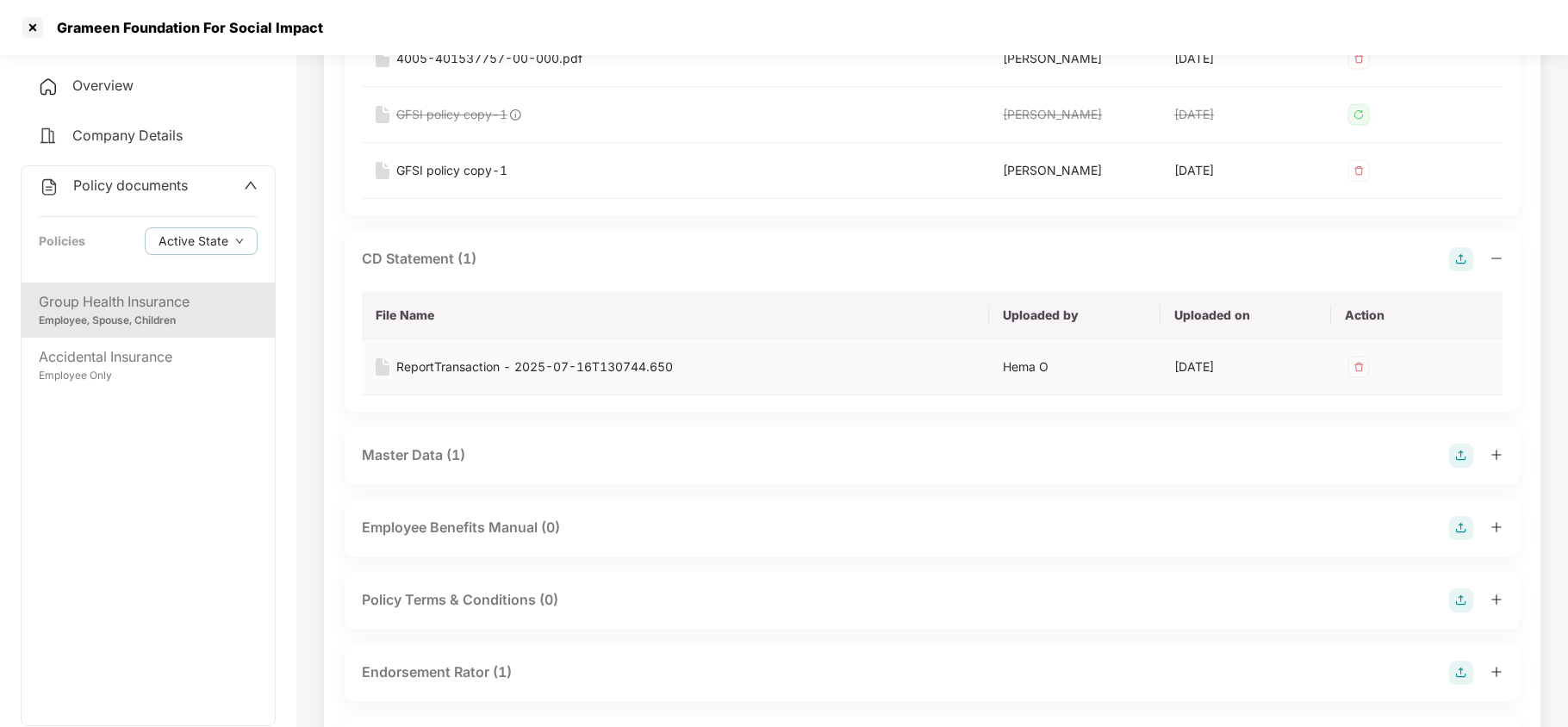
click at [590, 364] on div "ReportTransaction - 2025-07-16T130744.650" at bounding box center [535, 367] width 277 height 19
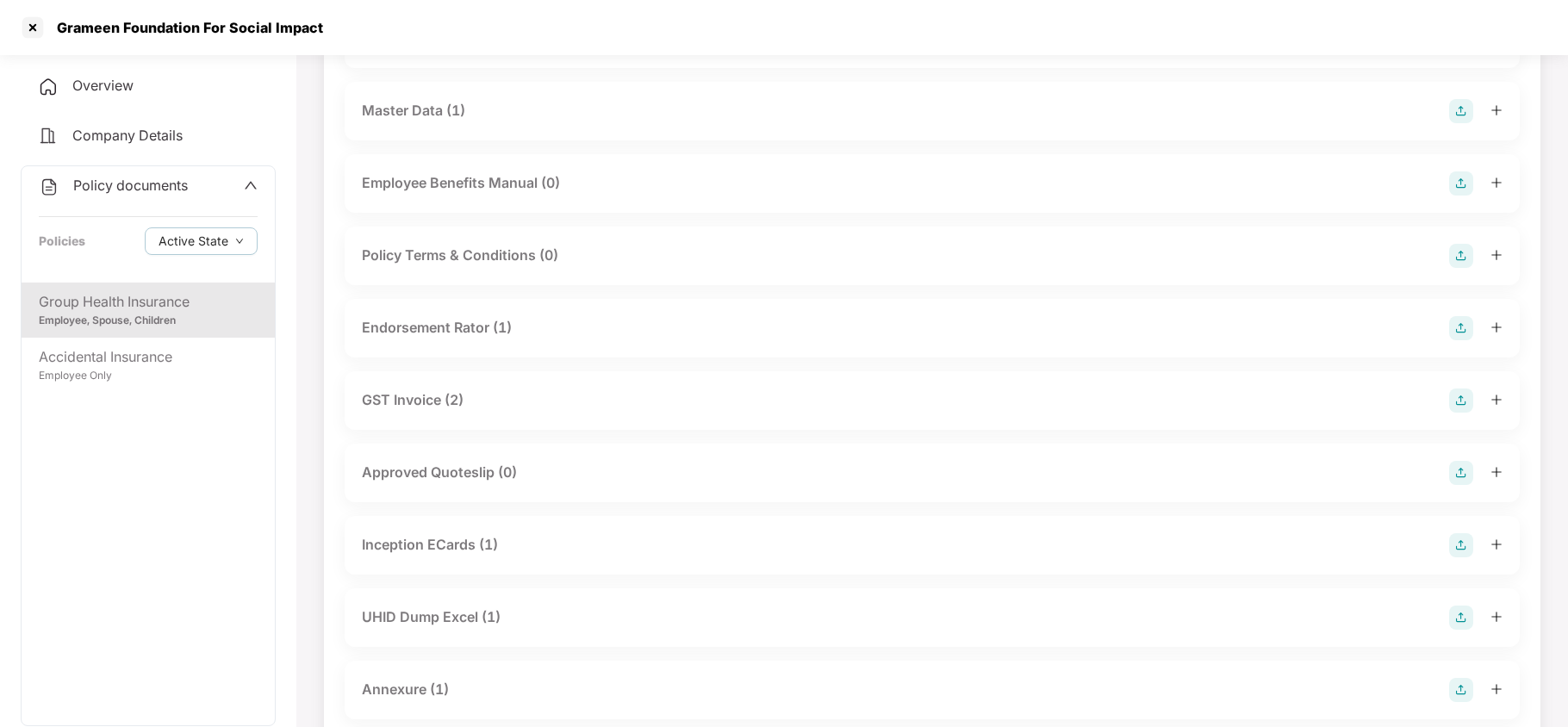
drag, startPoint x: 483, startPoint y: 332, endPoint x: 502, endPoint y: 348, distance: 24.8
click at [483, 333] on div "Endorsement Rator (1)" at bounding box center [436, 328] width 150 height 21
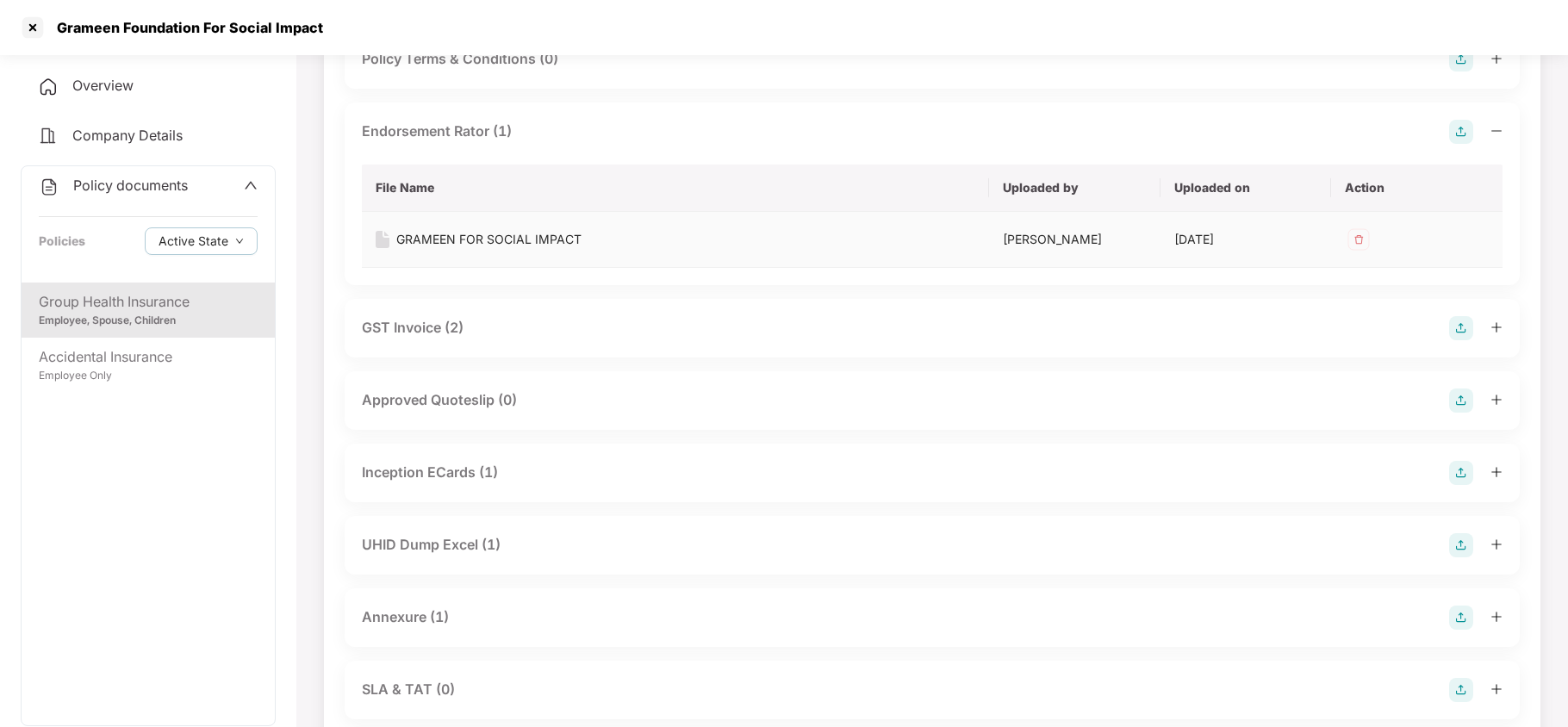
scroll to position [919, 0]
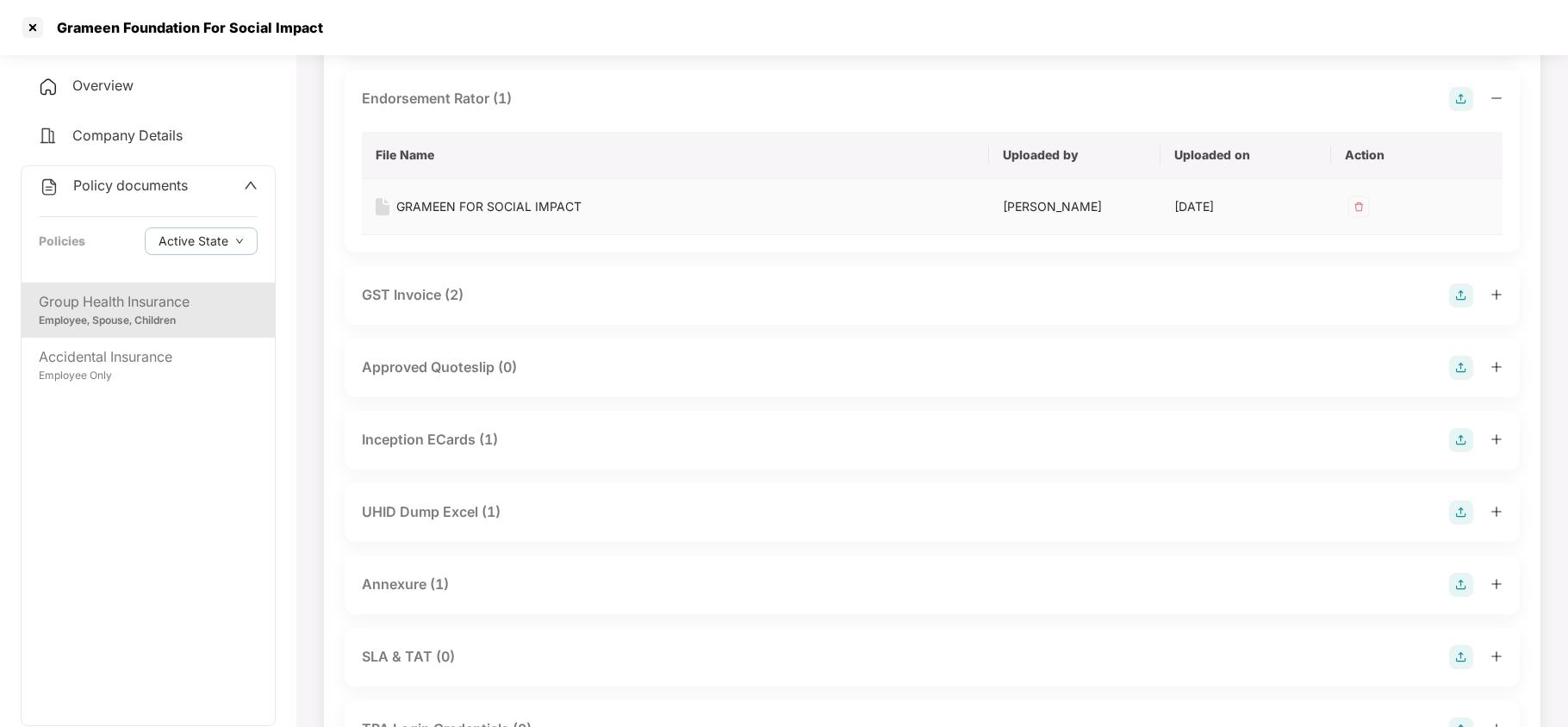
click at [529, 204] on div "GRAMEEN FOR SOCIAL IMPACT" at bounding box center [489, 207] width 185 height 19
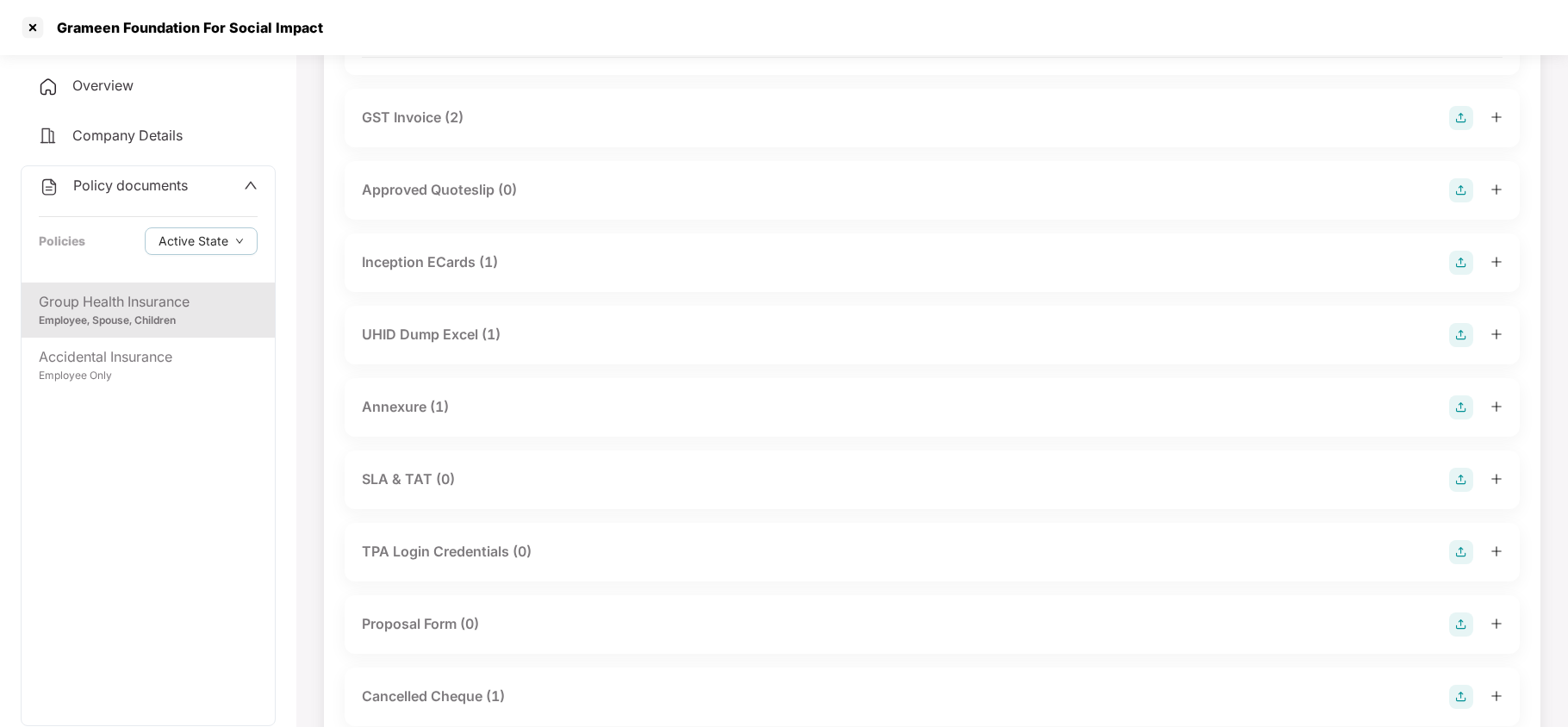
scroll to position [1149, 0]
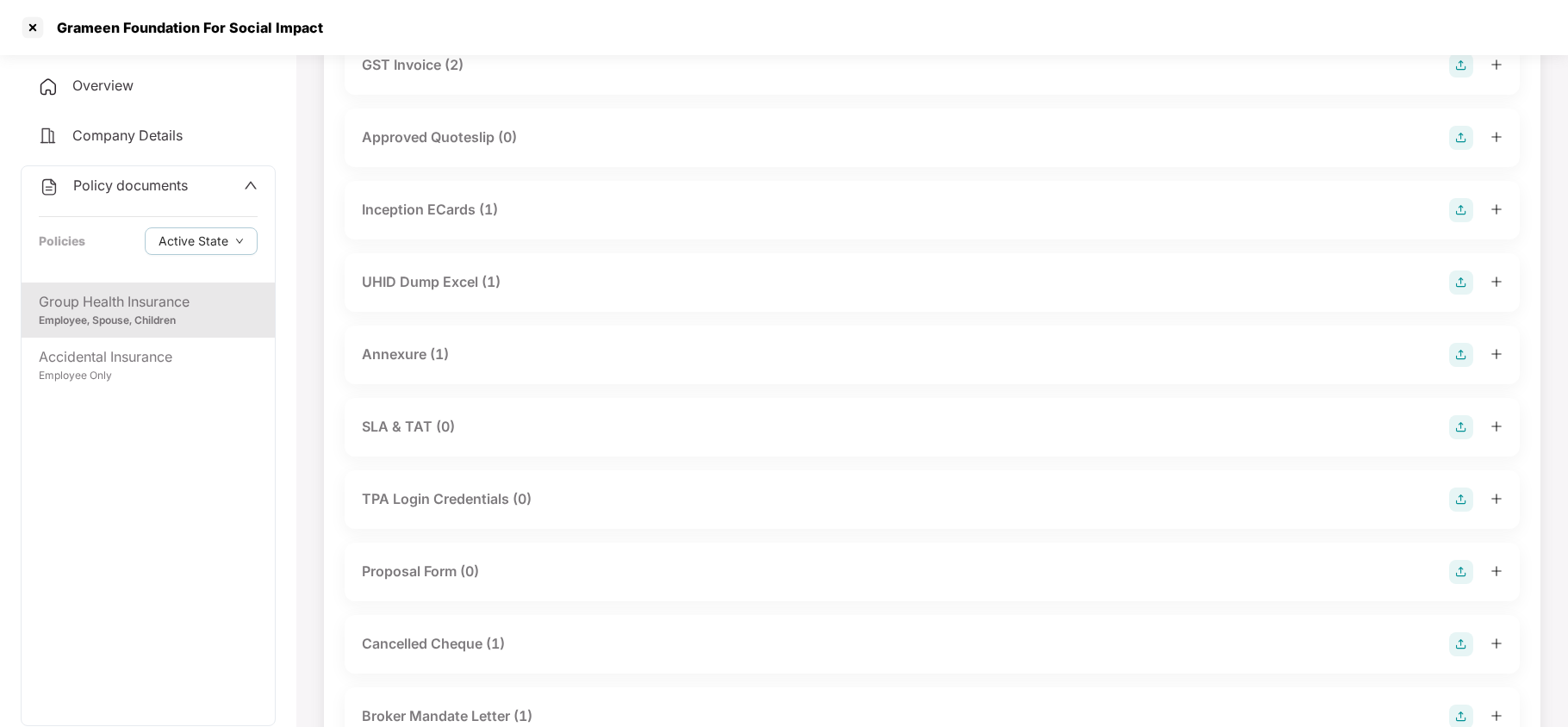
click at [433, 365] on div "Annexure (1)" at bounding box center [405, 354] width 87 height 21
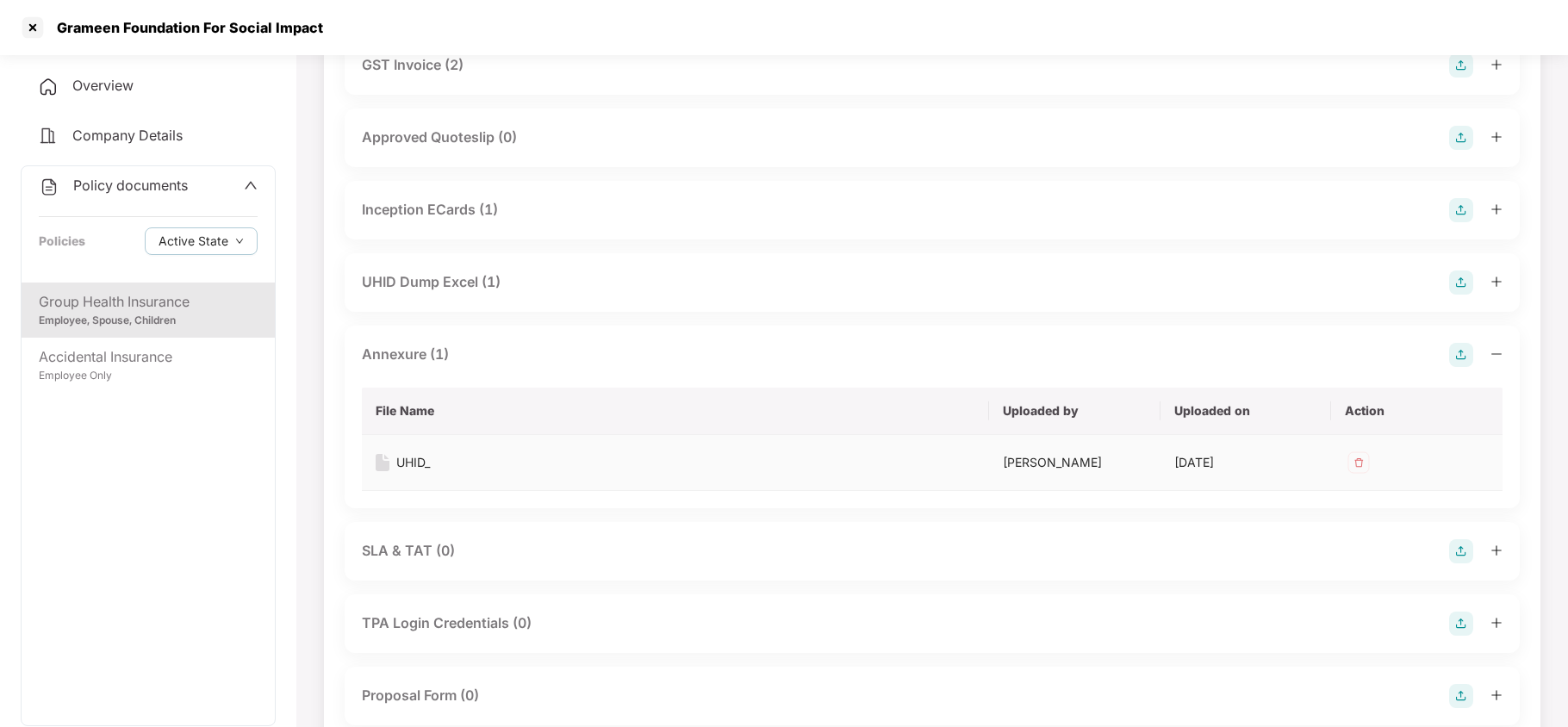
click at [410, 465] on div "UHID_" at bounding box center [413, 462] width 33 height 19
click at [32, 31] on div at bounding box center [33, 28] width 28 height 28
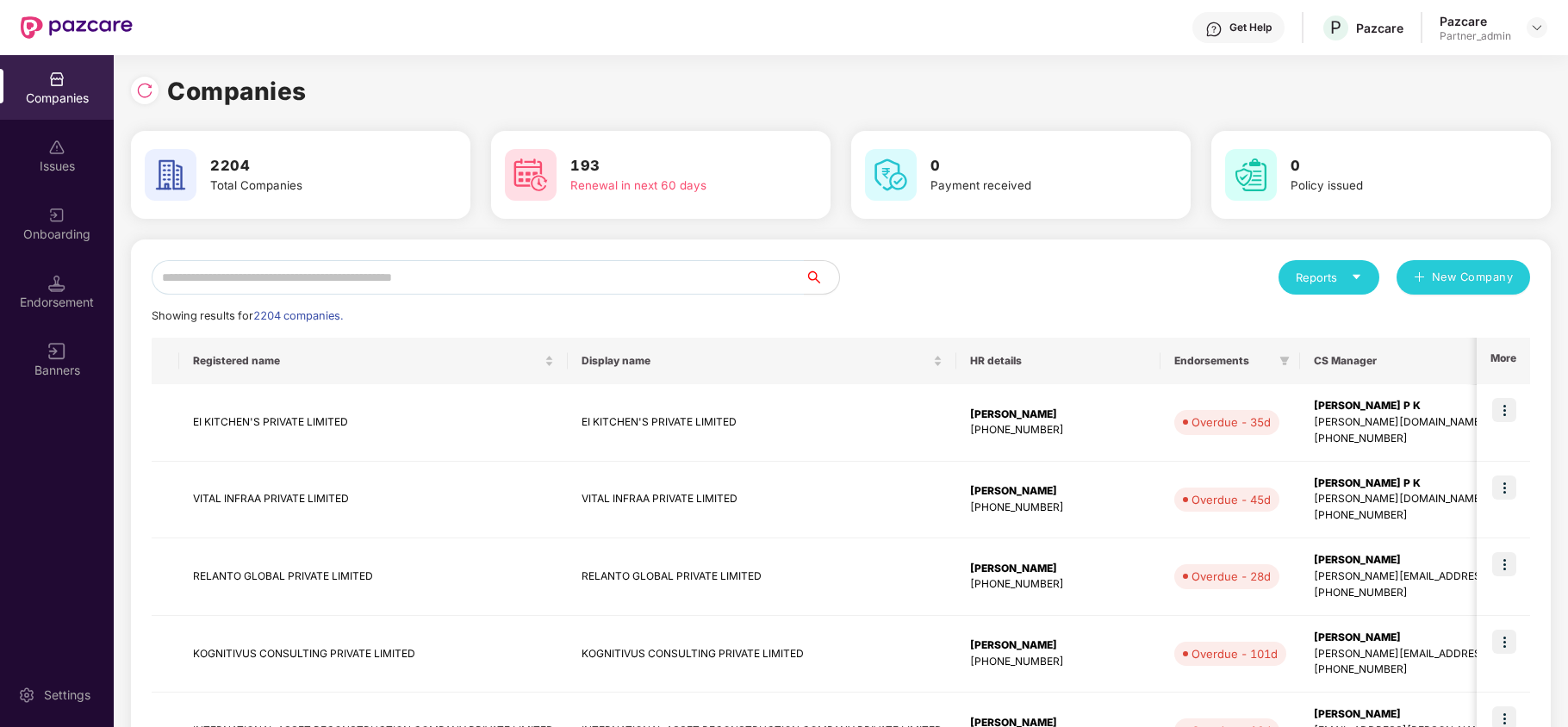
scroll to position [0, 0]
click at [308, 281] on input "text" at bounding box center [478, 277] width 653 height 34
paste input "**********"
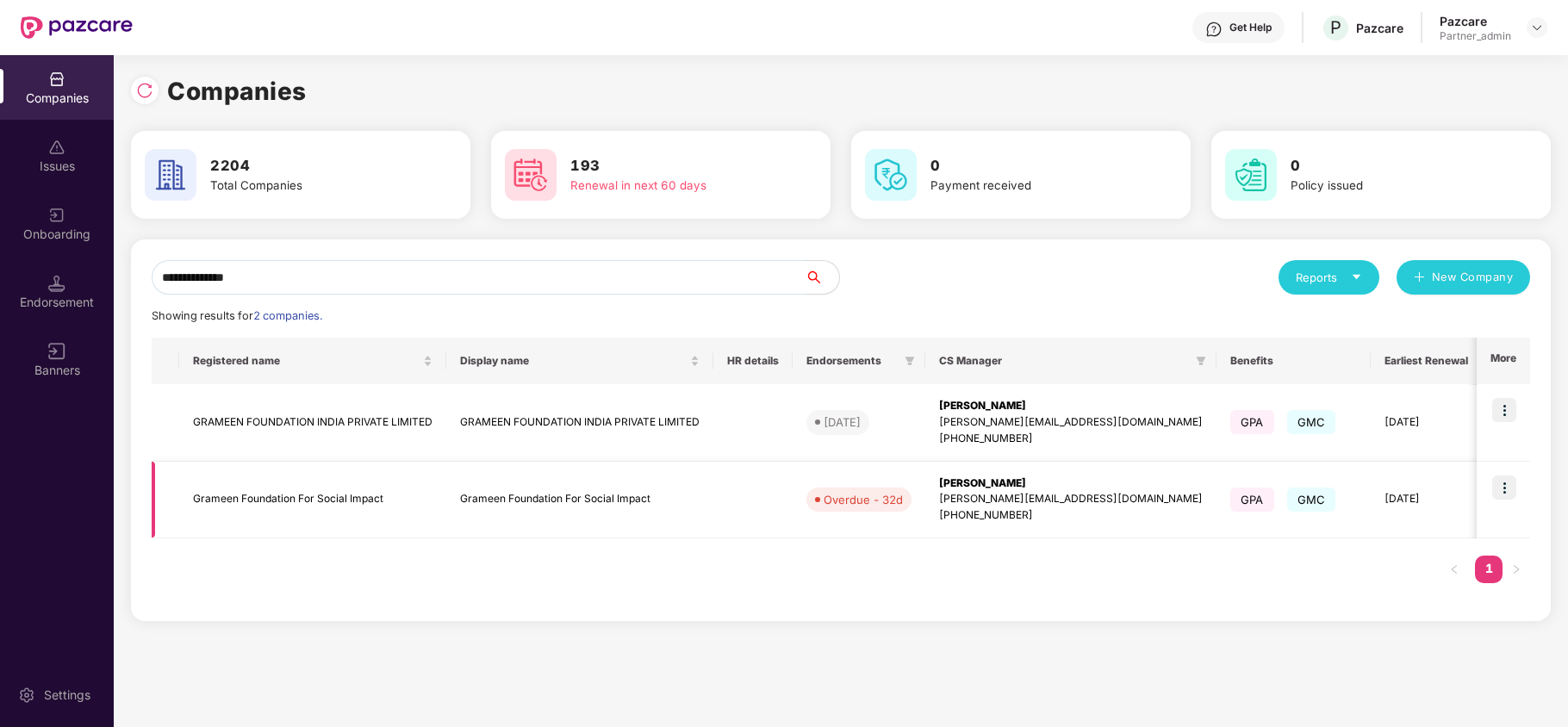
type input "**********"
click at [1510, 487] on img at bounding box center [1504, 488] width 24 height 24
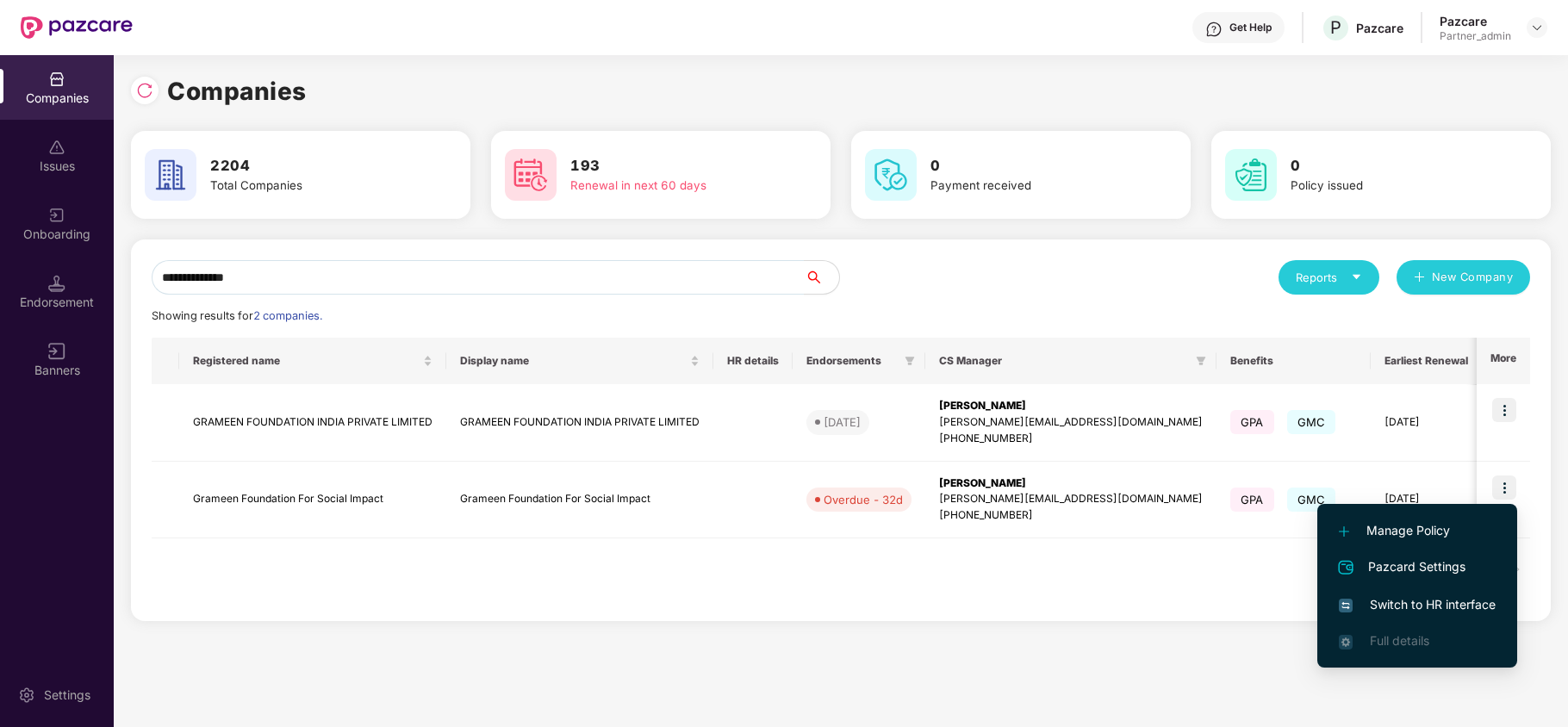
click at [1442, 610] on span "Switch to HR interface" at bounding box center [1418, 605] width 157 height 19
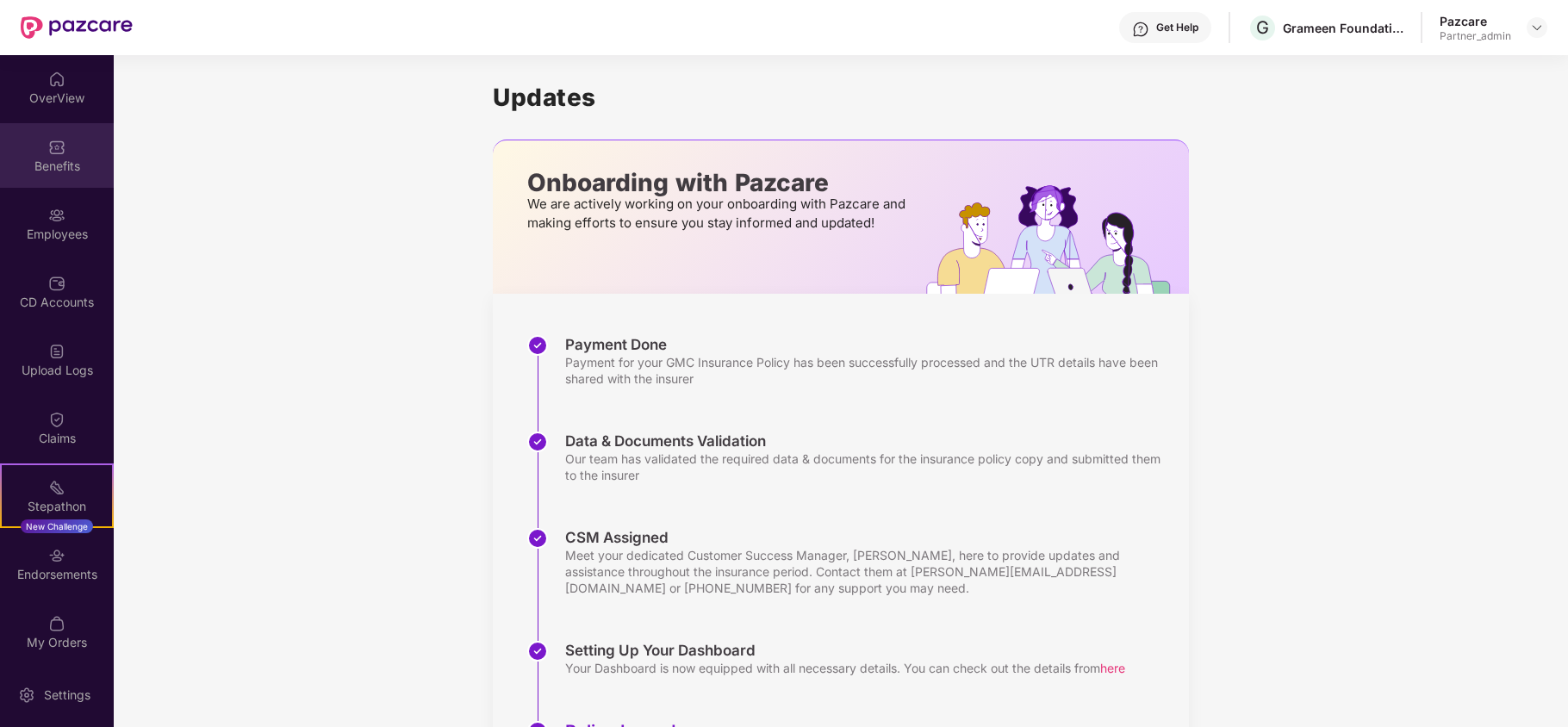
click at [36, 166] on div "Benefits" at bounding box center [56, 166] width 113 height 18
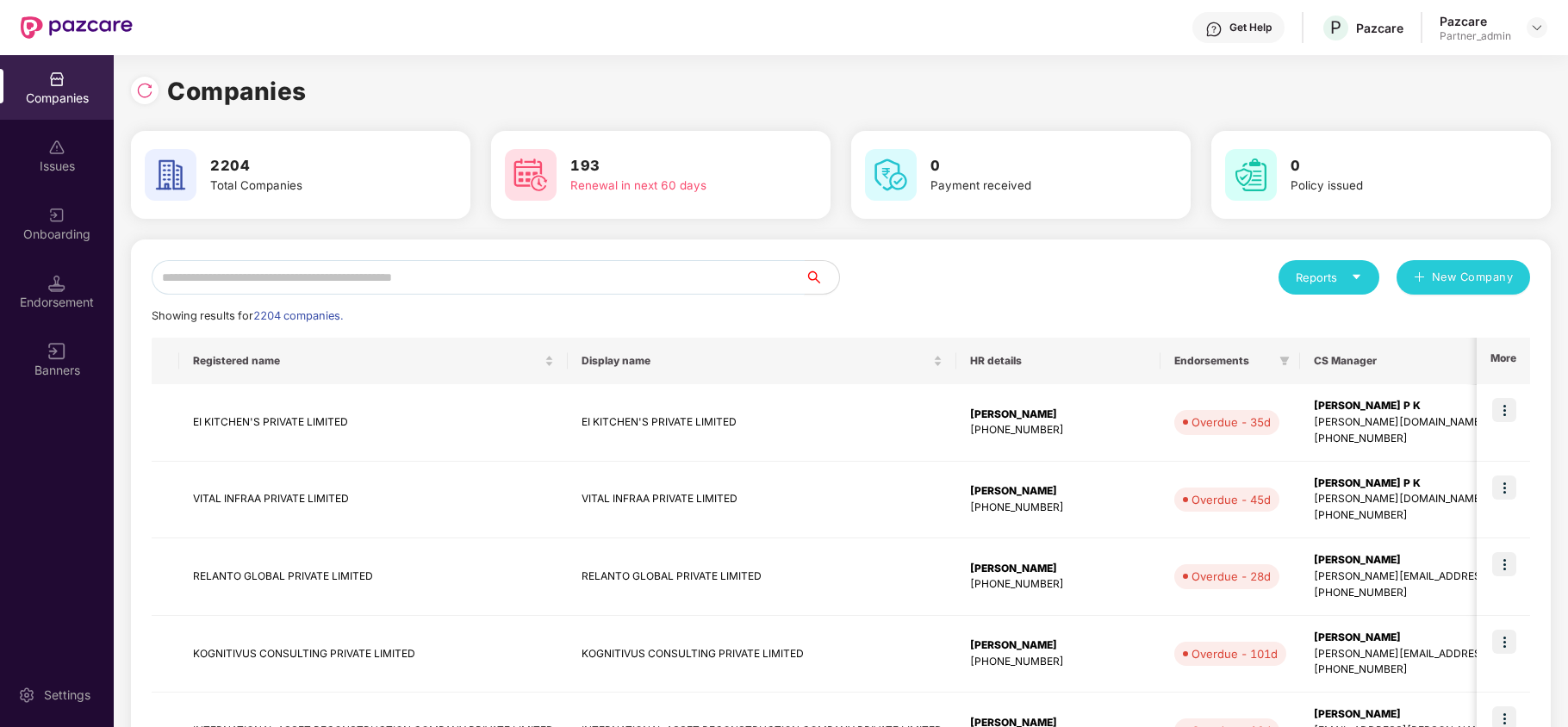
click at [229, 280] on input "text" at bounding box center [478, 277] width 653 height 34
paste input "**********"
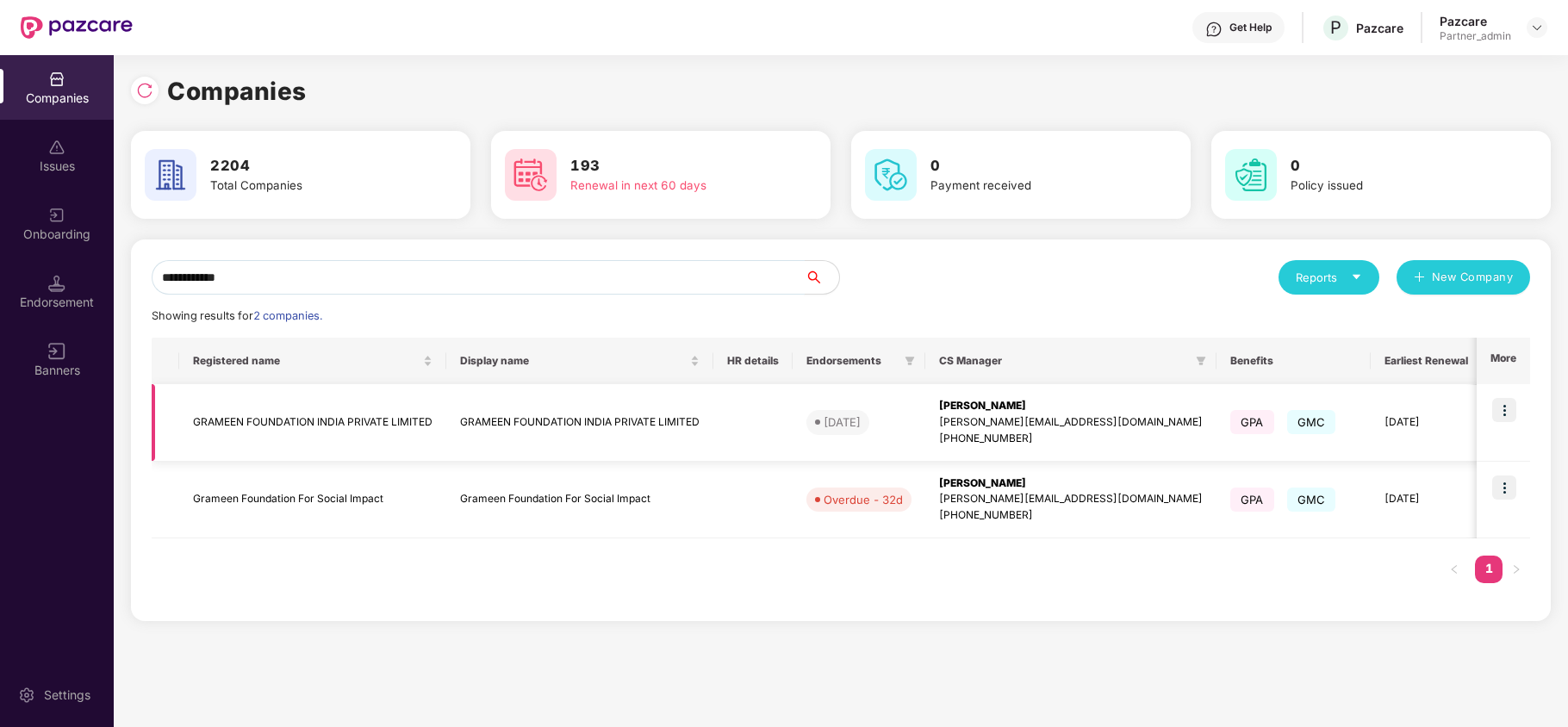
type input "**********"
click at [1504, 407] on img at bounding box center [1504, 411] width 24 height 24
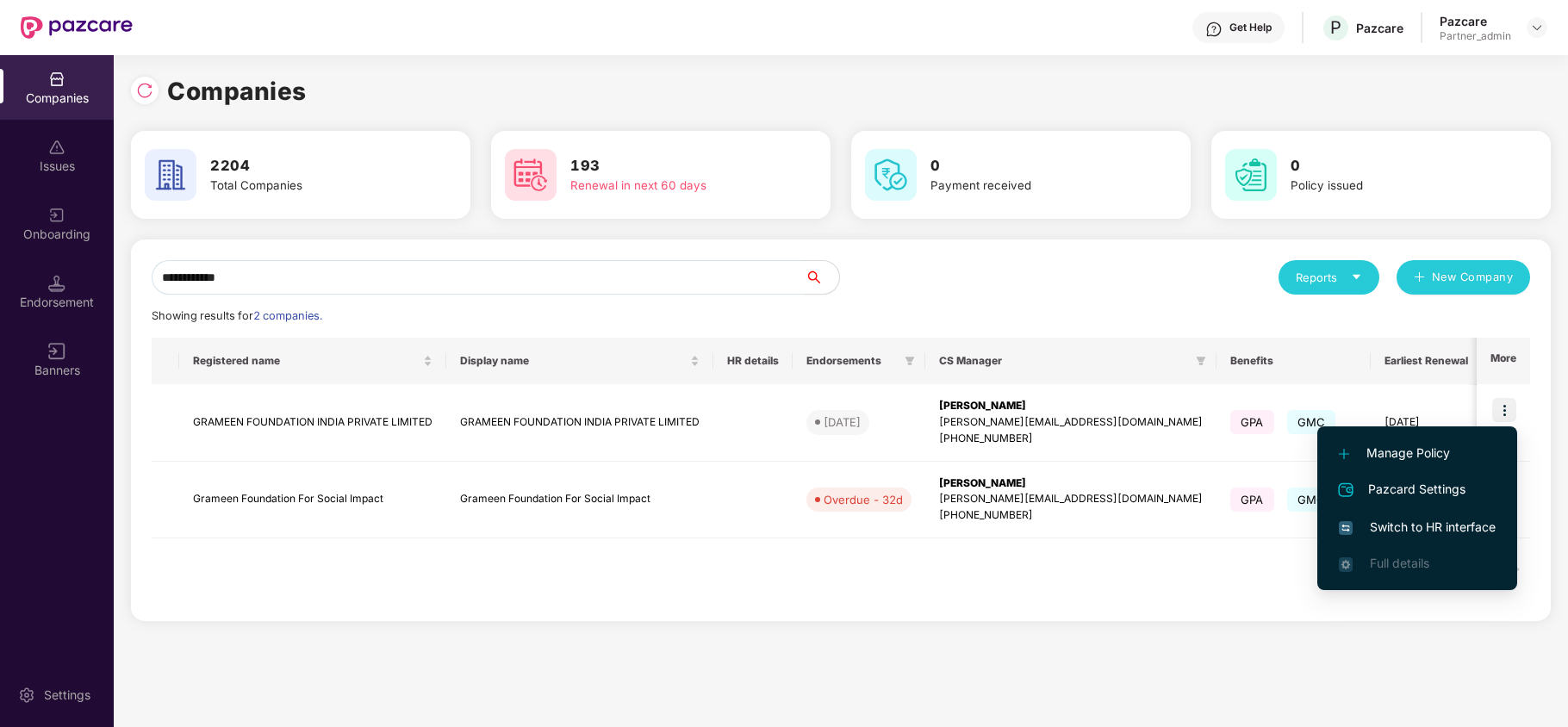
click at [1411, 524] on span "Switch to HR interface" at bounding box center [1418, 527] width 157 height 19
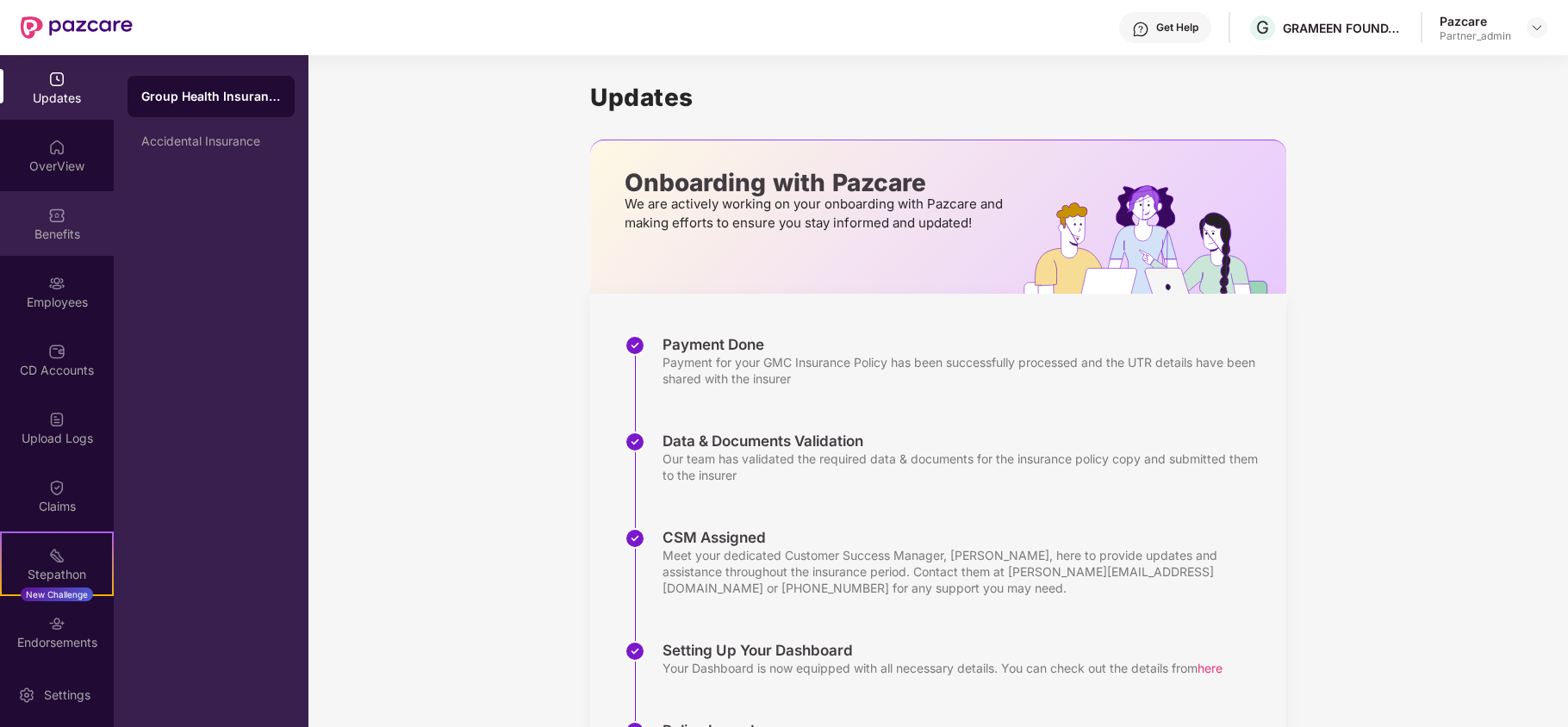
click at [46, 226] on div "Benefits" at bounding box center [56, 234] width 113 height 18
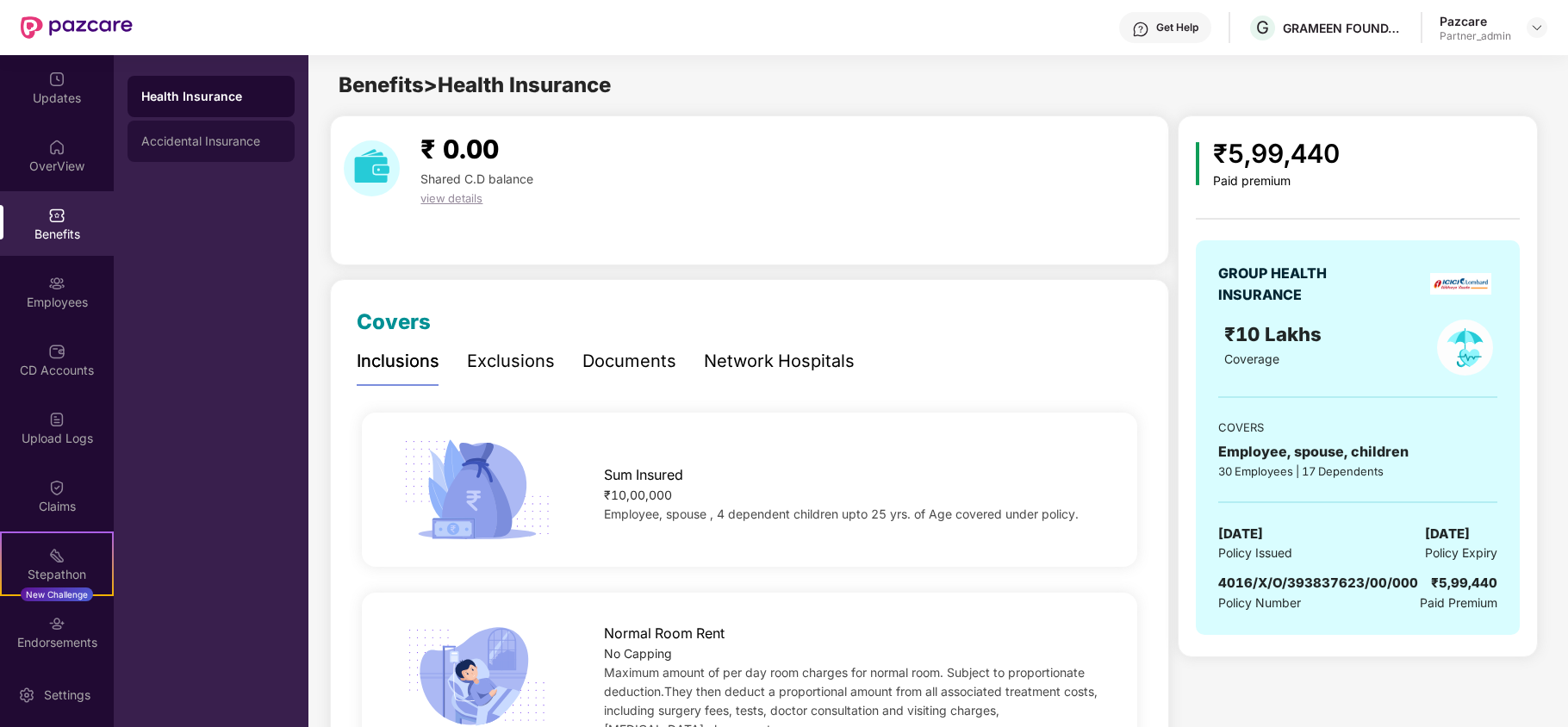
click at [197, 143] on div "Accidental Insurance" at bounding box center [210, 141] width 139 height 14
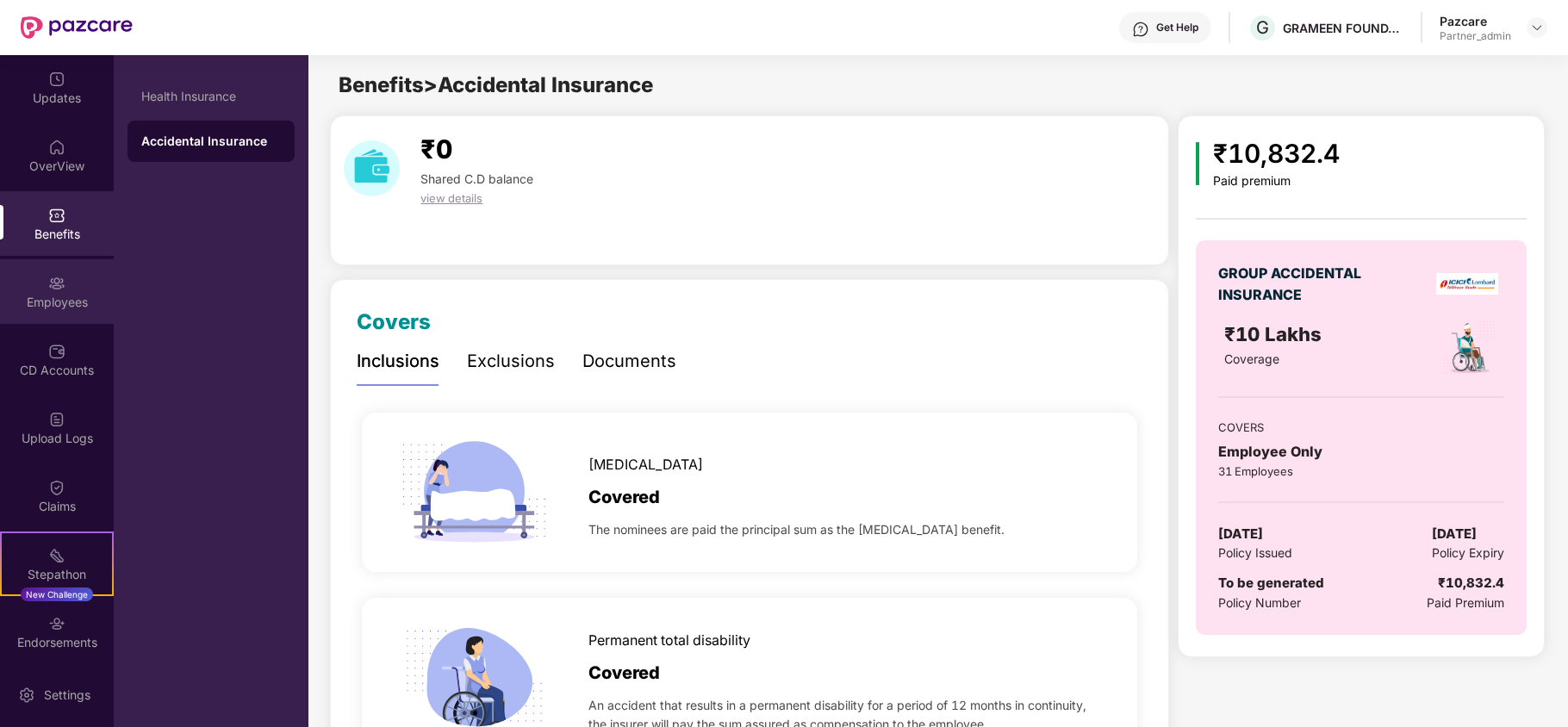
click at [49, 304] on div "Employees" at bounding box center [56, 303] width 113 height 18
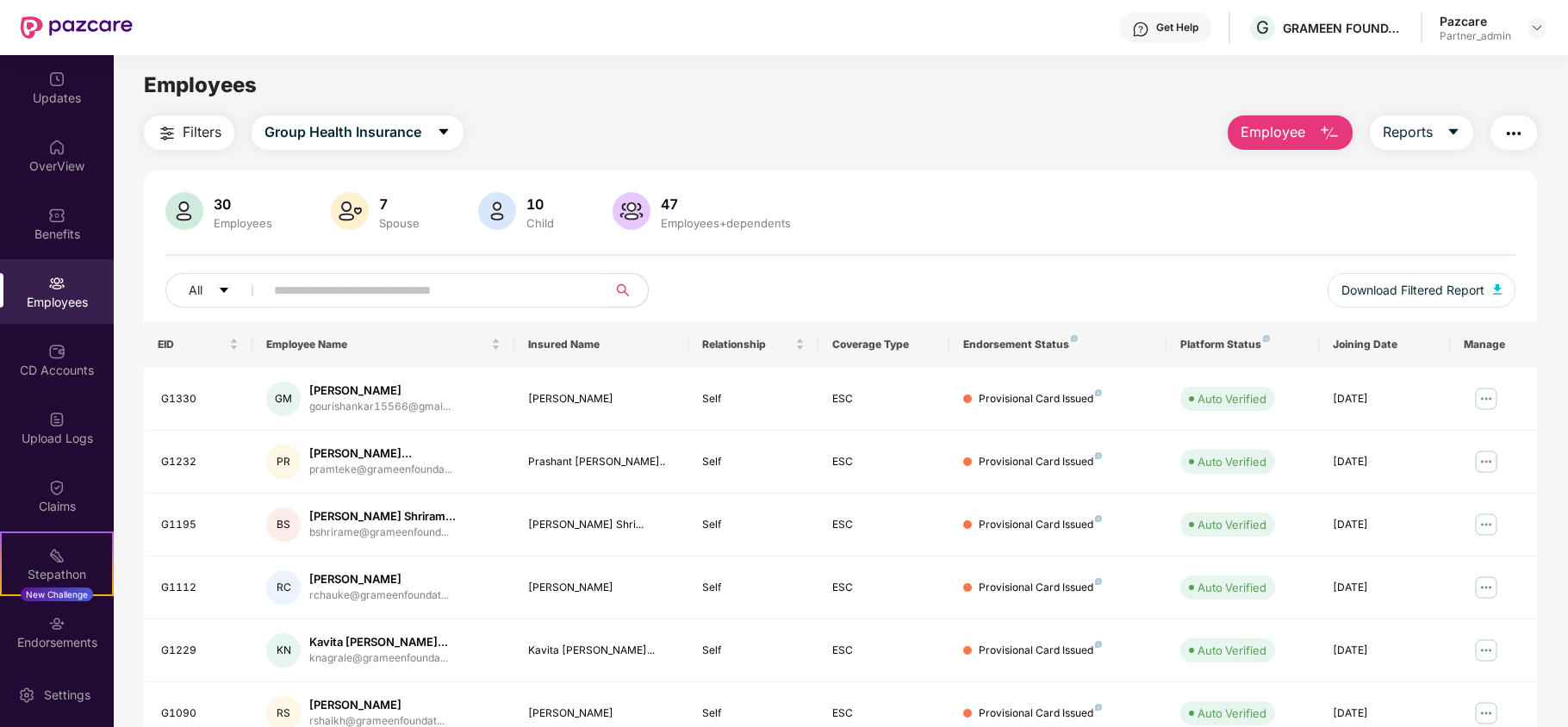
click at [191, 125] on span "Filters" at bounding box center [202, 132] width 39 height 21
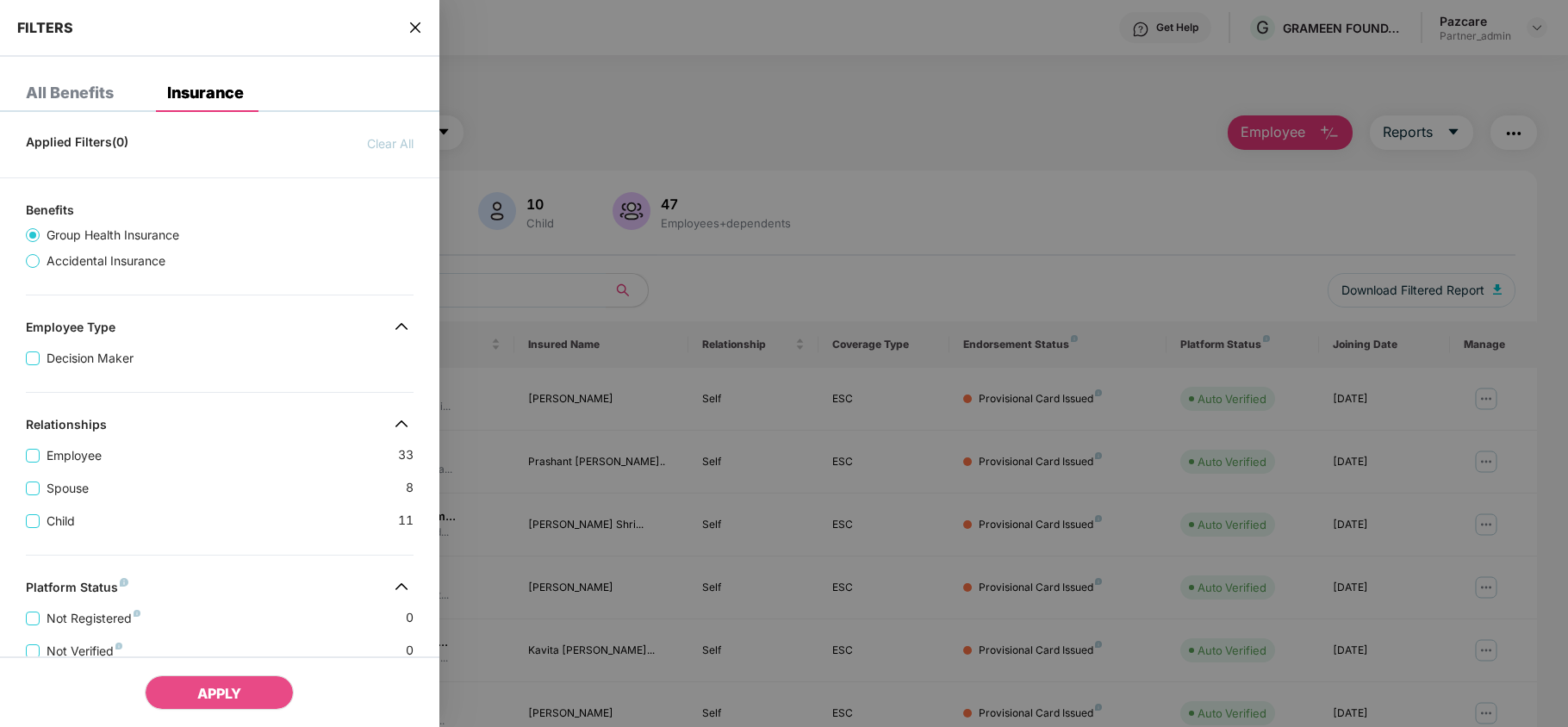
scroll to position [409, 0]
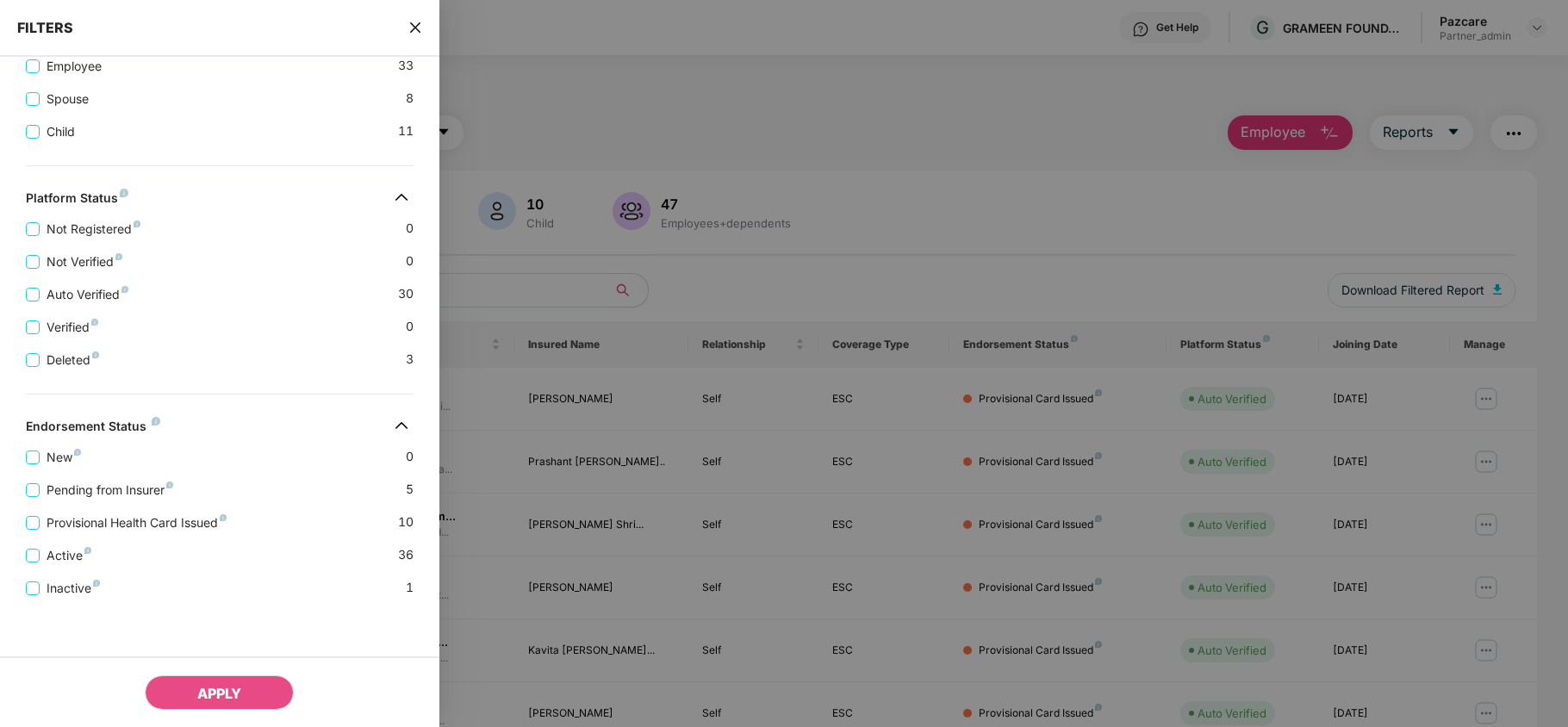
click at [409, 21] on icon "close" at bounding box center [415, 27] width 14 height 14
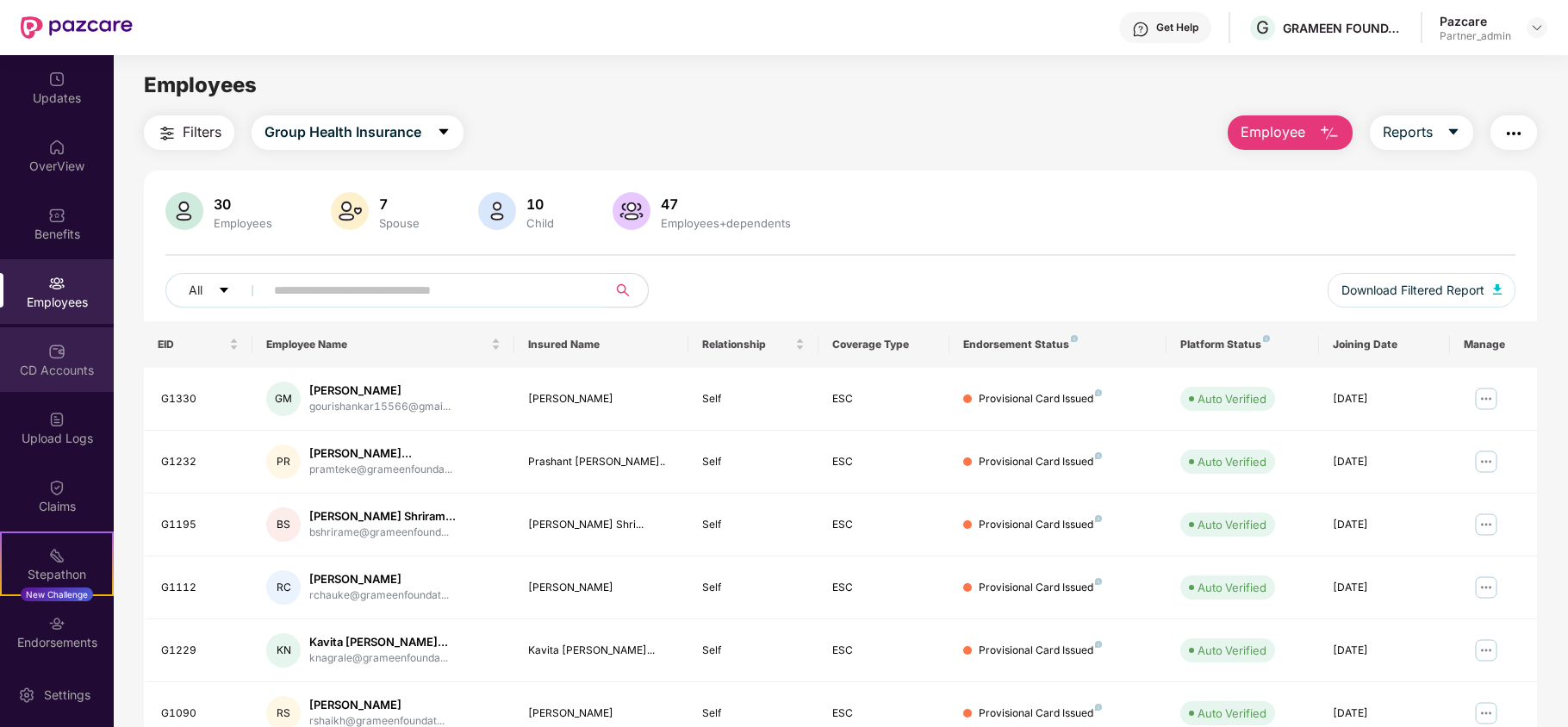
click at [48, 356] on img at bounding box center [56, 352] width 18 height 18
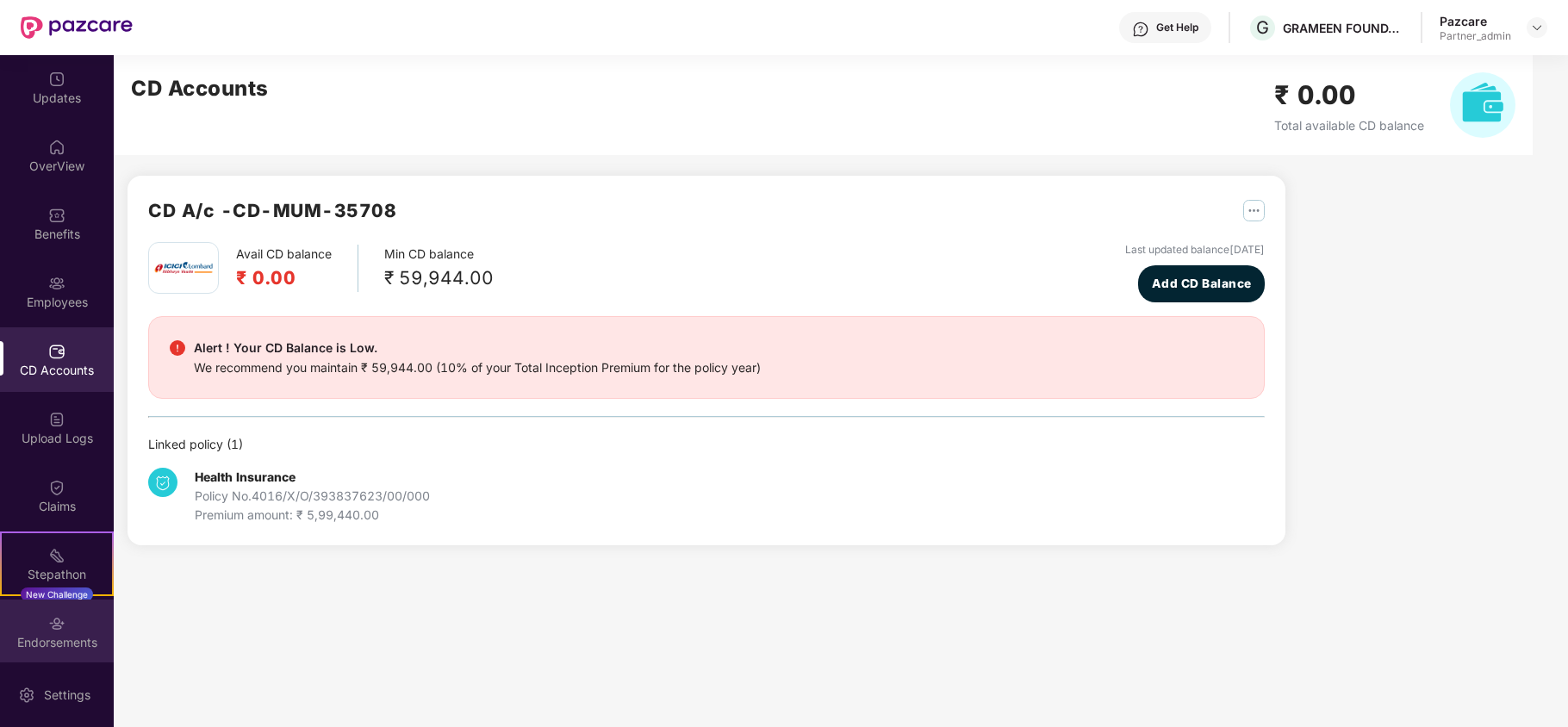
click at [60, 635] on div "Endorsements" at bounding box center [56, 643] width 113 height 18
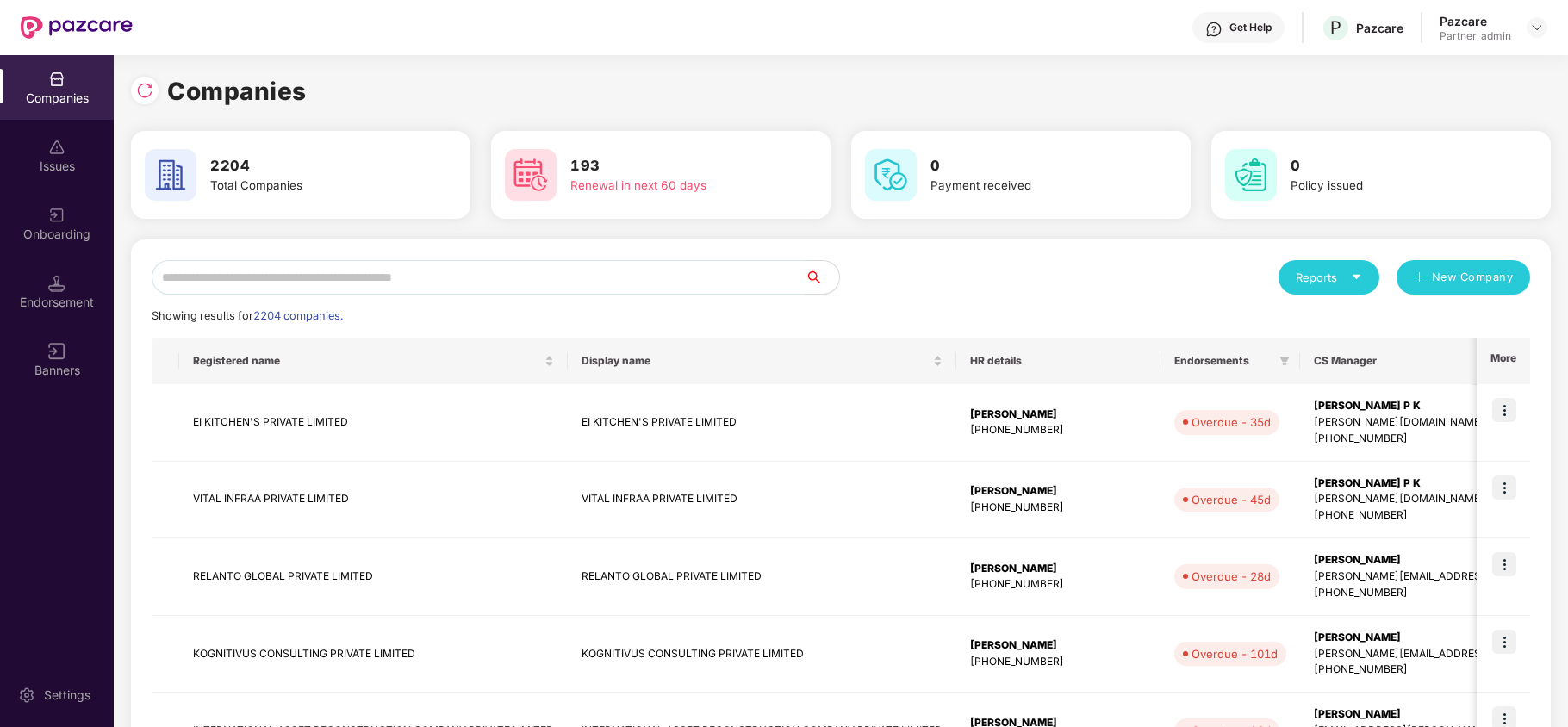
click at [203, 278] on input "text" at bounding box center [478, 277] width 653 height 34
paste input "**********"
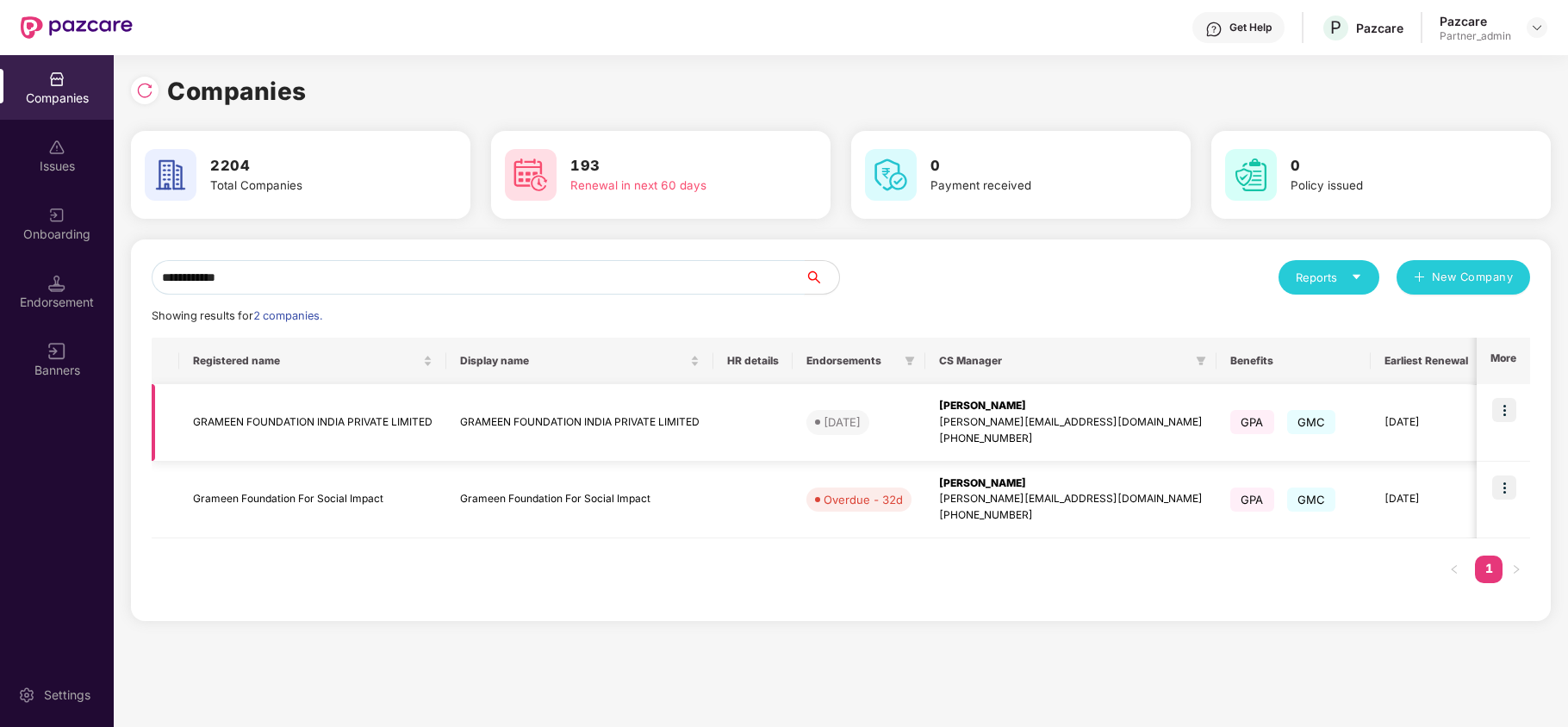
type input "**********"
click at [221, 422] on td "GRAMEEN FOUNDATION INDIA PRIVATE LIMITED" at bounding box center [313, 423] width 267 height 77
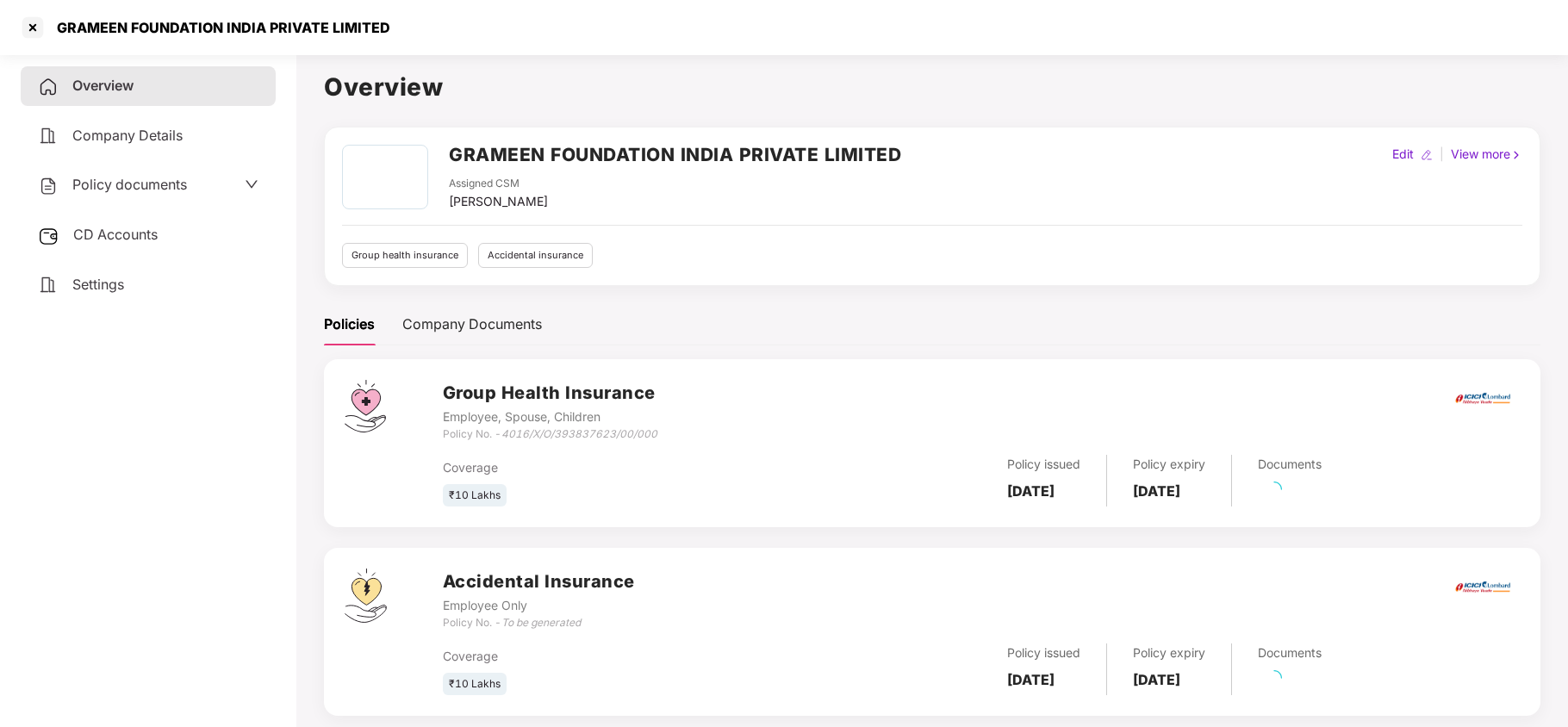
click at [90, 276] on span "Settings" at bounding box center [98, 284] width 52 height 18
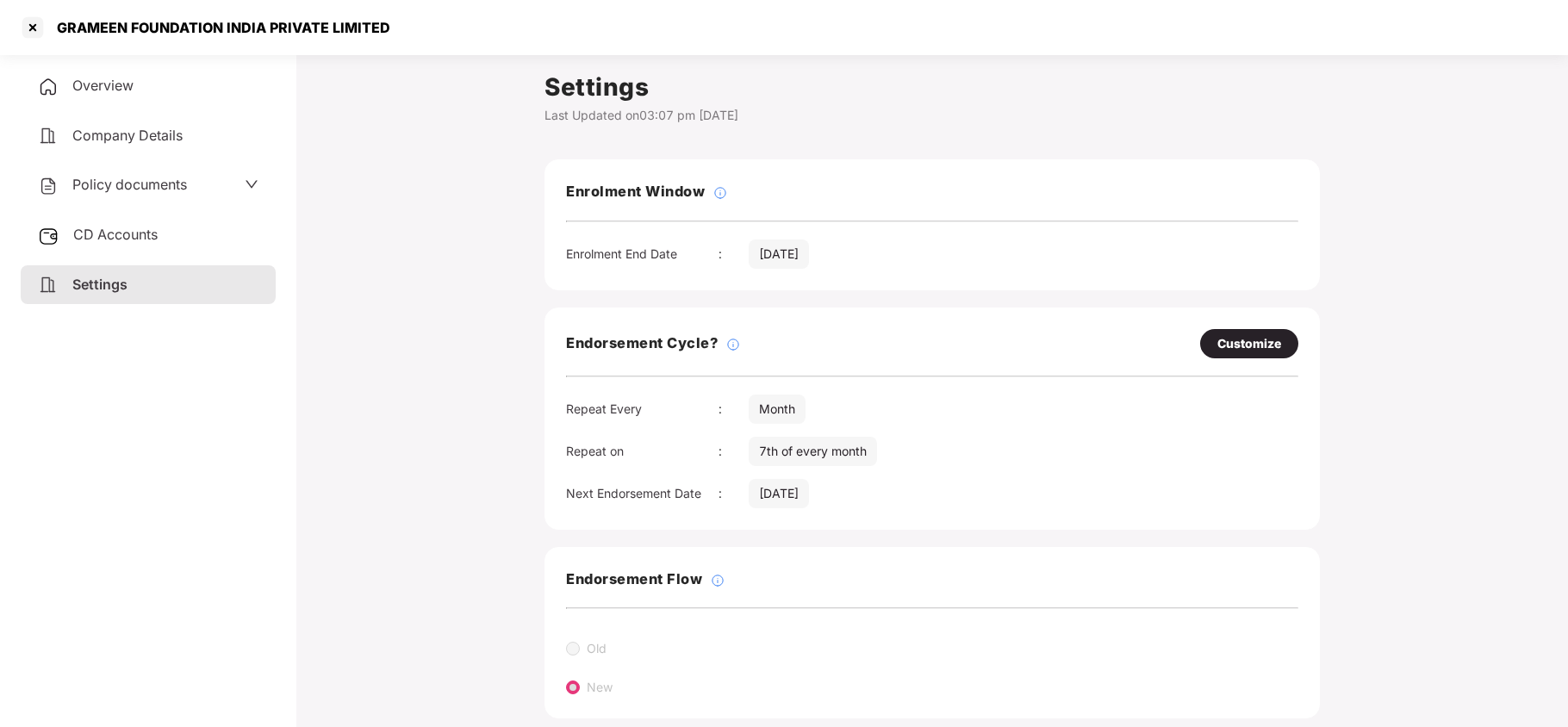
click at [1245, 347] on div "Customize" at bounding box center [1249, 343] width 64 height 19
select select "*****"
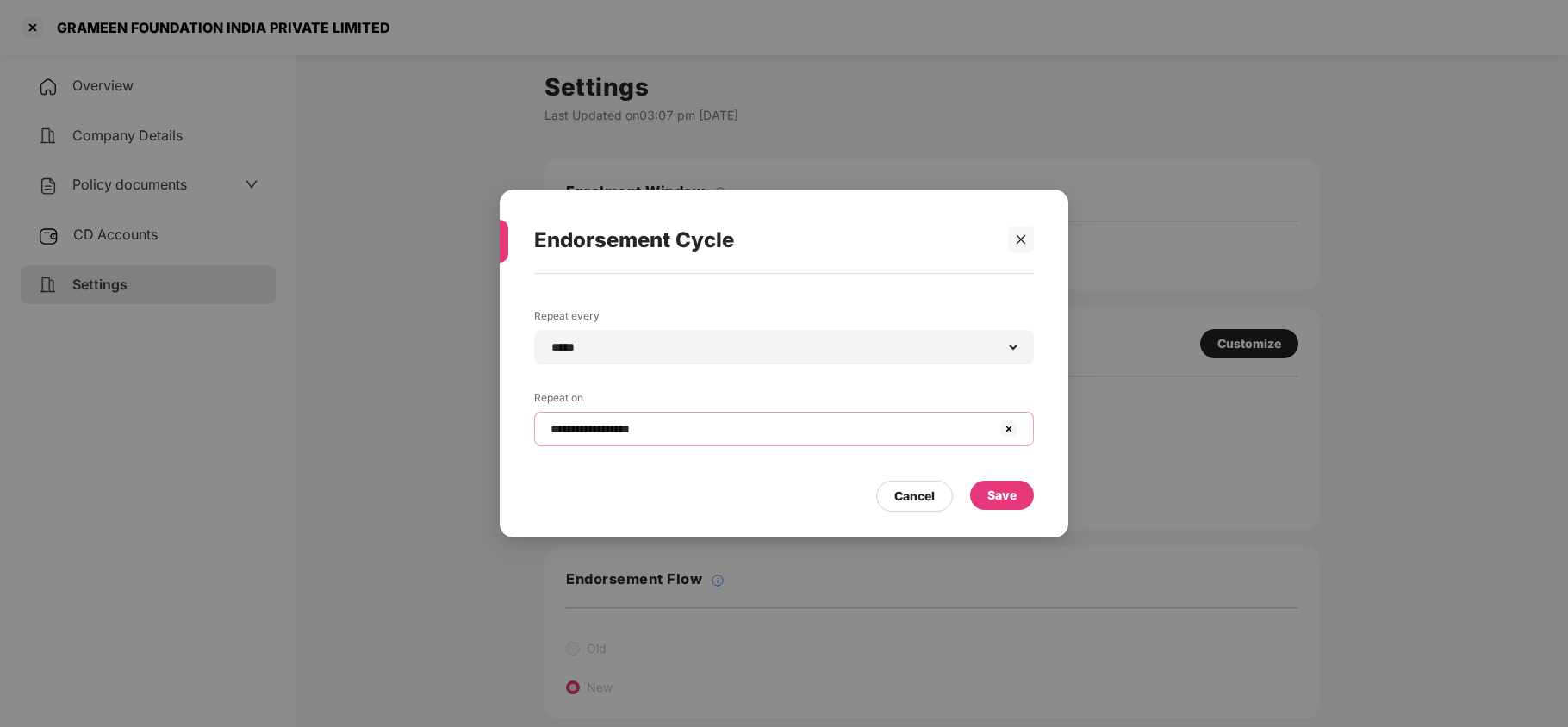
click at [646, 436] on input "**********" at bounding box center [774, 430] width 450 height 18
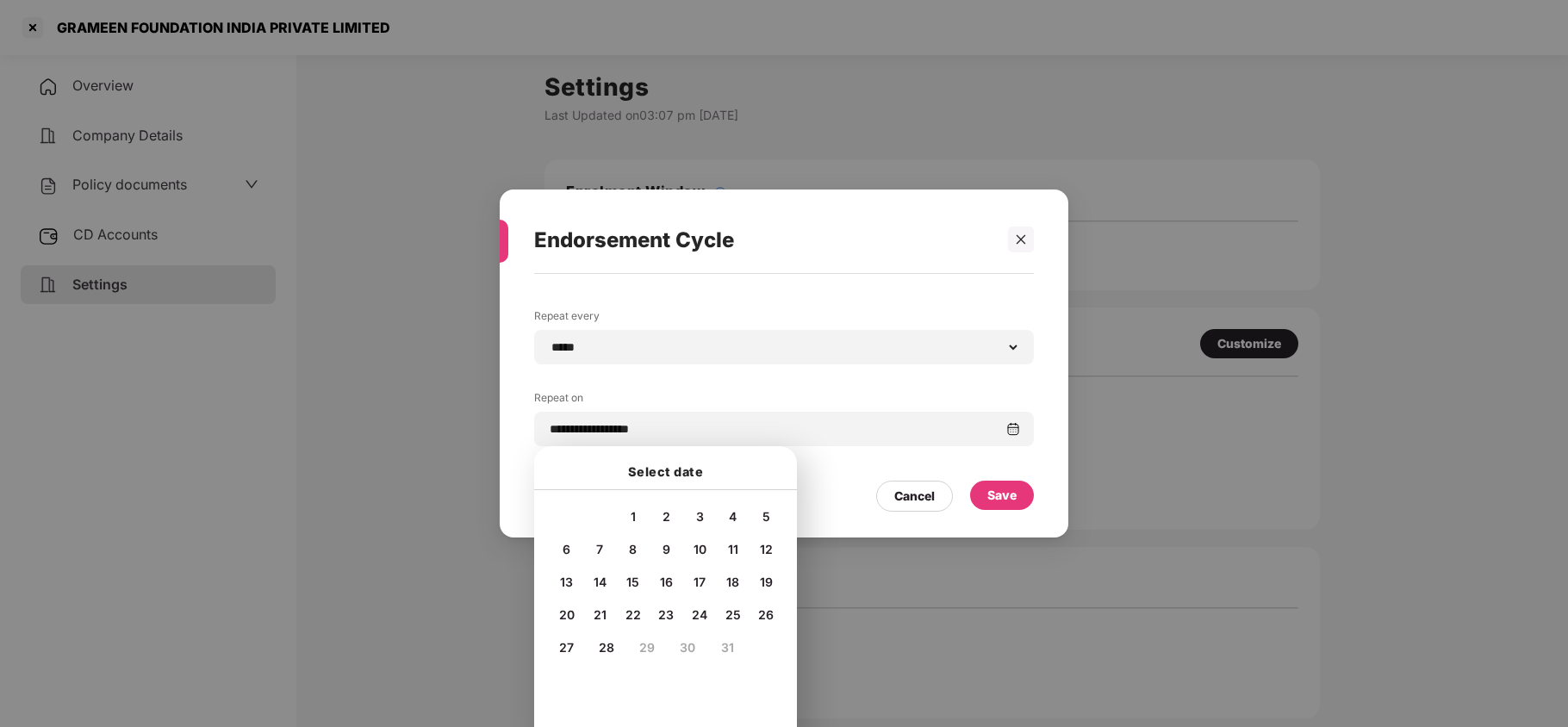
click at [766, 518] on span "5" at bounding box center [766, 517] width 7 height 15
type input "**********"
click at [980, 494] on div "Save" at bounding box center [1002, 495] width 64 height 30
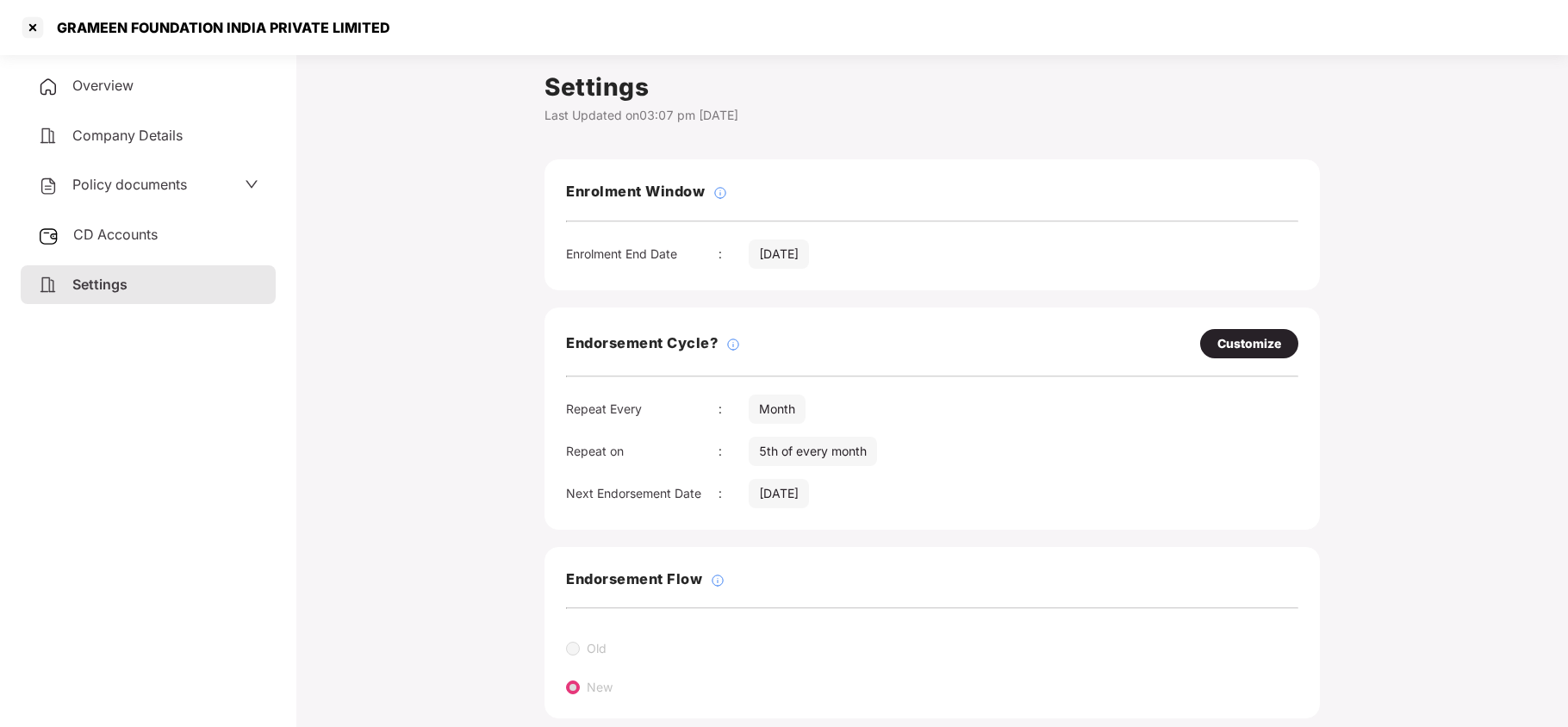
click at [125, 186] on span "Policy documents" at bounding box center [129, 185] width 114 height 18
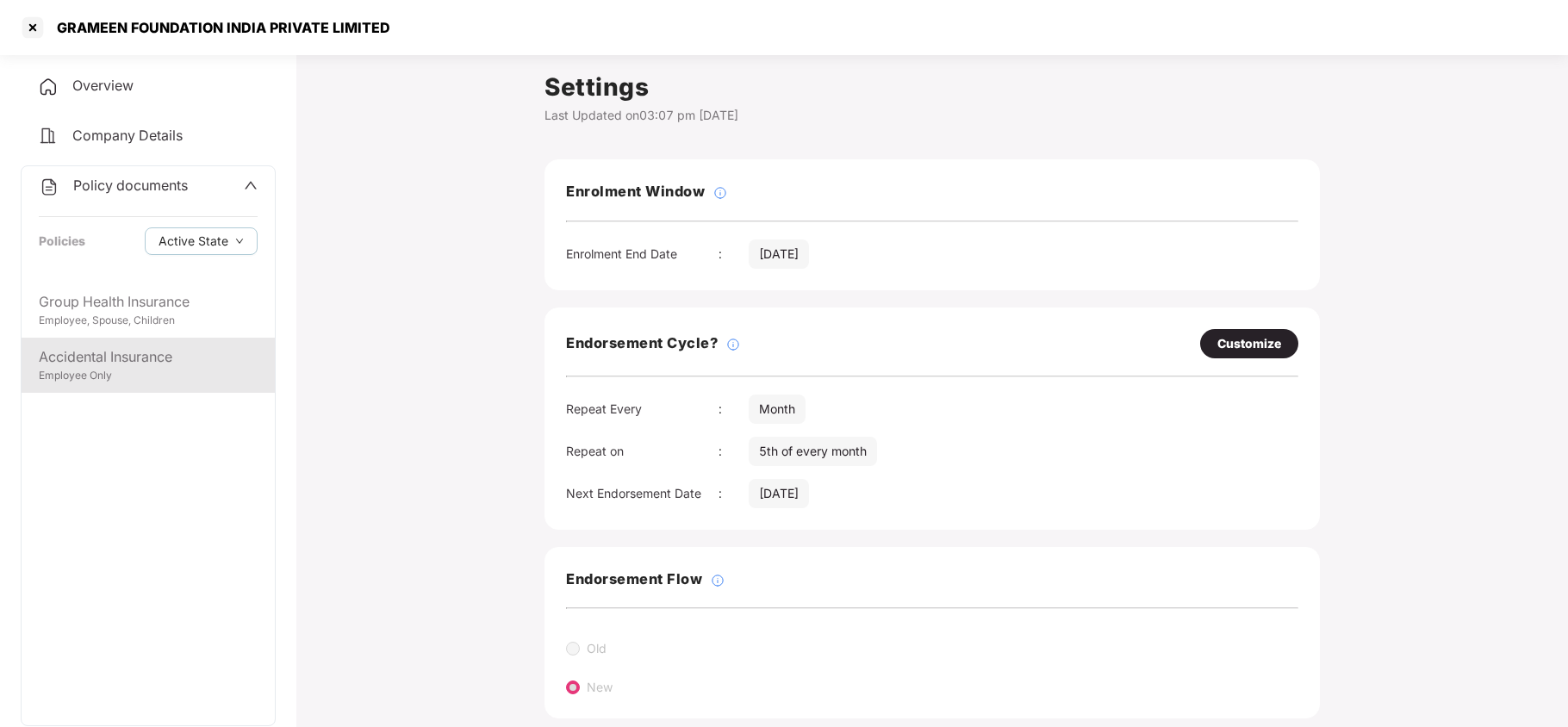
click at [109, 353] on div "Accidental Insurance" at bounding box center [148, 357] width 219 height 21
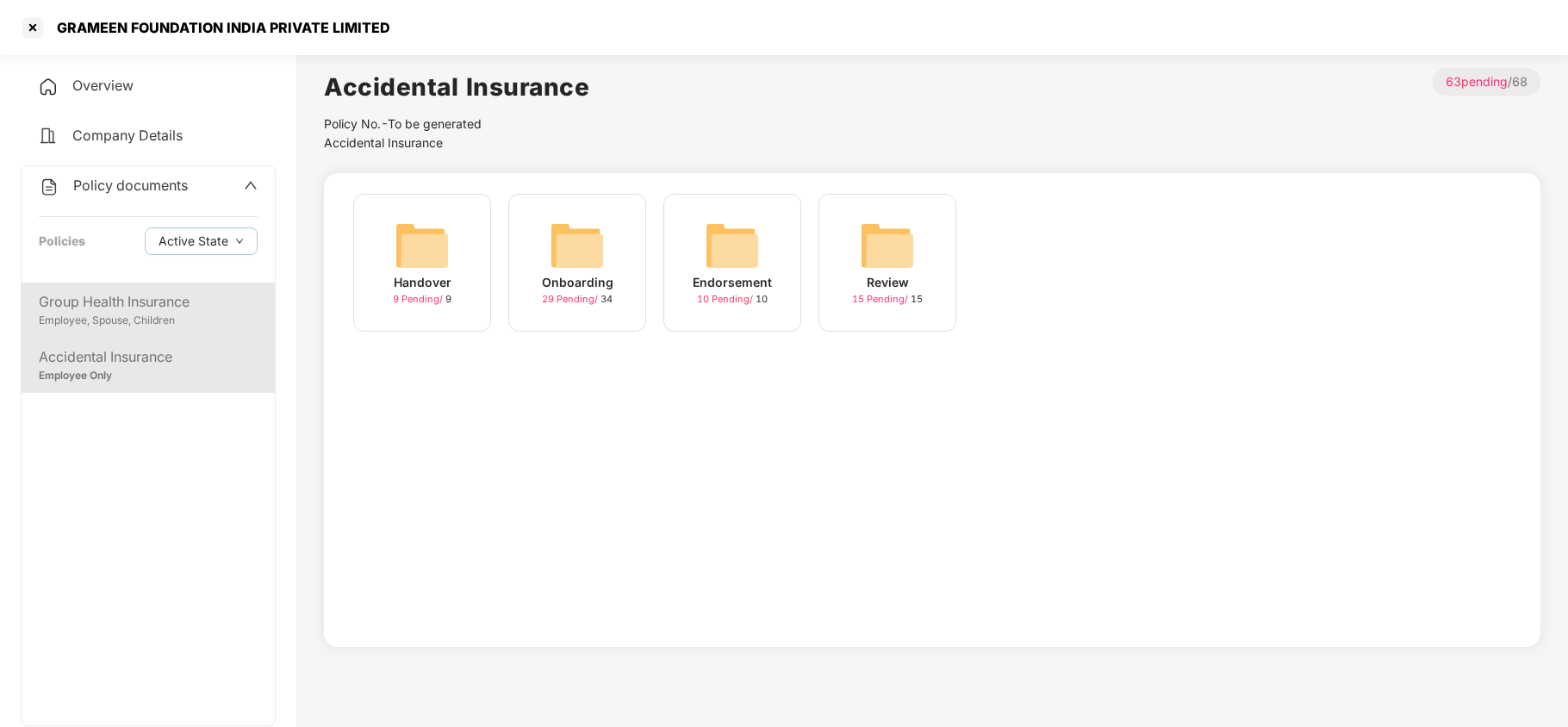
click at [149, 313] on div "Employee, Spouse, Children" at bounding box center [148, 321] width 219 height 17
click at [552, 244] on img at bounding box center [577, 245] width 55 height 55
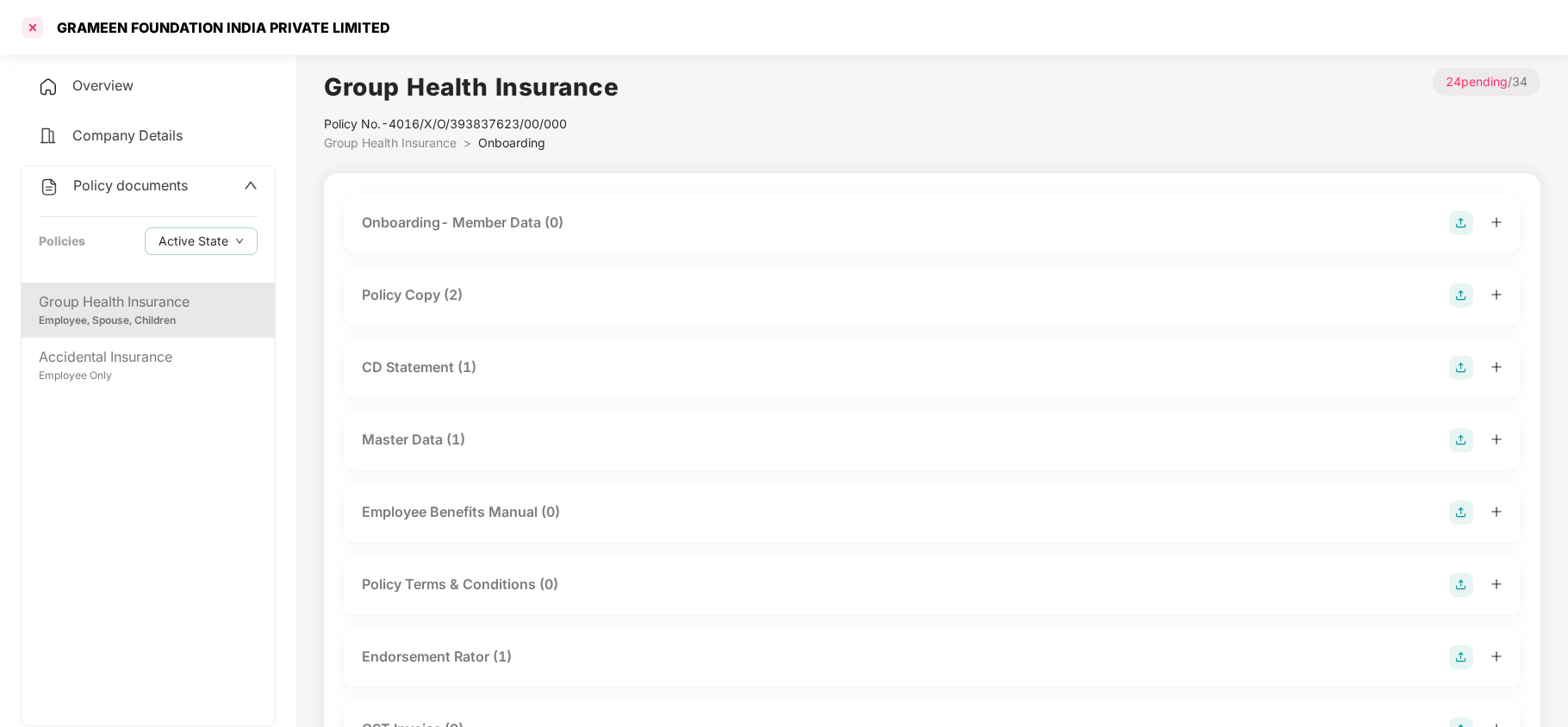
click at [33, 30] on div at bounding box center [33, 28] width 28 height 28
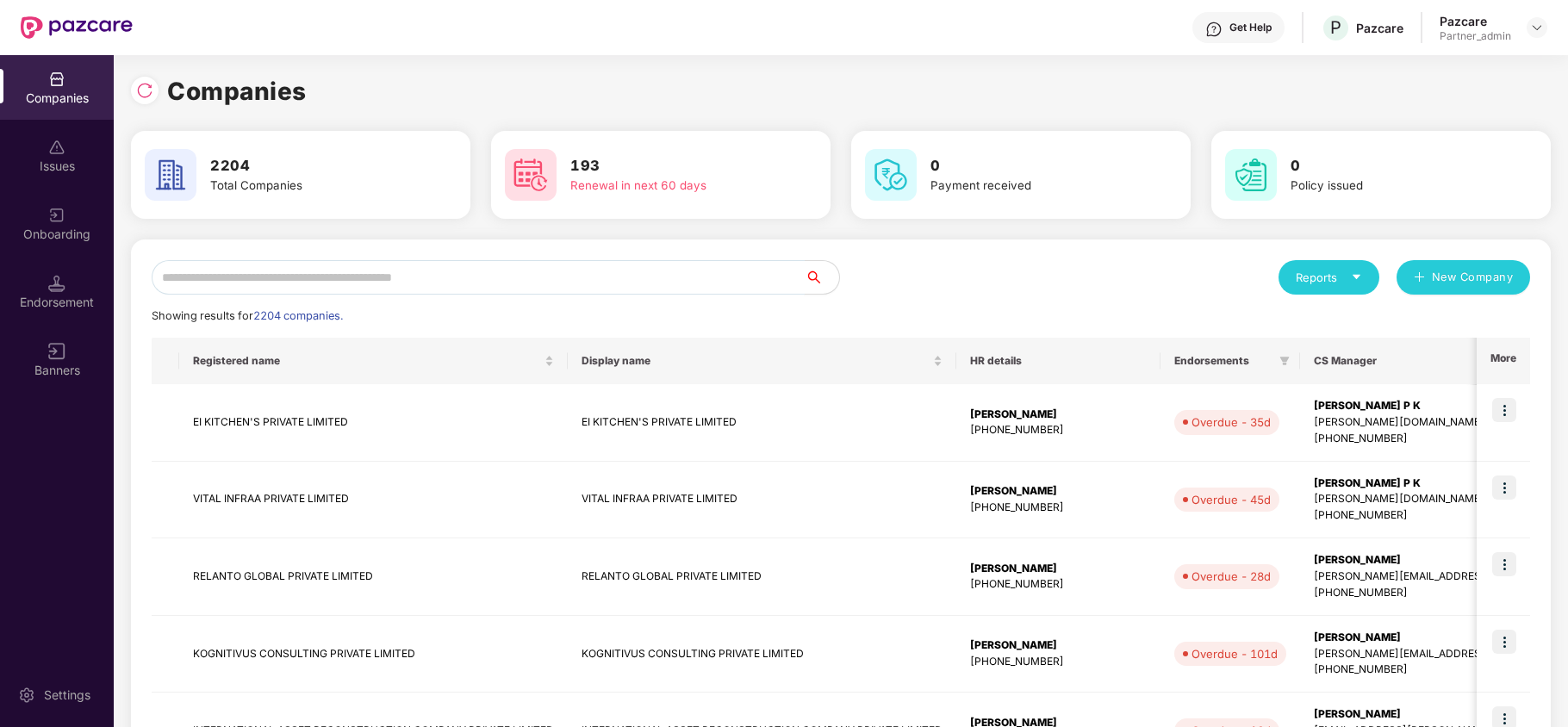
click at [276, 272] on input "text" at bounding box center [478, 277] width 653 height 34
paste input "**********"
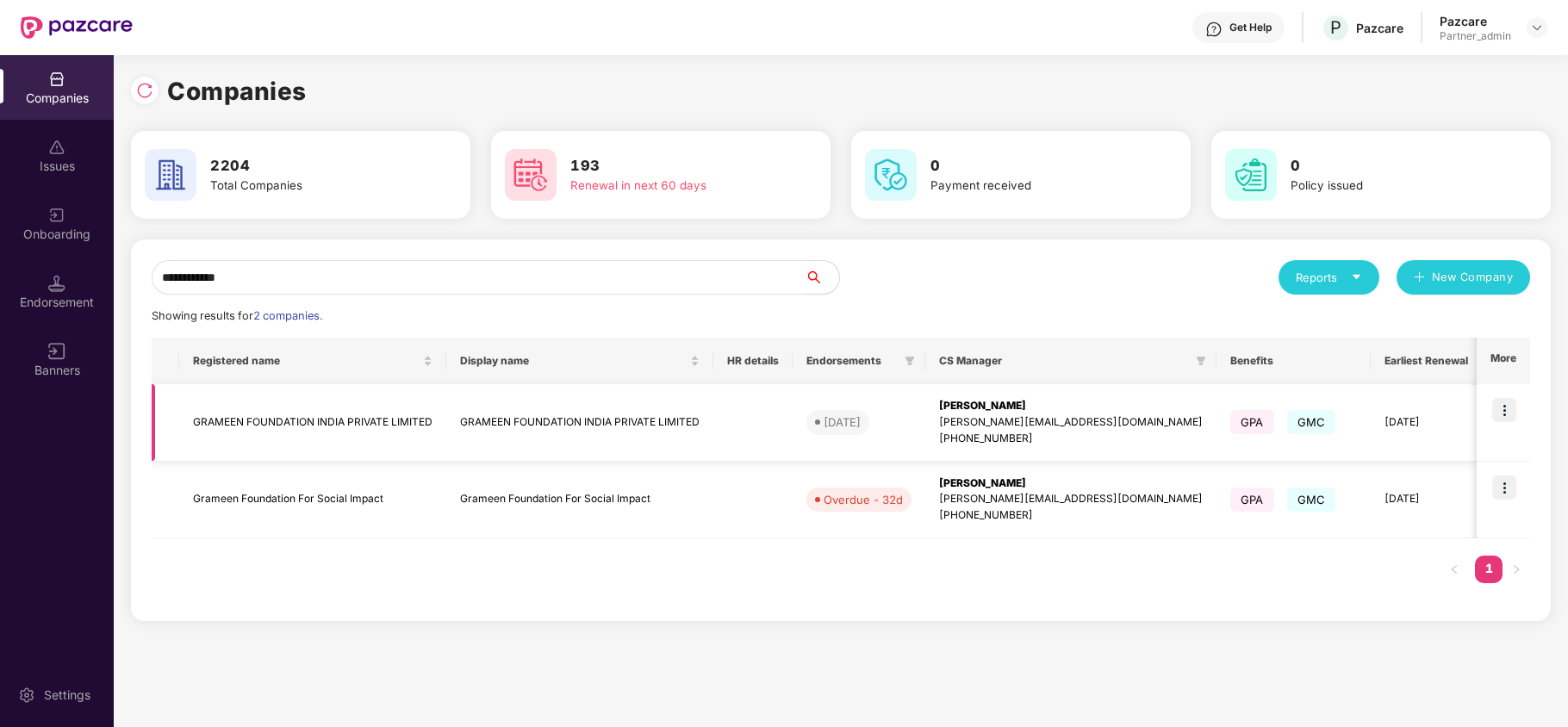
type input "**********"
click at [1506, 404] on img at bounding box center [1504, 411] width 24 height 24
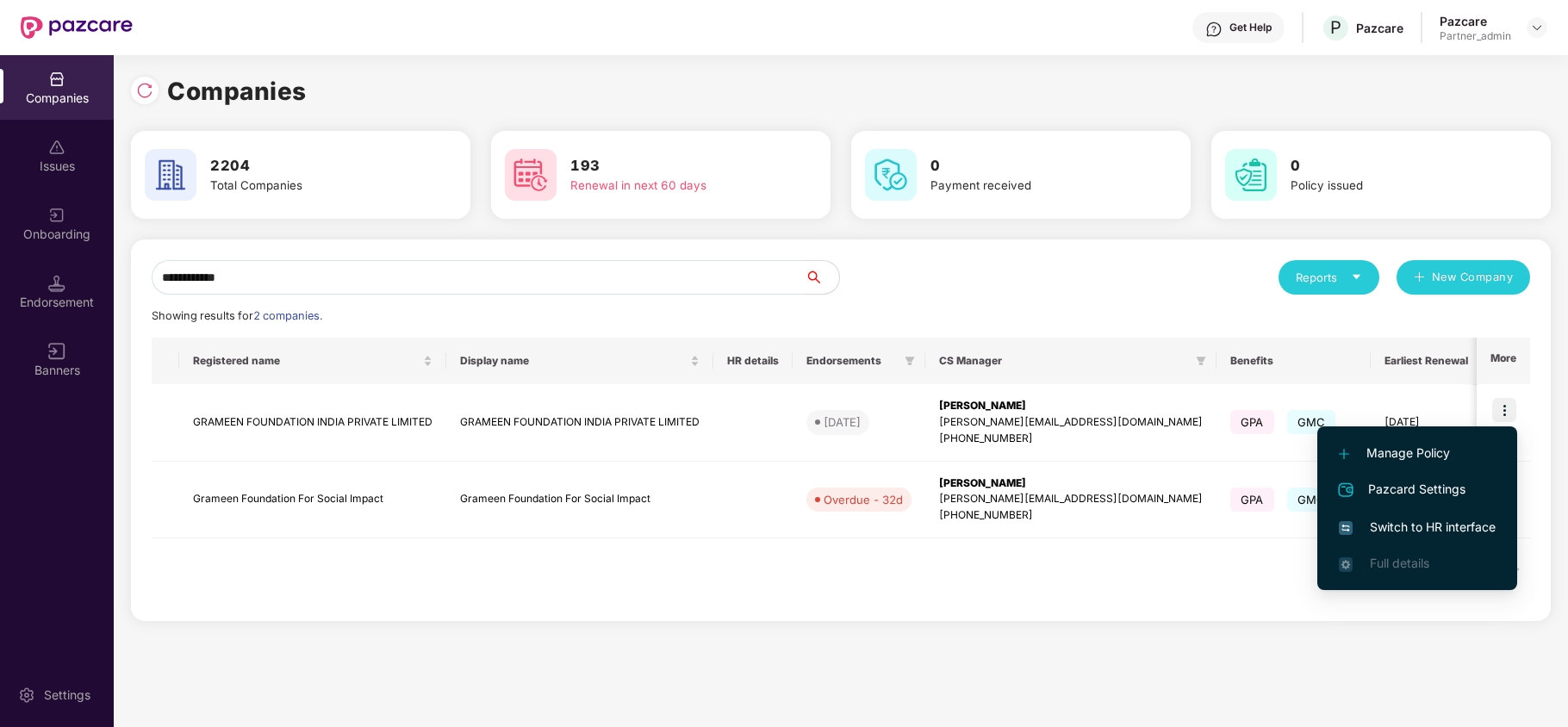
click at [1421, 528] on span "Switch to HR interface" at bounding box center [1418, 527] width 157 height 19
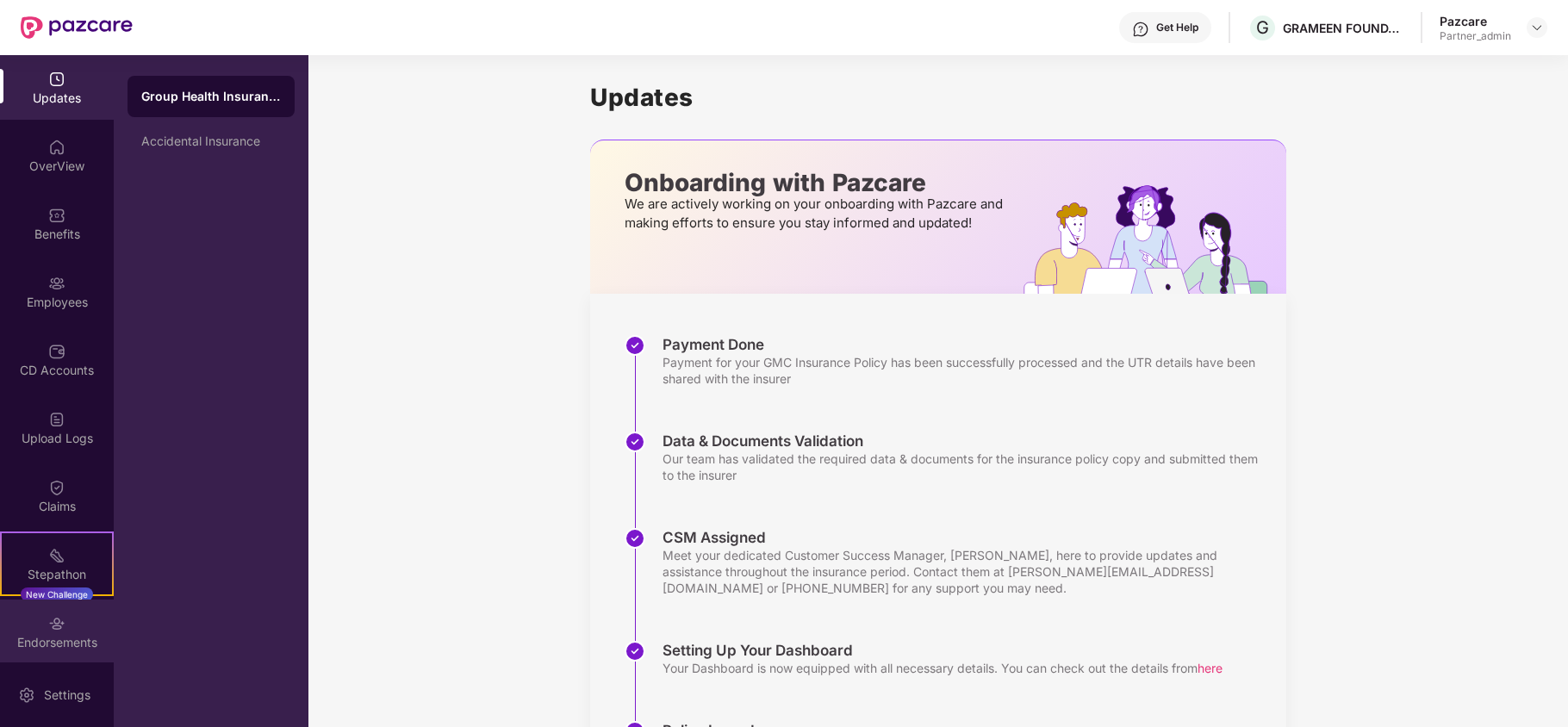
click at [36, 646] on div "Endorsements" at bounding box center [56, 643] width 113 height 18
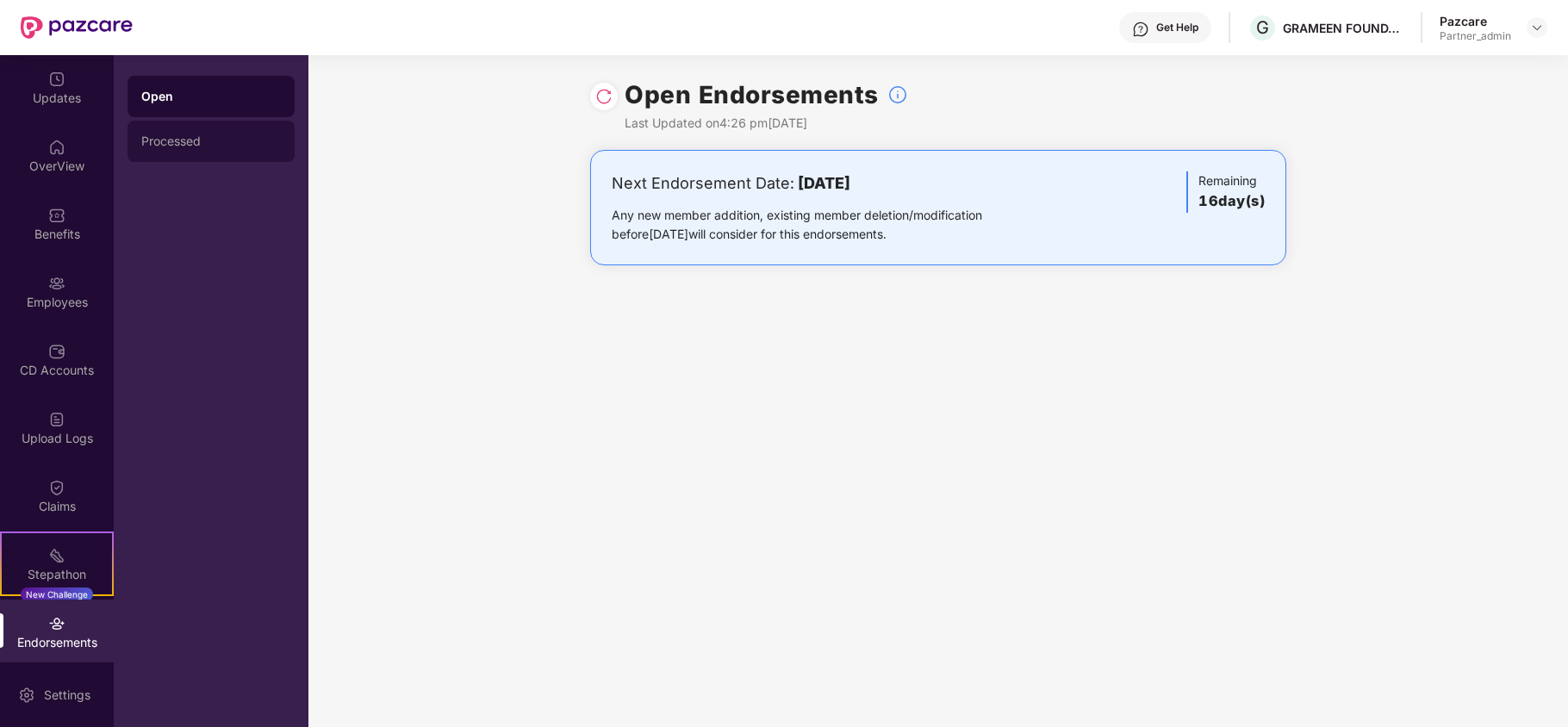
click at [208, 156] on div "Processed" at bounding box center [210, 141] width 167 height 42
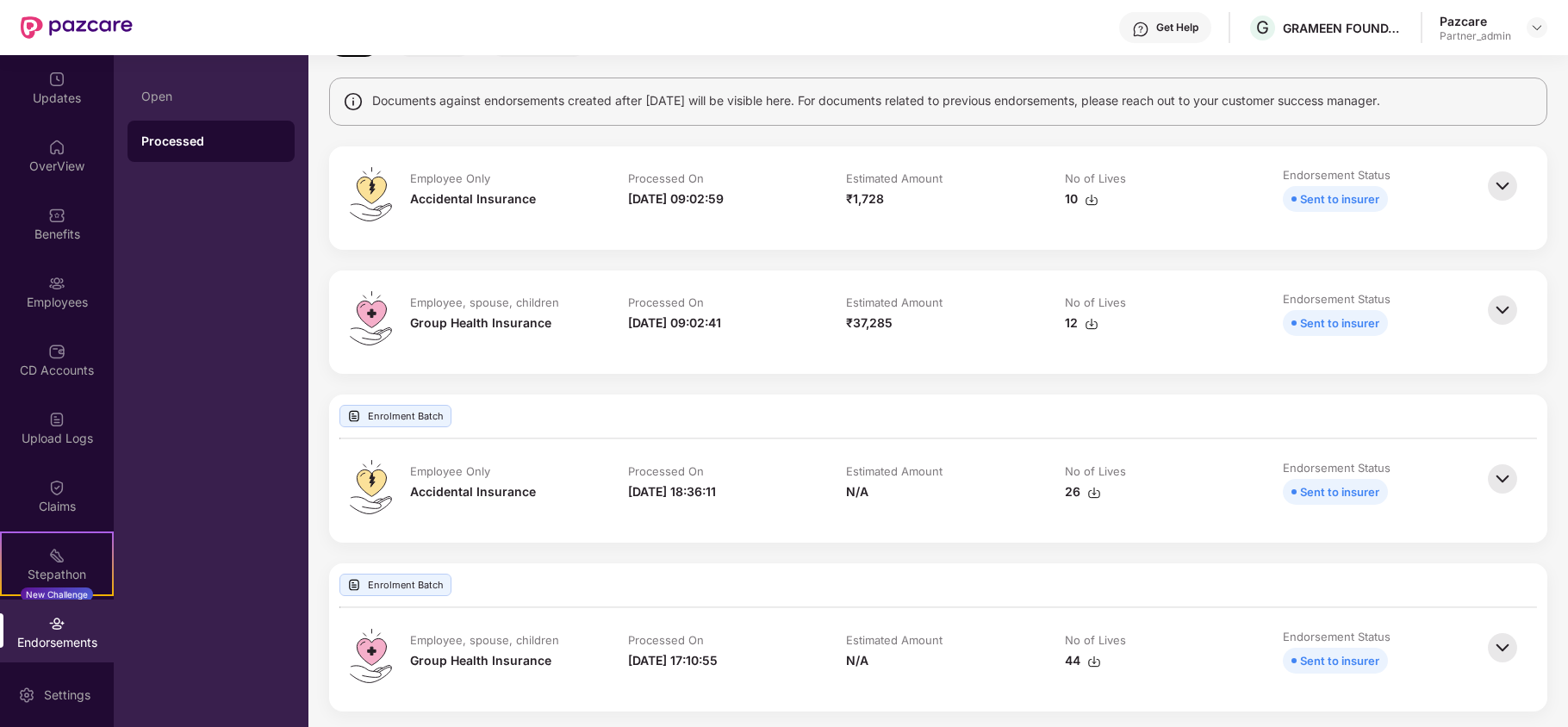
scroll to position [125, 0]
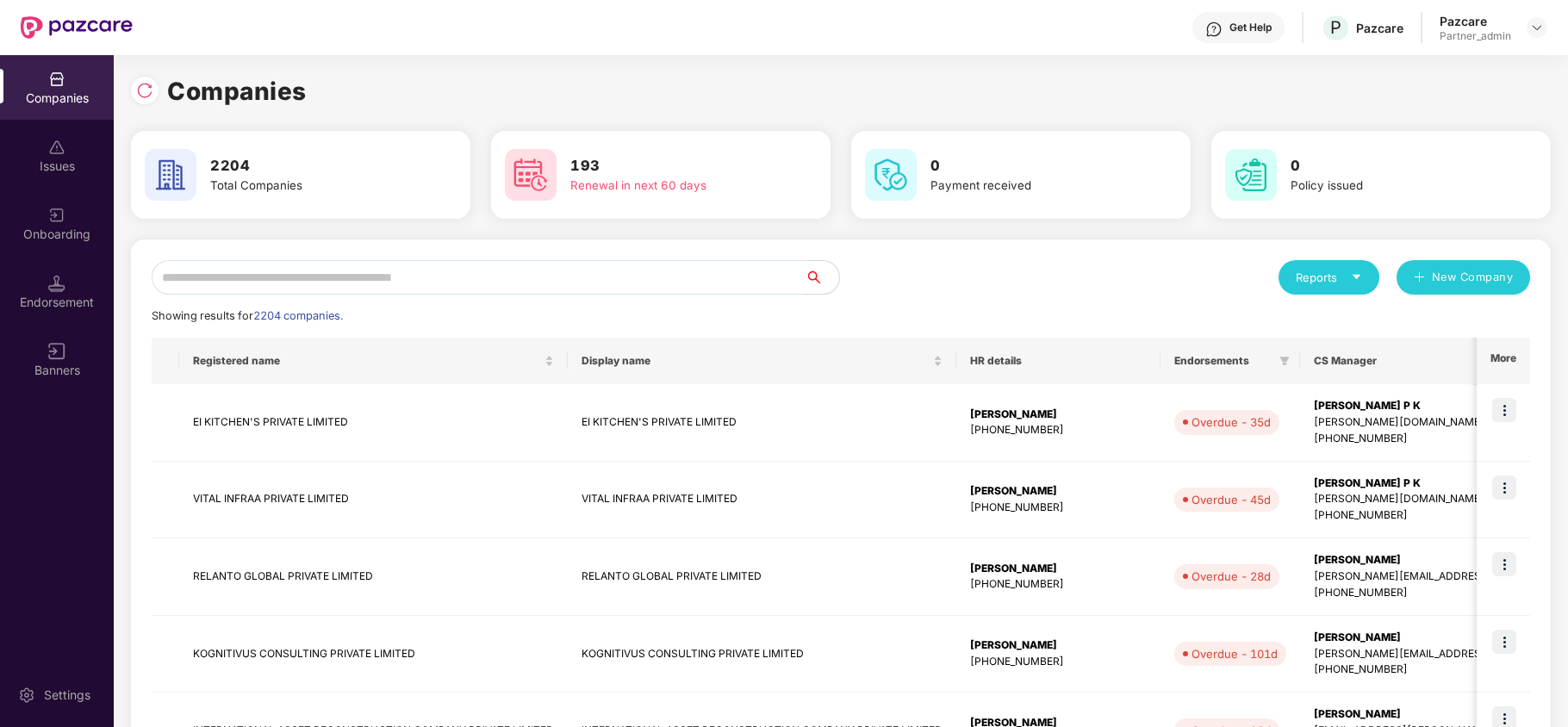
click at [190, 281] on input "text" at bounding box center [478, 277] width 653 height 34
paste input "**********"
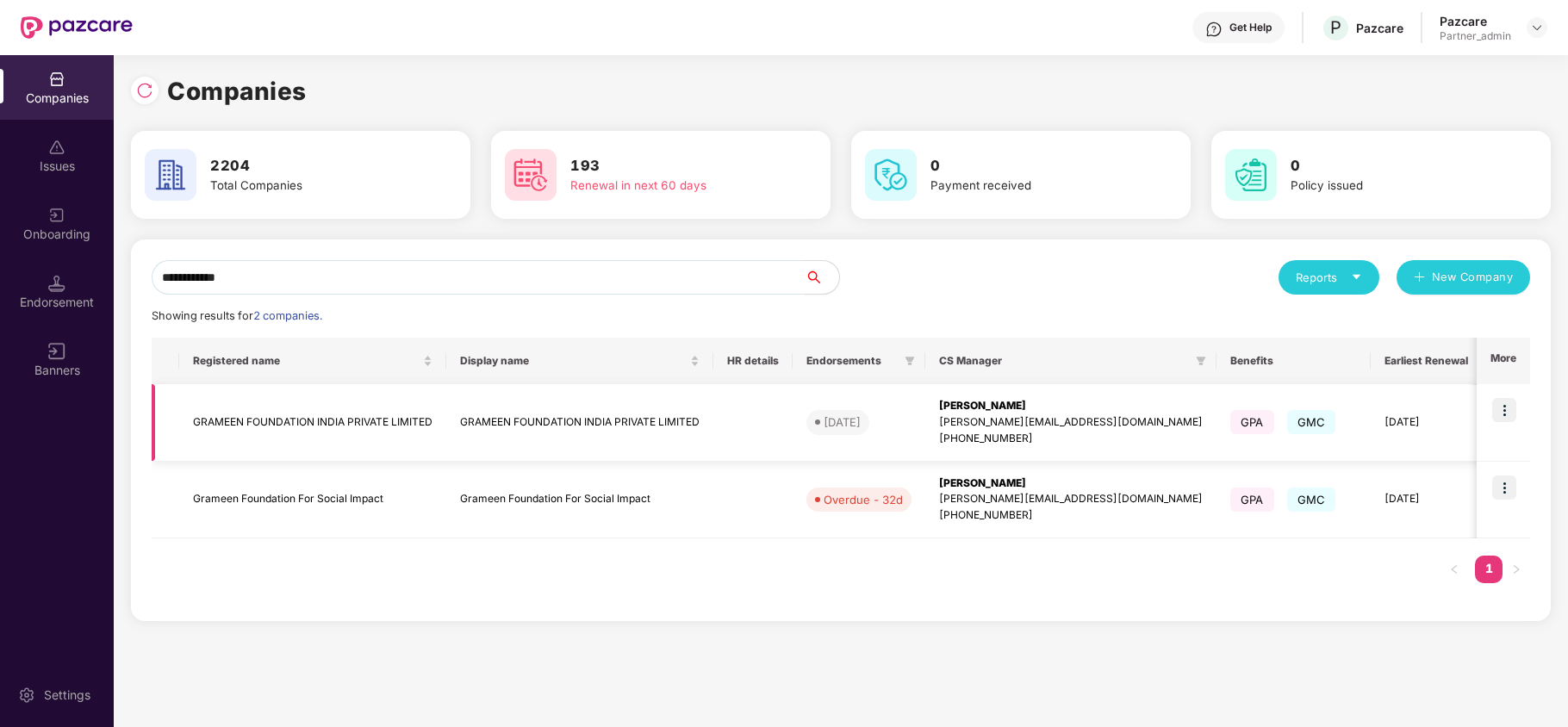
type input "**********"
click at [217, 421] on td "GRAMEEN FOUNDATION INDIA PRIVATE LIMITED" at bounding box center [313, 423] width 267 height 77
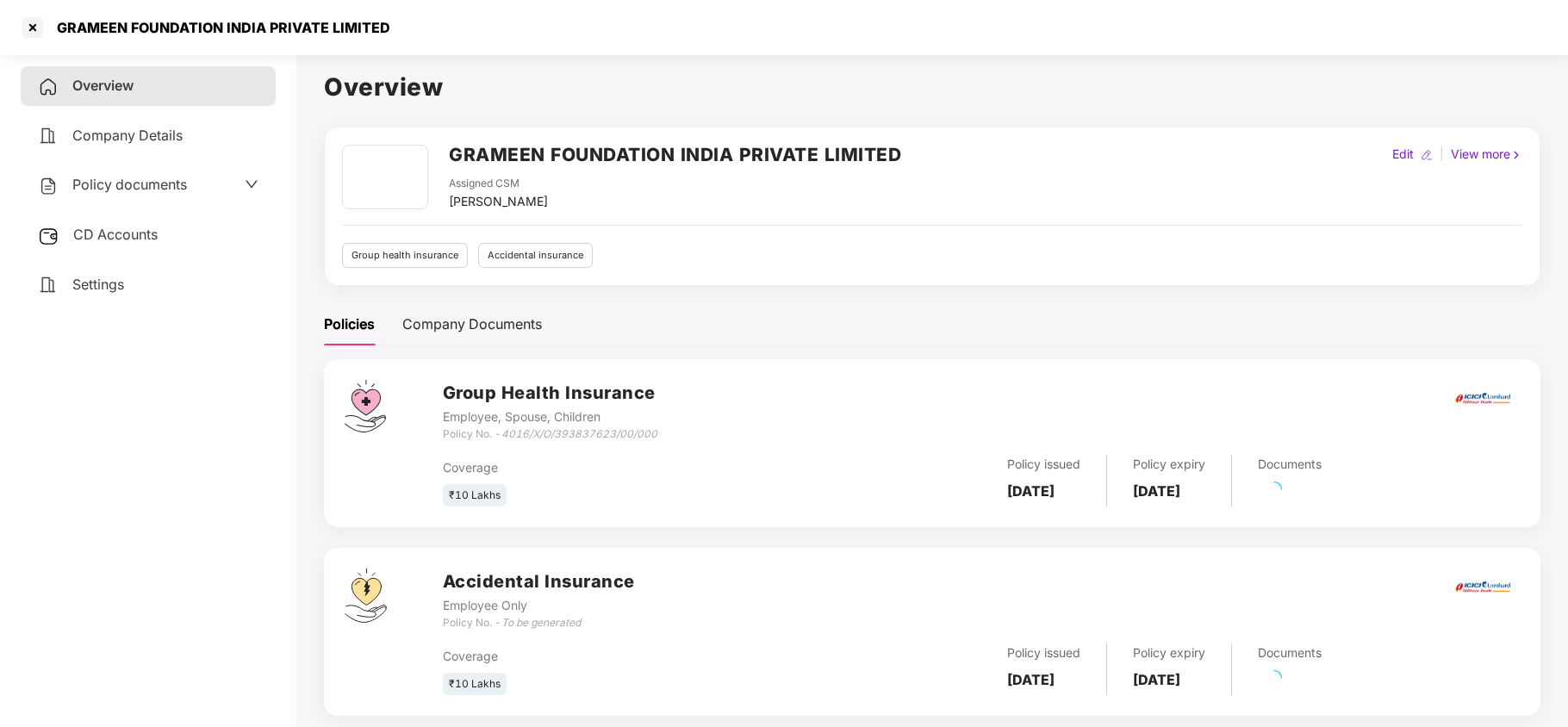
click at [112, 180] on span "Policy documents" at bounding box center [129, 185] width 114 height 18
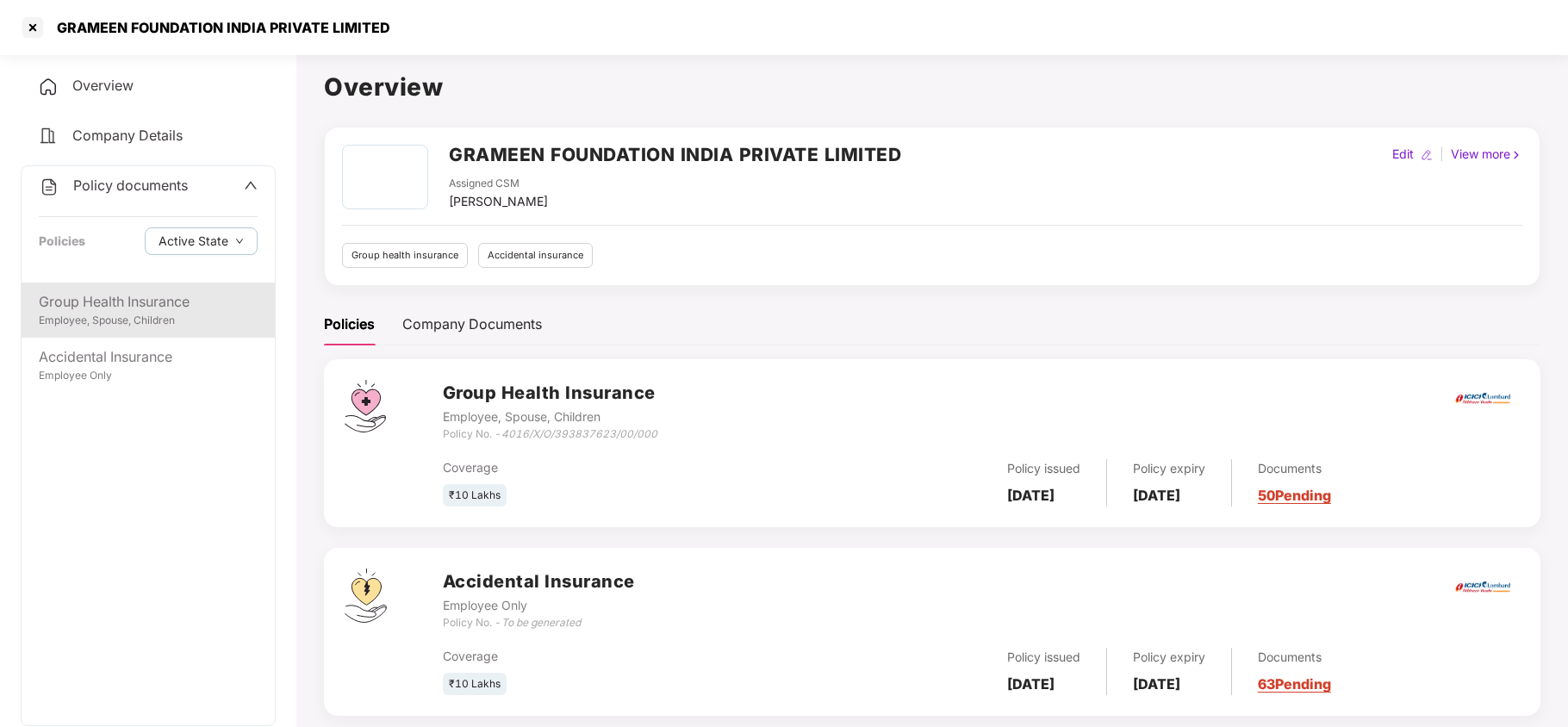
click at [107, 298] on div "Group Health Insurance" at bounding box center [148, 302] width 219 height 21
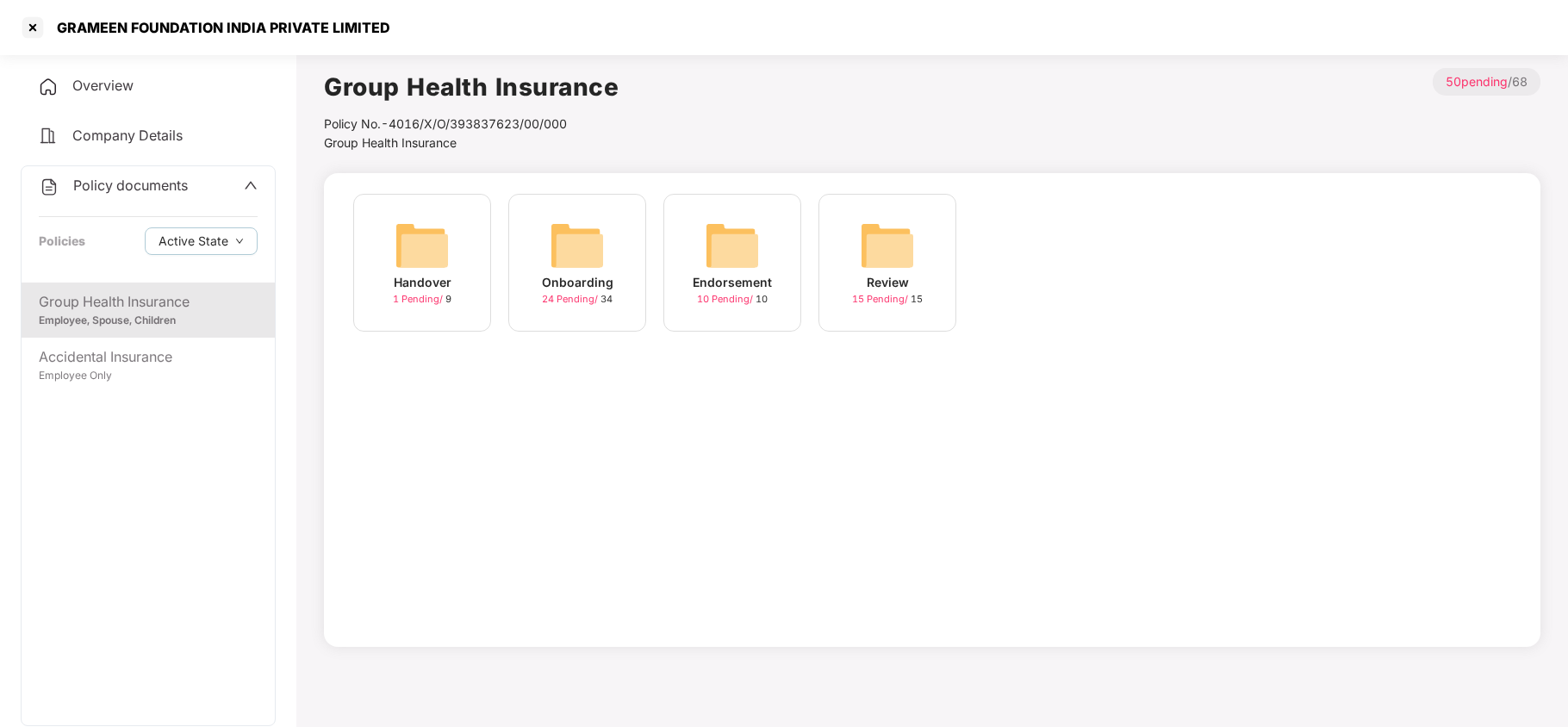
click at [574, 272] on img at bounding box center [577, 245] width 55 height 55
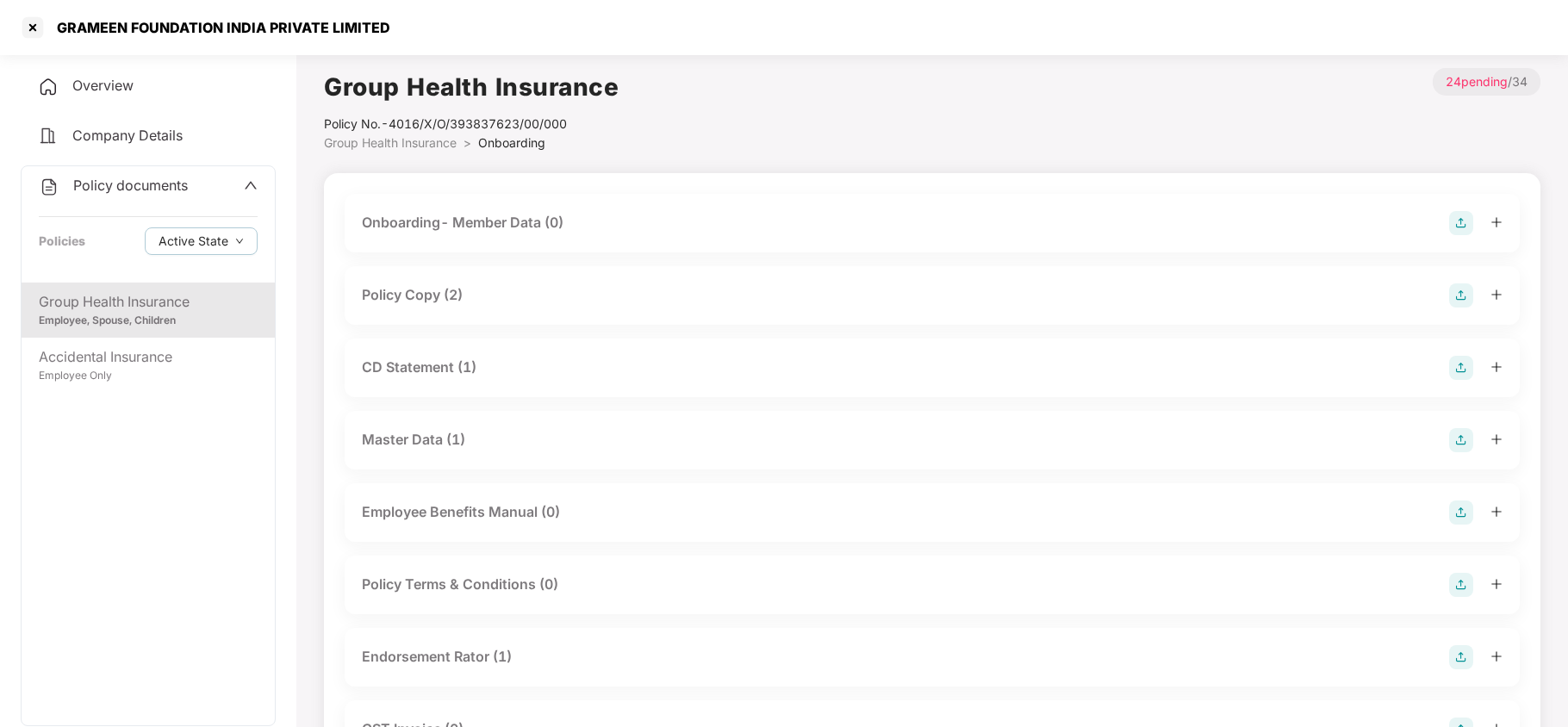
click at [438, 284] on div "Policy Copy (2)" at bounding box center [411, 294] width 101 height 21
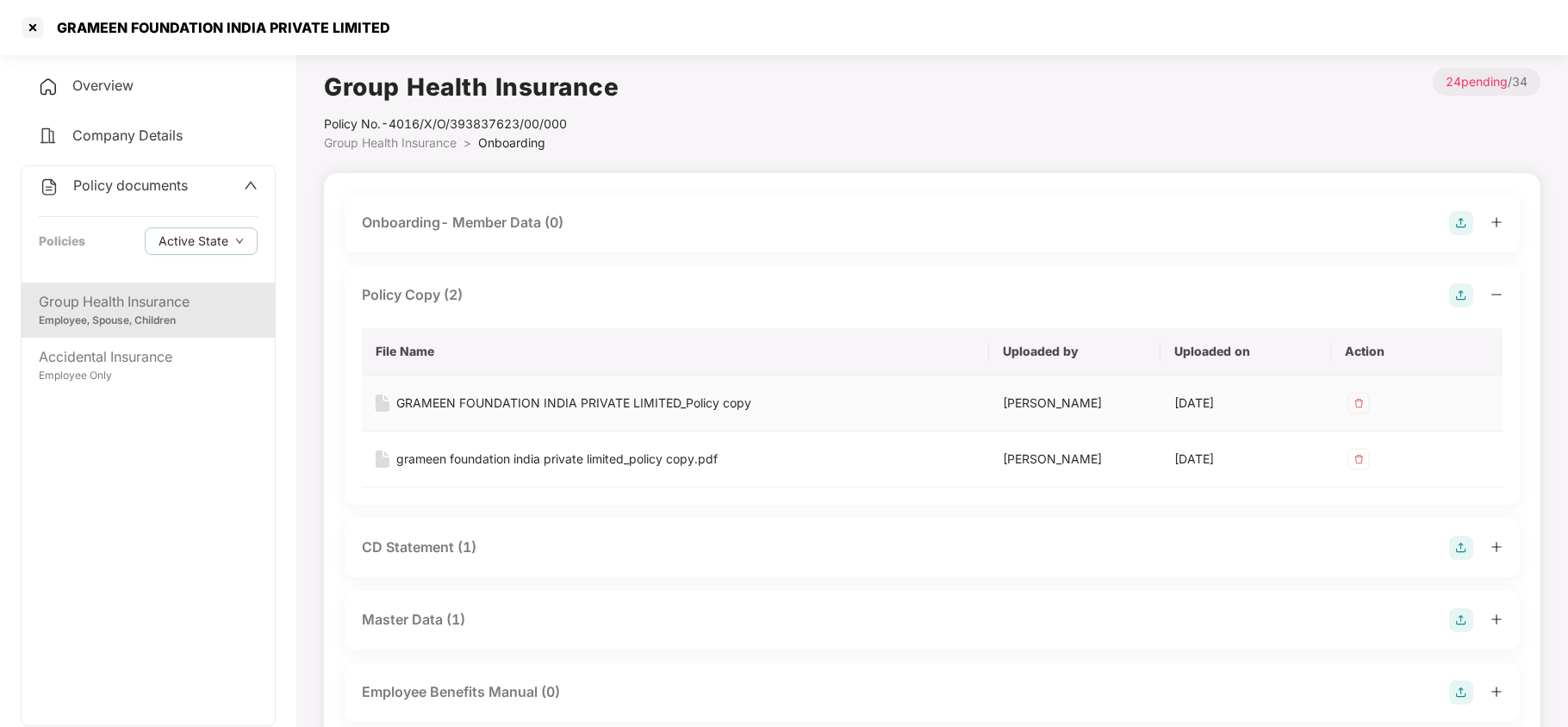
click at [638, 404] on div "GRAMEEN FOUNDATION INDIA PRIVATE LIMITED_Policy copy" at bounding box center [574, 403] width 355 height 19
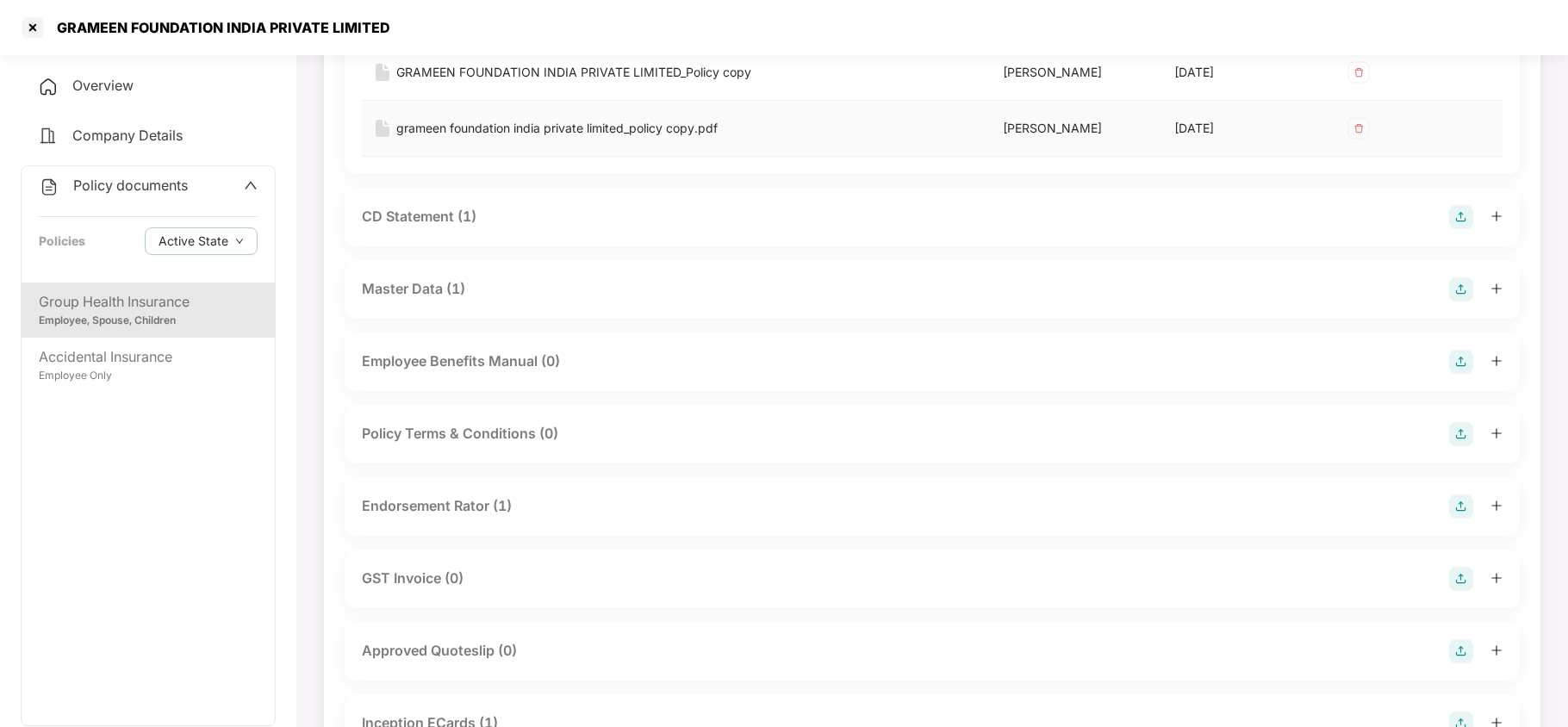
scroll to position [345, 0]
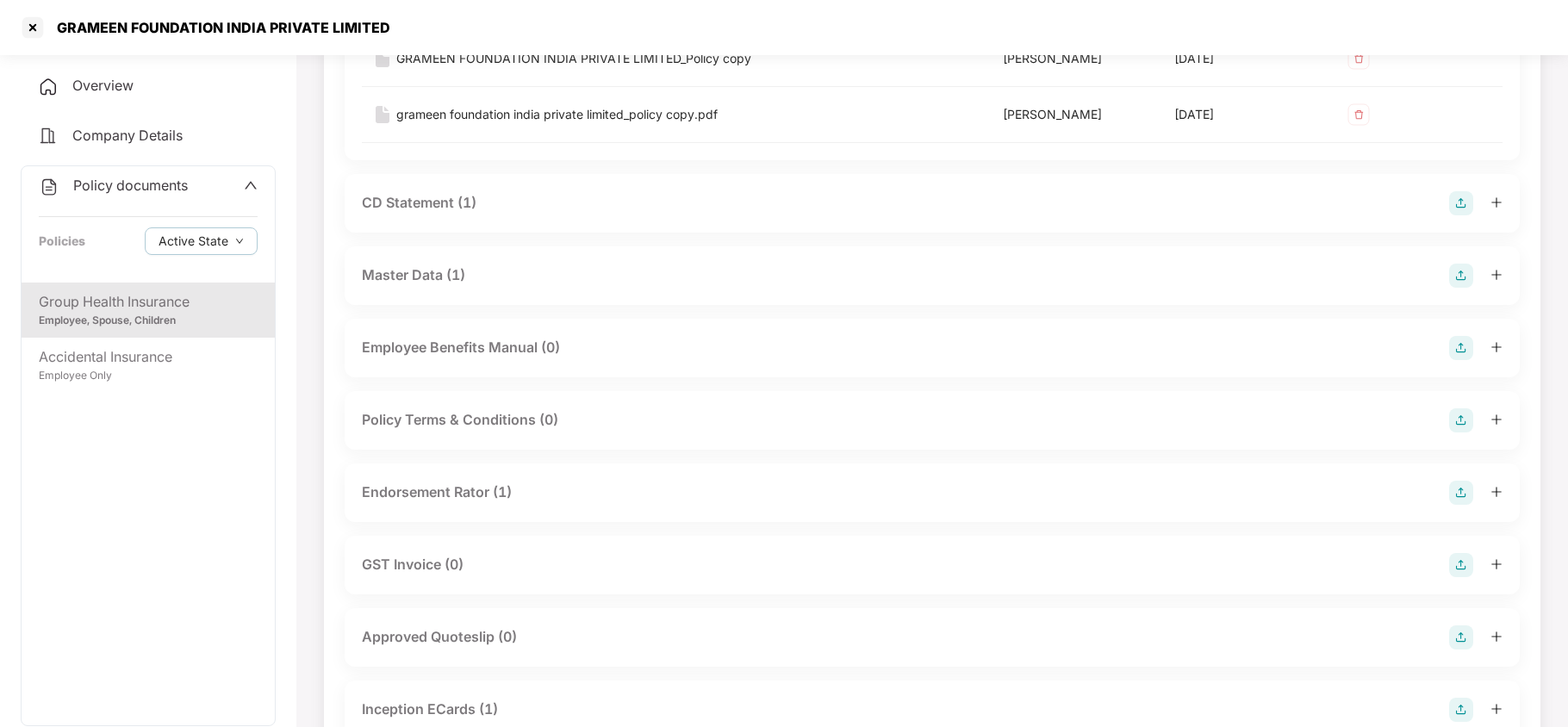
click at [478, 492] on div "Endorsement Rator (1)" at bounding box center [436, 492] width 150 height 21
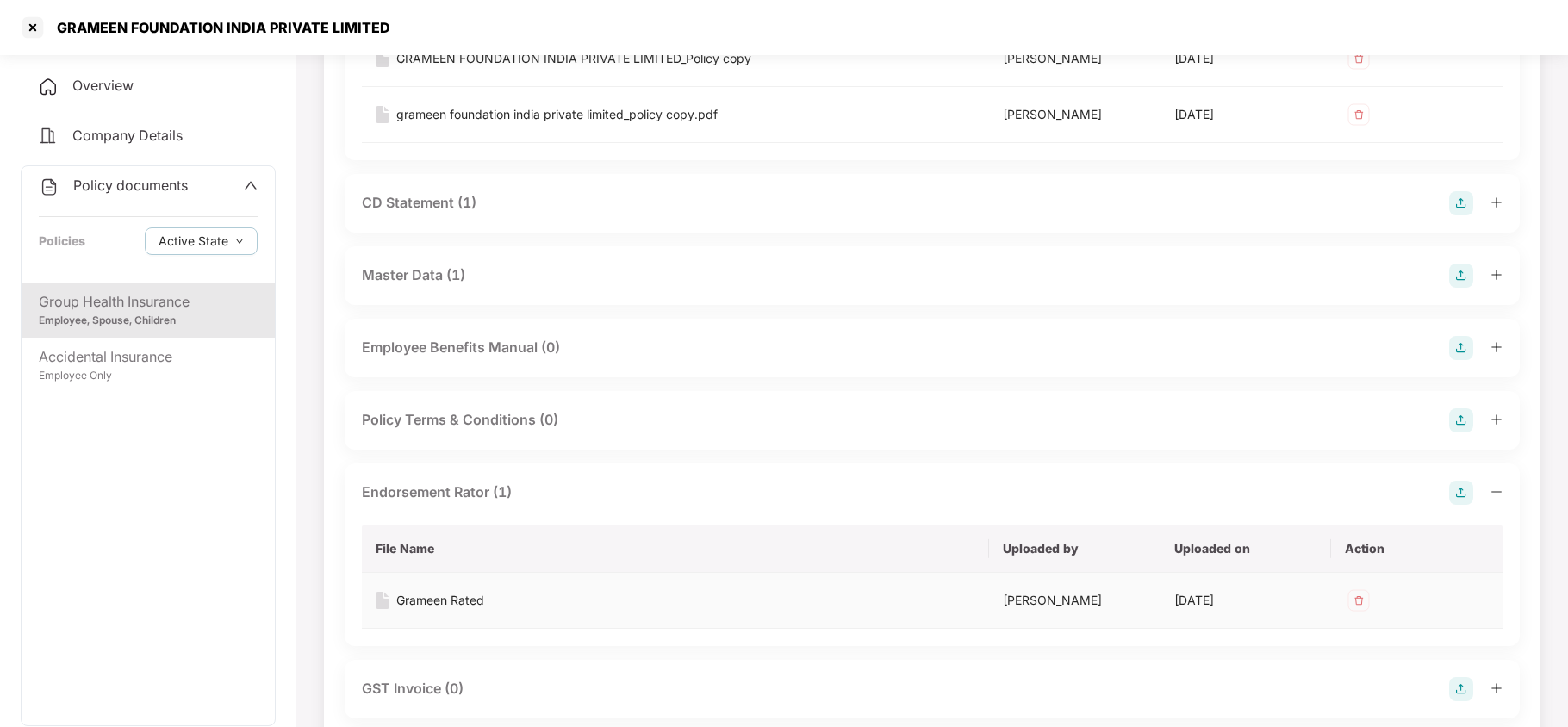
click at [450, 596] on div "Grameen Rated" at bounding box center [440, 601] width 88 height 19
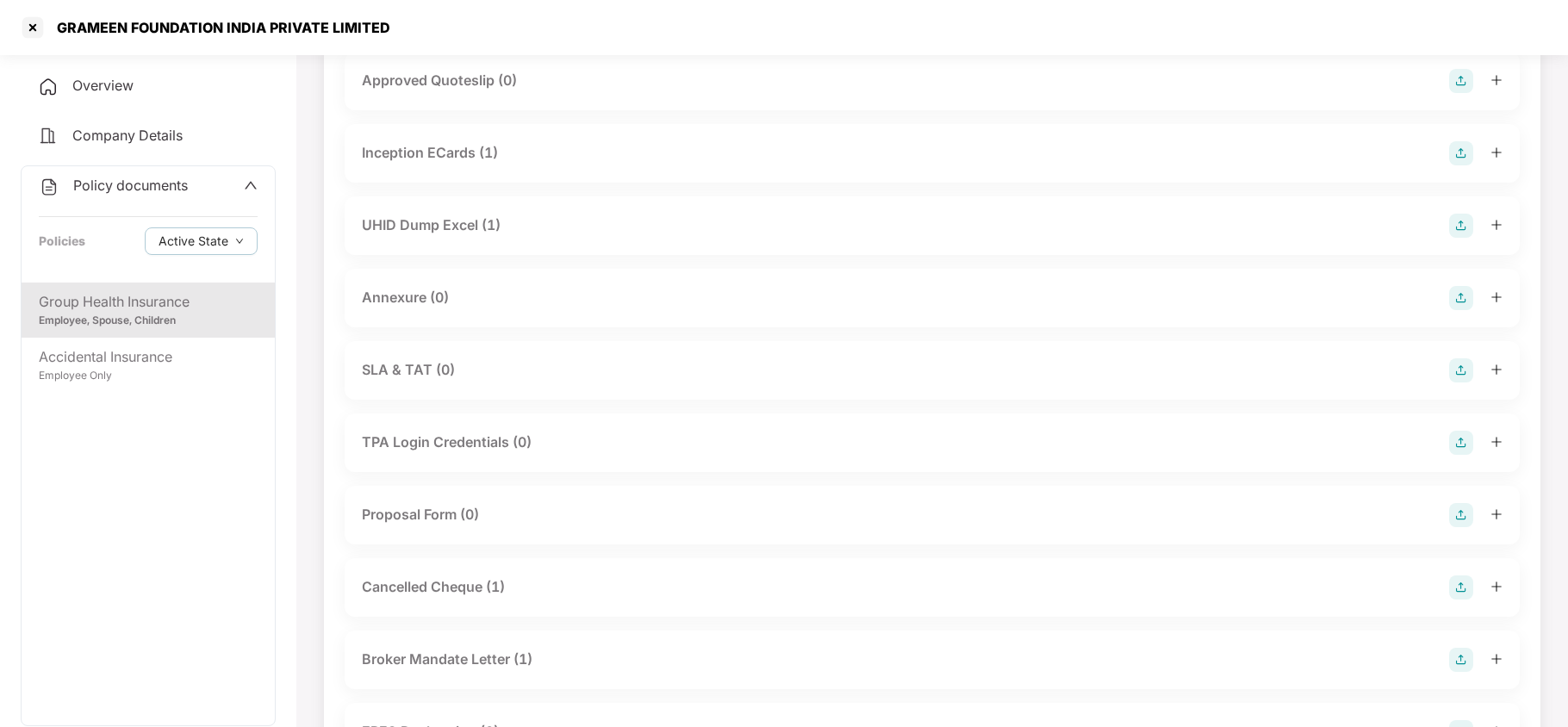
scroll to position [1034, 0]
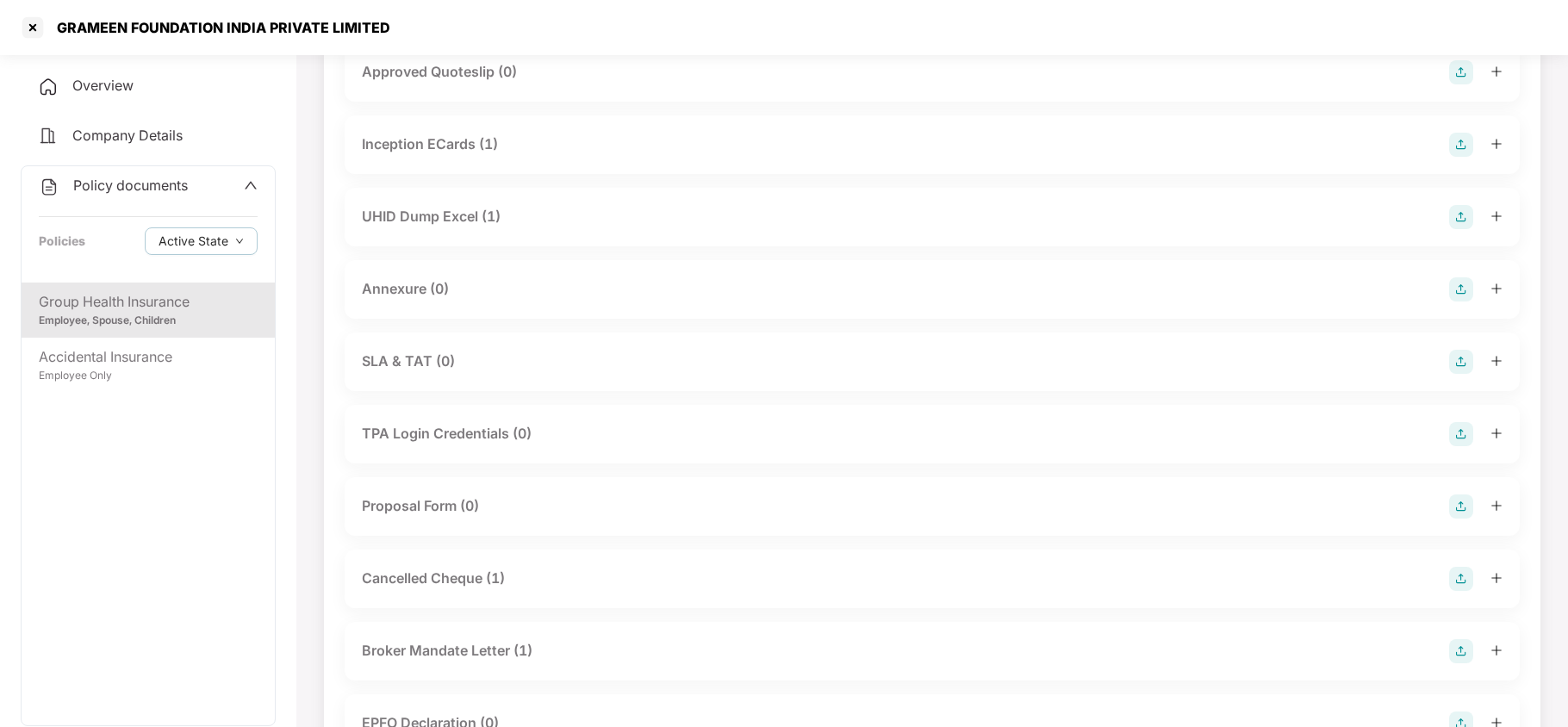
click at [483, 221] on div "UHID Dump Excel (1)" at bounding box center [431, 216] width 138 height 21
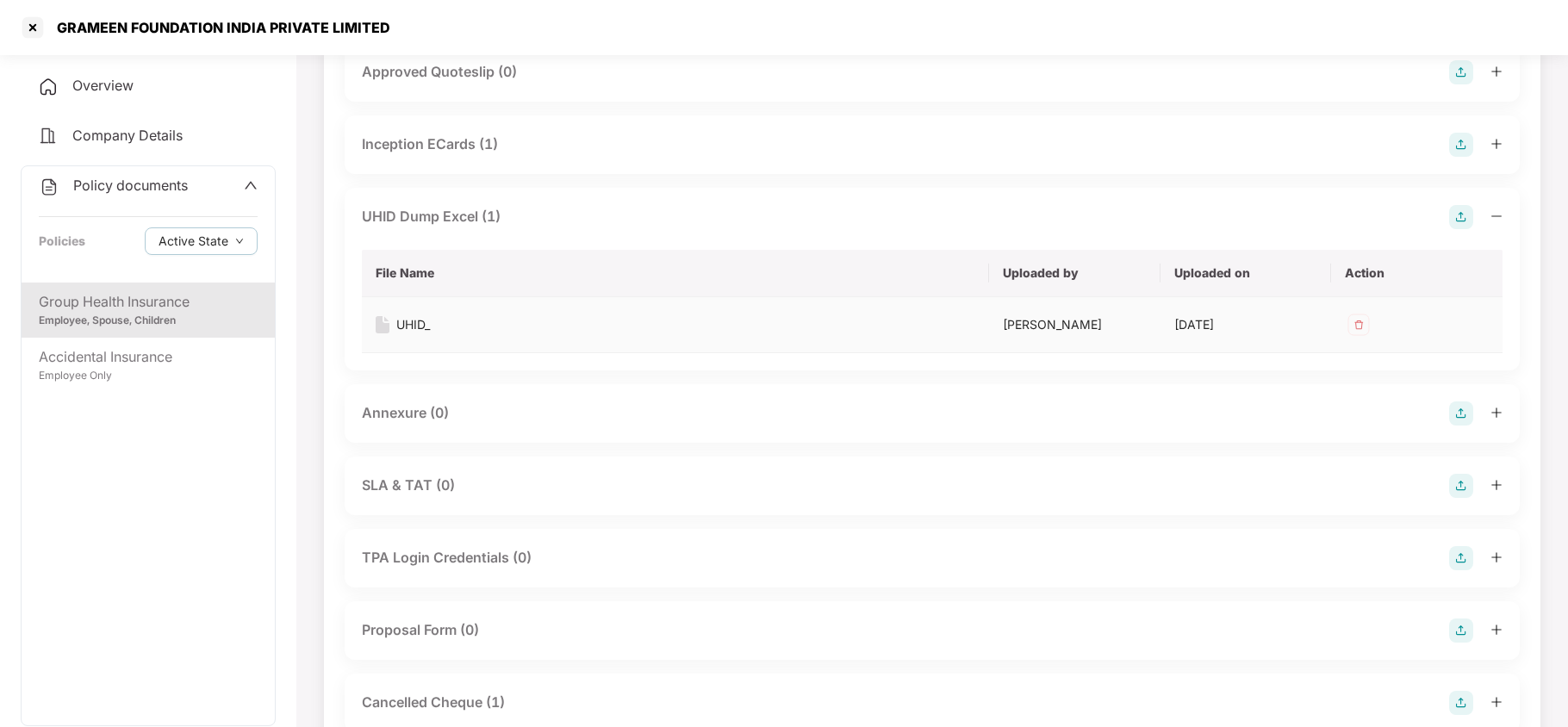
click at [411, 322] on div "UHID_" at bounding box center [413, 325] width 33 height 19
click at [35, 26] on div at bounding box center [33, 28] width 28 height 28
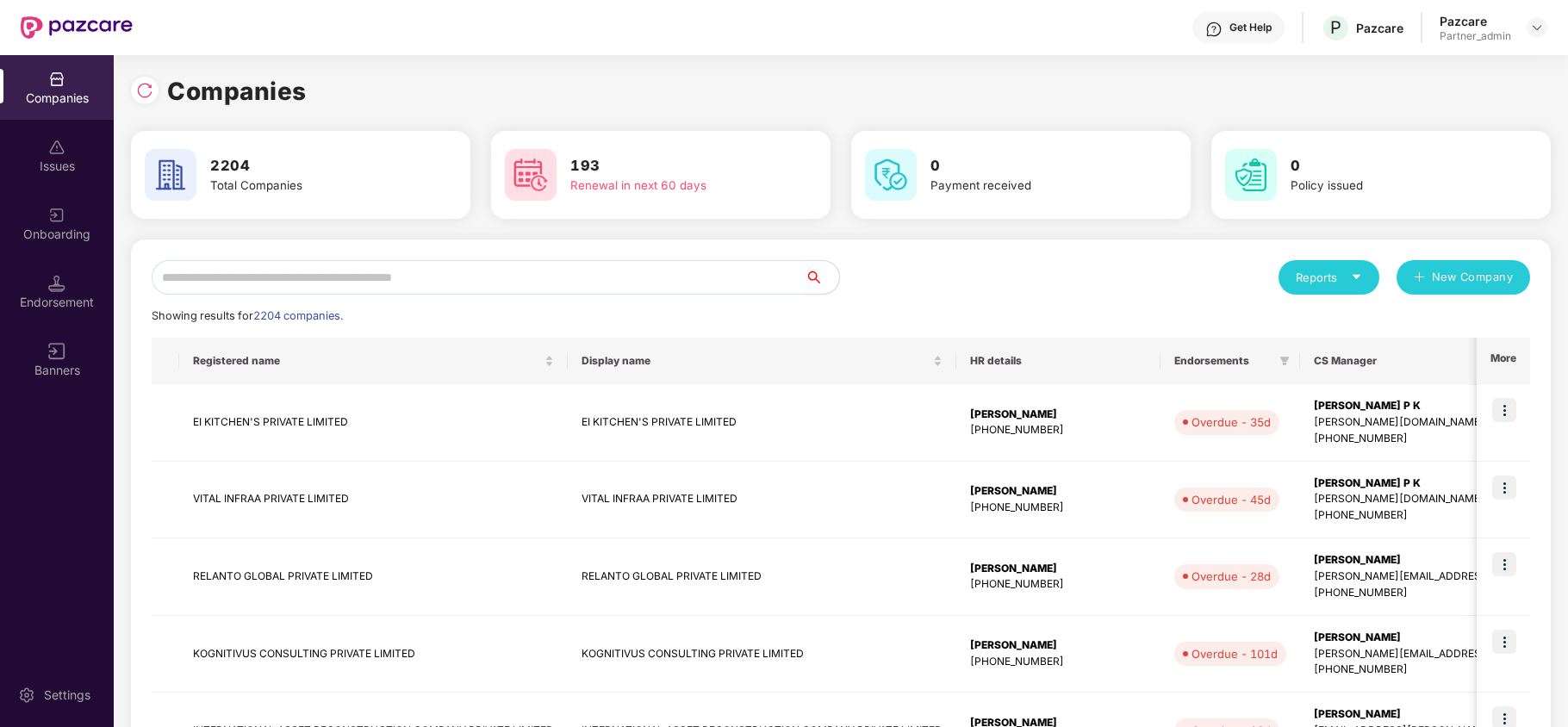
scroll to position [0, 0]
click at [376, 277] on input "text" at bounding box center [478, 277] width 653 height 34
paste input "**********"
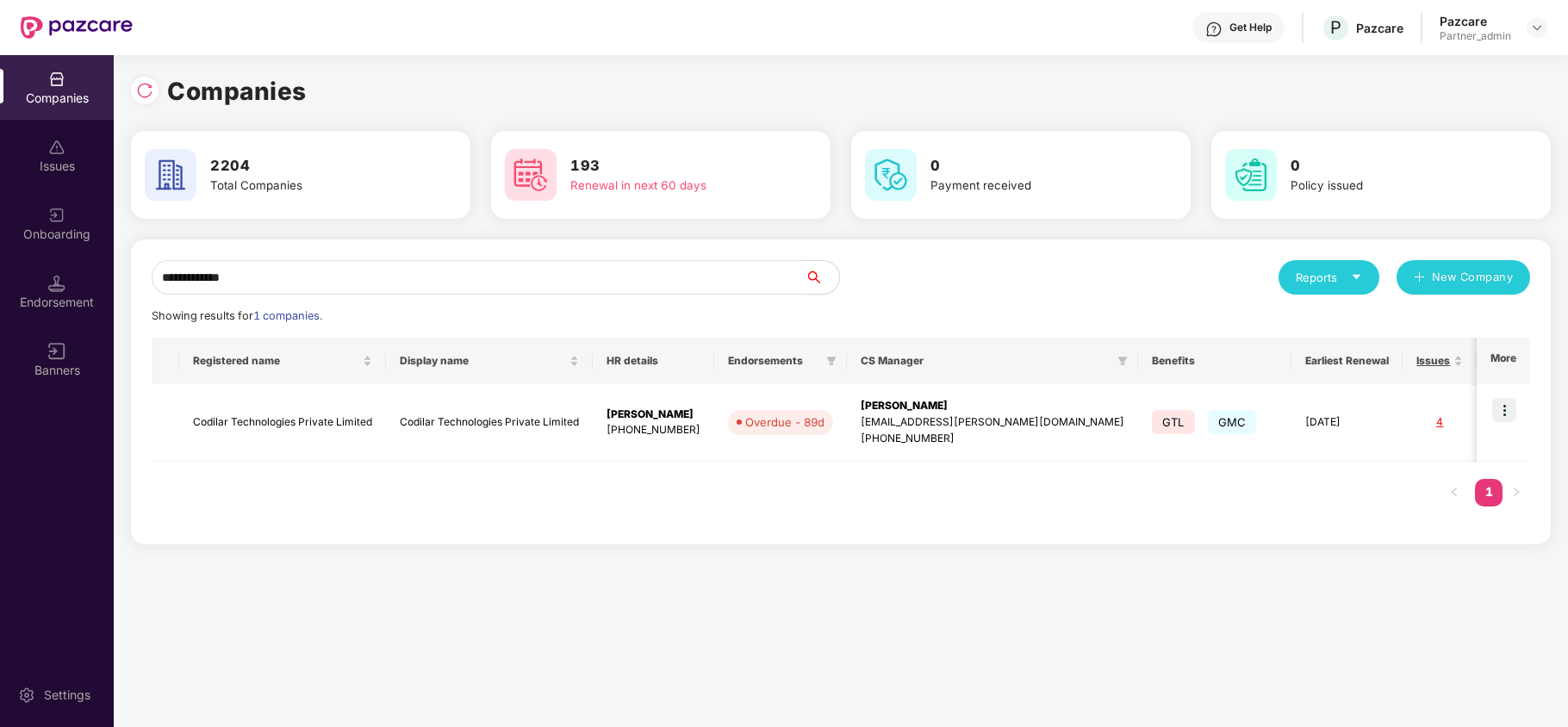
type input "**********"
click at [1506, 408] on img at bounding box center [1504, 411] width 24 height 24
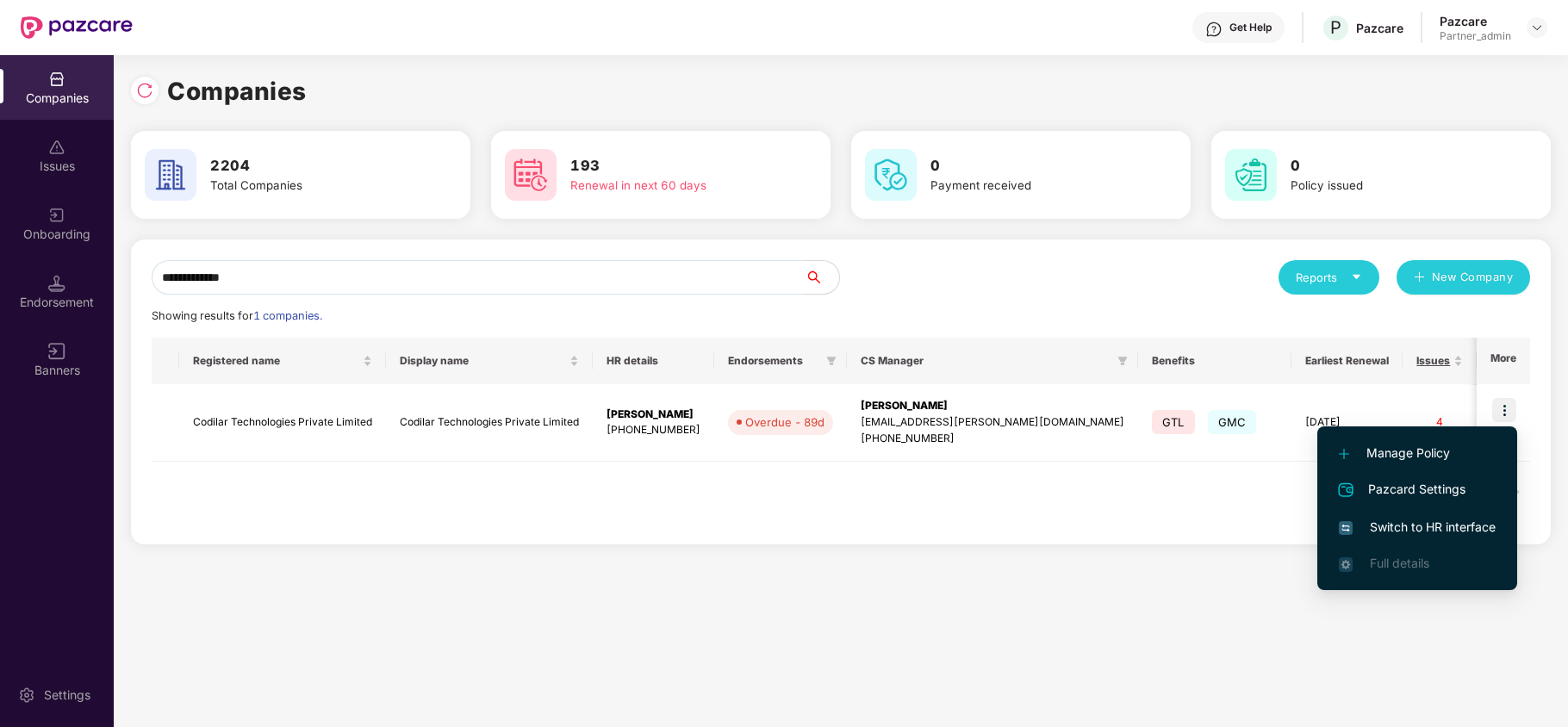
click at [1399, 526] on span "Switch to HR interface" at bounding box center [1418, 527] width 157 height 19
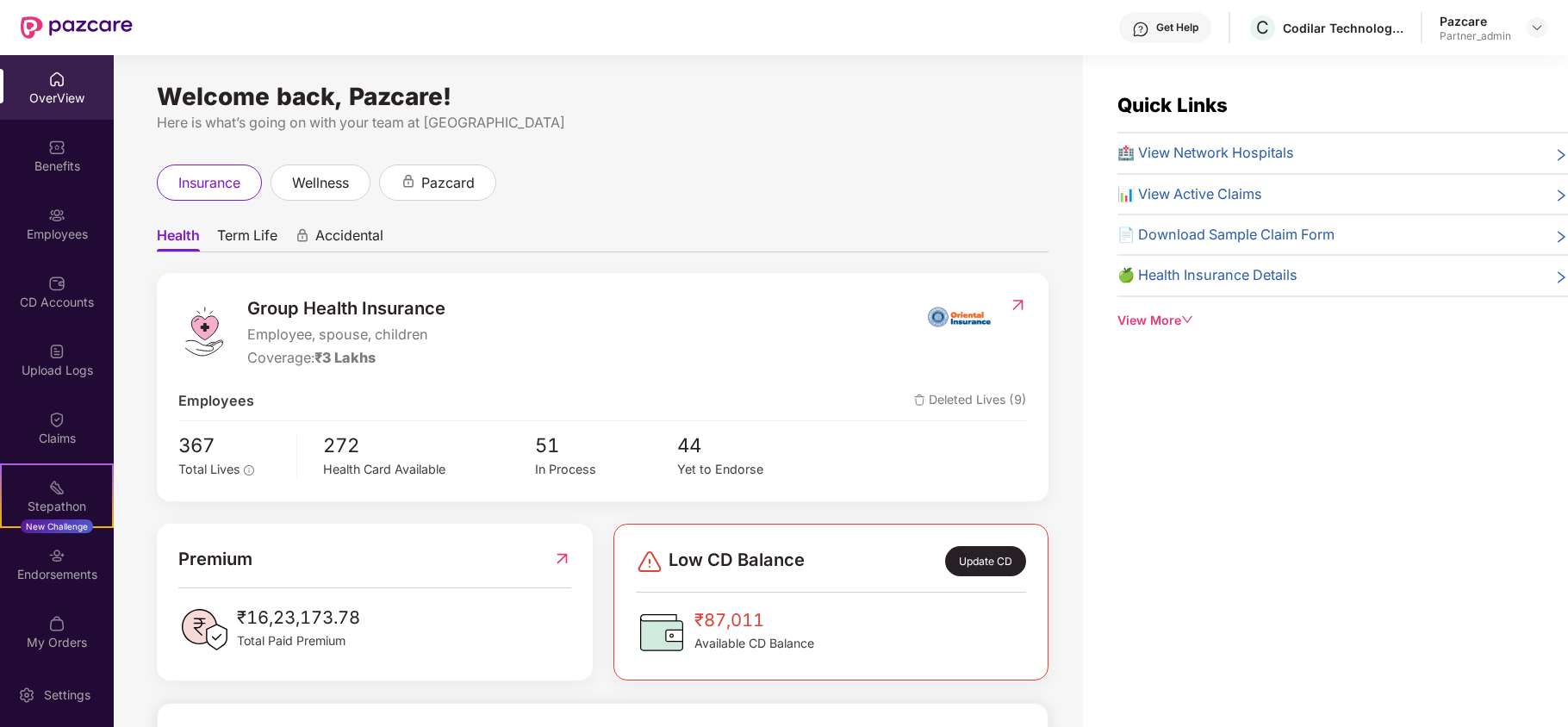
click at [46, 161] on div "Benefits" at bounding box center [56, 166] width 113 height 18
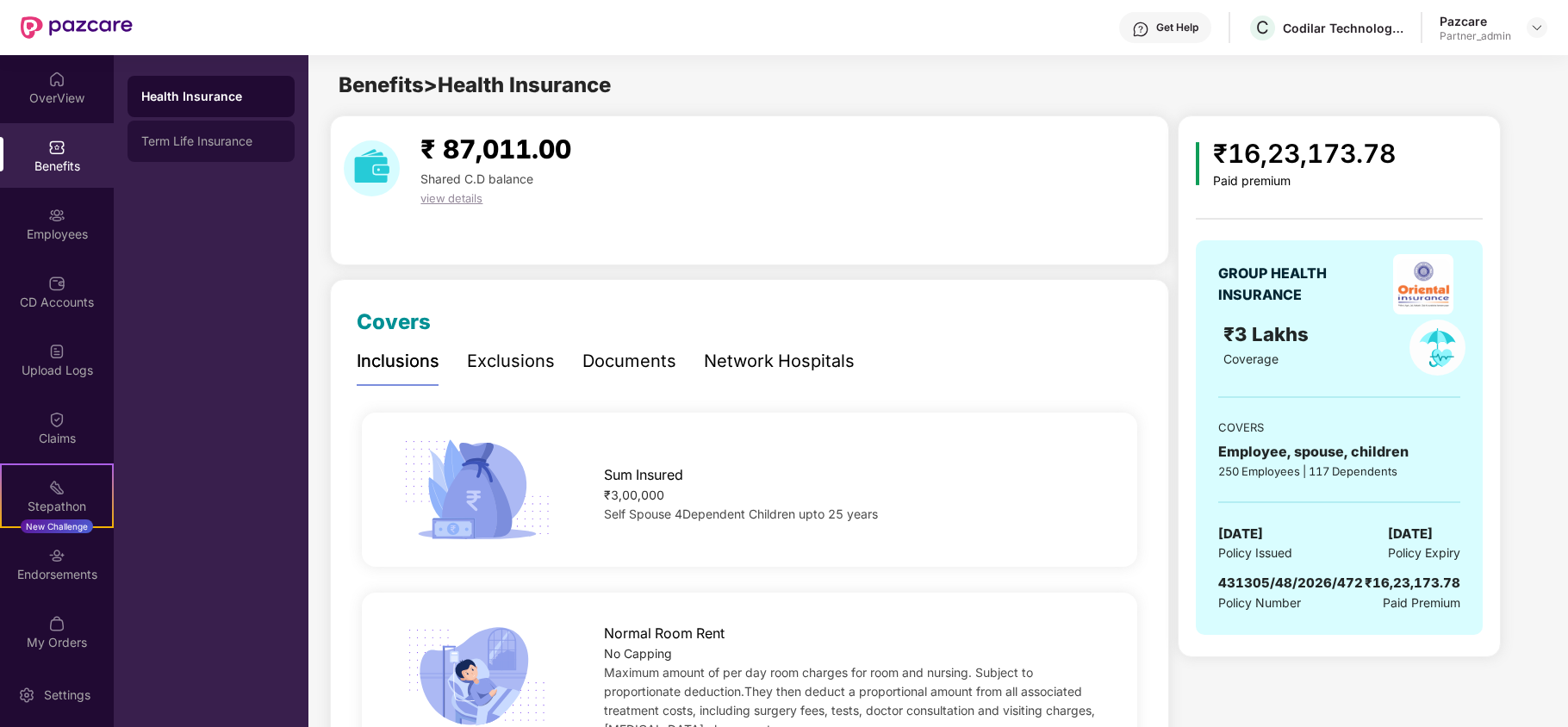
click at [221, 133] on div "Term Life Insurance" at bounding box center [210, 141] width 167 height 42
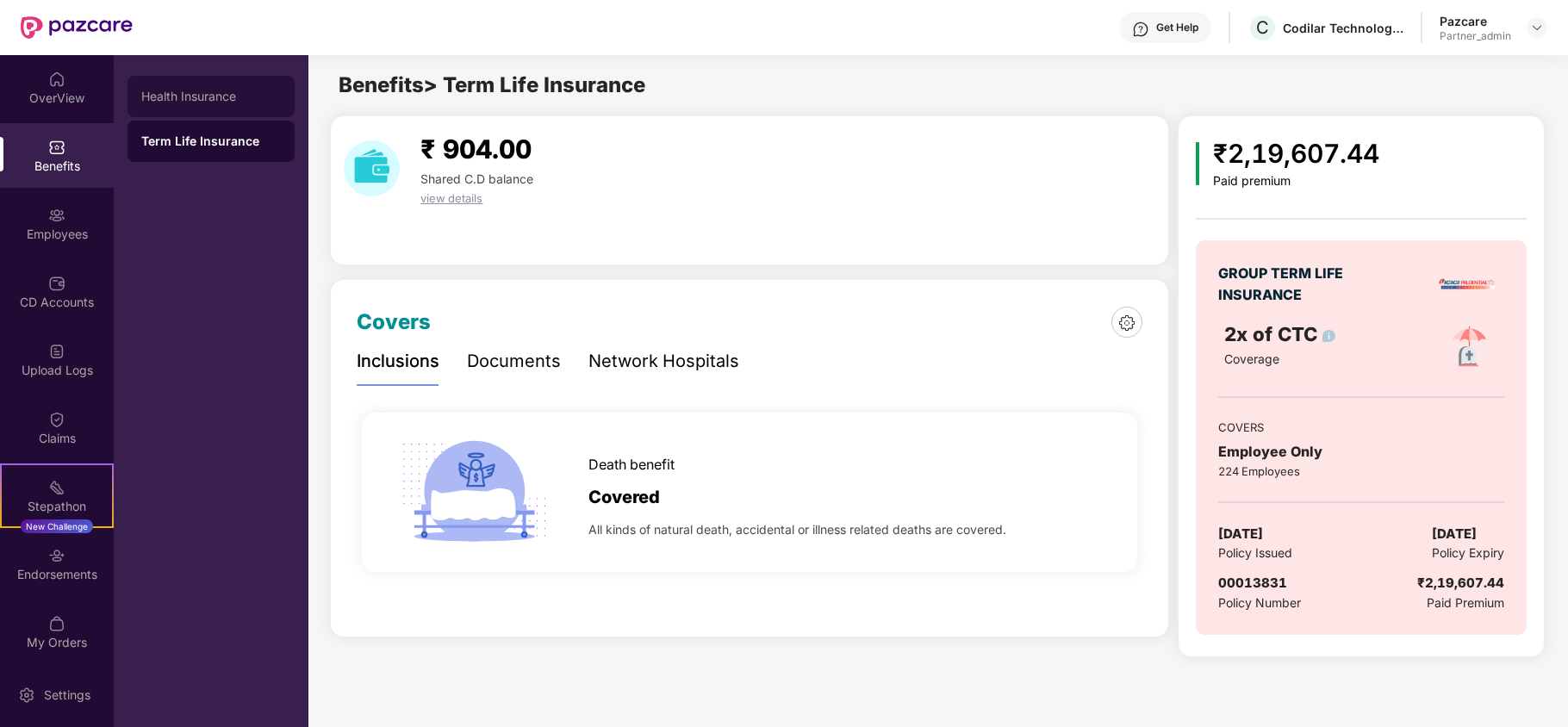
click at [219, 94] on div "Health Insurance" at bounding box center [210, 96] width 139 height 14
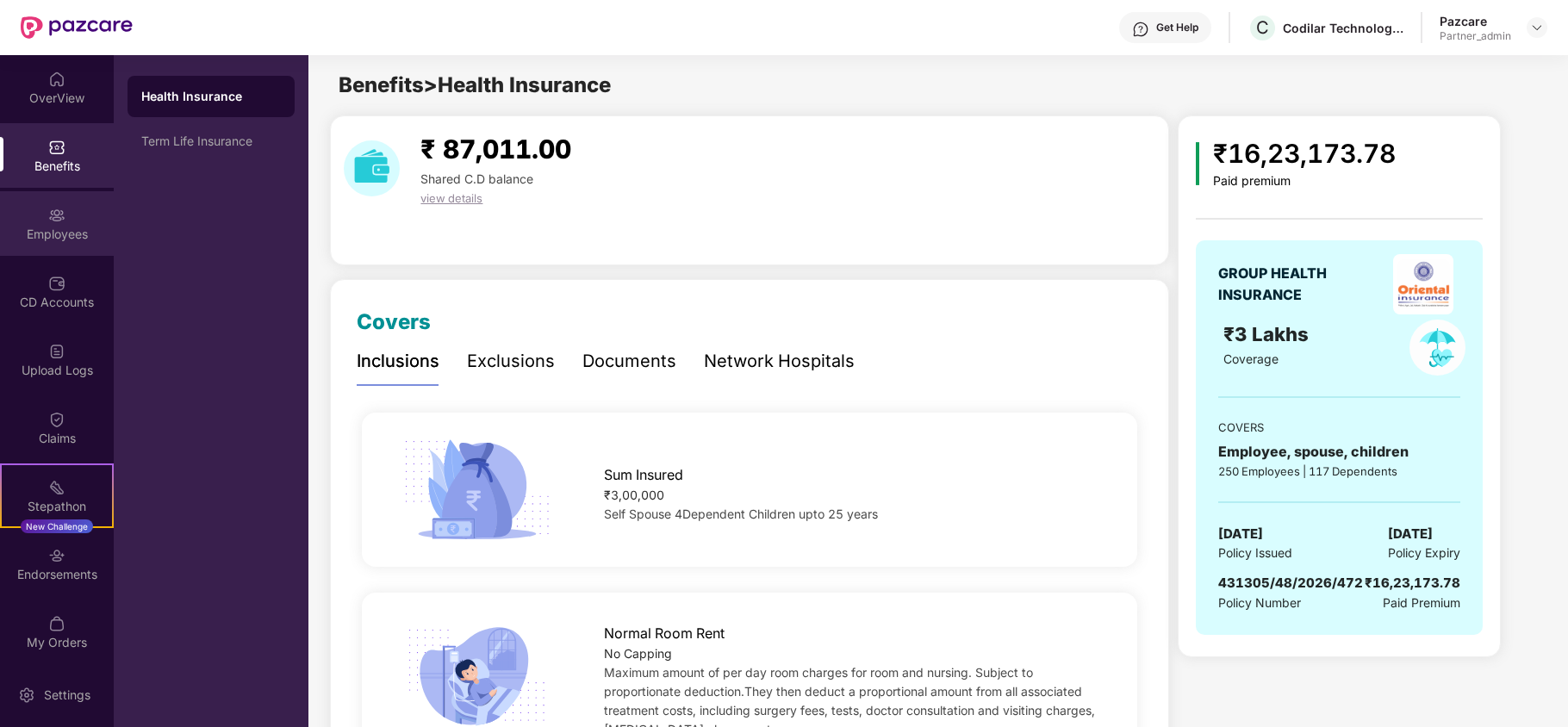
click at [36, 232] on div "Employees" at bounding box center [56, 234] width 113 height 18
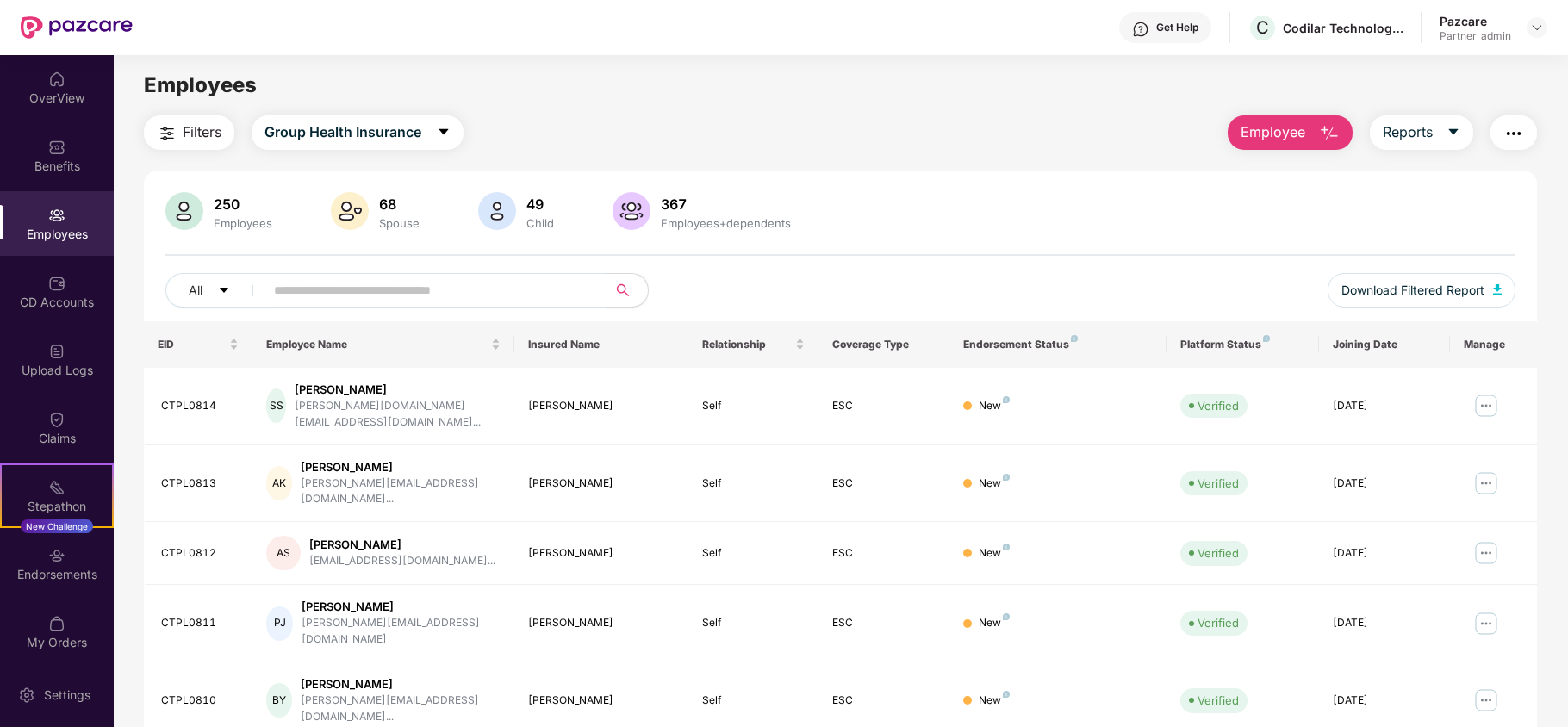
click at [196, 128] on span "Filters" at bounding box center [202, 132] width 39 height 21
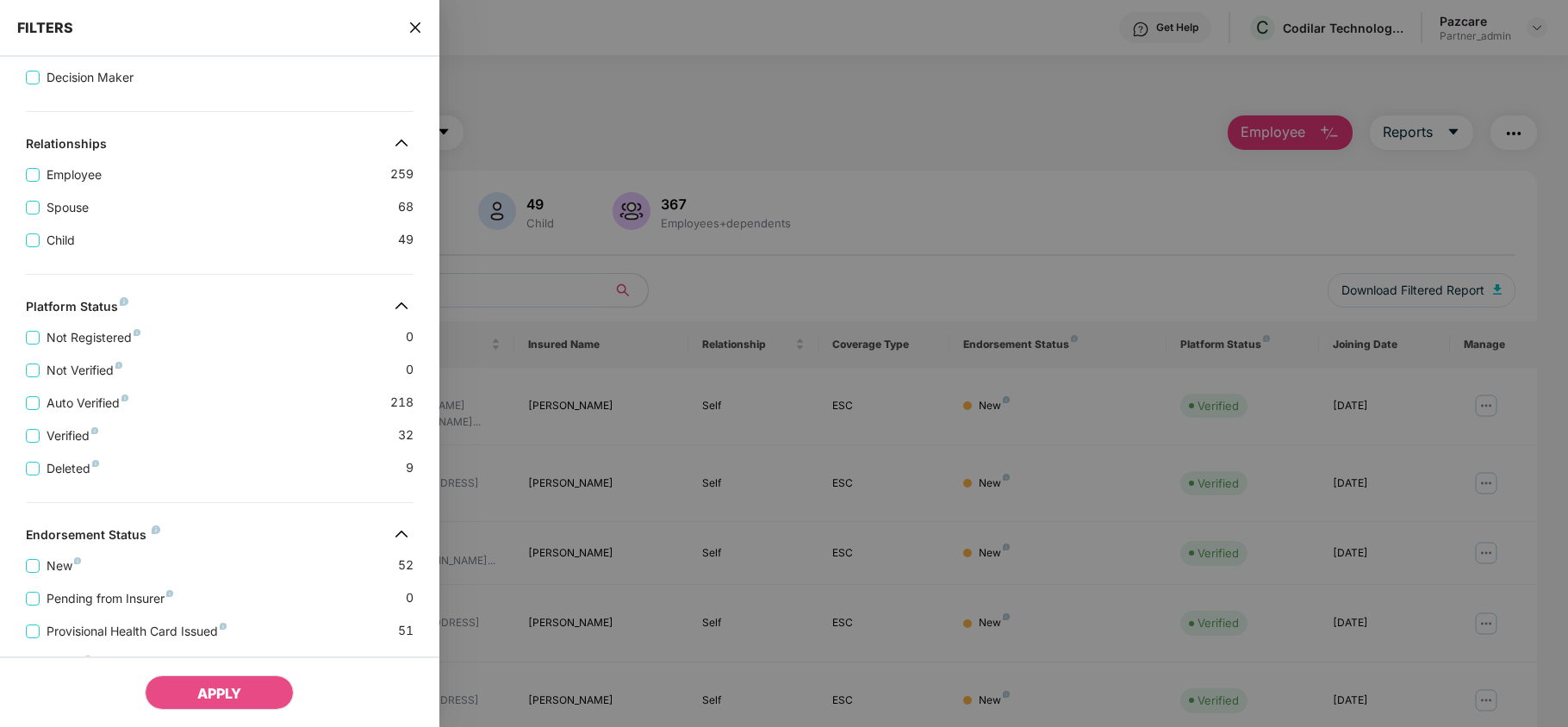
scroll to position [409, 0]
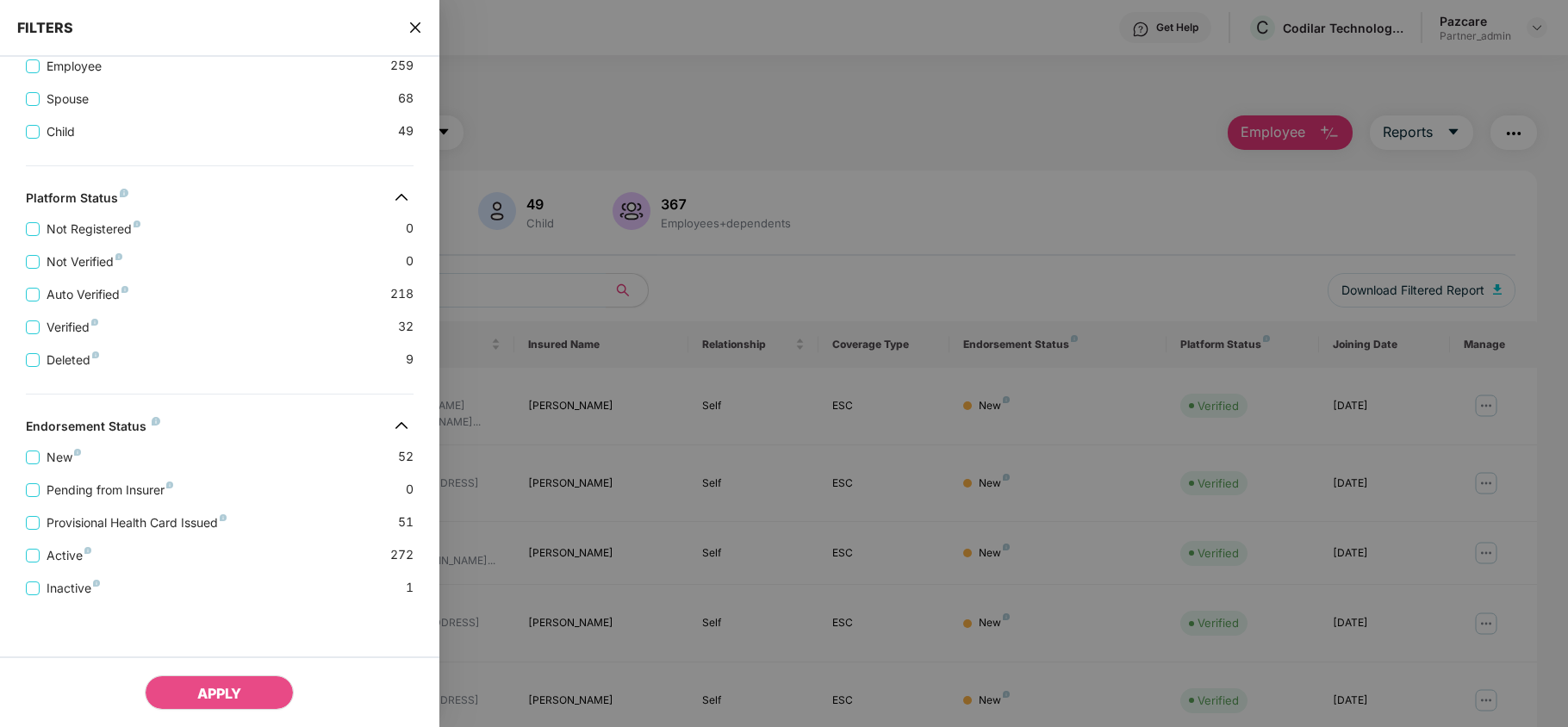
click at [414, 26] on icon "close" at bounding box center [414, 27] width 10 height 10
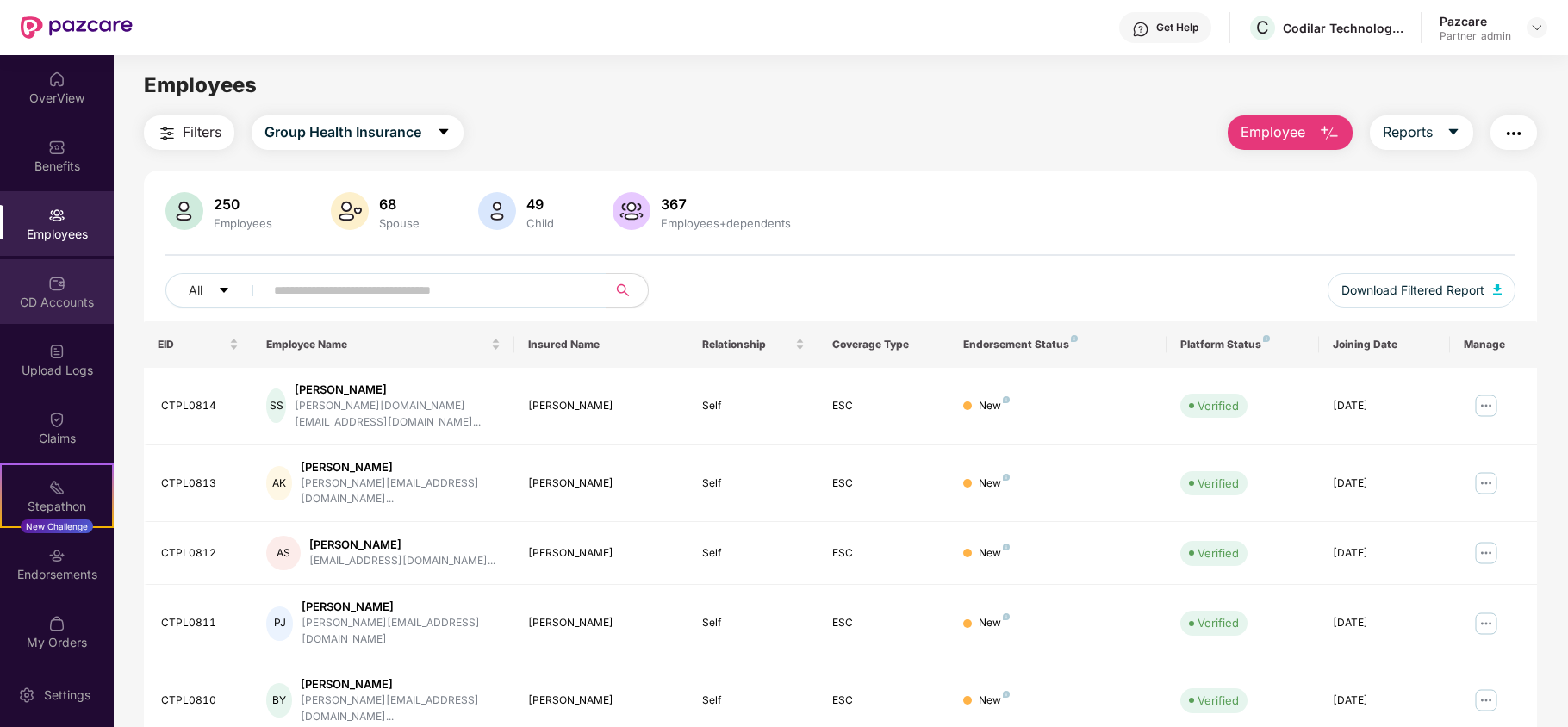
click at [34, 291] on div "CD Accounts" at bounding box center [56, 292] width 113 height 65
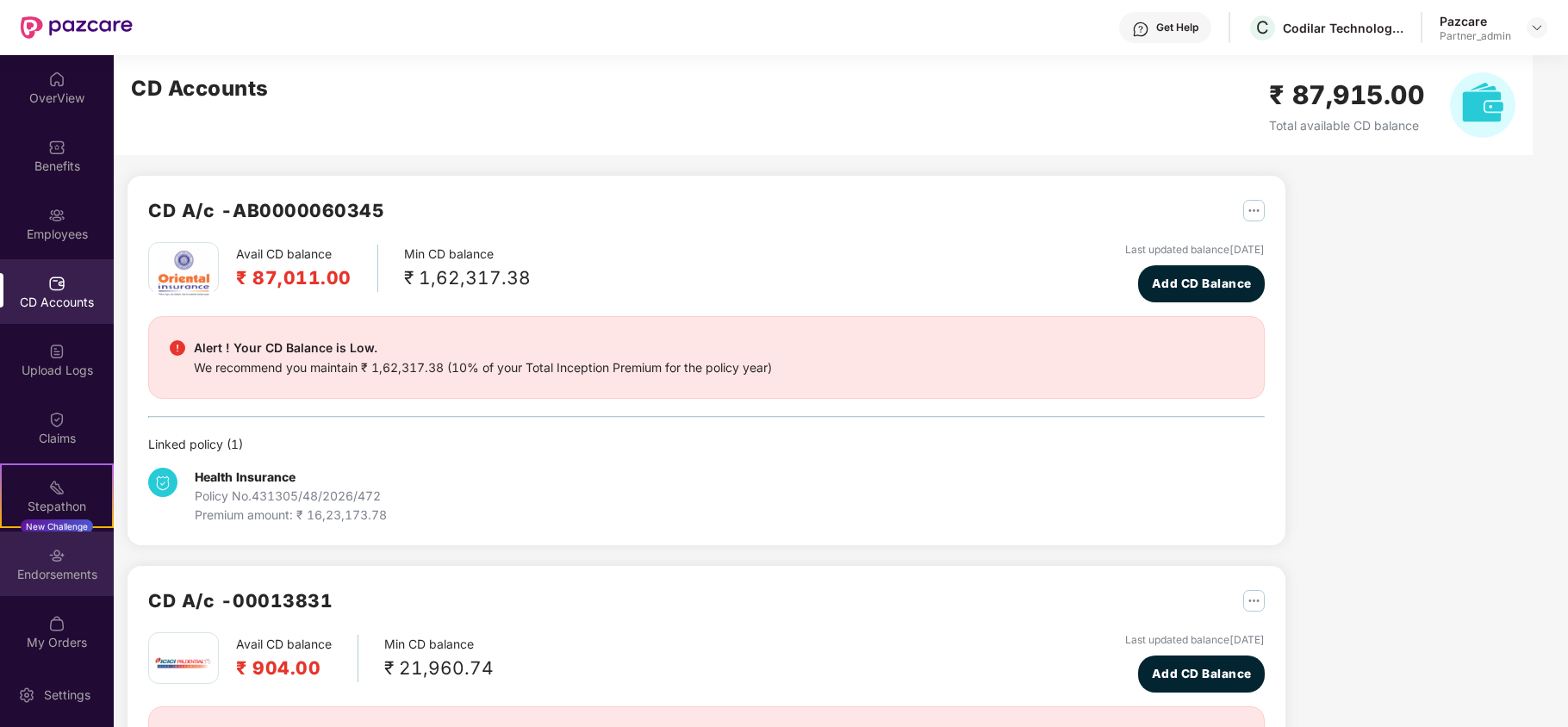
click at [36, 549] on div "Endorsements" at bounding box center [56, 564] width 113 height 65
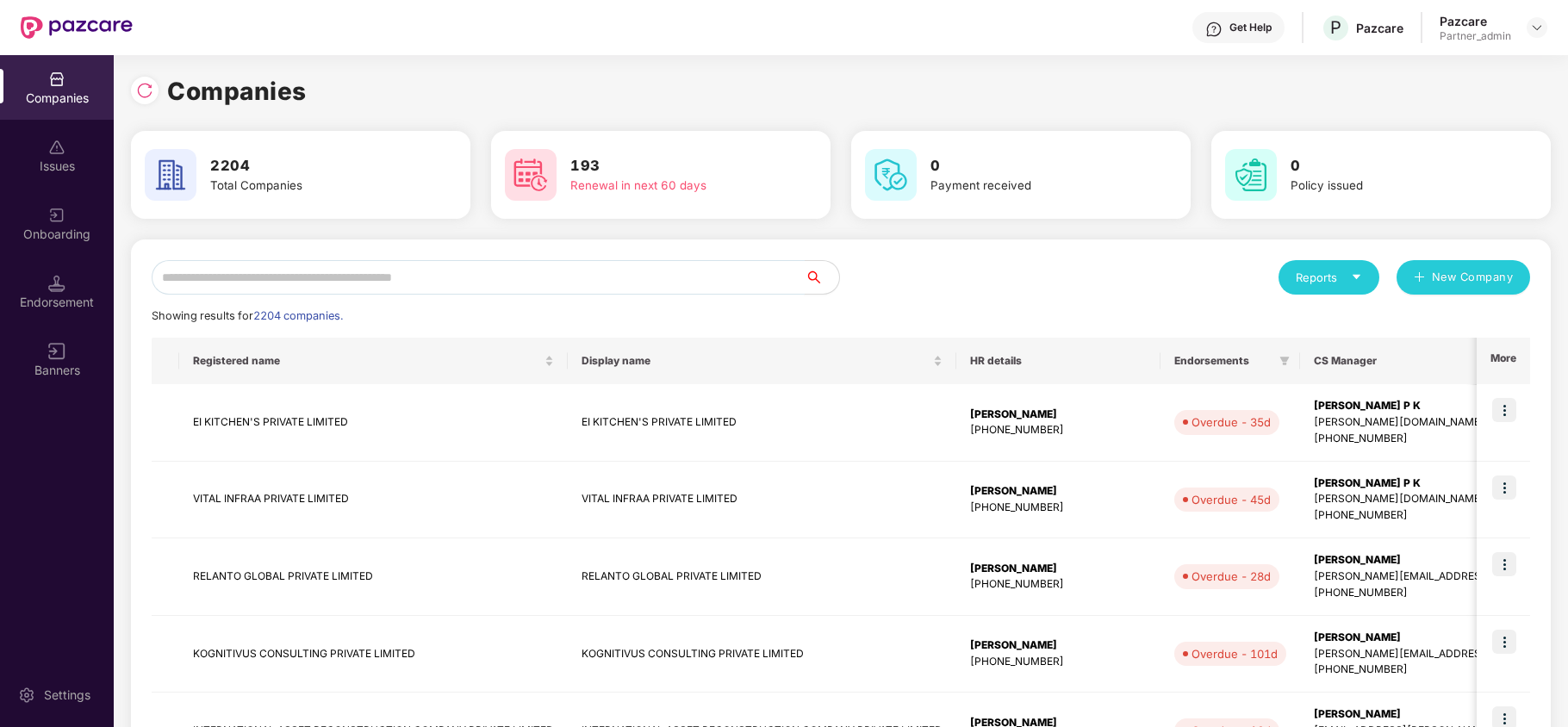
click at [235, 287] on input "text" at bounding box center [478, 277] width 653 height 34
paste input "**********"
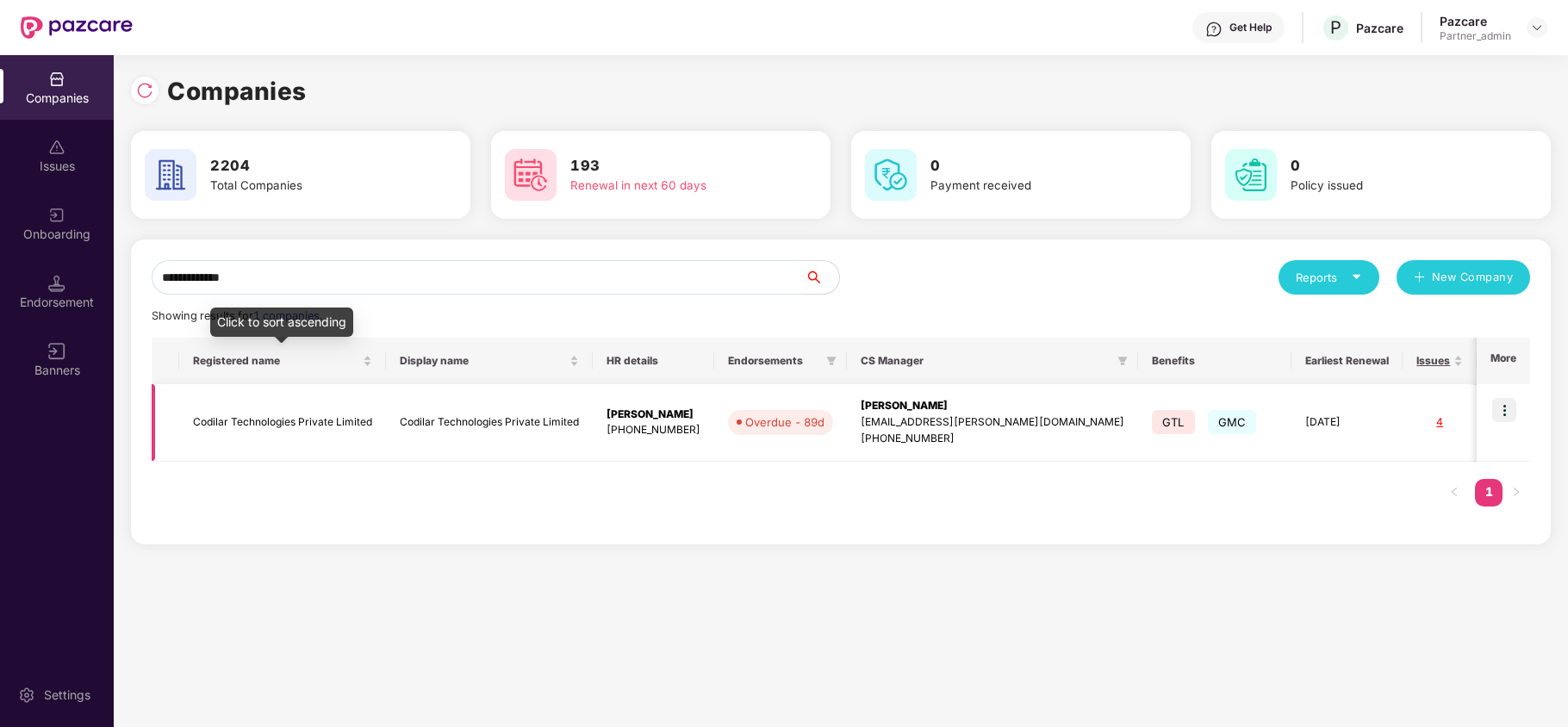
type input "**********"
click at [226, 431] on td "Codilar Technologies Private Limited" at bounding box center [282, 423] width 207 height 77
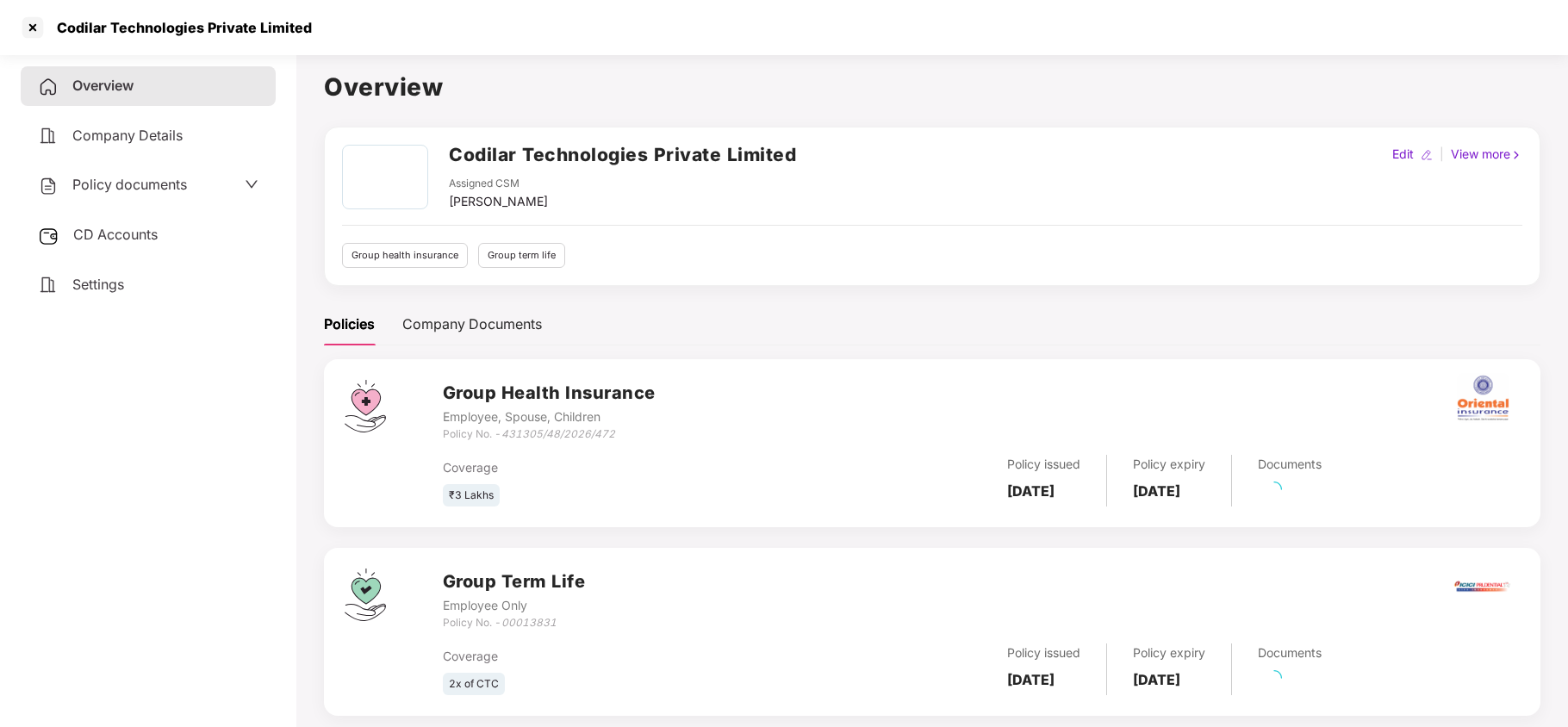
click at [125, 185] on span "Policy documents" at bounding box center [129, 185] width 114 height 18
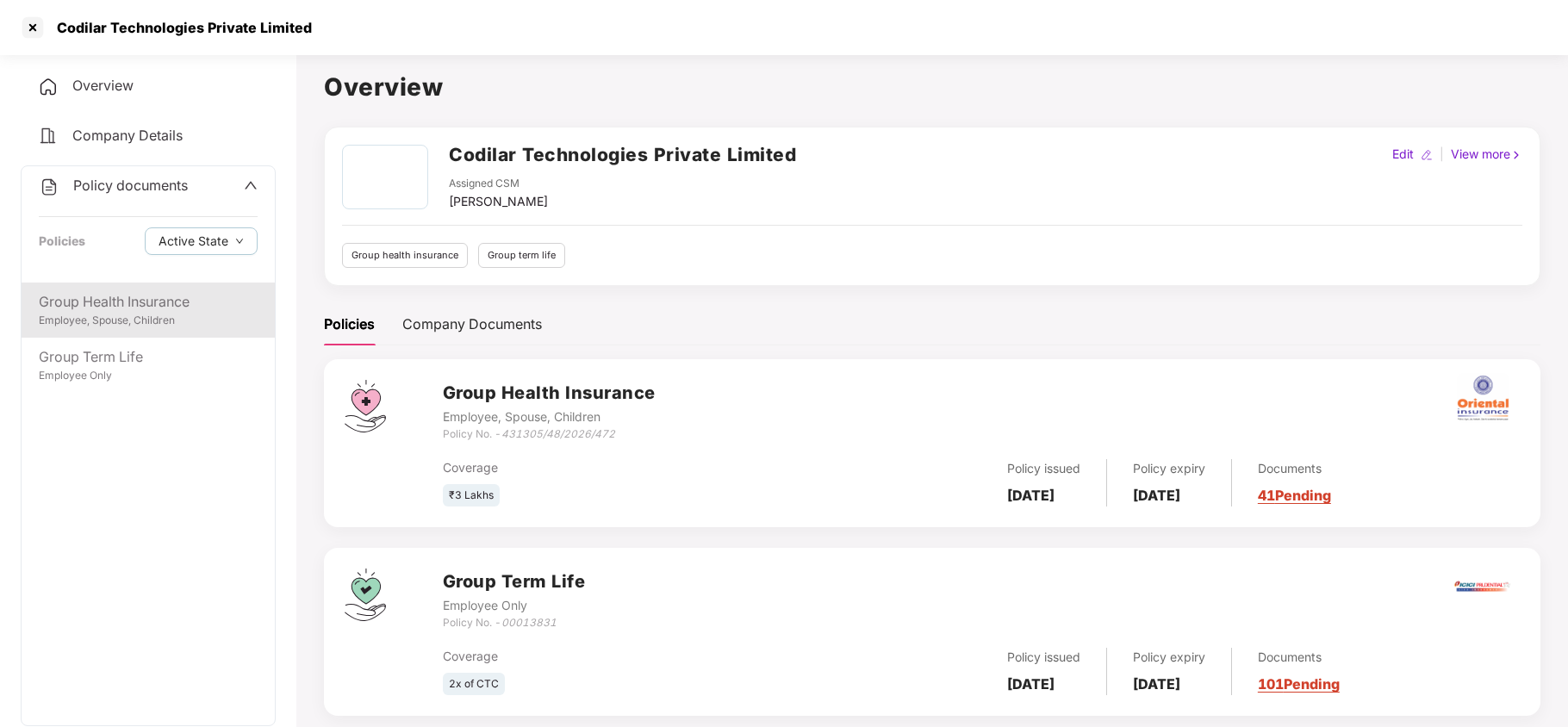
click at [146, 318] on div "Employee, Spouse, Children" at bounding box center [148, 321] width 219 height 17
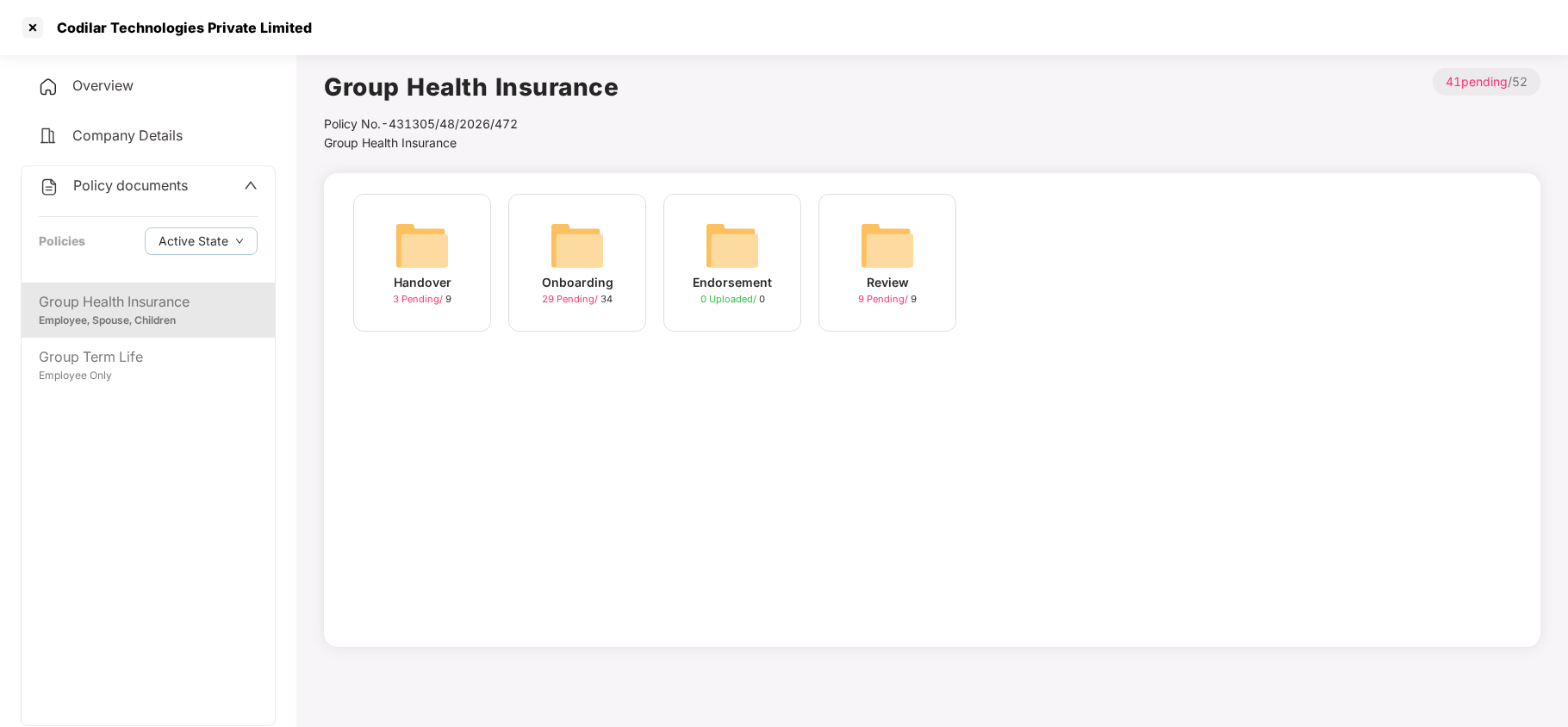
click at [595, 243] on img at bounding box center [577, 245] width 55 height 55
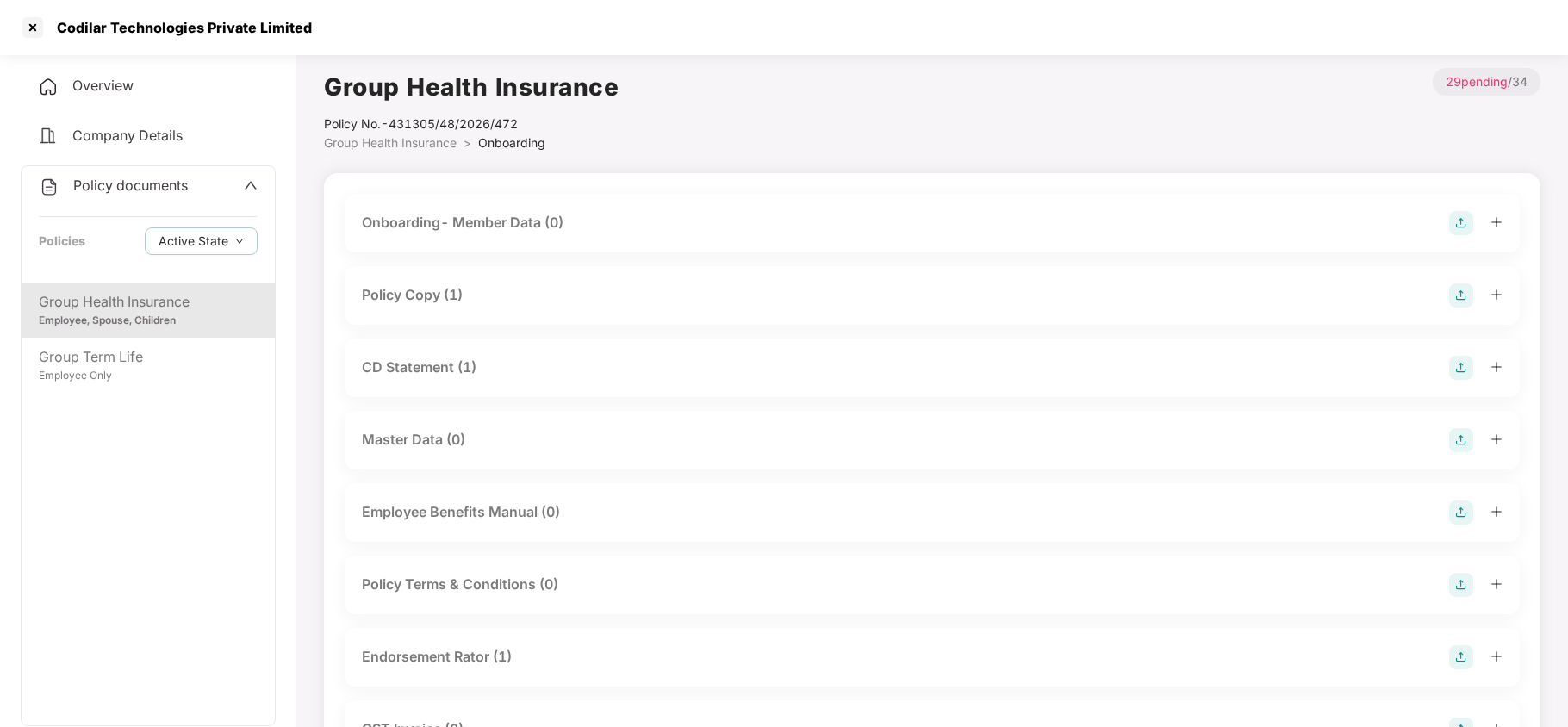
click at [460, 304] on div "Policy Copy (1)" at bounding box center [411, 294] width 101 height 21
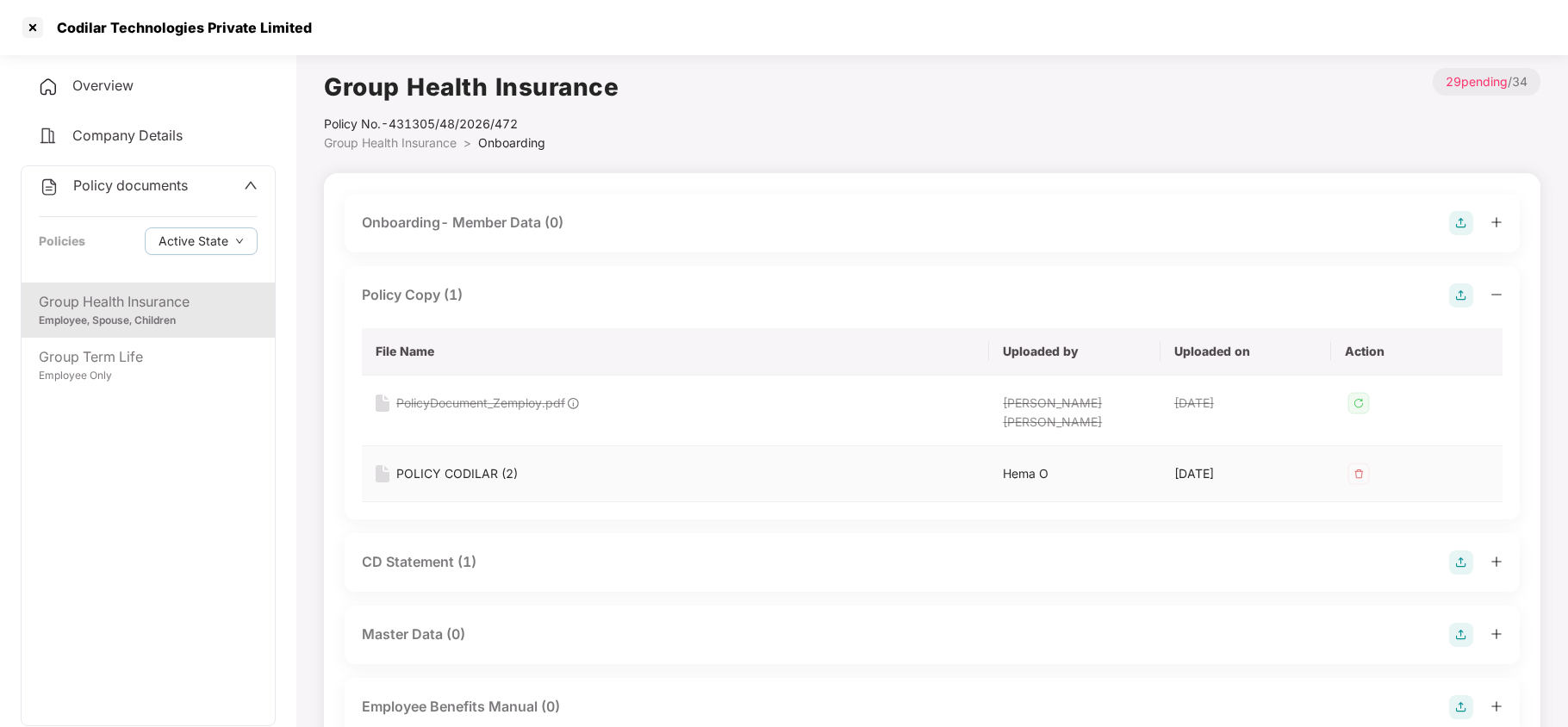
click at [478, 465] on div "POLICY CODILAR (2)" at bounding box center [457, 474] width 122 height 19
click at [459, 555] on div "CD Statement (1)" at bounding box center [419, 562] width 114 height 21
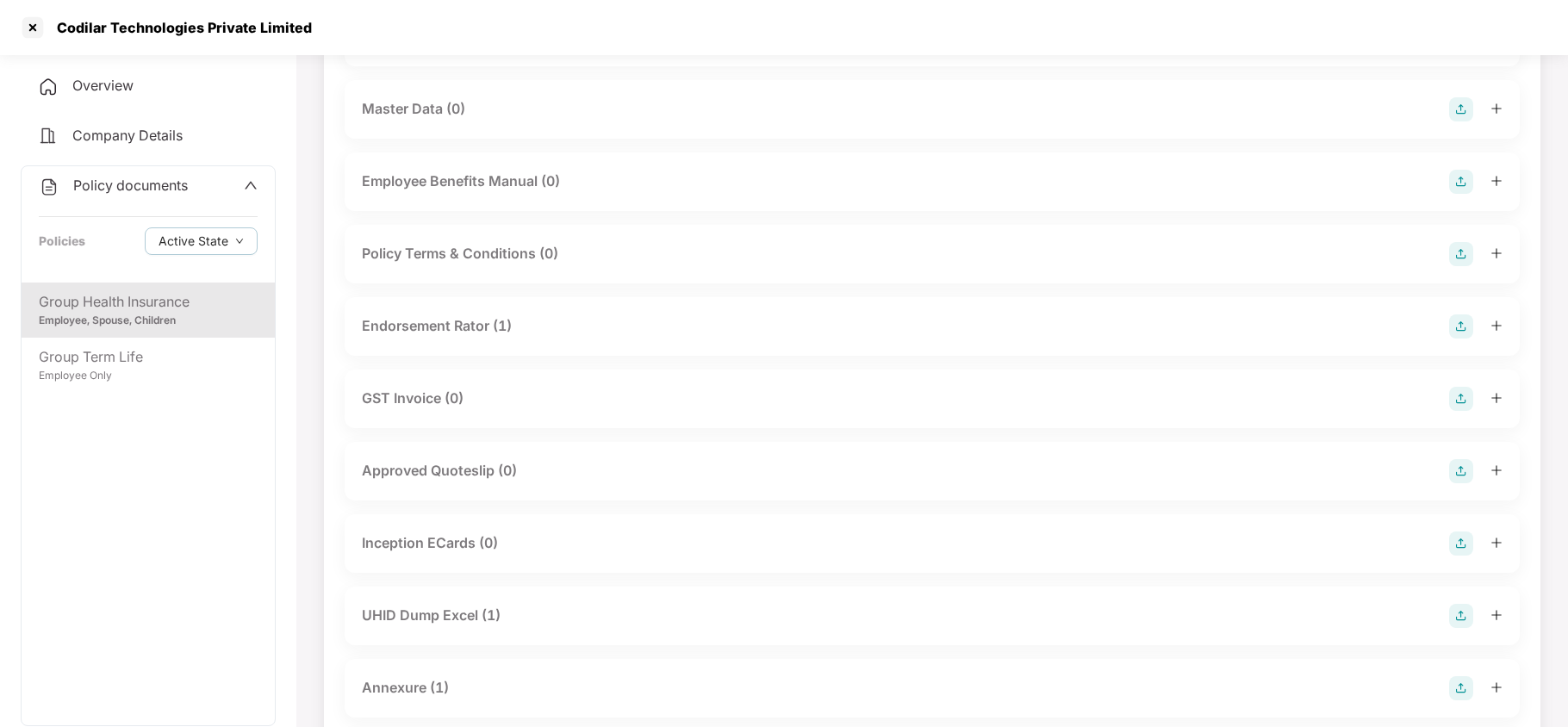
scroll to position [689, 0]
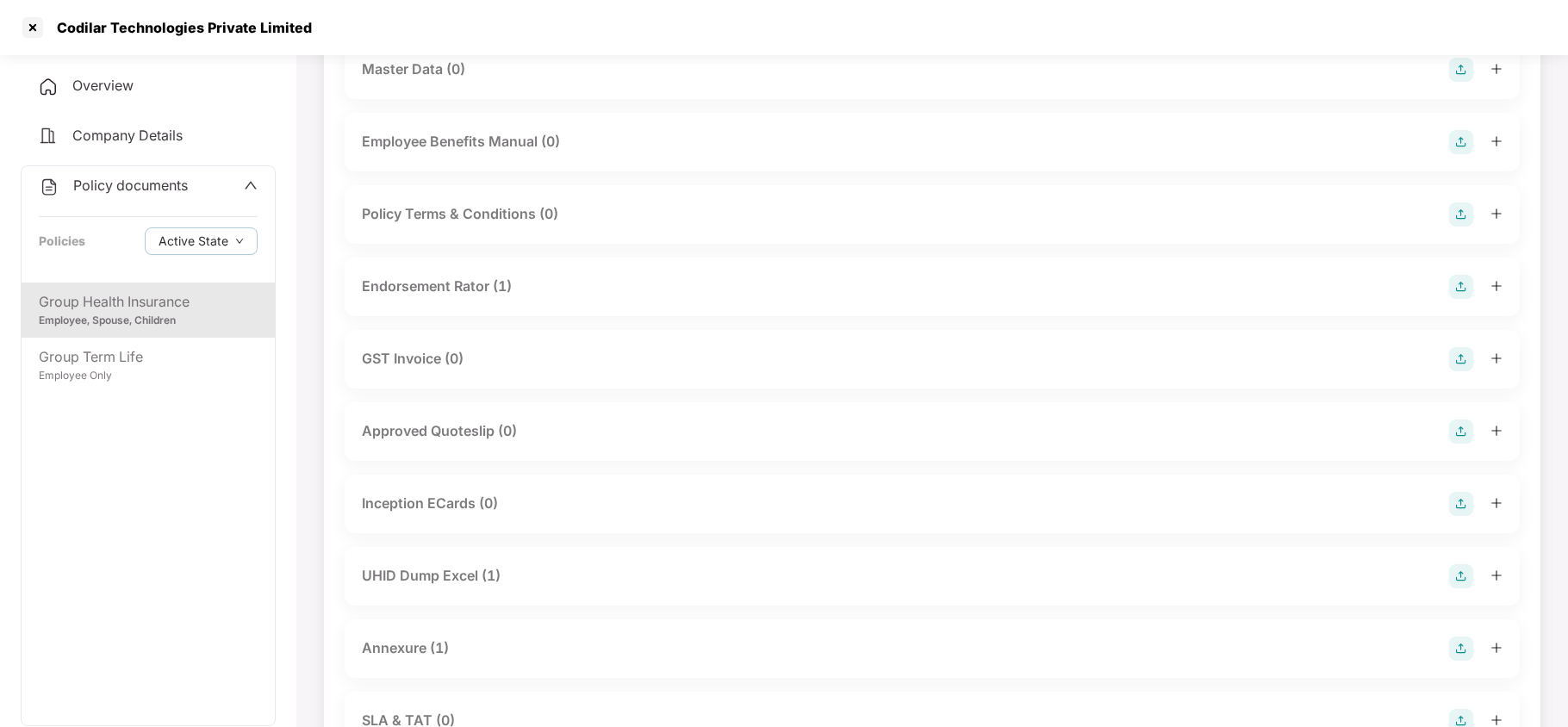
click at [470, 276] on div "Endorsement Rator (1)" at bounding box center [436, 286] width 150 height 21
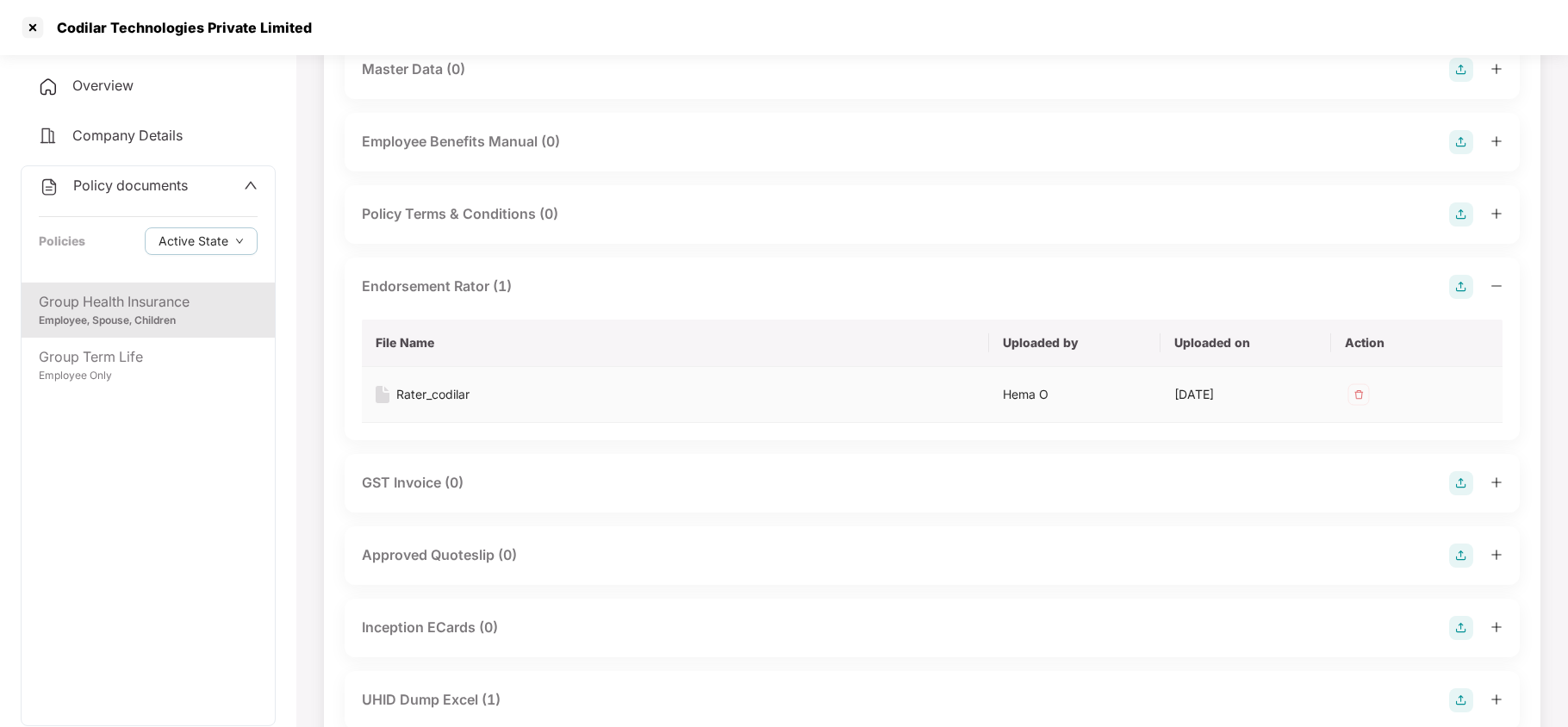
click at [439, 386] on div "Rater_codilar" at bounding box center [433, 395] width 73 height 19
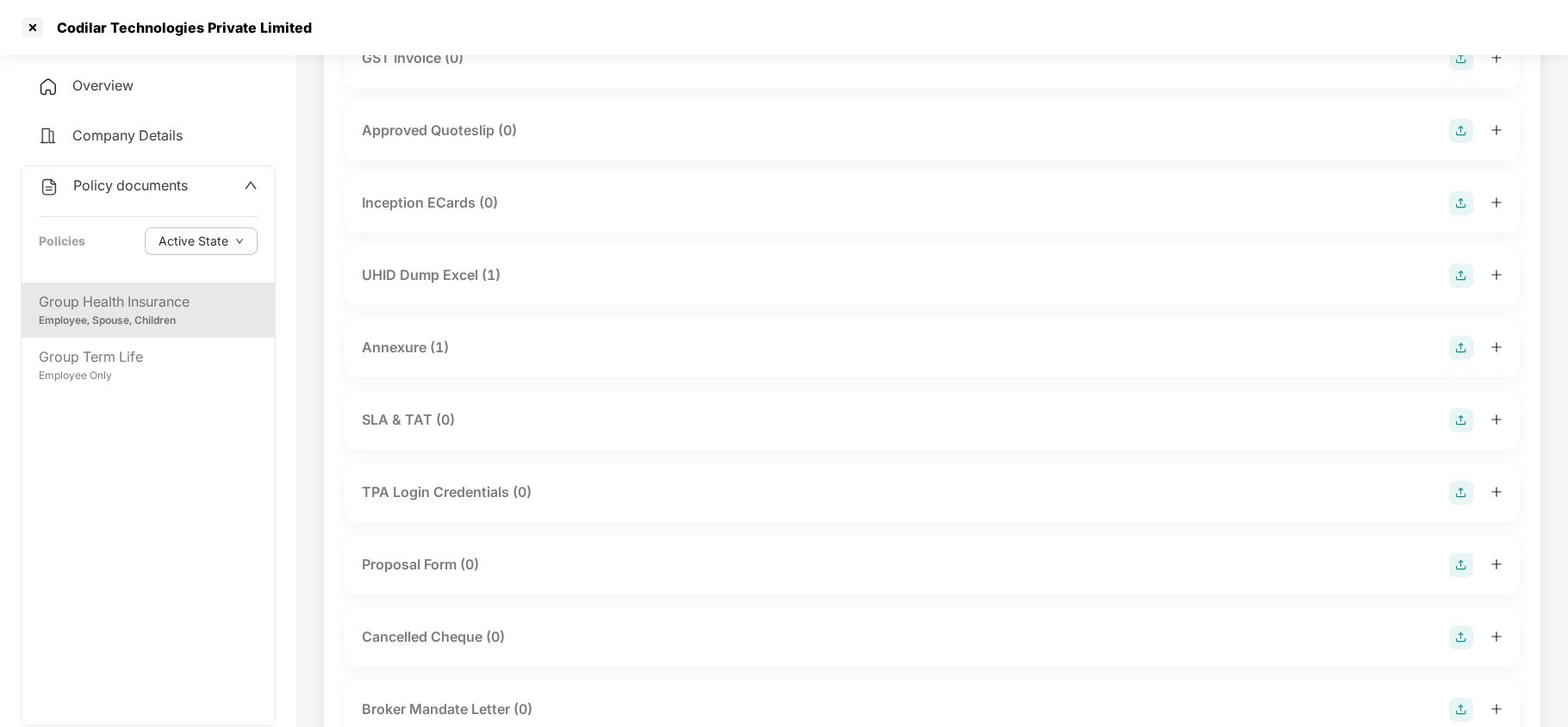
scroll to position [1149, 0]
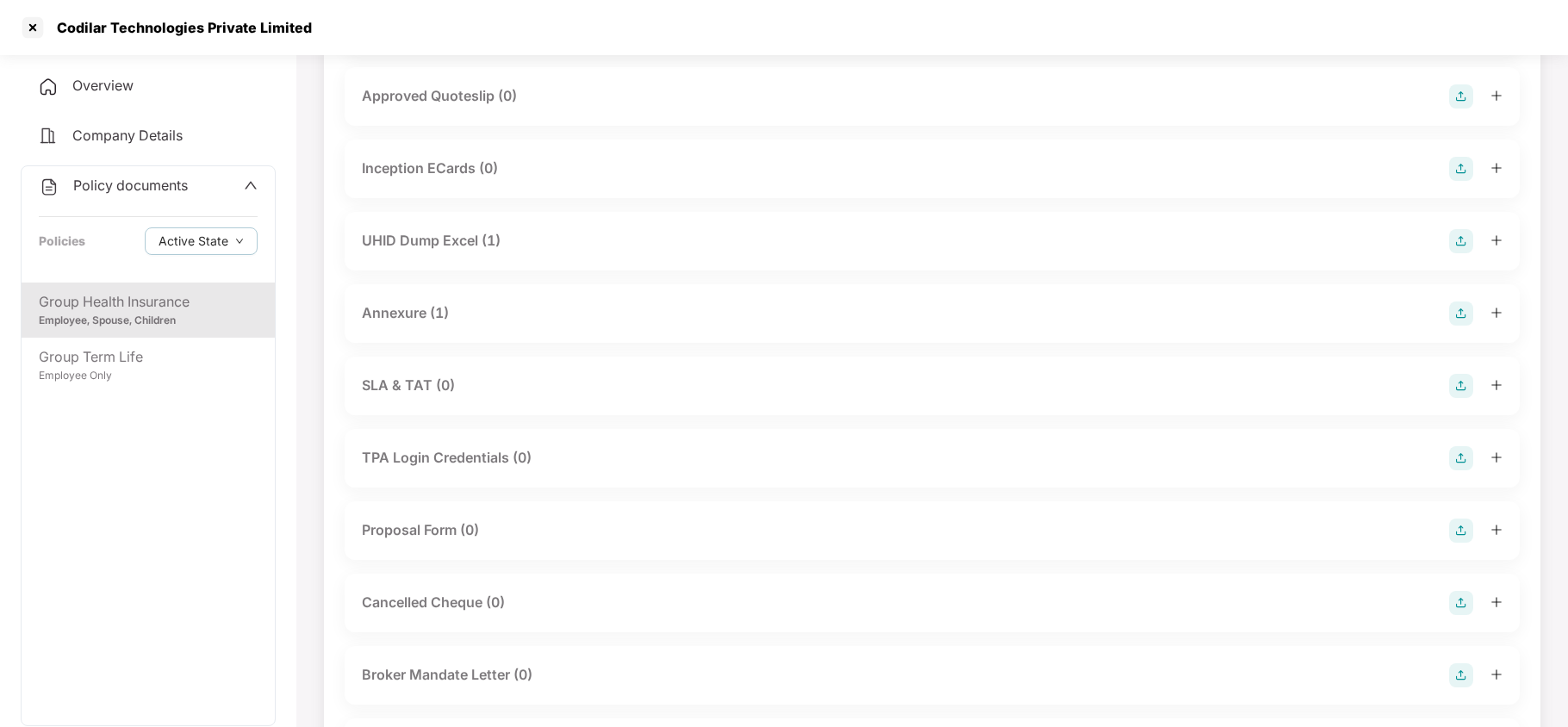
click at [473, 231] on div "UHID Dump Excel (1)" at bounding box center [431, 240] width 138 height 21
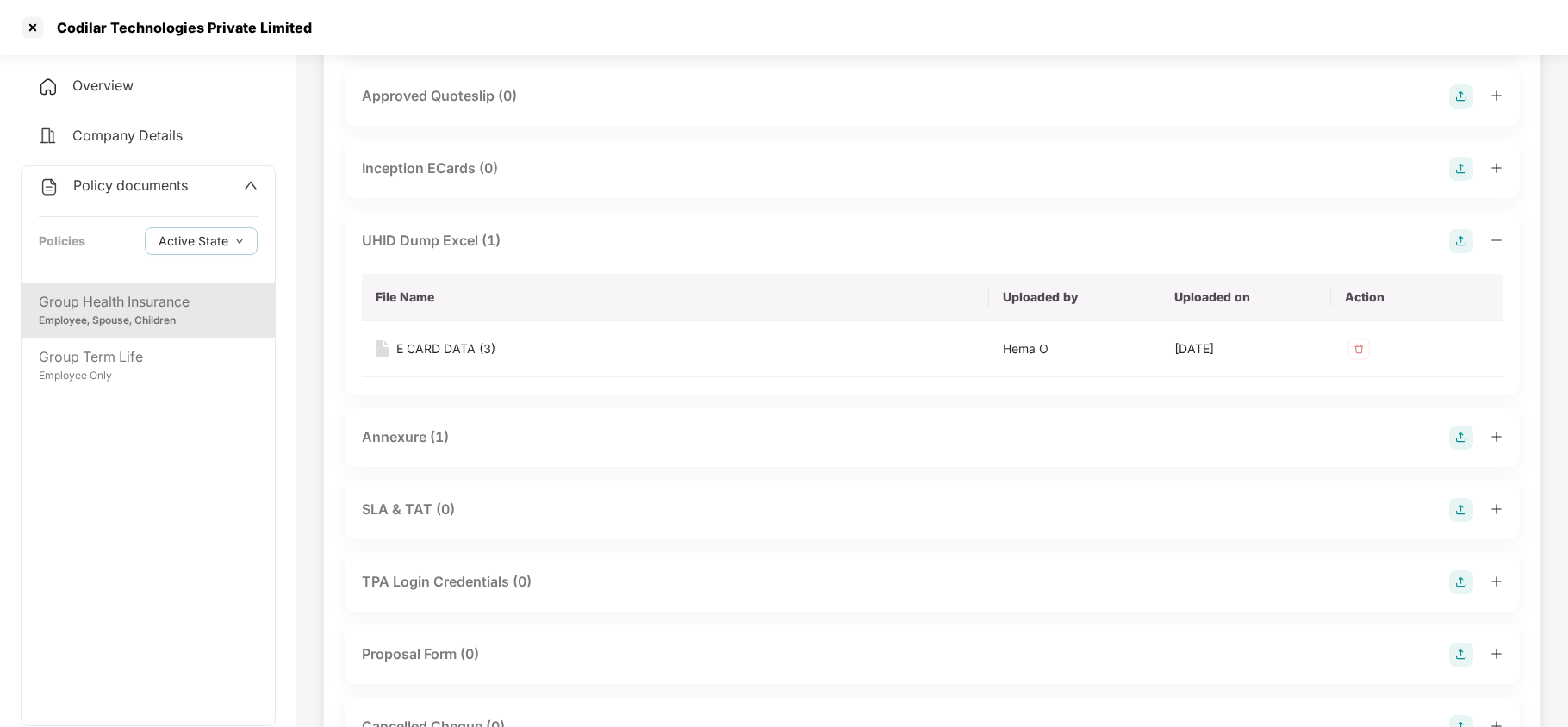
click at [417, 427] on div "Annexure (1)" at bounding box center [405, 436] width 87 height 21
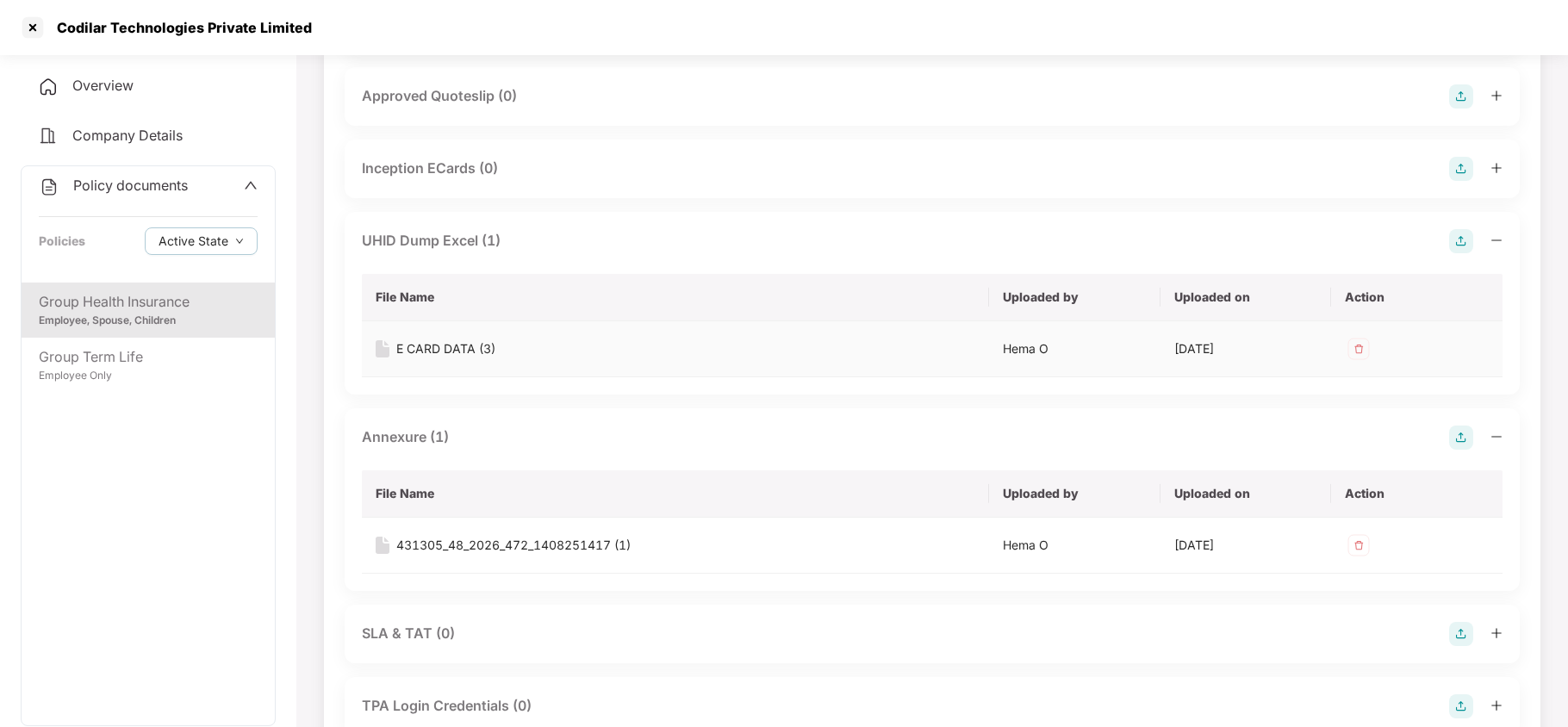
click at [441, 340] on div "E CARD DATA (3)" at bounding box center [445, 349] width 99 height 19
click at [500, 536] on div "431305_48_2026_472_1408251417 (1)" at bounding box center [514, 545] width 234 height 19
click at [31, 26] on div at bounding box center [33, 28] width 28 height 28
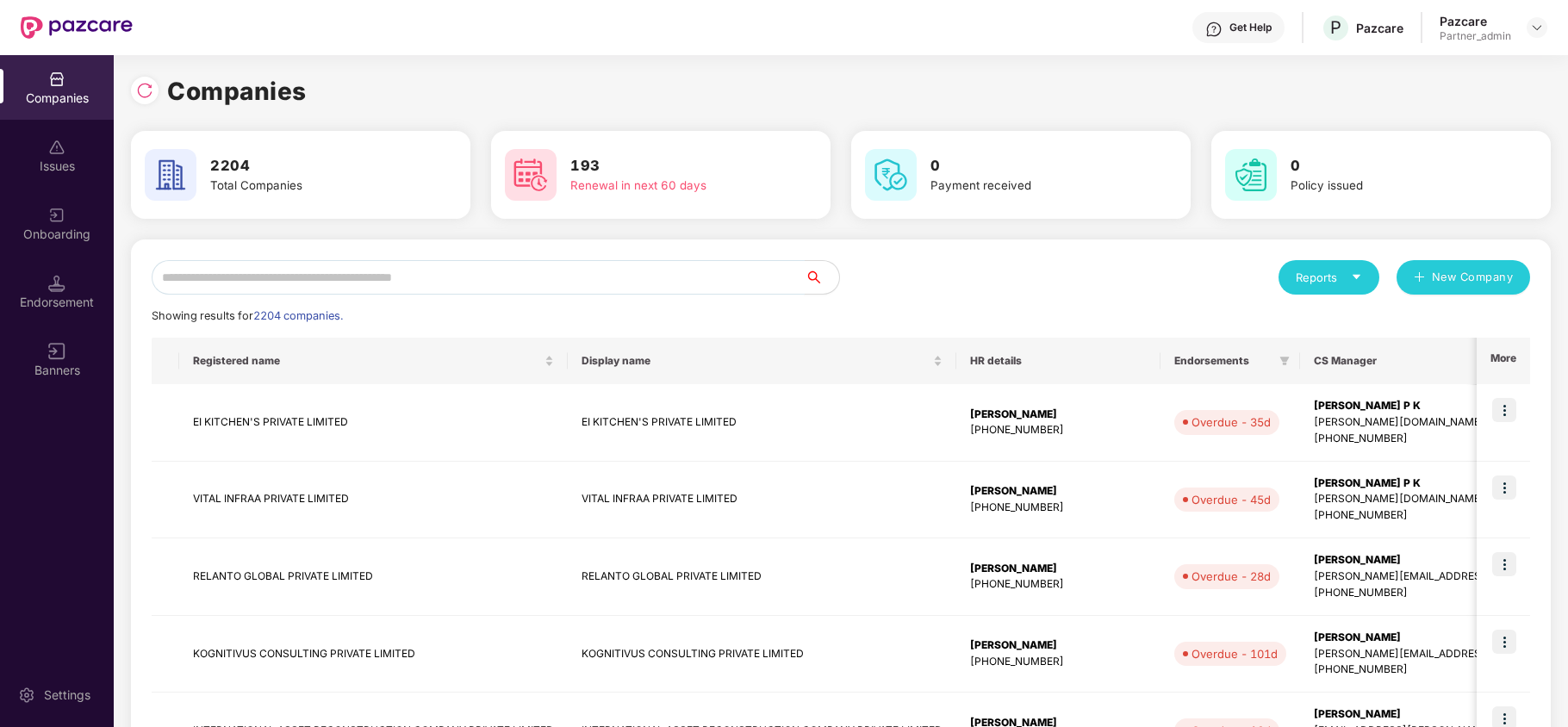
click at [308, 278] on input "text" at bounding box center [478, 277] width 653 height 34
paste input "******"
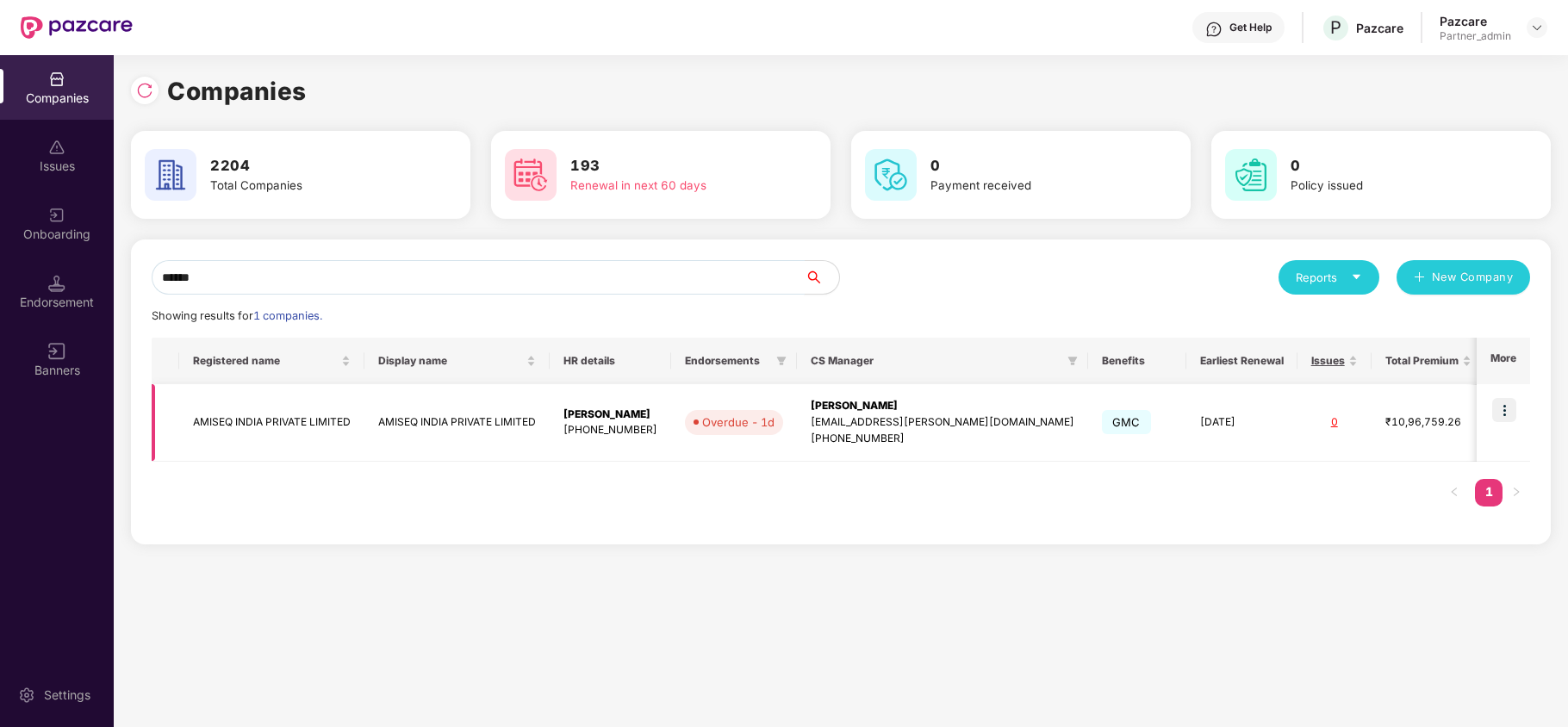
type input "******"
click at [1503, 411] on img at bounding box center [1504, 411] width 24 height 24
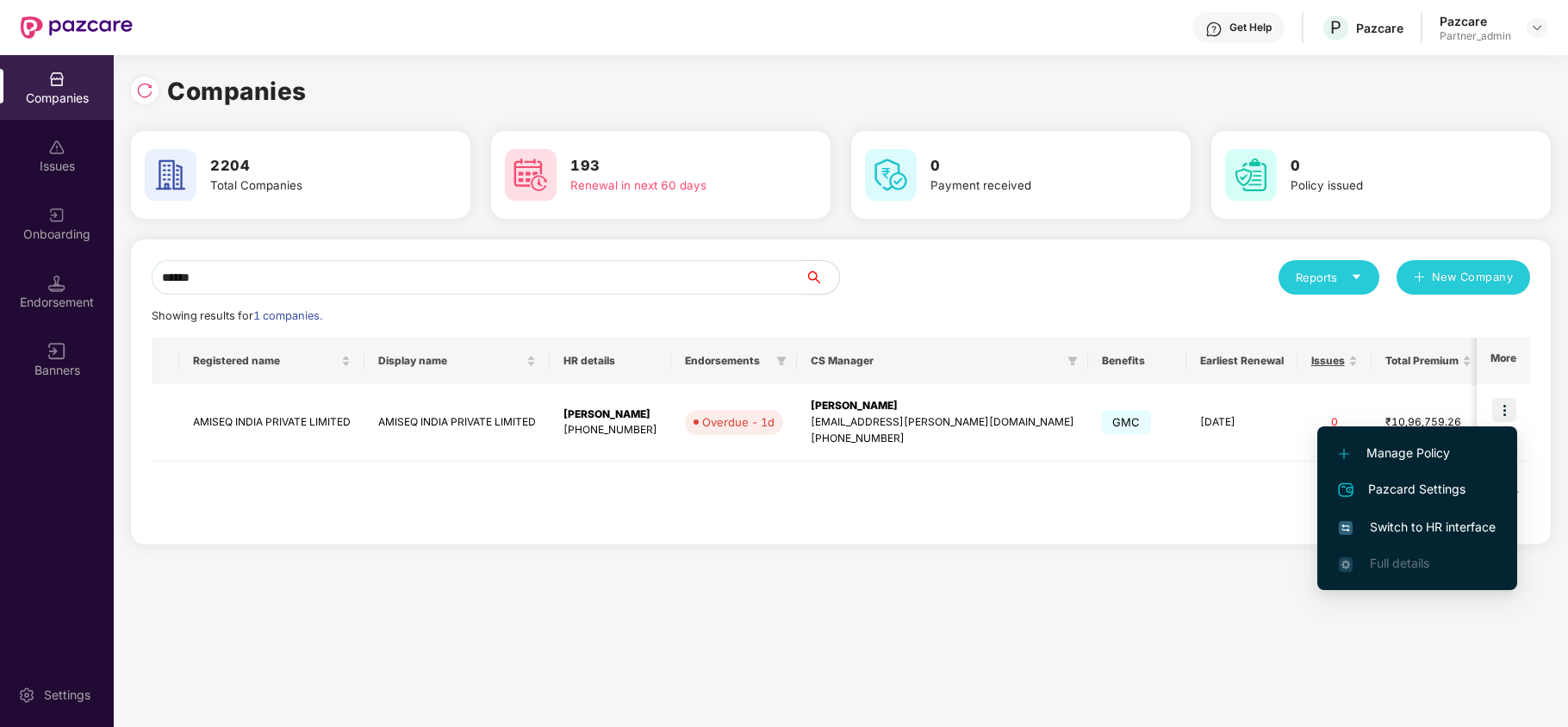
click at [1439, 526] on span "Switch to HR interface" at bounding box center [1418, 527] width 157 height 19
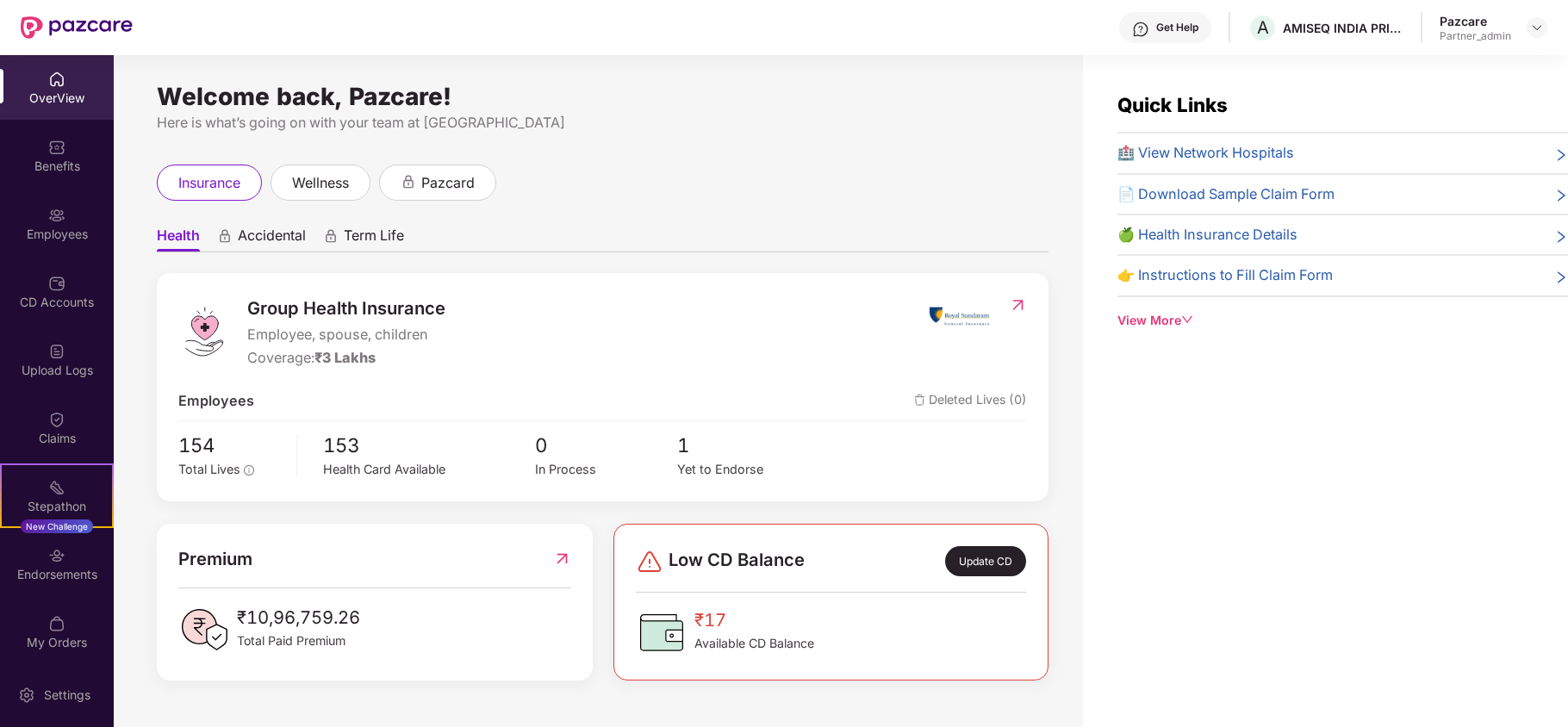
click at [48, 176] on div "Benefits" at bounding box center [56, 156] width 113 height 65
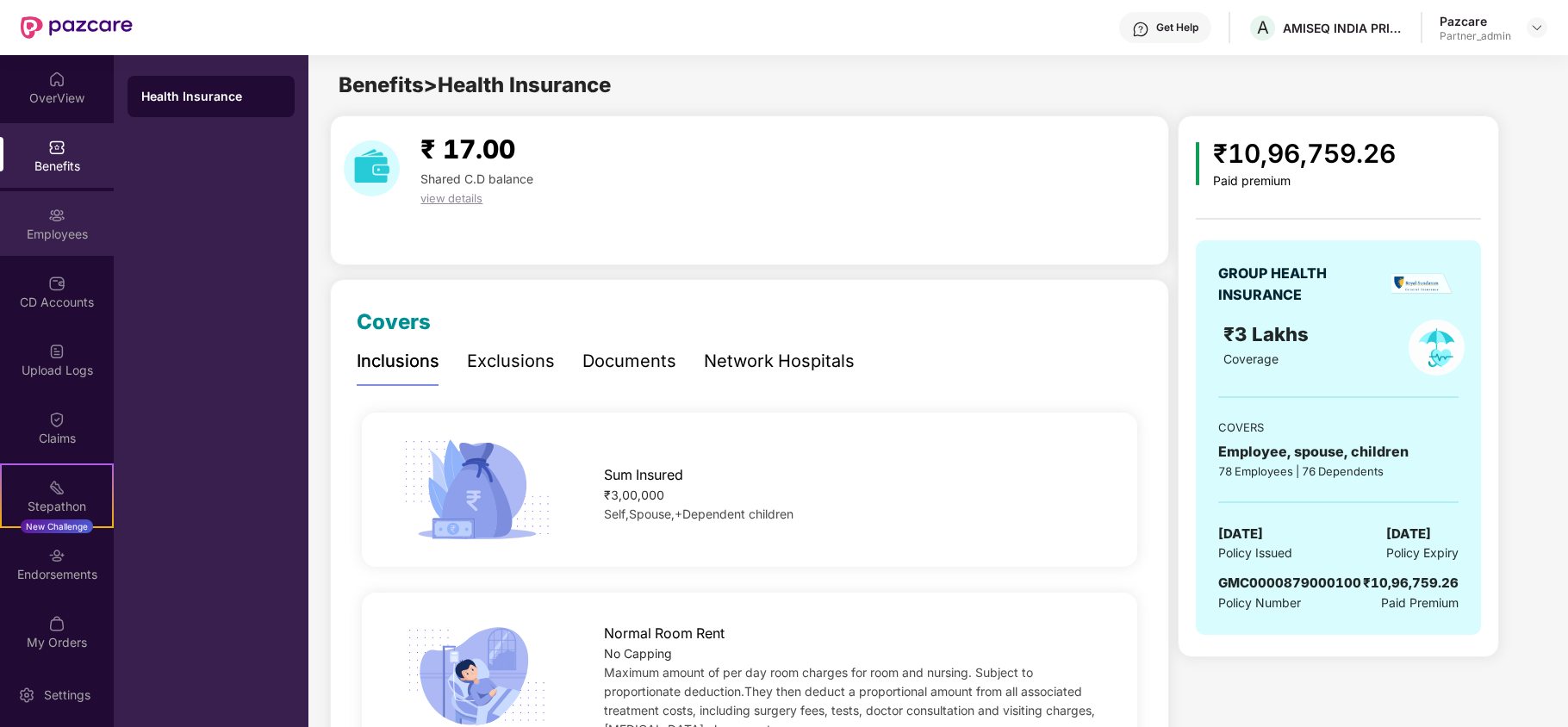
click at [59, 240] on div "Employees" at bounding box center [56, 234] width 113 height 18
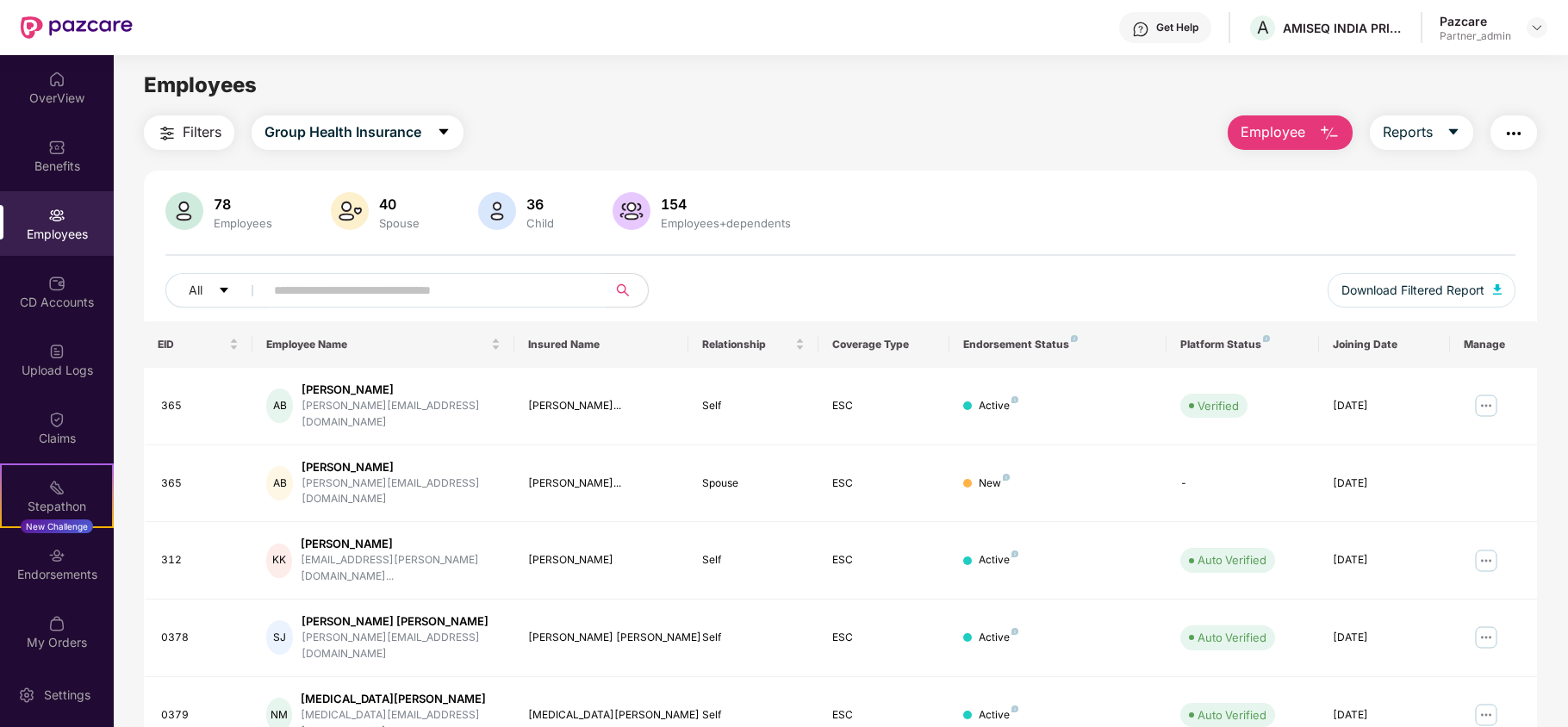
click at [172, 135] on img "button" at bounding box center [167, 134] width 20 height 20
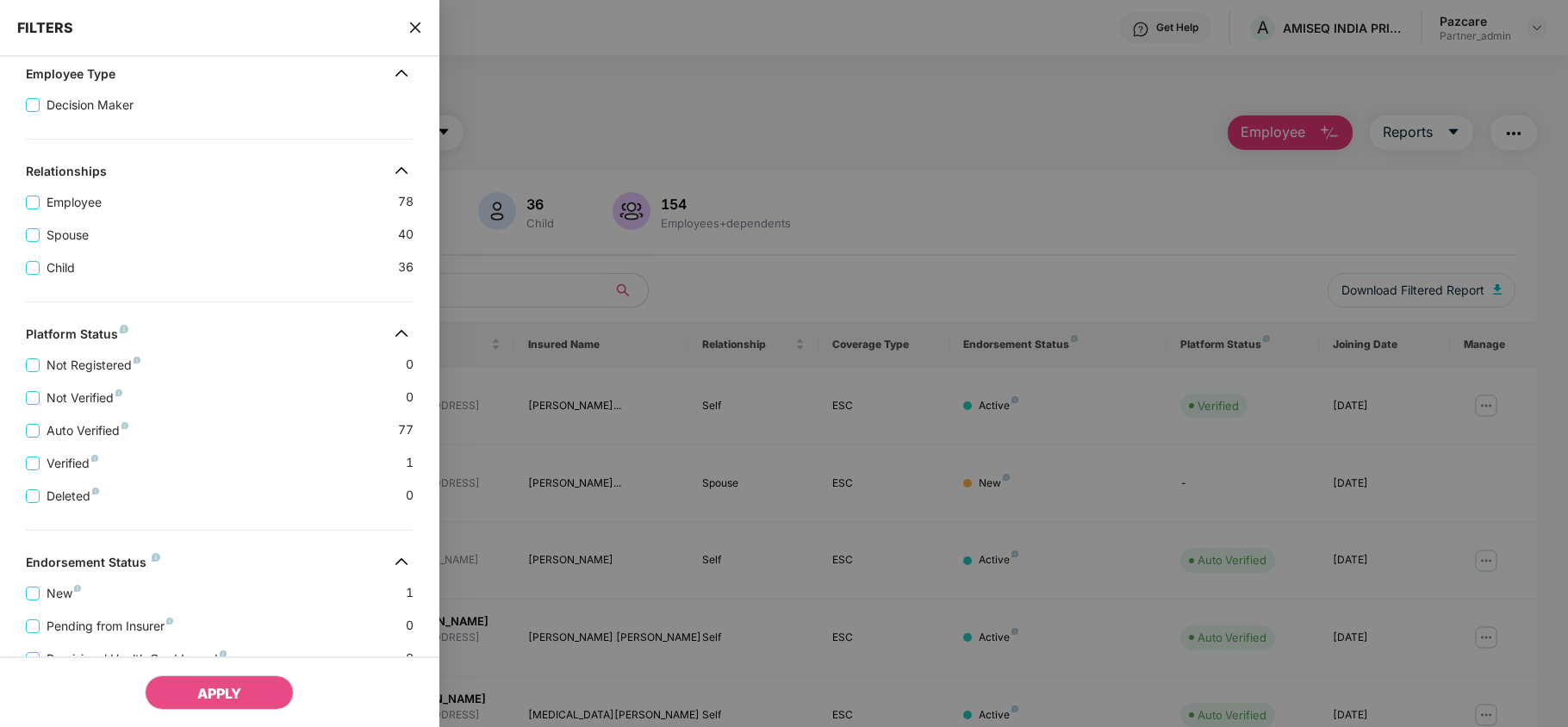
scroll to position [383, 0]
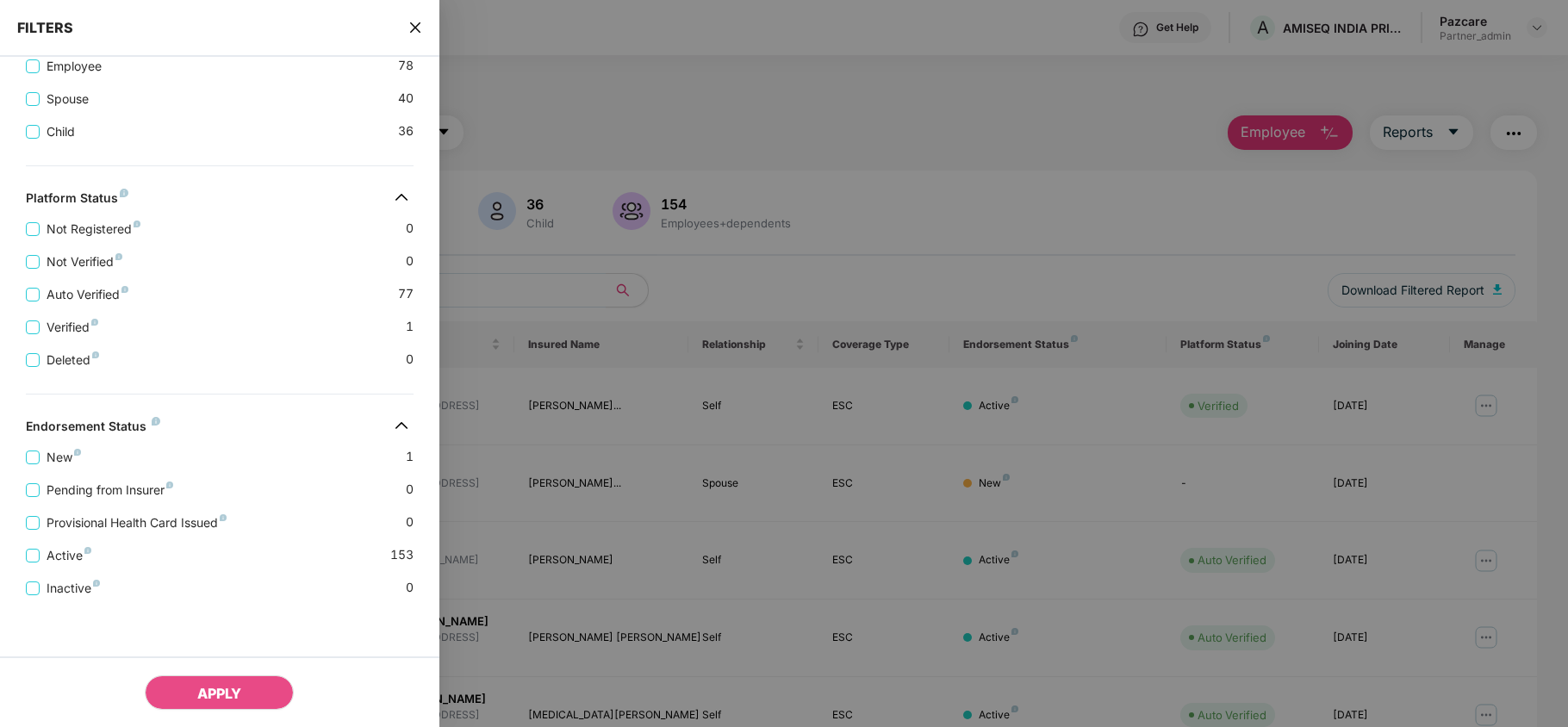
click at [419, 26] on icon "close" at bounding box center [415, 27] width 14 height 14
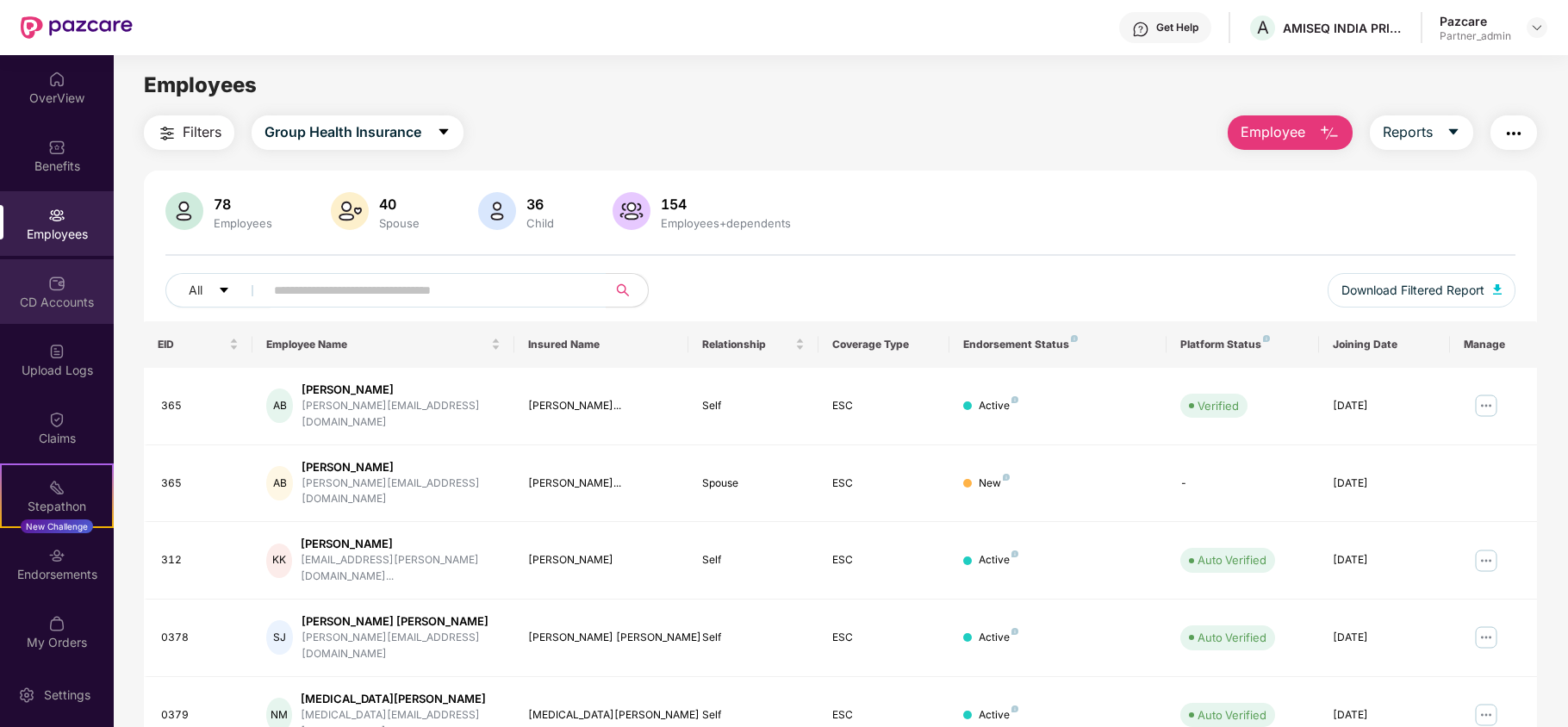
click at [25, 298] on div "CD Accounts" at bounding box center [56, 303] width 113 height 18
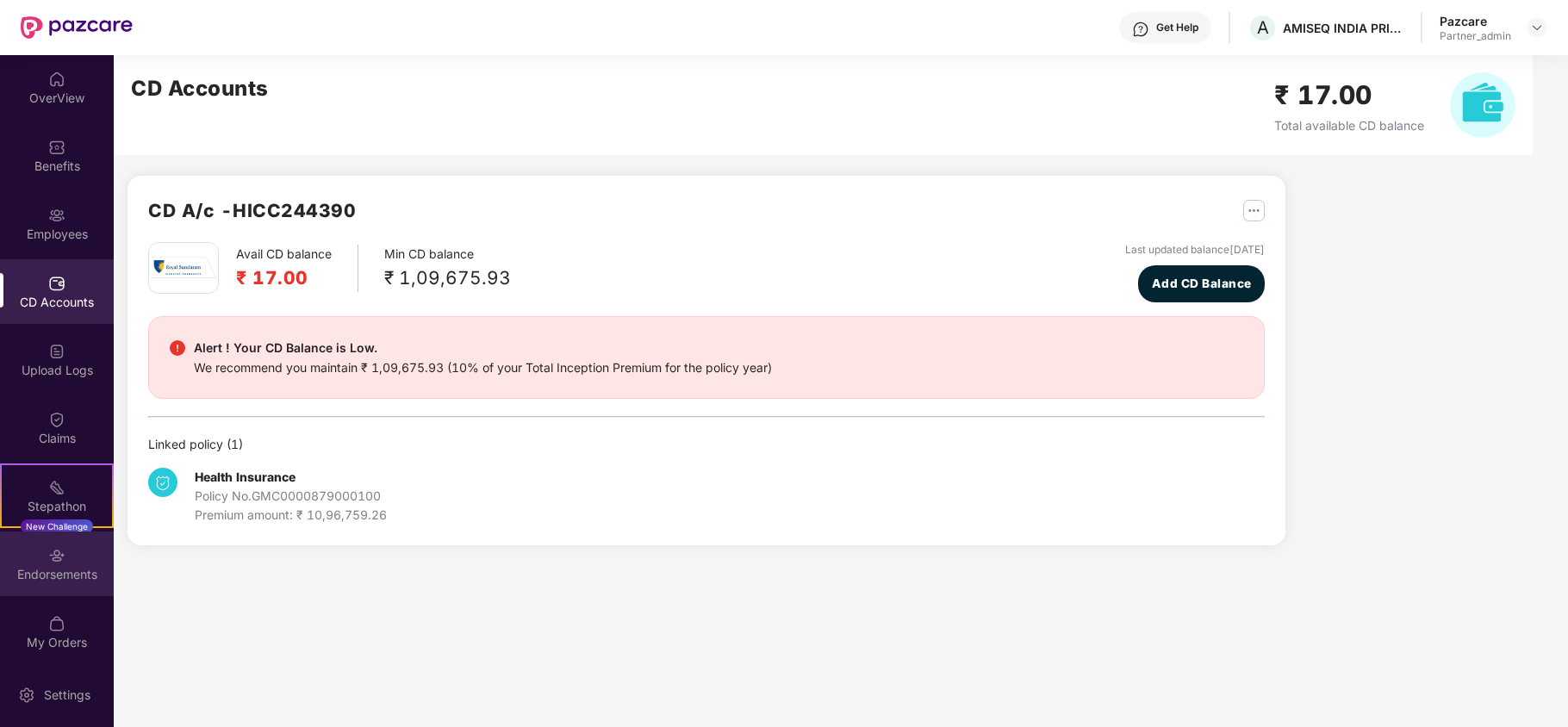
click at [50, 576] on div "Endorsements" at bounding box center [56, 575] width 113 height 18
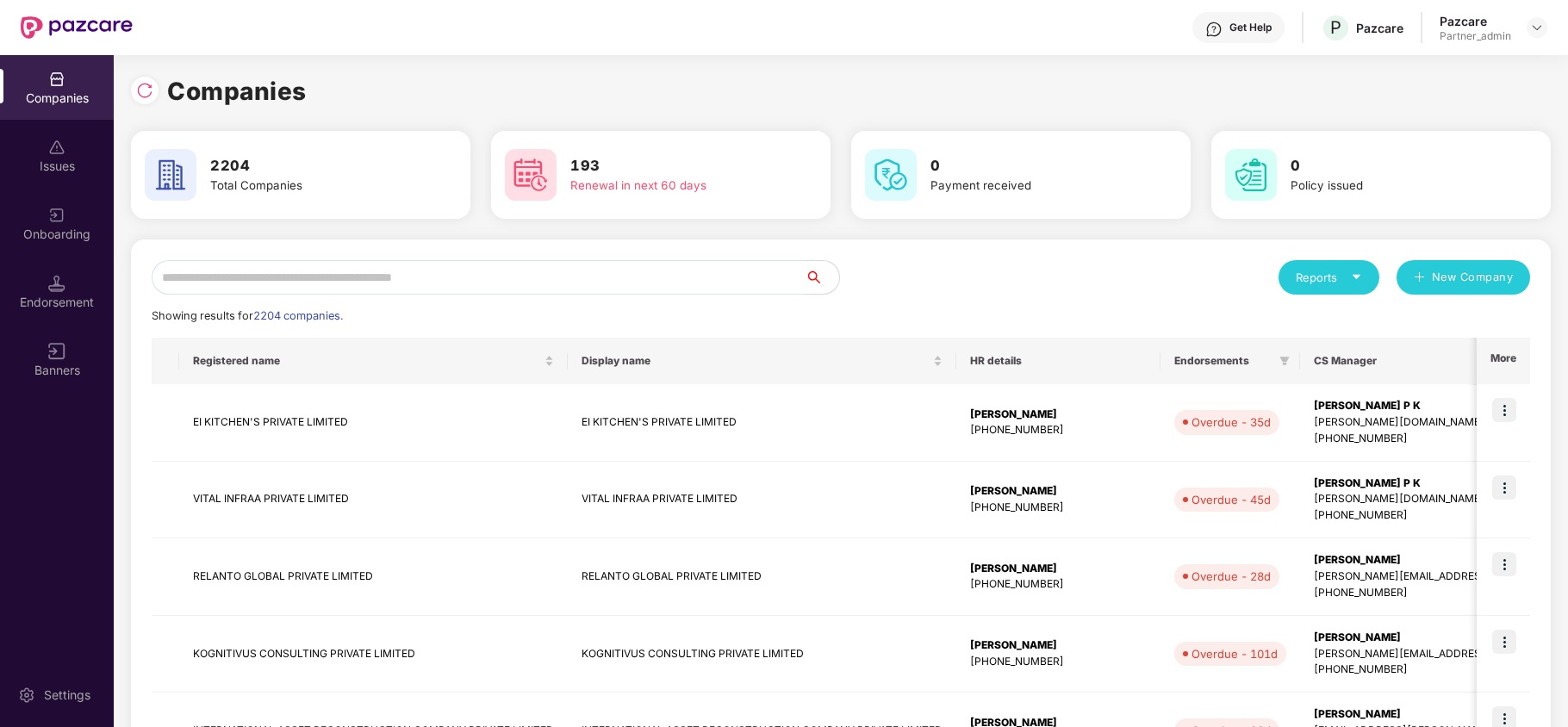
click at [187, 268] on input "text" at bounding box center [478, 277] width 653 height 34
paste input "******"
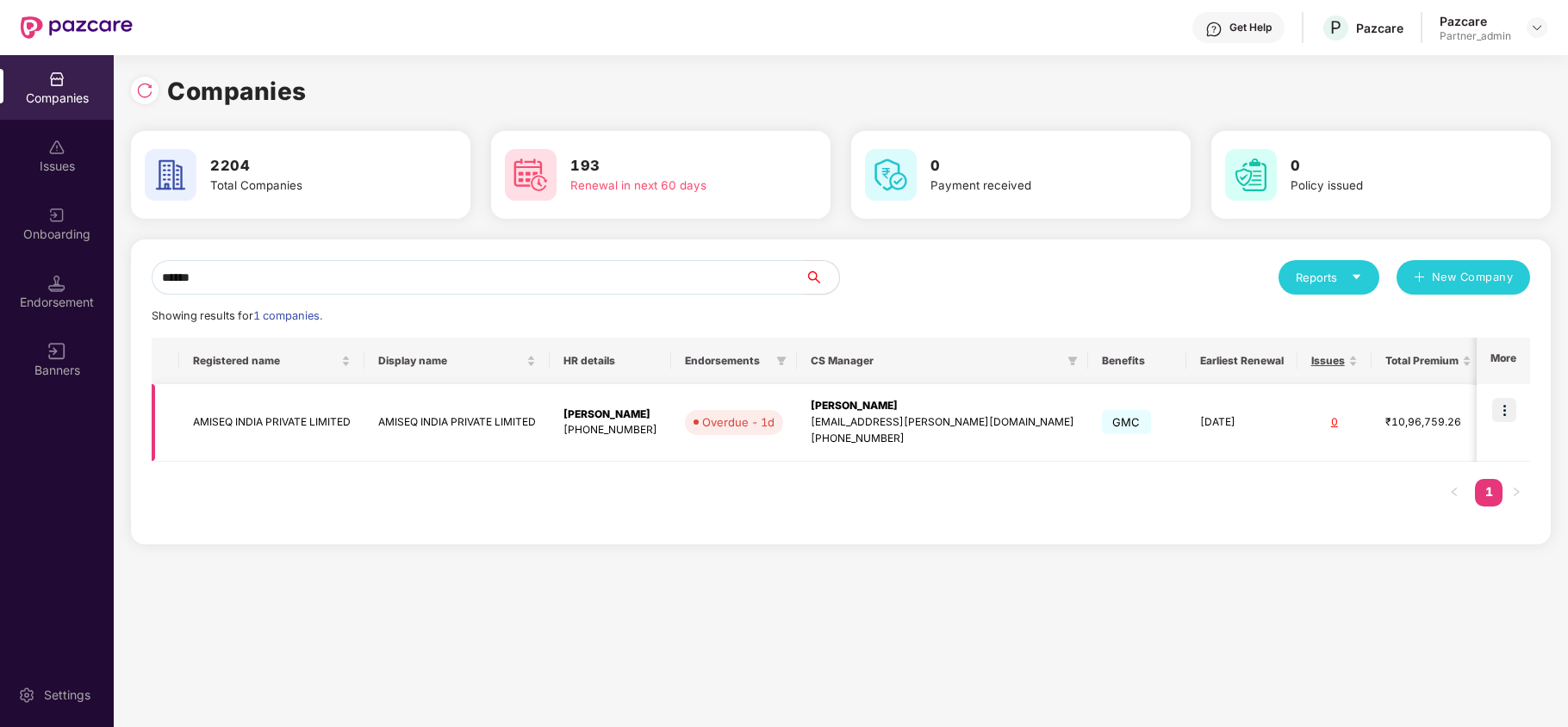
type input "******"
click at [248, 426] on td "AMISEQ INDIA PRIVATE LIMITED" at bounding box center [271, 423] width 185 height 77
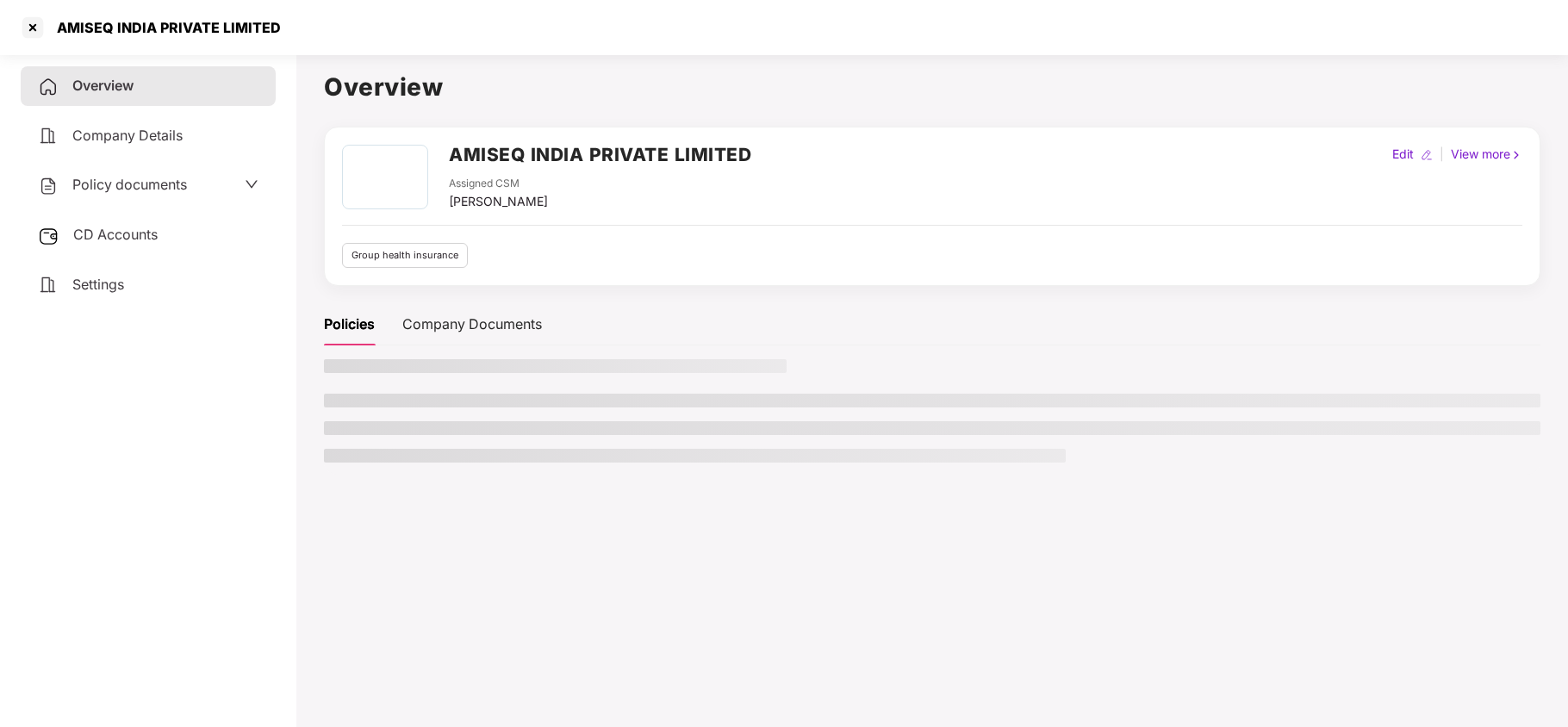
click at [97, 286] on span "Settings" at bounding box center [98, 284] width 52 height 18
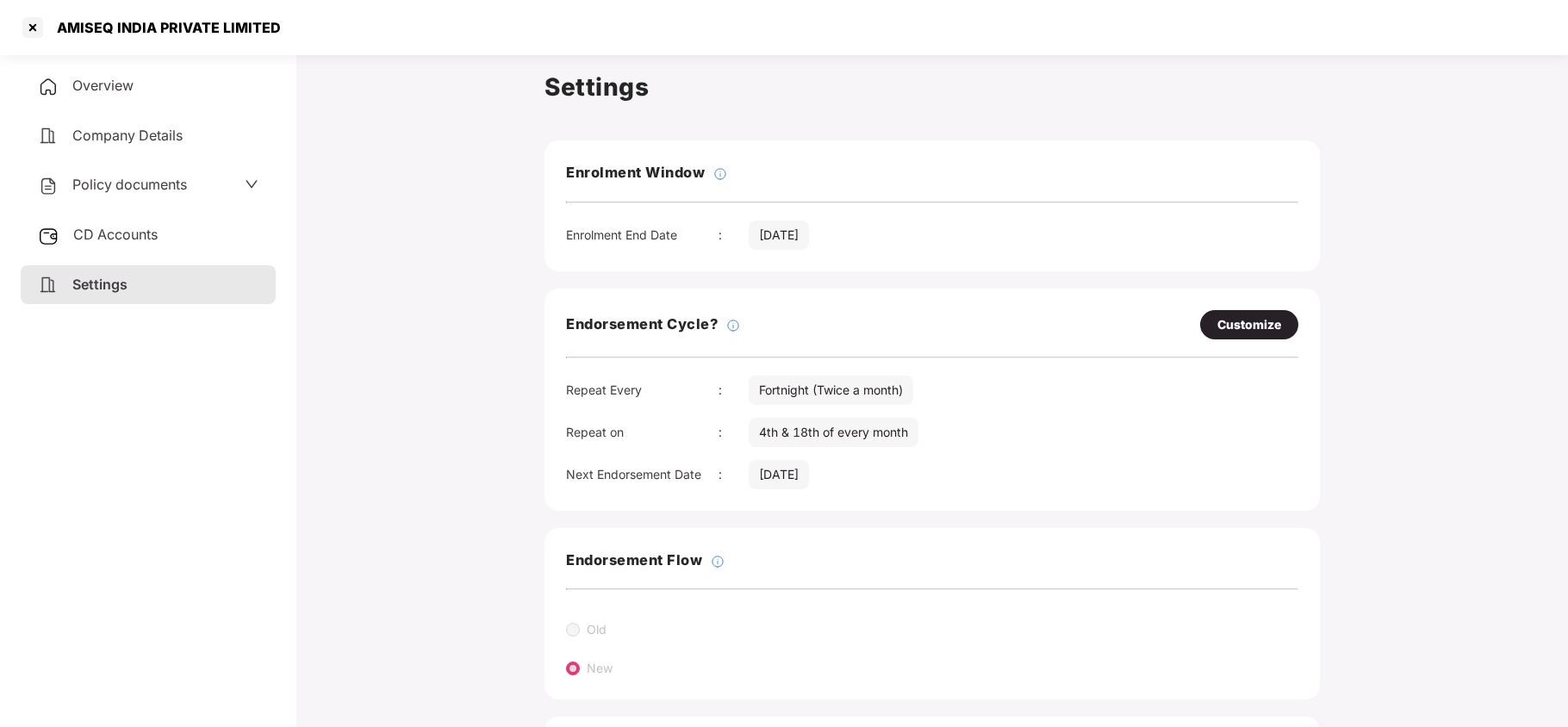
click at [1253, 324] on div "Customize" at bounding box center [1249, 325] width 64 height 19
select select "*********"
select select "****"
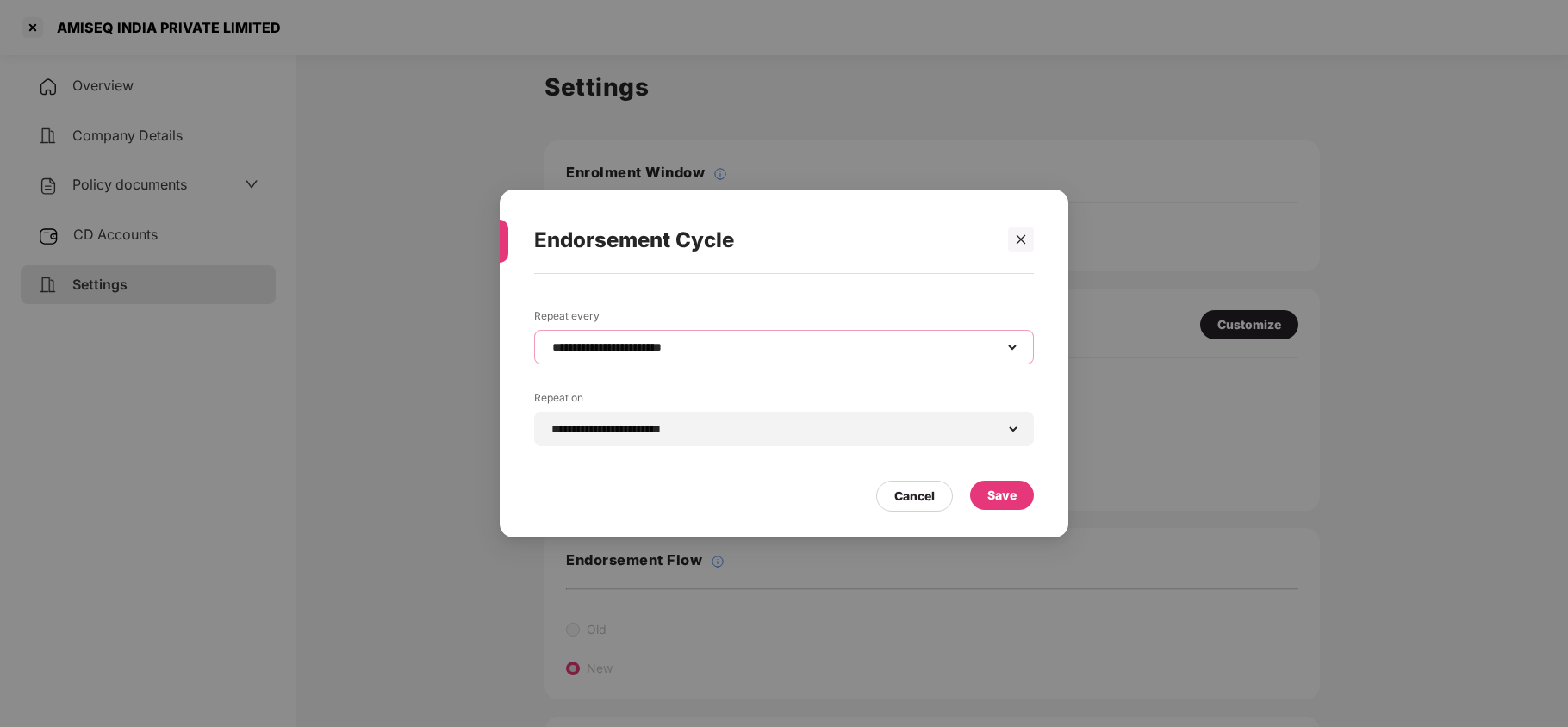
click at [719, 345] on select "**********" at bounding box center [784, 347] width 470 height 14
select select "*****"
click at [549, 340] on select "**********" at bounding box center [784, 347] width 470 height 14
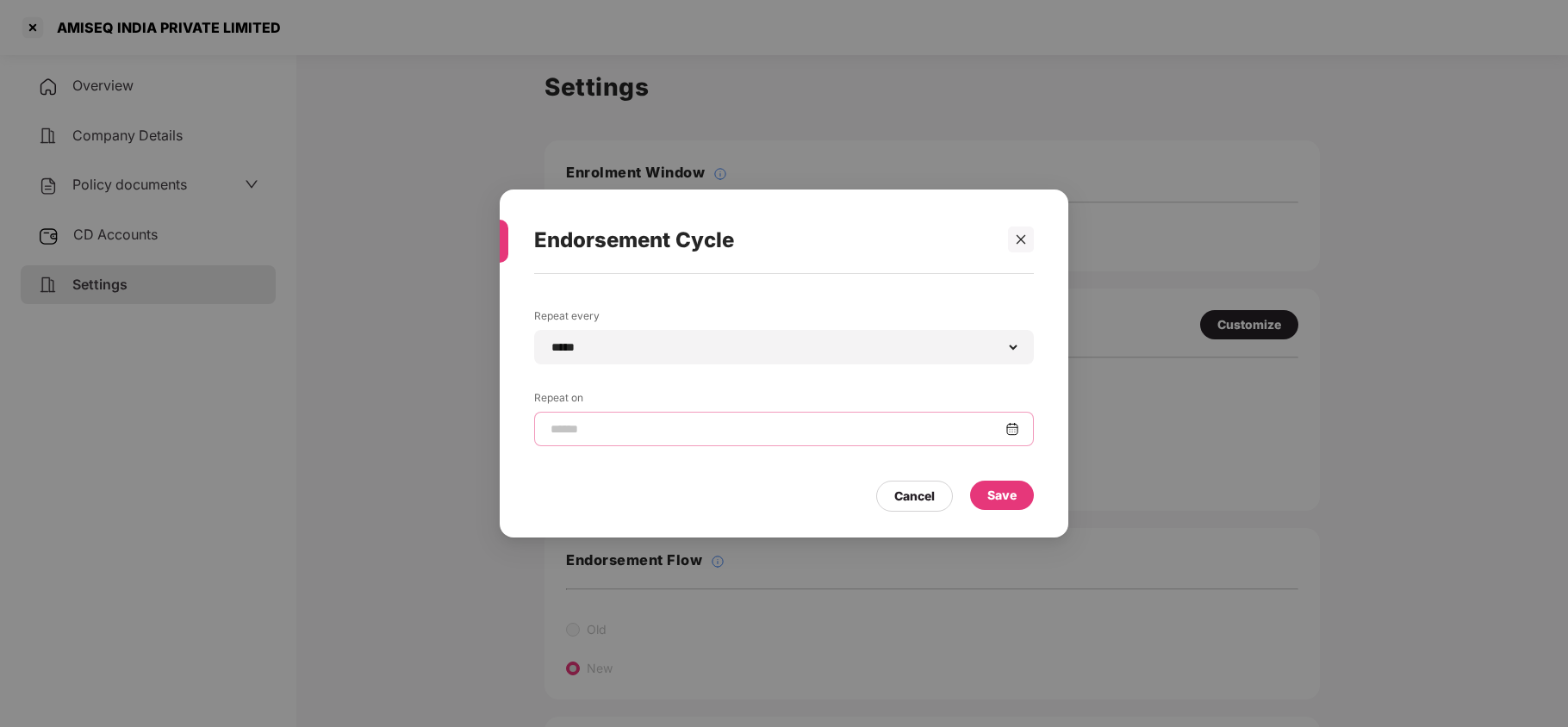
click at [619, 435] on input at bounding box center [777, 430] width 457 height 18
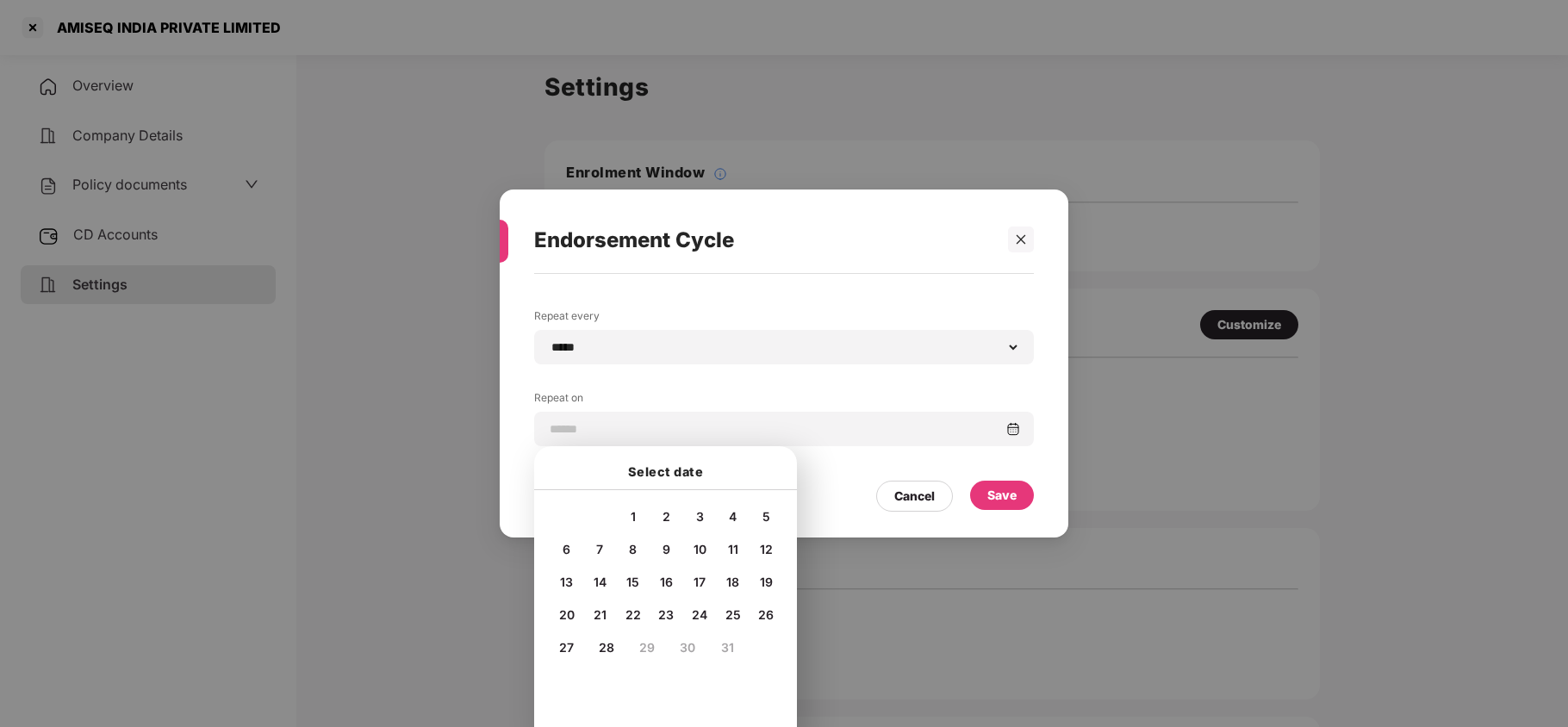
click at [766, 514] on span "5" at bounding box center [766, 517] width 7 height 15
type input "**********"
click at [992, 493] on div "Save" at bounding box center [1003, 495] width 30 height 19
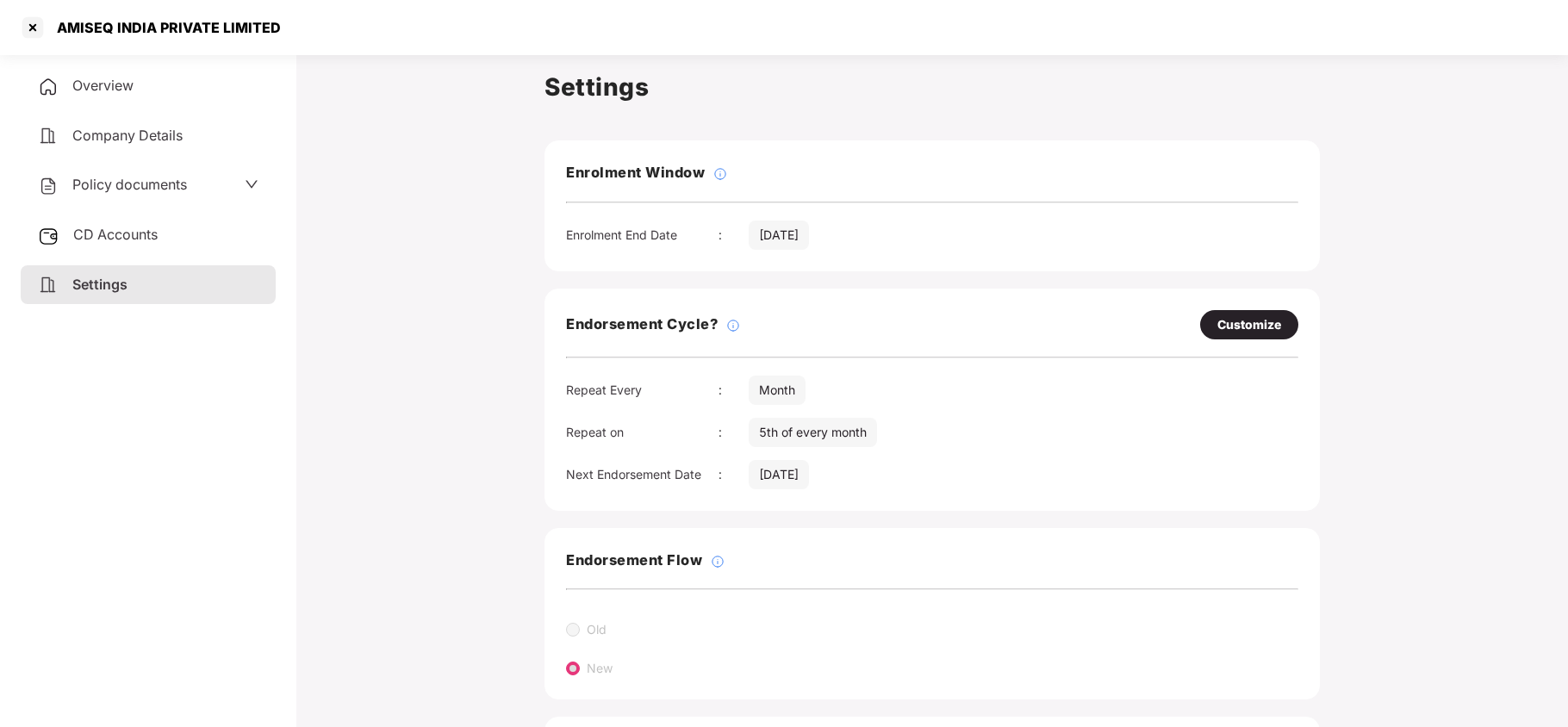
click at [136, 186] on span "Policy documents" at bounding box center [129, 185] width 114 height 18
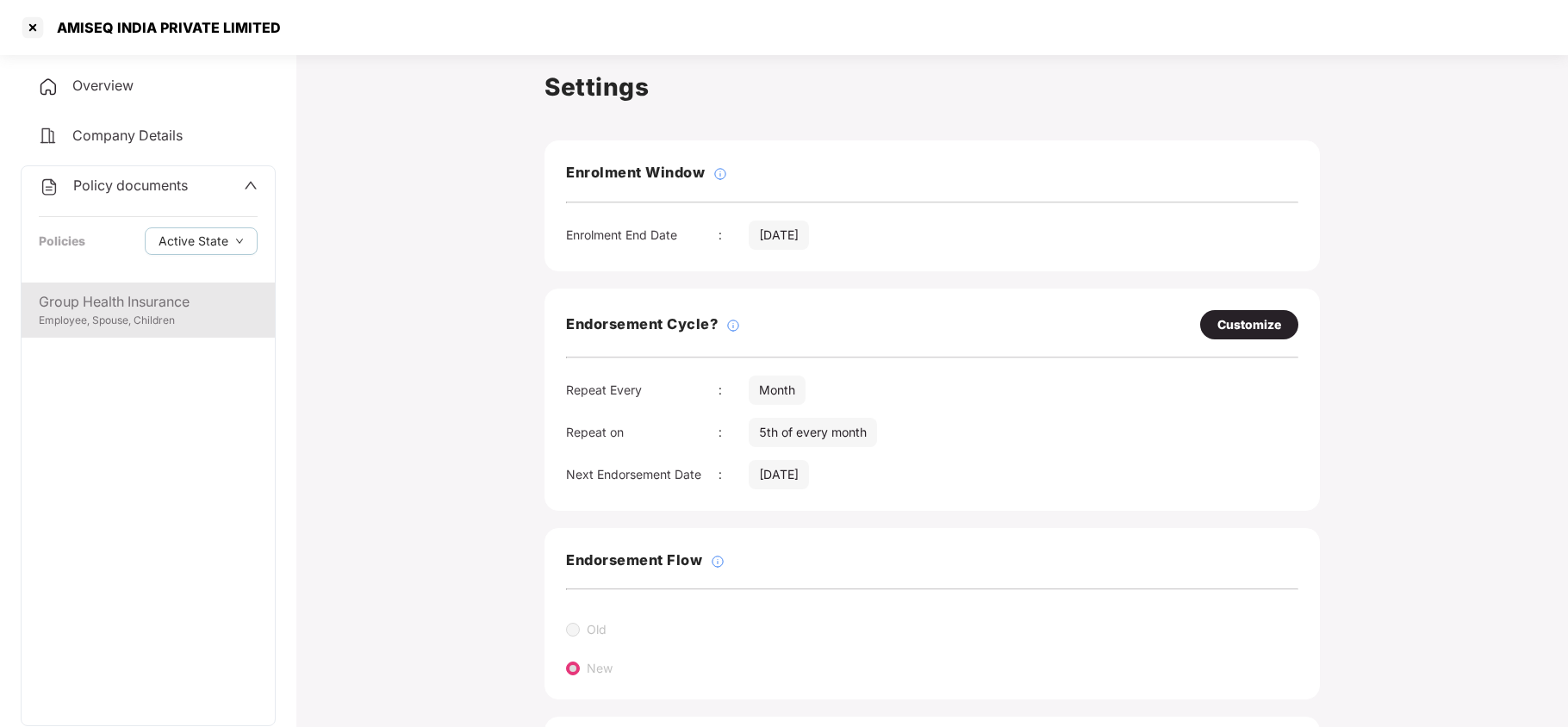
click at [111, 321] on div "Employee, Spouse, Children" at bounding box center [148, 321] width 219 height 17
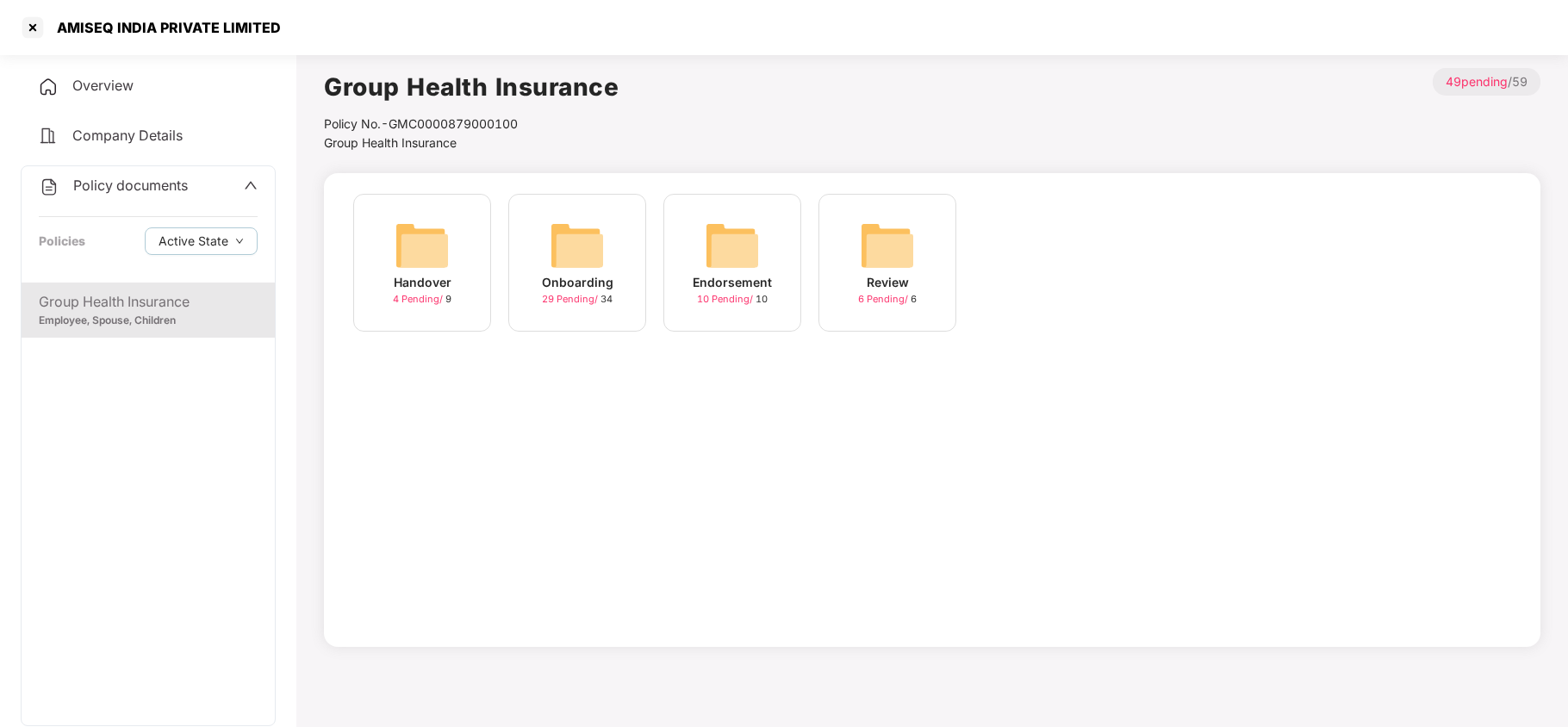
click at [596, 244] on img at bounding box center [577, 245] width 55 height 55
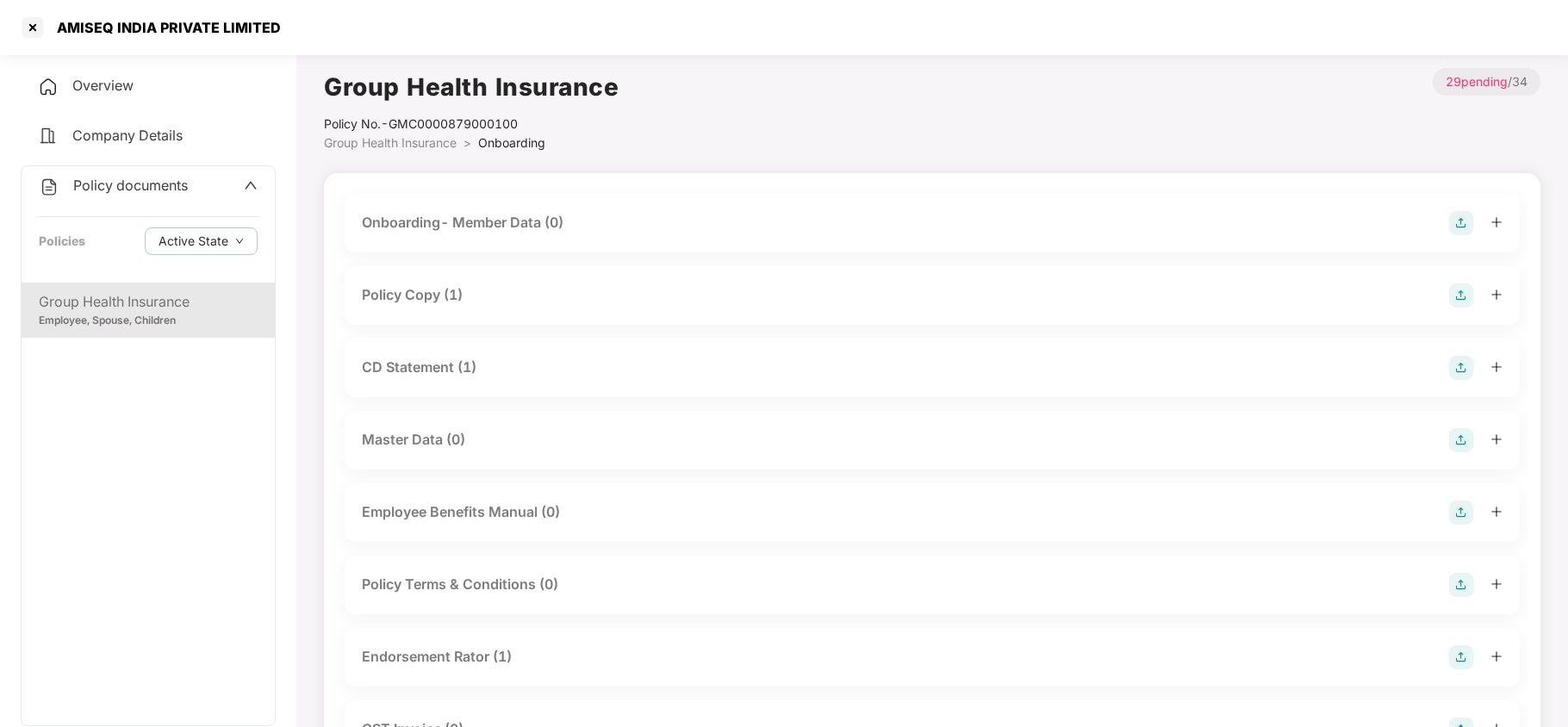
drag, startPoint x: 446, startPoint y: 280, endPoint x: 445, endPoint y: 305, distance: 25.0
click at [446, 282] on div "Policy Copy (1)" at bounding box center [932, 296] width 1175 height 59
click at [445, 305] on div "Policy Copy (1)" at bounding box center [411, 294] width 101 height 21
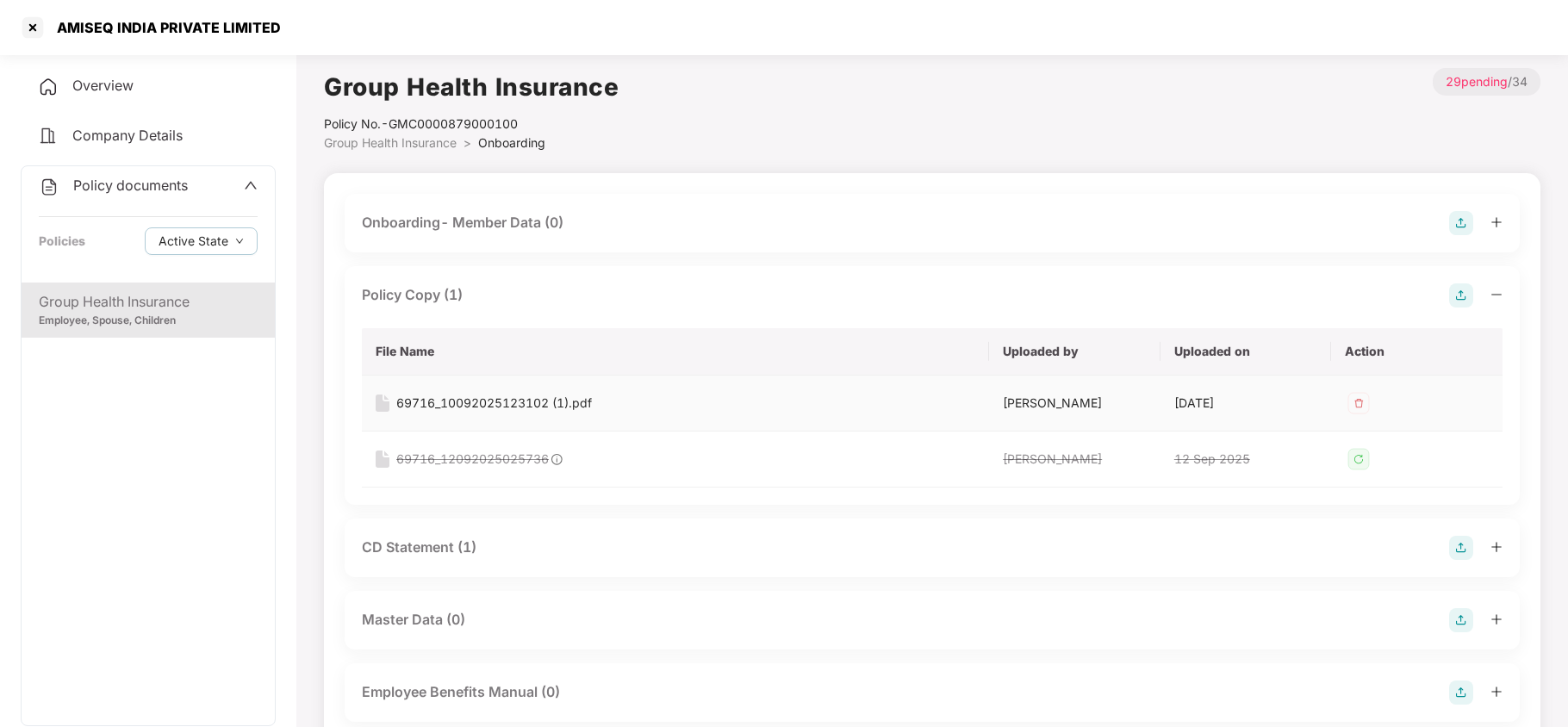
click at [488, 401] on div "69716_10092025123102 (1).pdf" at bounding box center [494, 403] width 196 height 19
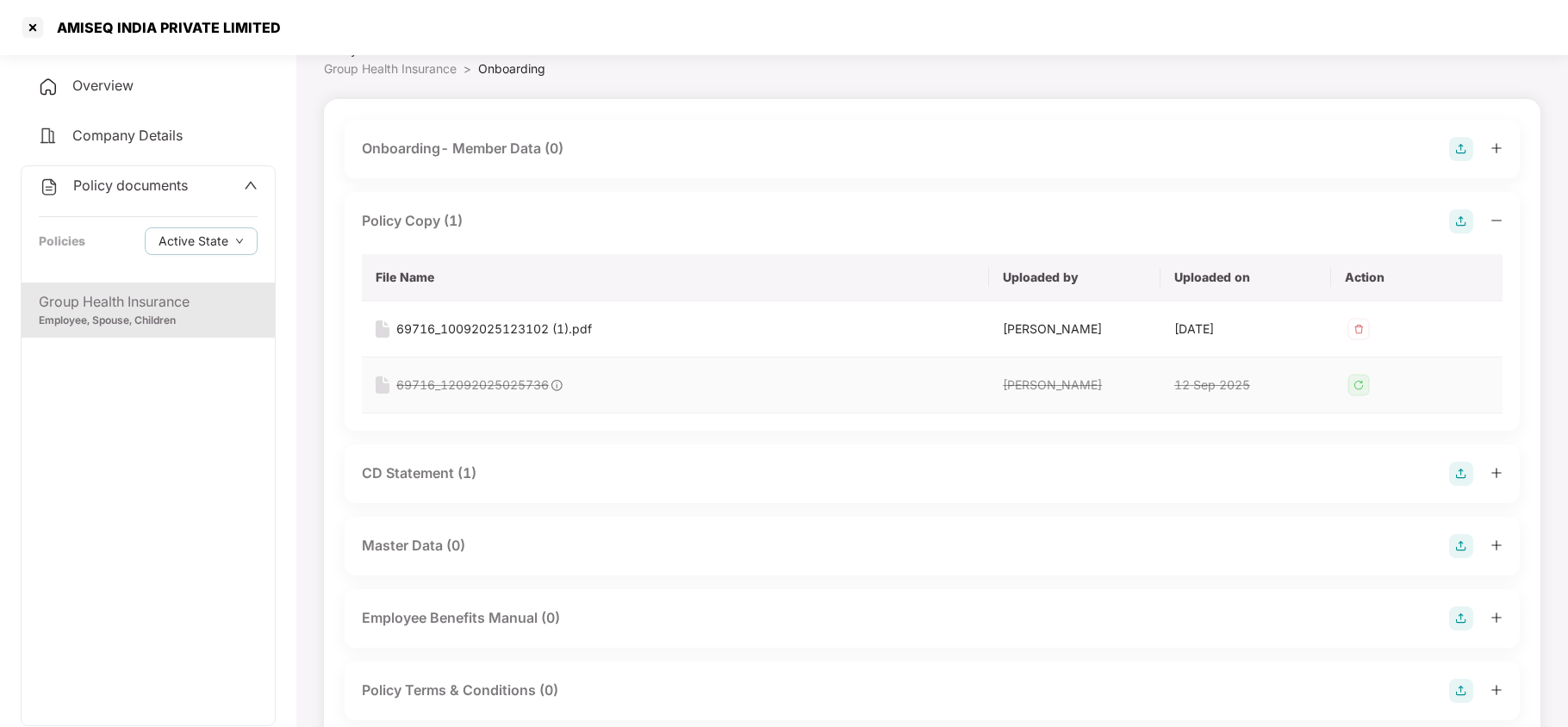
scroll to position [114, 0]
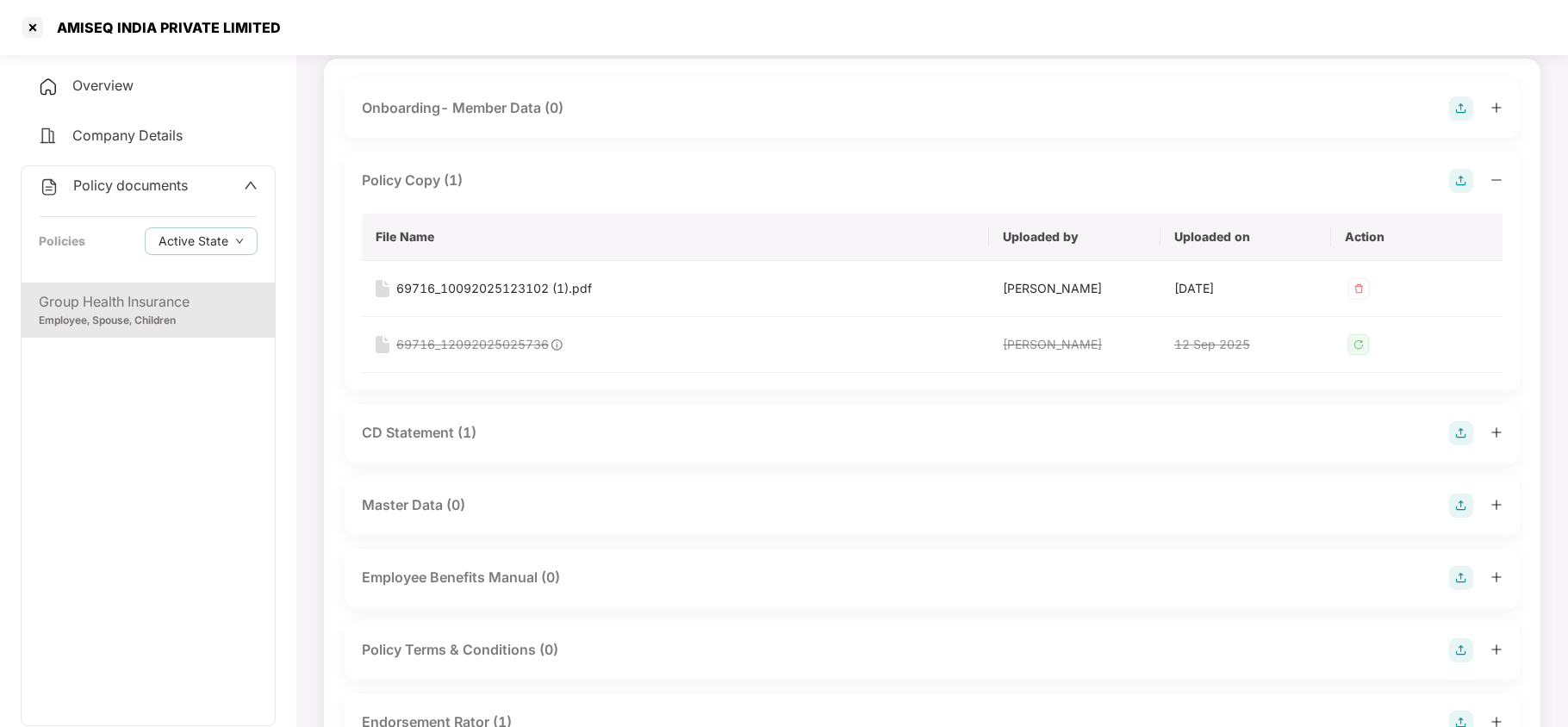
click at [412, 439] on div "CD Statement (1)" at bounding box center [419, 433] width 114 height 21
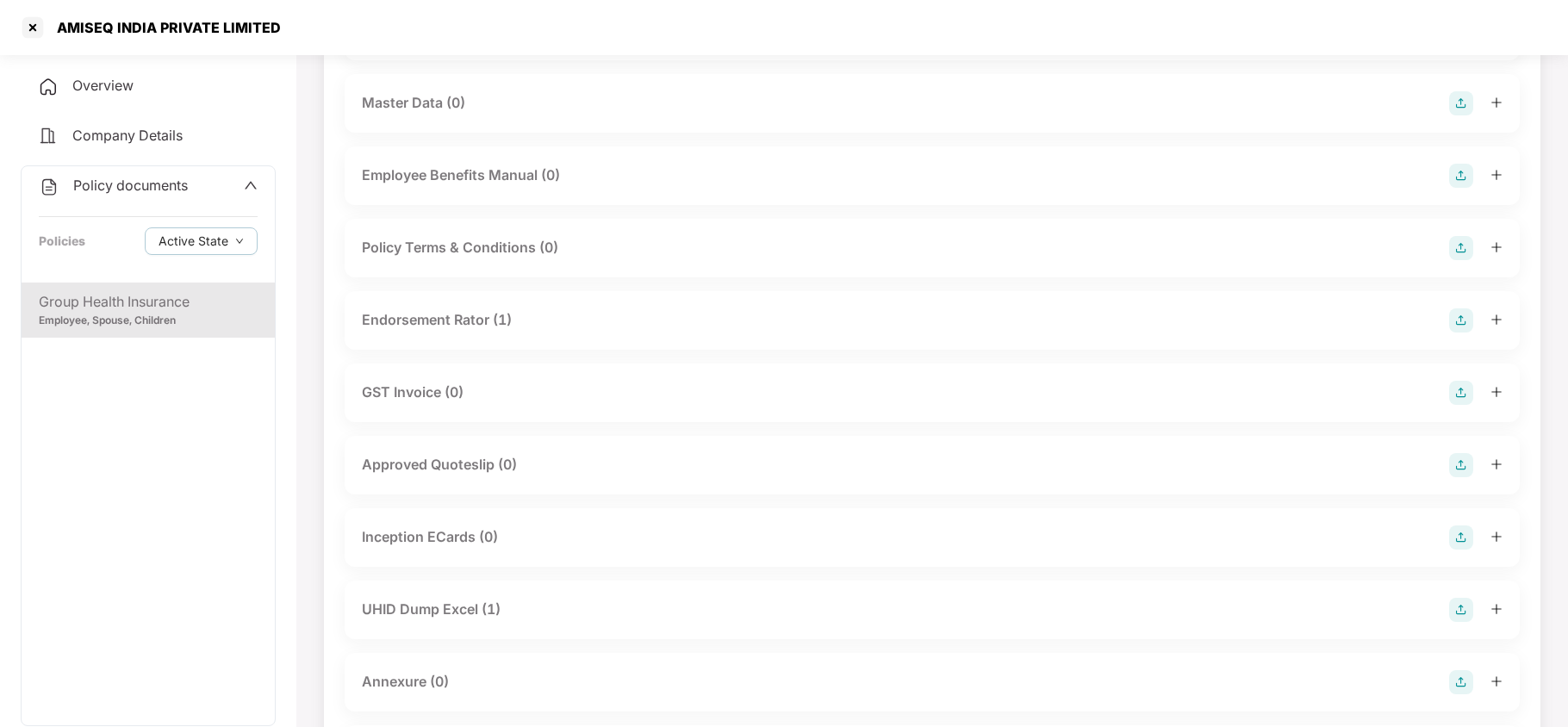
scroll to position [689, 0]
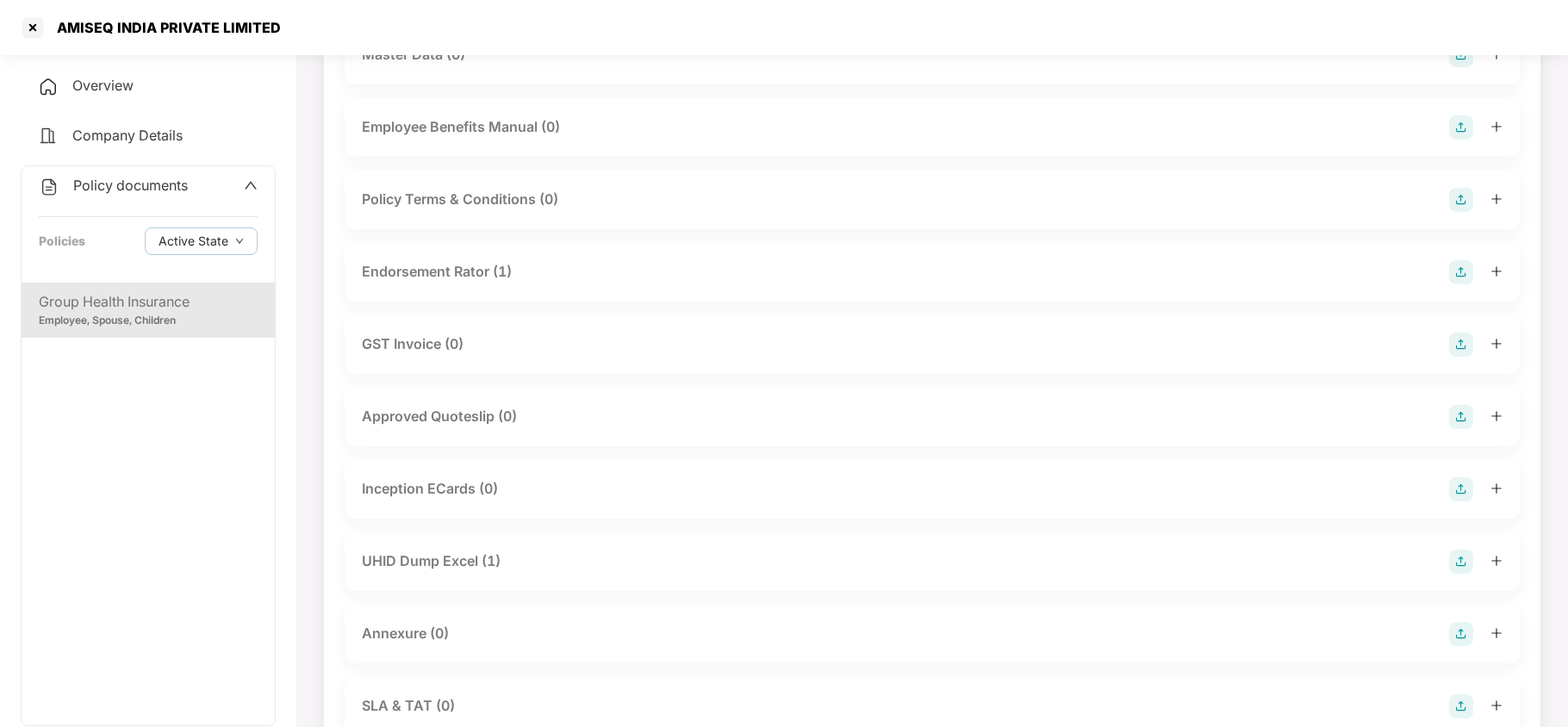
click at [443, 274] on div "Endorsement Rator (1)" at bounding box center [436, 271] width 150 height 21
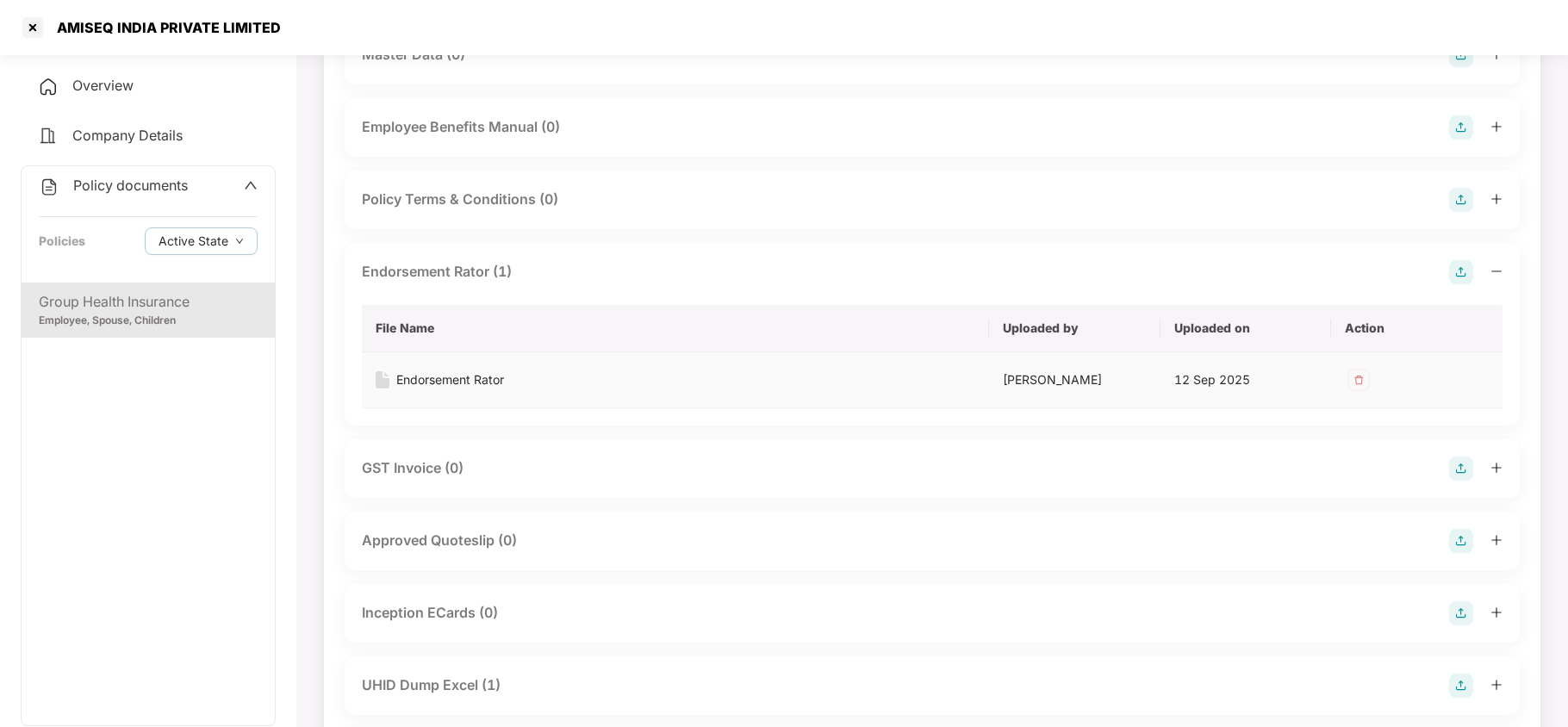
click at [445, 377] on div "Endorsement Rator" at bounding box center [450, 380] width 108 height 19
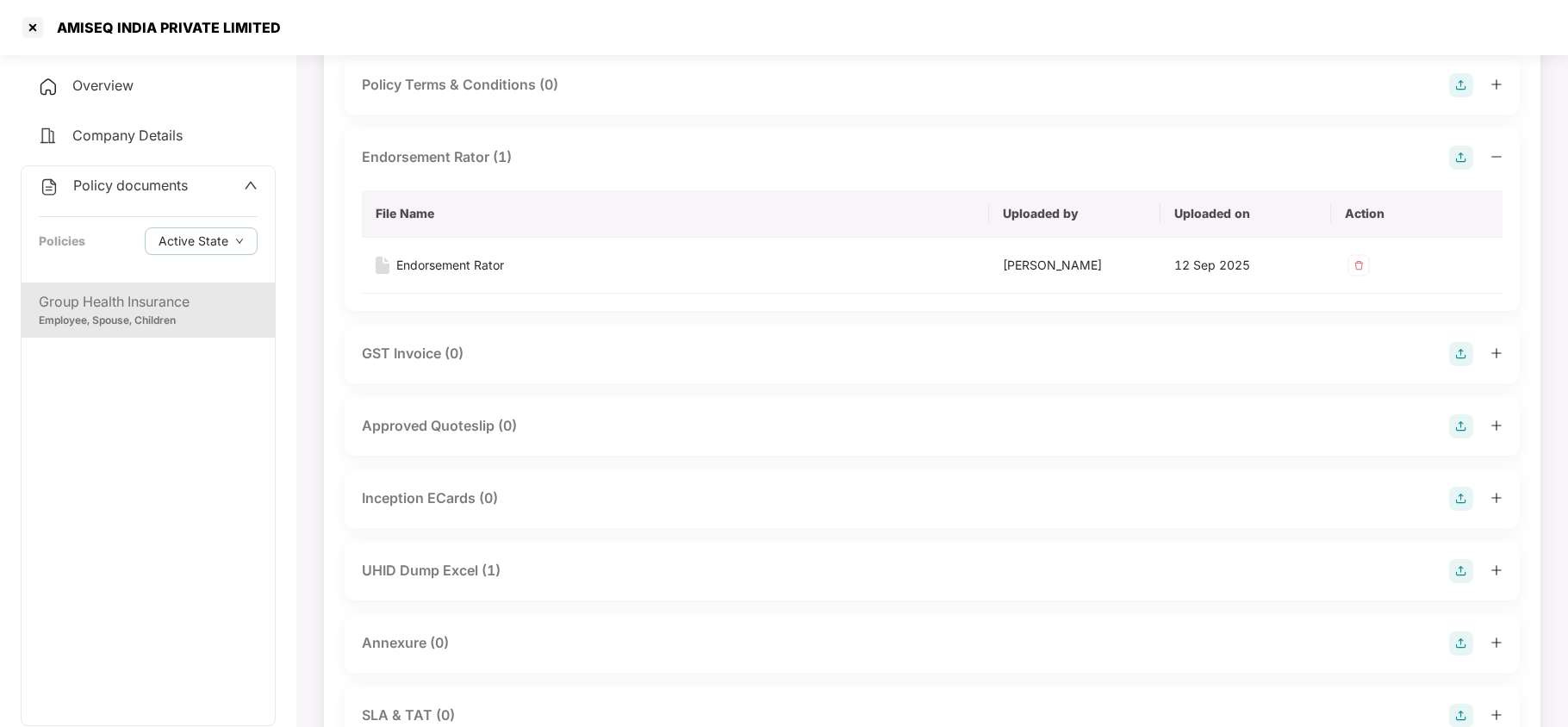
scroll to position [919, 0]
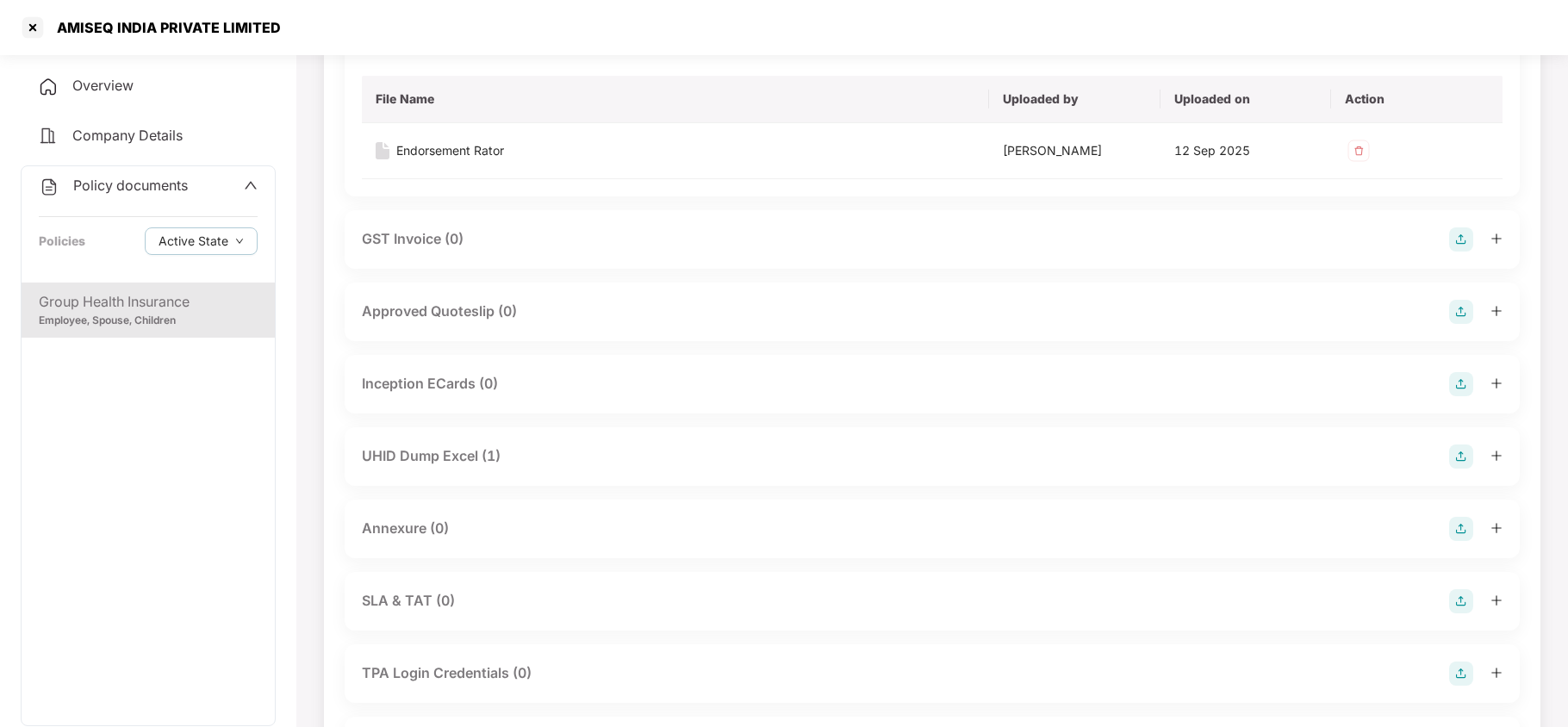
click at [473, 459] on div "UHID Dump Excel (1)" at bounding box center [431, 456] width 138 height 21
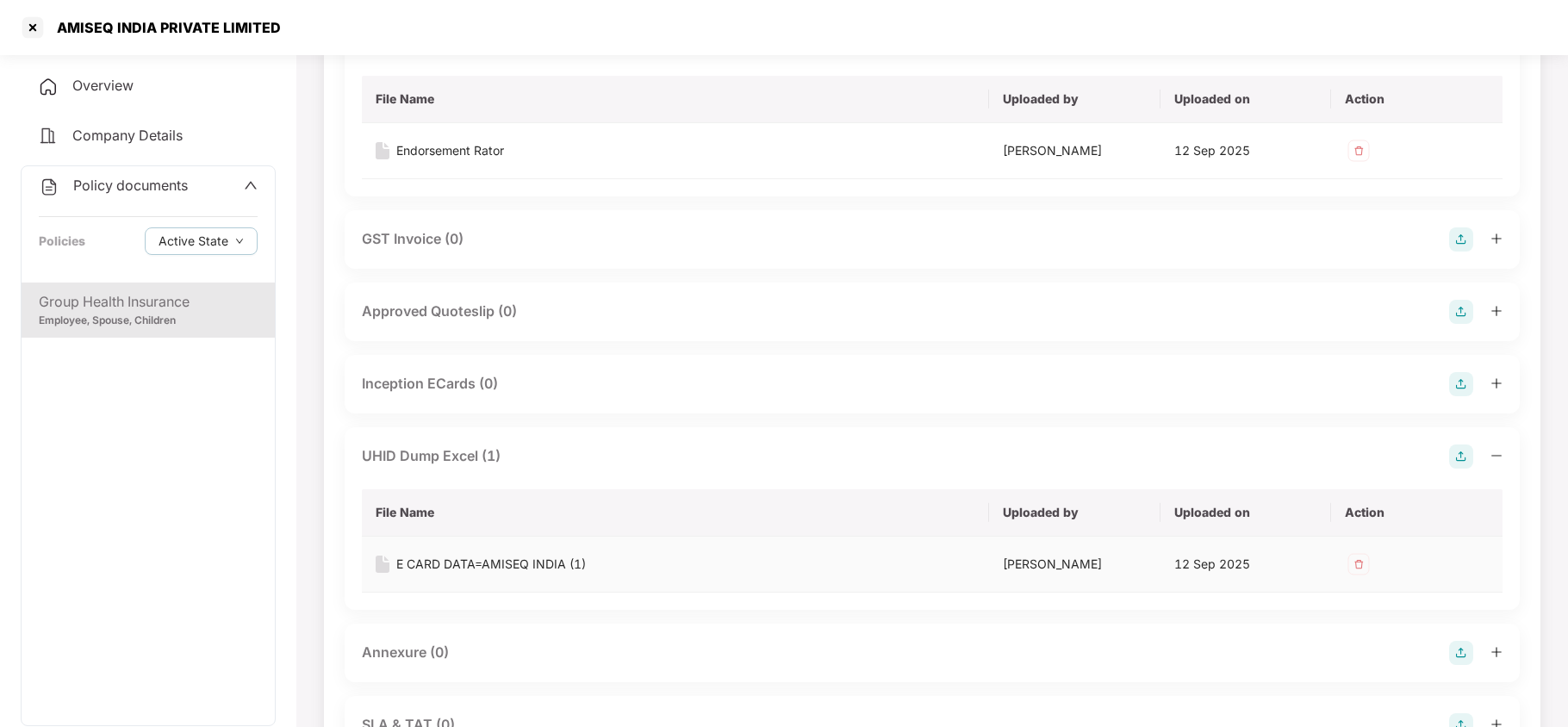
click at [500, 570] on div "E CARD DATA=AMISEQ INDIA (1)" at bounding box center [492, 565] width 190 height 19
click at [34, 28] on div at bounding box center [33, 28] width 28 height 28
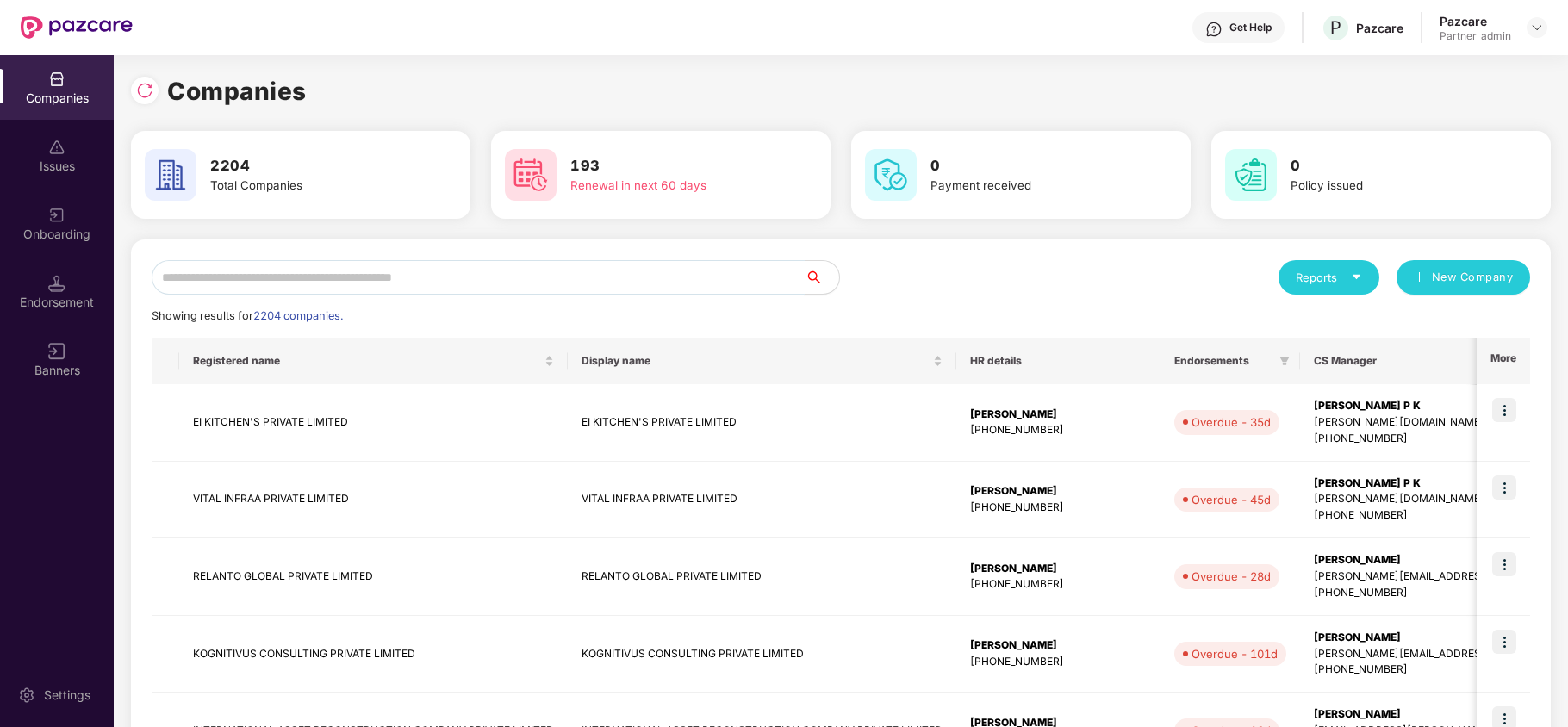
click at [225, 278] on input "text" at bounding box center [478, 277] width 653 height 34
paste input "**********"
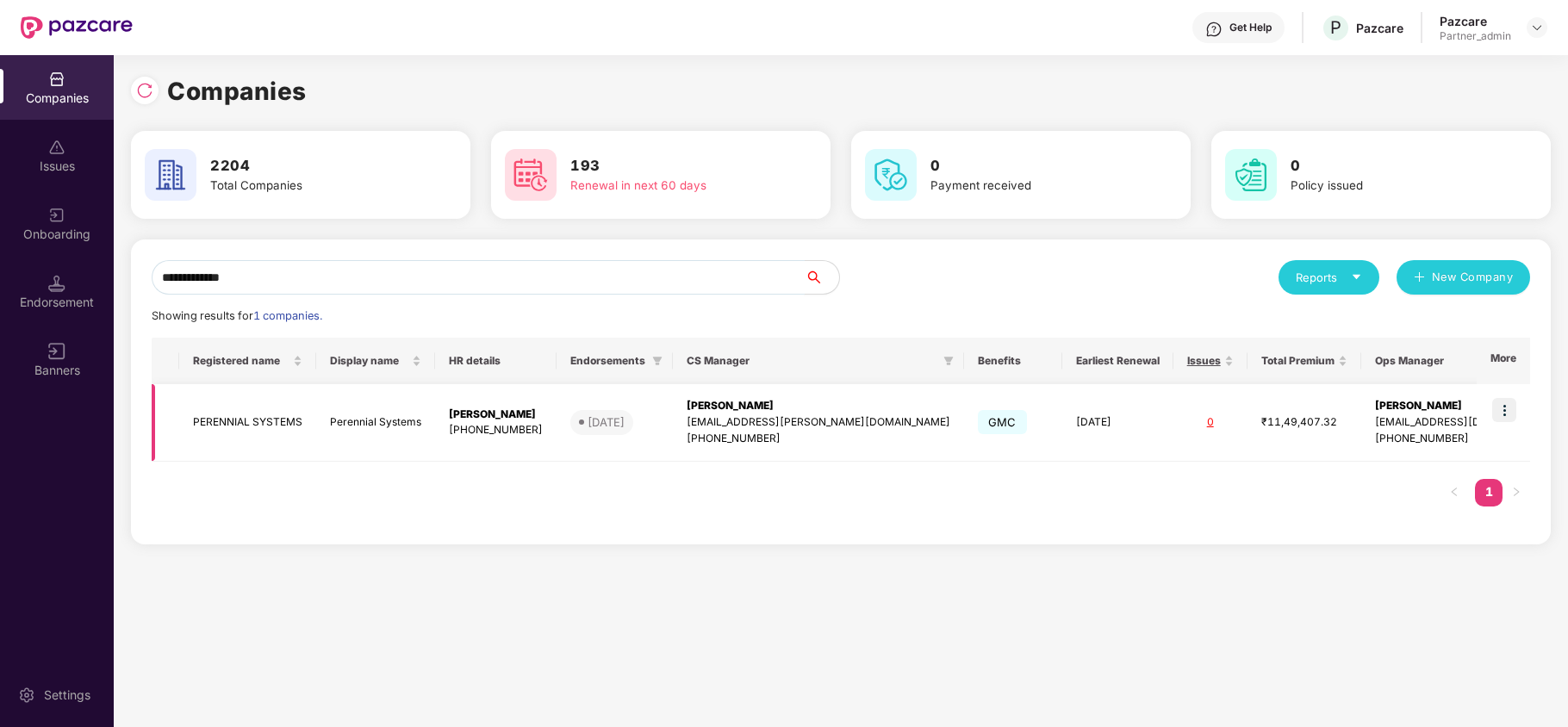
type input "**********"
click at [220, 422] on td "PERENNIAL SYSTEMS" at bounding box center [247, 423] width 137 height 77
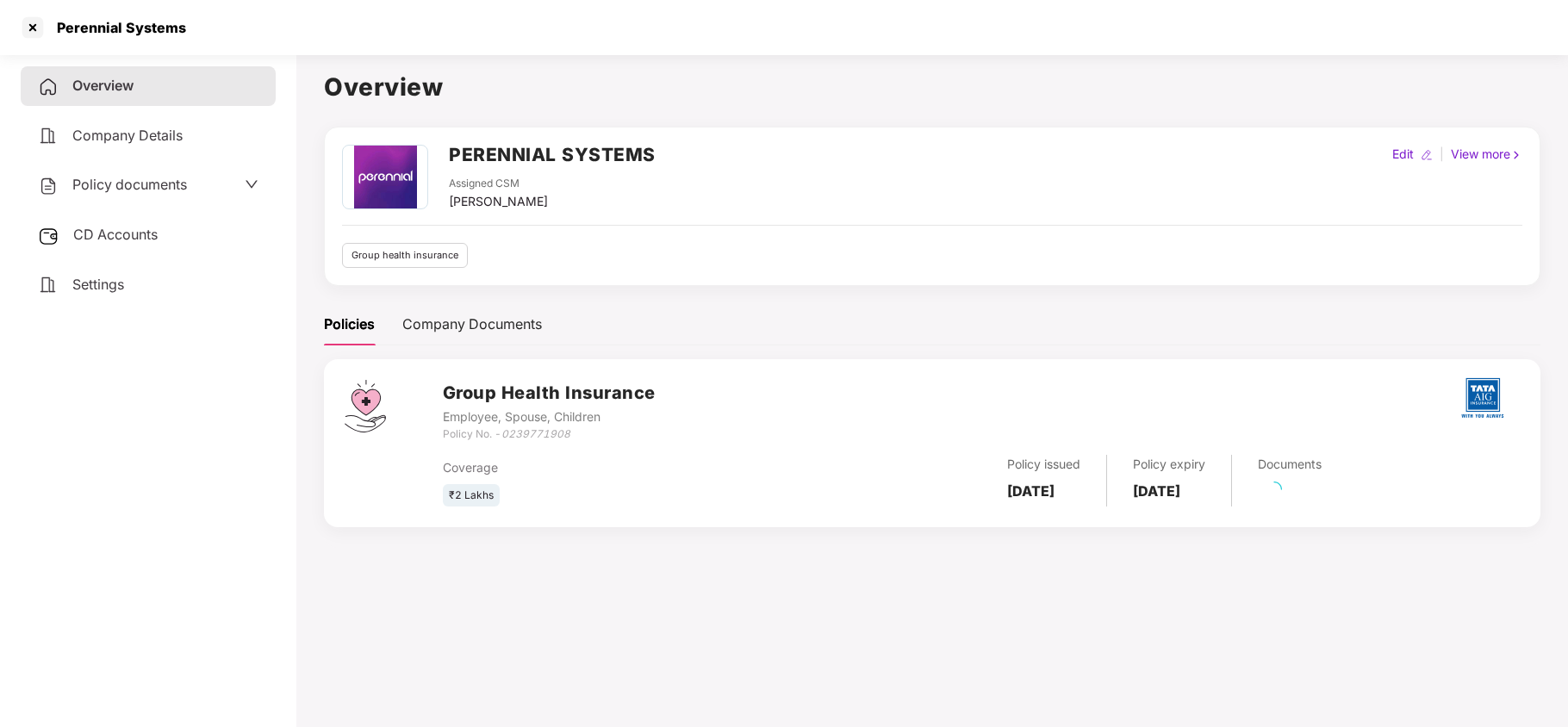
click at [142, 184] on span "Policy documents" at bounding box center [129, 185] width 114 height 18
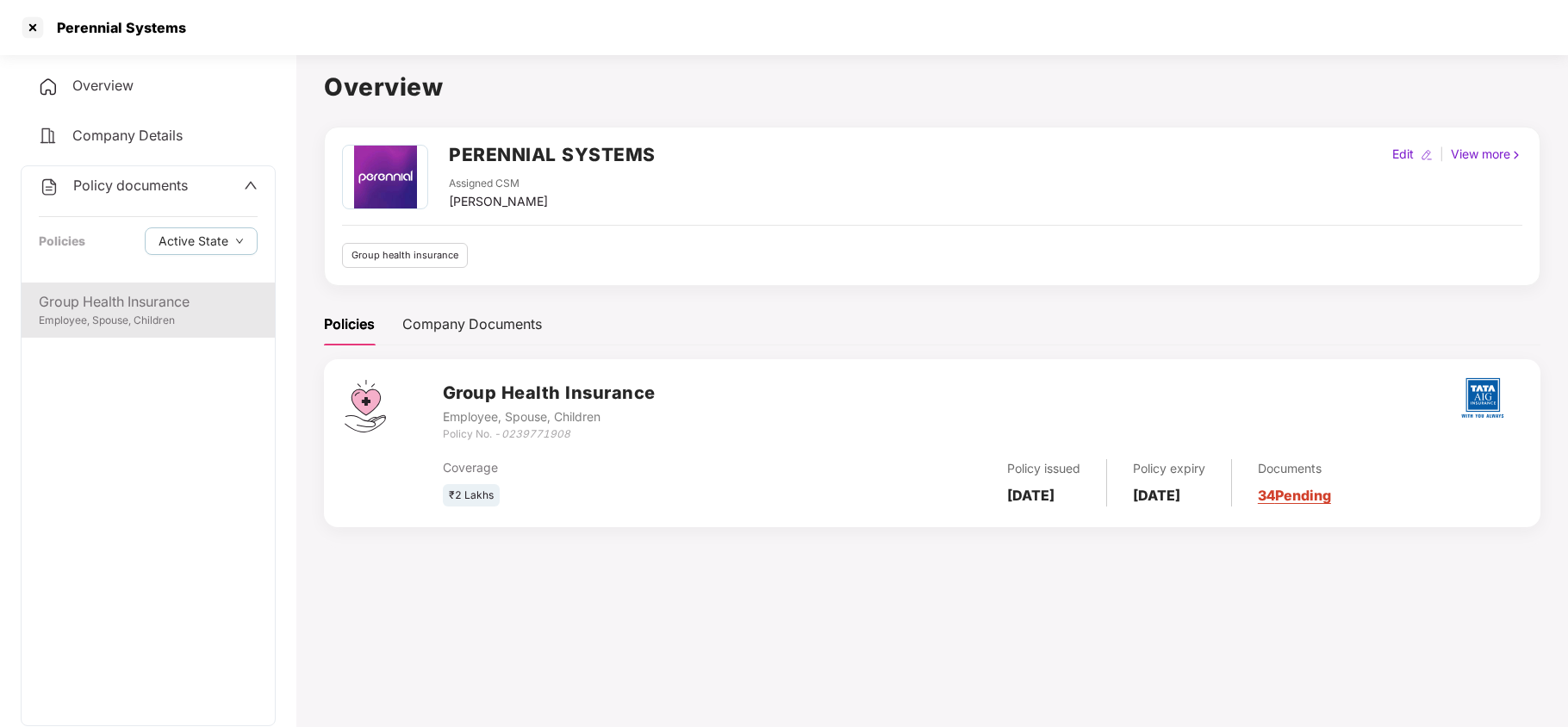
click at [131, 333] on div "Group Health Insurance Employee, Spouse, Children" at bounding box center [148, 310] width 254 height 55
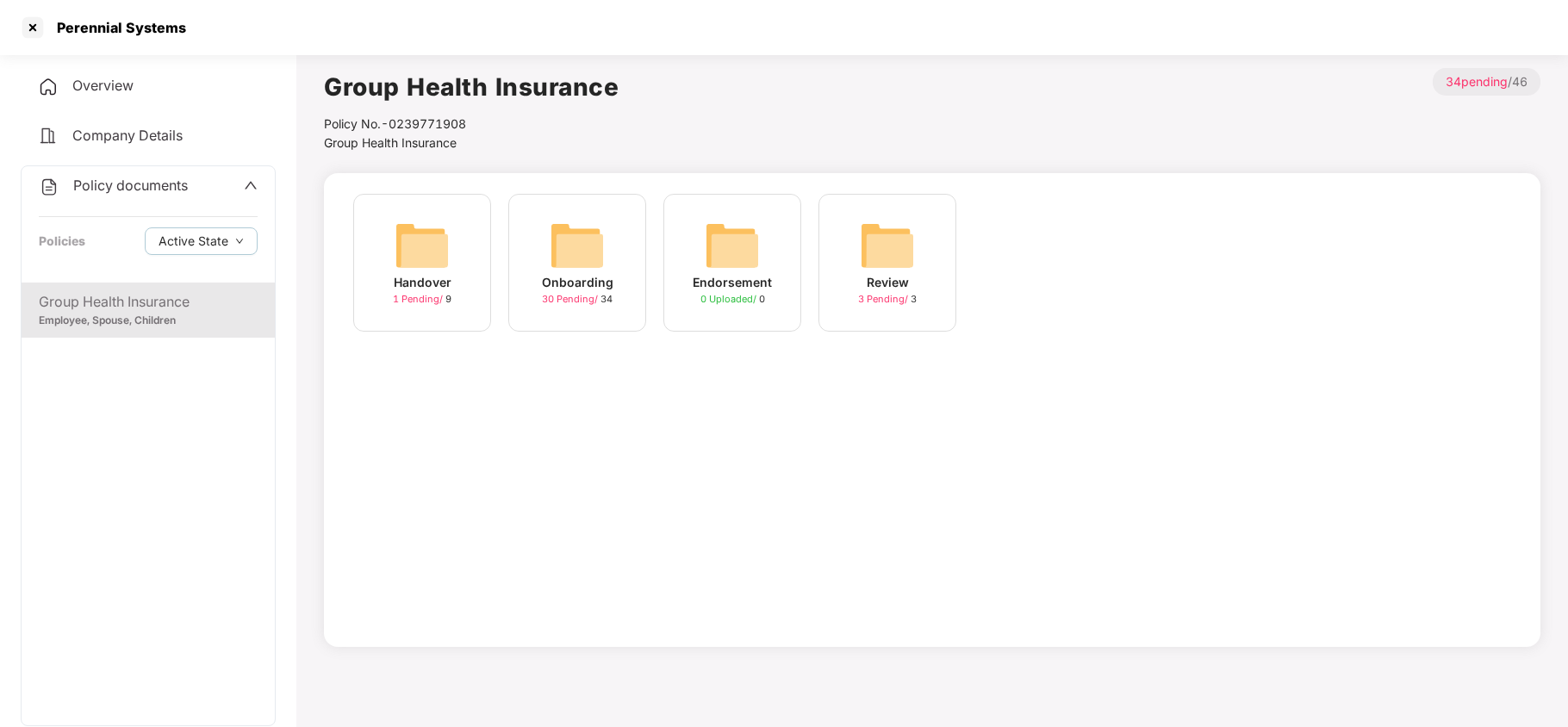
click at [558, 245] on img at bounding box center [577, 245] width 55 height 55
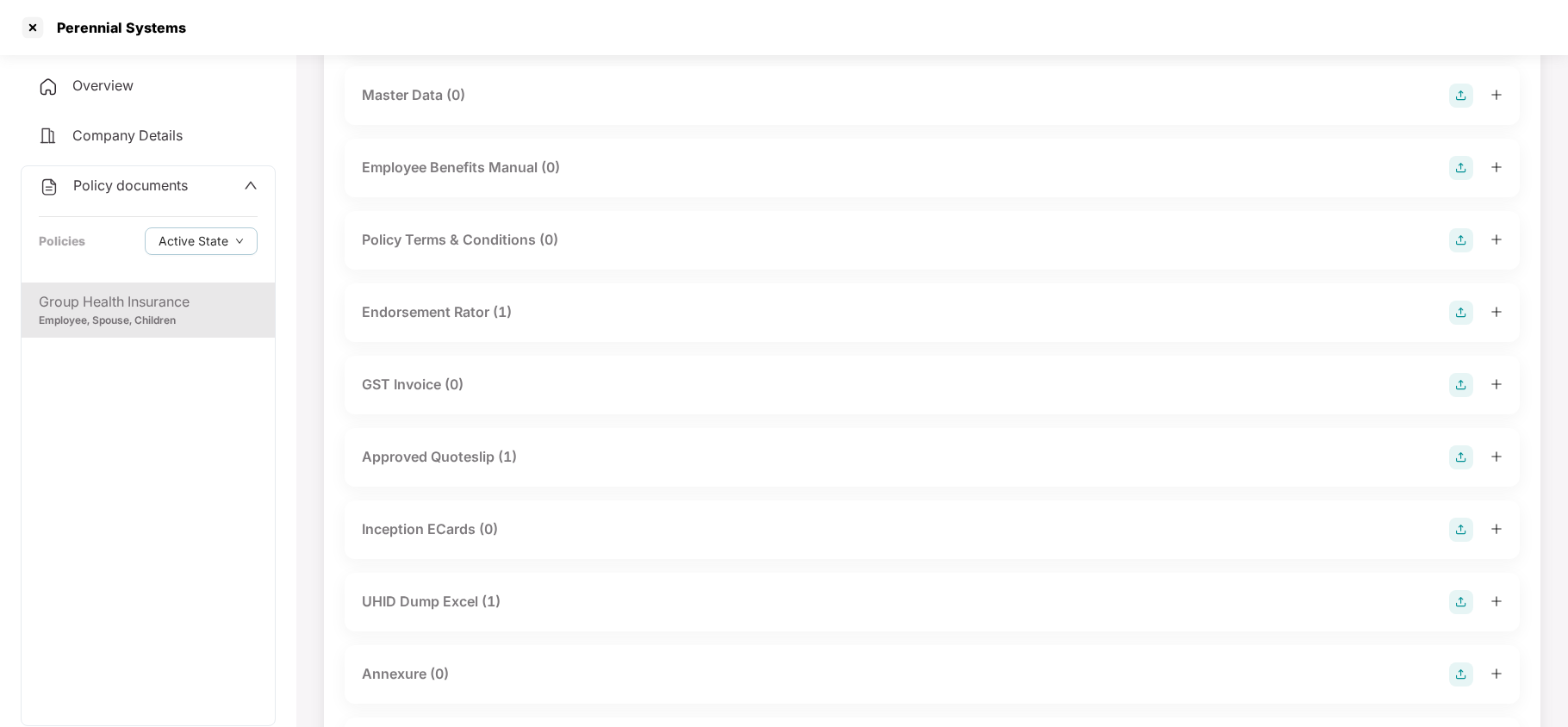
scroll to position [459, 0]
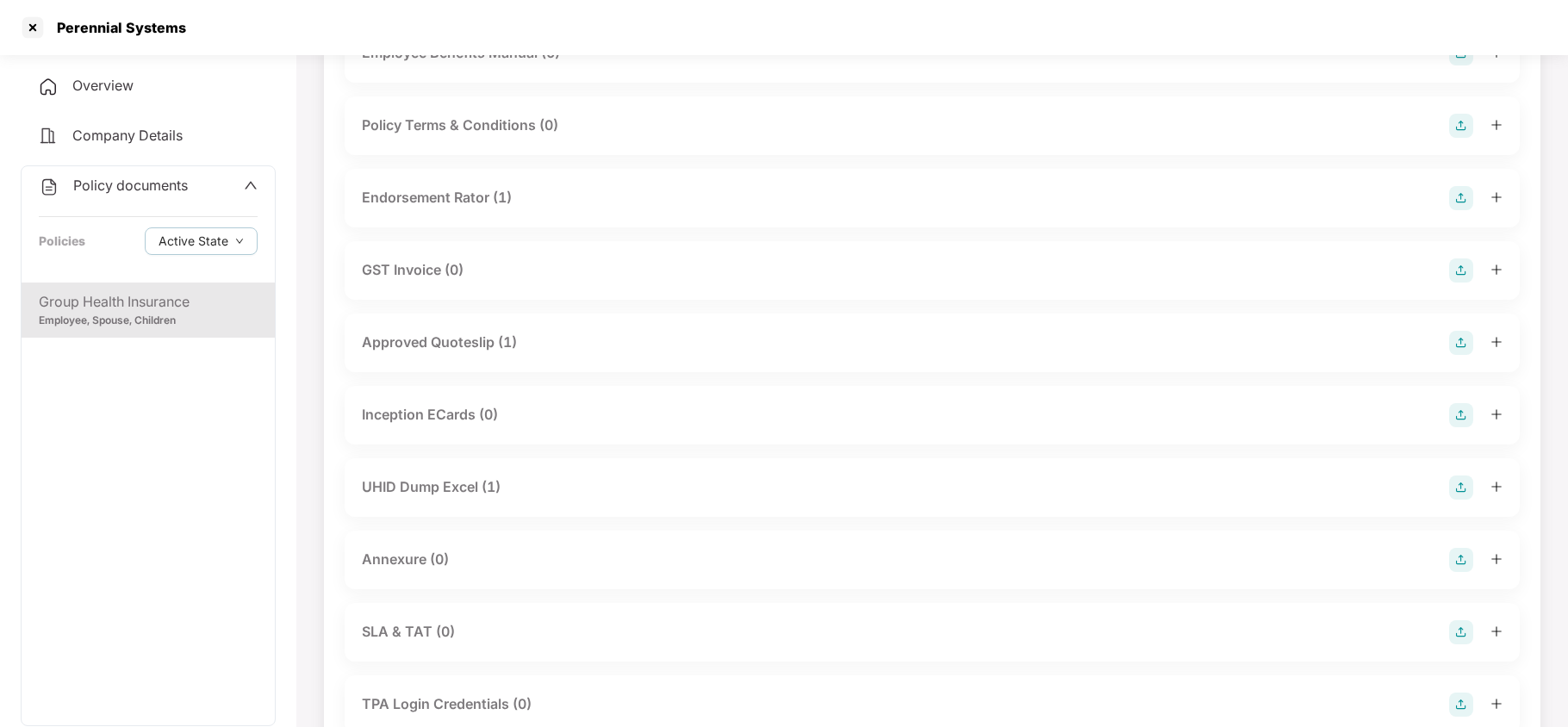
click at [398, 478] on div "UHID Dump Excel (1)" at bounding box center [431, 487] width 138 height 21
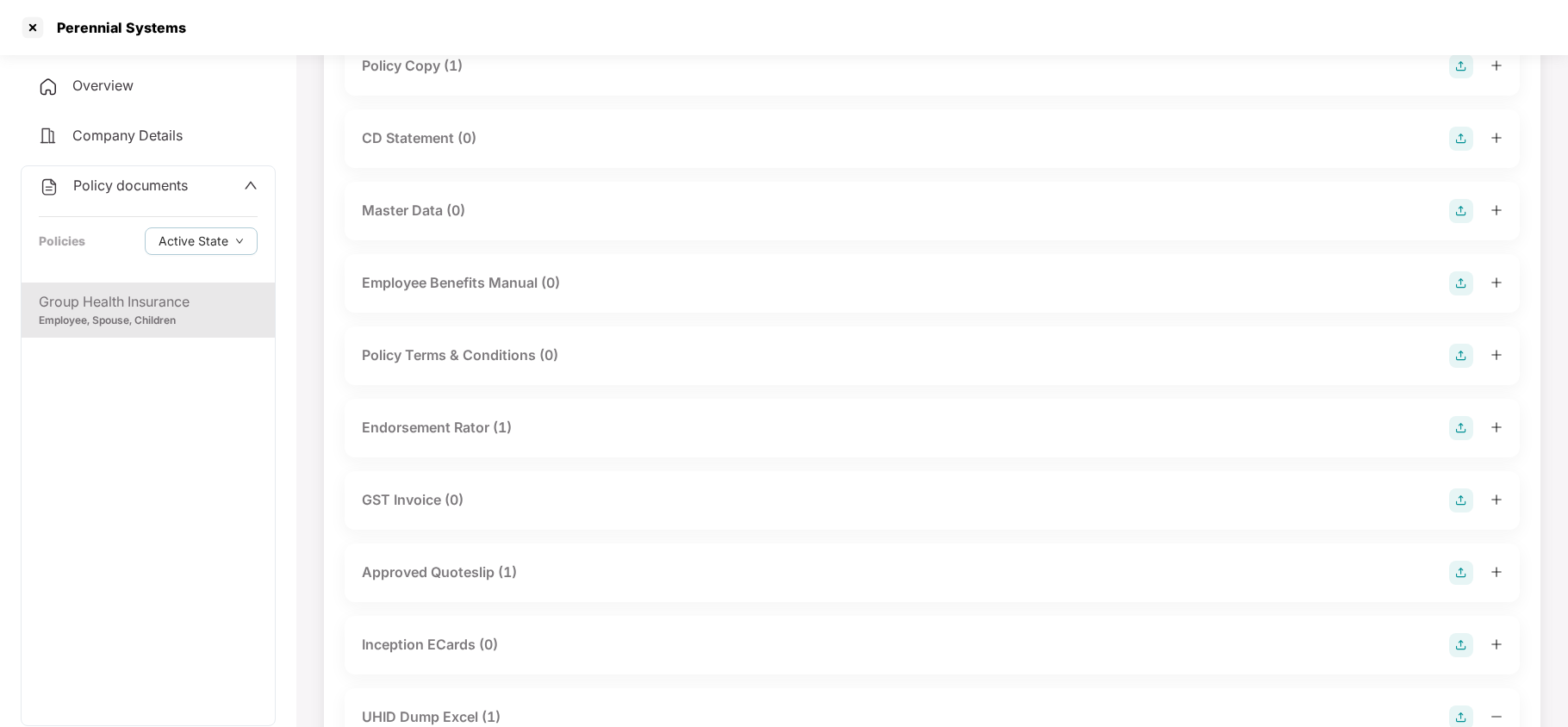
scroll to position [0, 0]
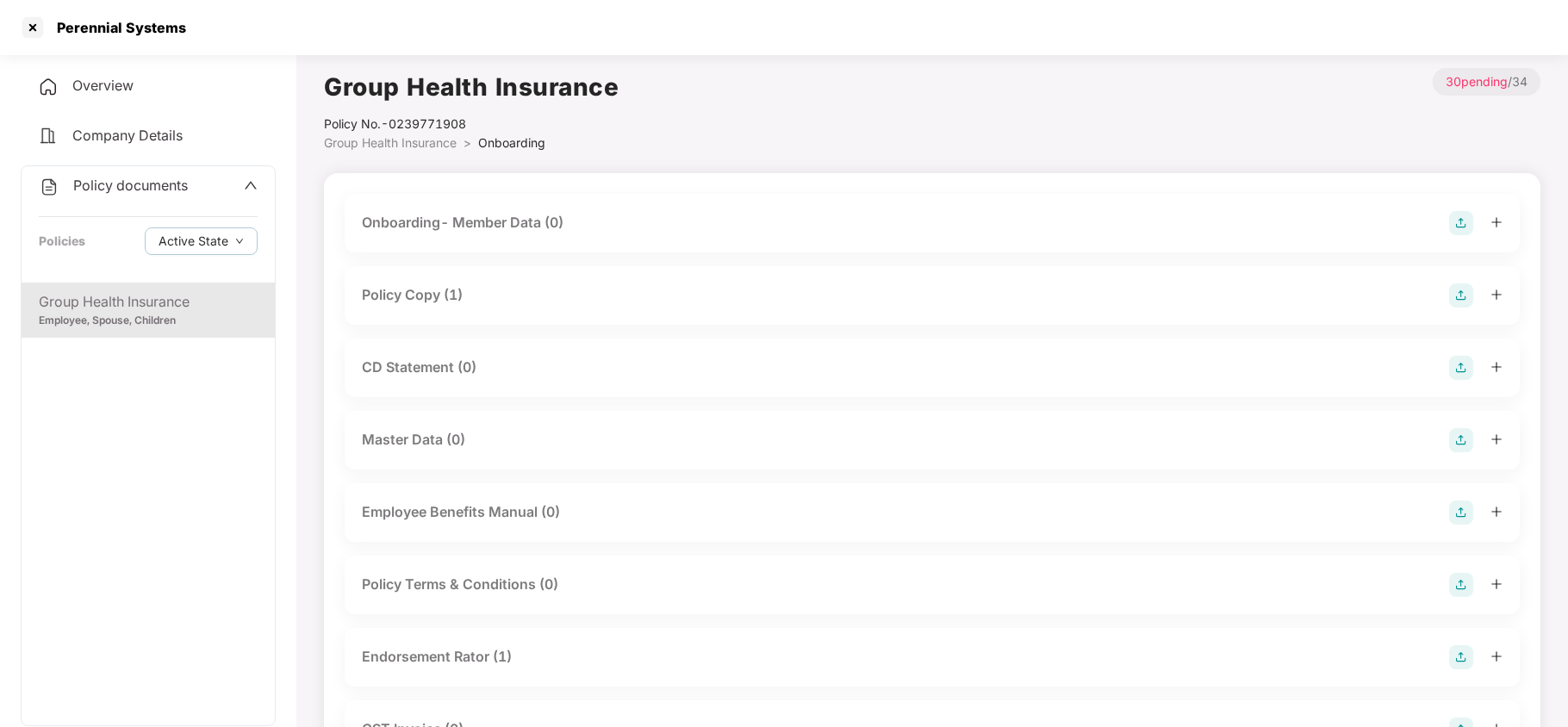
click at [439, 300] on div "Policy Copy (1)" at bounding box center [411, 294] width 101 height 21
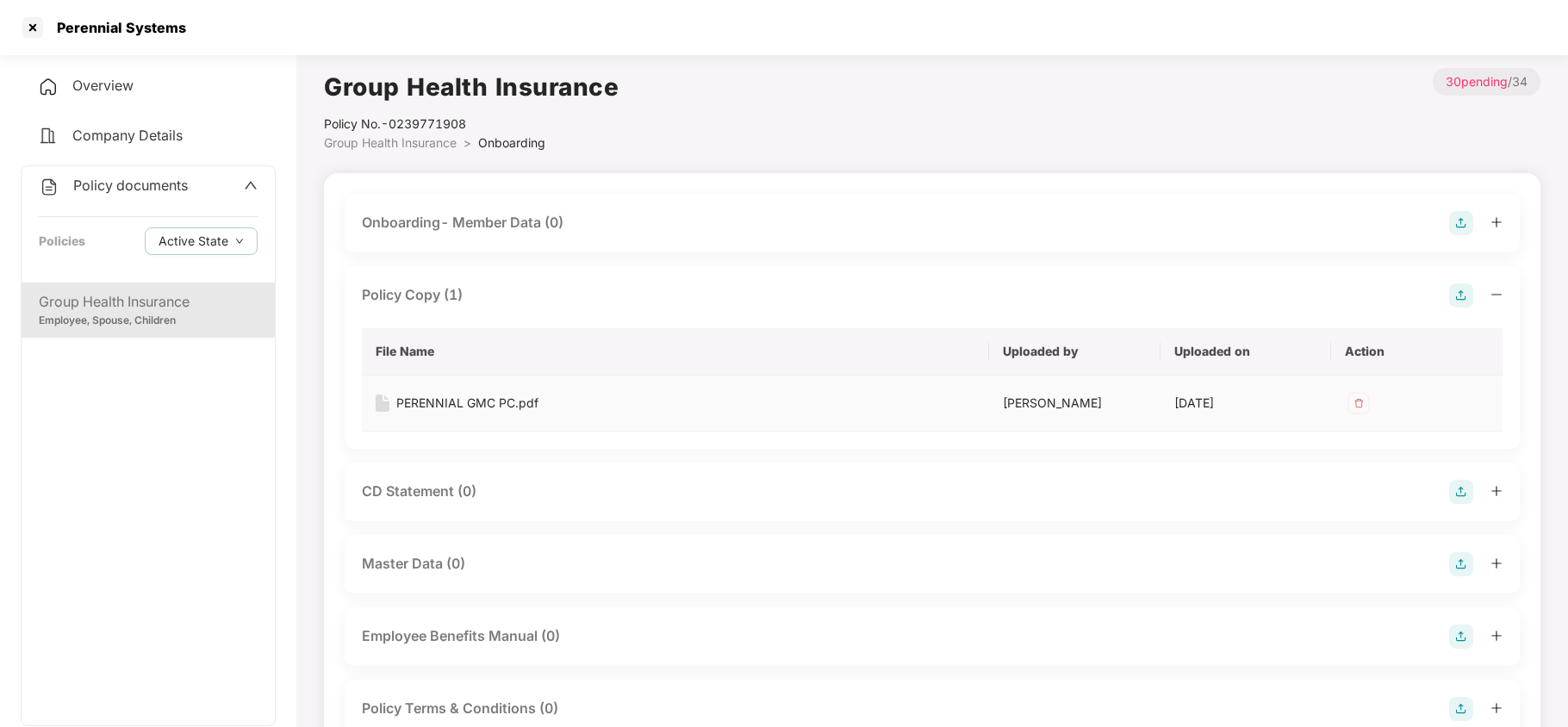
click at [510, 404] on div "PERENNIAL GMC PC.pdf" at bounding box center [468, 403] width 142 height 19
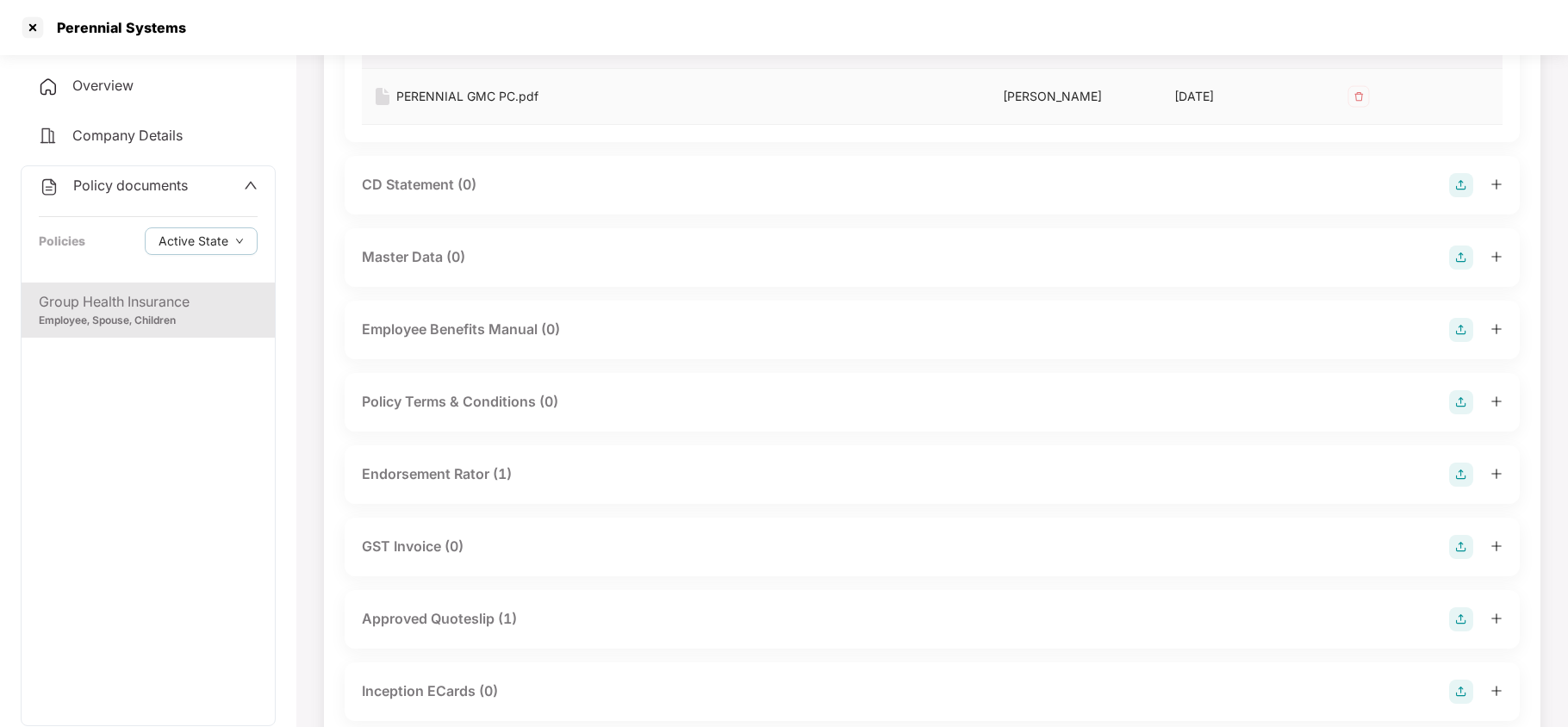
scroll to position [345, 0]
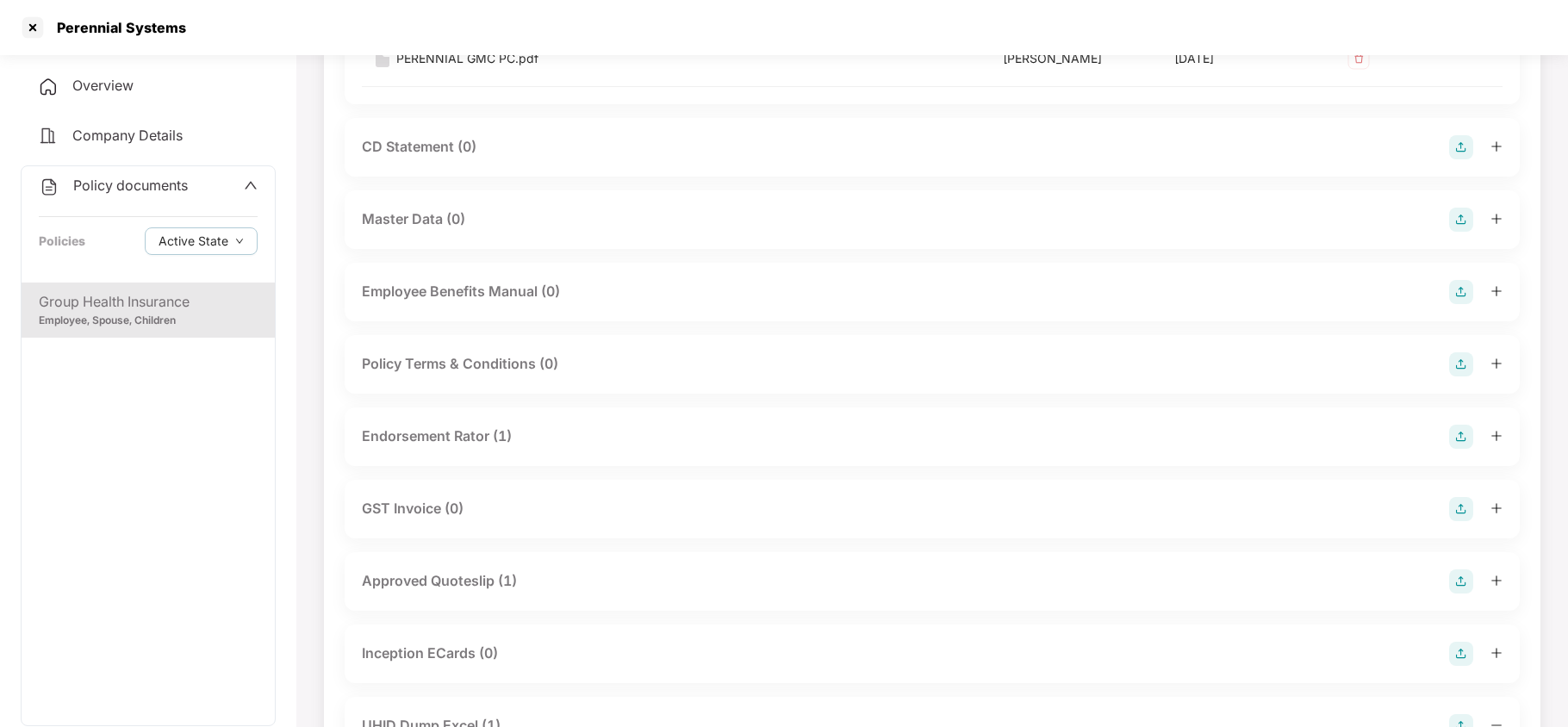
click at [455, 439] on div "Endorsement Rator (1)" at bounding box center [436, 436] width 150 height 21
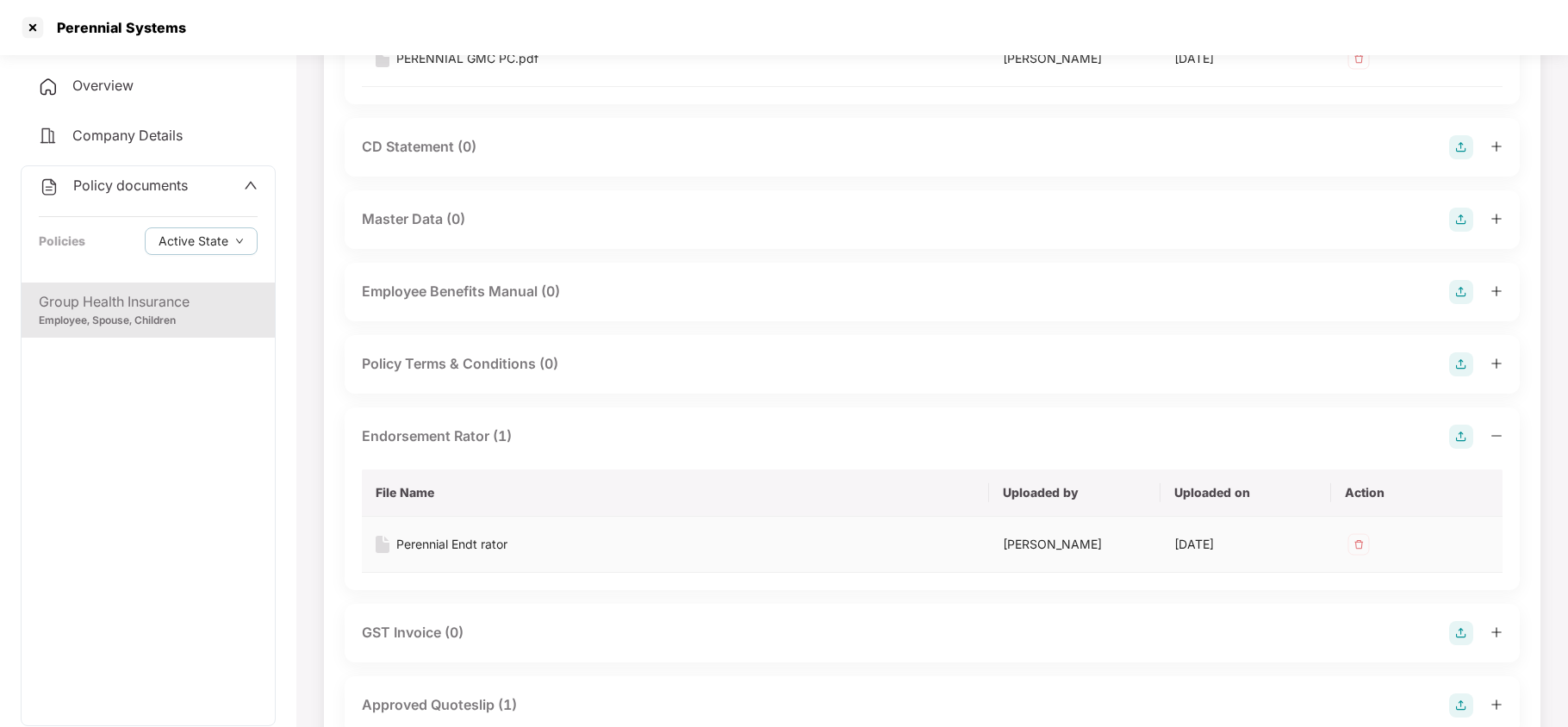
click at [460, 542] on div "Perennial Endt rator" at bounding box center [452, 544] width 112 height 19
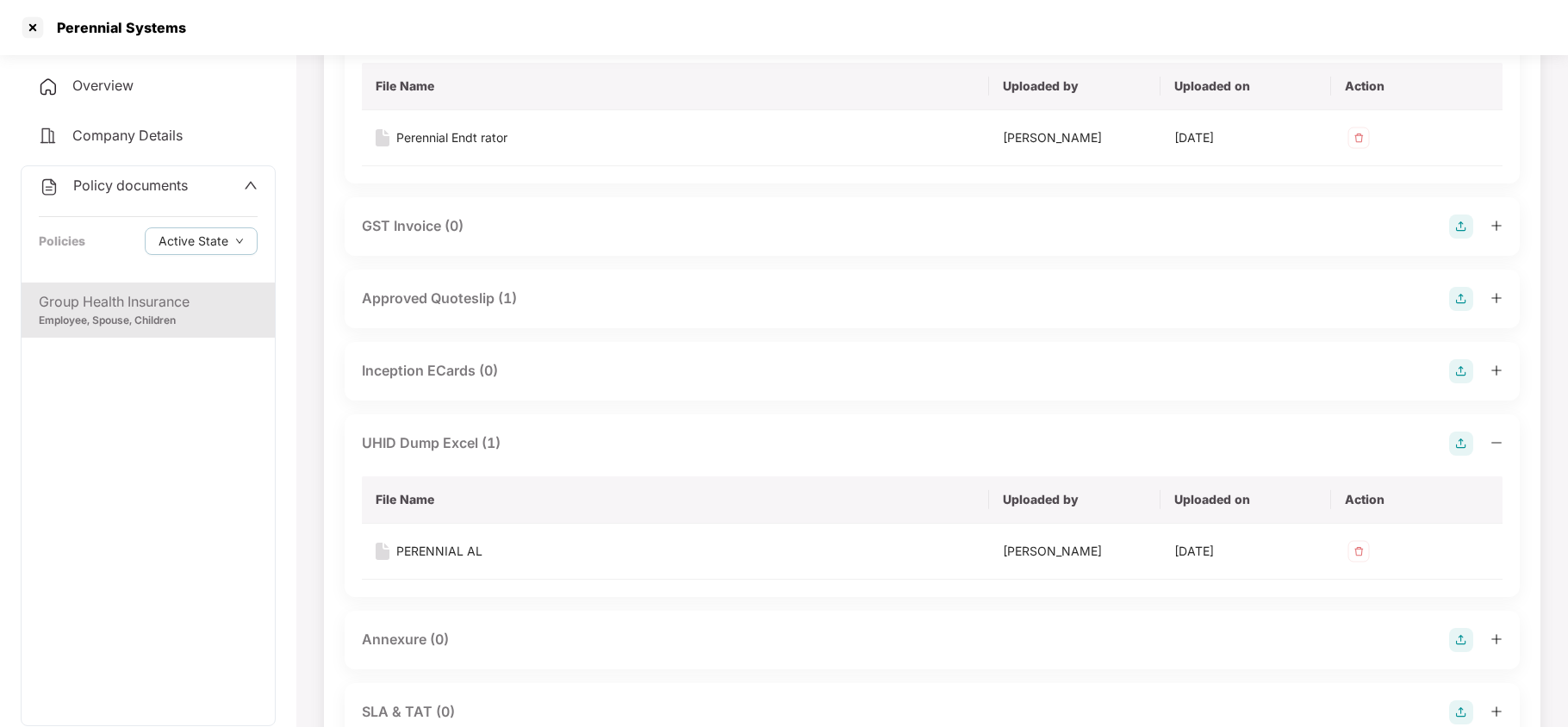
scroll to position [804, 0]
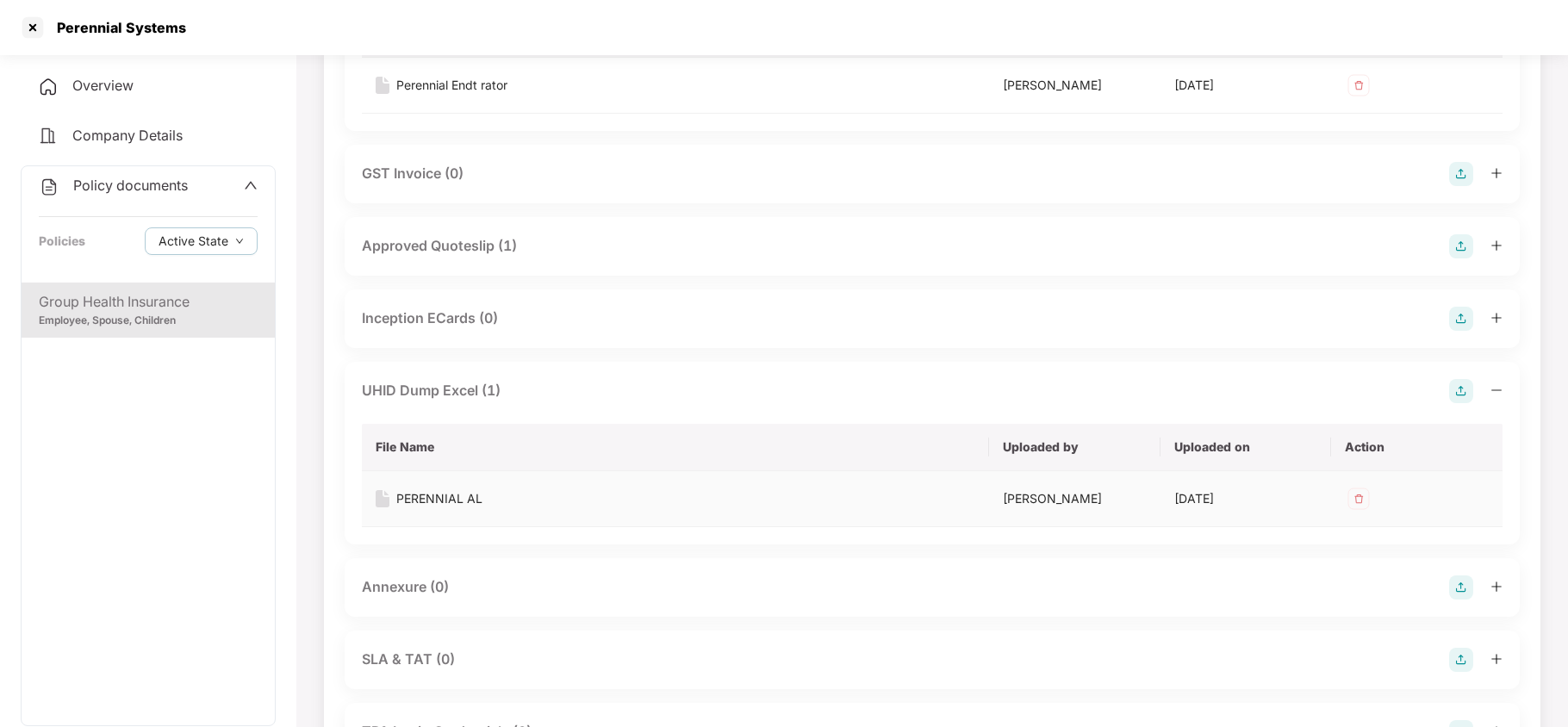
click at [443, 495] on div "PERENNIAL AL" at bounding box center [439, 499] width 86 height 19
click at [31, 33] on div at bounding box center [33, 28] width 28 height 28
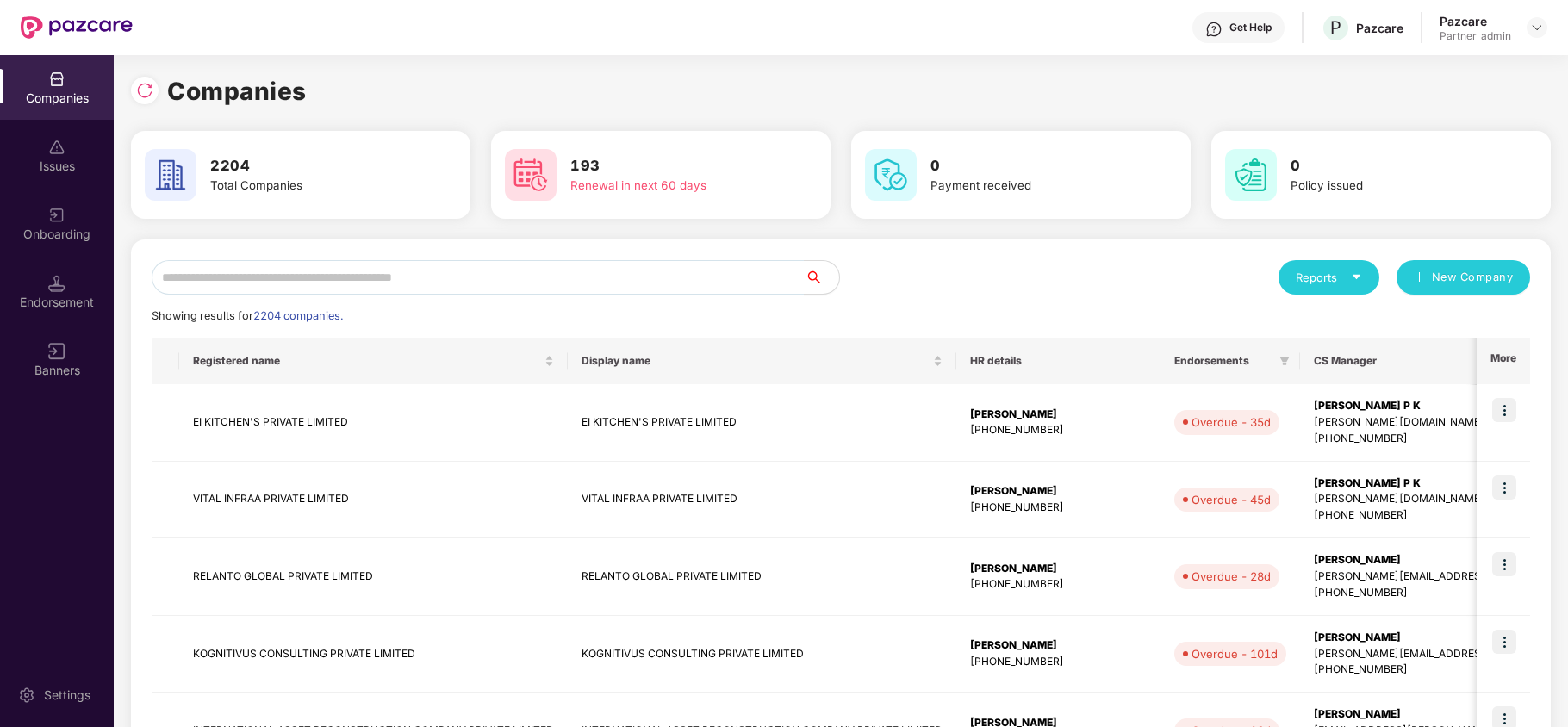
scroll to position [0, 0]
click at [352, 256] on div "Reports New Company Showing results for 2204 companies. Registered name Display…" at bounding box center [841, 739] width 1420 height 999
click at [348, 269] on input "text" at bounding box center [478, 277] width 653 height 34
paste input "**********"
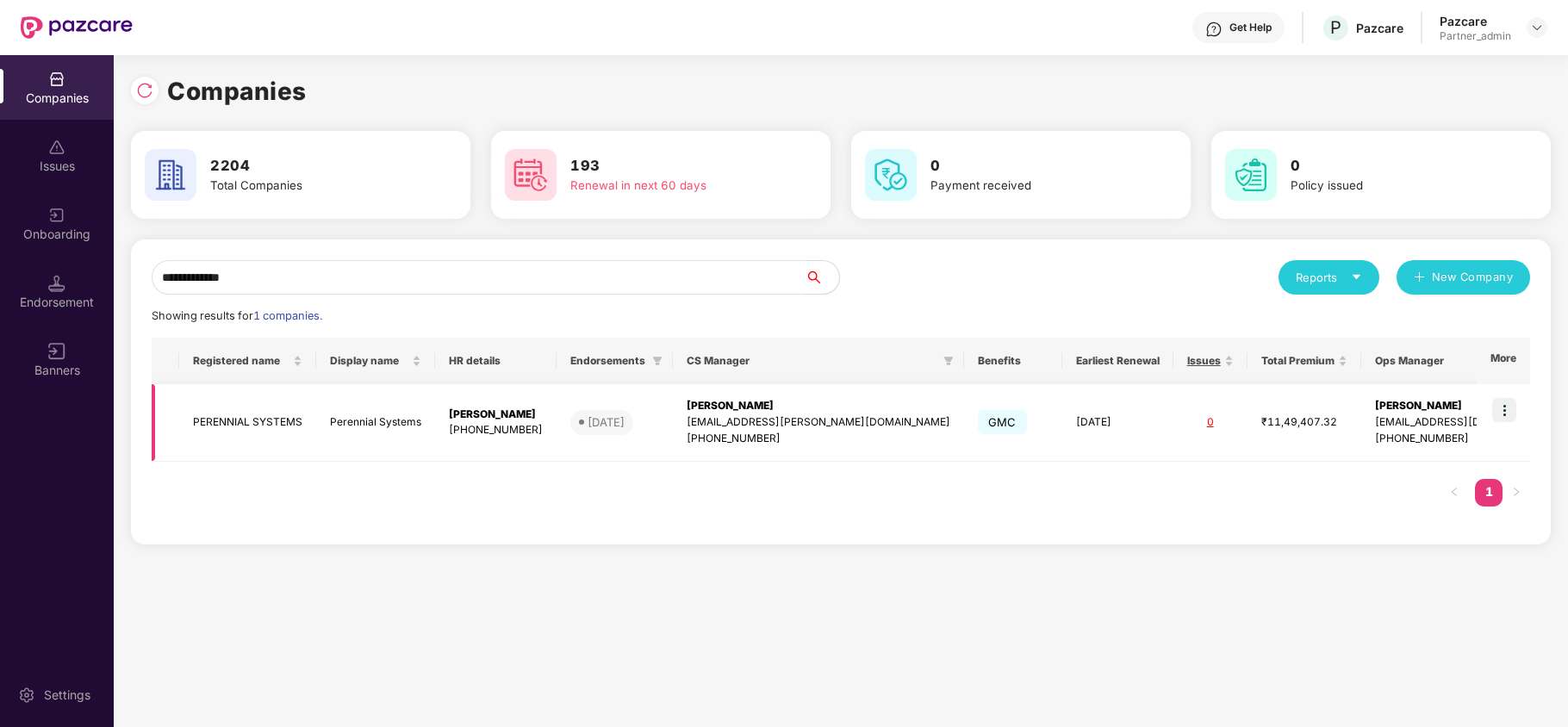
type input "**********"
click at [1518, 405] on td at bounding box center [1503, 423] width 53 height 77
click at [1500, 415] on img at bounding box center [1504, 411] width 24 height 24
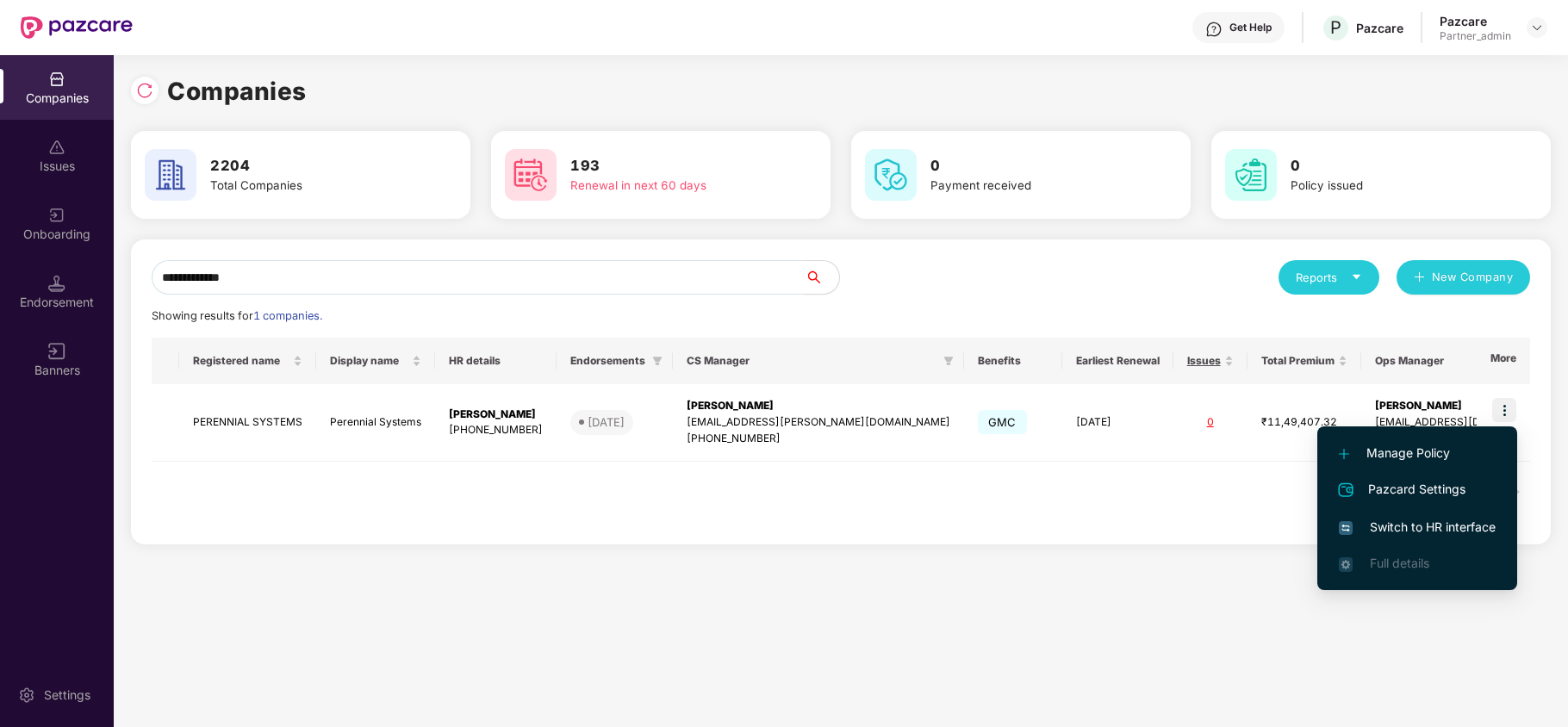
click at [1435, 518] on span "Switch to HR interface" at bounding box center [1418, 527] width 157 height 19
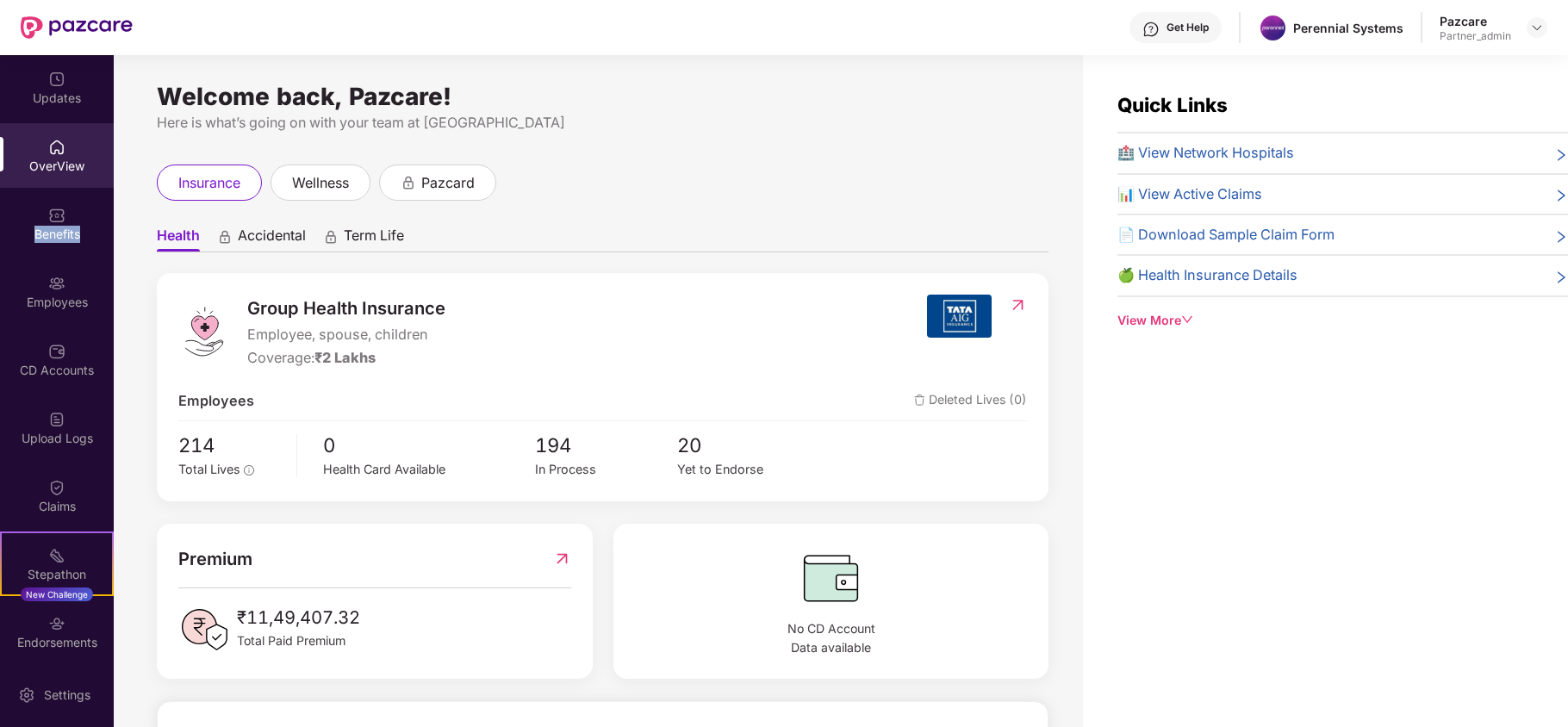
click at [71, 224] on div "Benefits" at bounding box center [56, 223] width 113 height 65
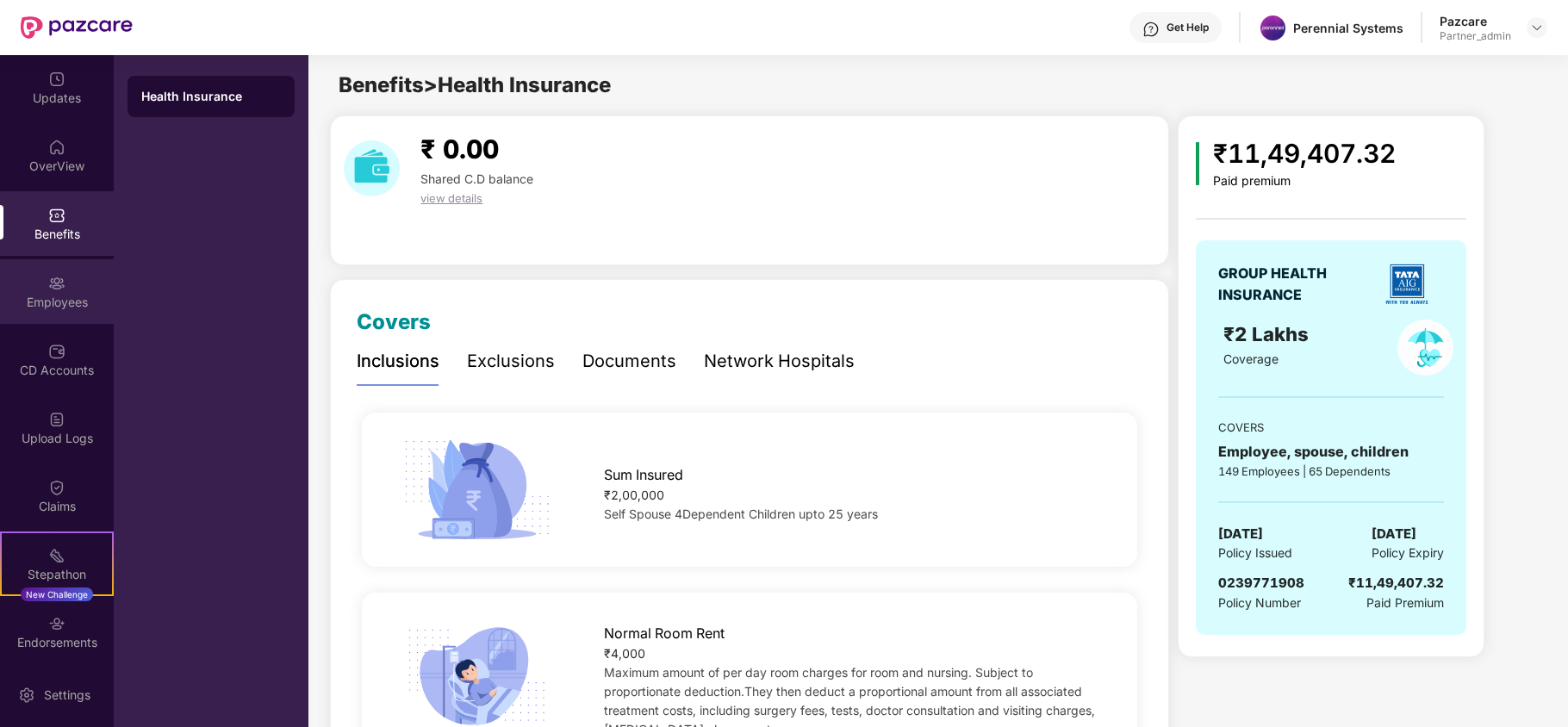
click at [45, 300] on div "Employees" at bounding box center [56, 303] width 113 height 18
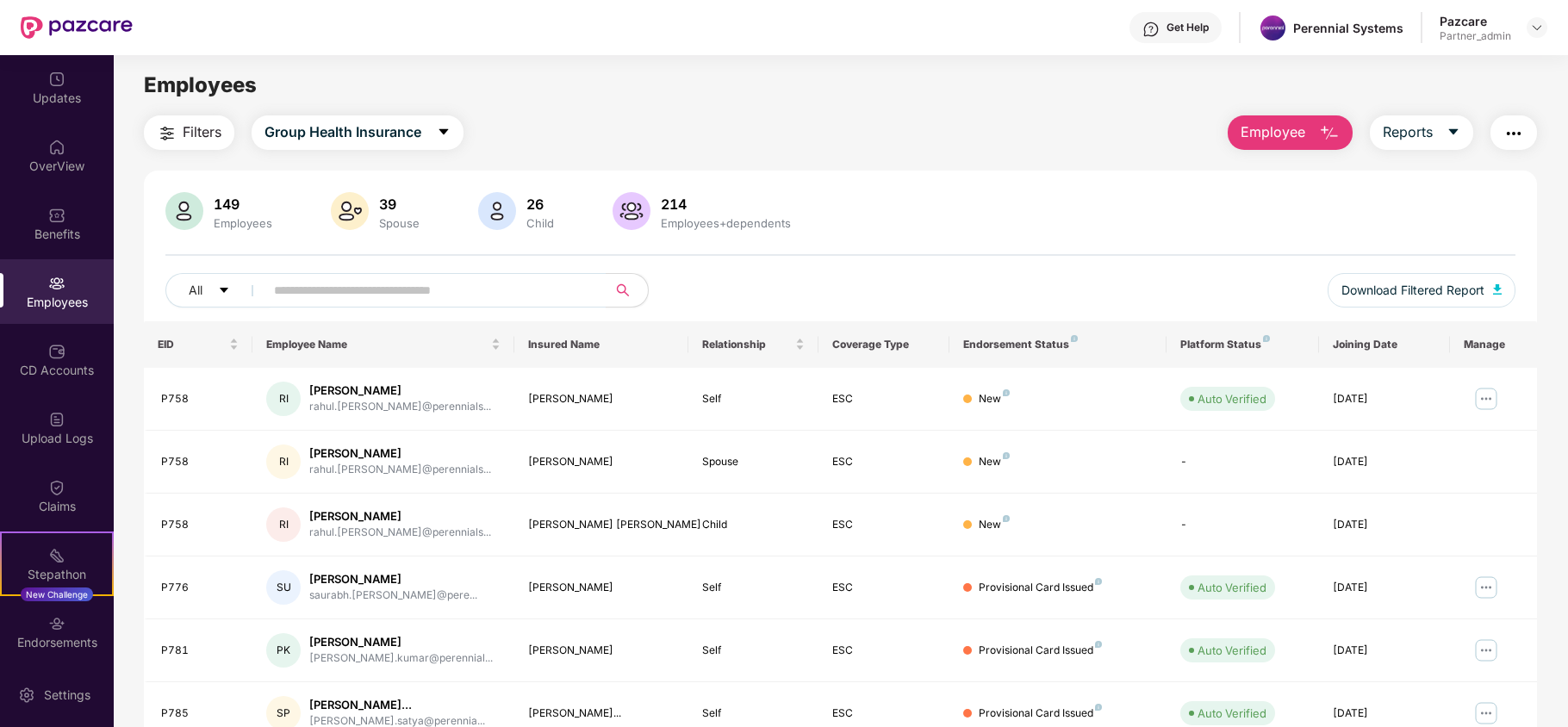
click at [202, 132] on span "Filters" at bounding box center [202, 132] width 39 height 21
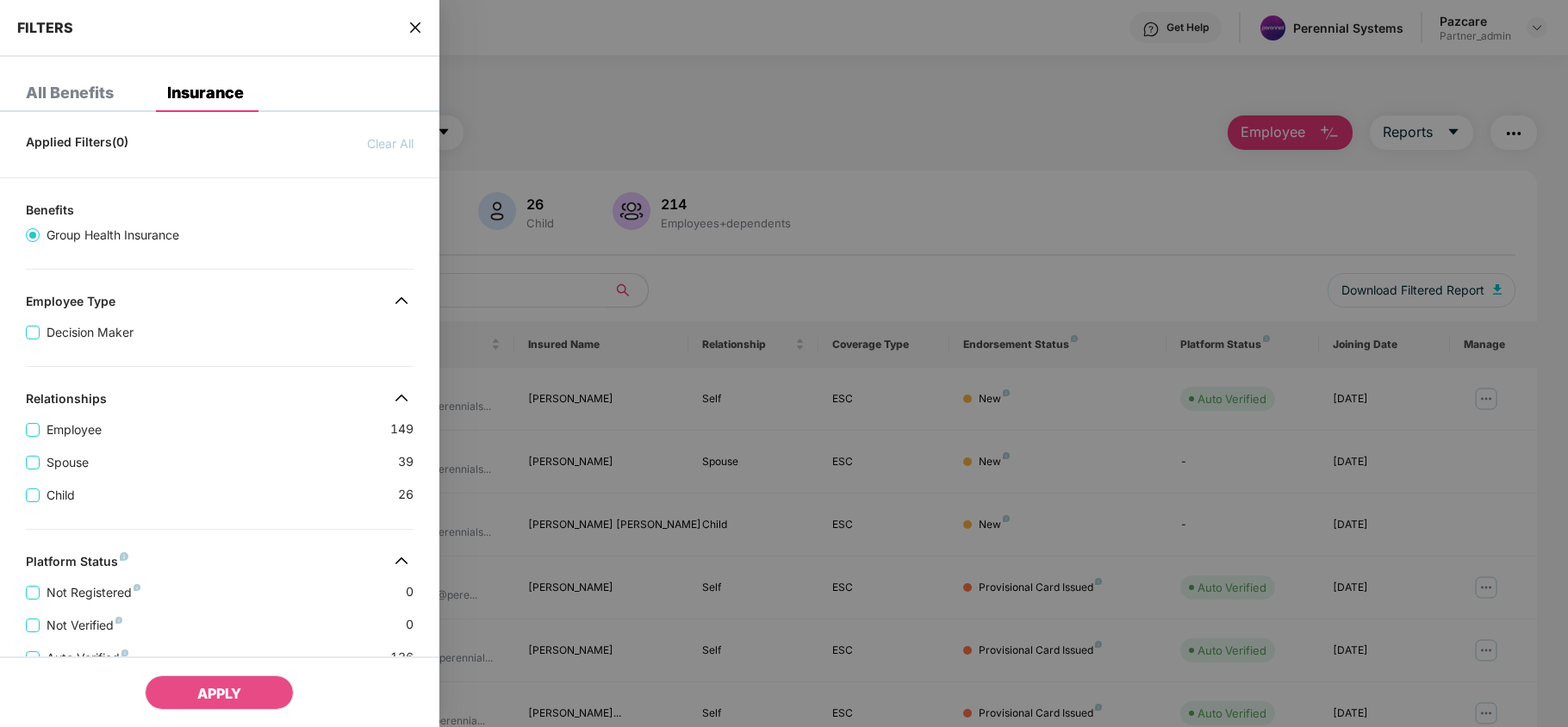
scroll to position [383, 0]
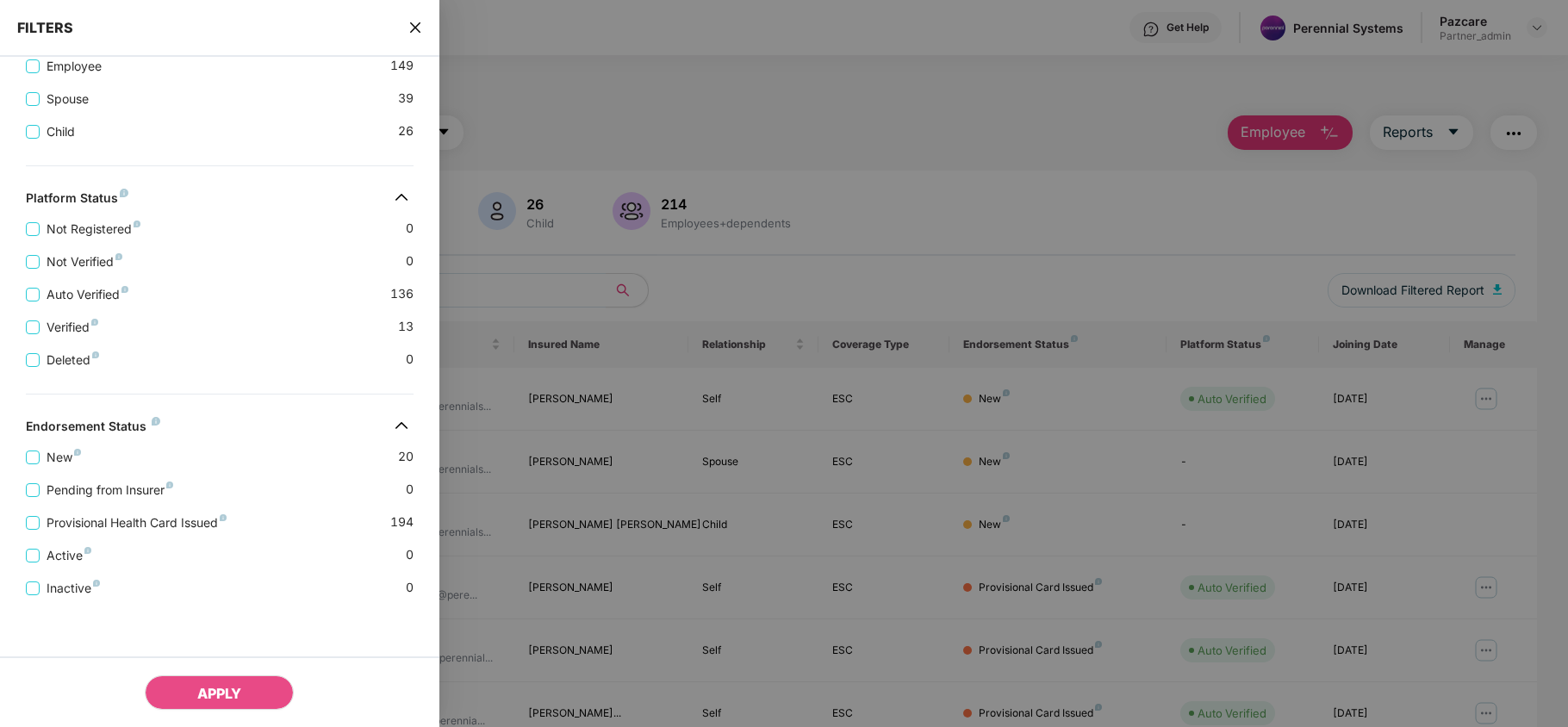
click at [410, 26] on icon "close" at bounding box center [415, 27] width 14 height 14
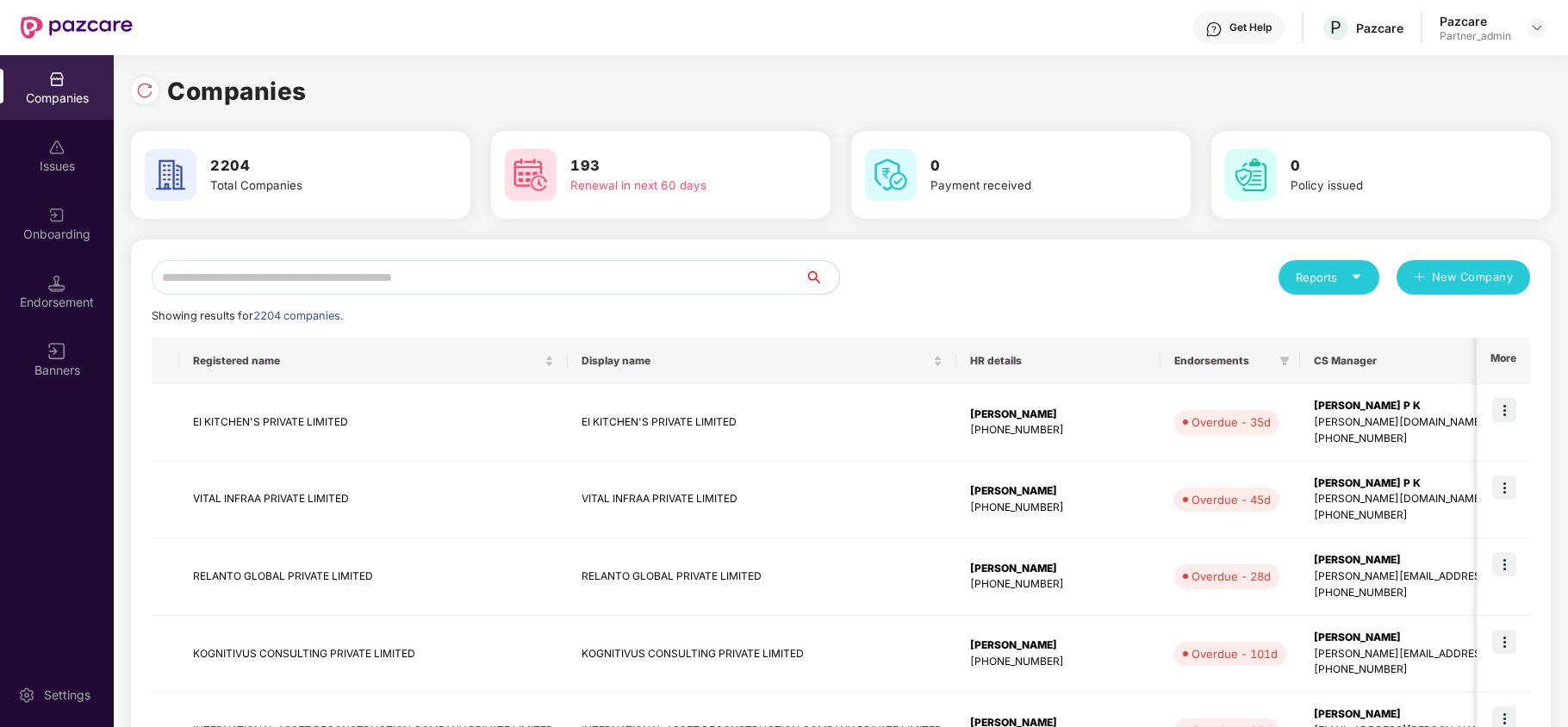
click at [198, 280] on input "text" at bounding box center [478, 277] width 653 height 34
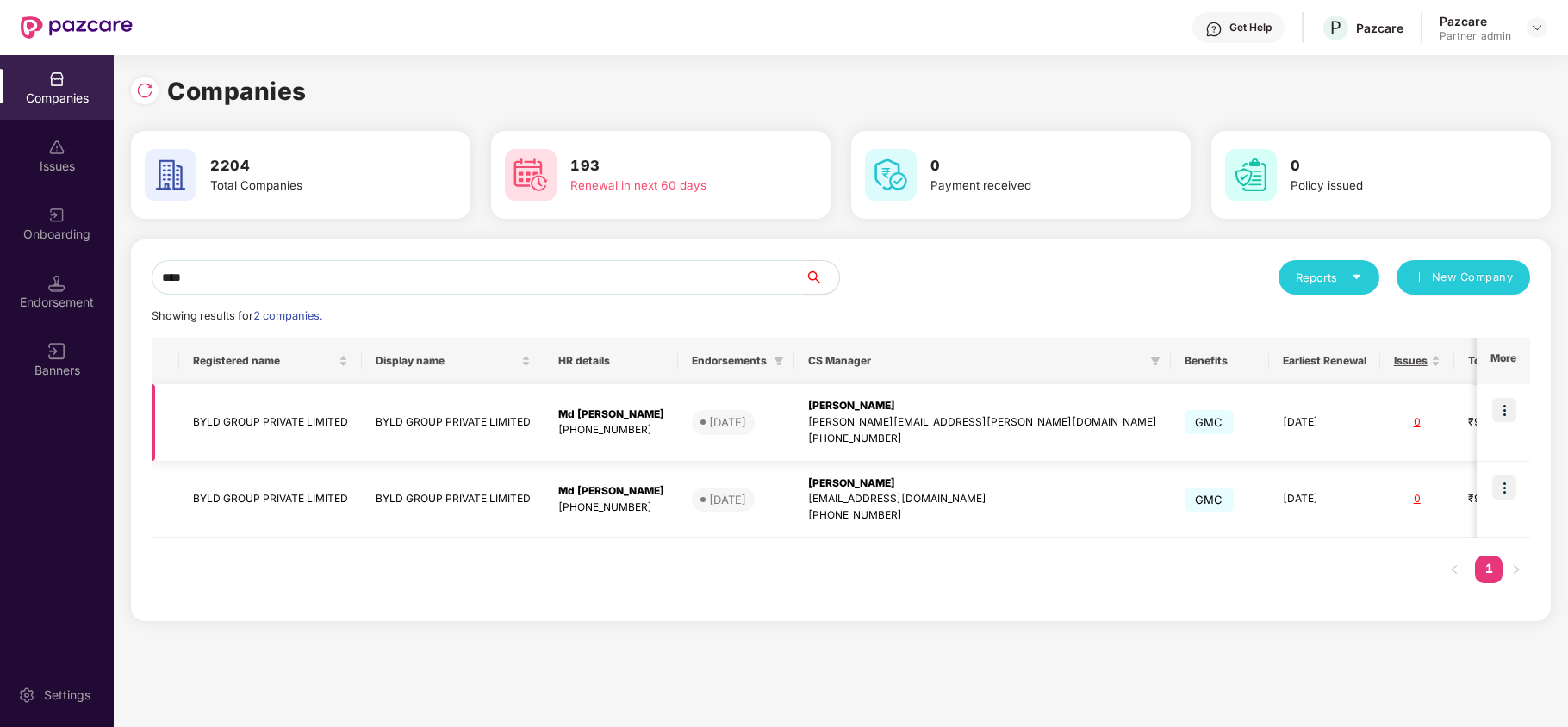
type input "****"
click at [248, 425] on td "BYLD GROUP PRIVATE LIMITED" at bounding box center [270, 423] width 183 height 77
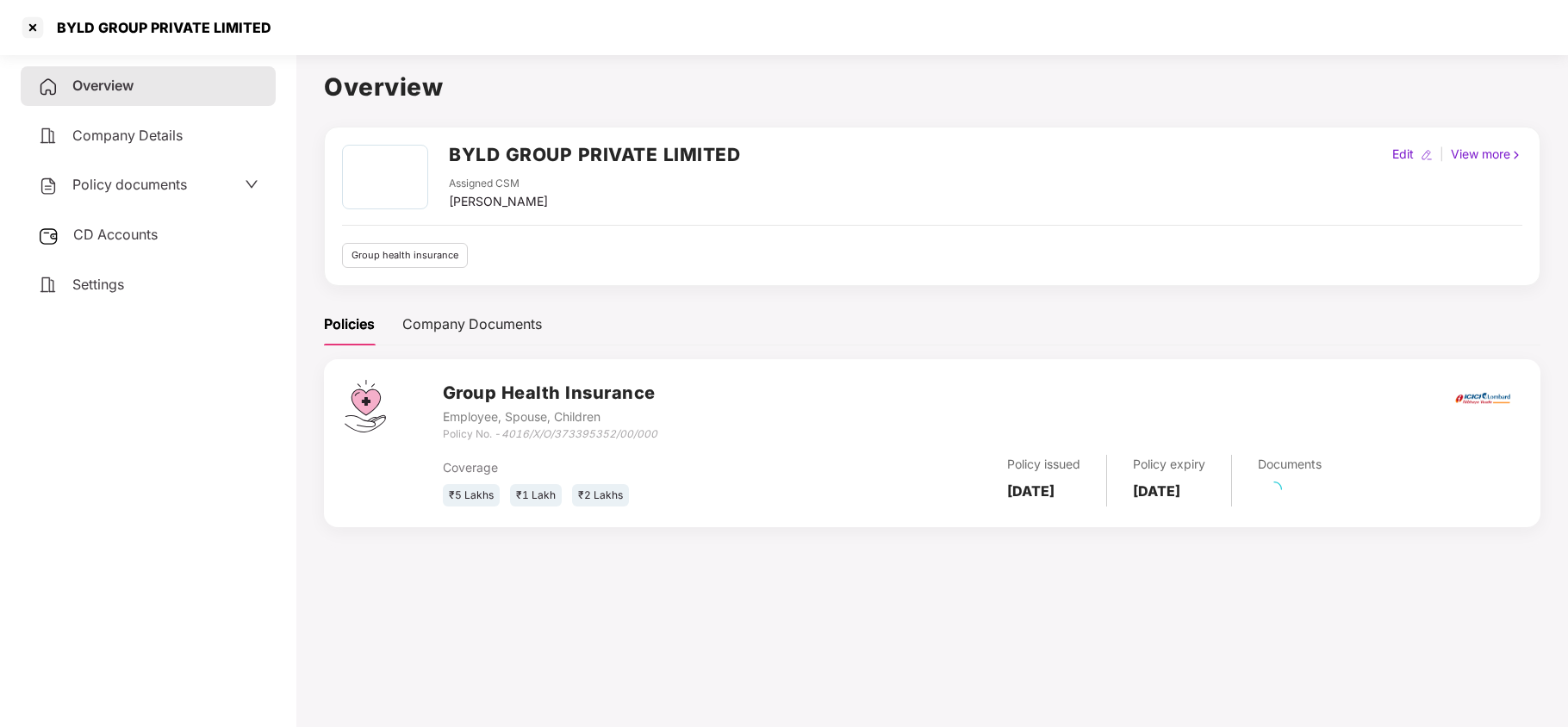
click at [97, 238] on span "CD Accounts" at bounding box center [115, 234] width 85 height 18
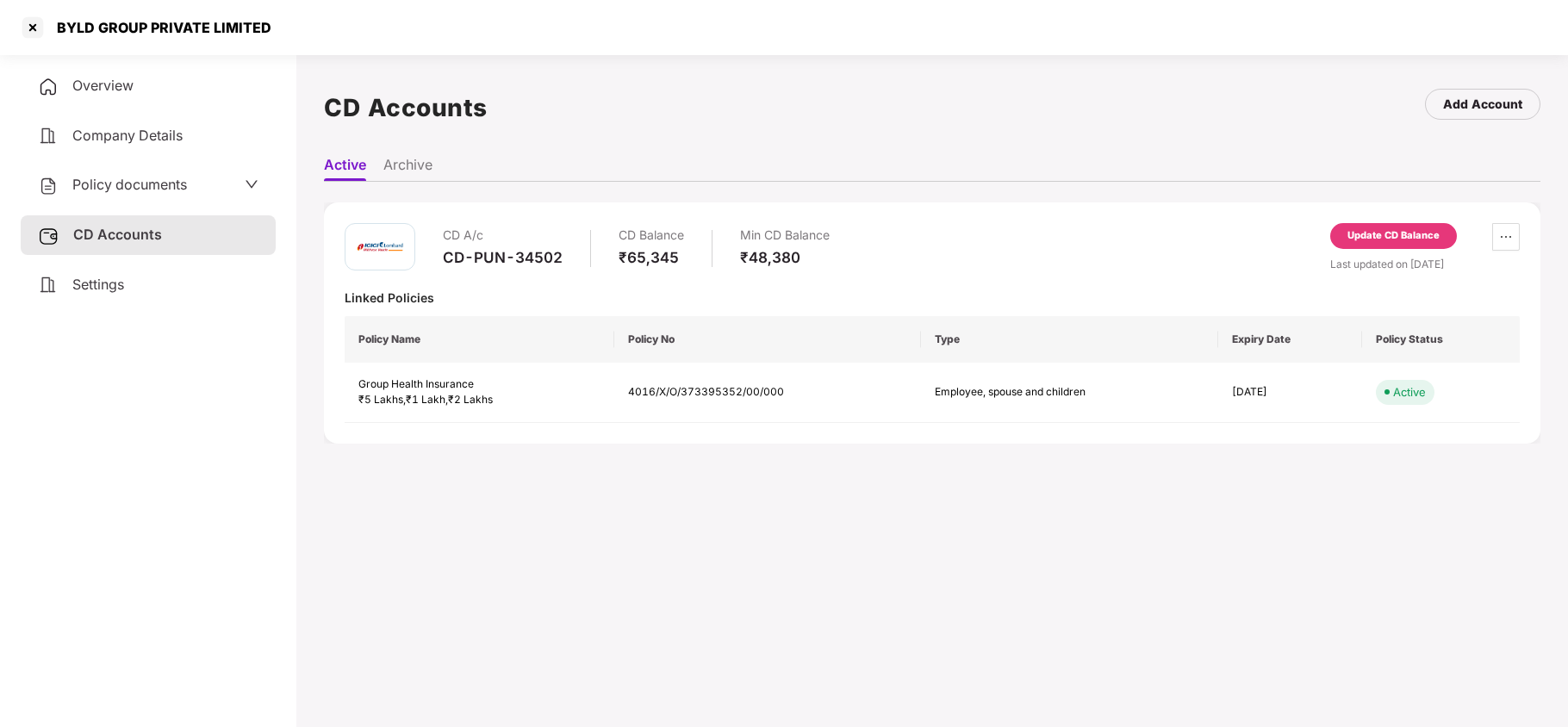
click at [1352, 236] on div "Update CD Balance" at bounding box center [1394, 236] width 92 height 16
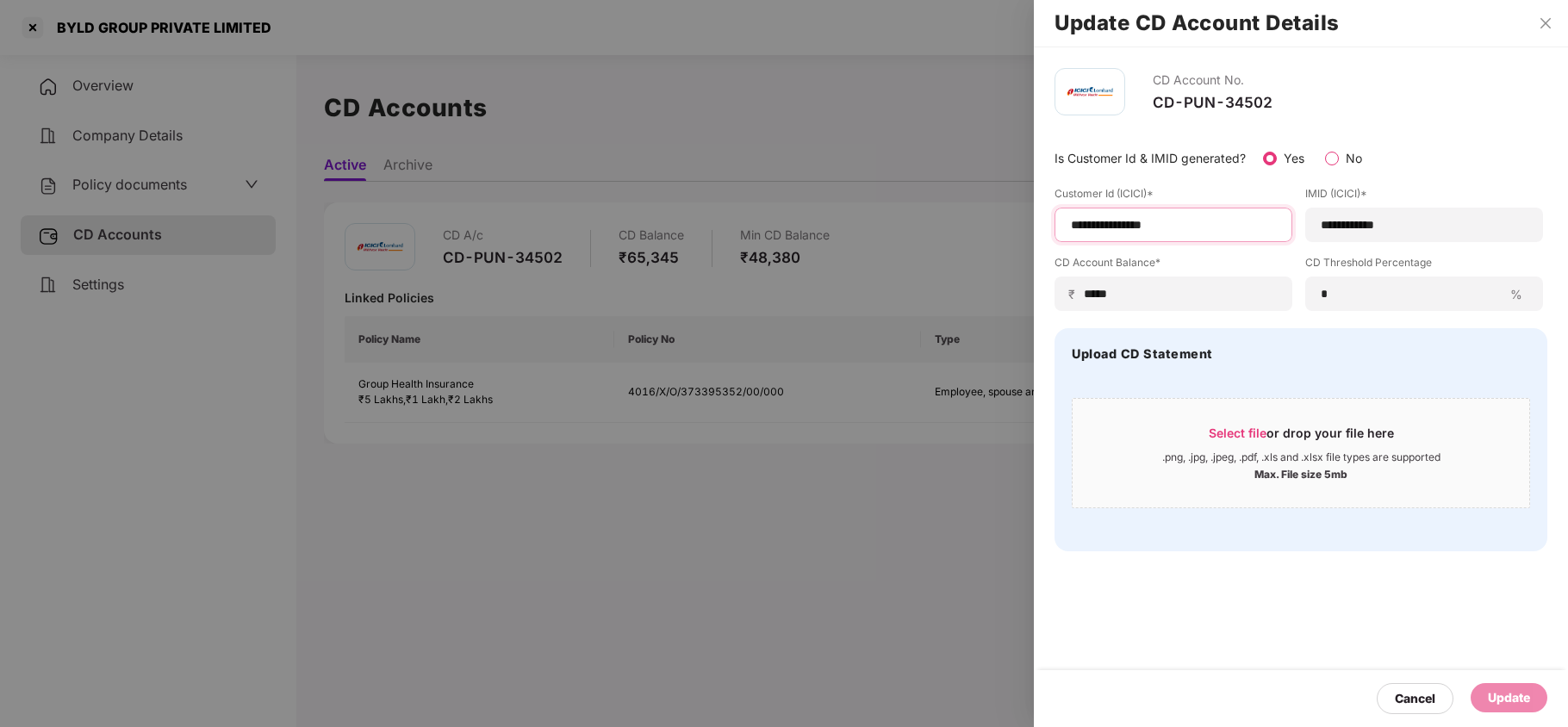
drag, startPoint x: 1194, startPoint y: 224, endPoint x: 989, endPoint y: 204, distance: 206.0
click at [997, 207] on div "**********" at bounding box center [784, 364] width 1568 height 727
click at [818, 112] on div at bounding box center [784, 364] width 1568 height 727
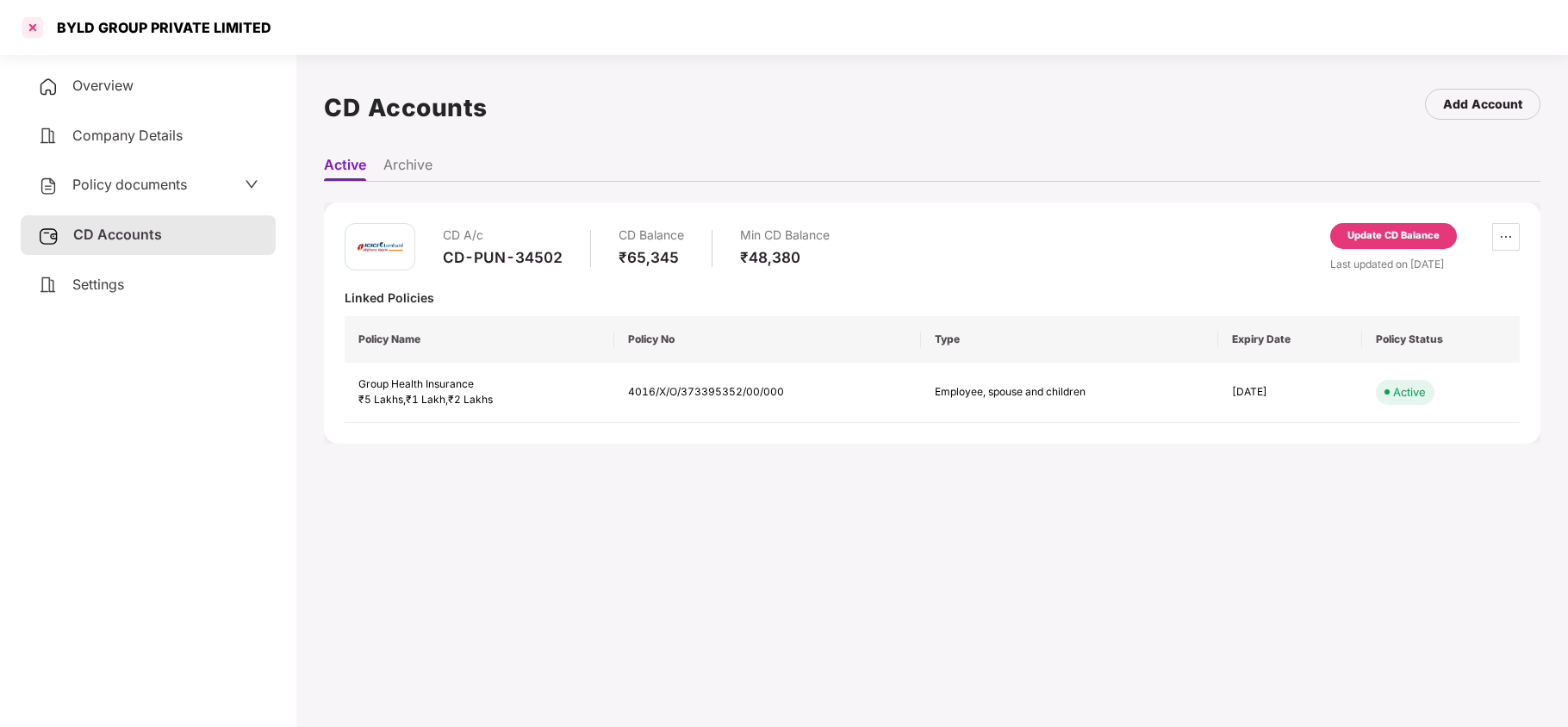
click at [34, 29] on div at bounding box center [33, 28] width 28 height 28
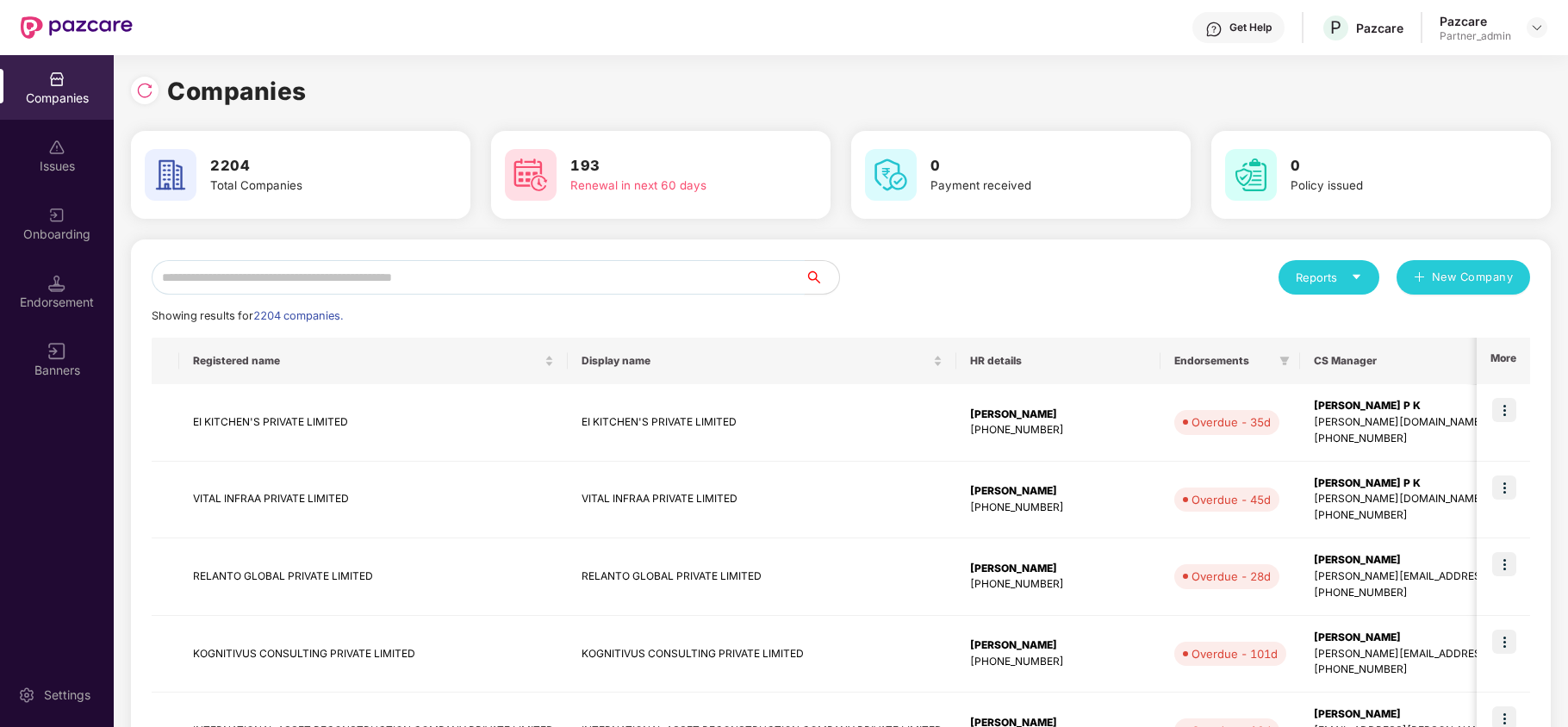
click at [350, 283] on input "text" at bounding box center [478, 277] width 653 height 34
paste input "**********"
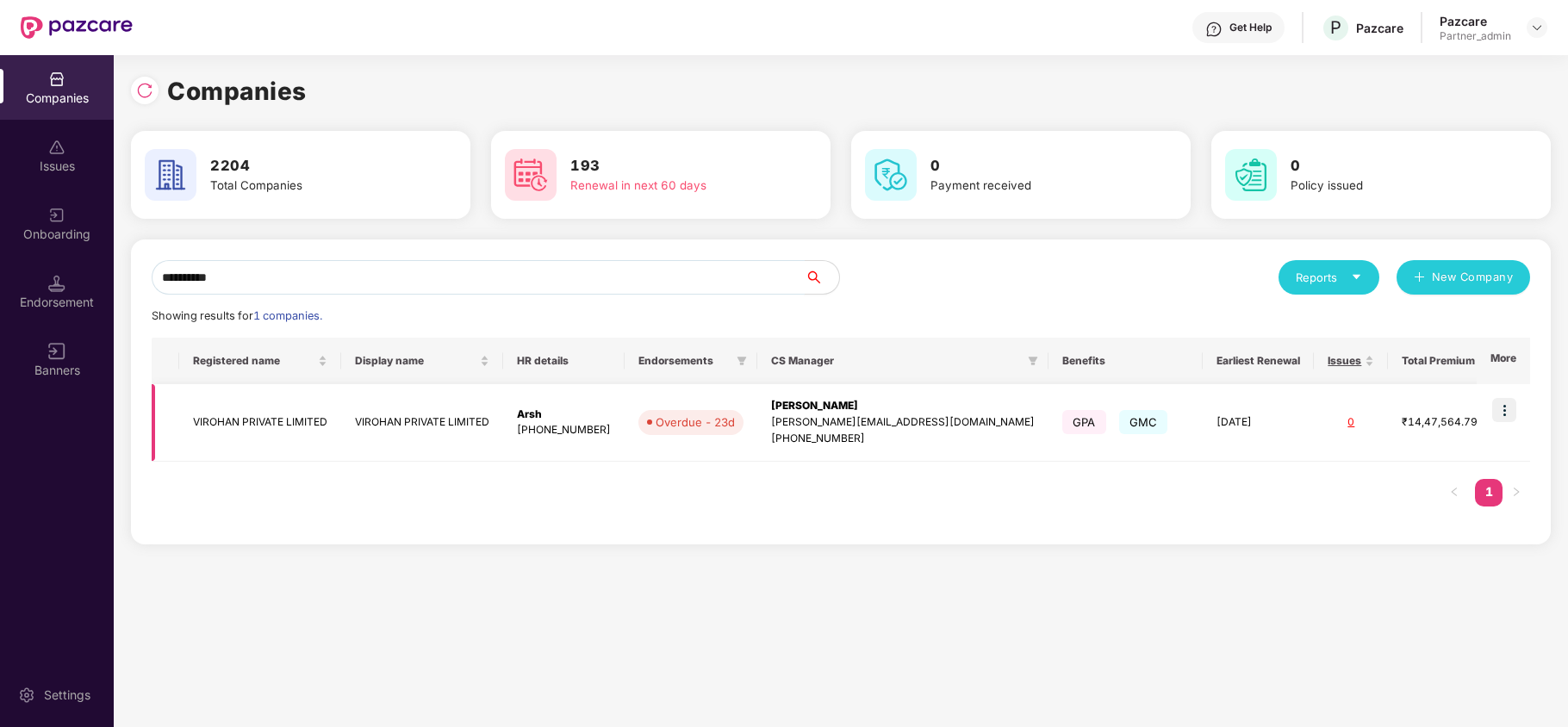
type input "**********"
click at [250, 429] on td "VIROHAN PRIVATE LIMITED" at bounding box center [260, 423] width 162 height 77
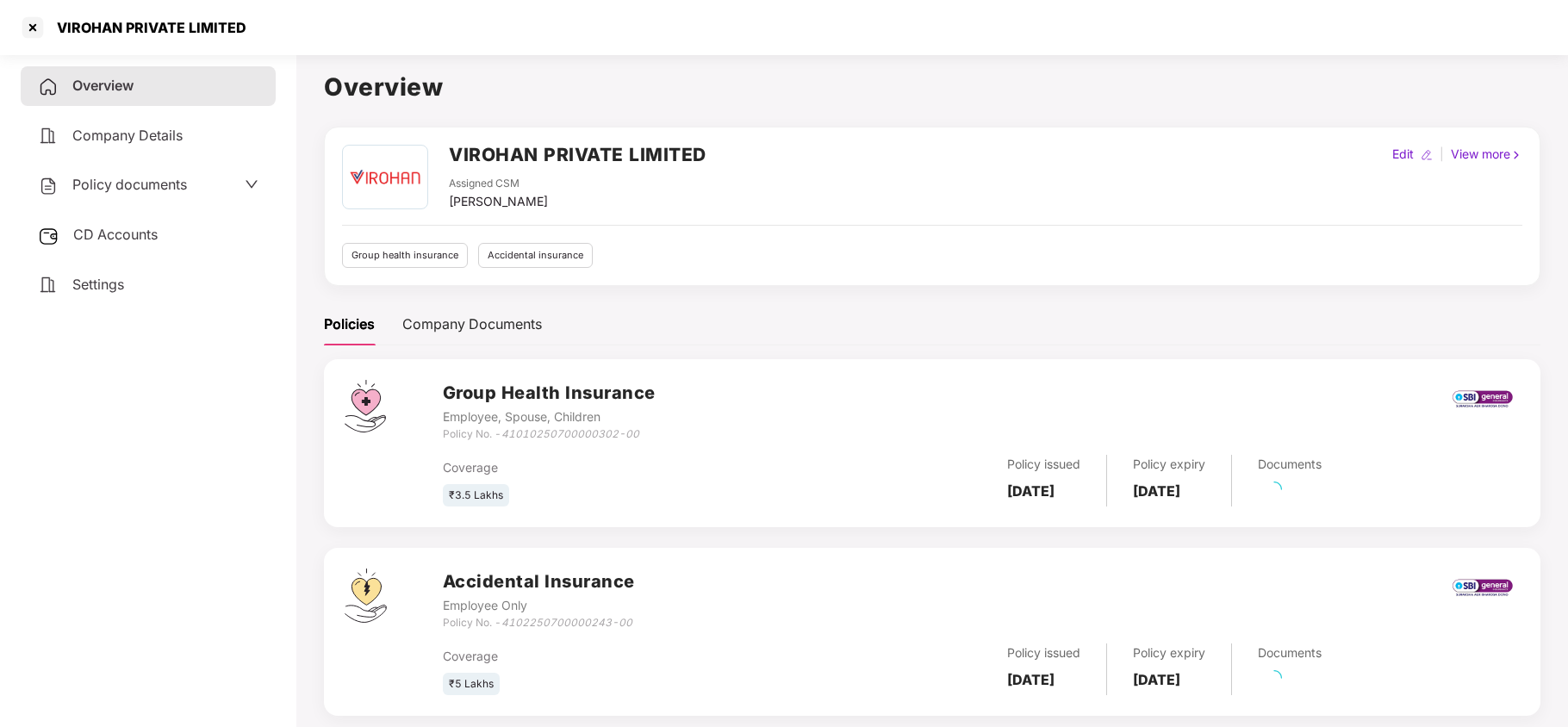
click at [112, 181] on span "Policy documents" at bounding box center [129, 185] width 114 height 18
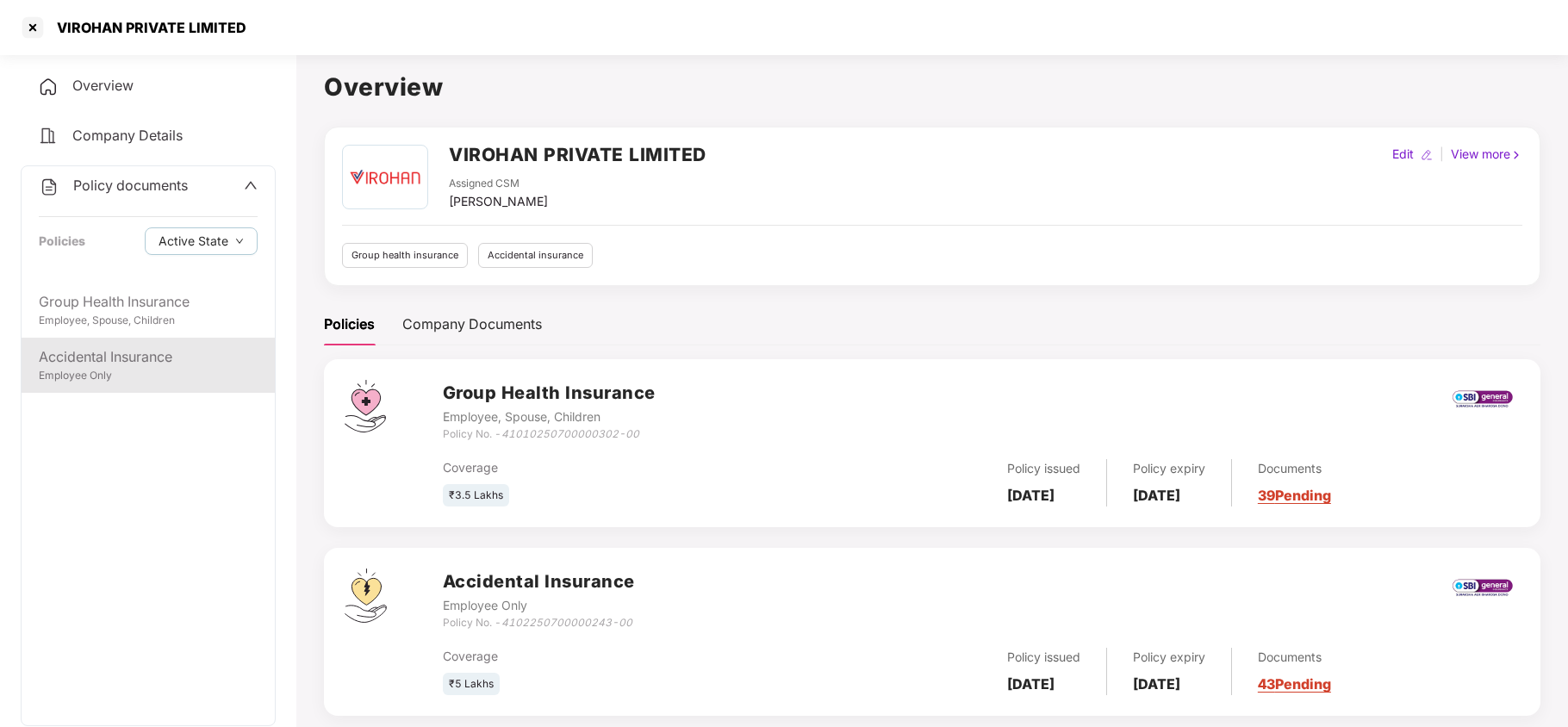
click at [122, 363] on div "Accidental Insurance" at bounding box center [148, 357] width 219 height 21
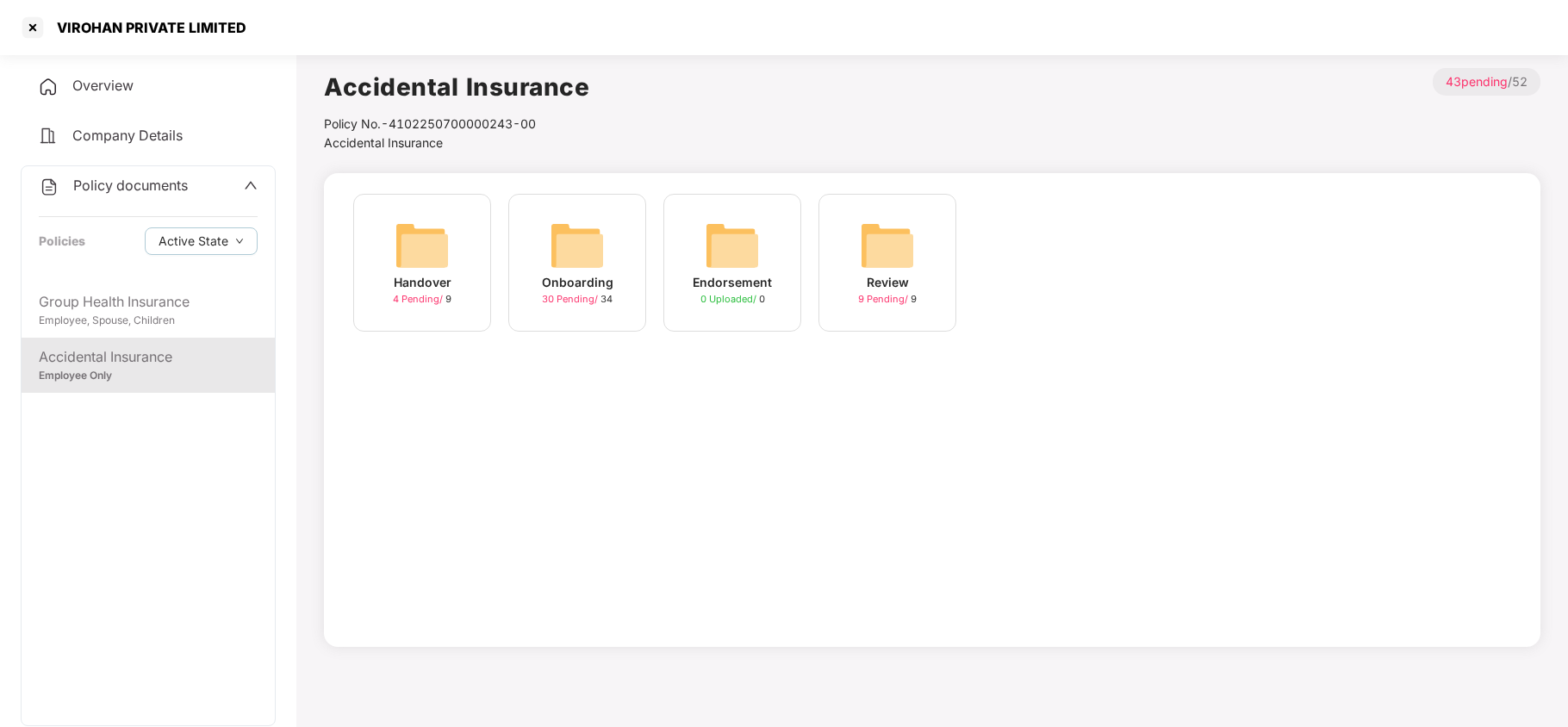
click at [576, 248] on img at bounding box center [577, 245] width 55 height 55
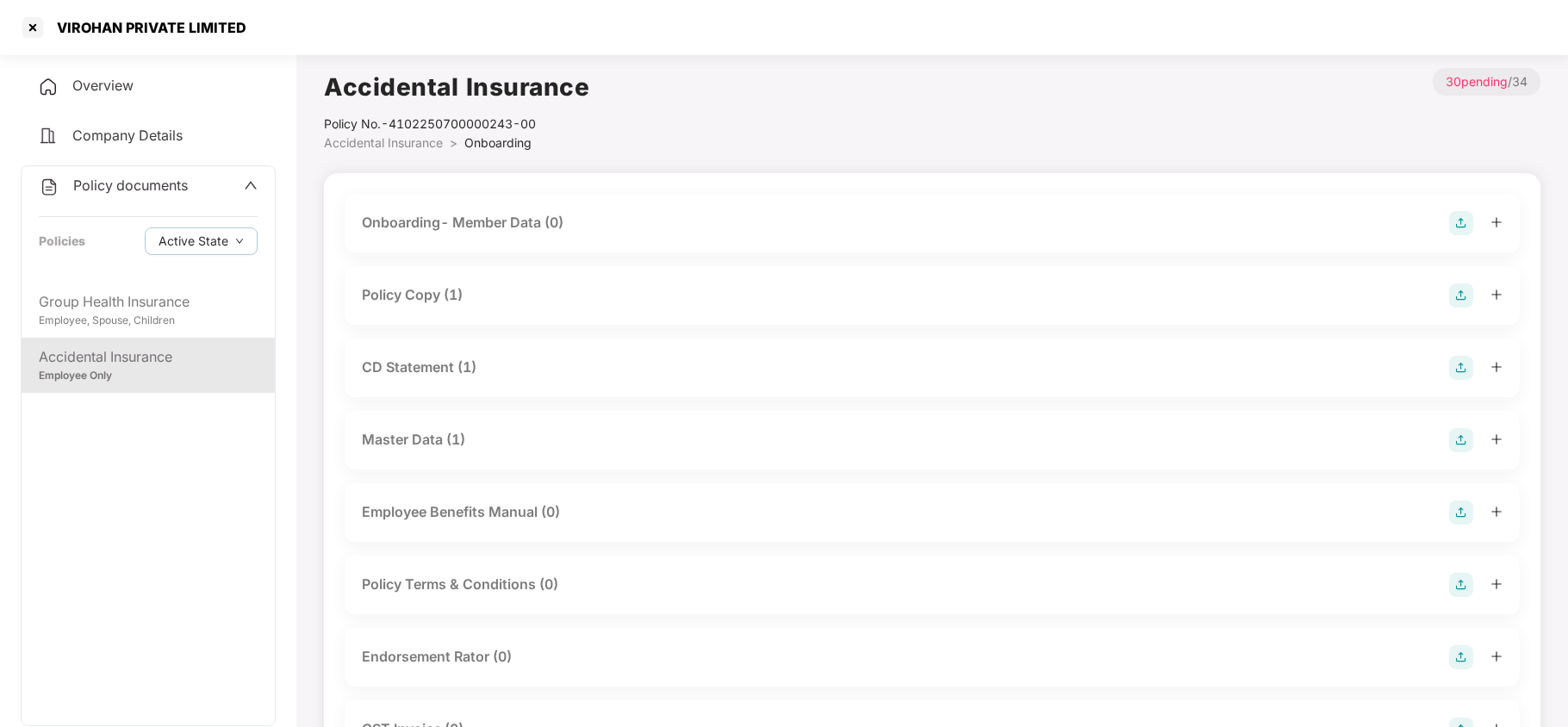
click at [390, 286] on div "Policy Copy (1)" at bounding box center [411, 294] width 101 height 21
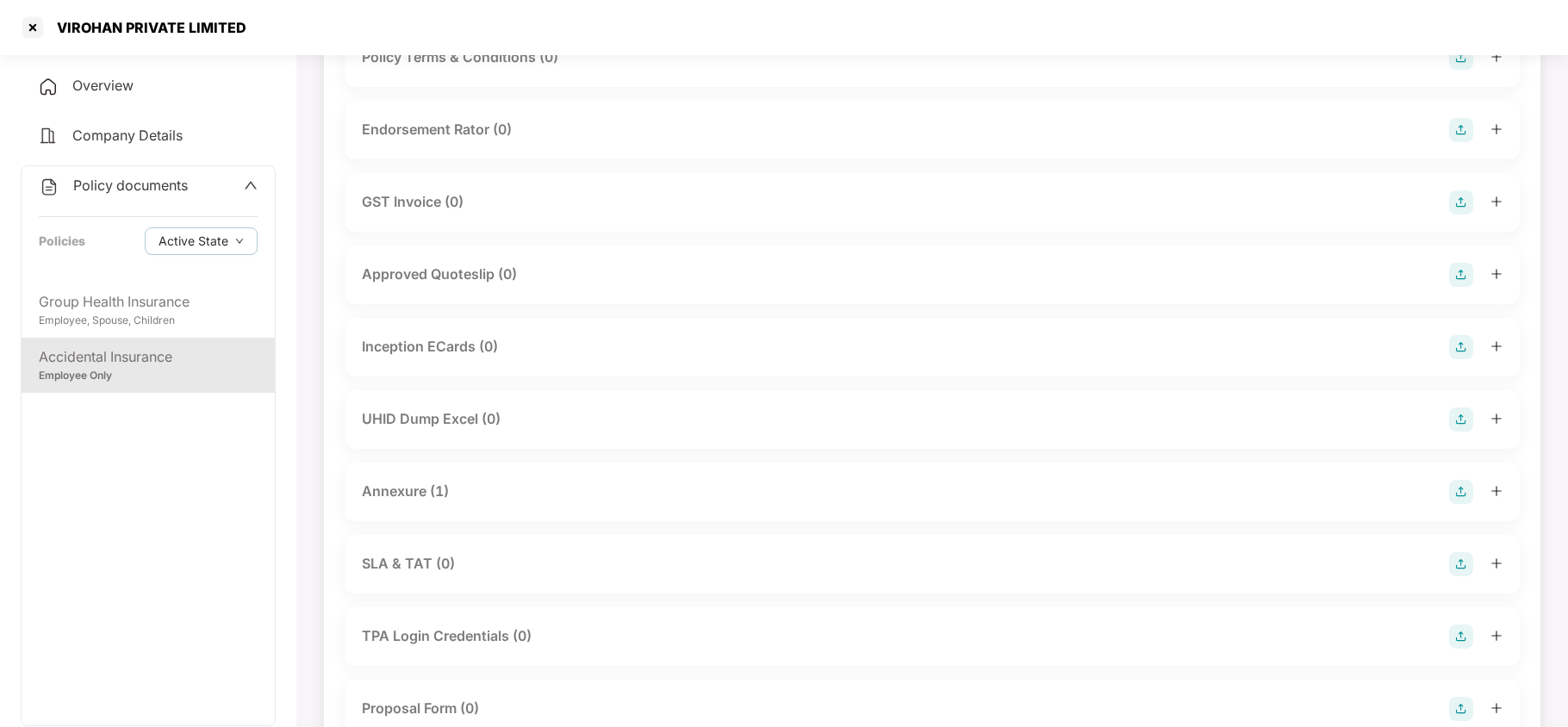
scroll to position [689, 0]
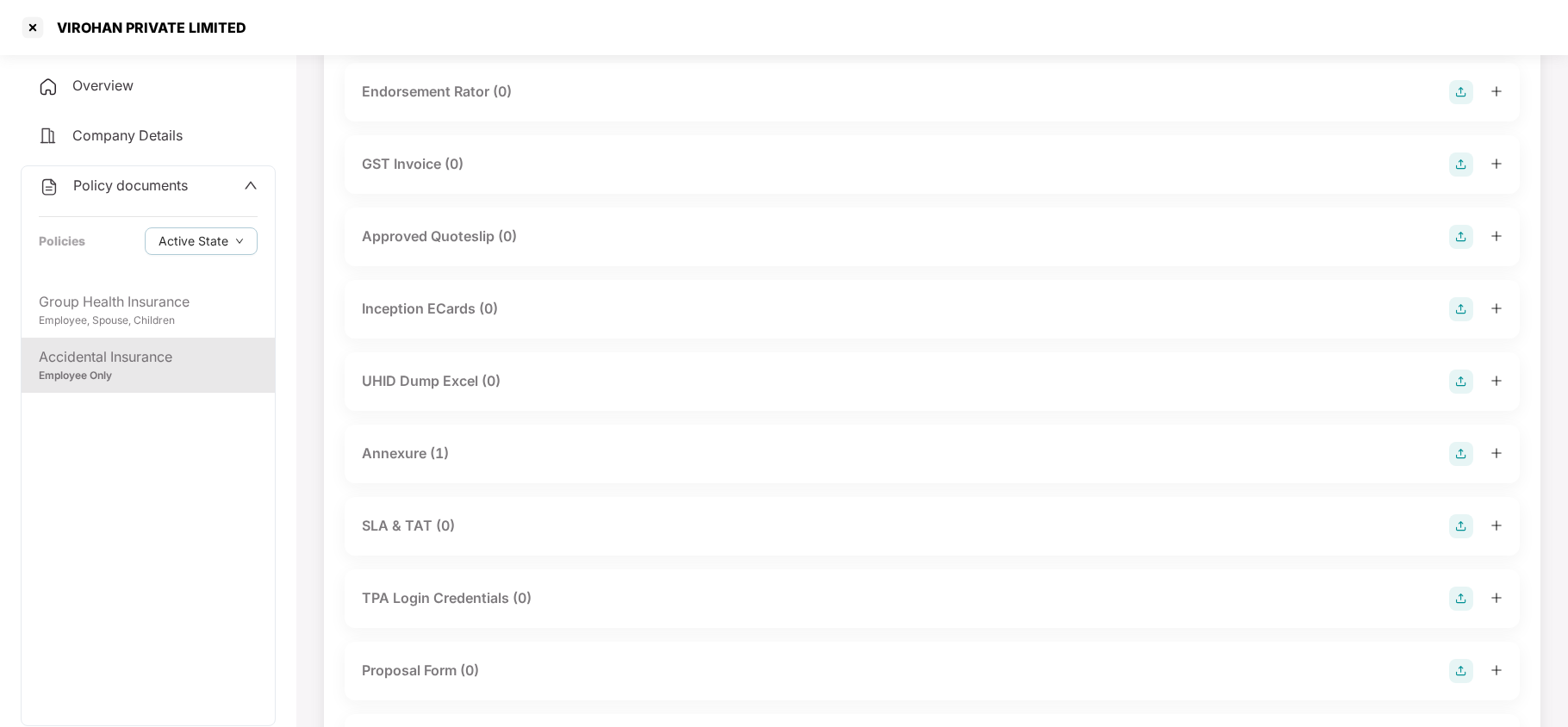
click at [426, 459] on div "Annexure (1)" at bounding box center [405, 453] width 87 height 21
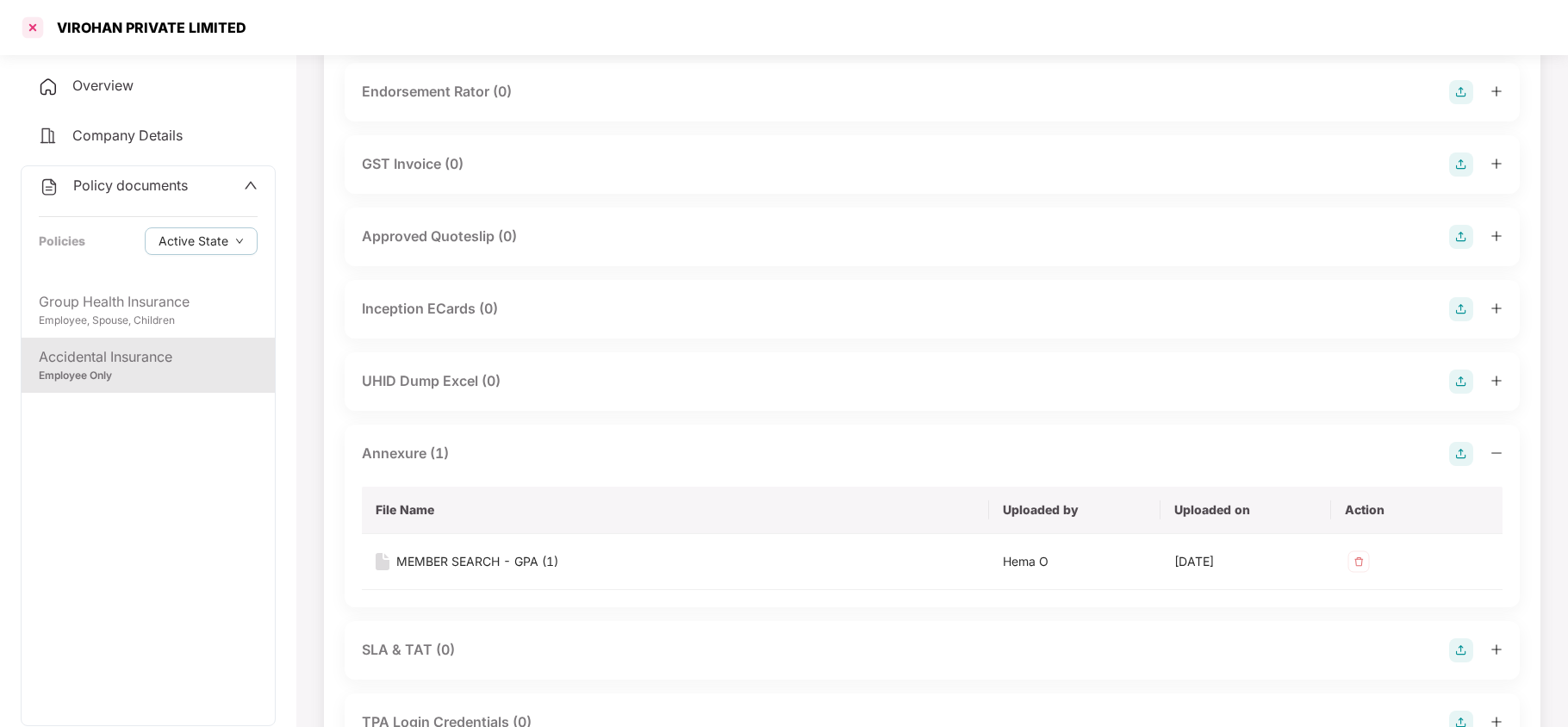
click at [33, 22] on div at bounding box center [33, 28] width 28 height 28
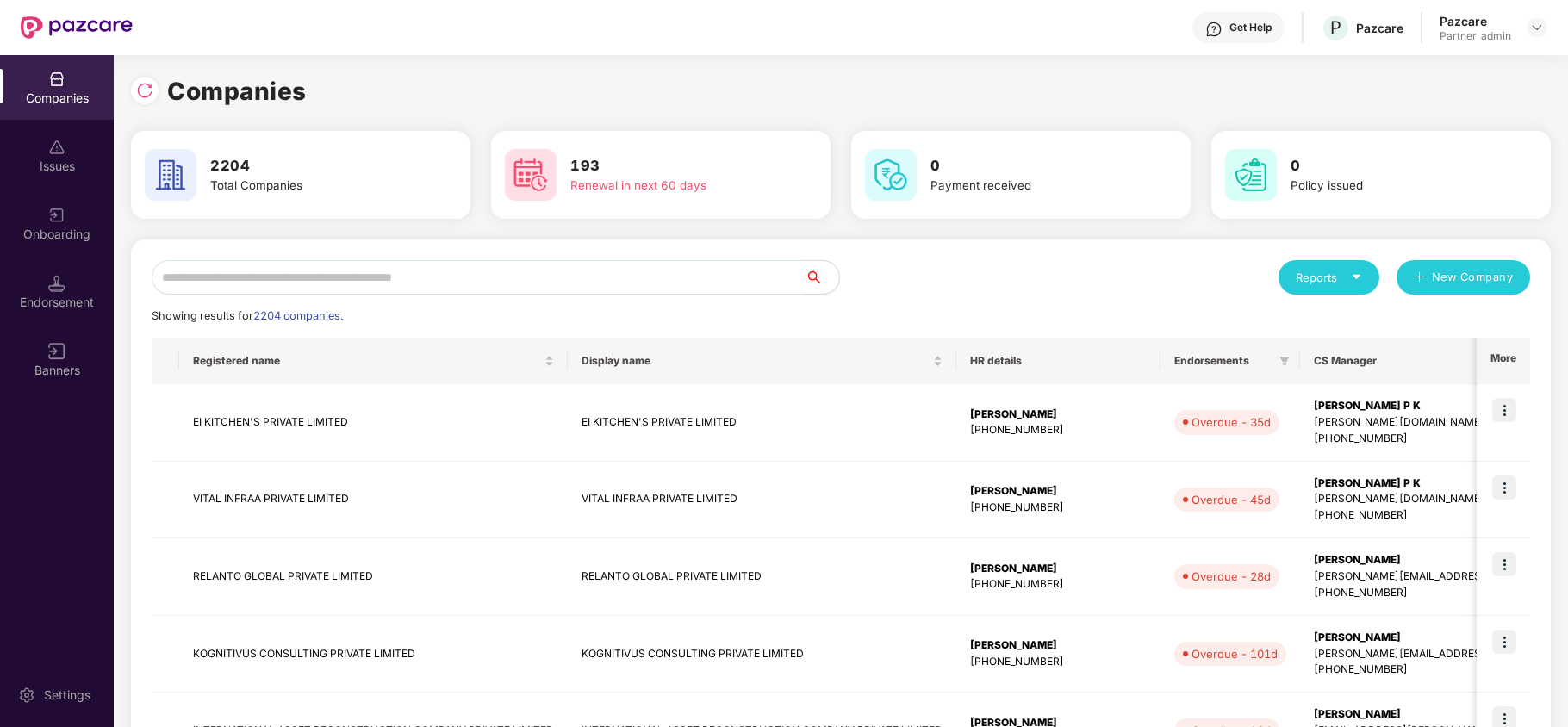
click at [238, 263] on input "text" at bounding box center [478, 277] width 653 height 34
paste input "**********"
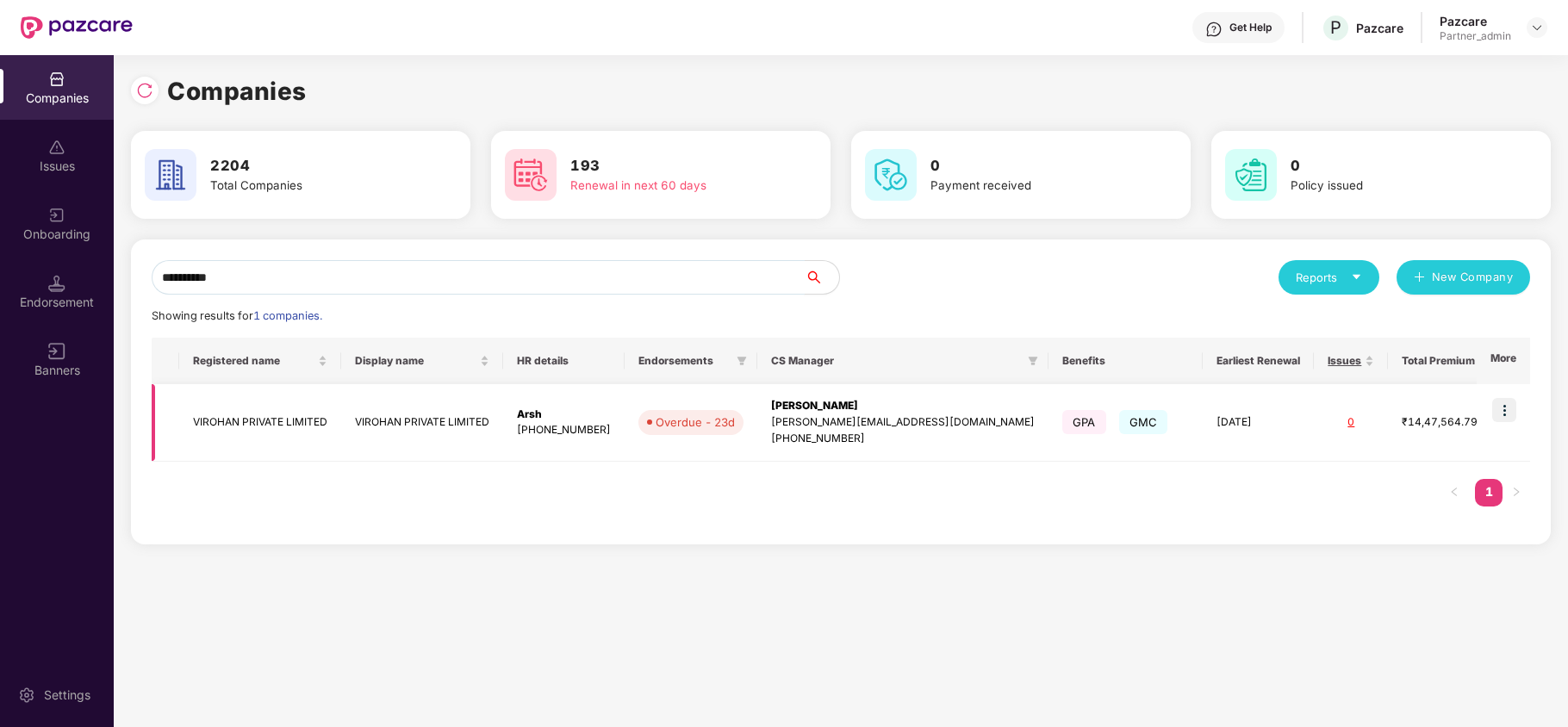
type input "**********"
click at [1508, 411] on img at bounding box center [1504, 411] width 24 height 24
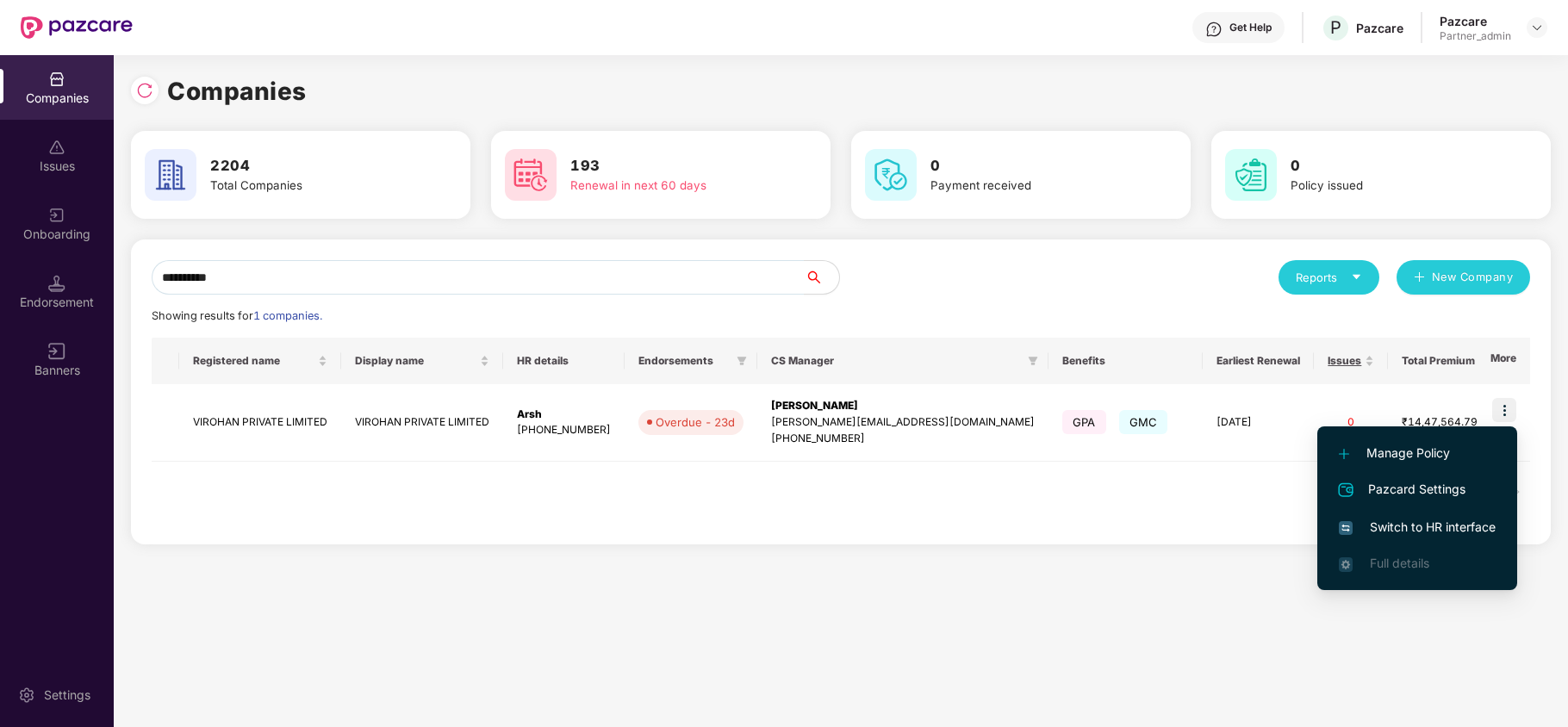
click at [1438, 518] on span "Switch to HR interface" at bounding box center [1418, 527] width 157 height 19
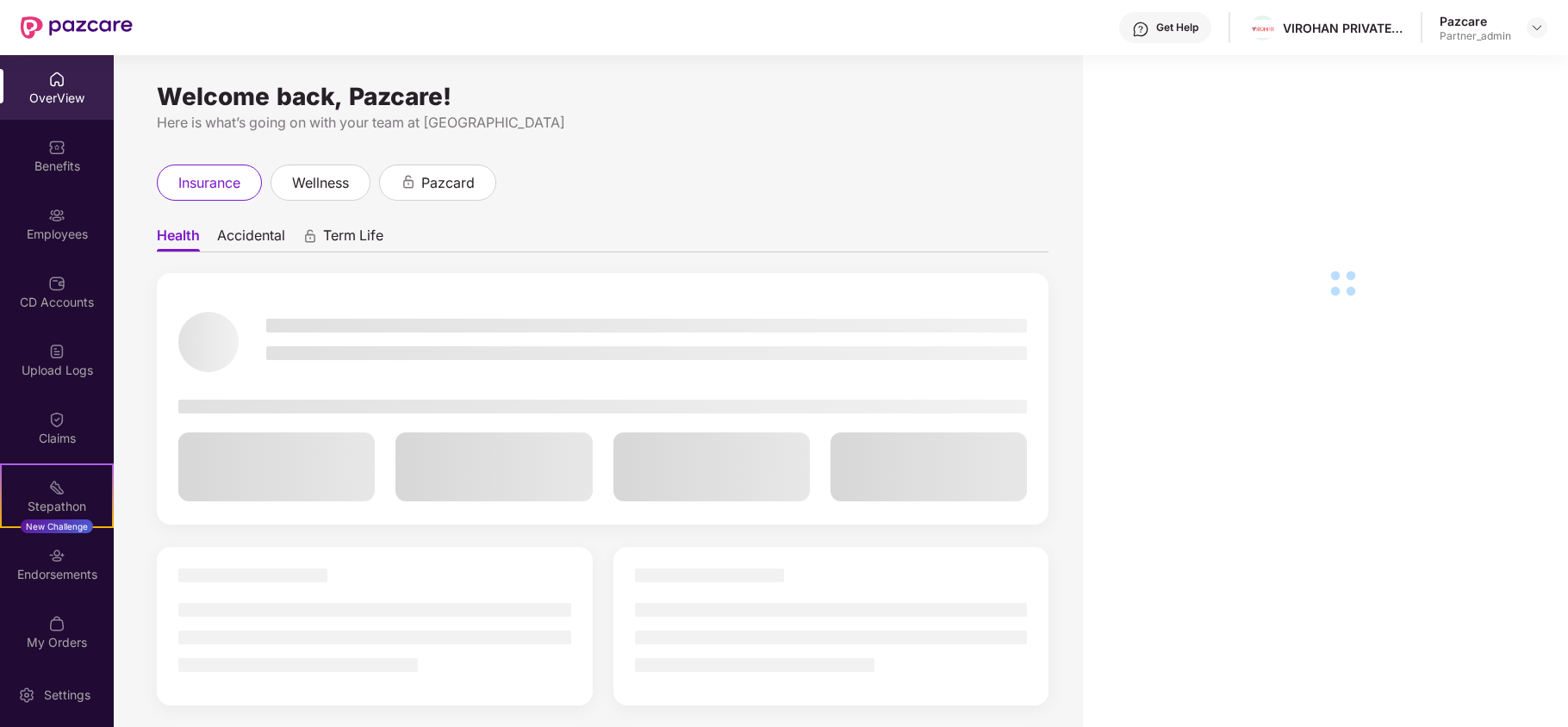
click at [42, 180] on div "Benefits" at bounding box center [56, 156] width 113 height 65
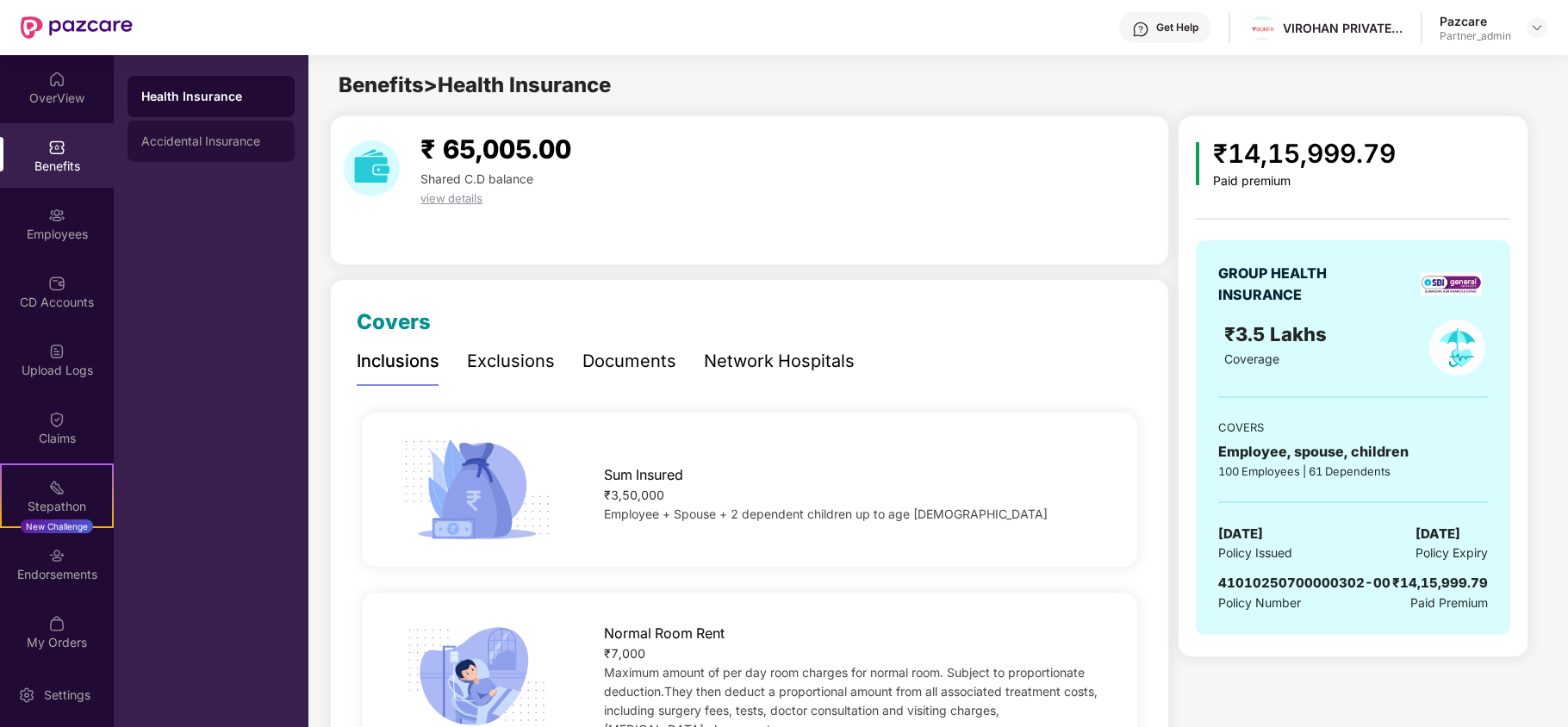
click at [190, 147] on div "Accidental Insurance" at bounding box center [210, 141] width 139 height 14
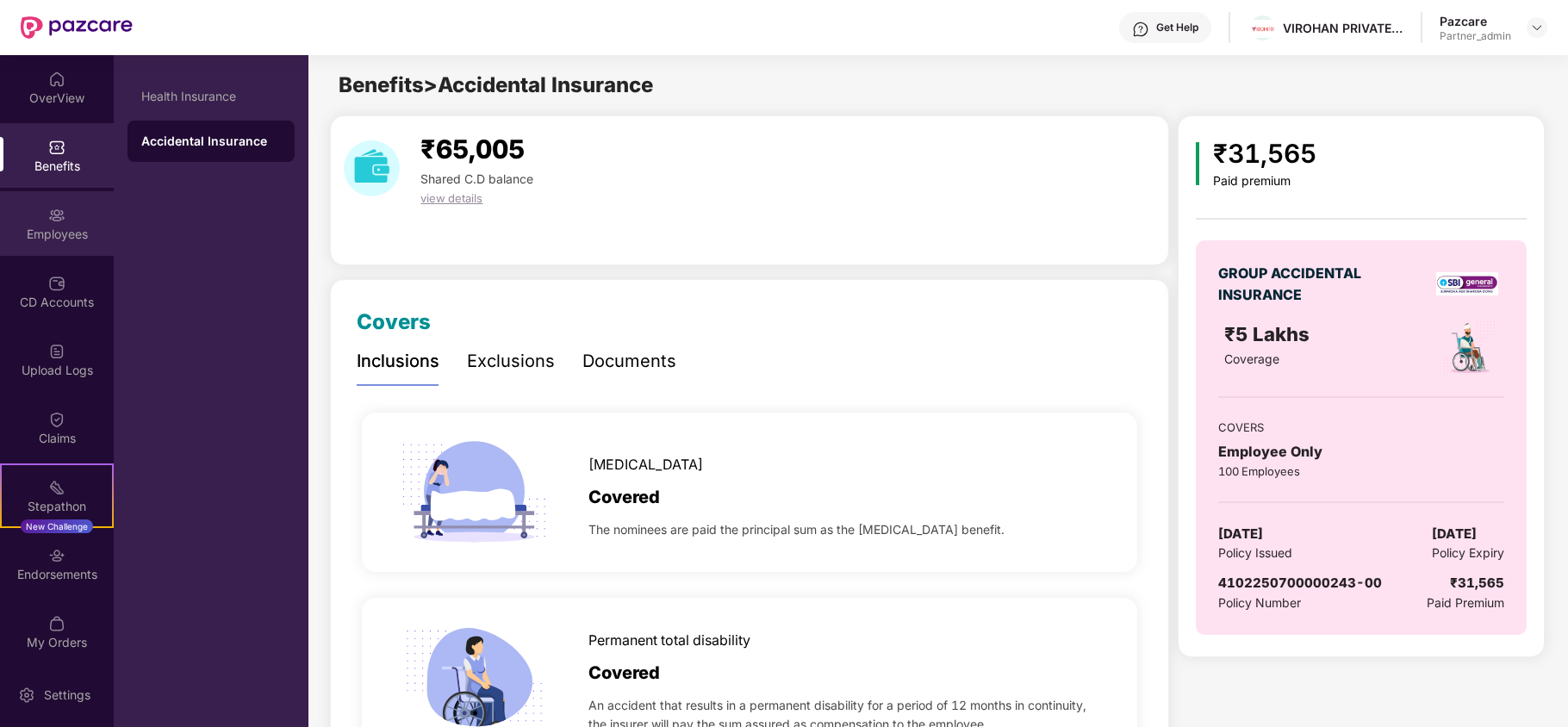
click at [71, 224] on div "Employees" at bounding box center [56, 223] width 113 height 65
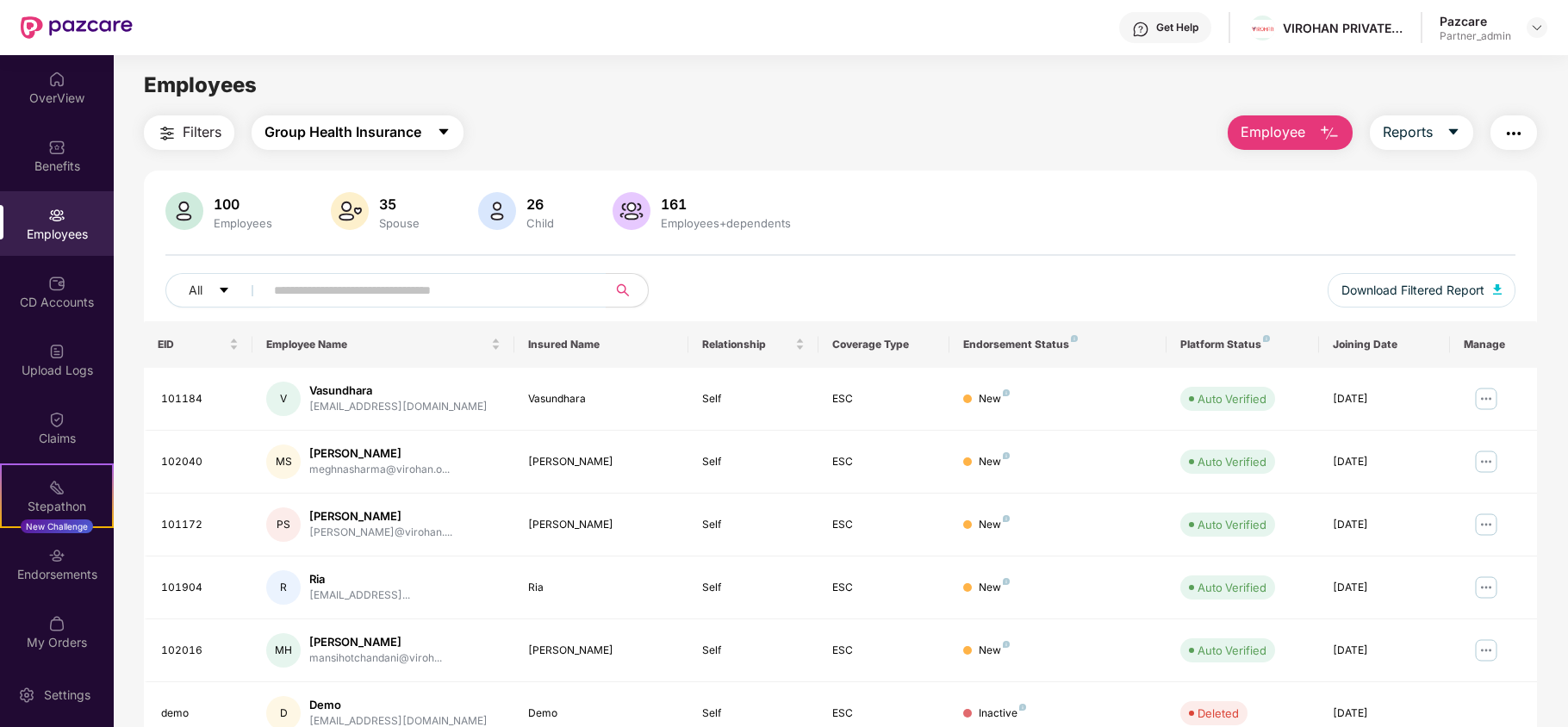
click at [390, 123] on span "Group Health Insurance" at bounding box center [343, 132] width 157 height 21
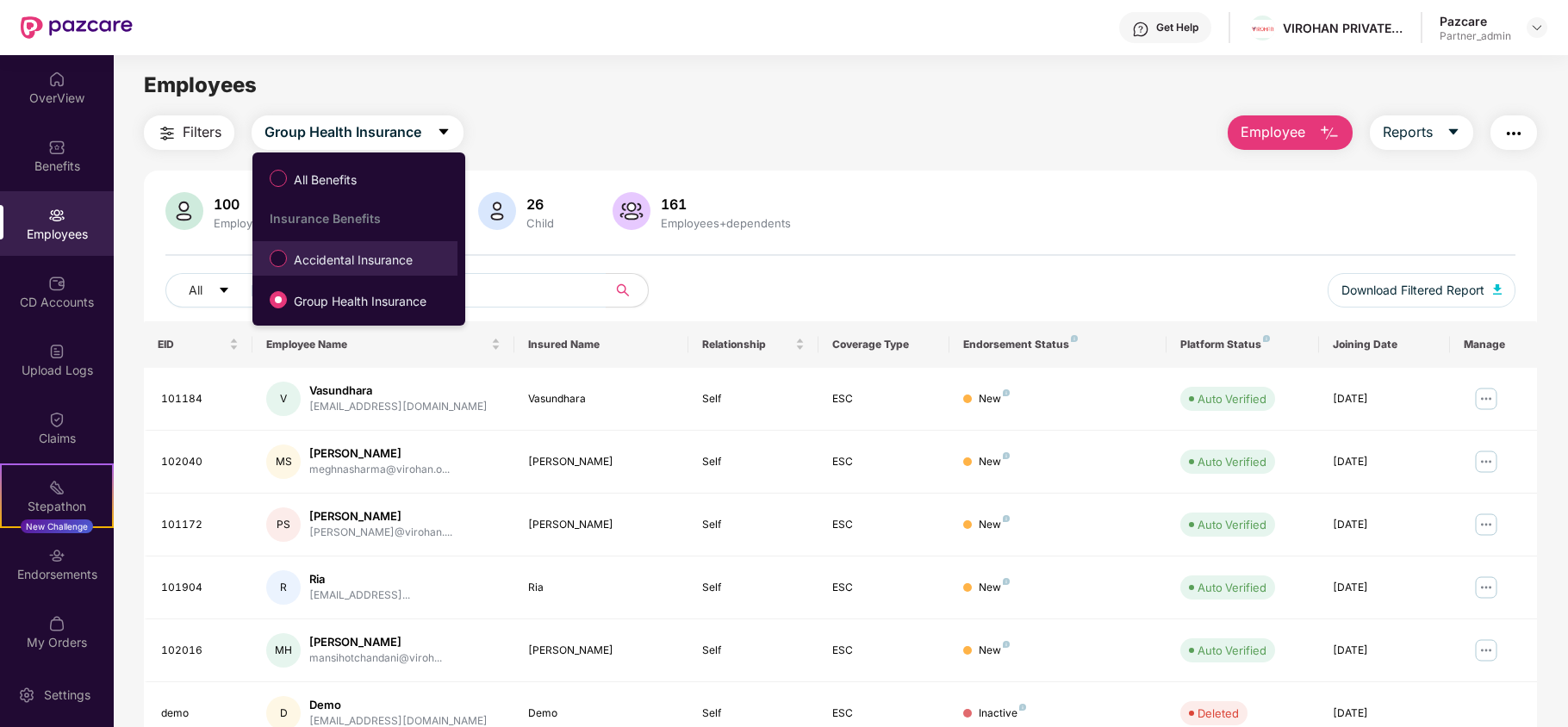
click at [331, 251] on span "Accidental Insurance" at bounding box center [353, 260] width 133 height 19
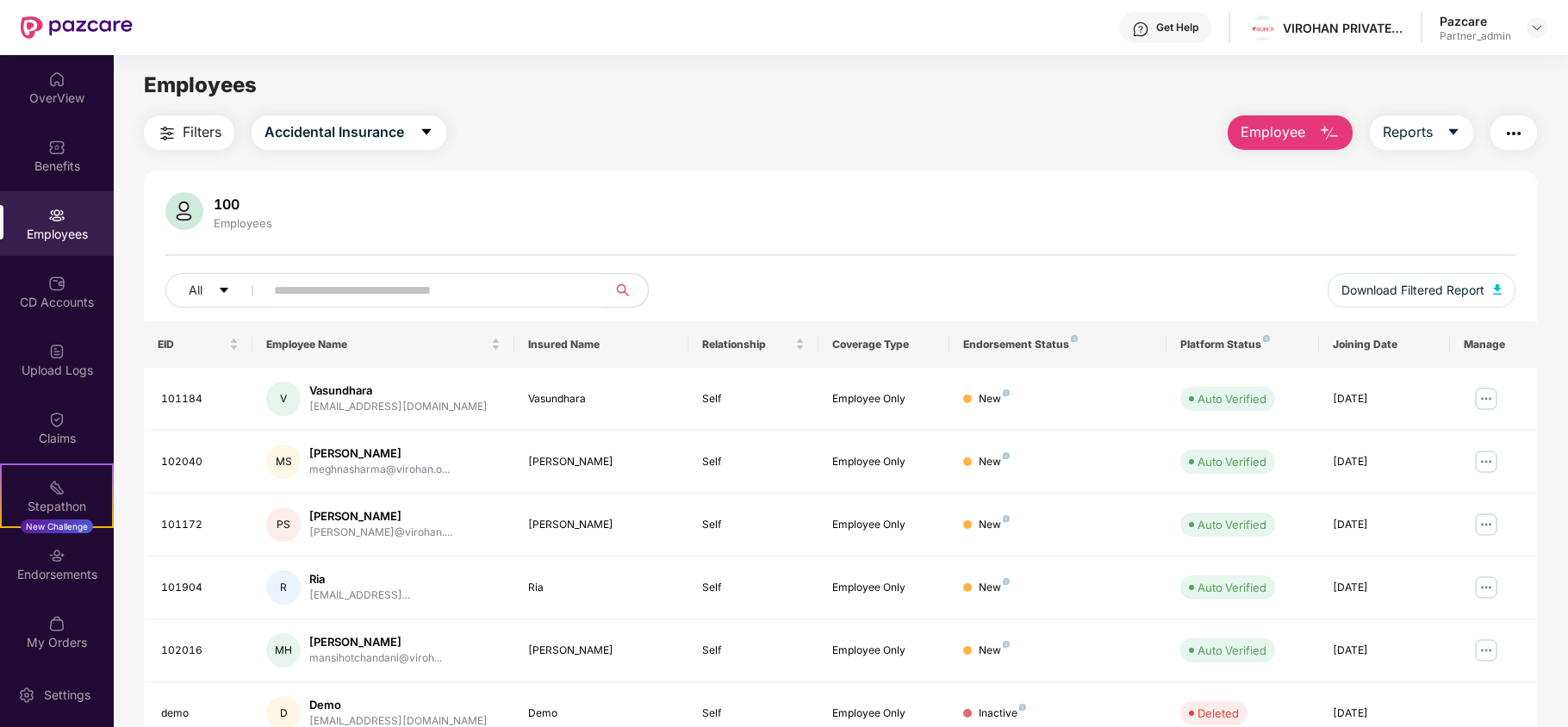
click at [187, 132] on span "Filters" at bounding box center [202, 132] width 39 height 21
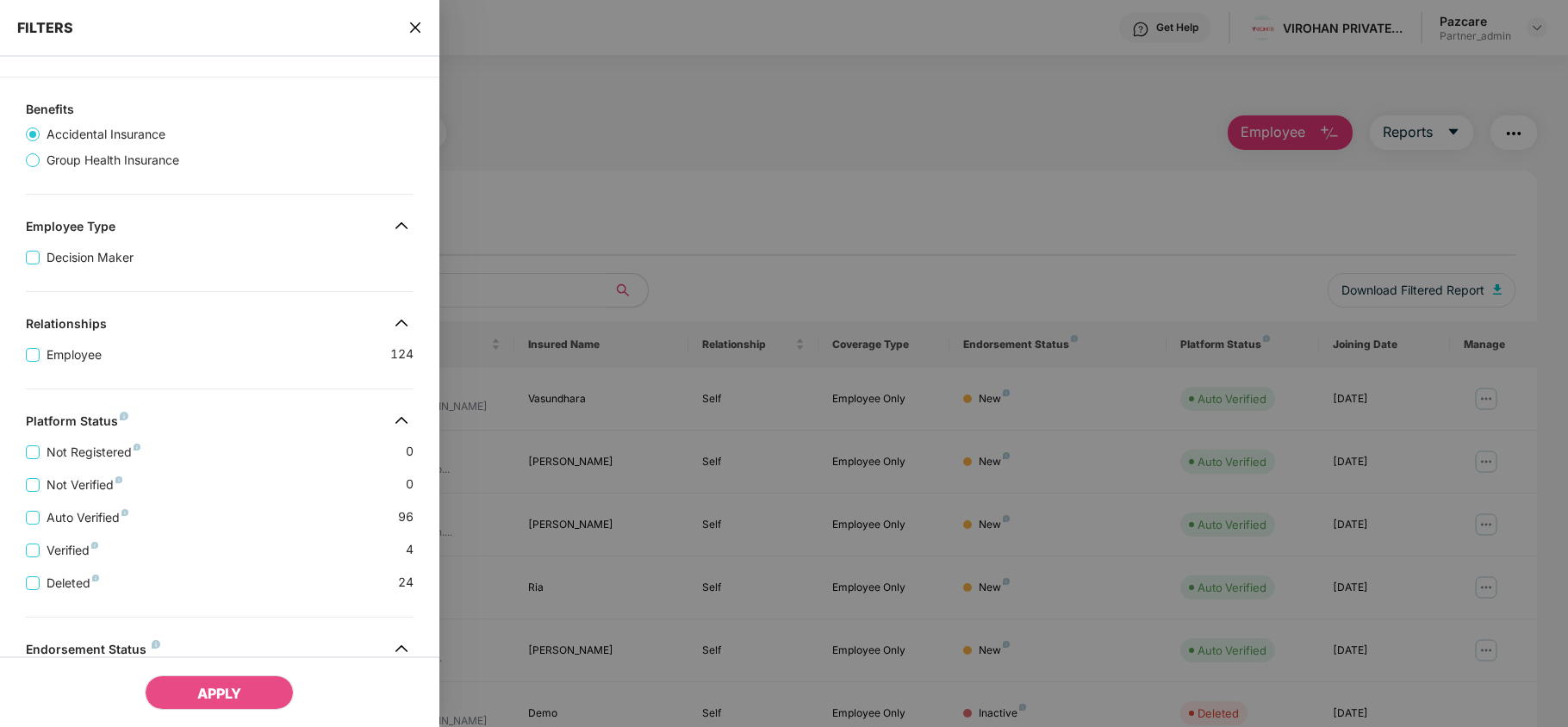
scroll to position [341, 0]
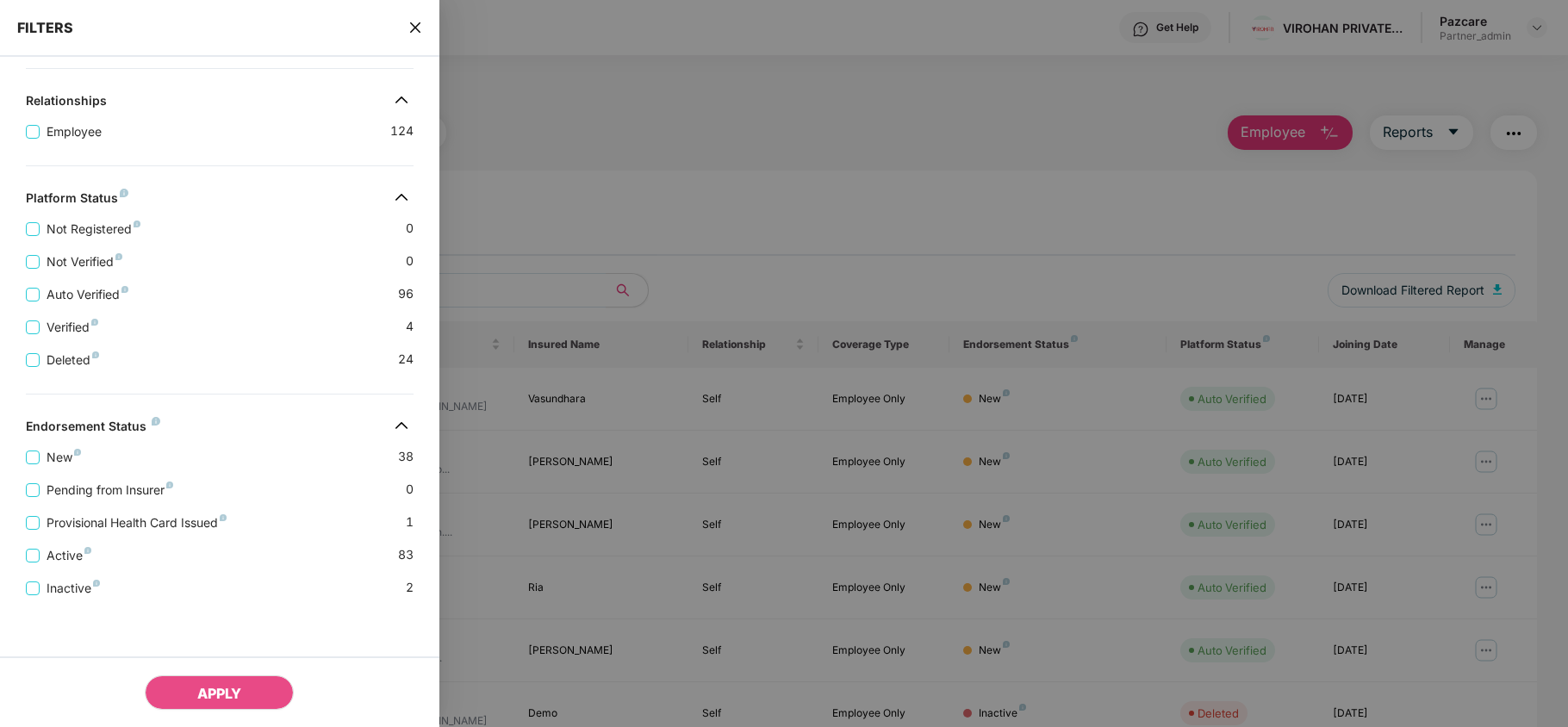
click at [415, 29] on icon "close" at bounding box center [414, 27] width 10 height 10
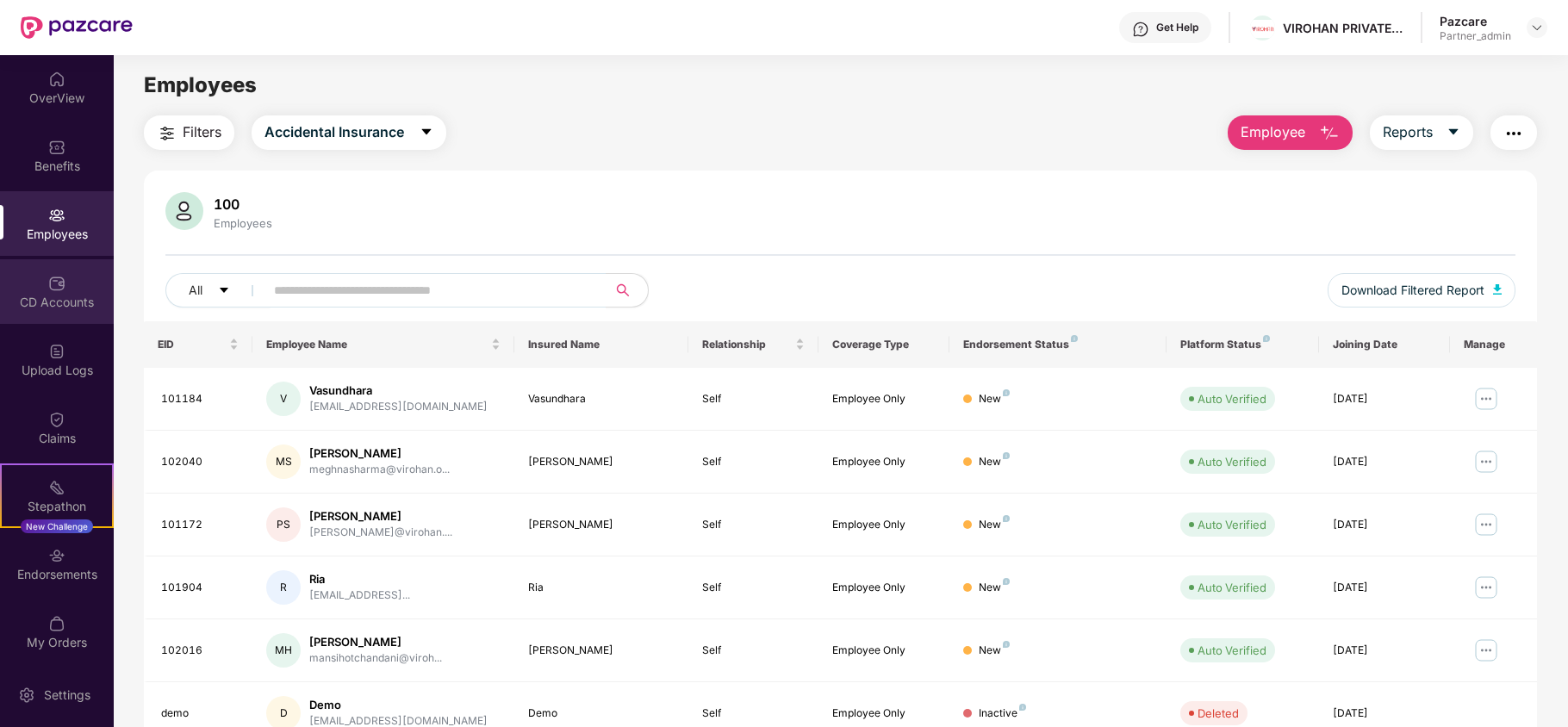
click at [55, 298] on div "CD Accounts" at bounding box center [56, 303] width 113 height 18
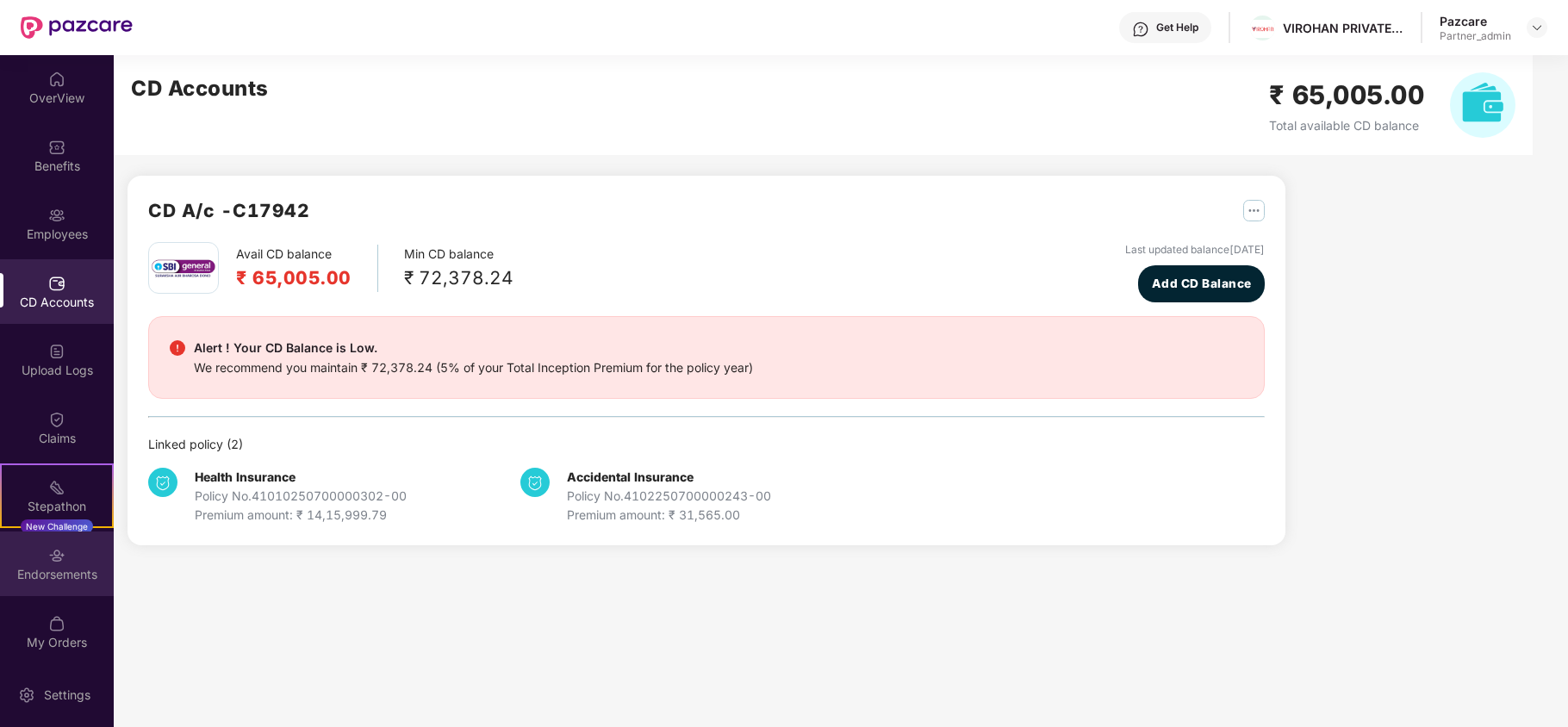
click at [60, 576] on div "Endorsements" at bounding box center [56, 575] width 113 height 18
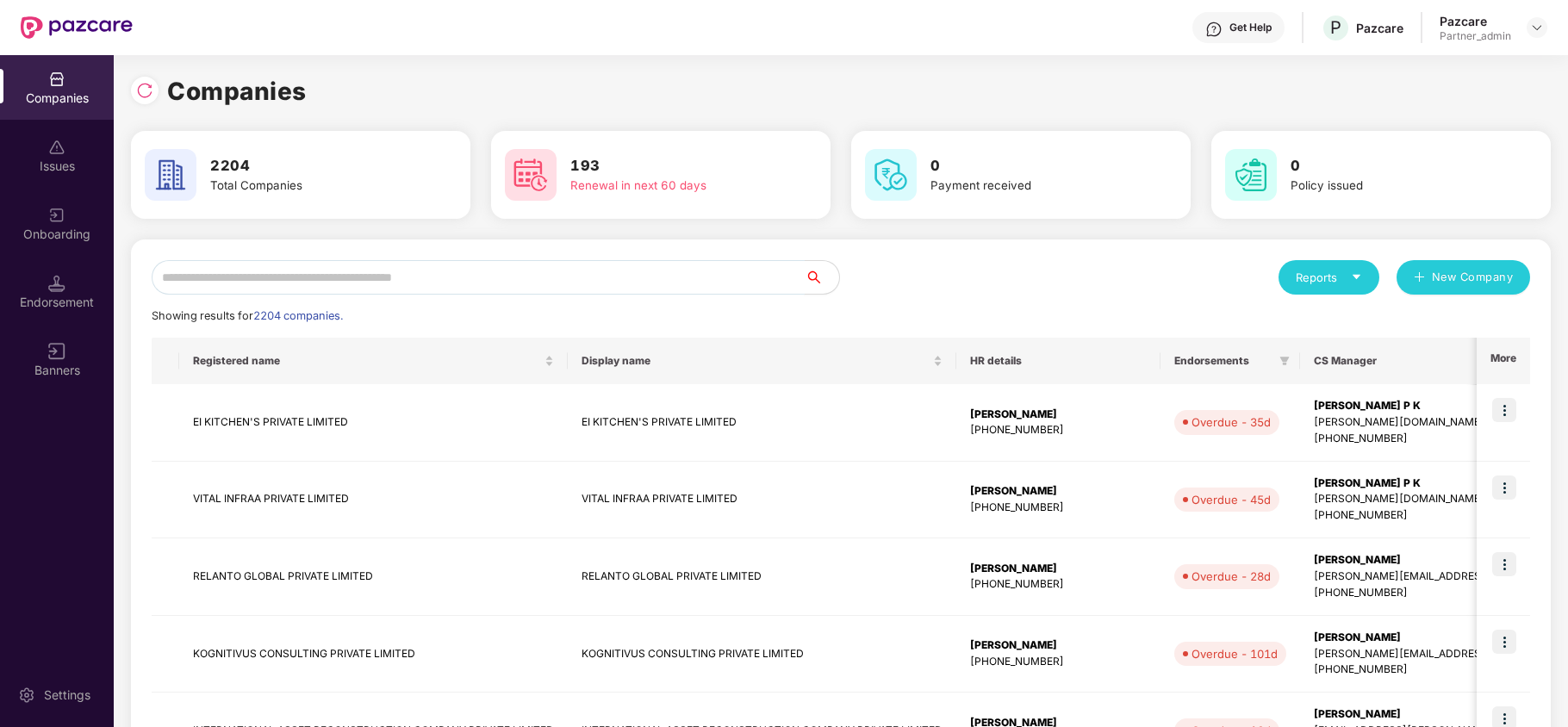
click at [253, 277] on input "text" at bounding box center [478, 277] width 653 height 34
paste input "**********"
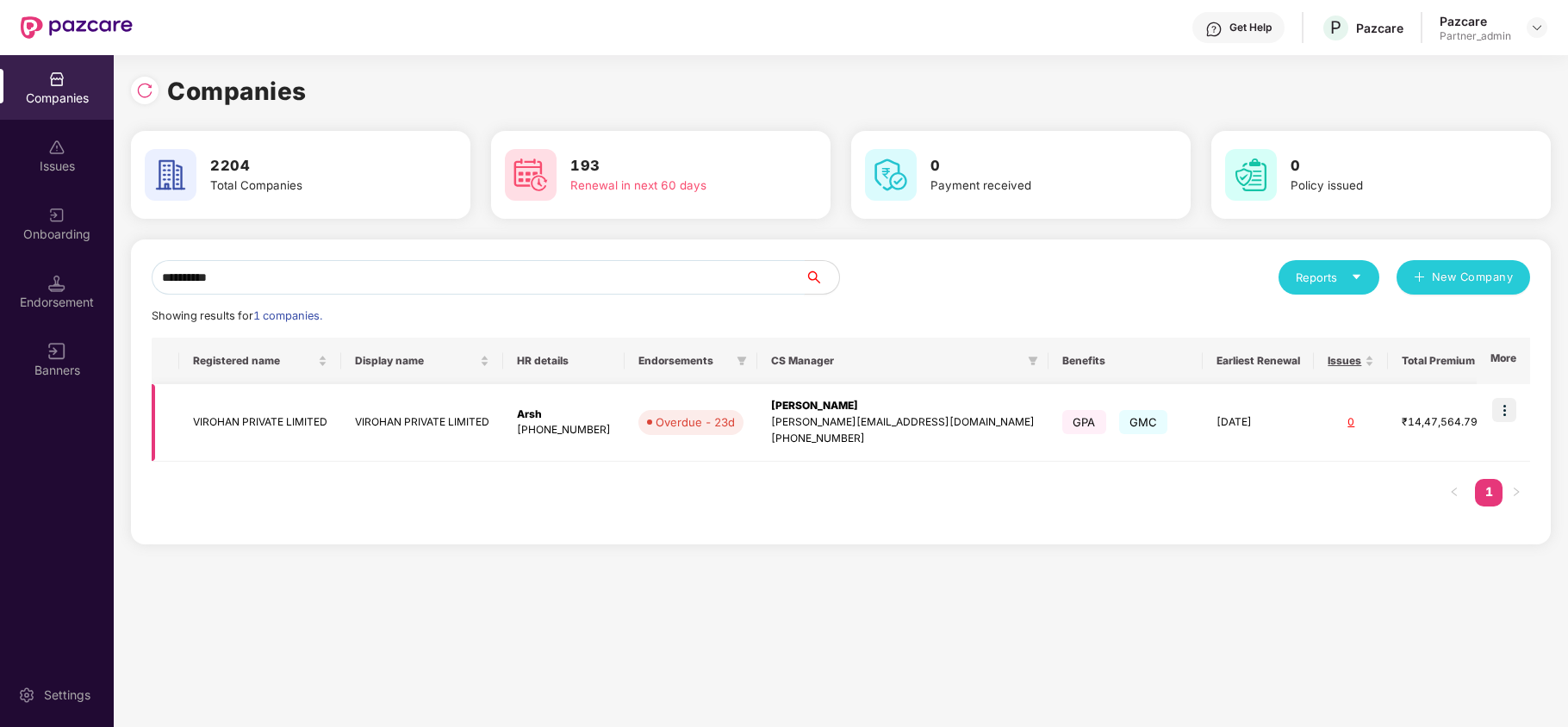
type input "**********"
click at [234, 419] on td "VIROHAN PRIVATE LIMITED" at bounding box center [260, 423] width 162 height 77
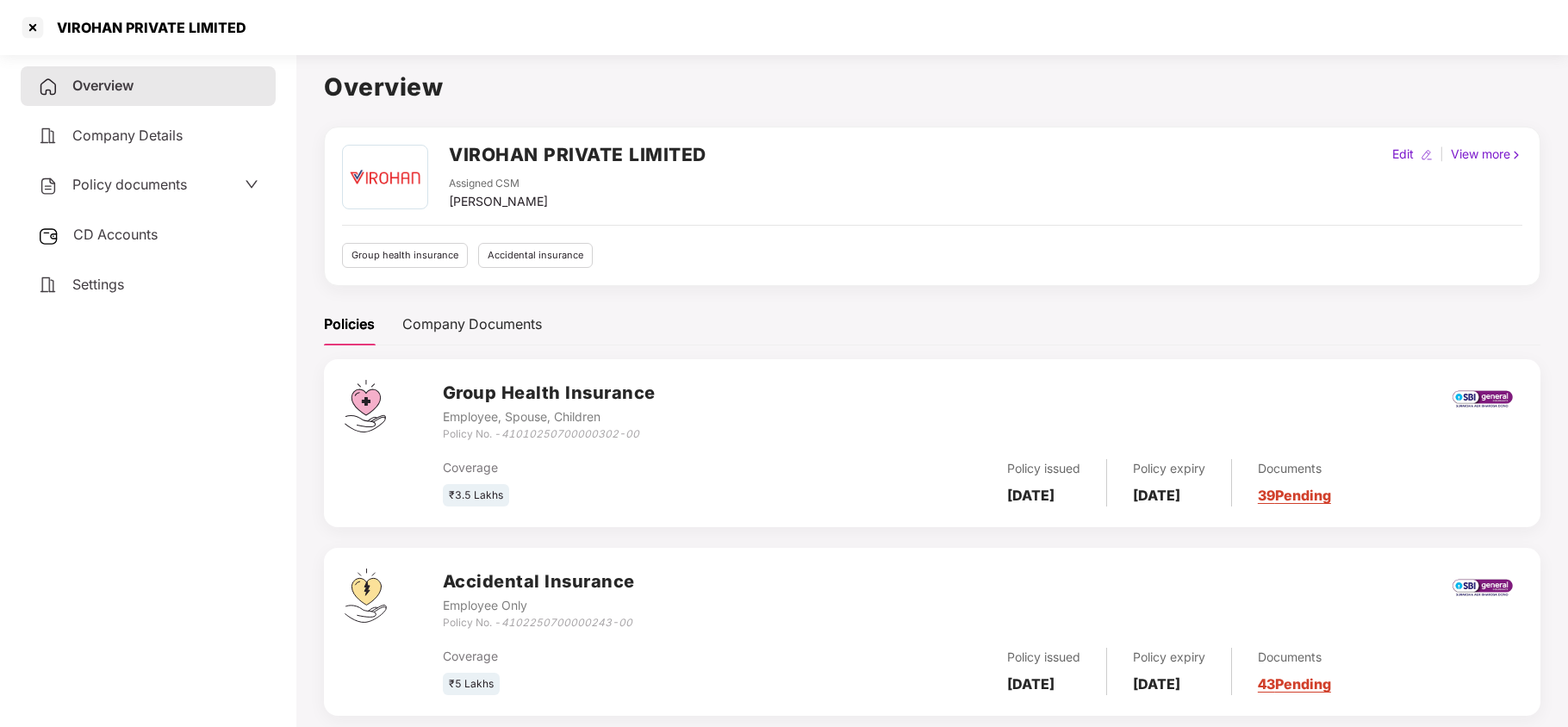
click at [105, 287] on span "Settings" at bounding box center [98, 284] width 52 height 18
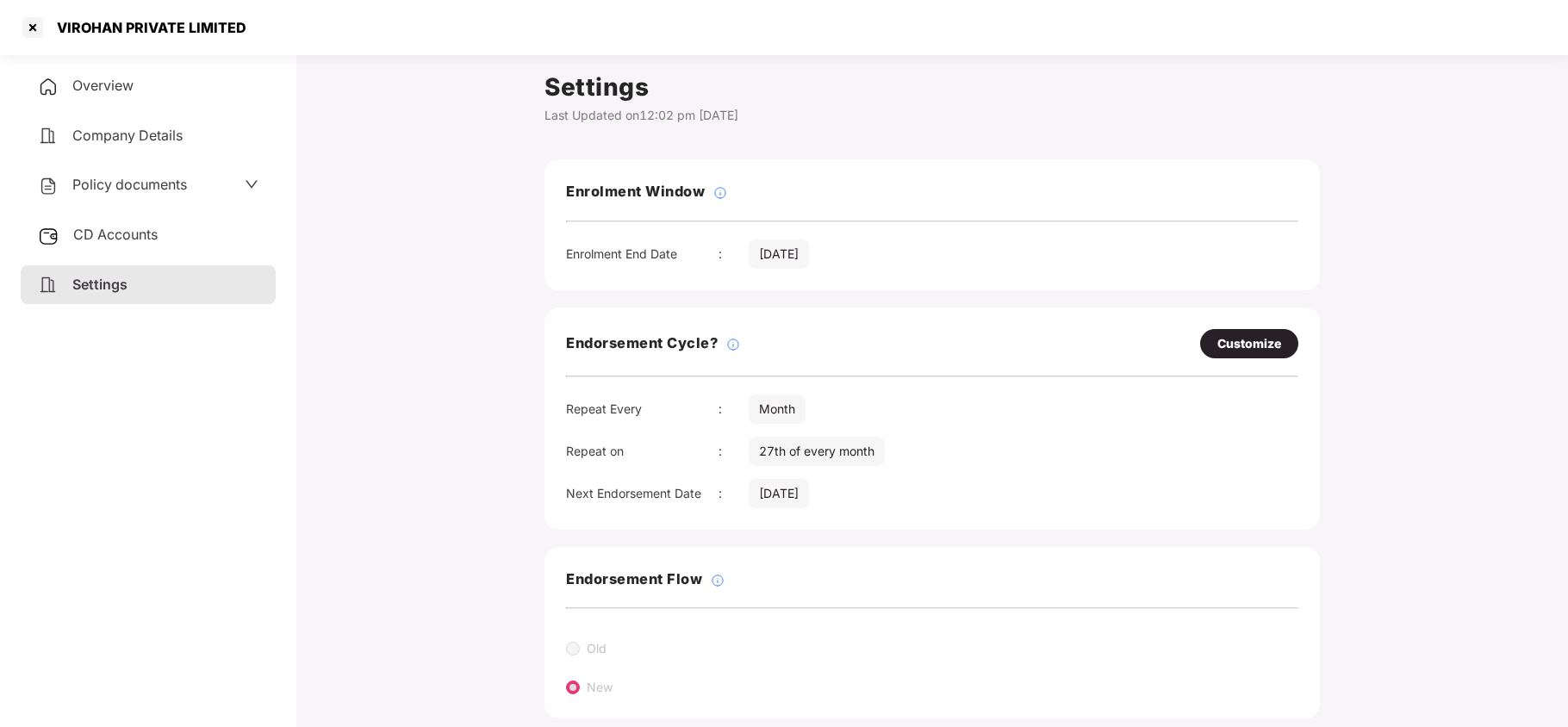
click at [1231, 338] on div "Customize" at bounding box center [1249, 343] width 64 height 19
select select "*****"
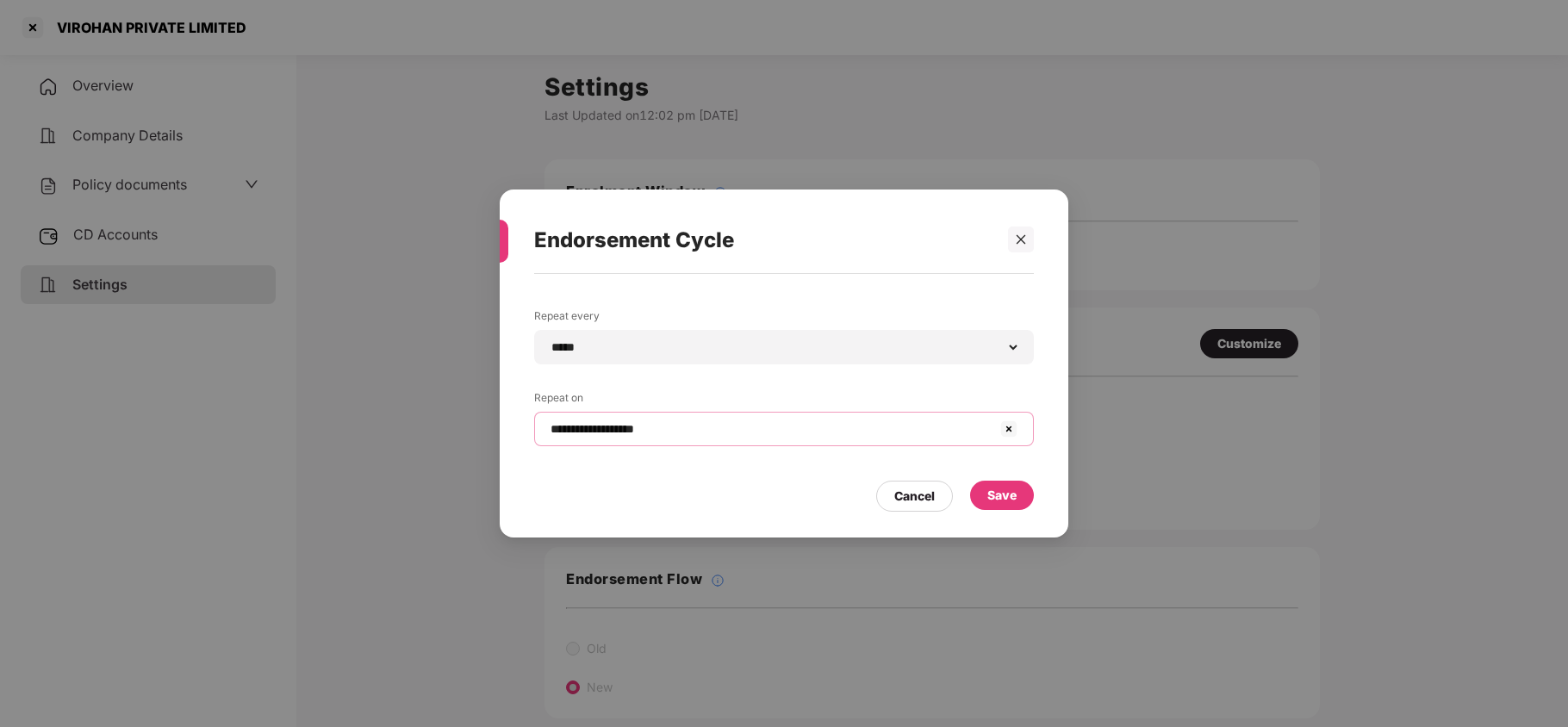
click at [752, 428] on input "**********" at bounding box center [774, 430] width 450 height 18
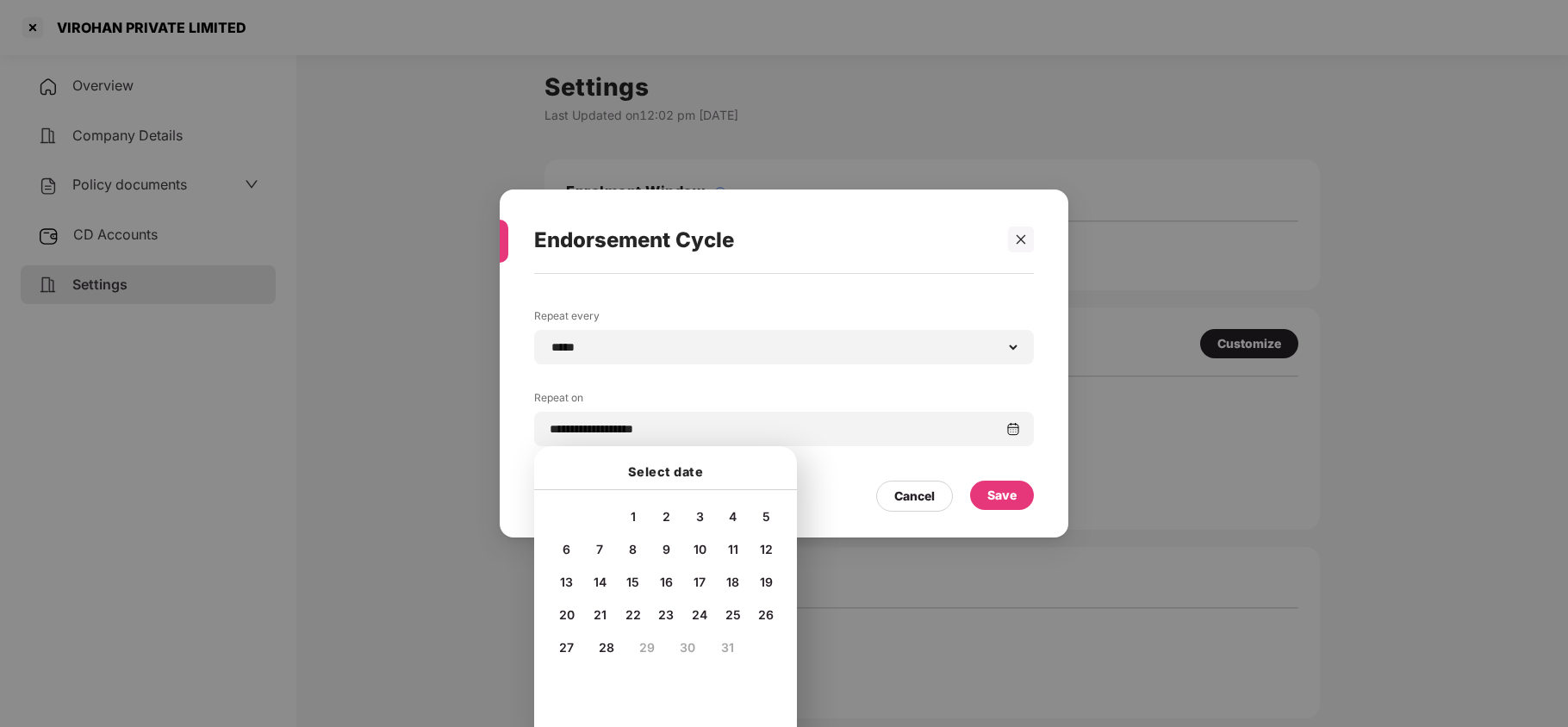
click at [766, 608] on span "26" at bounding box center [766, 615] width 16 height 15
type input "**********"
click at [1026, 505] on div "Save" at bounding box center [1002, 495] width 64 height 30
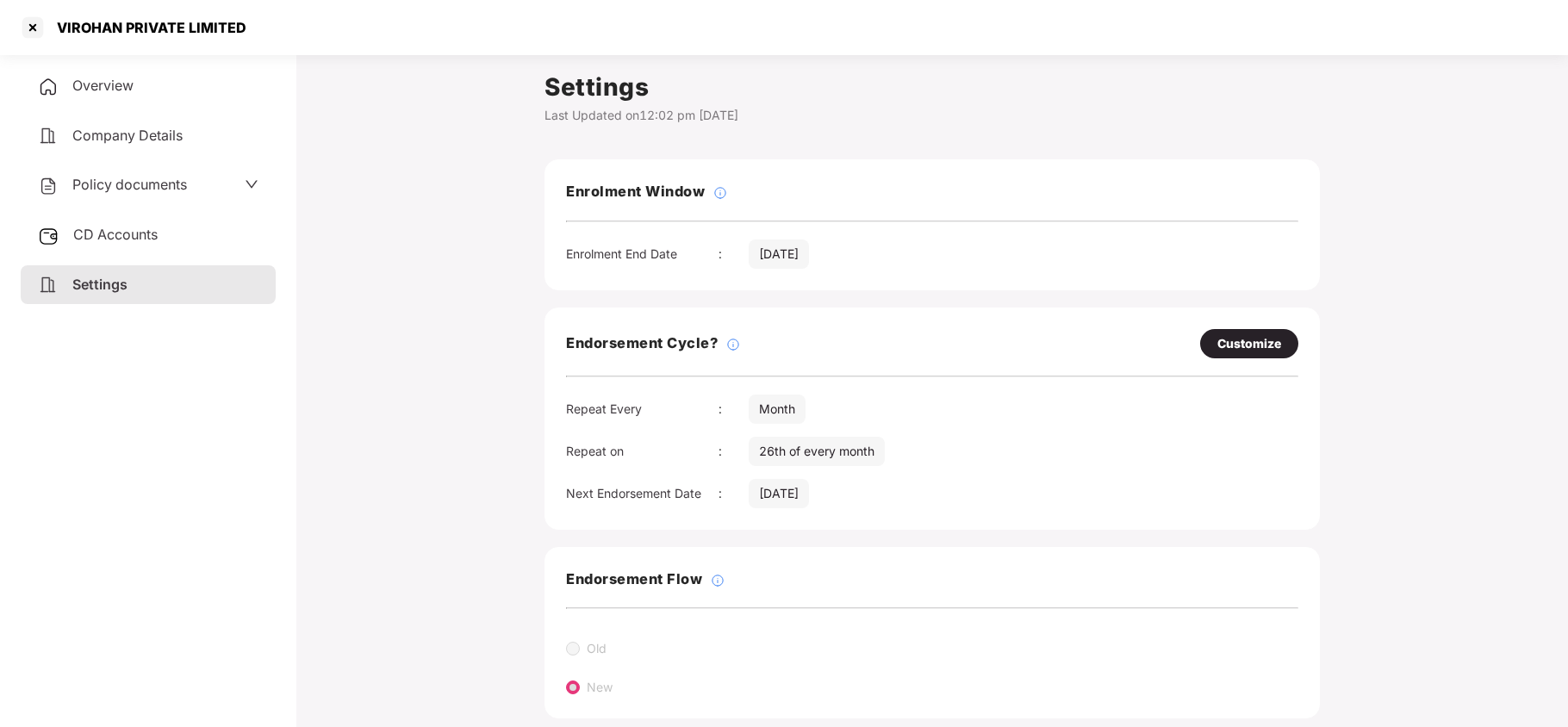
click at [137, 176] on span "Policy documents" at bounding box center [129, 185] width 114 height 18
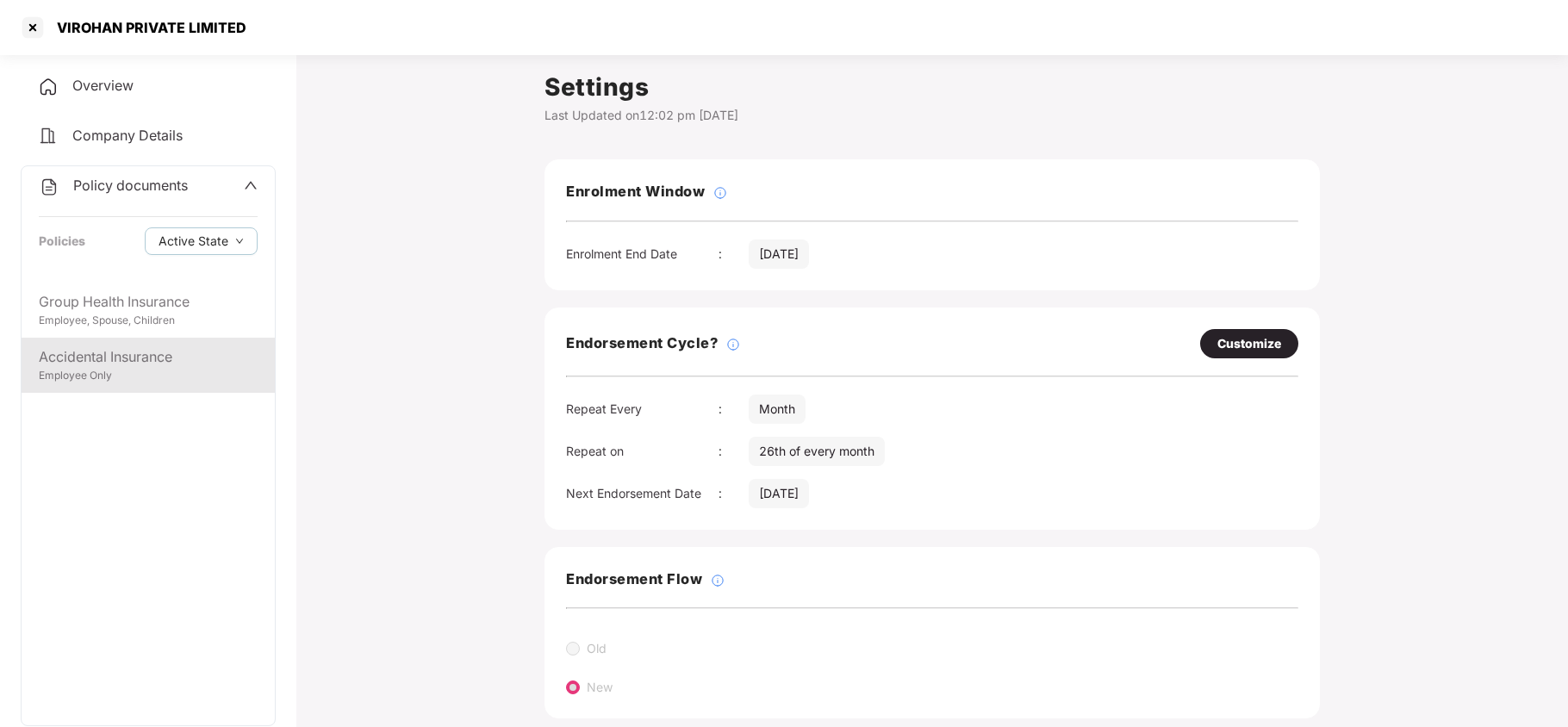
drag, startPoint x: 137, startPoint y: 365, endPoint x: 150, endPoint y: 346, distance: 23.0
click at [139, 360] on div "Accidental Insurance" at bounding box center [148, 357] width 219 height 21
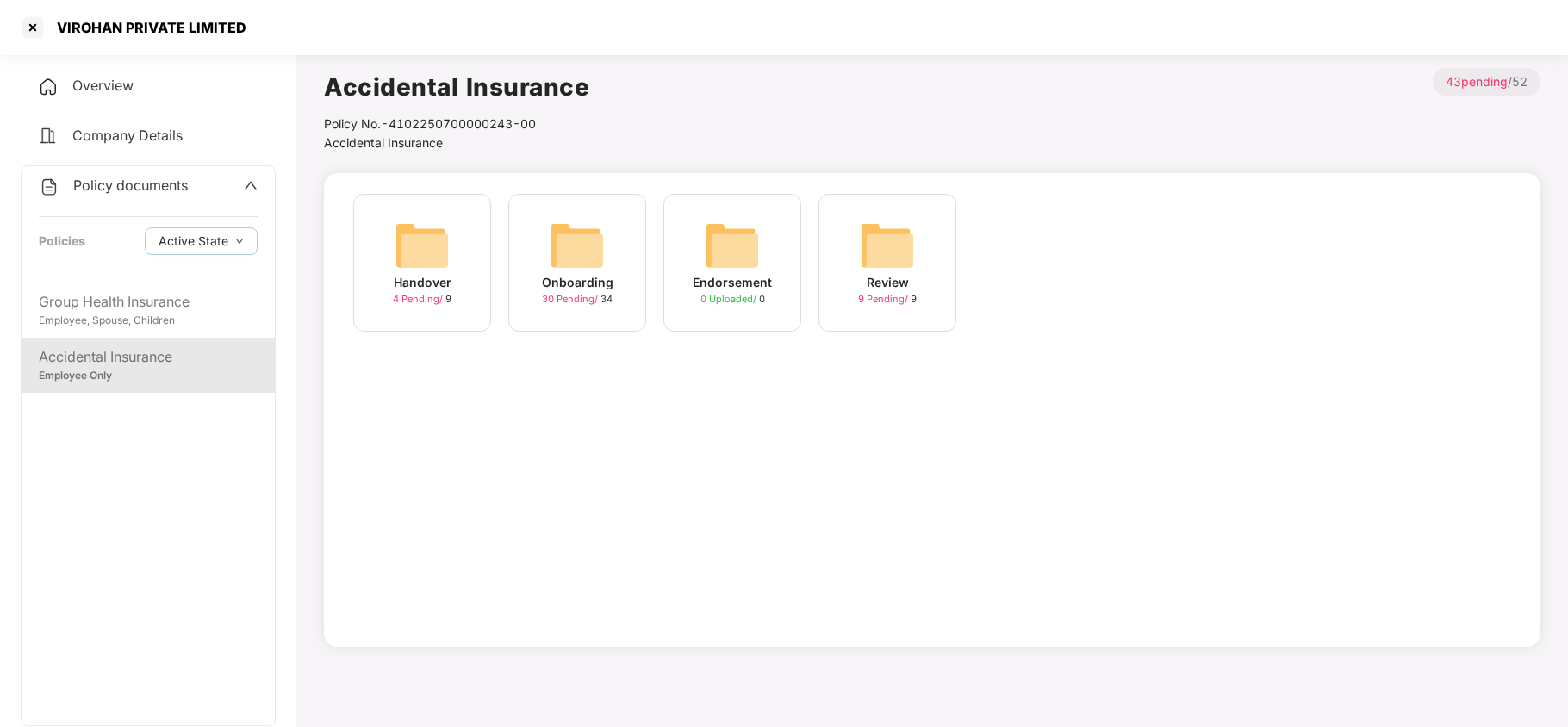
click at [583, 268] on img at bounding box center [577, 245] width 55 height 55
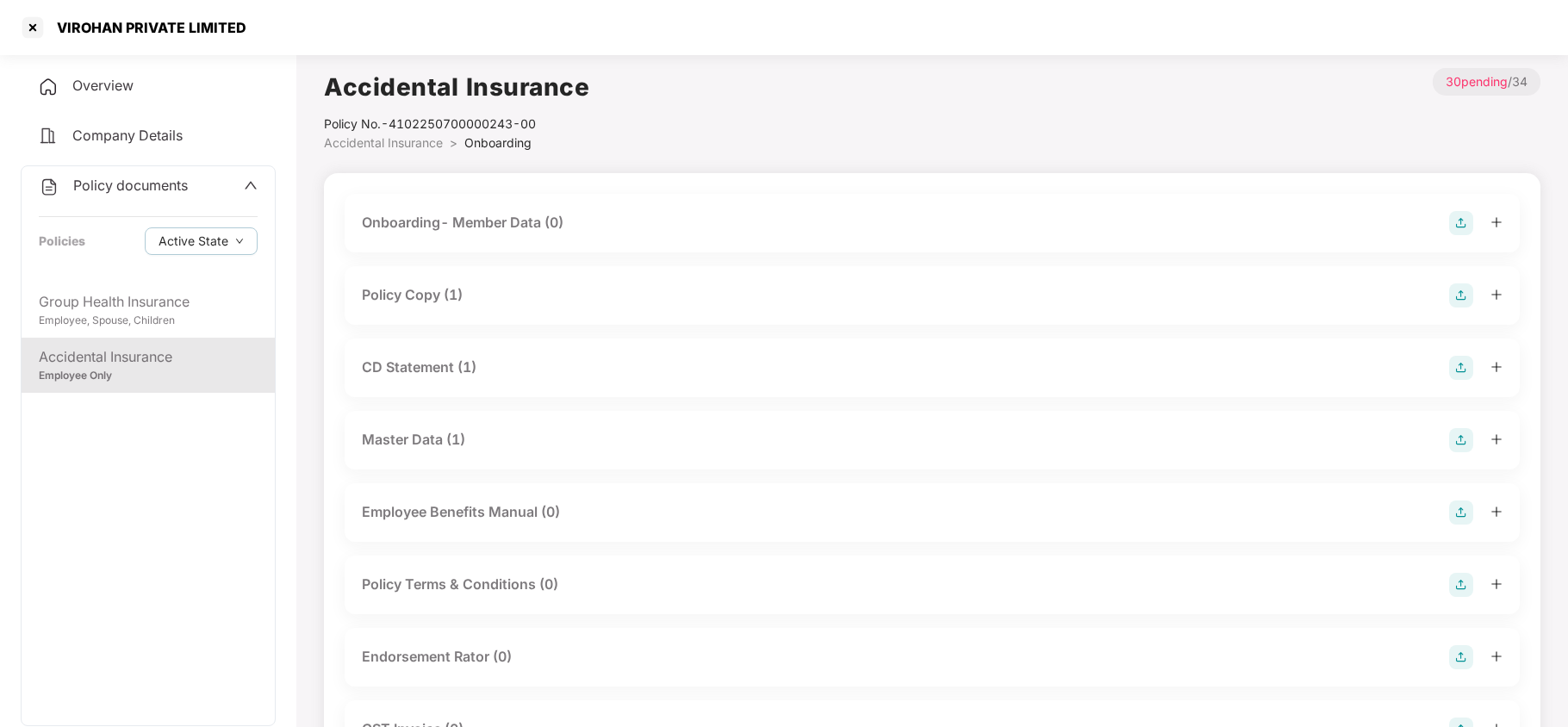
click at [479, 296] on div "Policy Copy (1)" at bounding box center [932, 295] width 1141 height 24
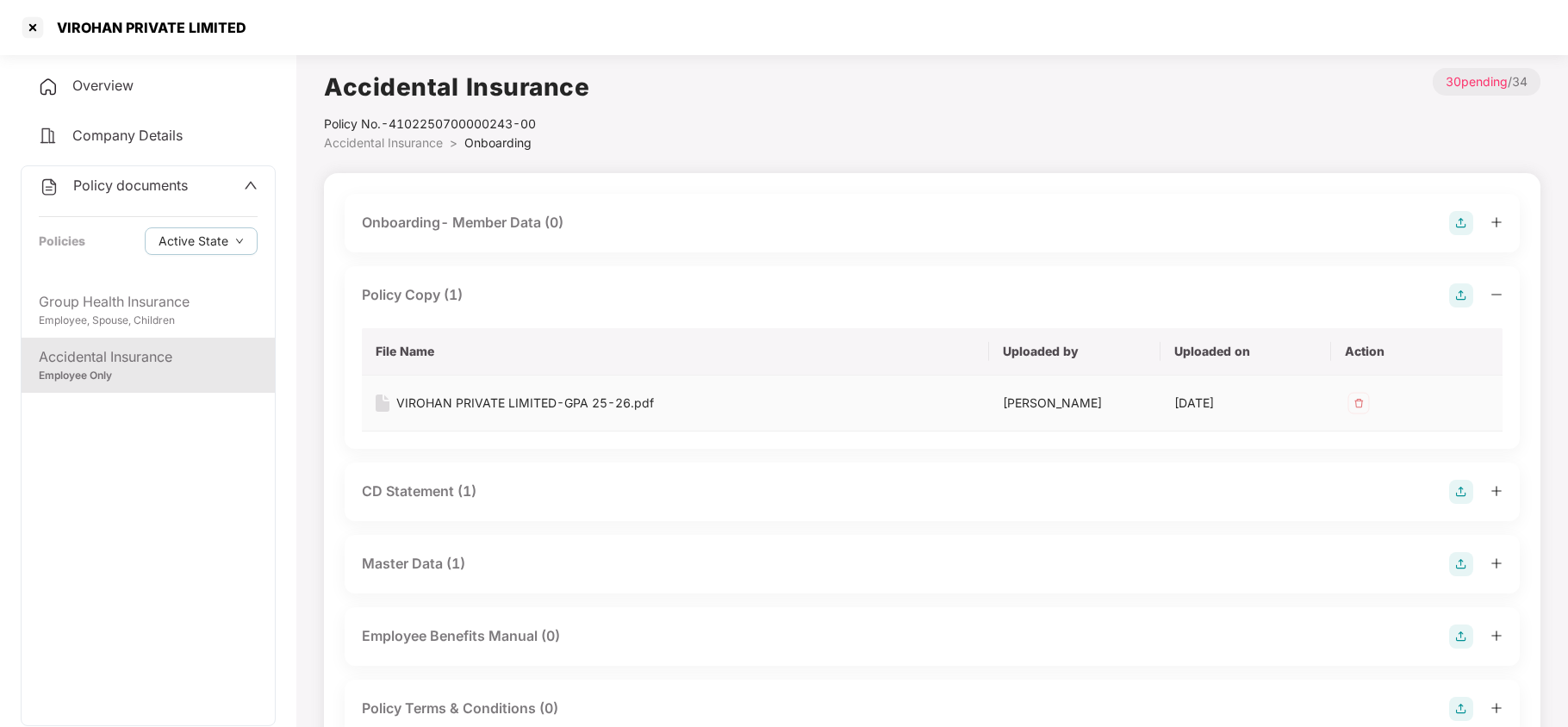
click at [516, 400] on div "VIROHAN PRIVATE LIMITED-GPA 25-26.pdf" at bounding box center [525, 403] width 257 height 19
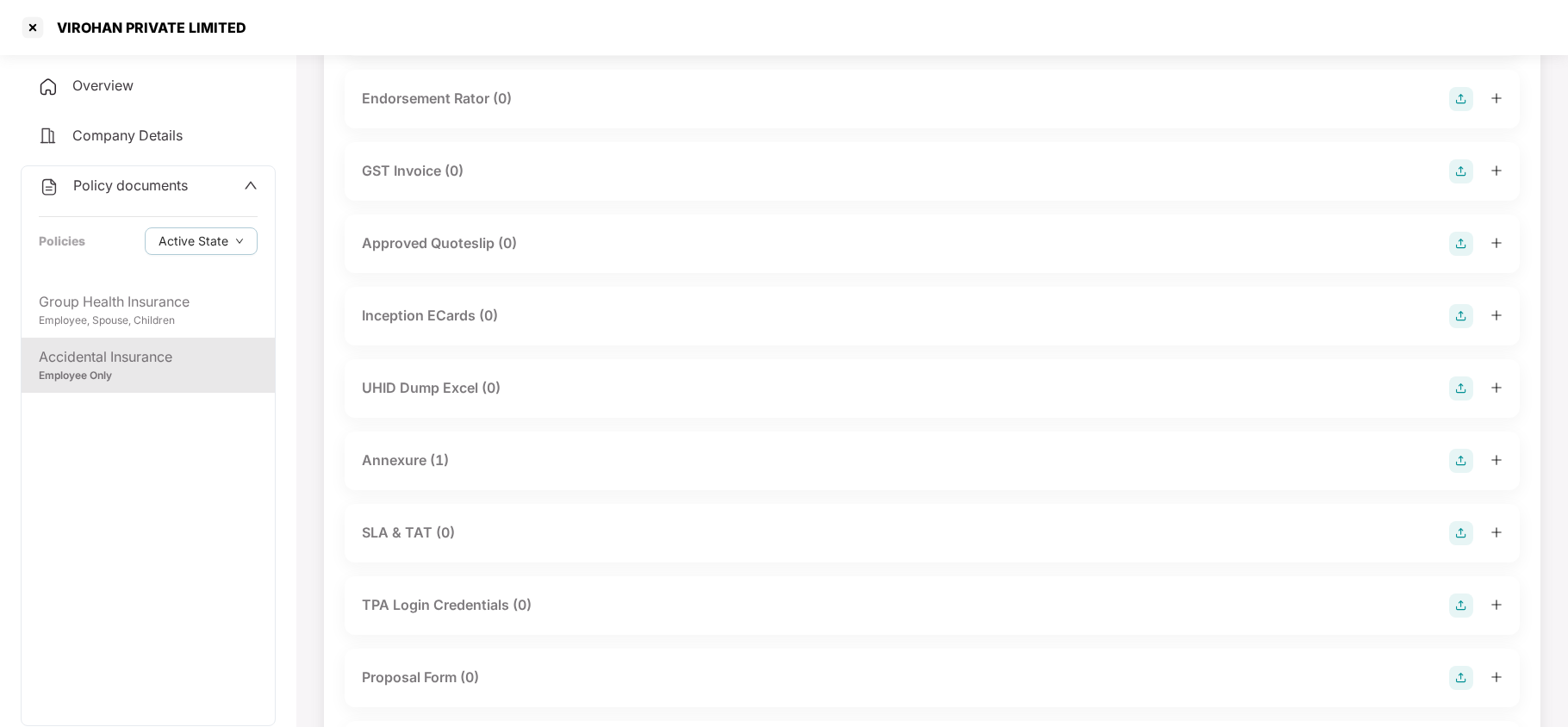
scroll to position [689, 0]
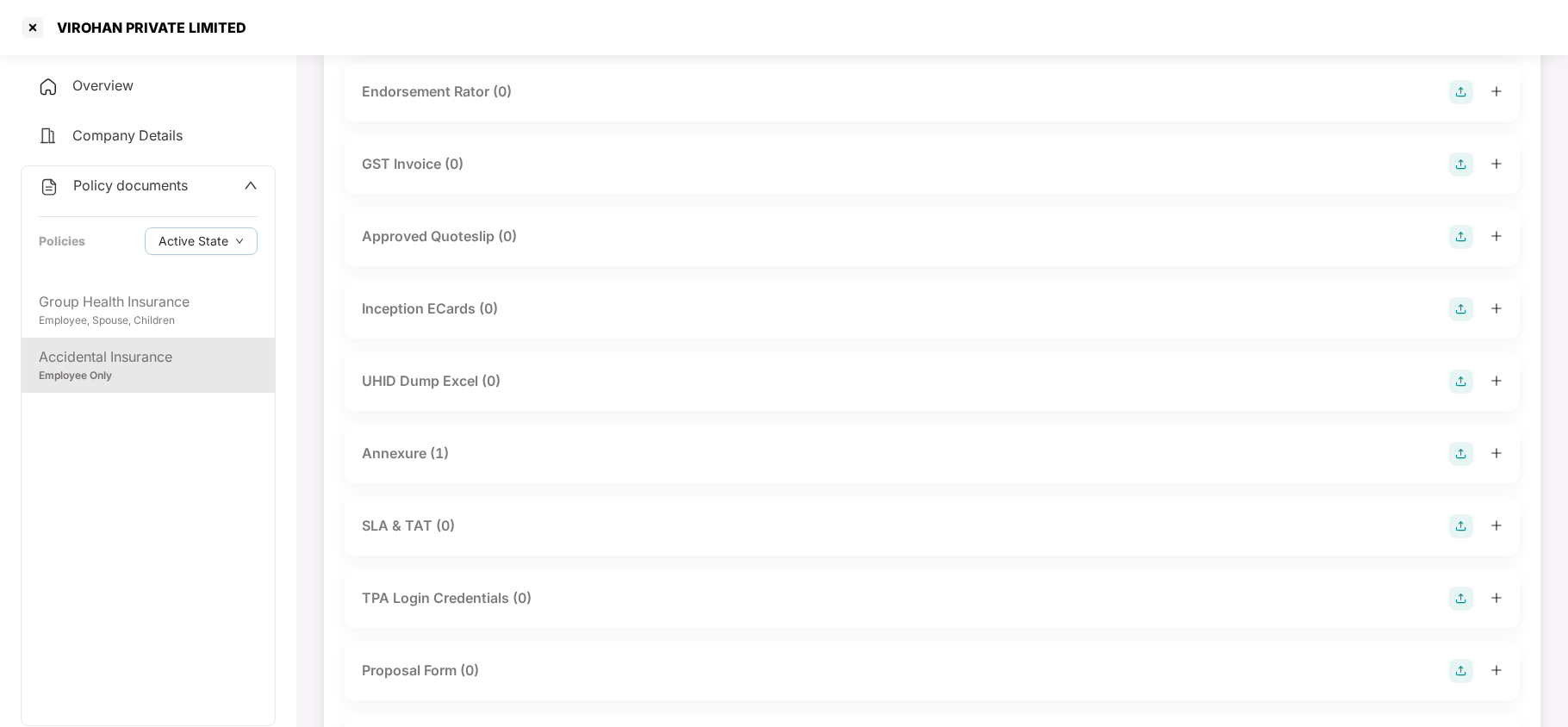
click at [456, 448] on div "Annexure (1)" at bounding box center [932, 454] width 1141 height 24
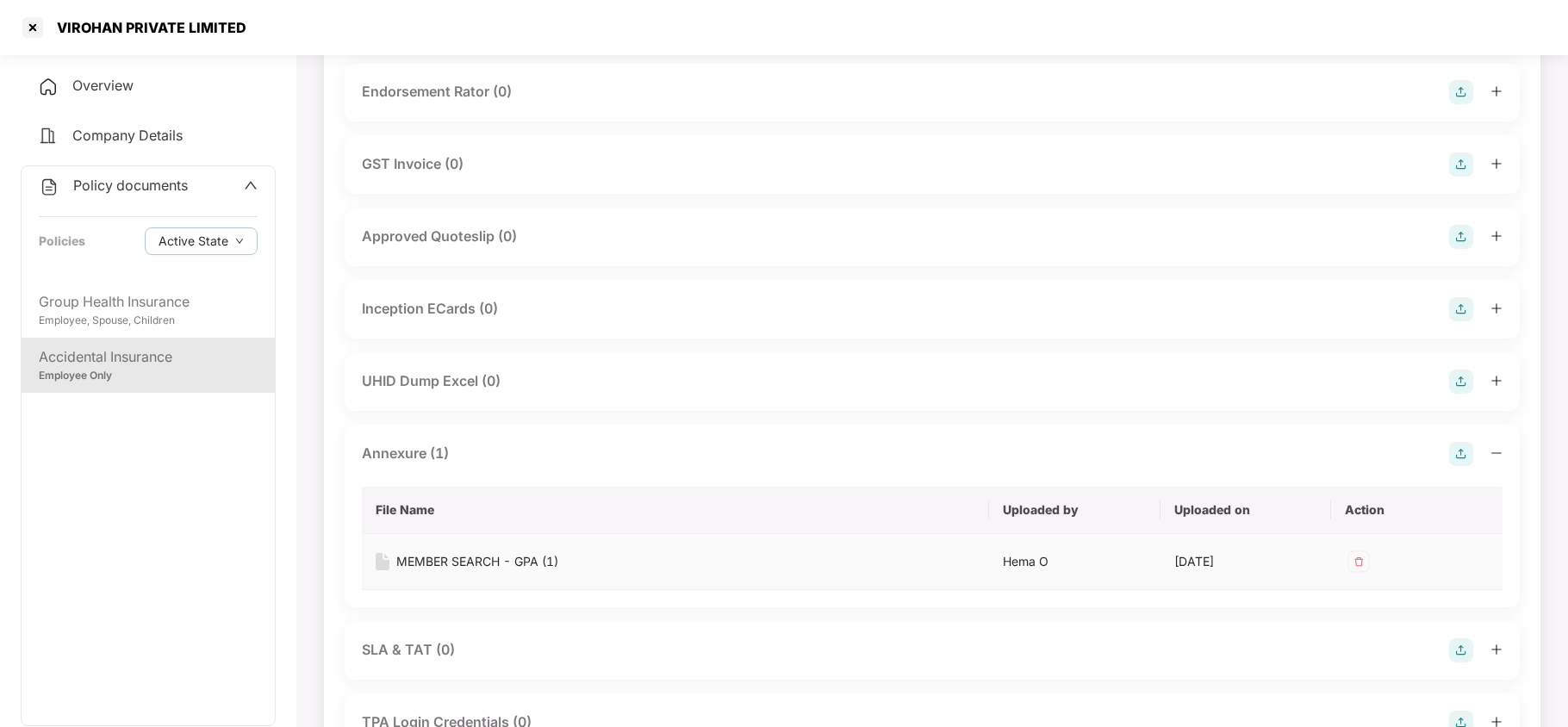
click at [469, 559] on div "MEMBER SEARCH - GPA (1)" at bounding box center [478, 562] width 162 height 19
